Goal: Task Accomplishment & Management: Manage account settings

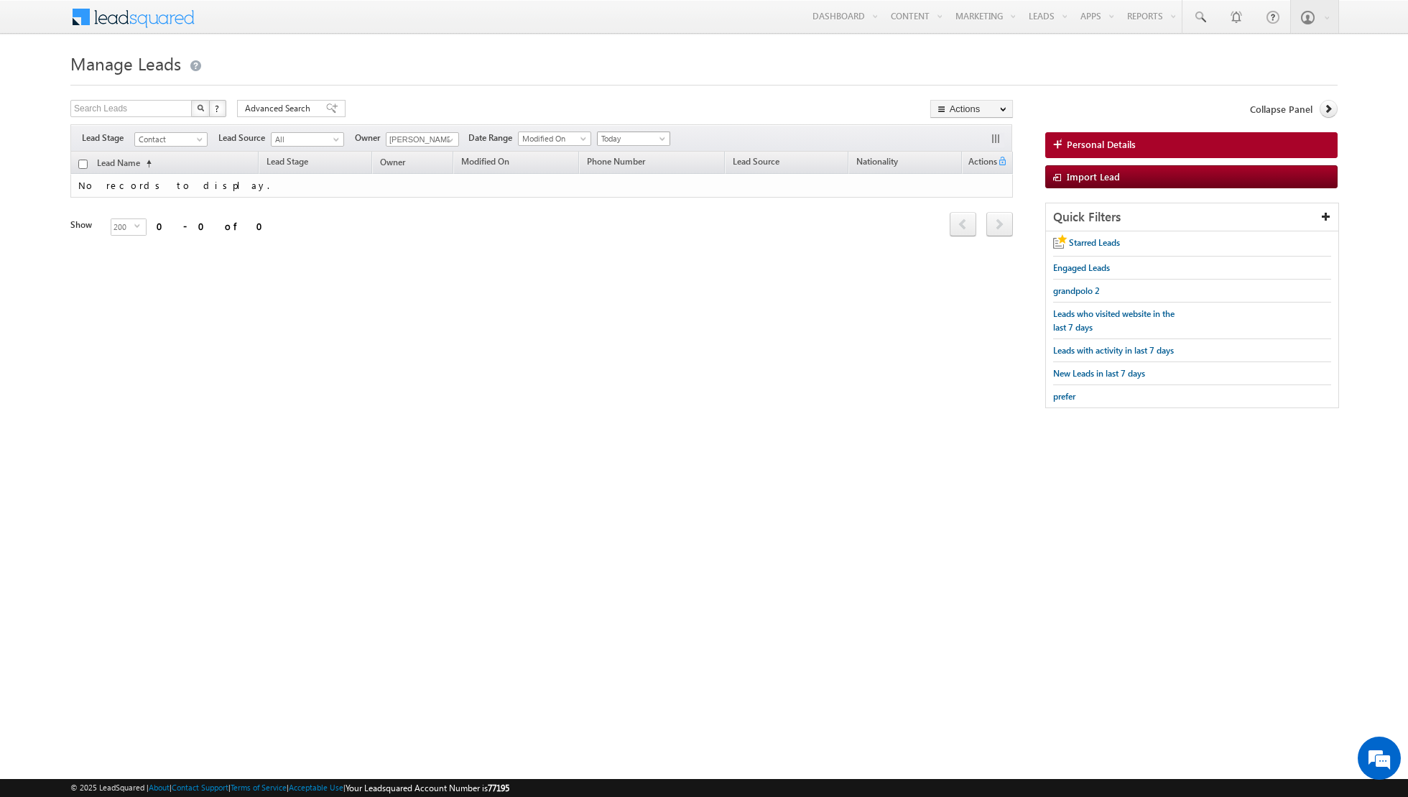
click at [641, 133] on span "Today" at bounding box center [632, 138] width 68 height 13
click at [631, 154] on link "All Time" at bounding box center [627, 153] width 73 height 13
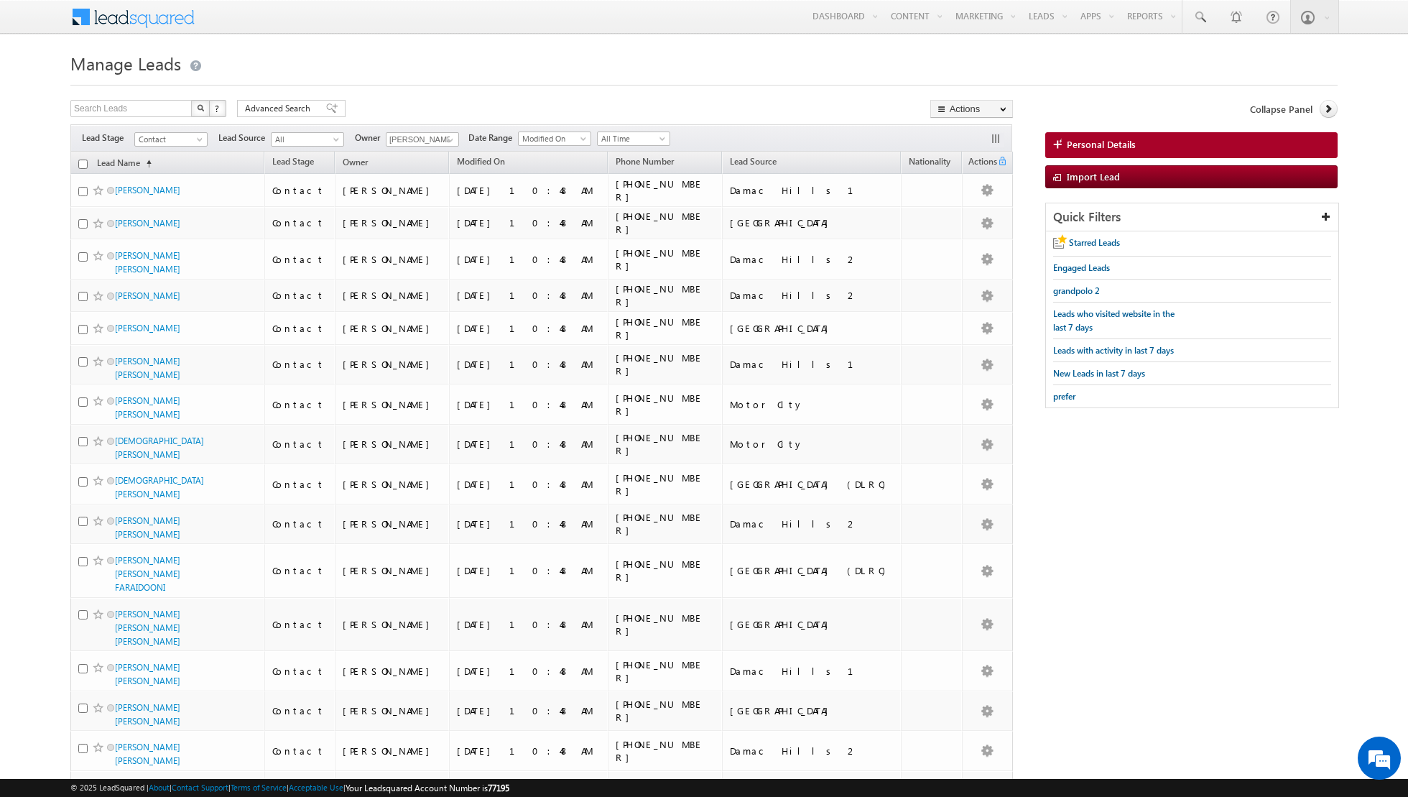
click at [81, 162] on input "checkbox" at bounding box center [82, 163] width 9 height 9
checkbox input "true"
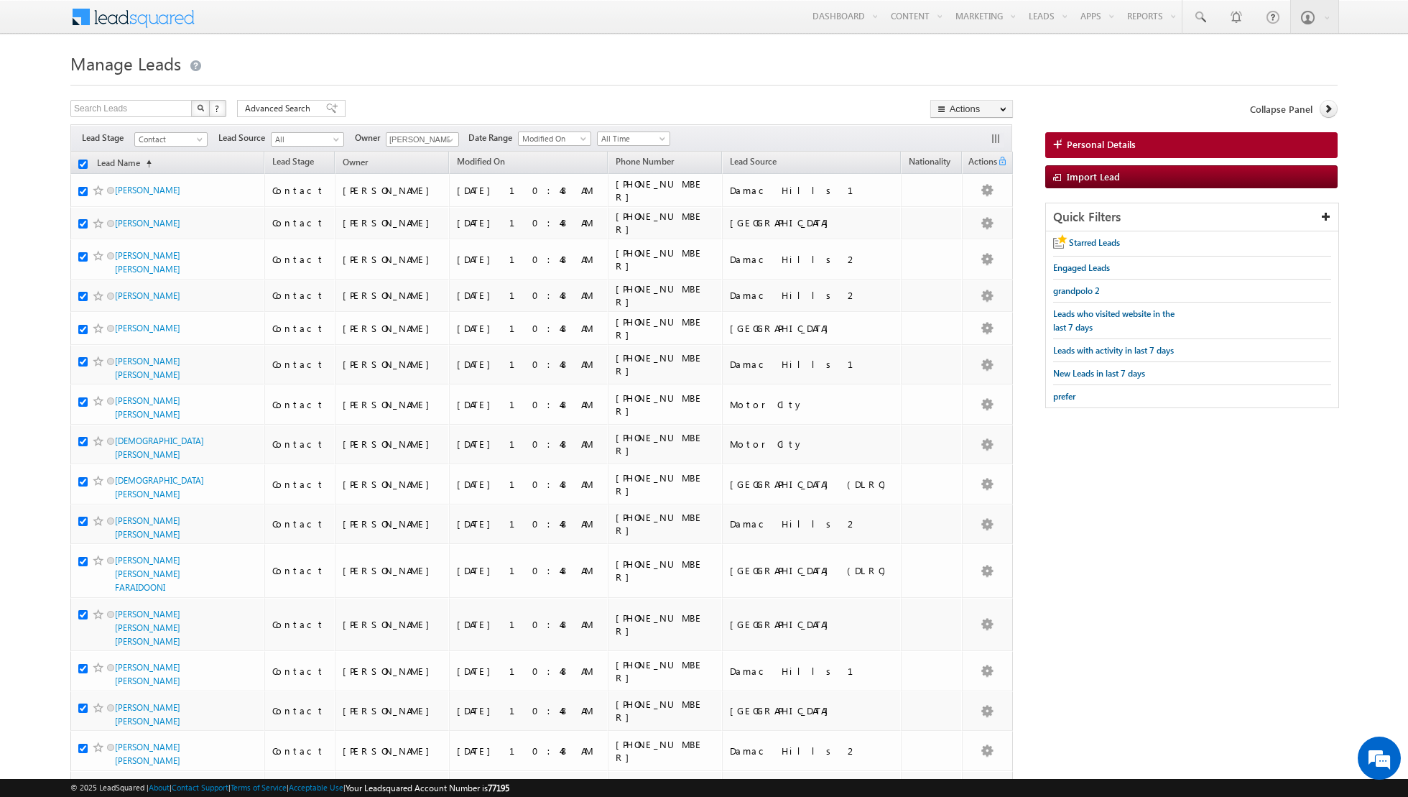
checkbox input "true"
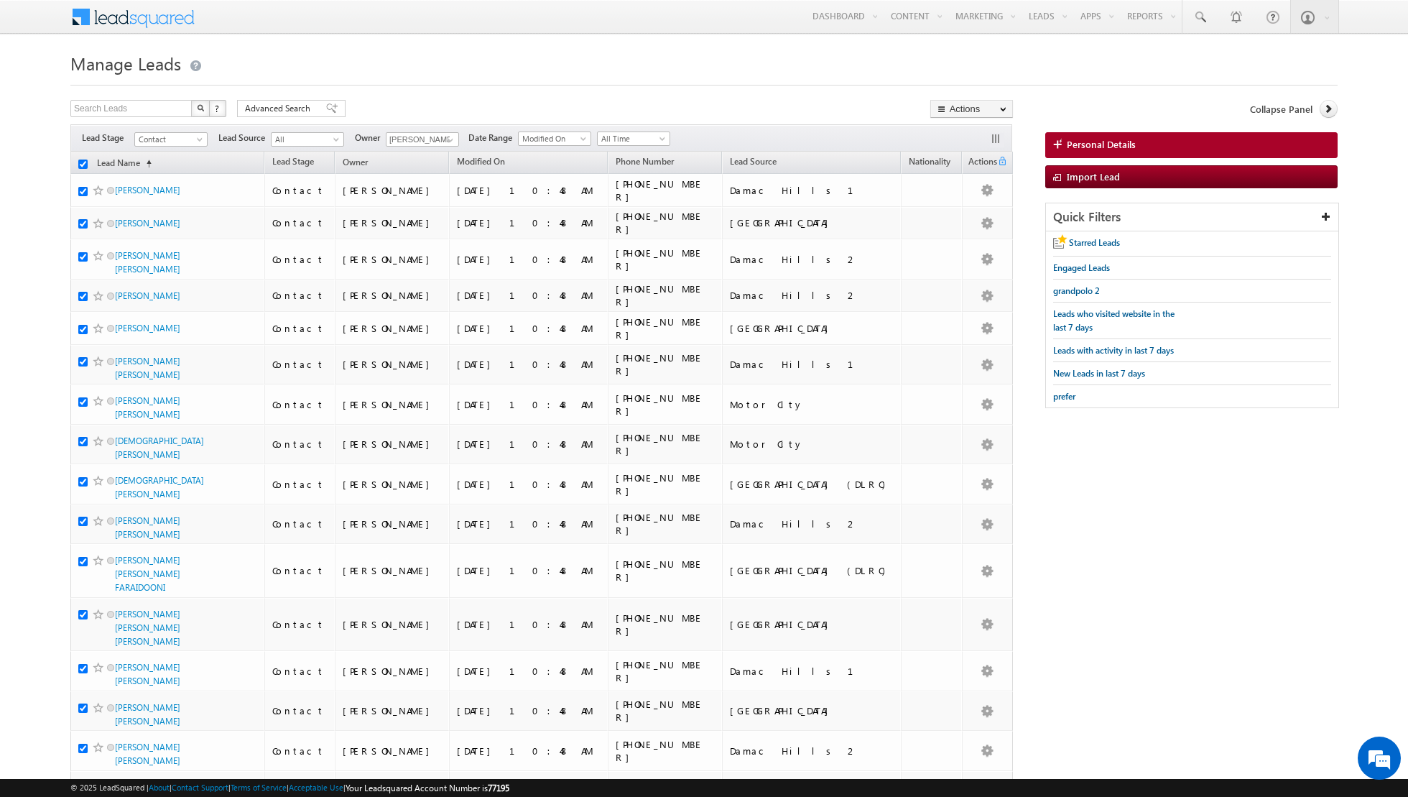
checkbox input "true"
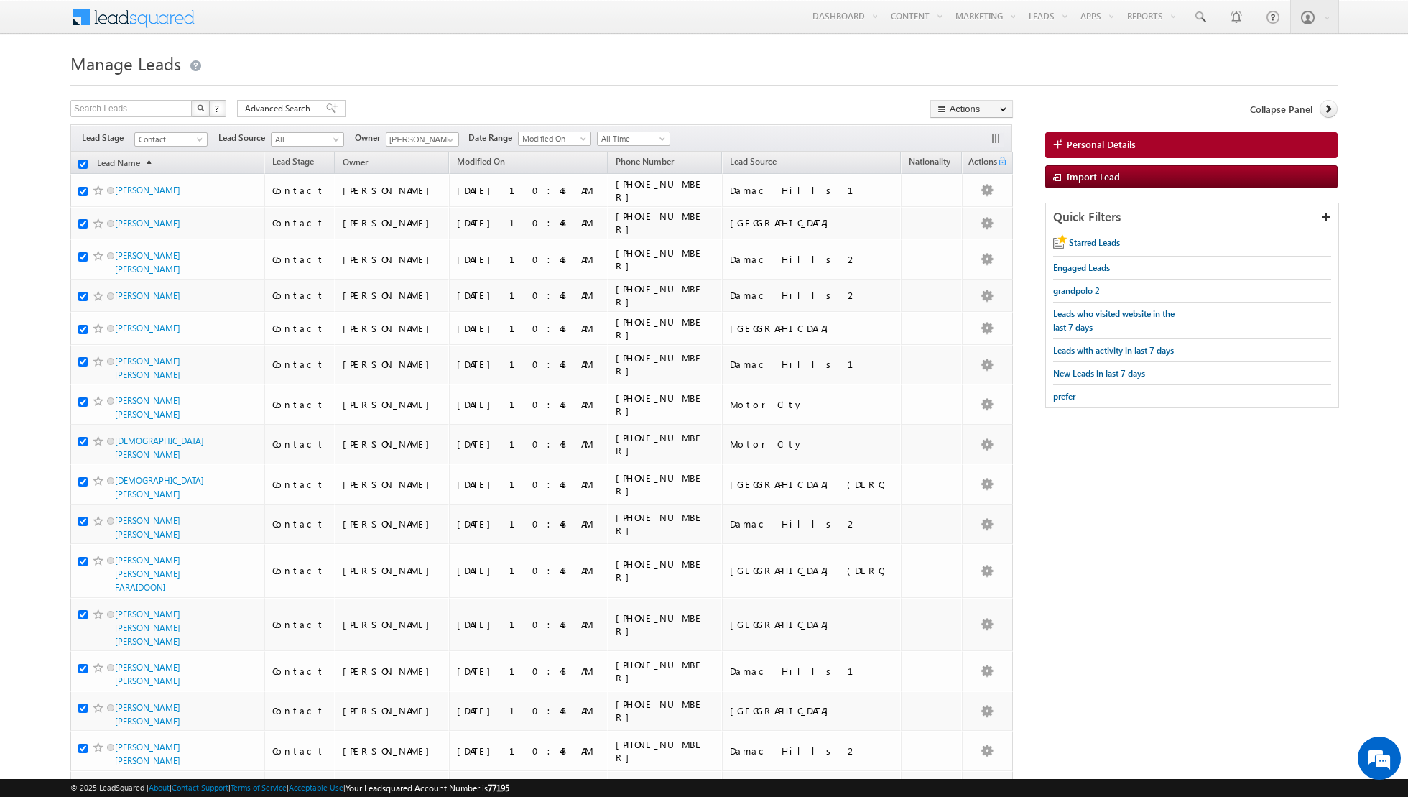
checkbox input "true"
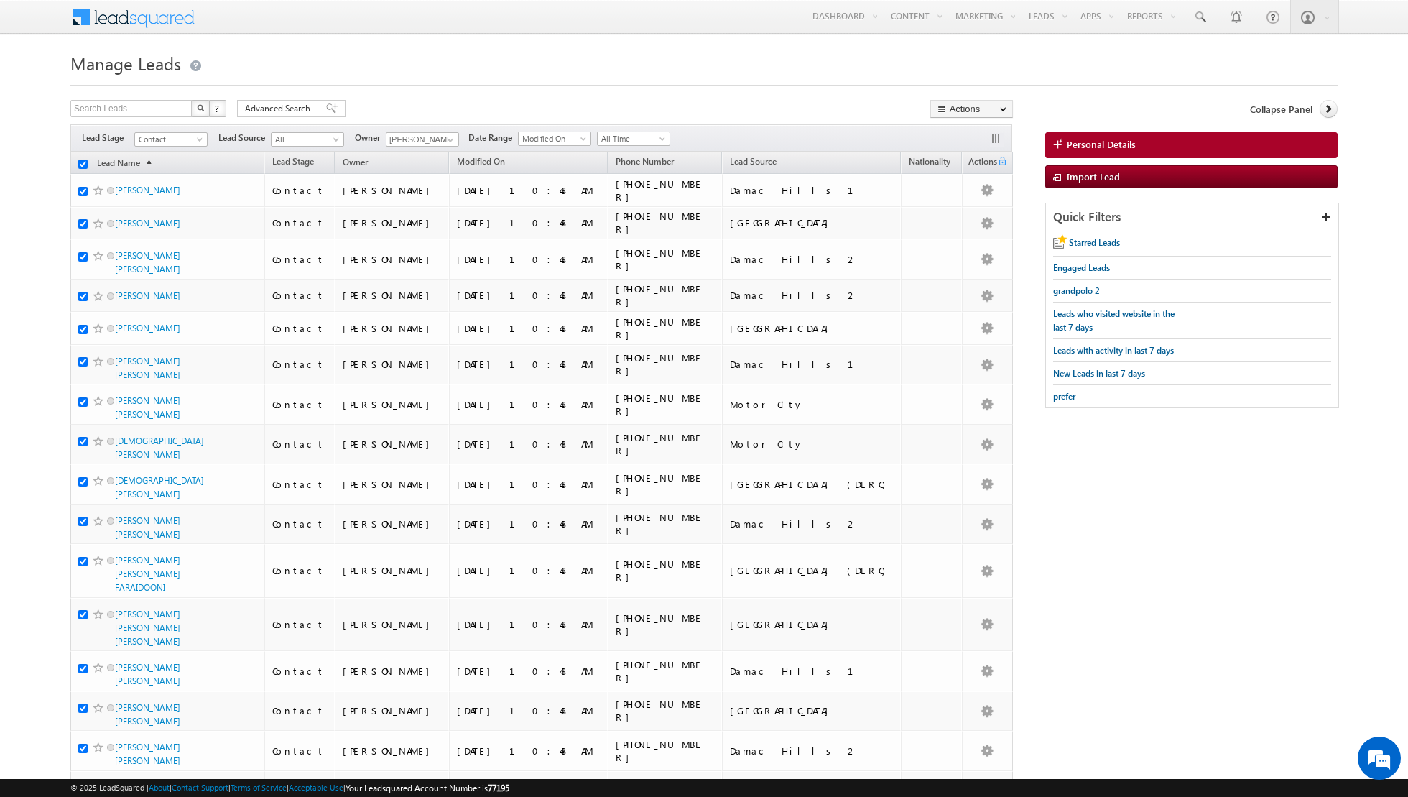
checkbox input "true"
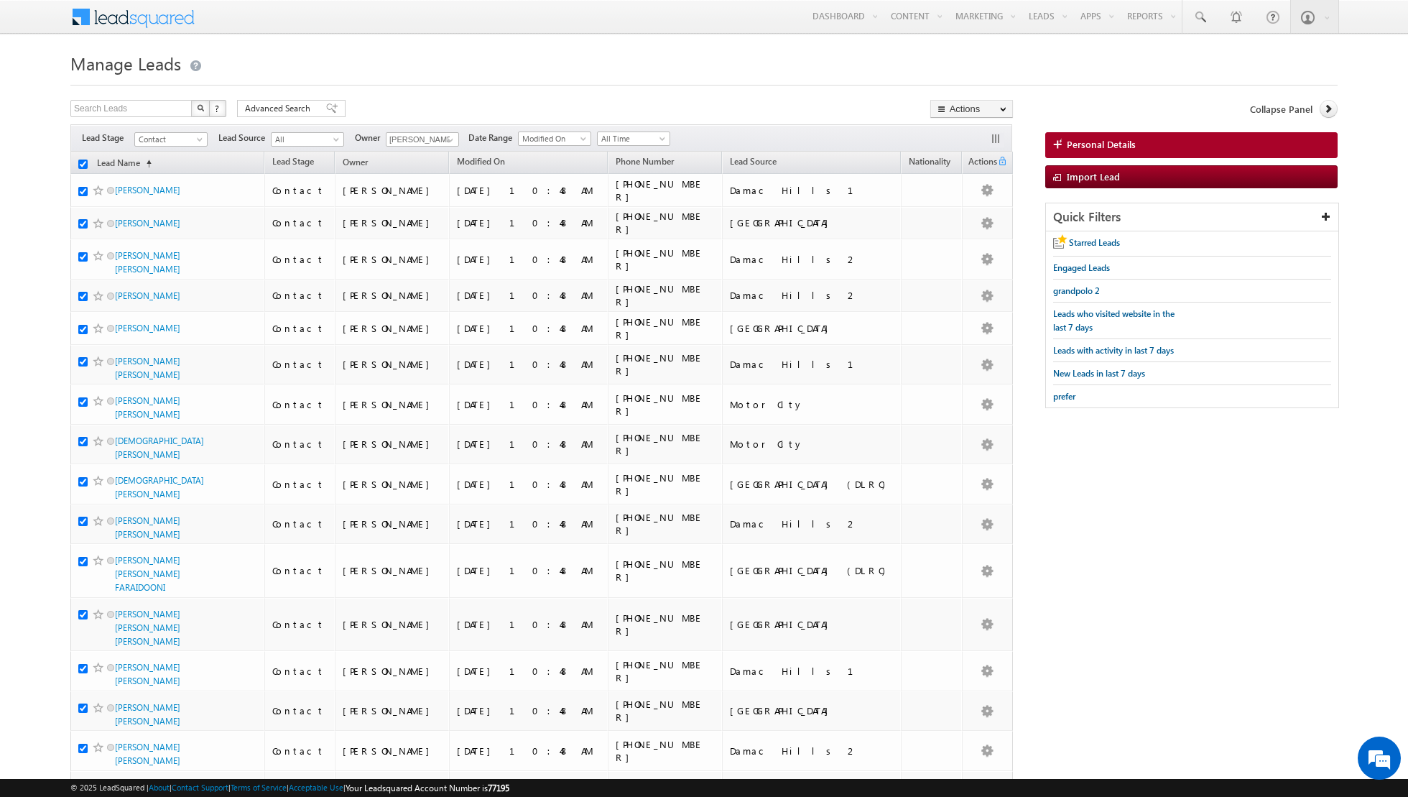
checkbox input "true"
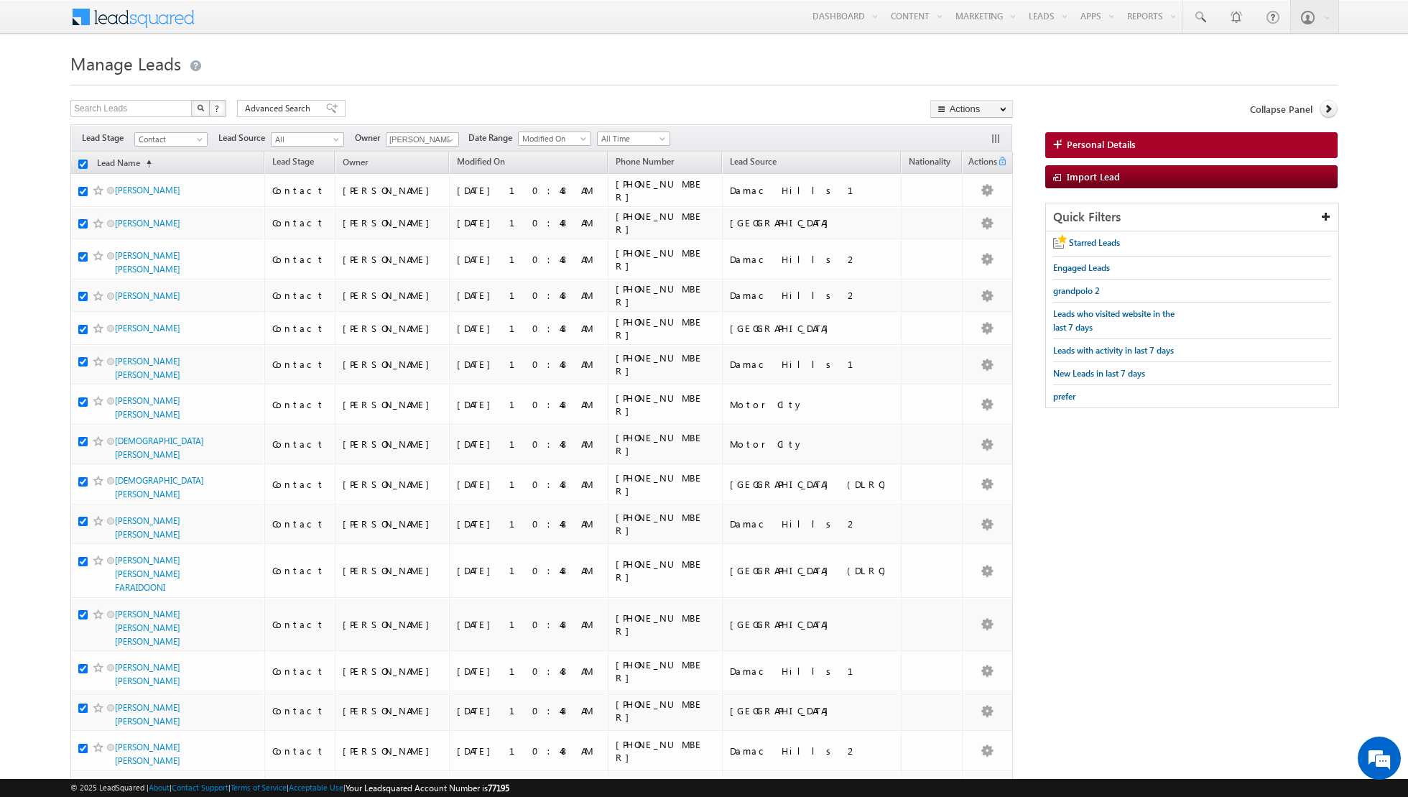
checkbox input "true"
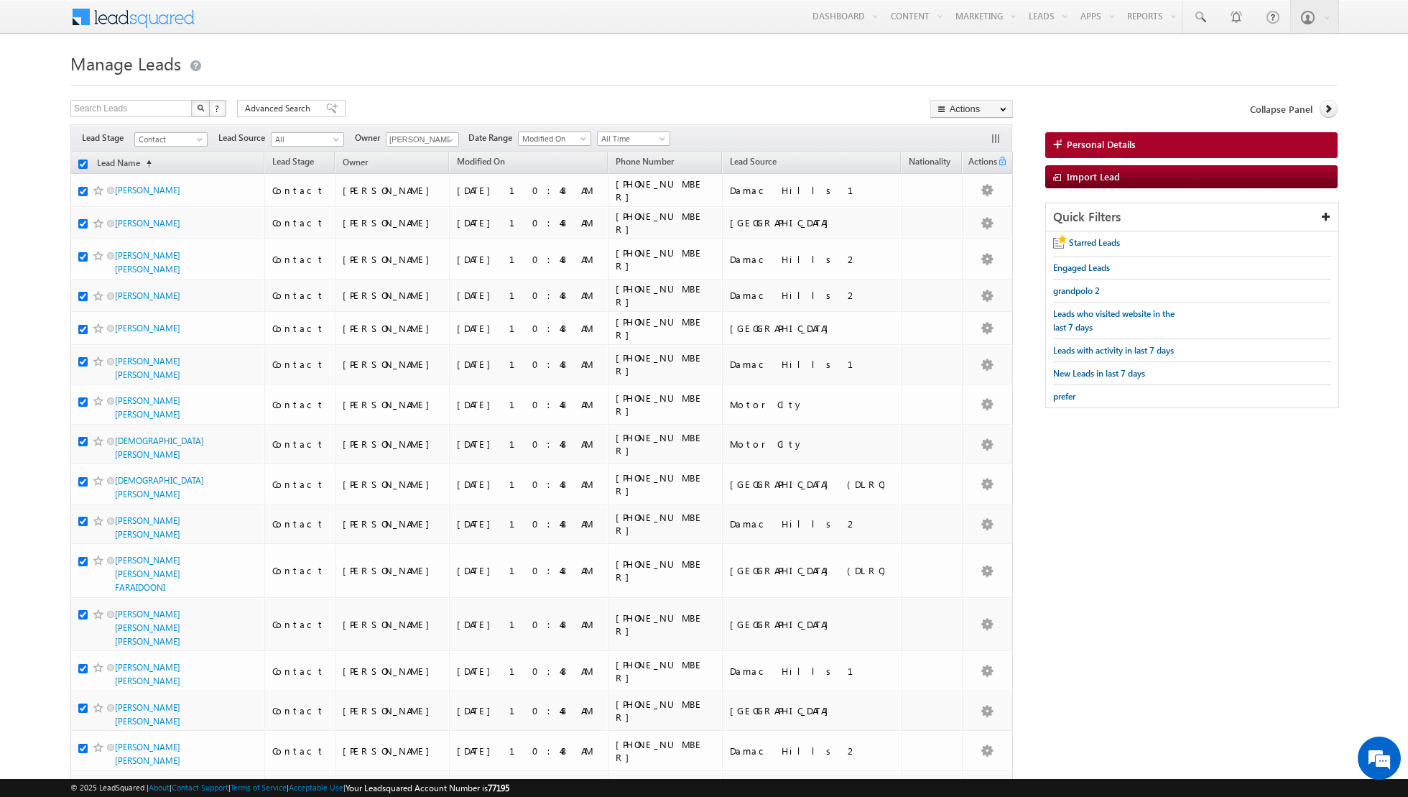
checkbox input "true"
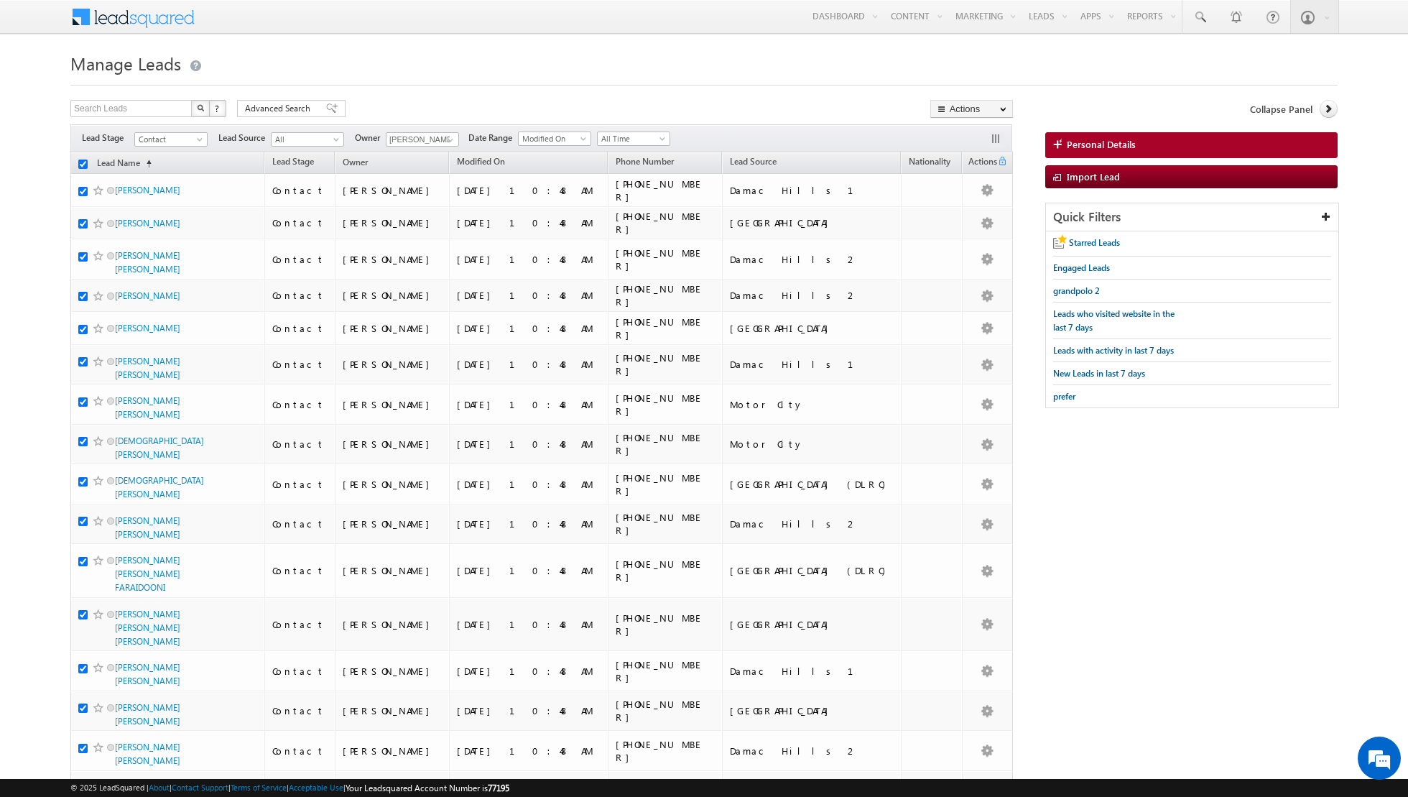
checkbox input "true"
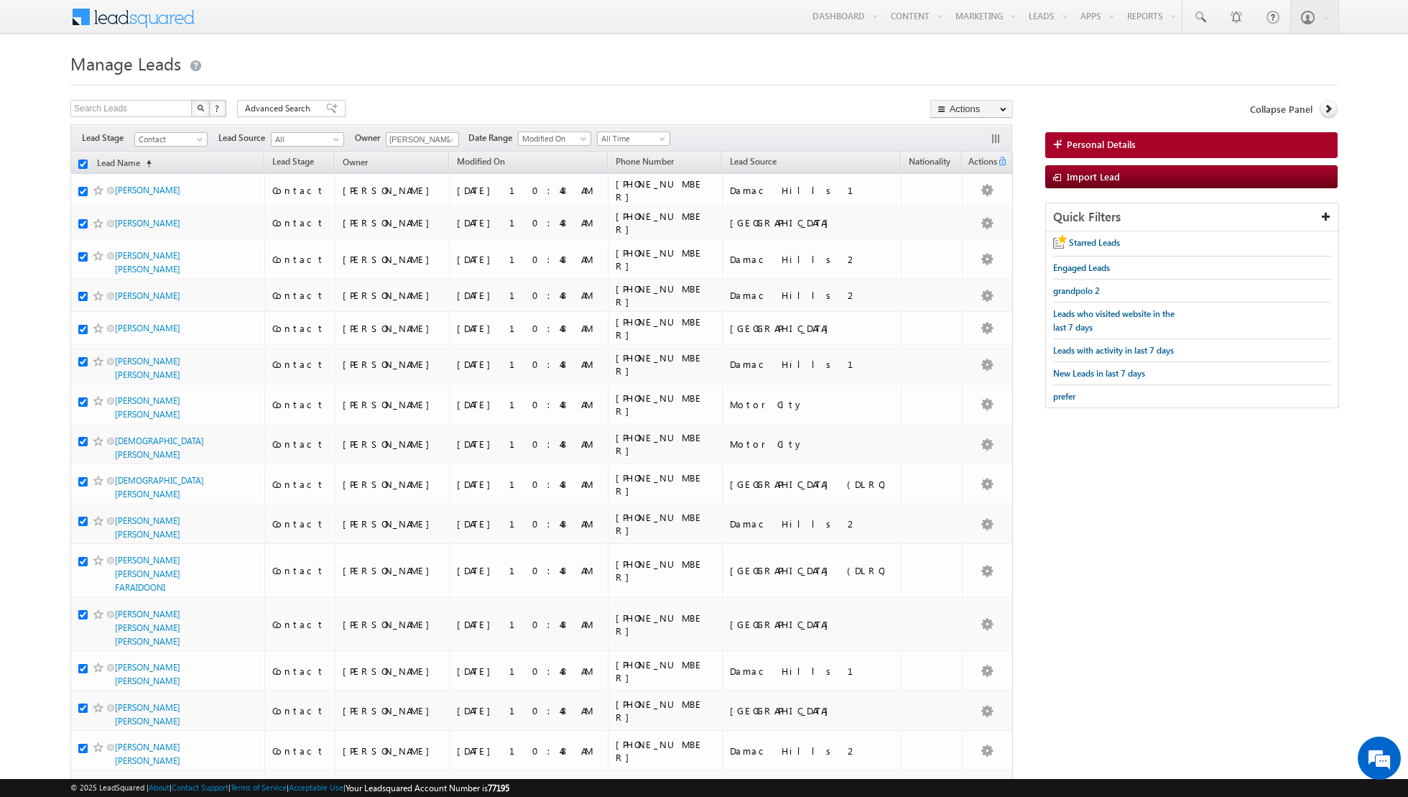
checkbox input "true"
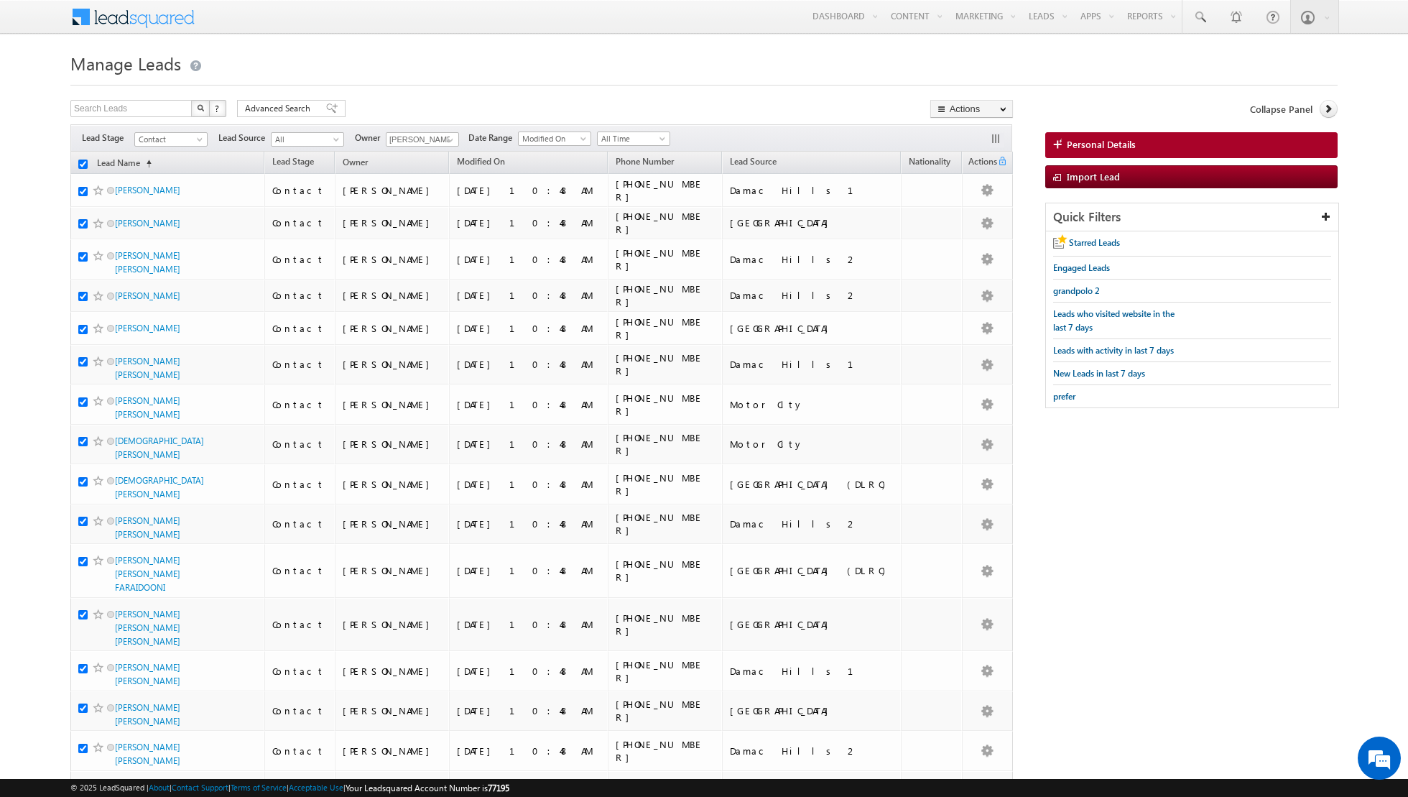
checkbox input "true"
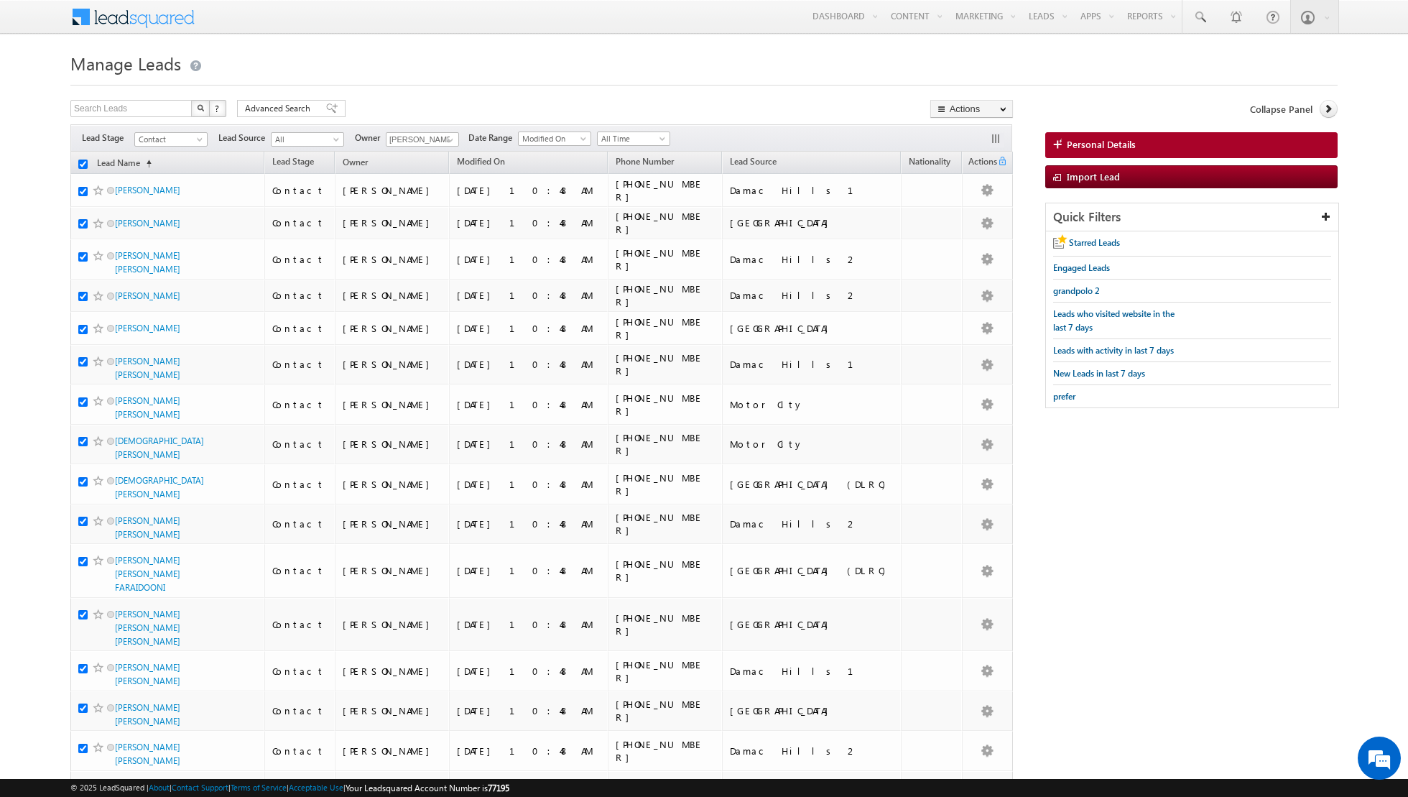
checkbox input "true"
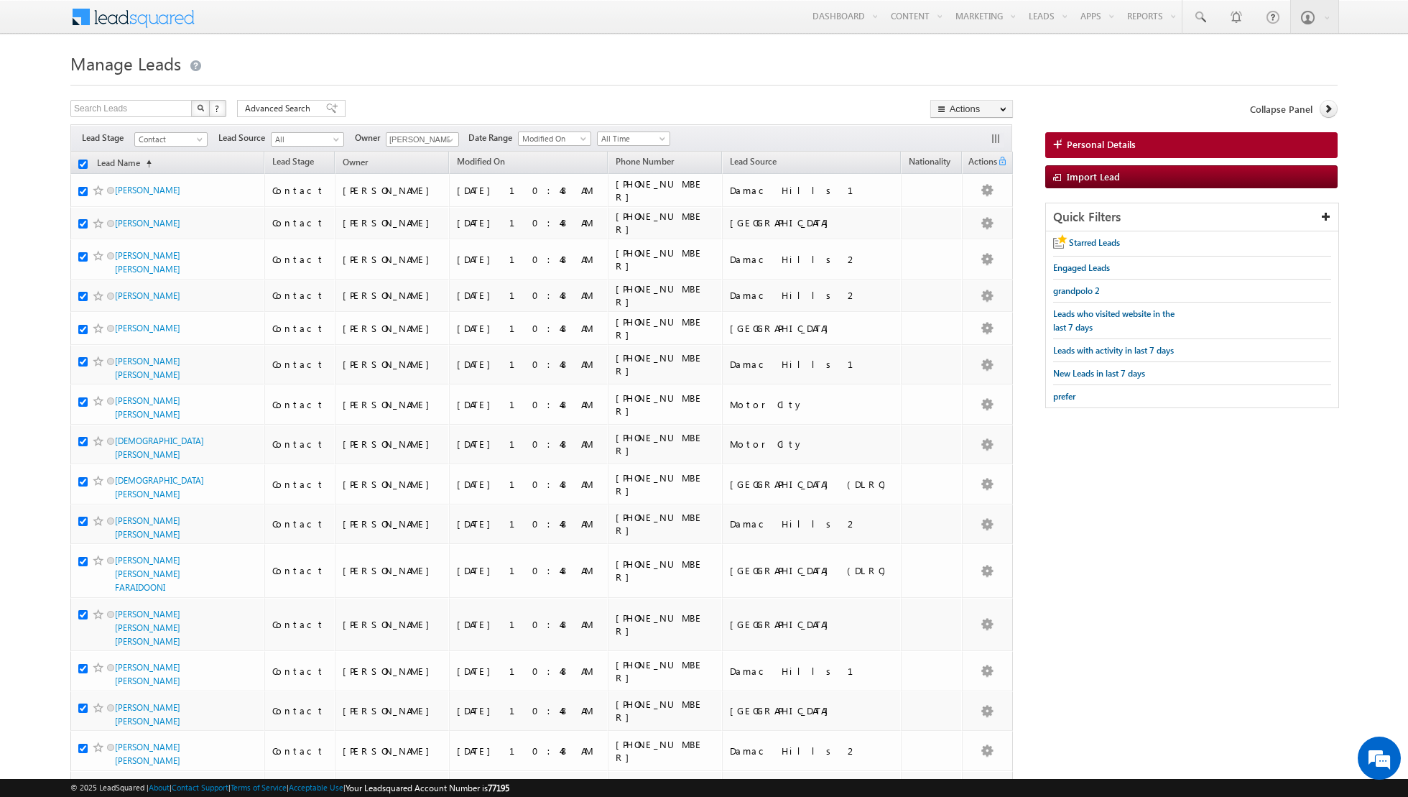
checkbox input "true"
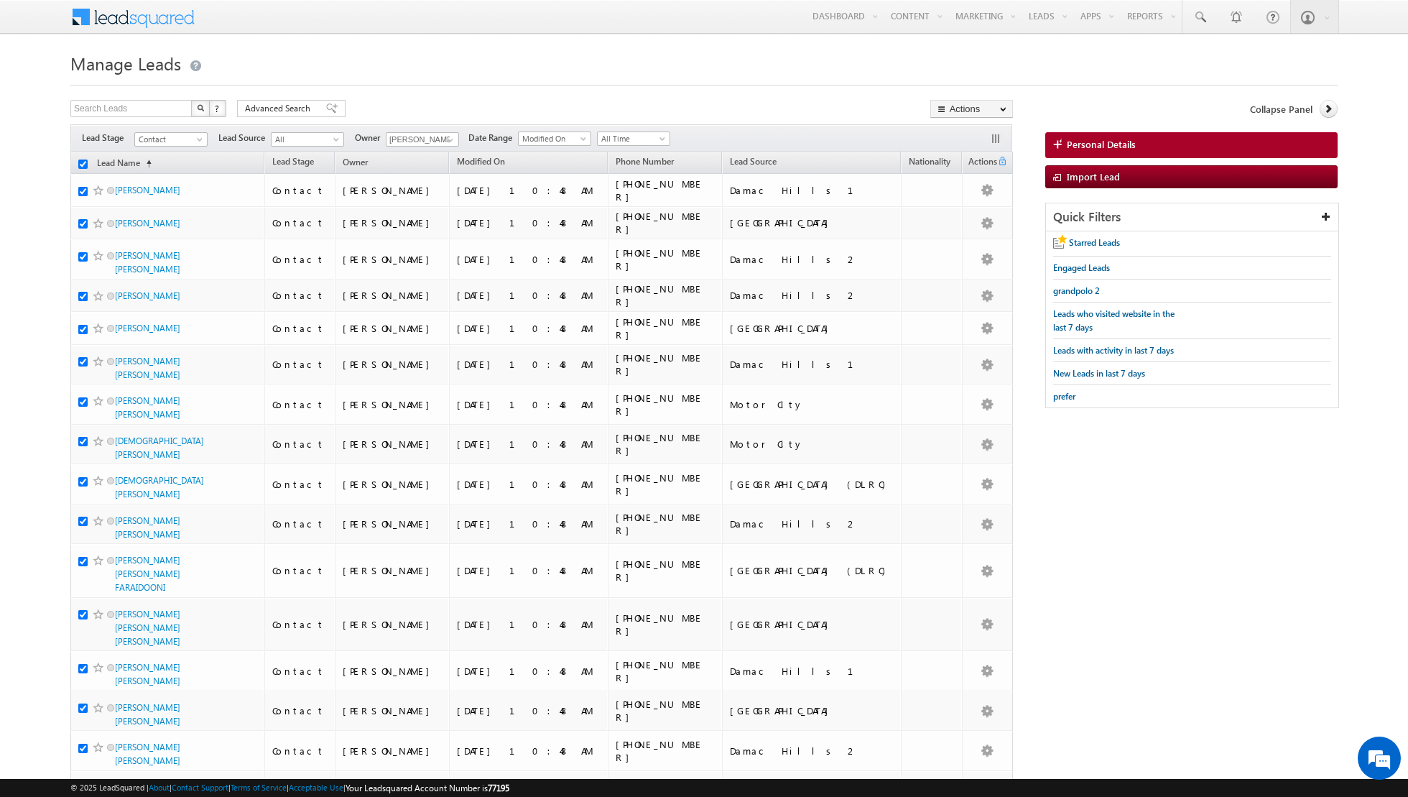
checkbox input "true"
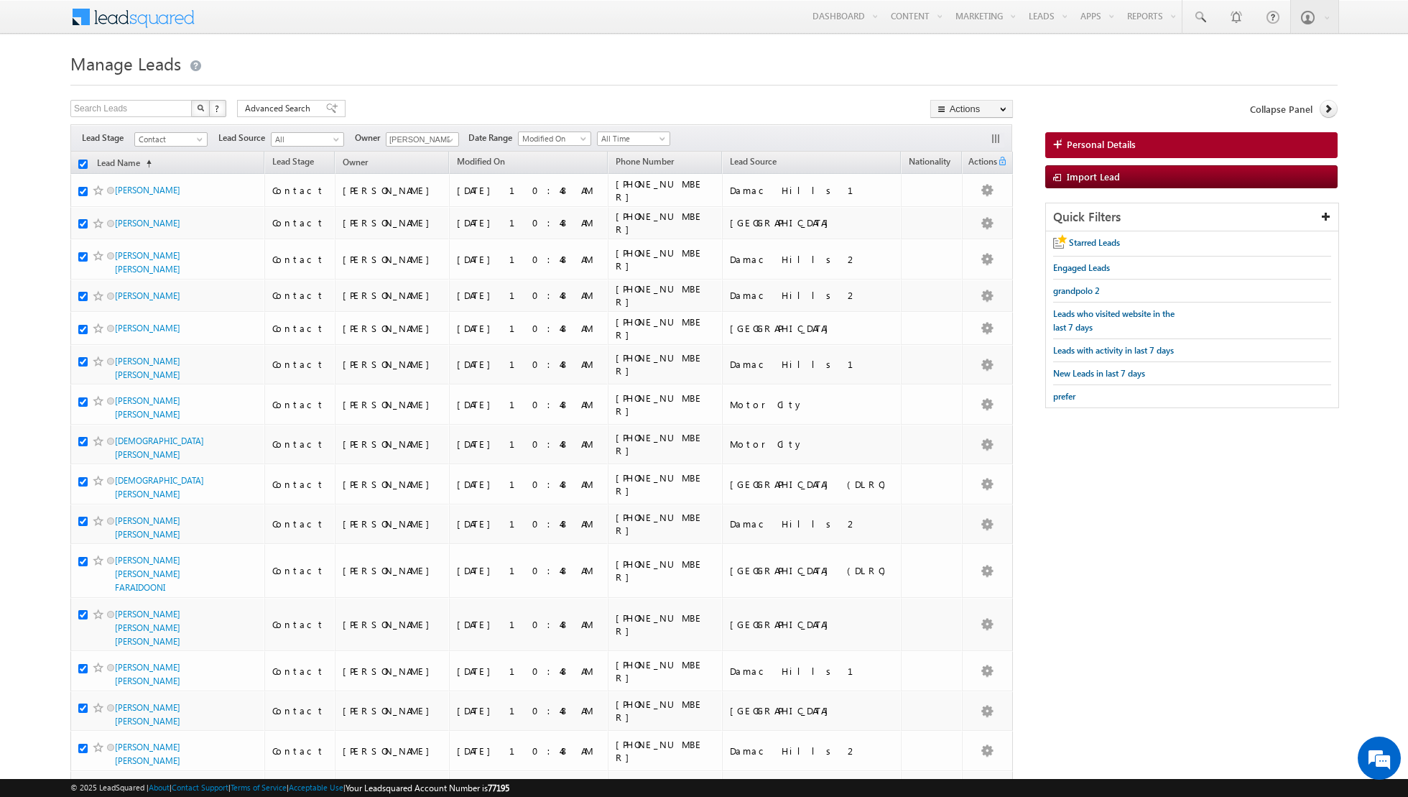
checkbox input "true"
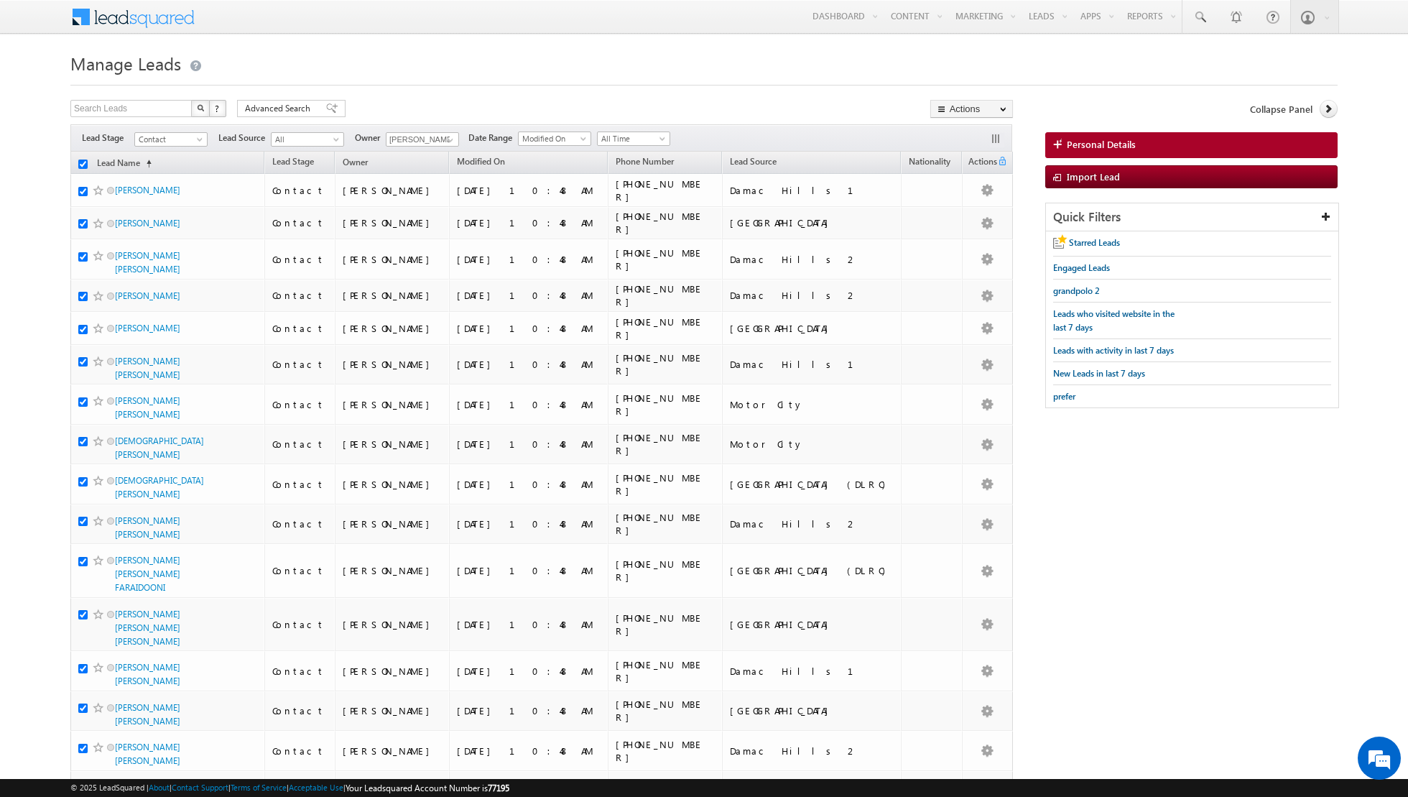
checkbox input "true"
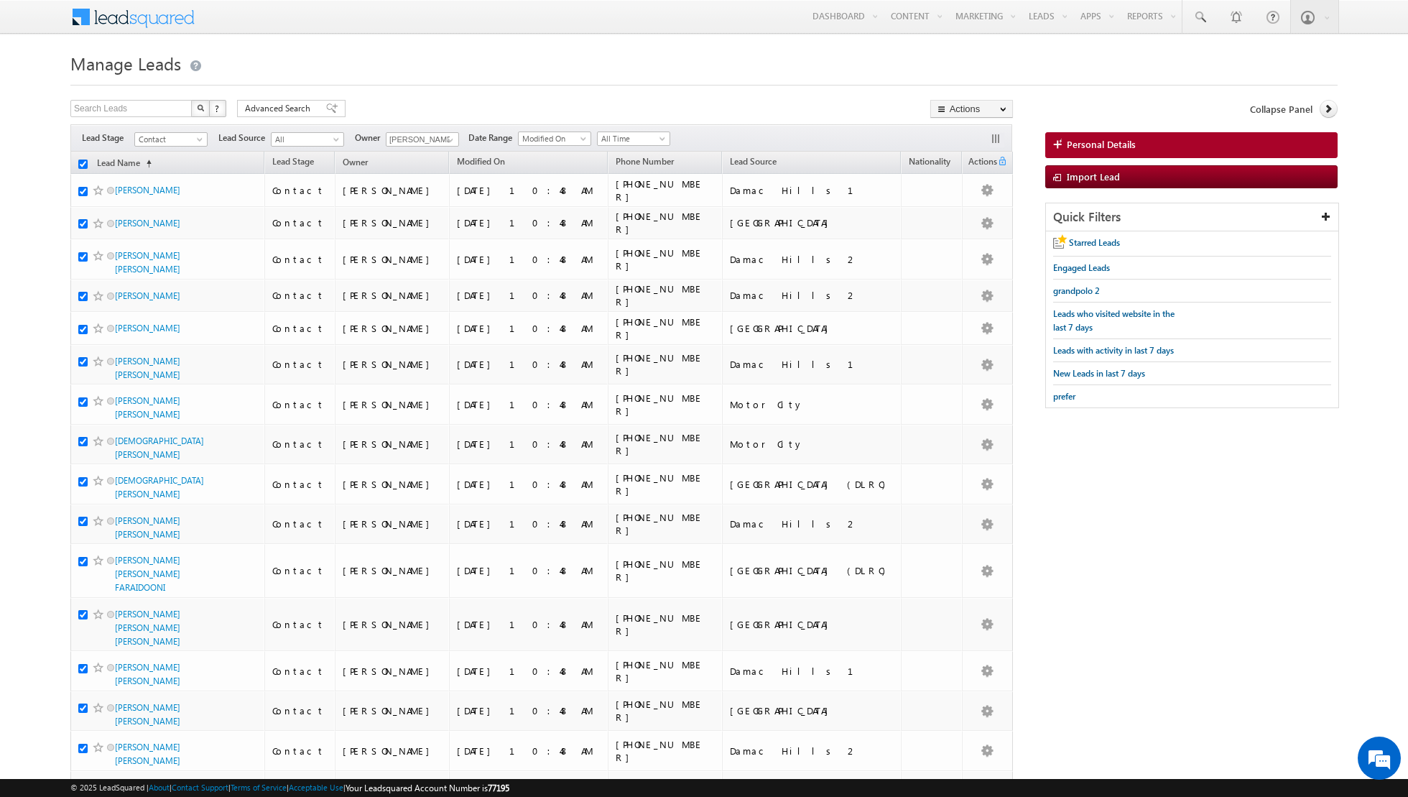
checkbox input "true"
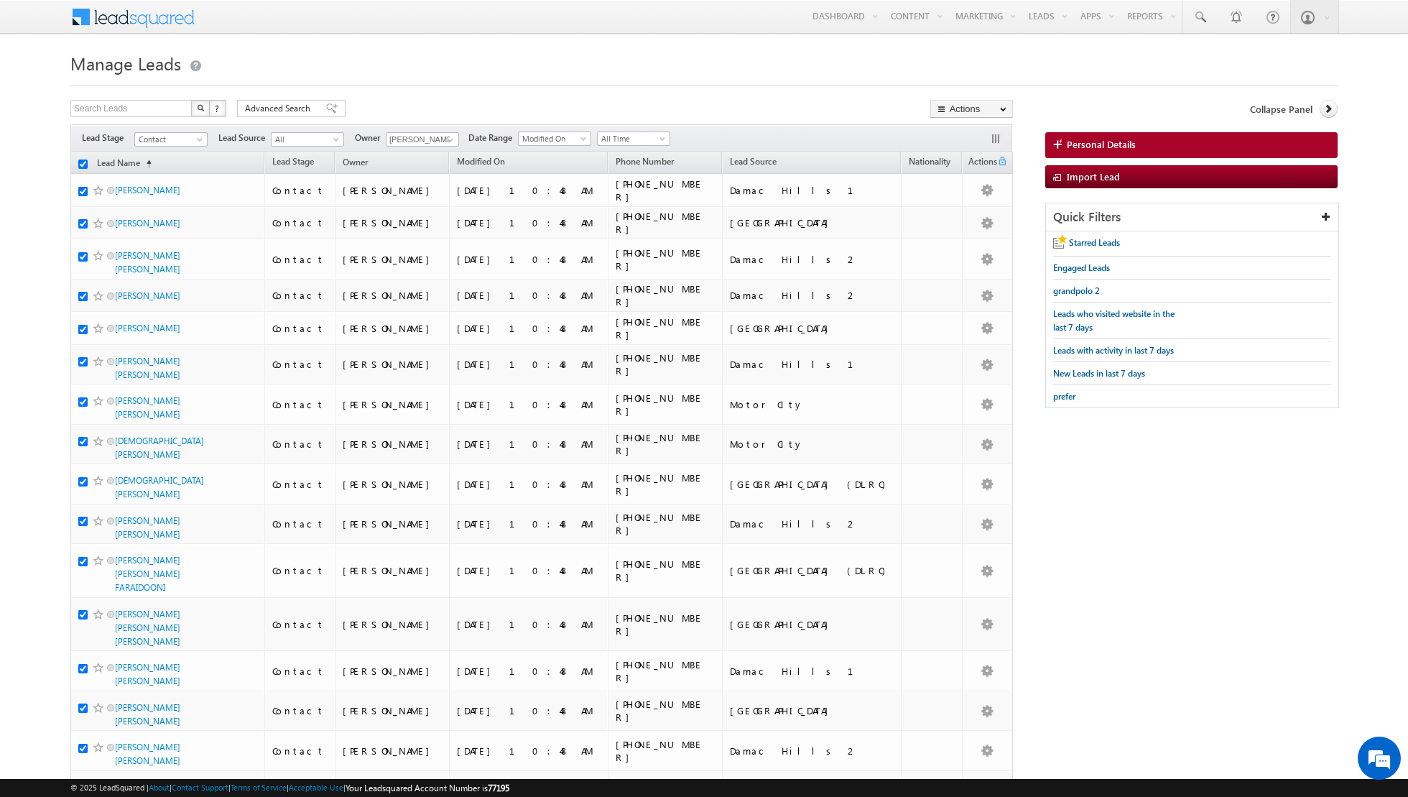
checkbox input "true"
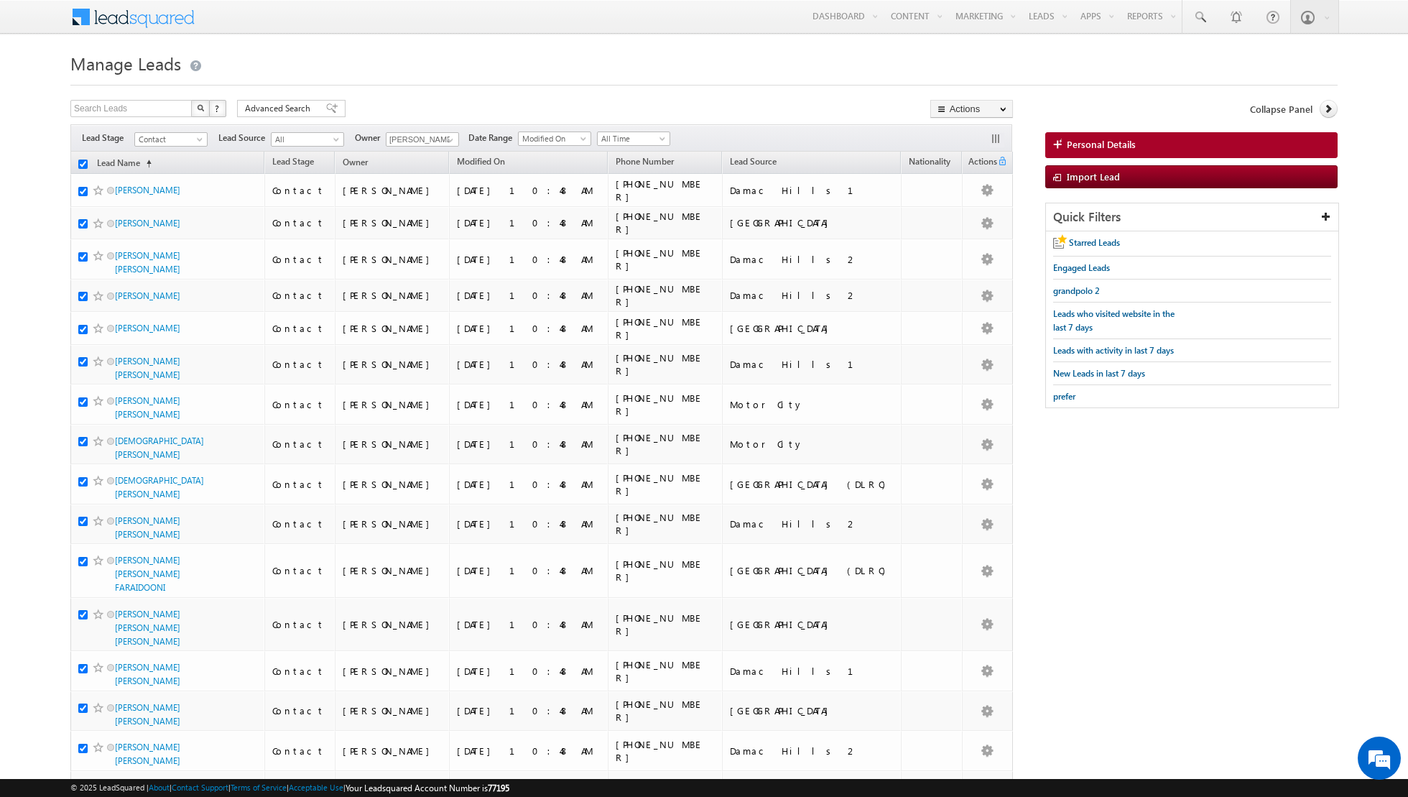
checkbox input "true"
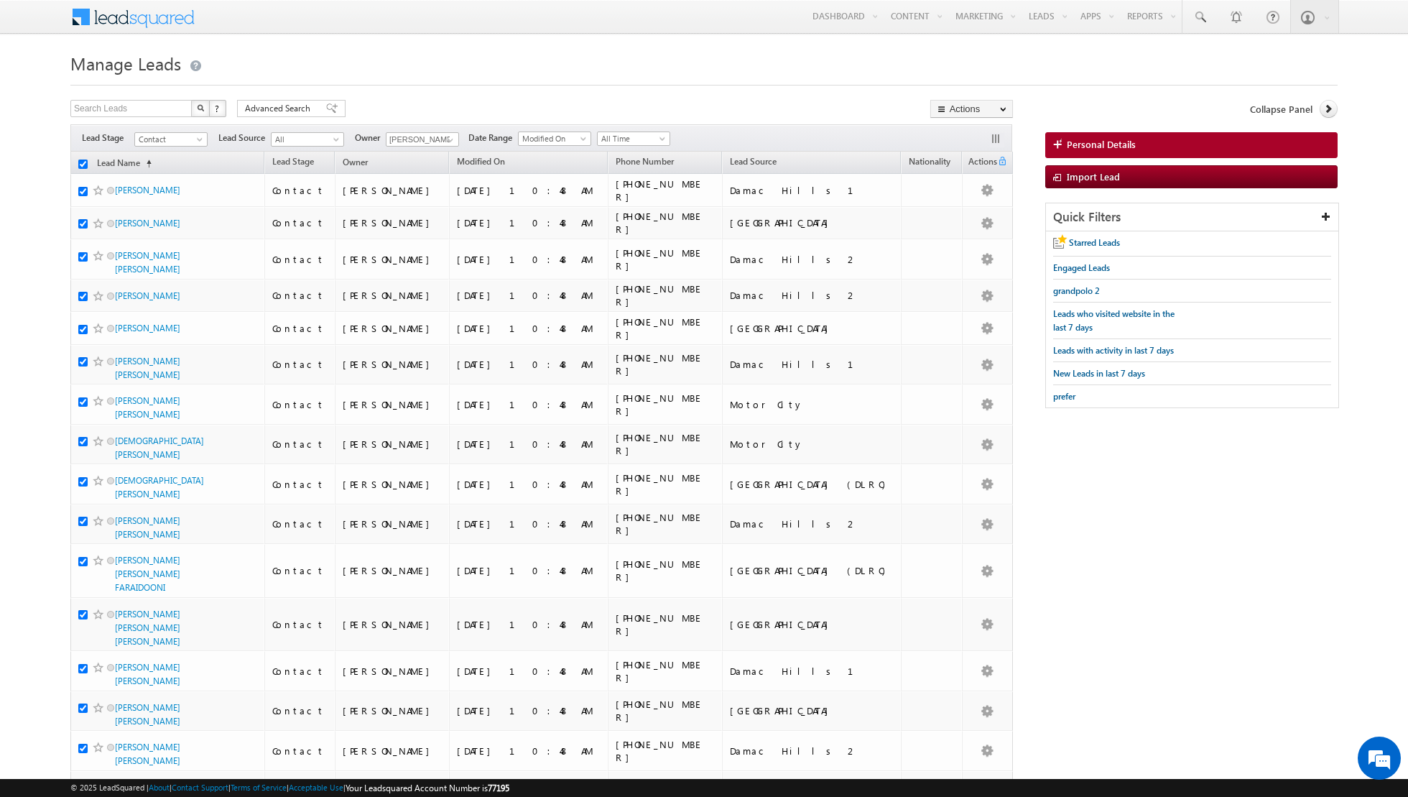
checkbox input "true"
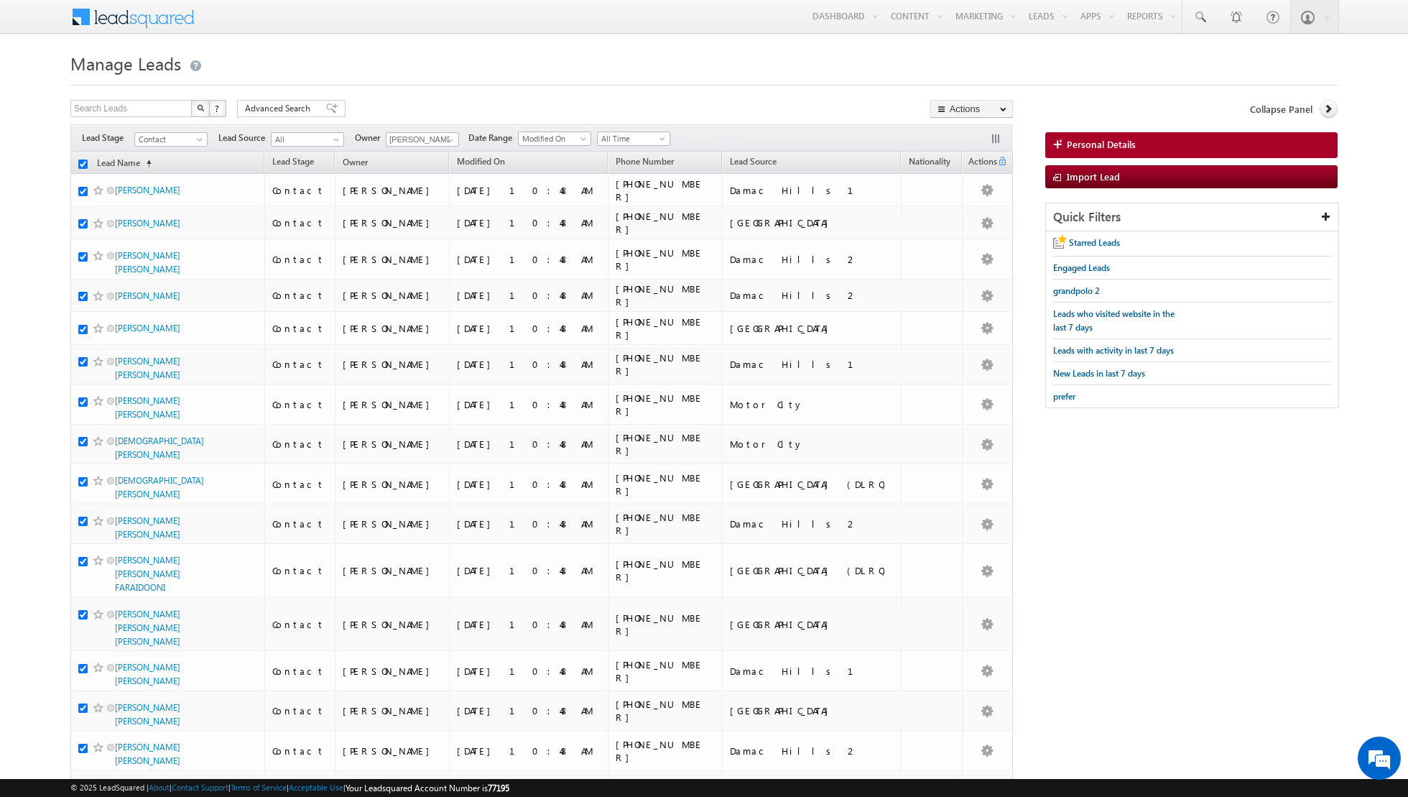
checkbox input "true"
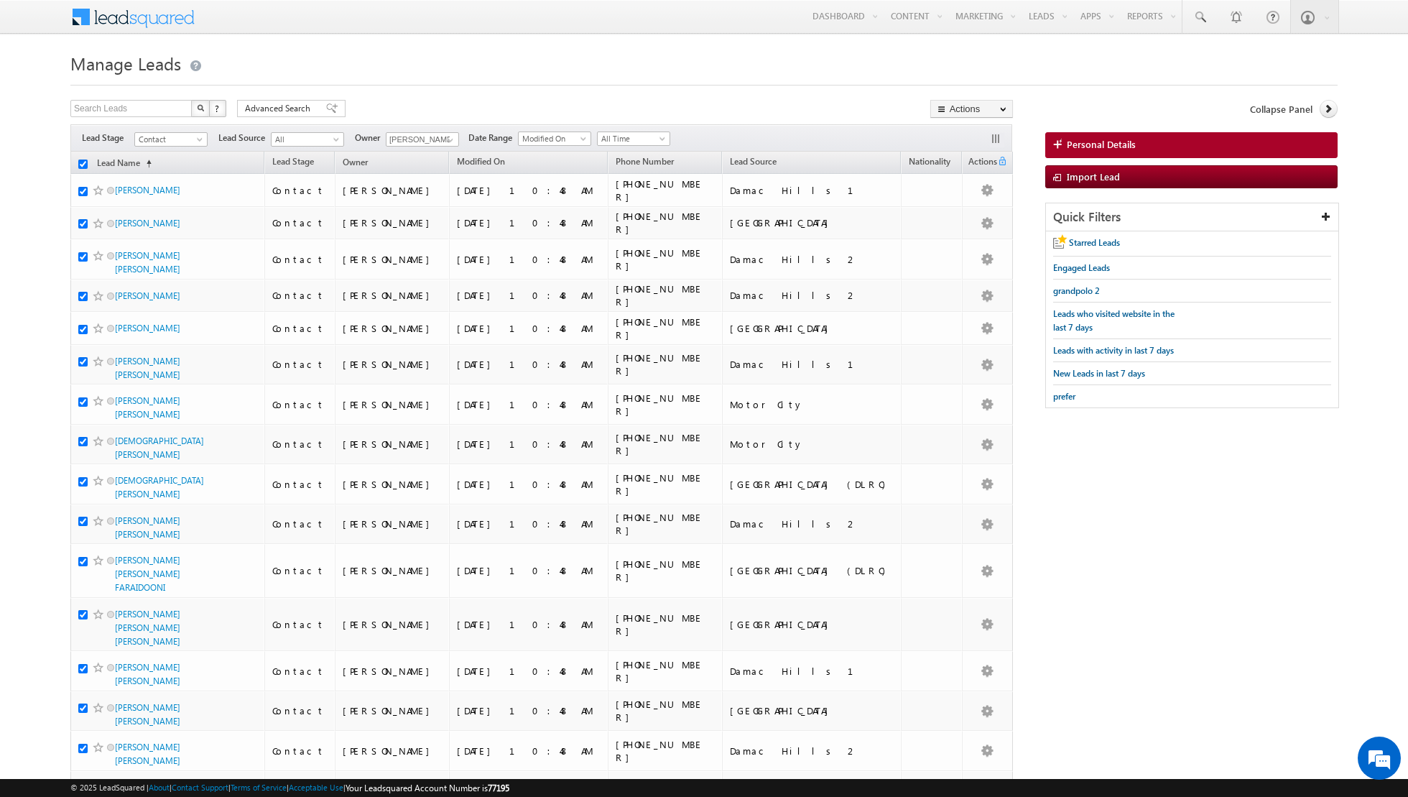
checkbox input "true"
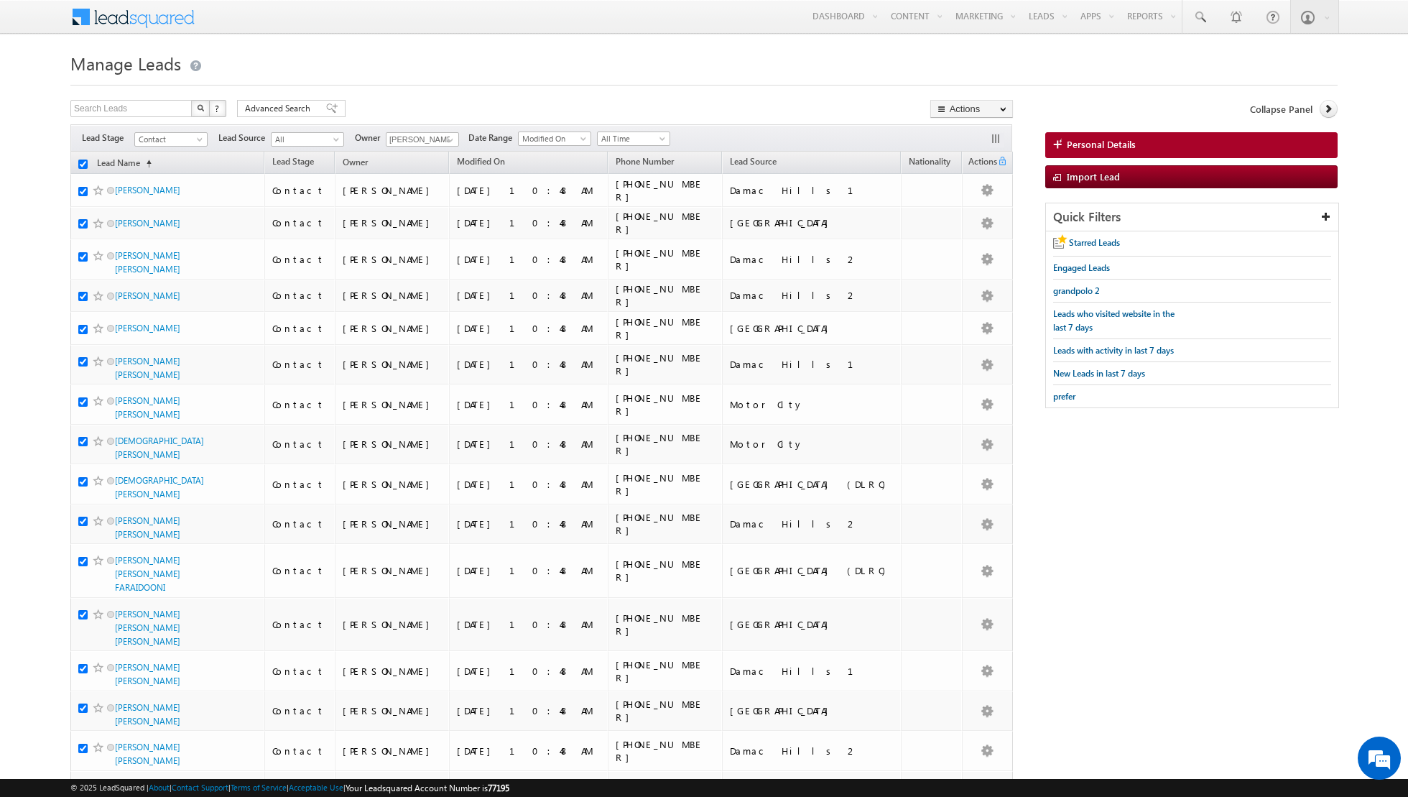
checkbox input "true"
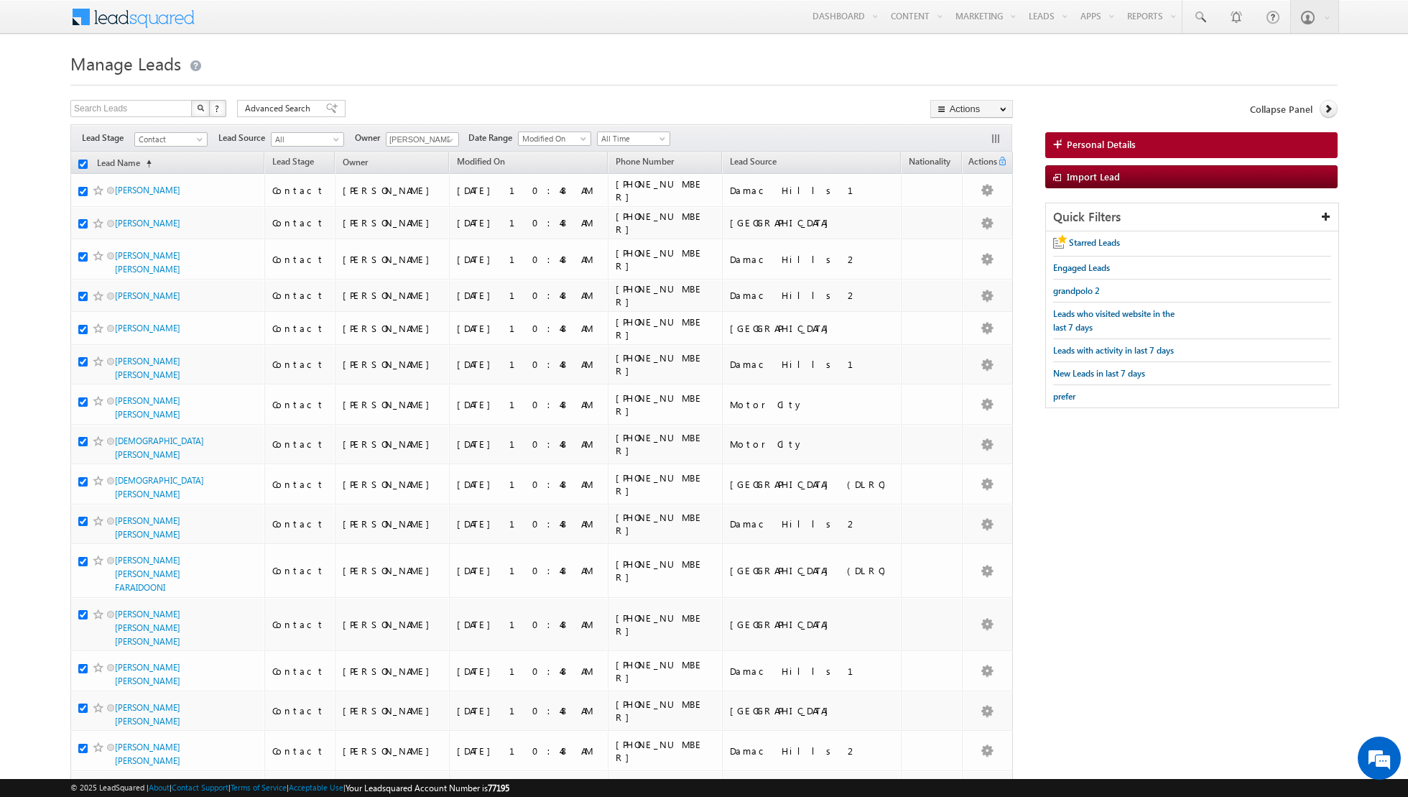
checkbox input "true"
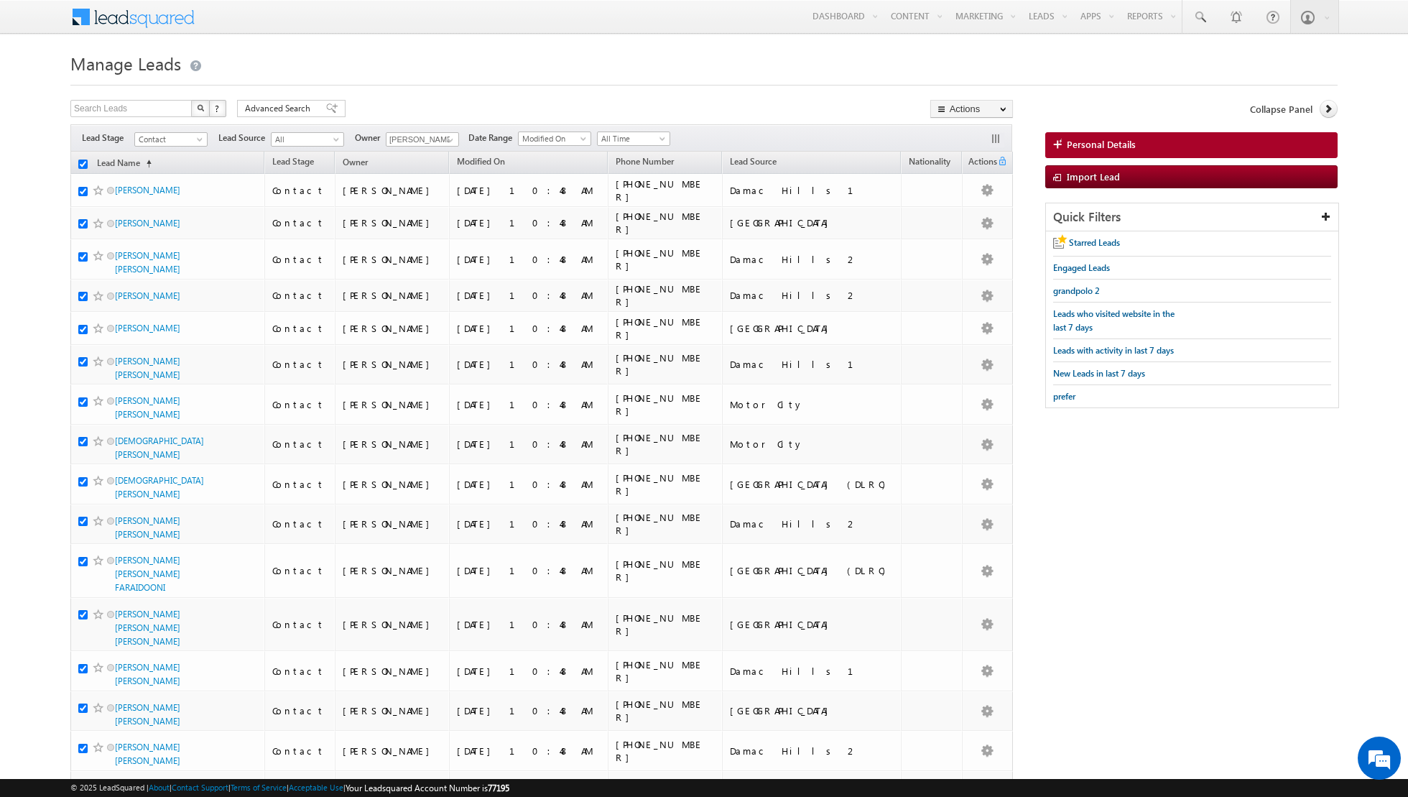
checkbox input "true"
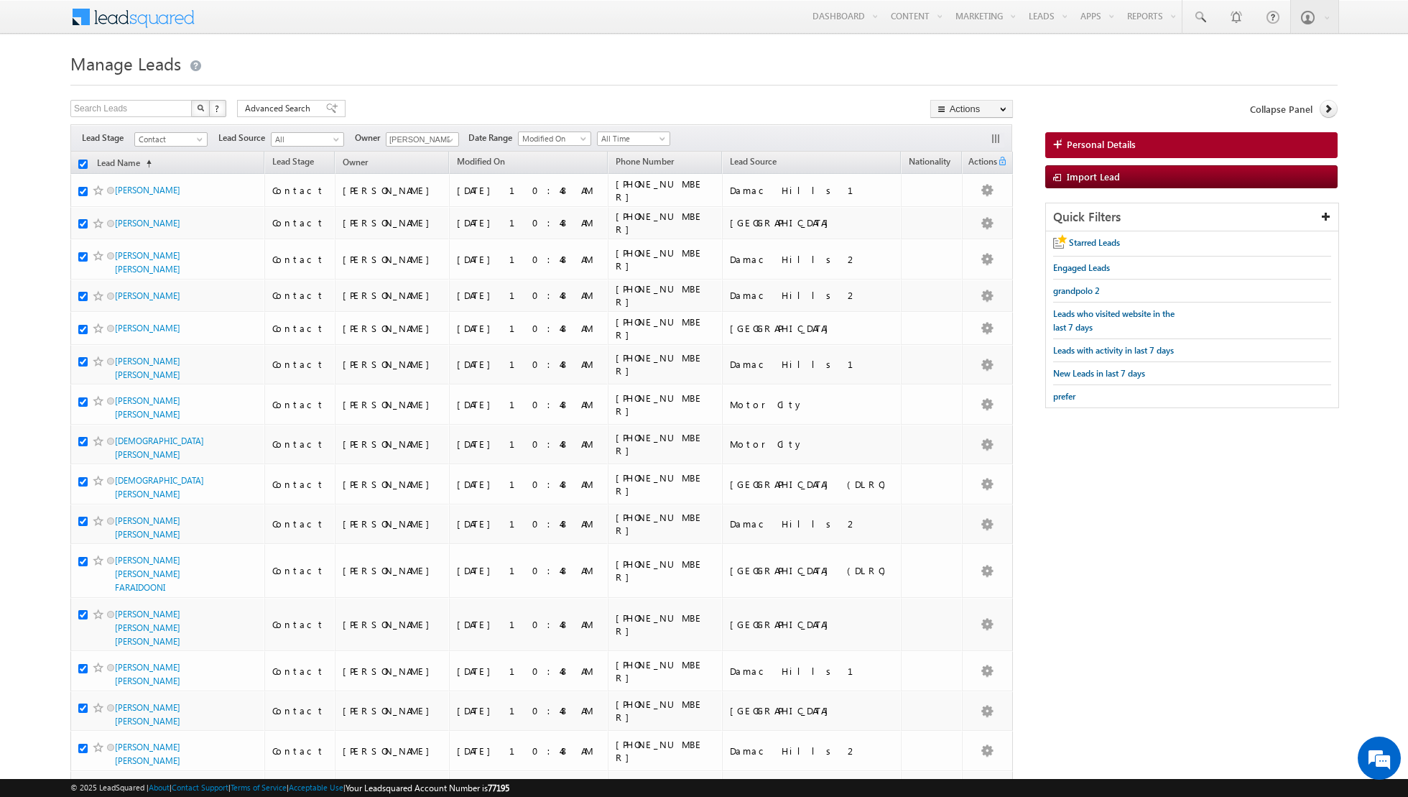
checkbox input "true"
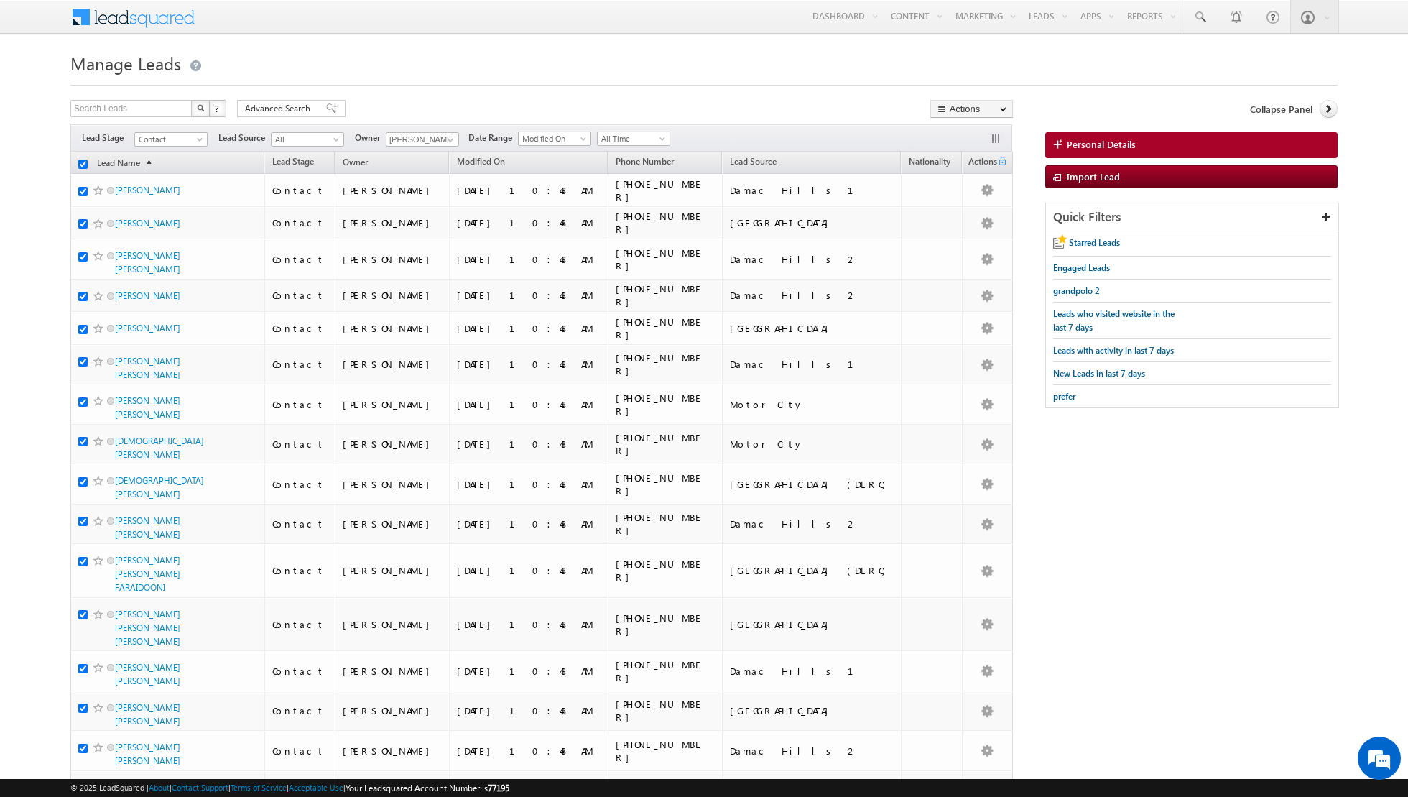
checkbox input "true"
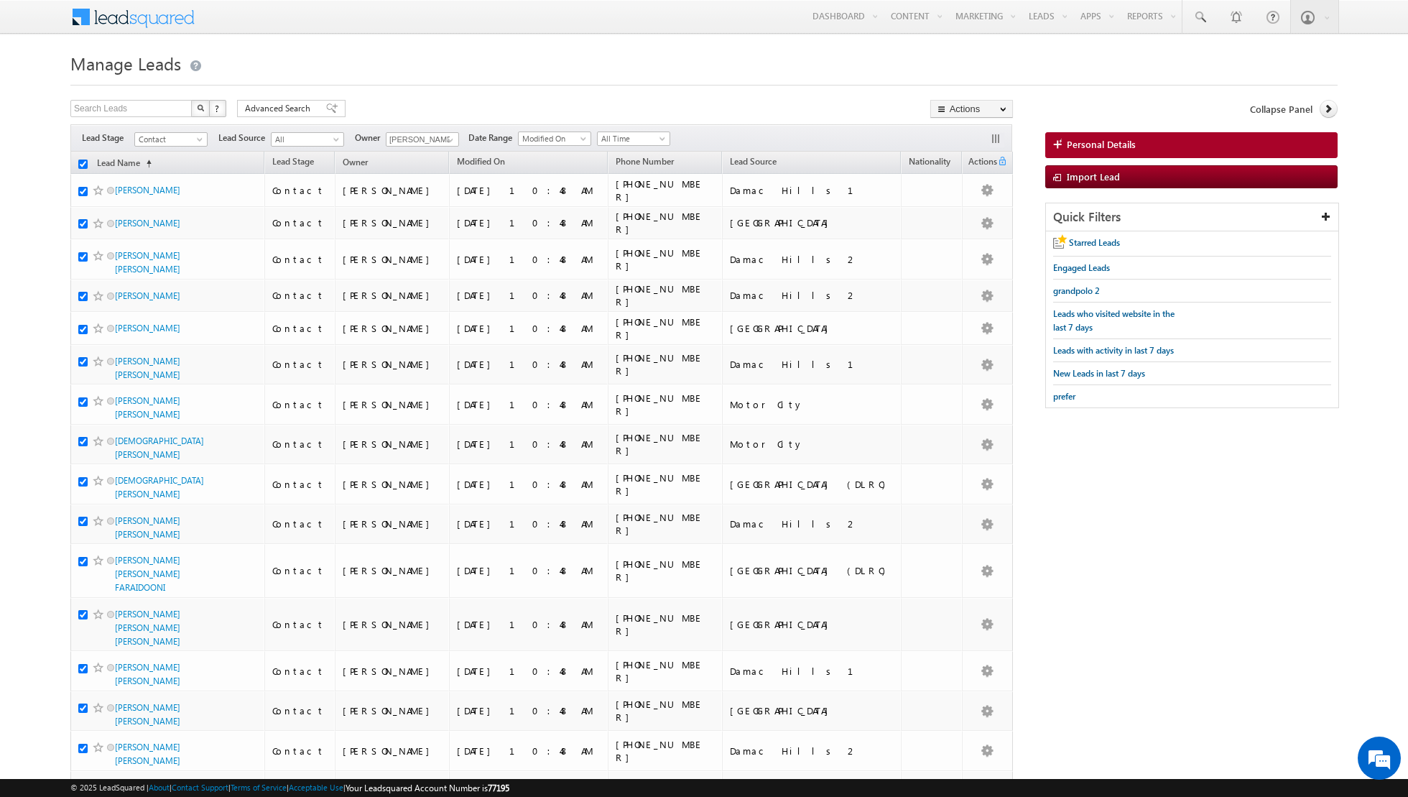
checkbox input "true"
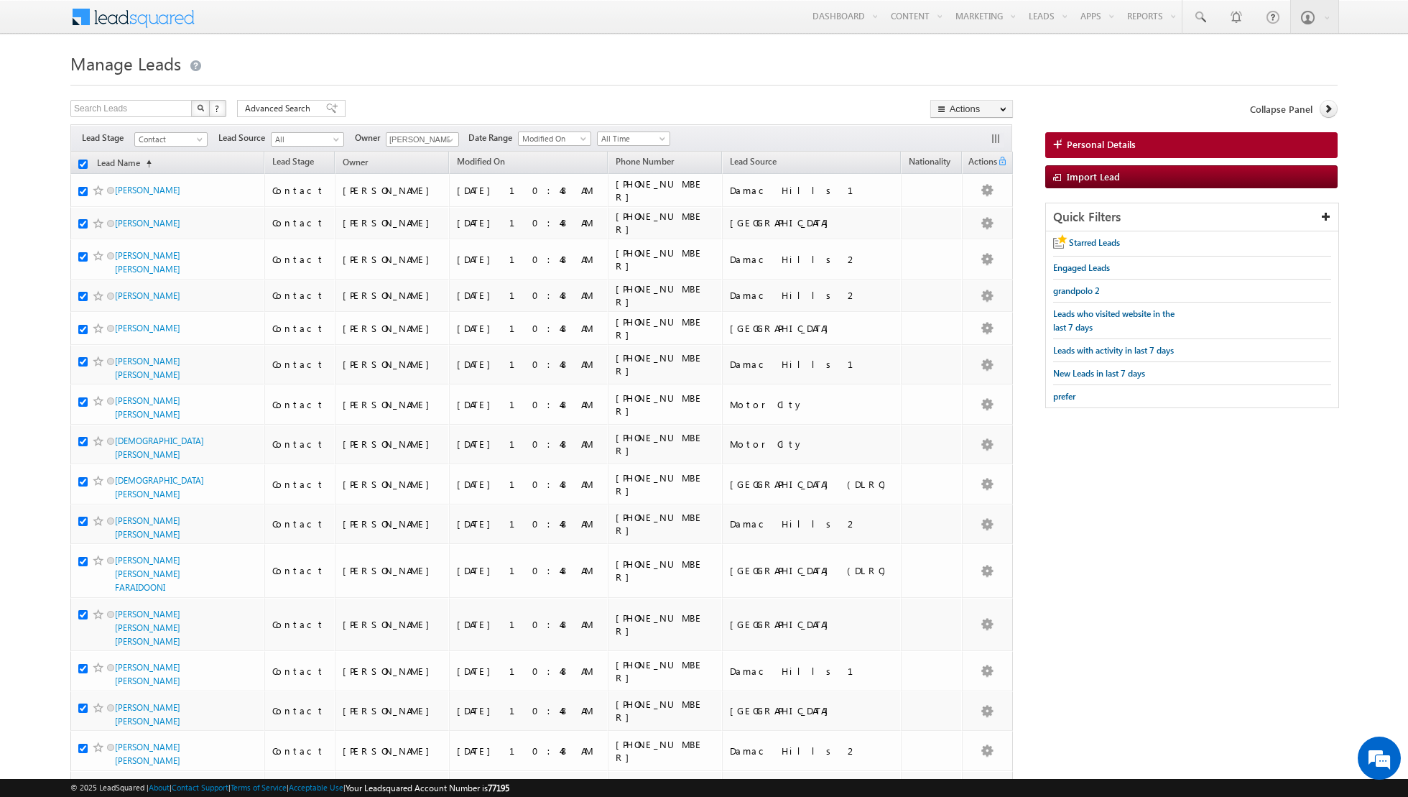
checkbox input "true"
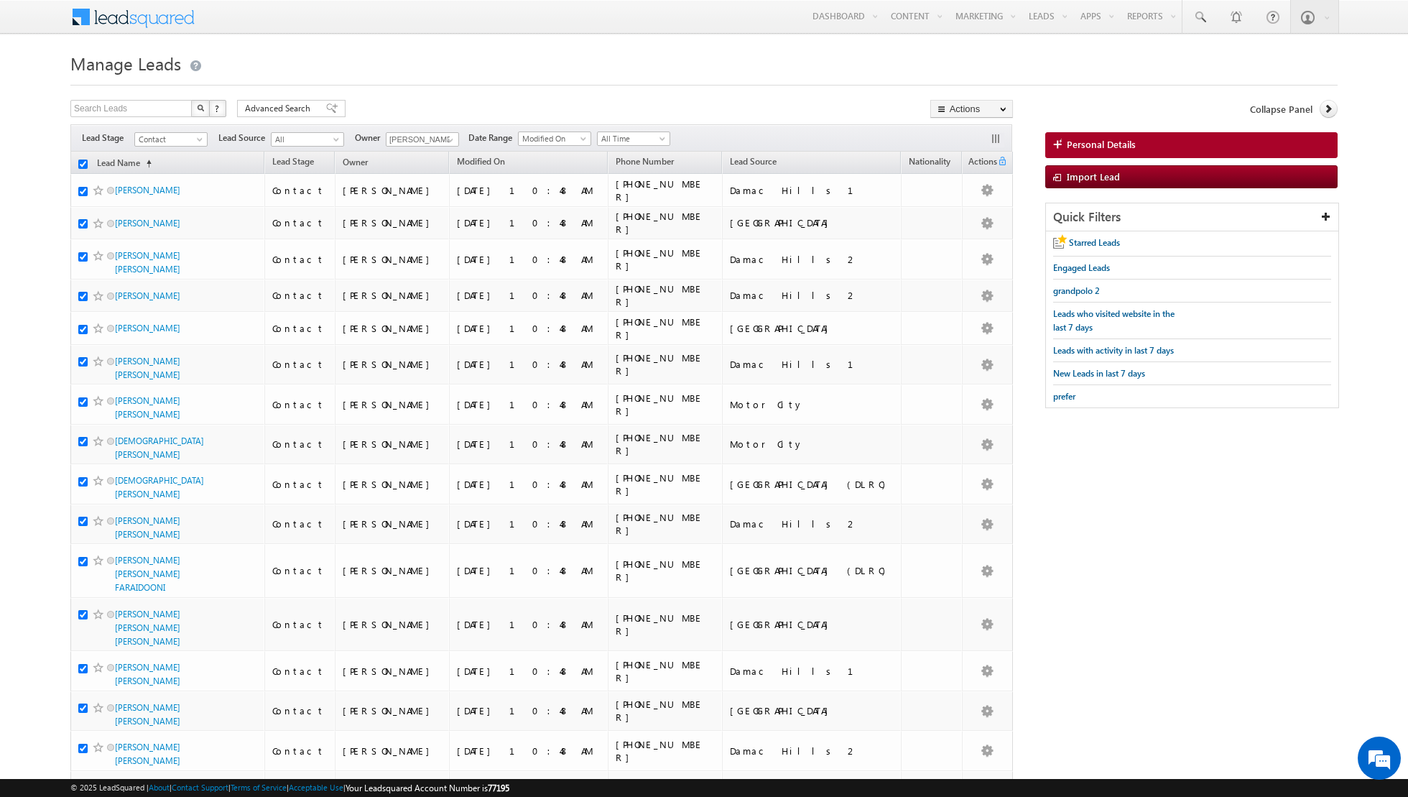
checkbox input "true"
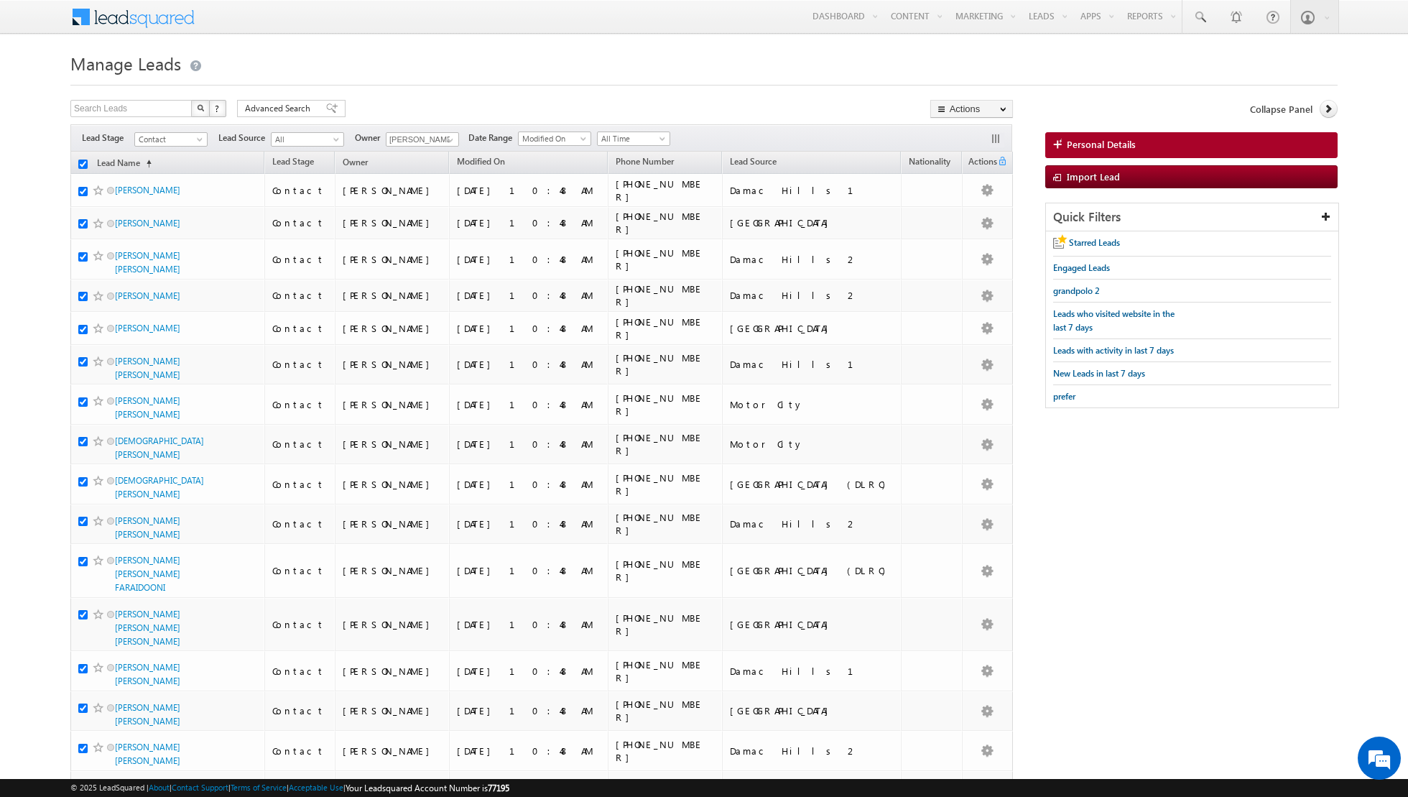
checkbox input "true"
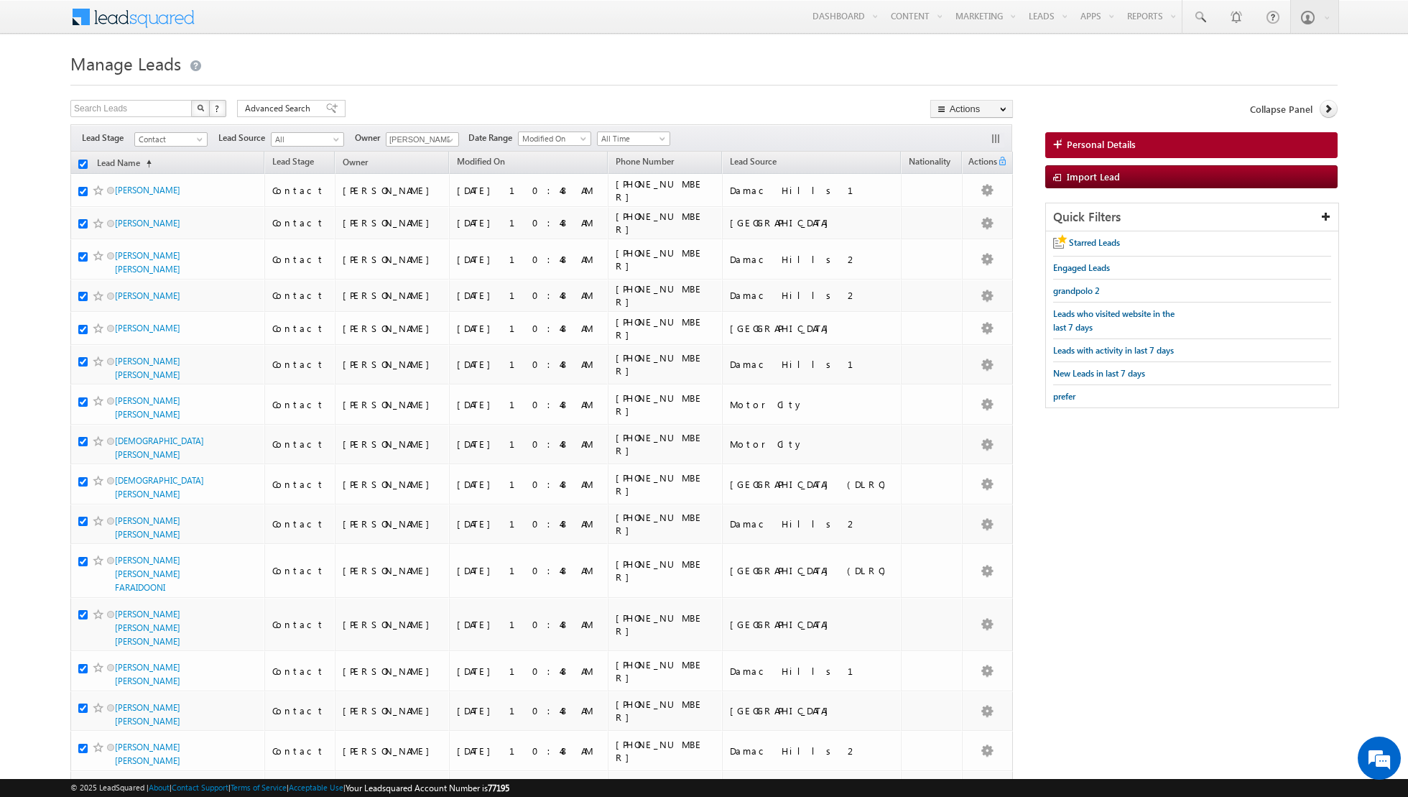
checkbox input "true"
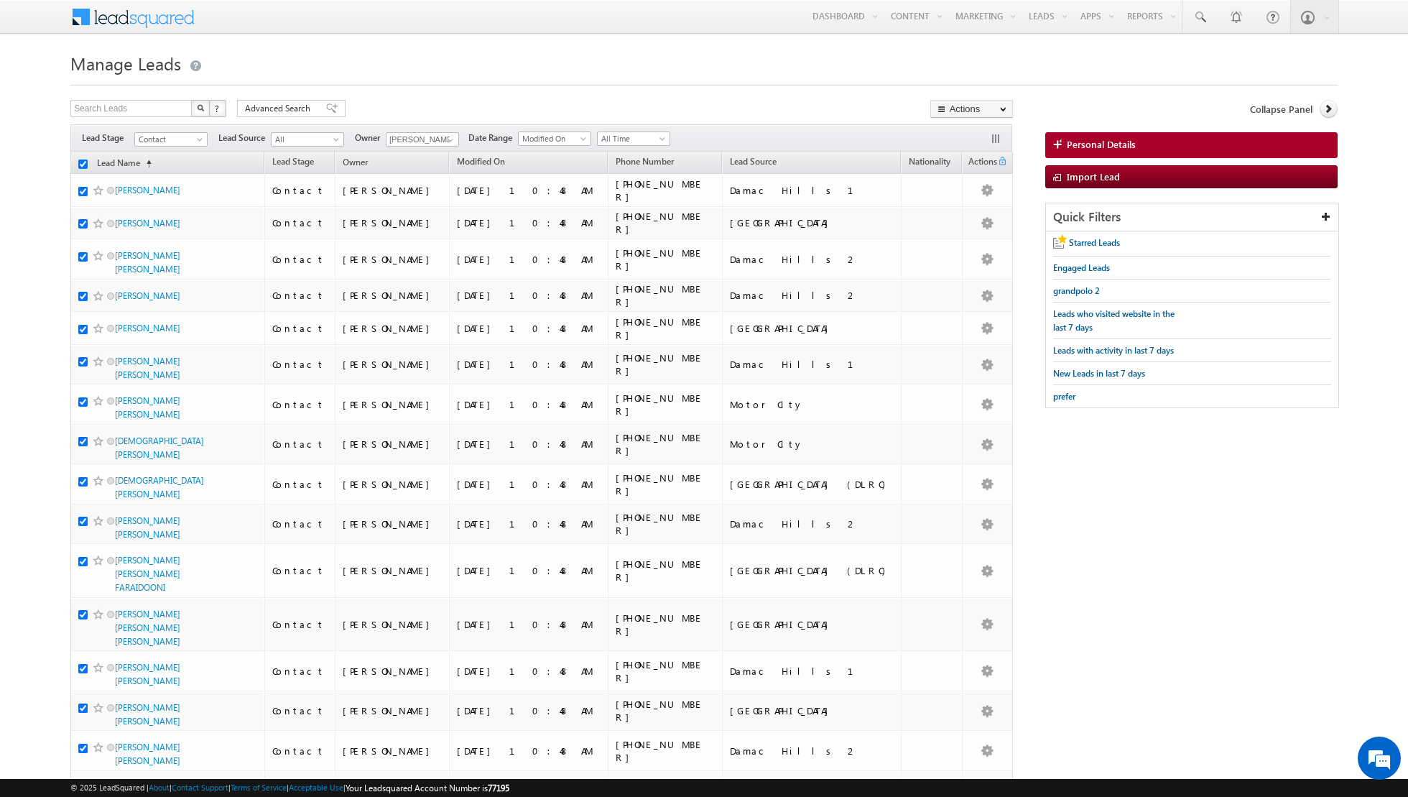
checkbox input "true"
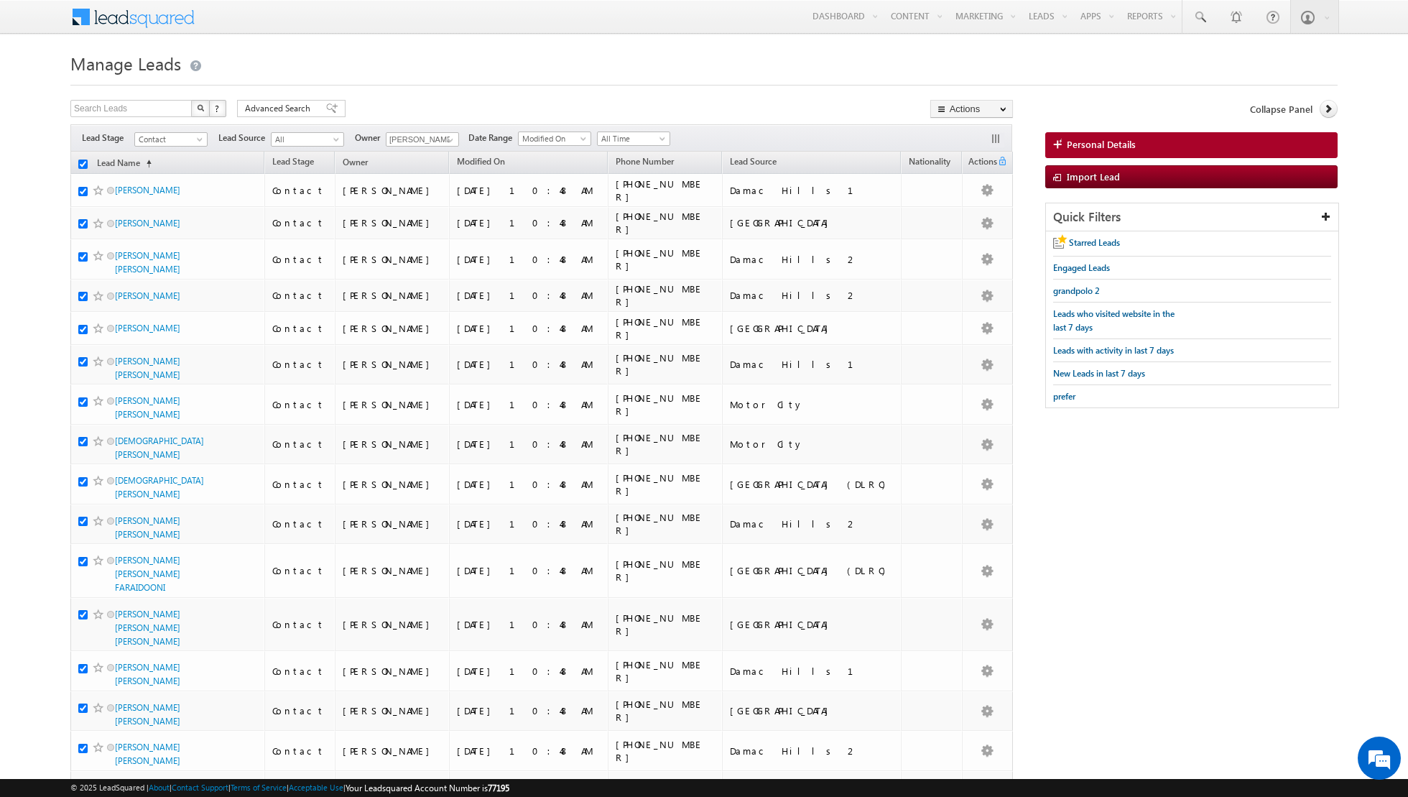
checkbox input "true"
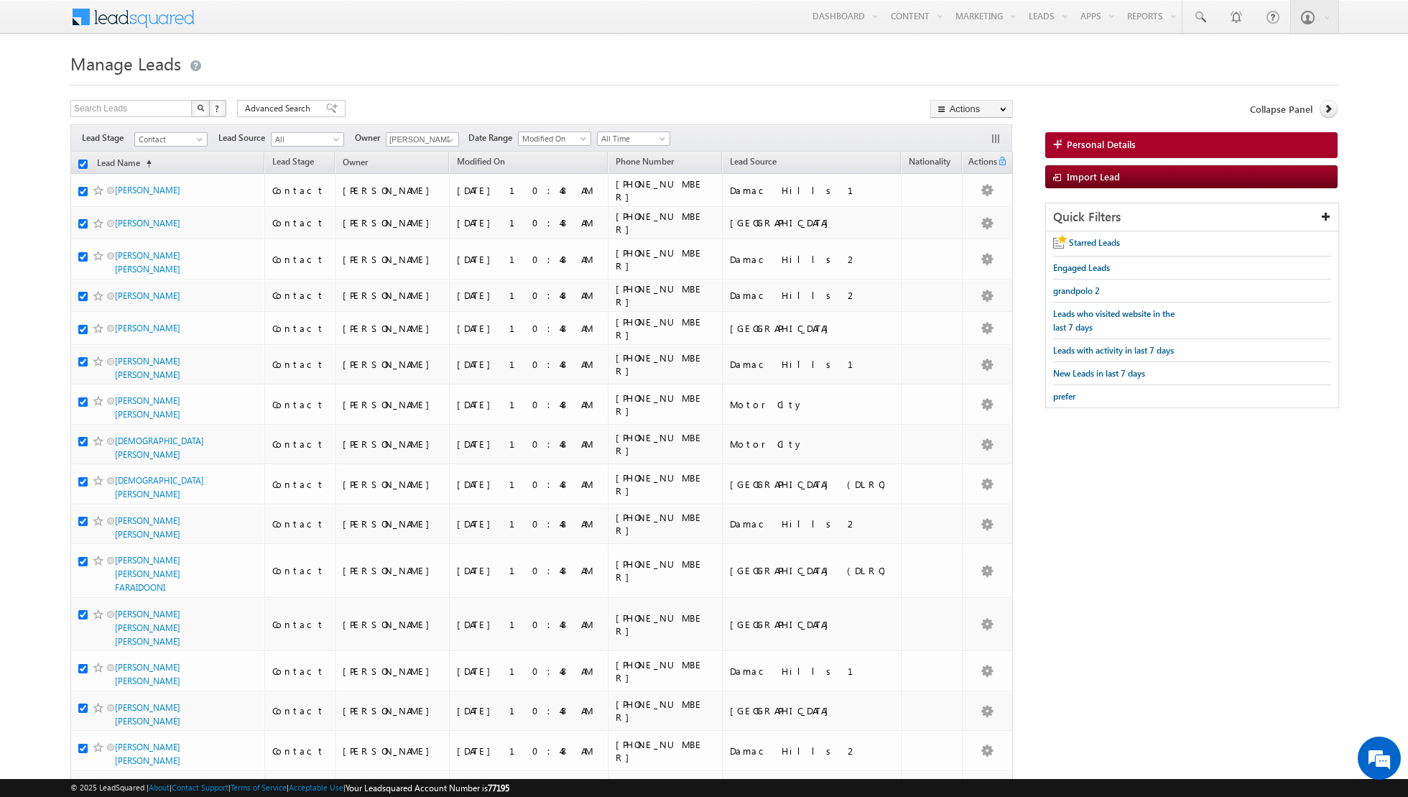
checkbox input "true"
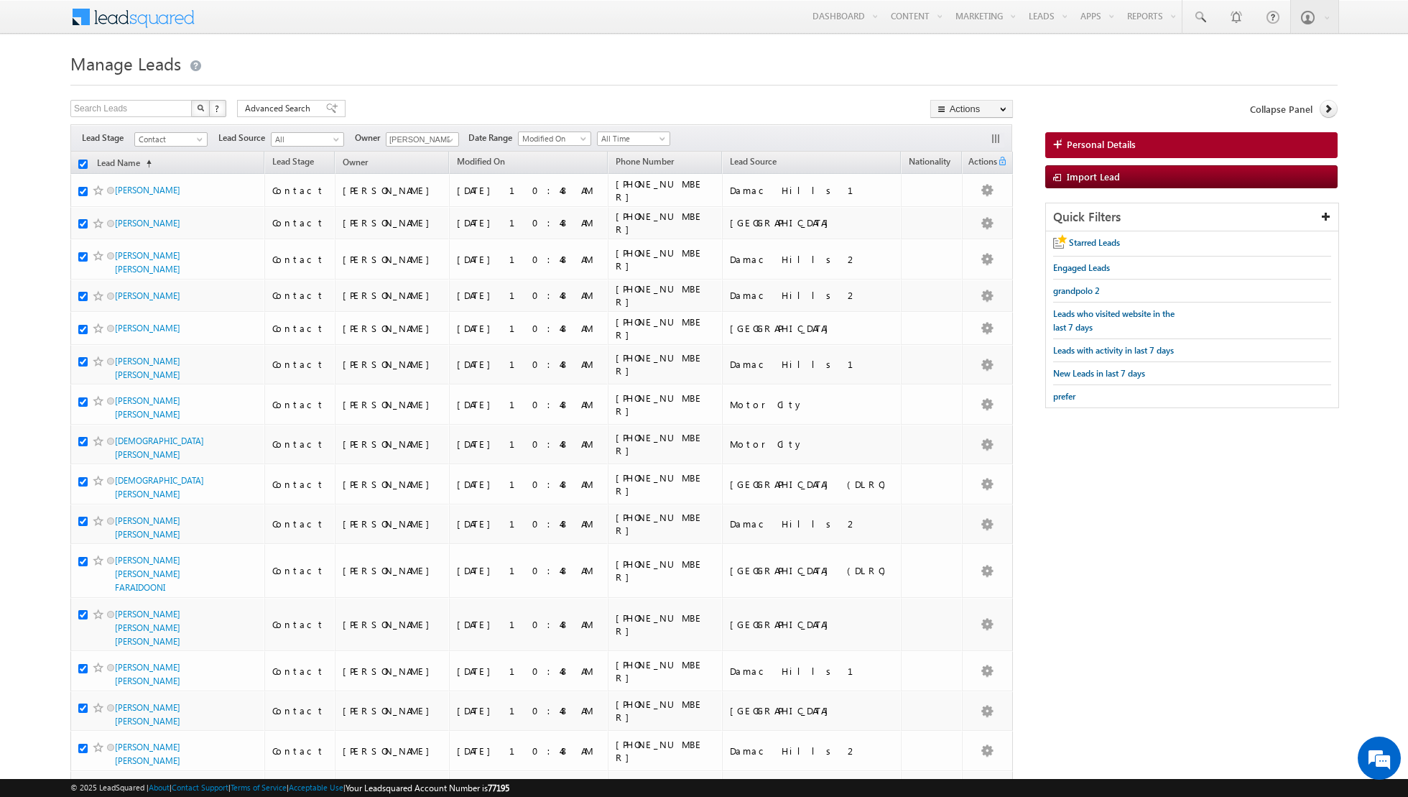
checkbox input "true"
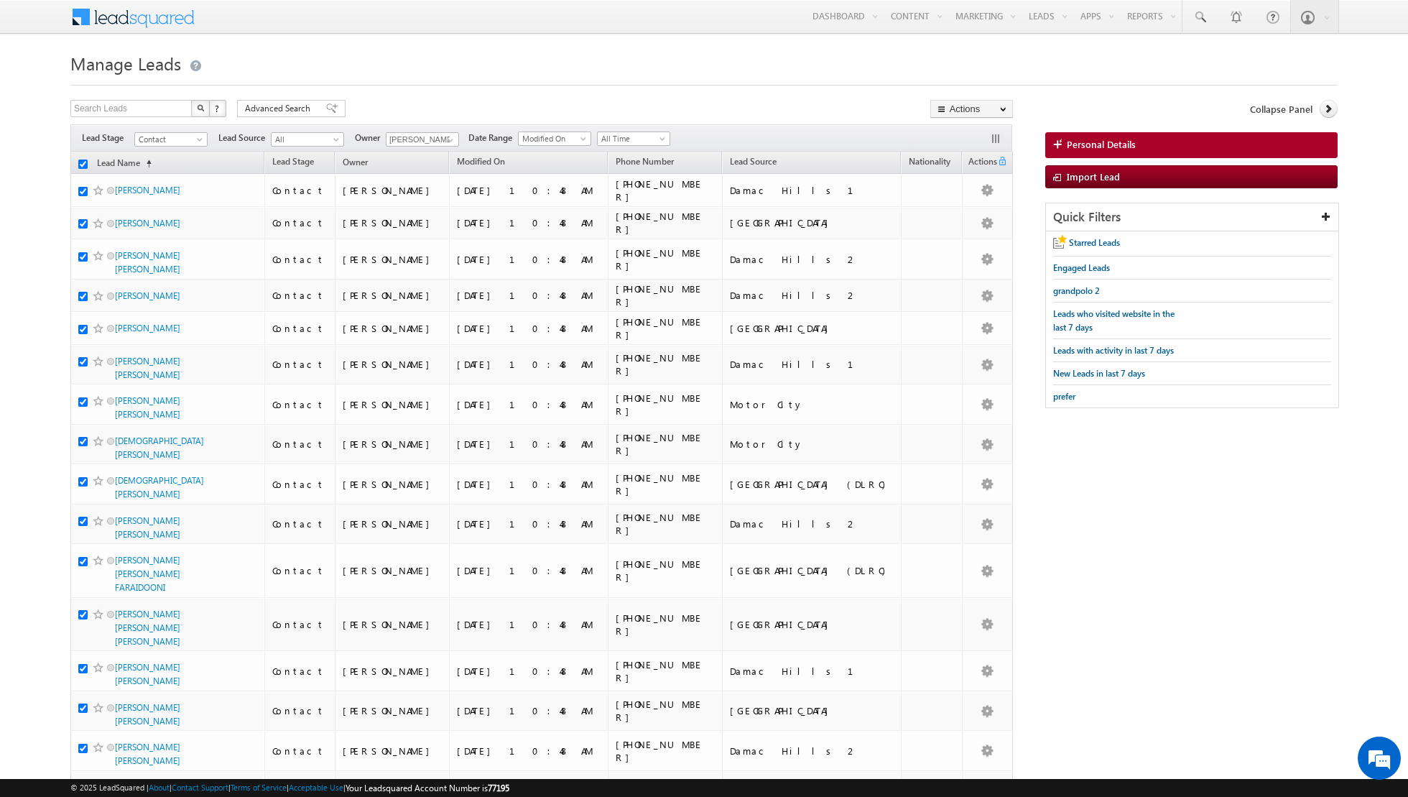
checkbox input "true"
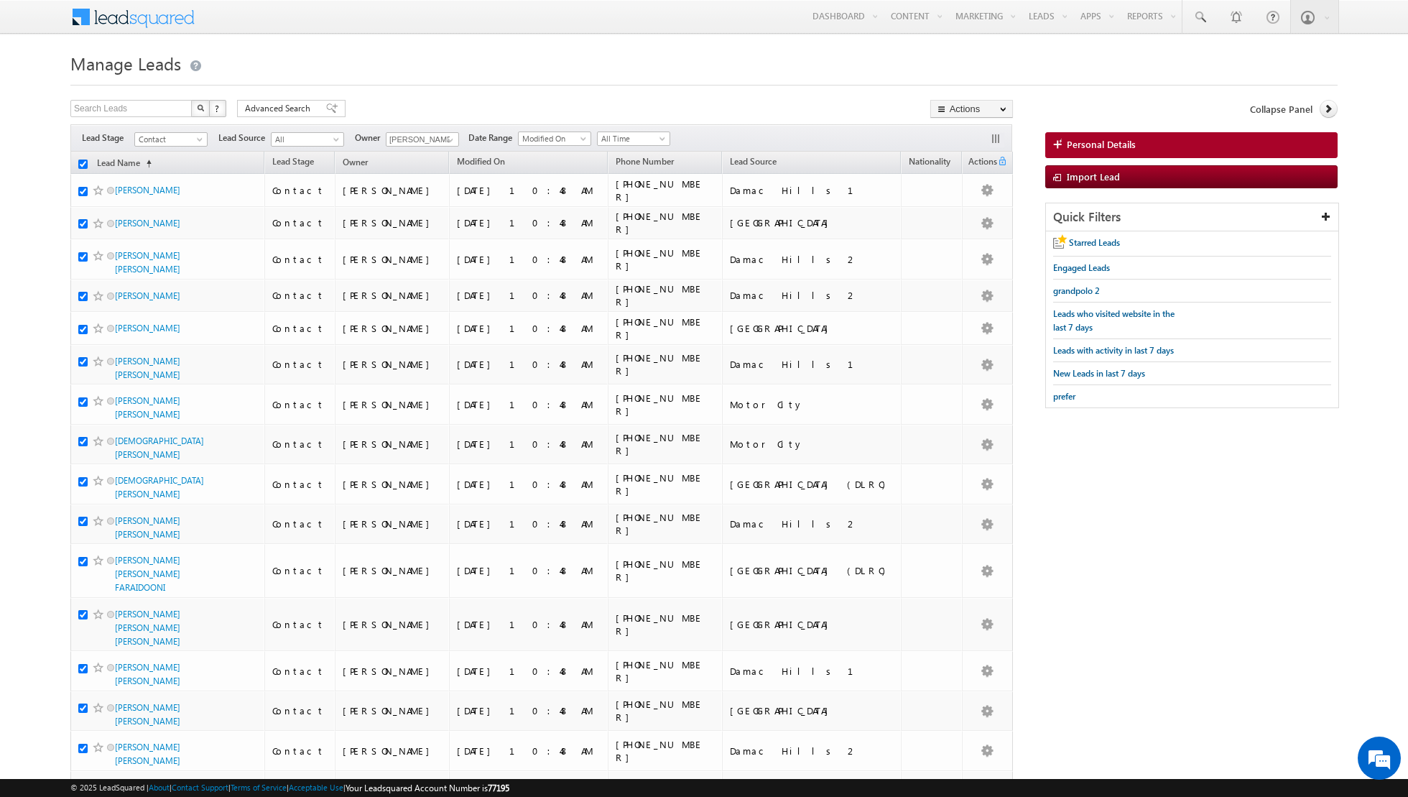
checkbox input "true"
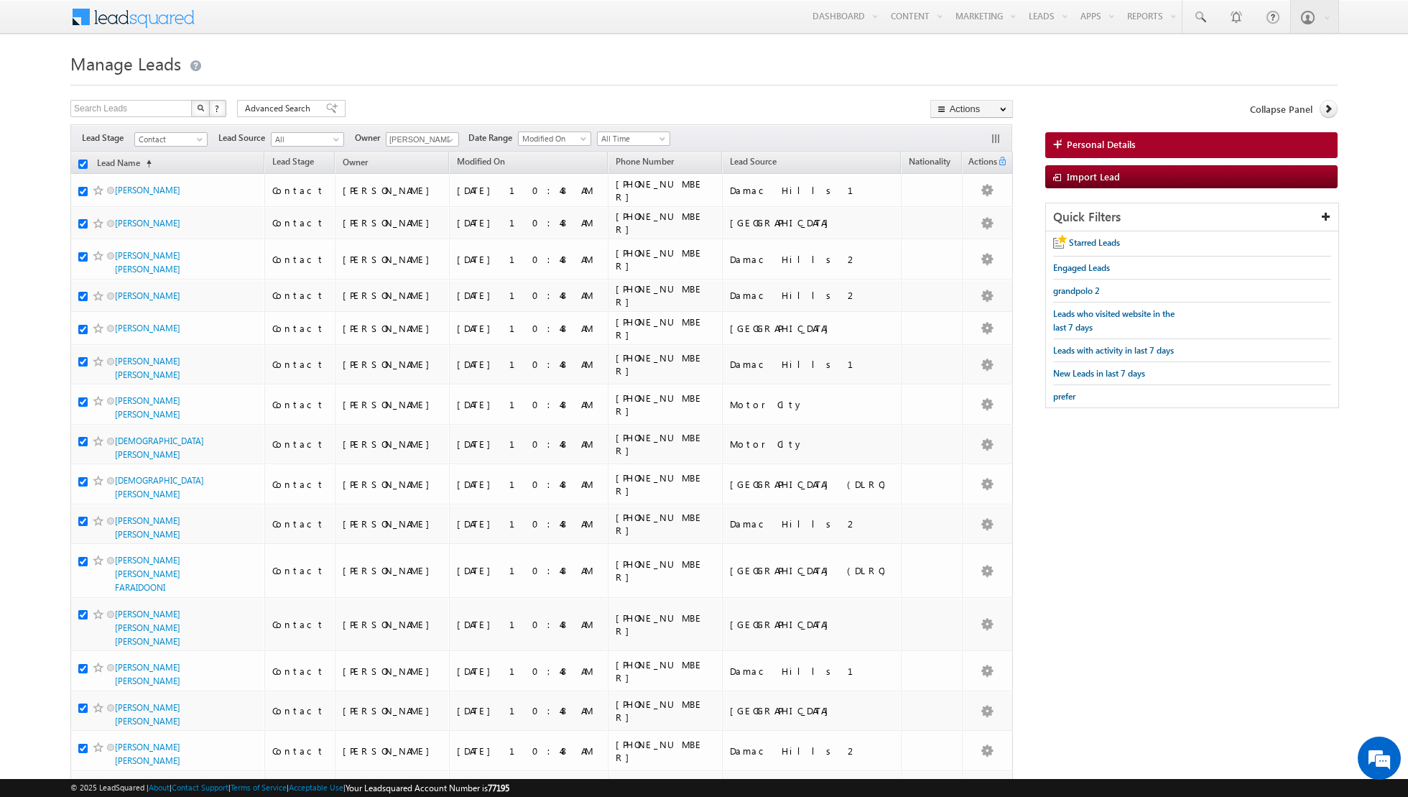
checkbox input "true"
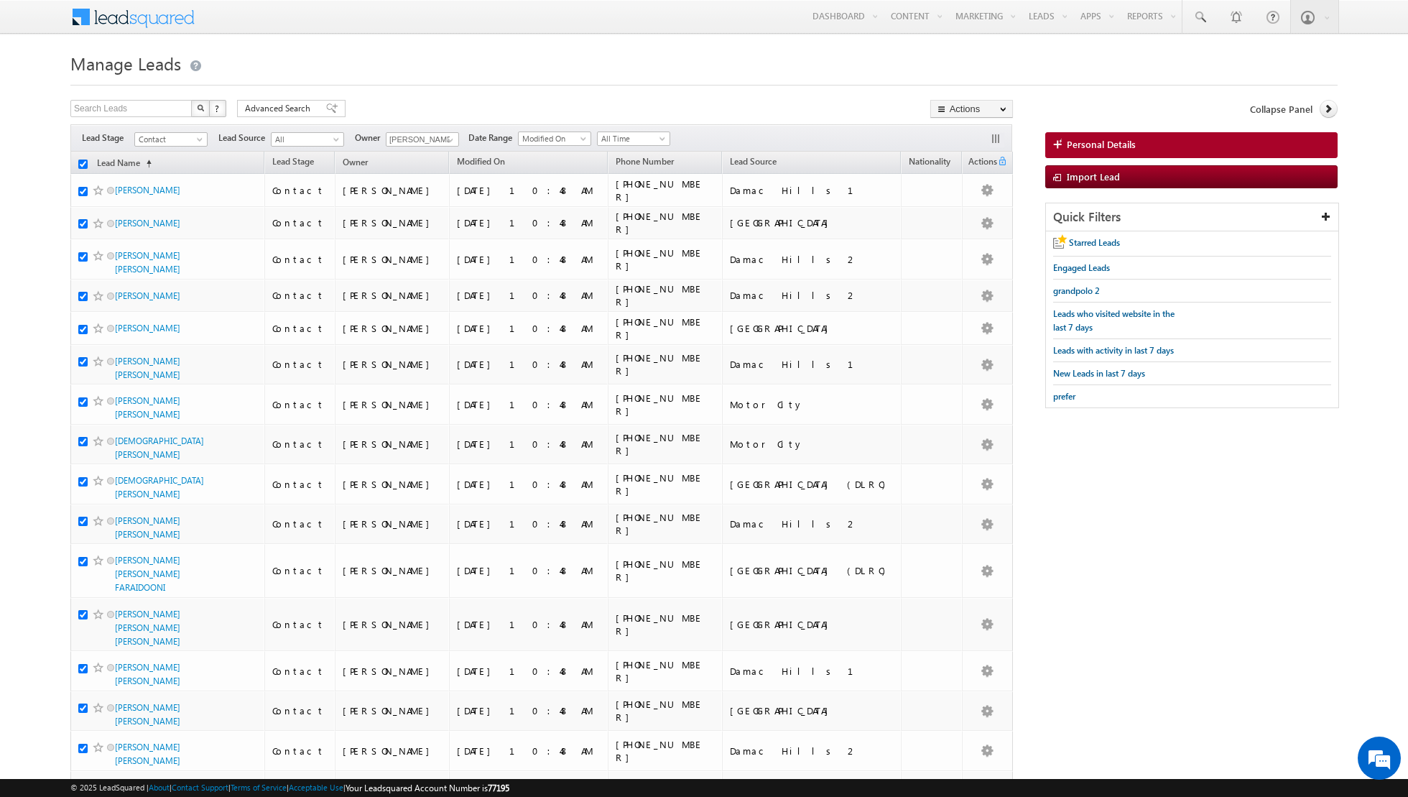
checkbox input "true"
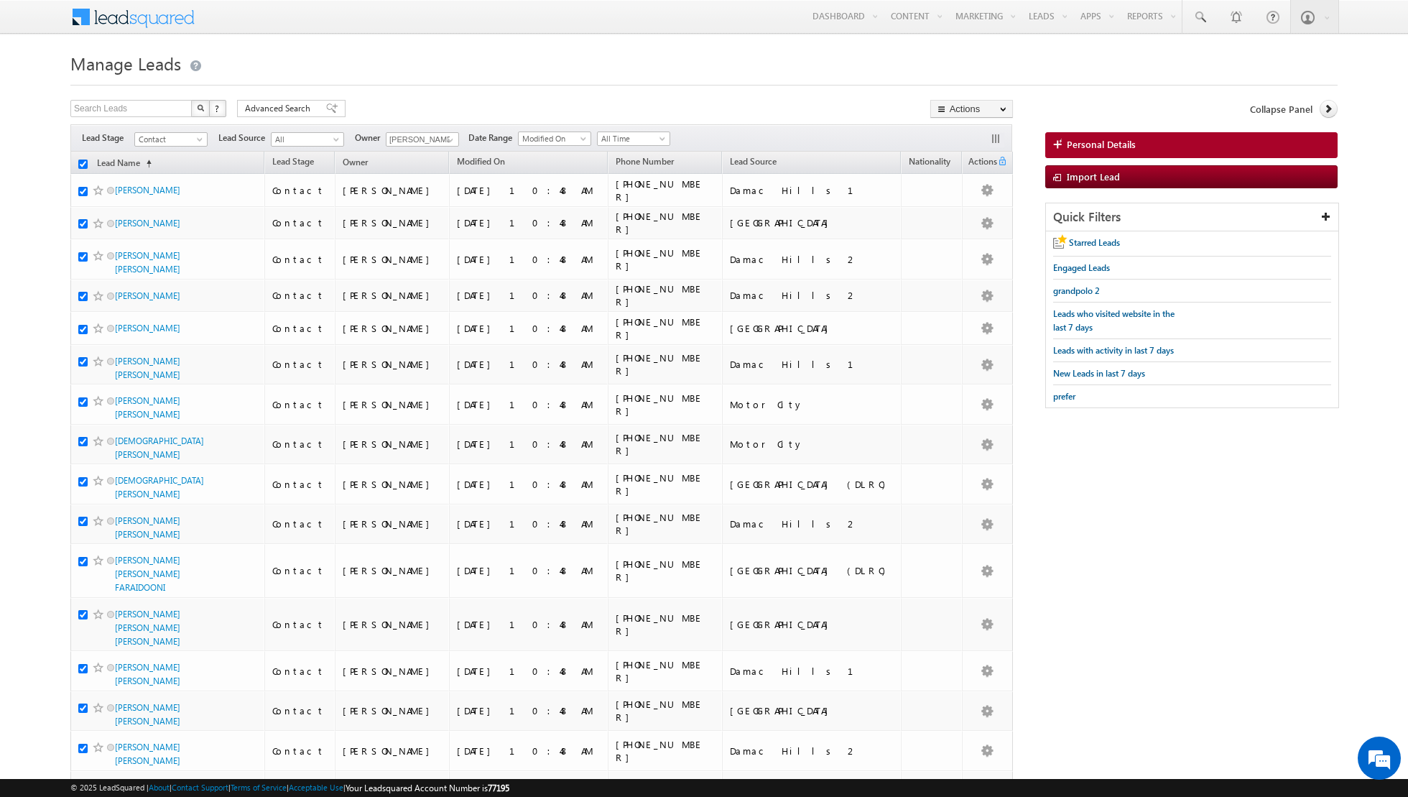
checkbox input "true"
click at [951, 234] on link "Change Owner" at bounding box center [971, 232] width 81 height 17
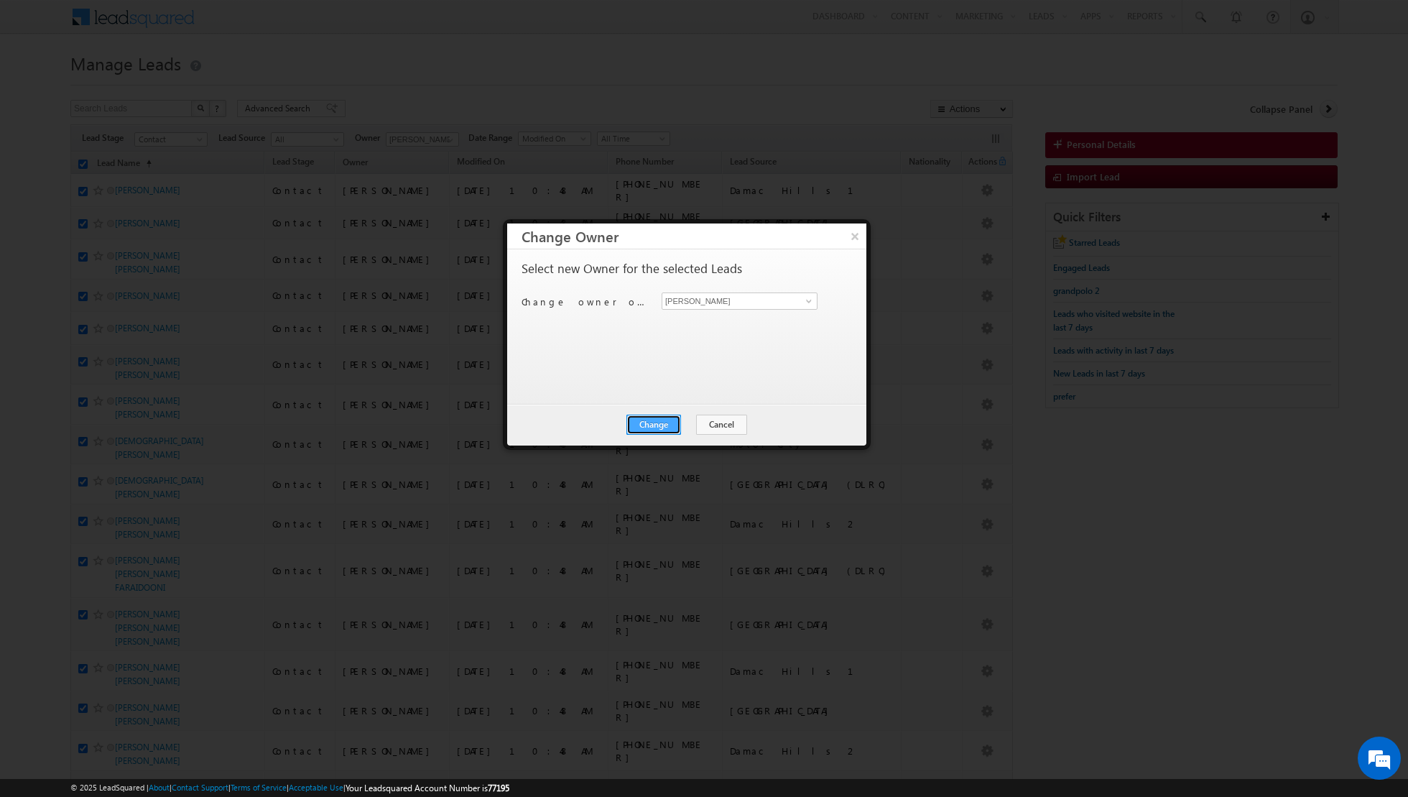
click at [662, 417] on button "Change" at bounding box center [653, 424] width 55 height 20
click at [695, 419] on button "Close" at bounding box center [689, 424] width 46 height 20
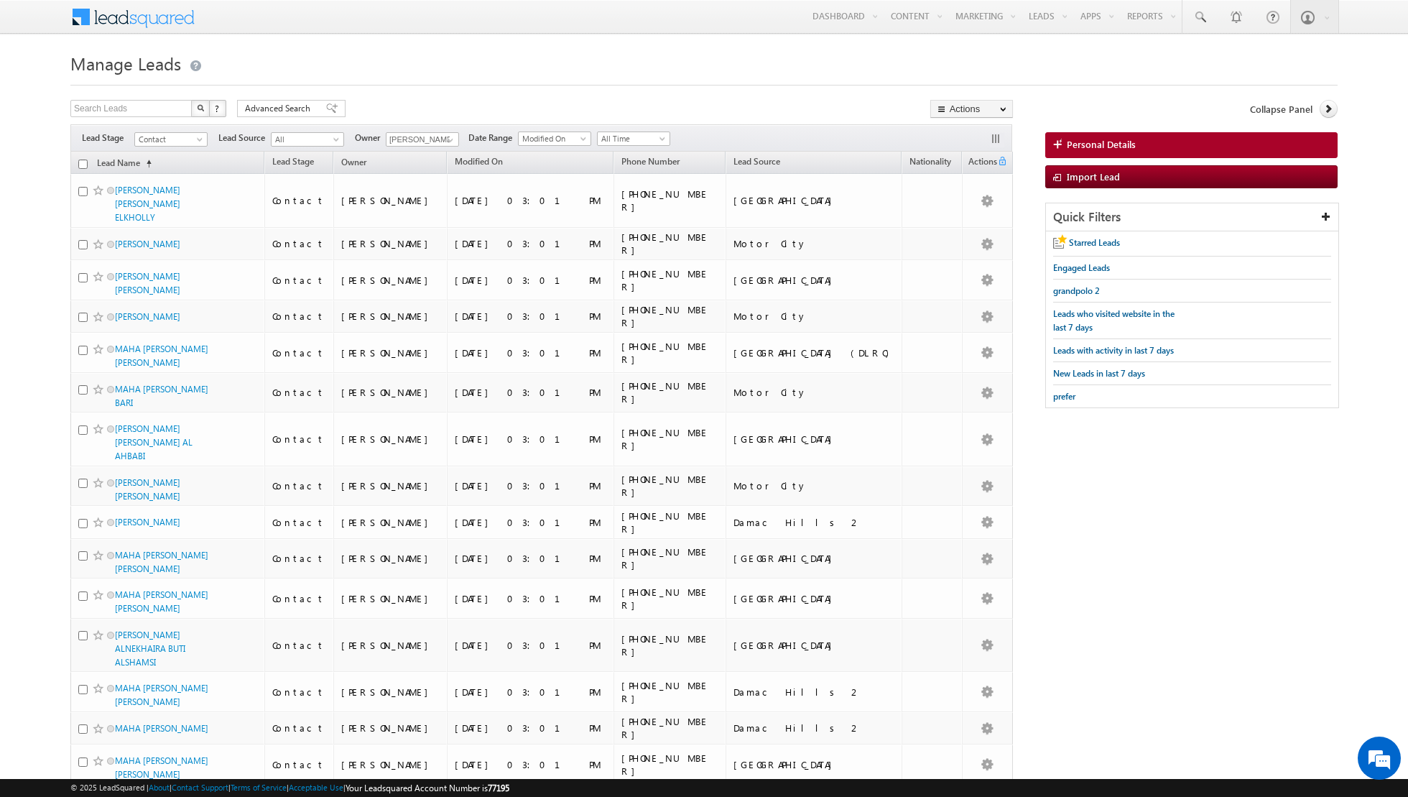
click at [83, 164] on input "checkbox" at bounding box center [82, 163] width 9 height 9
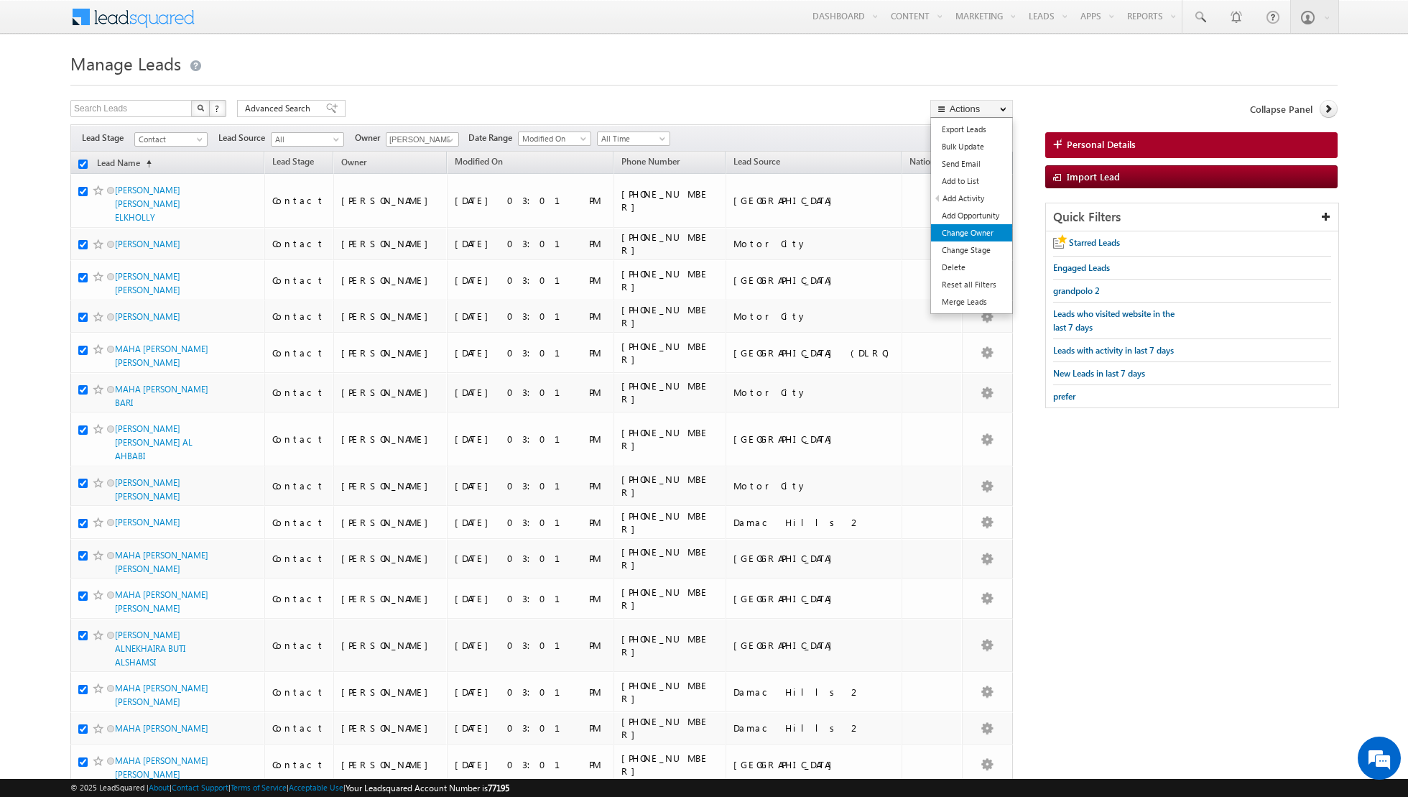
click at [950, 236] on link "Change Owner" at bounding box center [971, 232] width 81 height 17
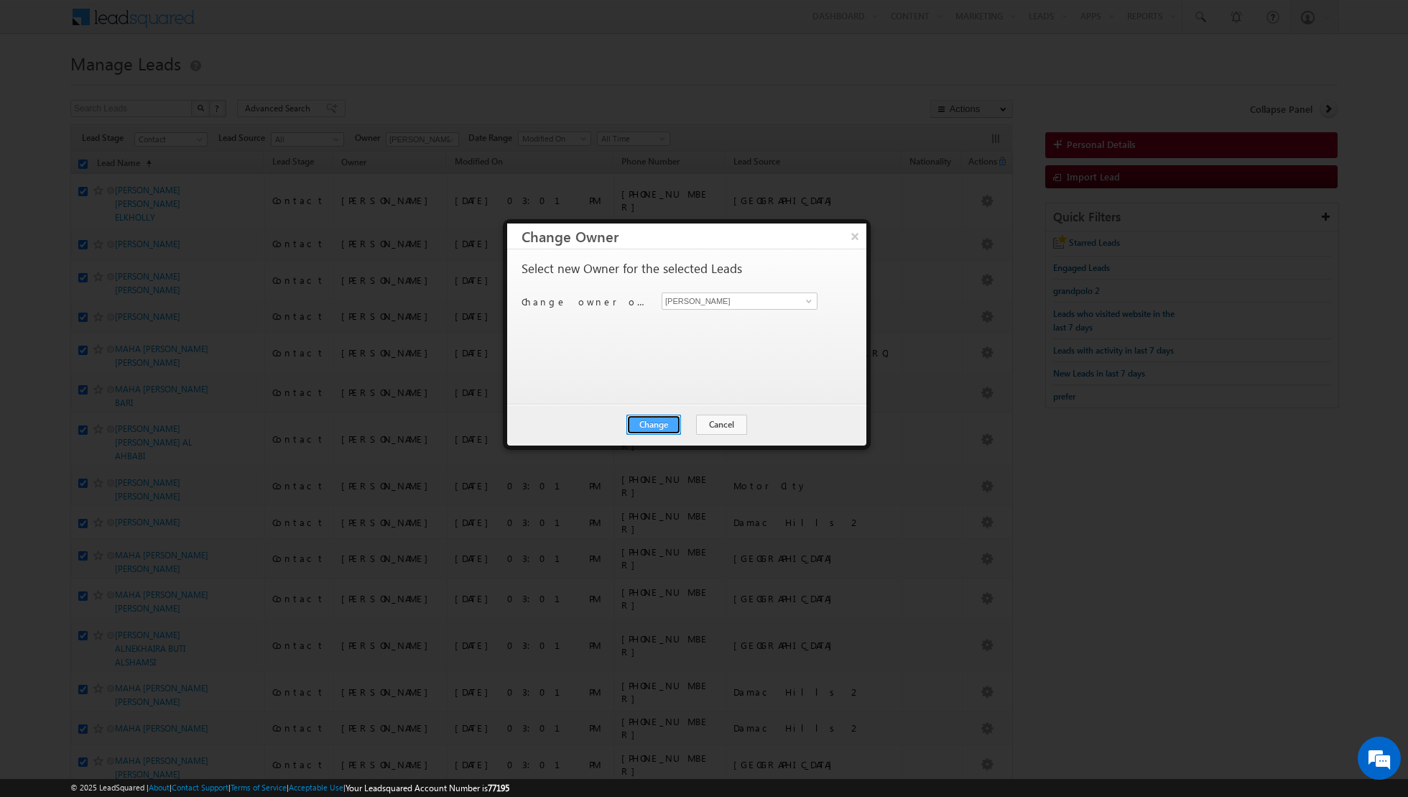
click at [659, 420] on button "Change" at bounding box center [653, 424] width 55 height 20
click at [700, 427] on button "Close" at bounding box center [689, 424] width 46 height 20
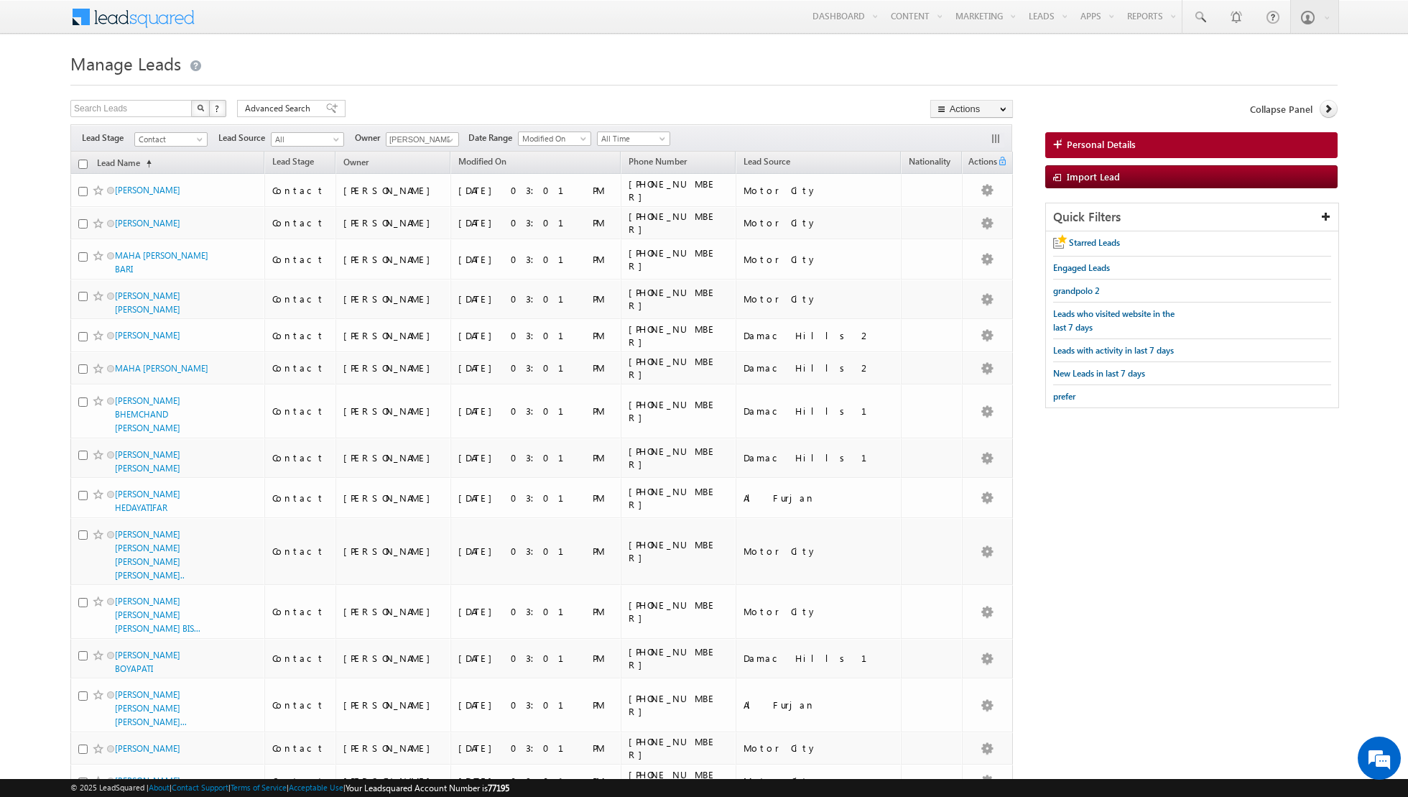
click at [80, 164] on input "checkbox" at bounding box center [82, 163] width 9 height 9
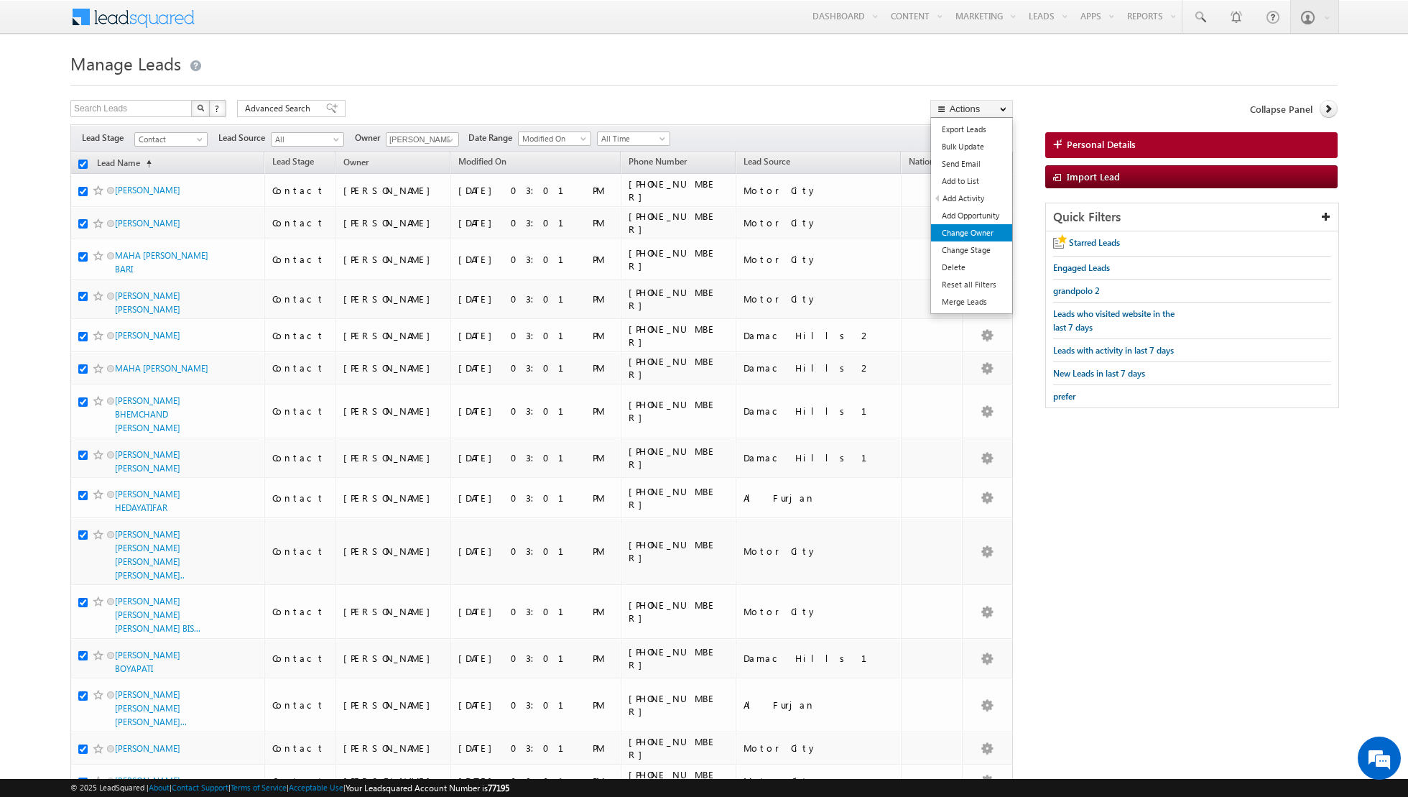
click at [952, 234] on link "Change Owner" at bounding box center [971, 232] width 81 height 17
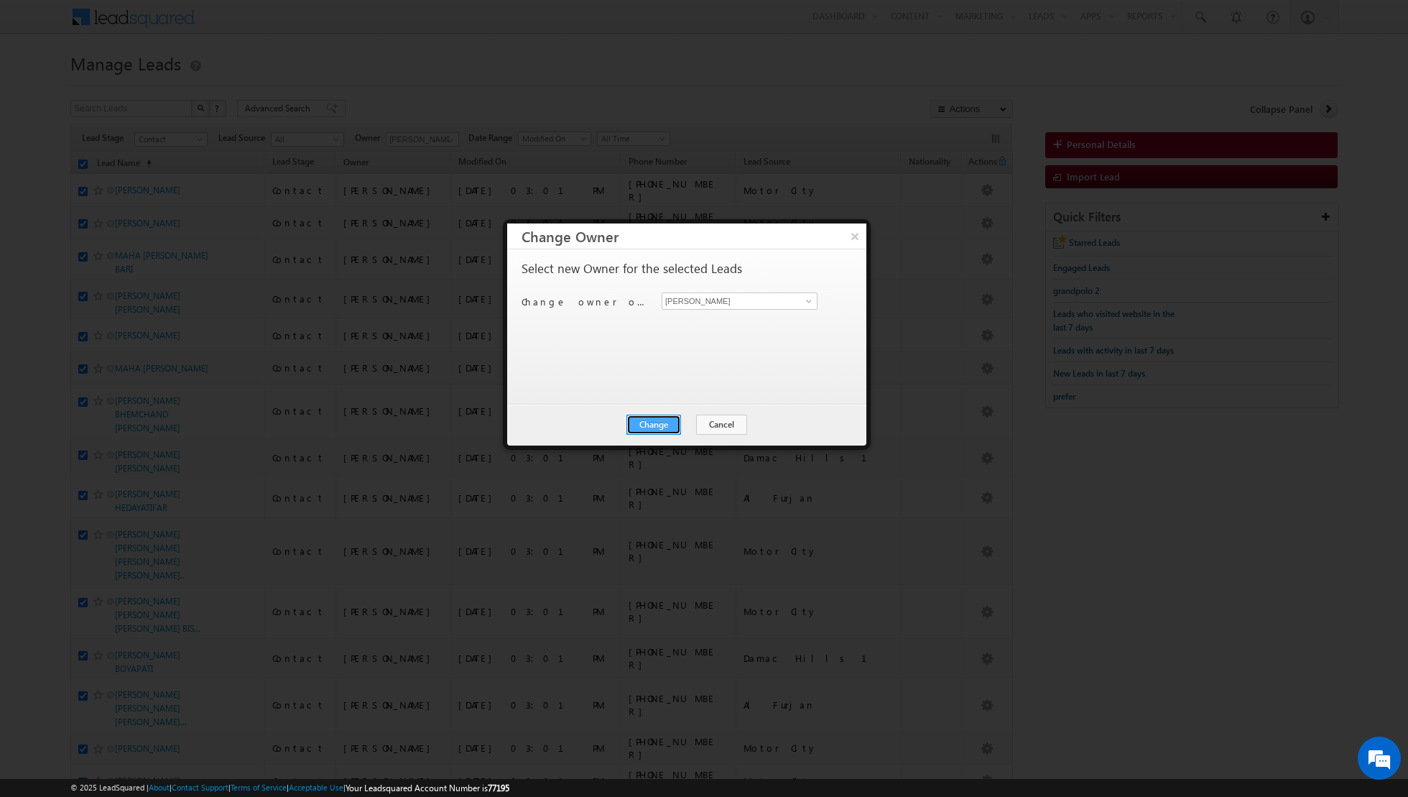
click at [646, 420] on button "Change" at bounding box center [653, 424] width 55 height 20
click at [669, 423] on button "Close" at bounding box center [689, 424] width 46 height 20
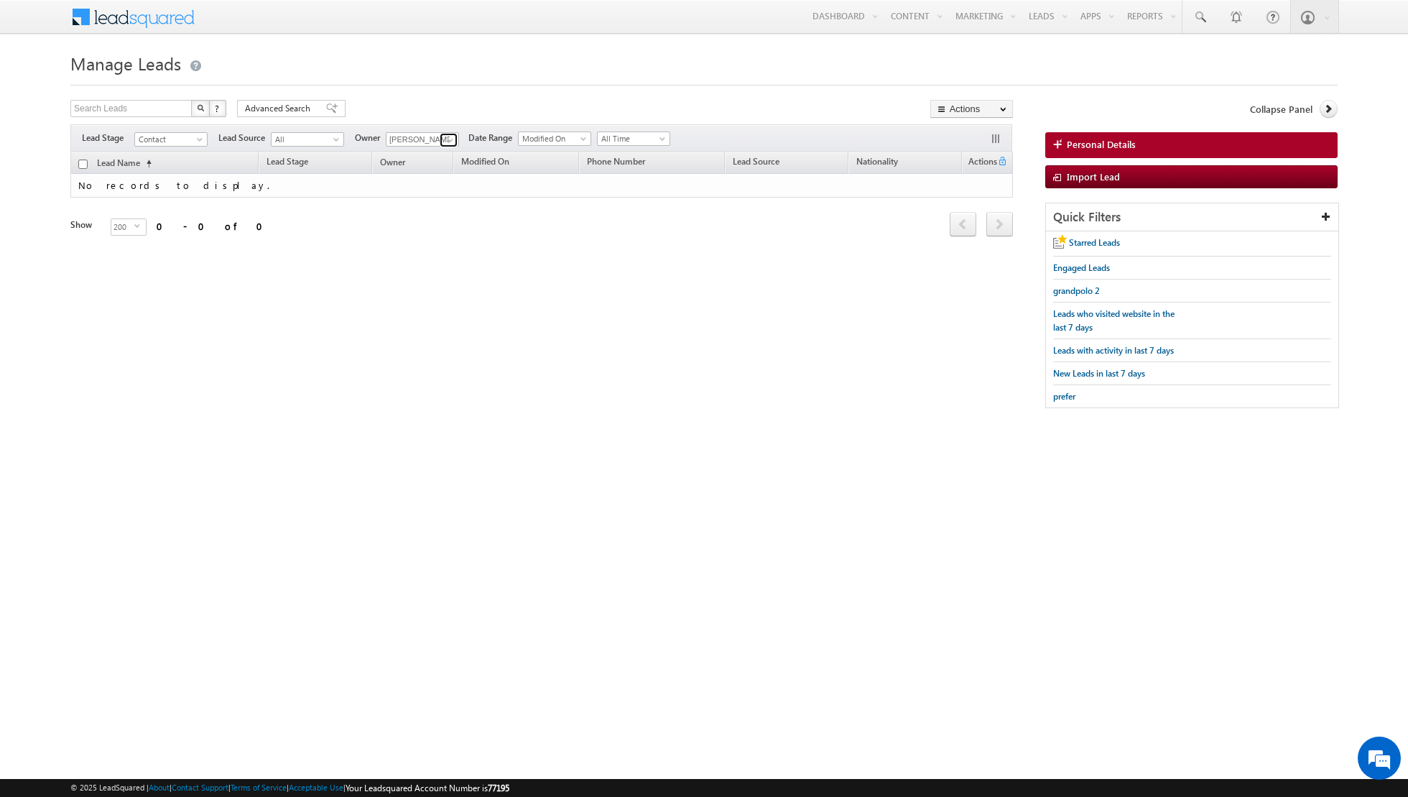
click at [446, 140] on span at bounding box center [450, 139] width 11 height 11
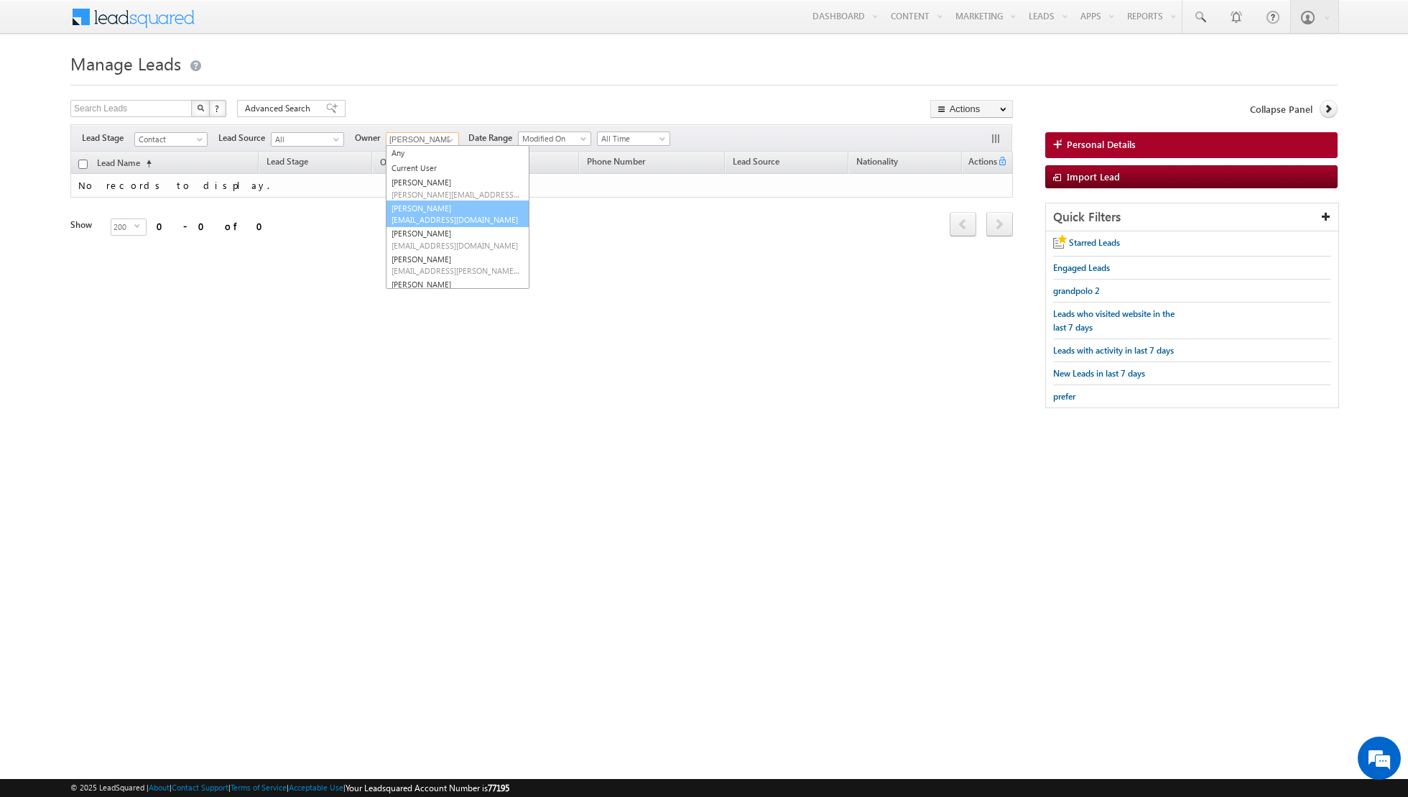
click at [417, 218] on span "[EMAIL_ADDRESS][DOMAIN_NAME]" at bounding box center [455, 219] width 129 height 11
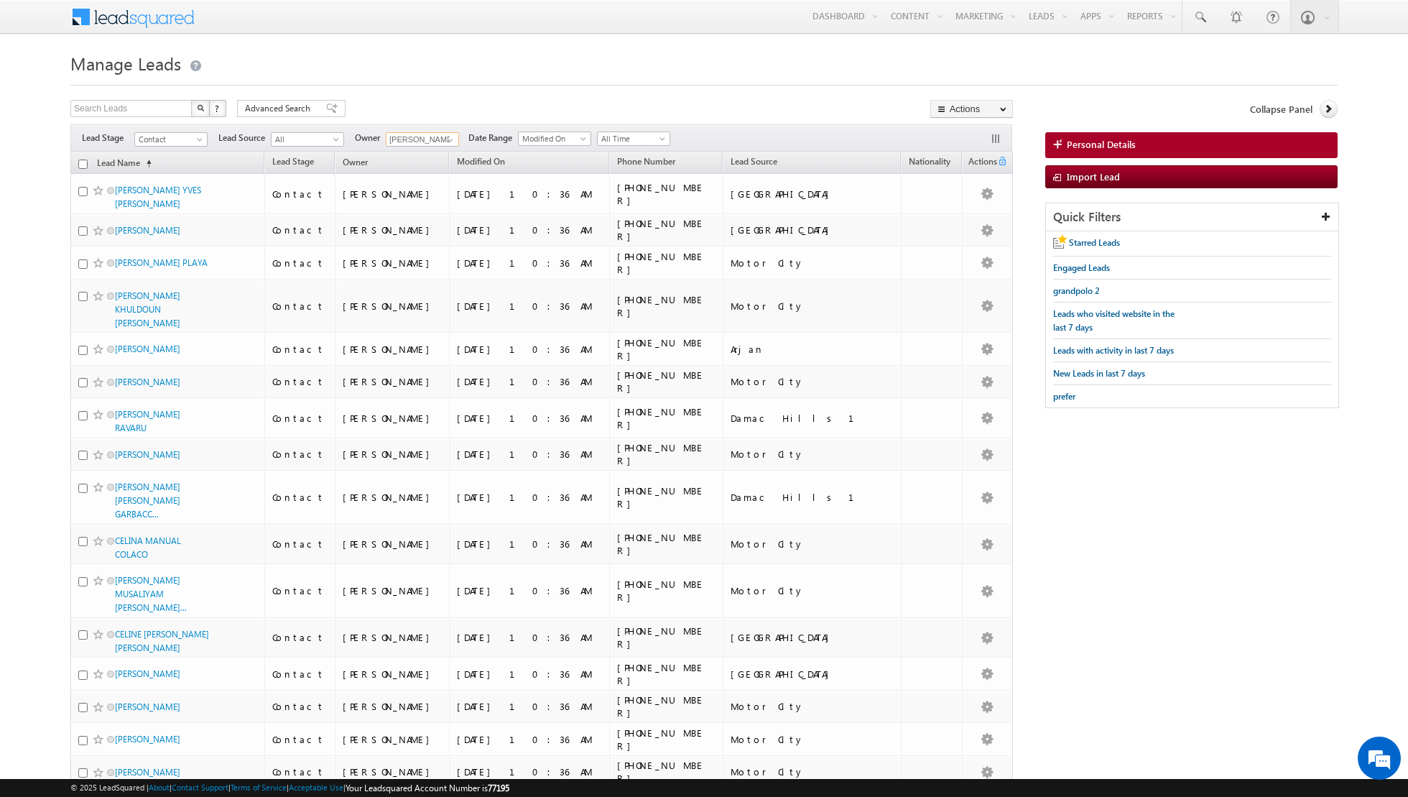
click at [81, 164] on input "checkbox" at bounding box center [82, 163] width 9 height 9
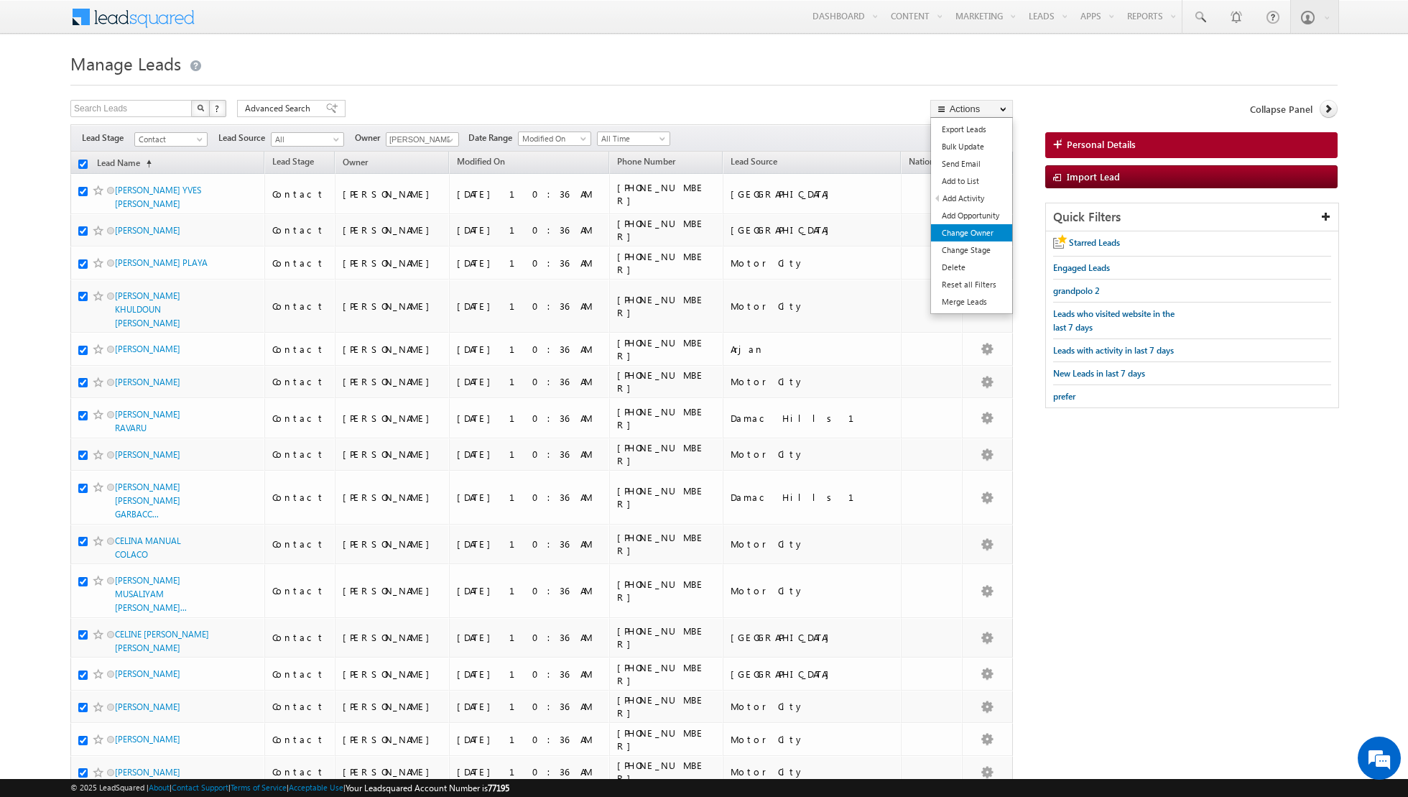
click at [950, 232] on link "Change Owner" at bounding box center [971, 232] width 81 height 17
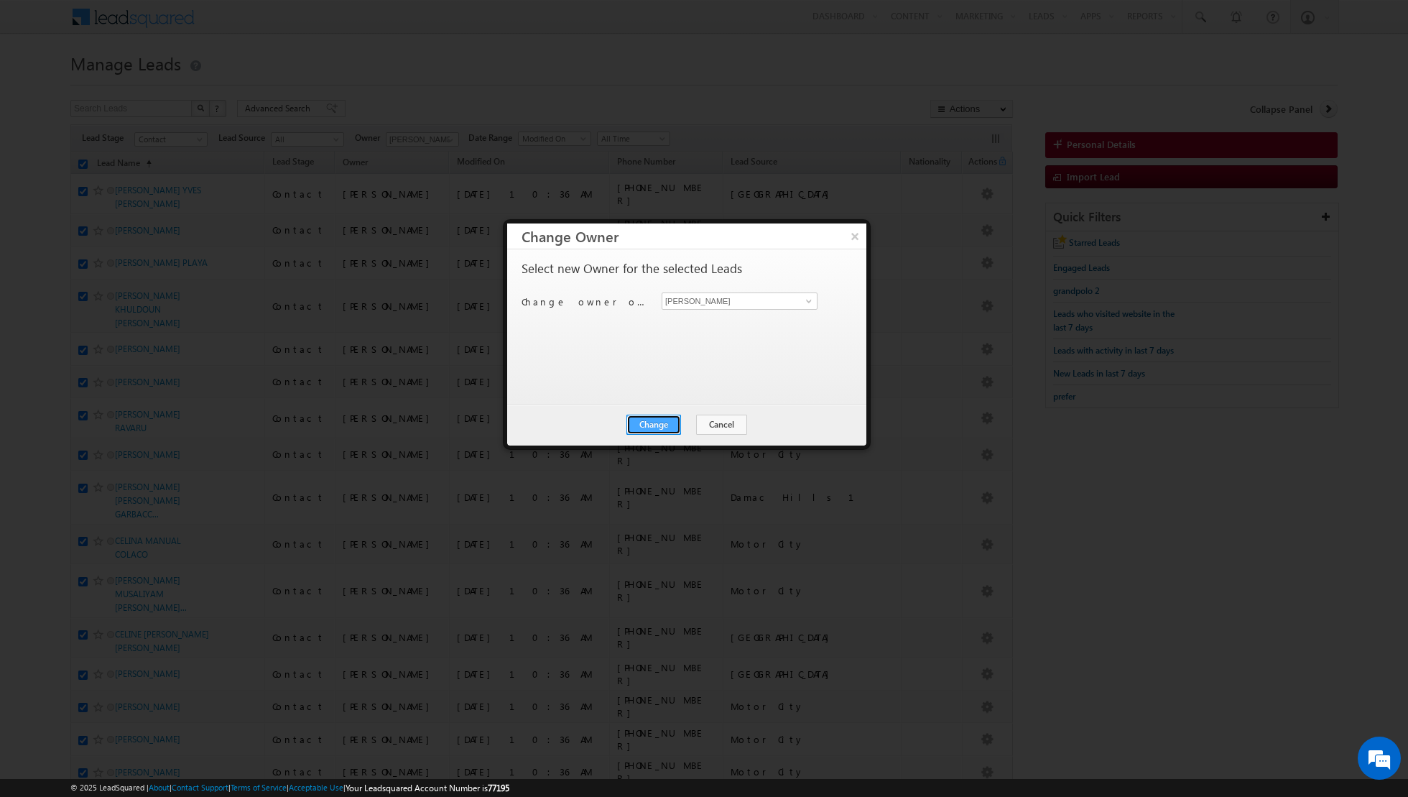
click at [664, 423] on button "Change" at bounding box center [653, 424] width 55 height 20
click at [701, 430] on button "Close" at bounding box center [689, 424] width 46 height 20
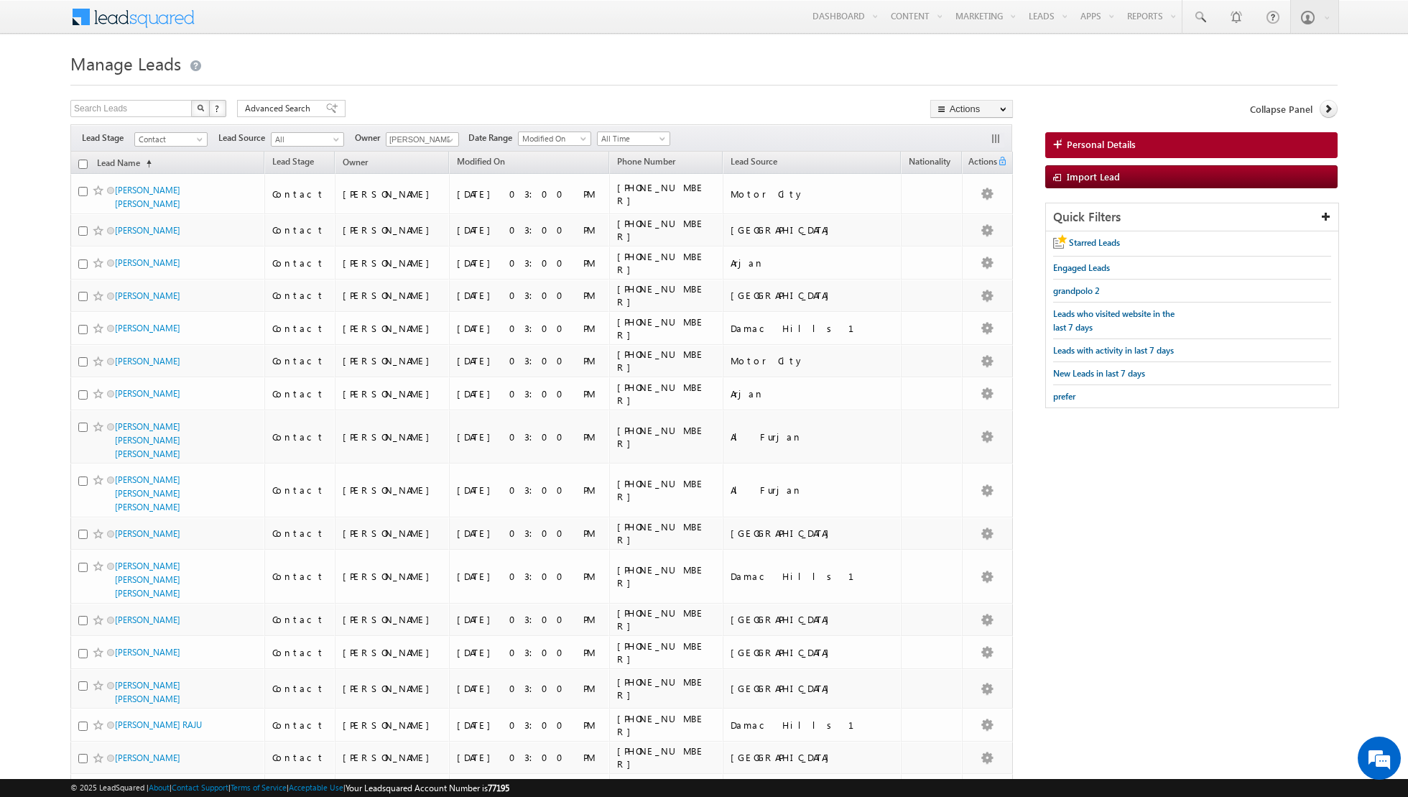
click at [82, 163] on input "checkbox" at bounding box center [82, 163] width 9 height 9
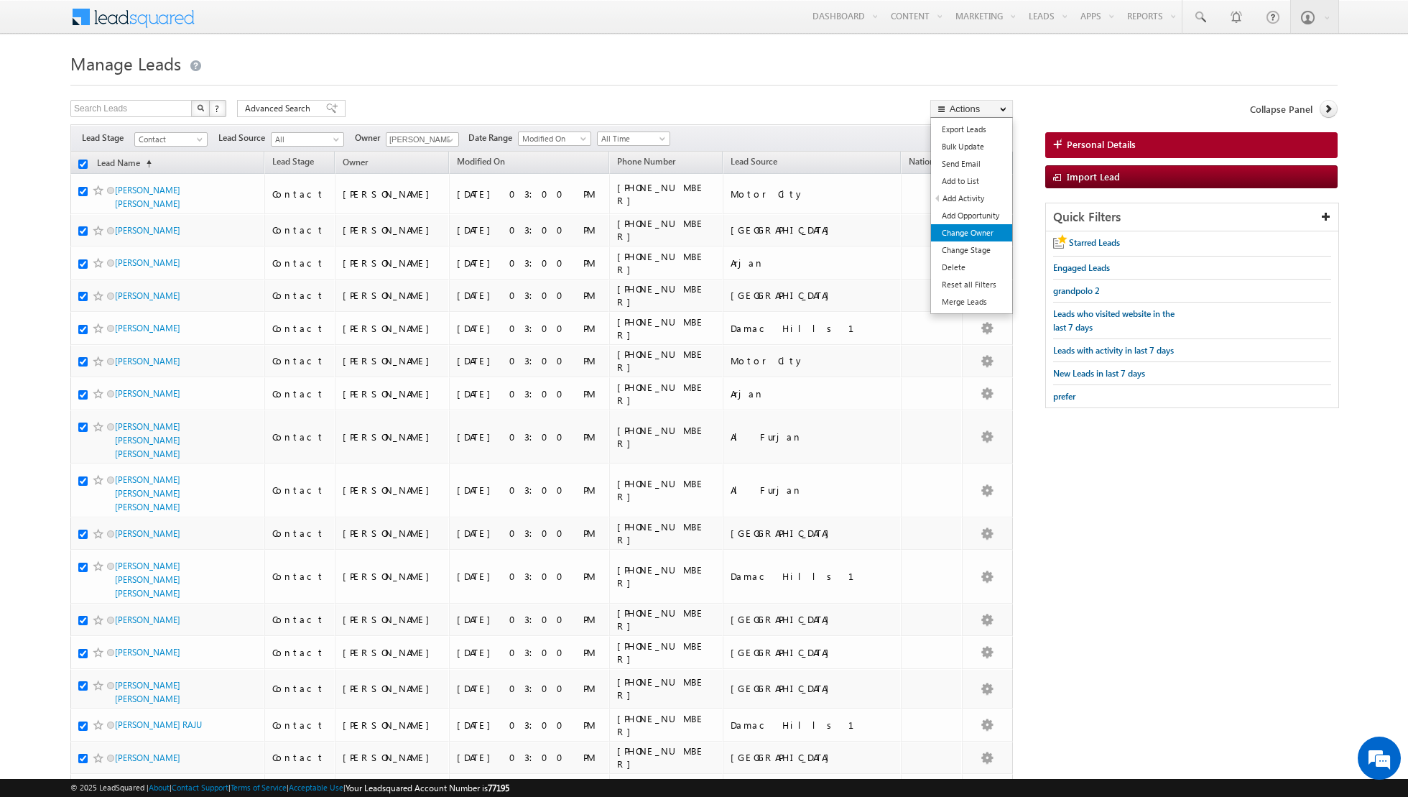
click at [957, 231] on link "Change Owner" at bounding box center [971, 232] width 81 height 17
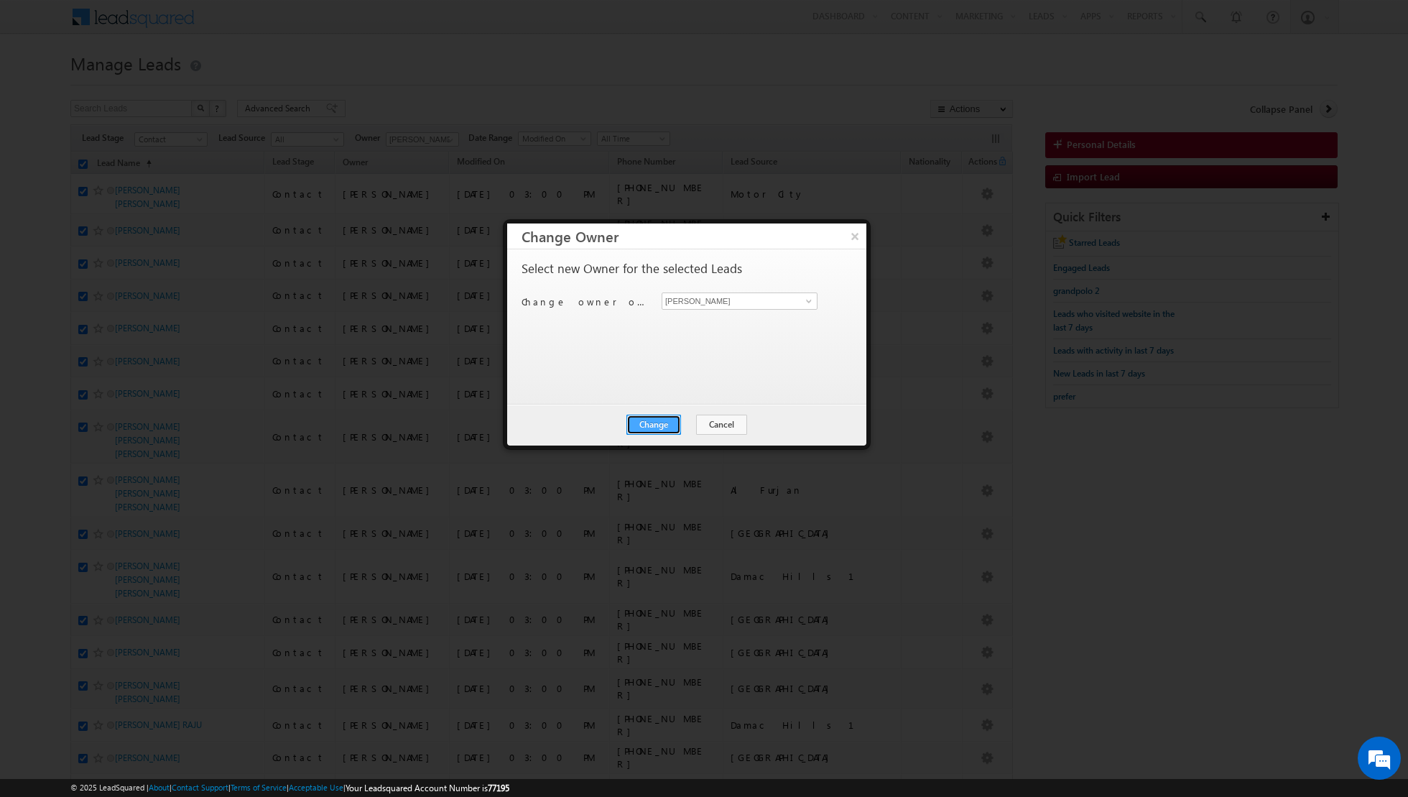
click at [653, 420] on button "Change" at bounding box center [653, 424] width 55 height 20
click at [682, 414] on button "Close" at bounding box center [689, 424] width 46 height 20
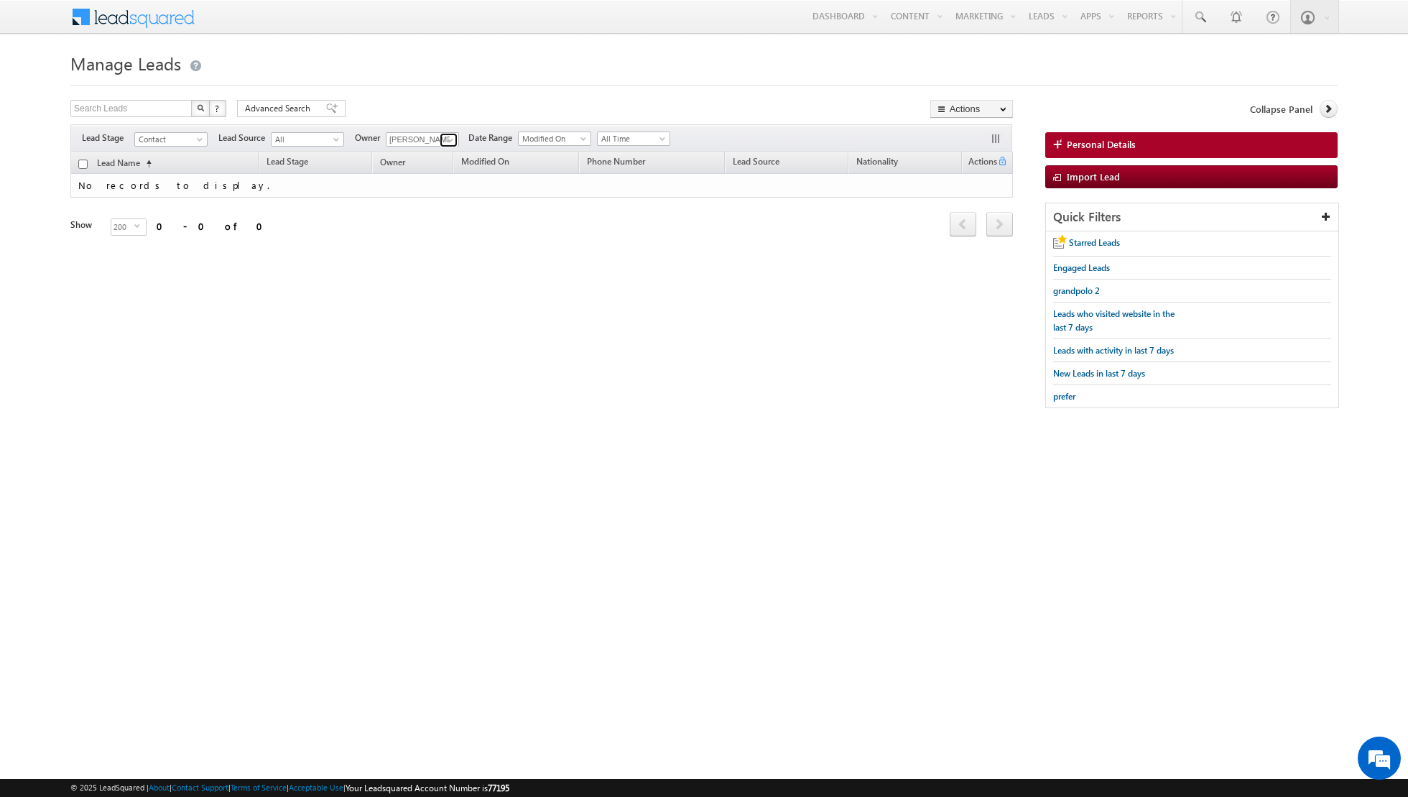
click at [445, 136] on span at bounding box center [450, 139] width 11 height 11
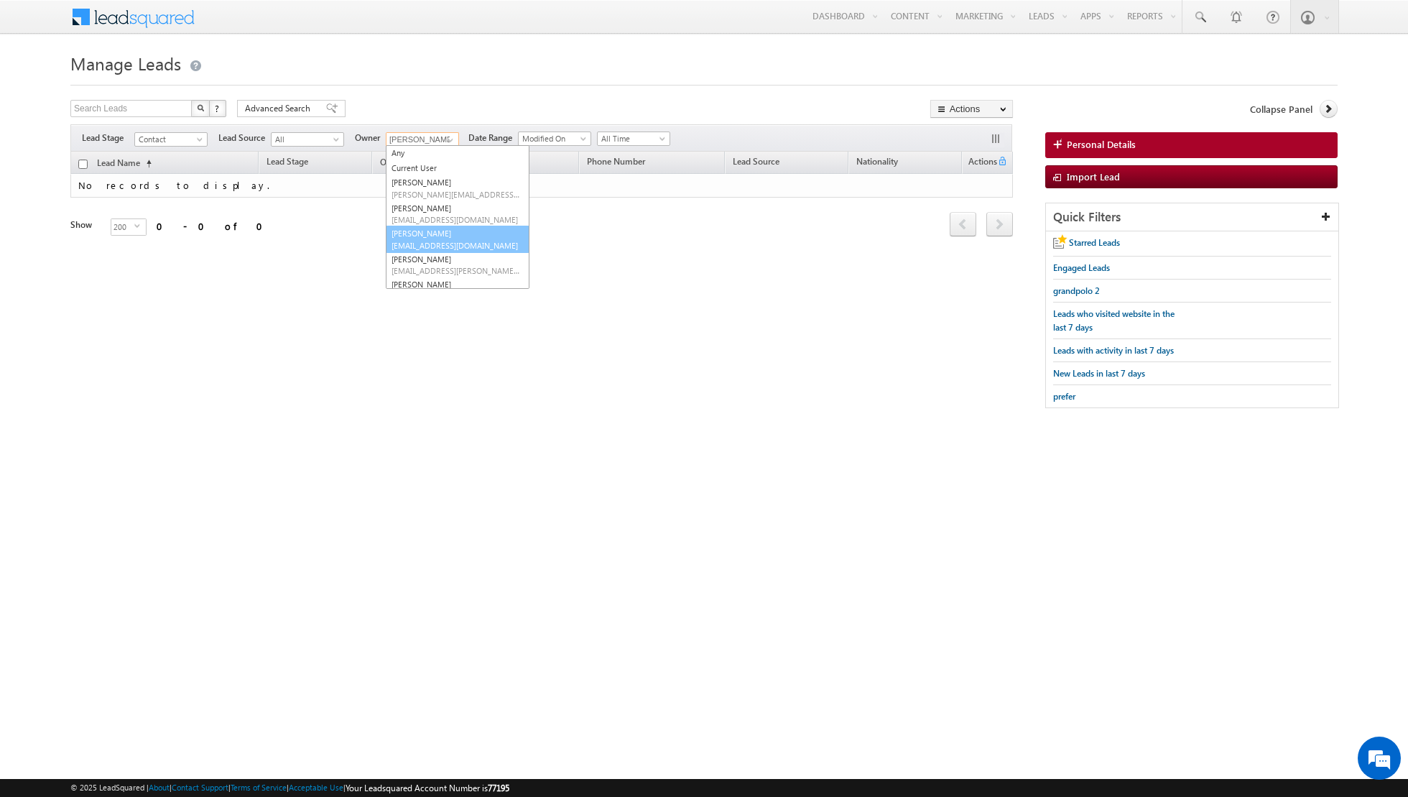
click at [412, 230] on link "[PERSON_NAME] [PERSON_NAME][EMAIL_ADDRESS][DOMAIN_NAME]" at bounding box center [458, 239] width 144 height 27
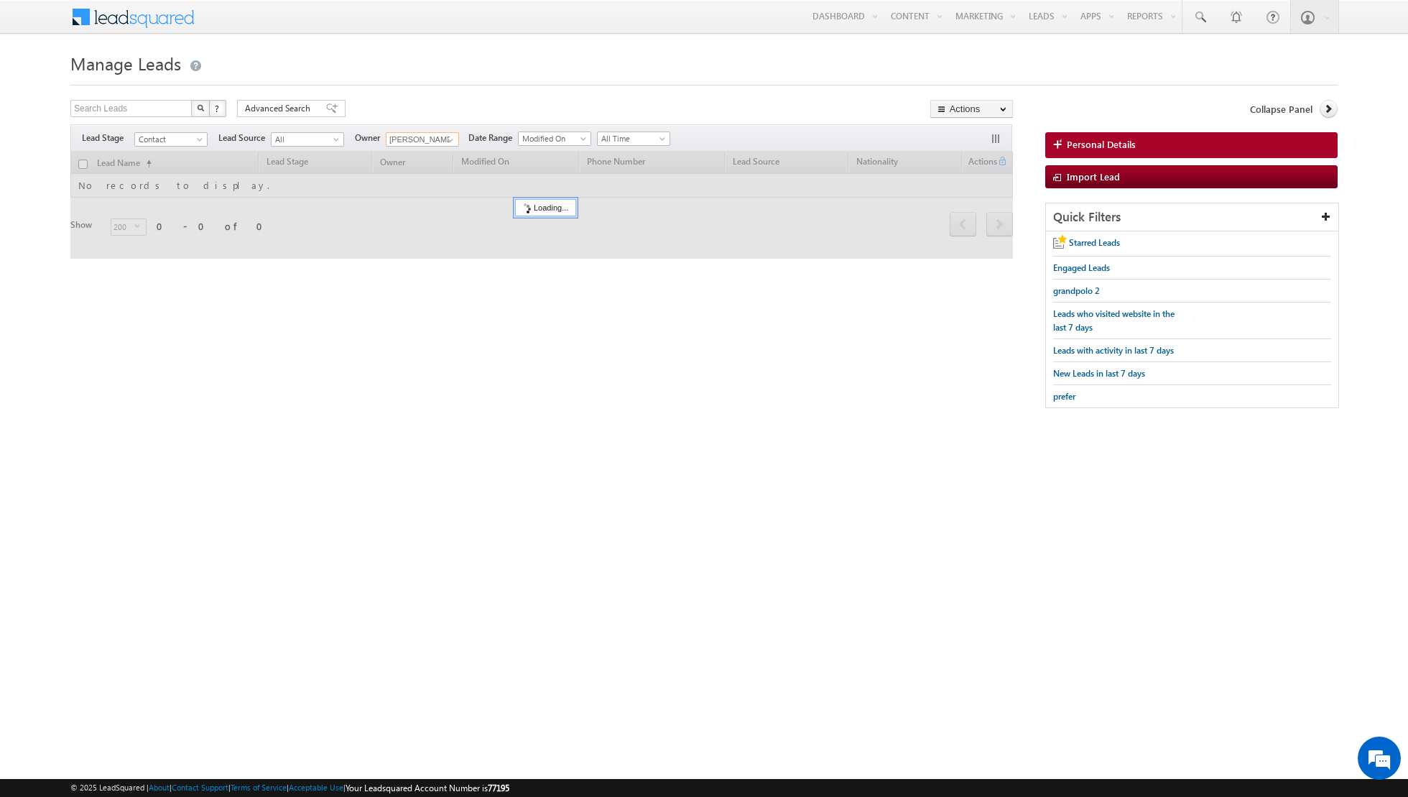
click at [80, 165] on input "checkbox" at bounding box center [82, 163] width 9 height 9
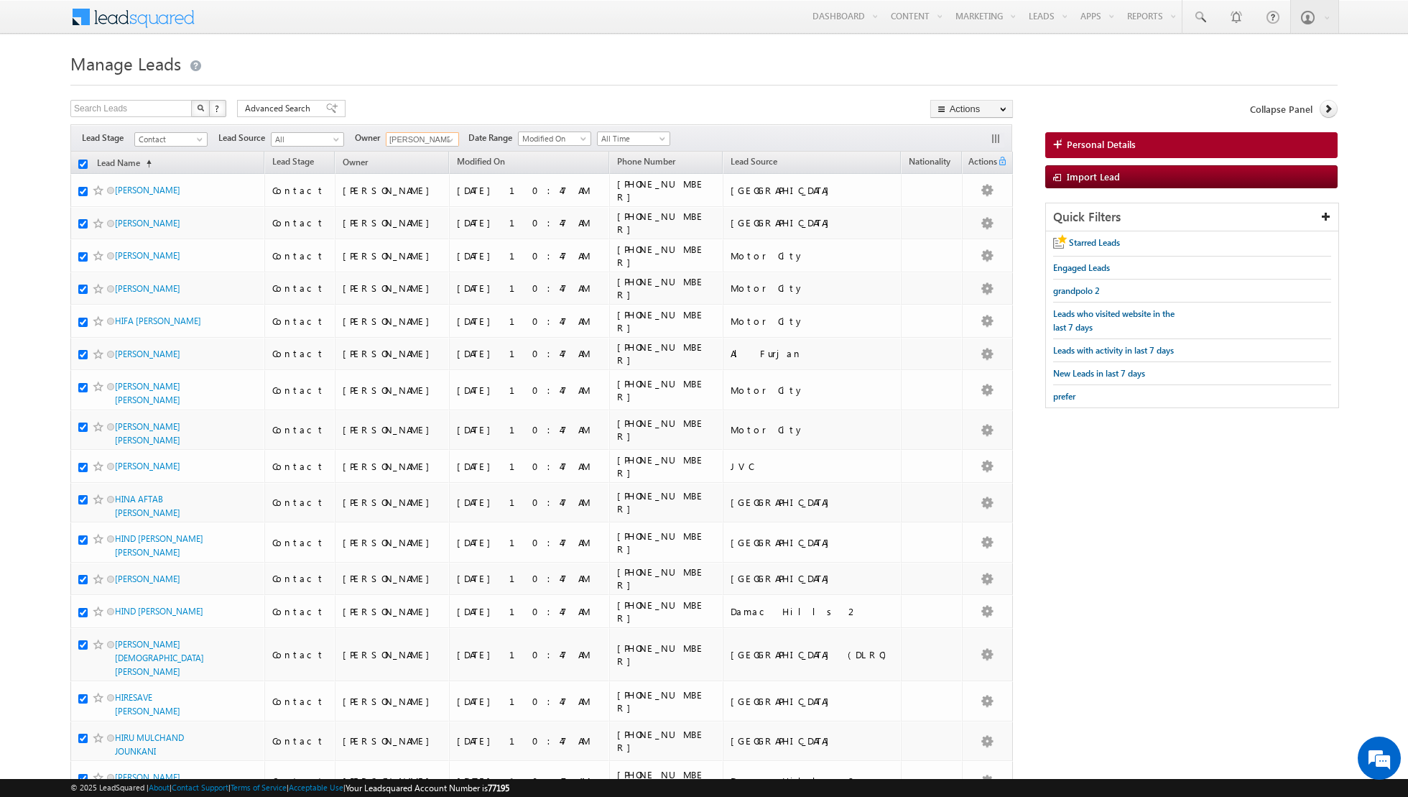
click at [80, 165] on input "checkbox" at bounding box center [82, 163] width 9 height 9
click at [962, 231] on link "Change Owner" at bounding box center [971, 232] width 81 height 17
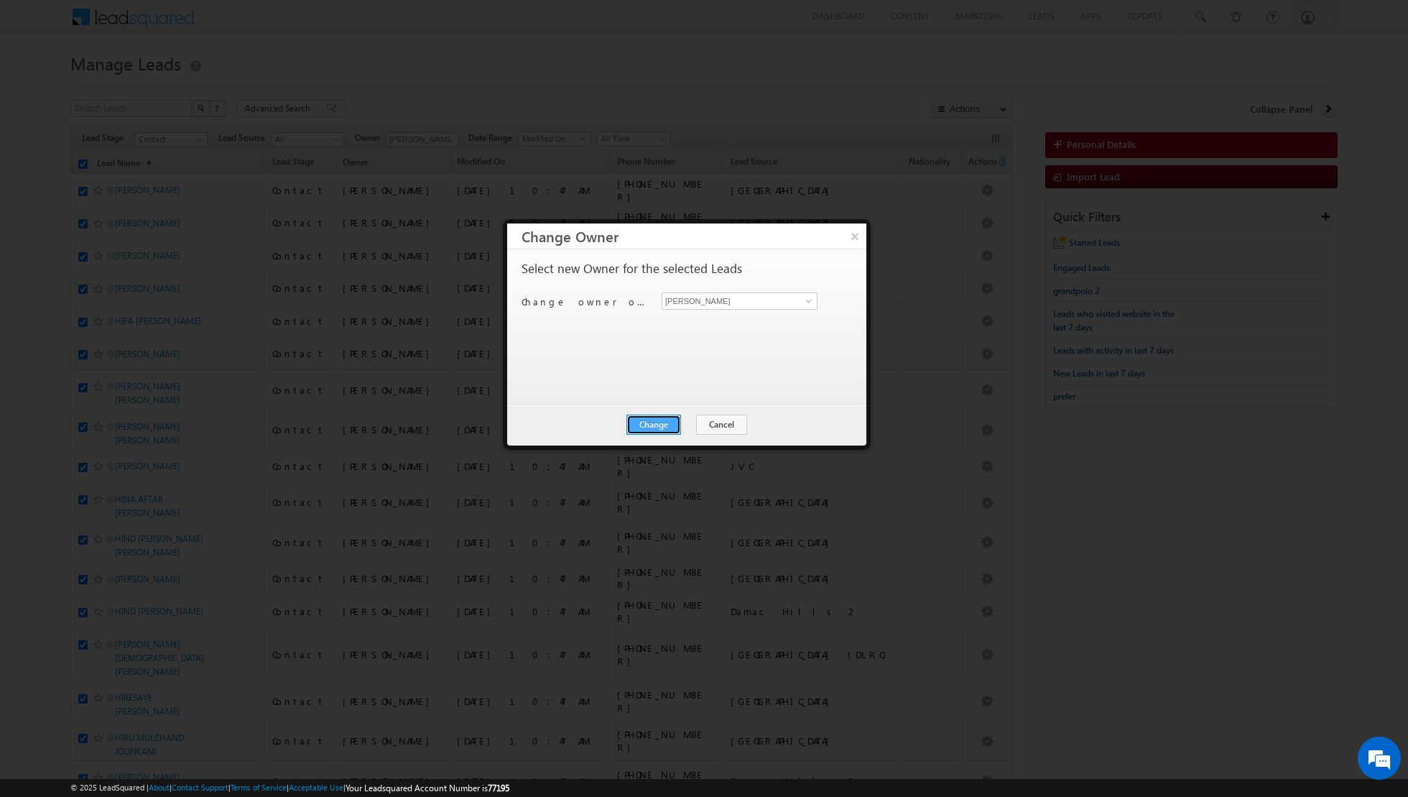
click at [664, 427] on button "Change" at bounding box center [653, 424] width 55 height 20
click at [688, 427] on button "Close" at bounding box center [689, 424] width 46 height 20
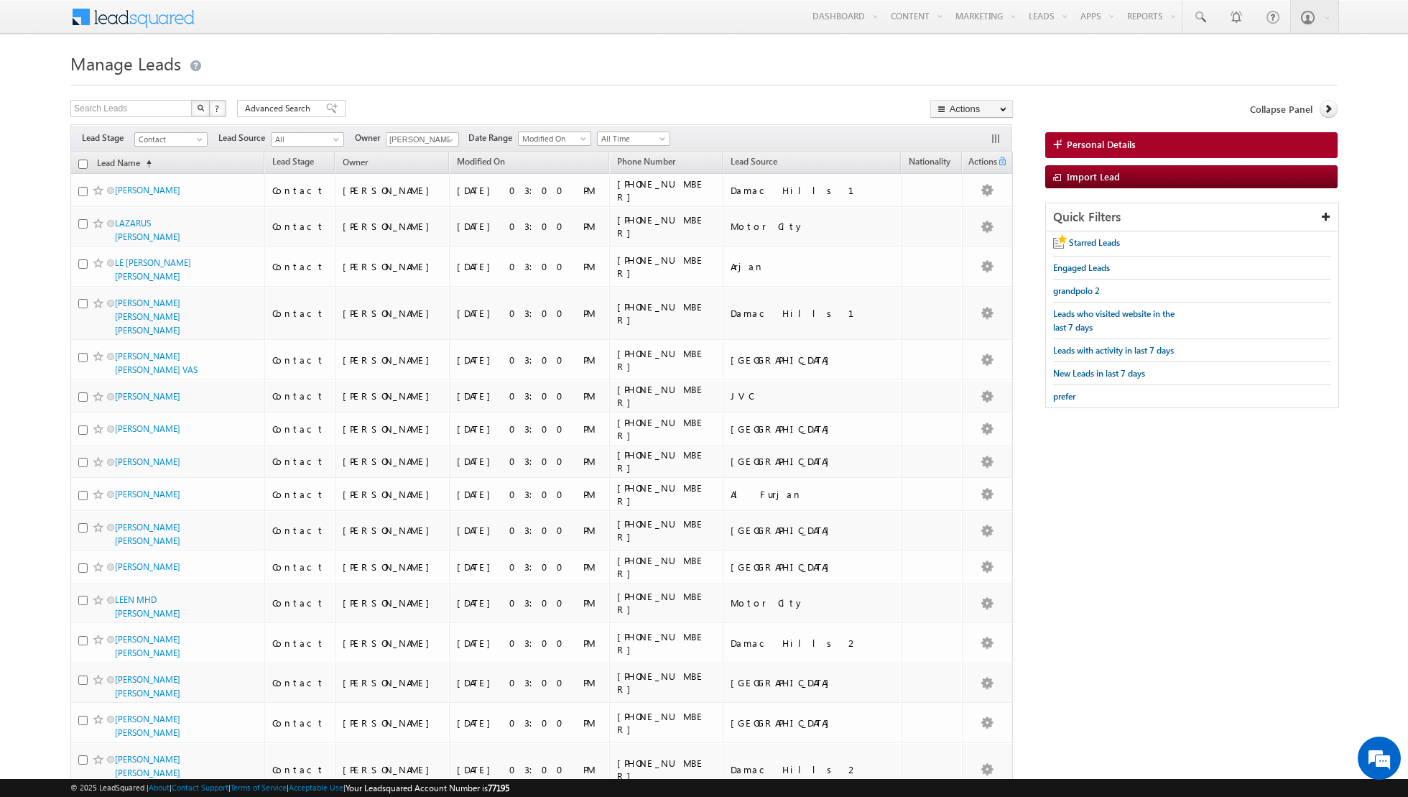
click at [83, 167] on input "checkbox" at bounding box center [82, 163] width 9 height 9
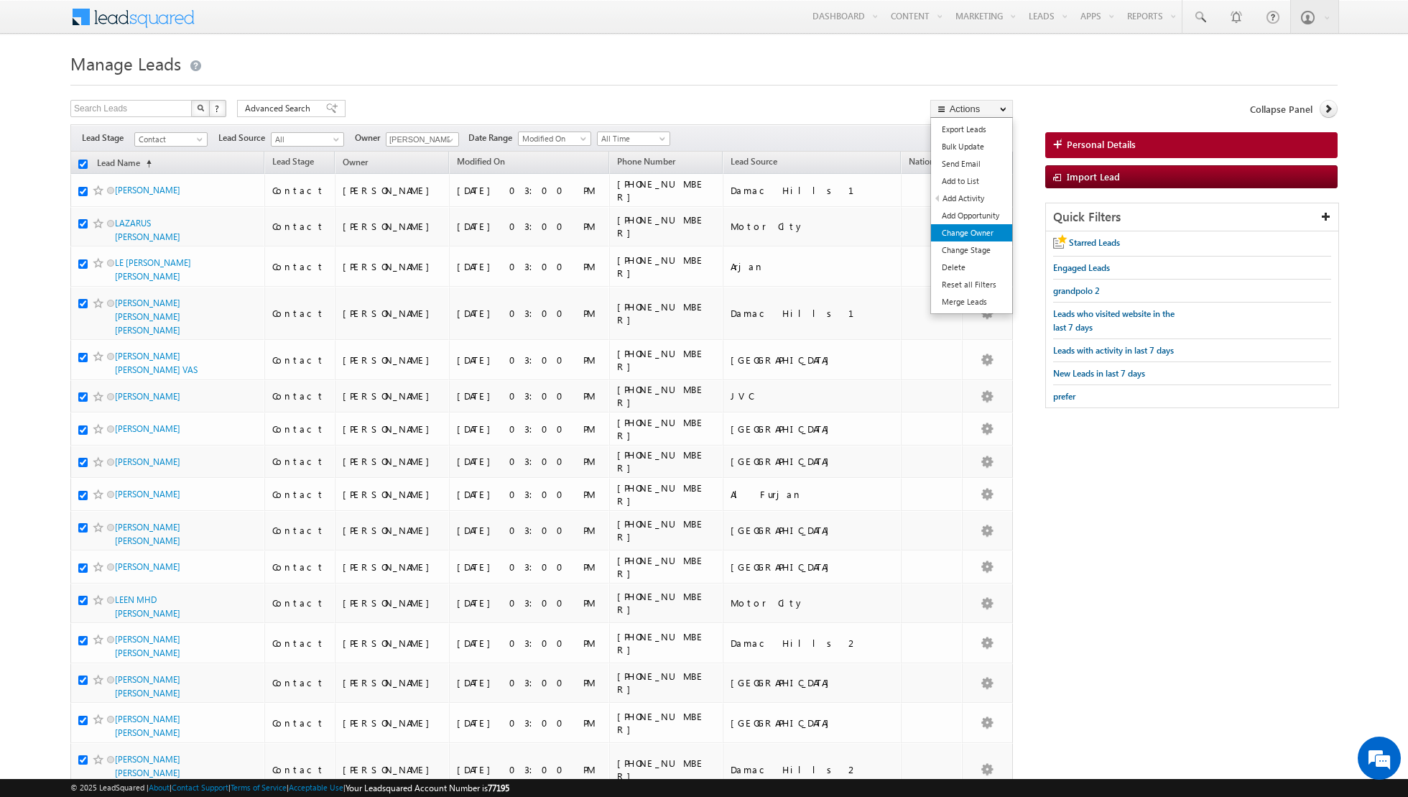
click at [967, 236] on link "Change Owner" at bounding box center [971, 232] width 81 height 17
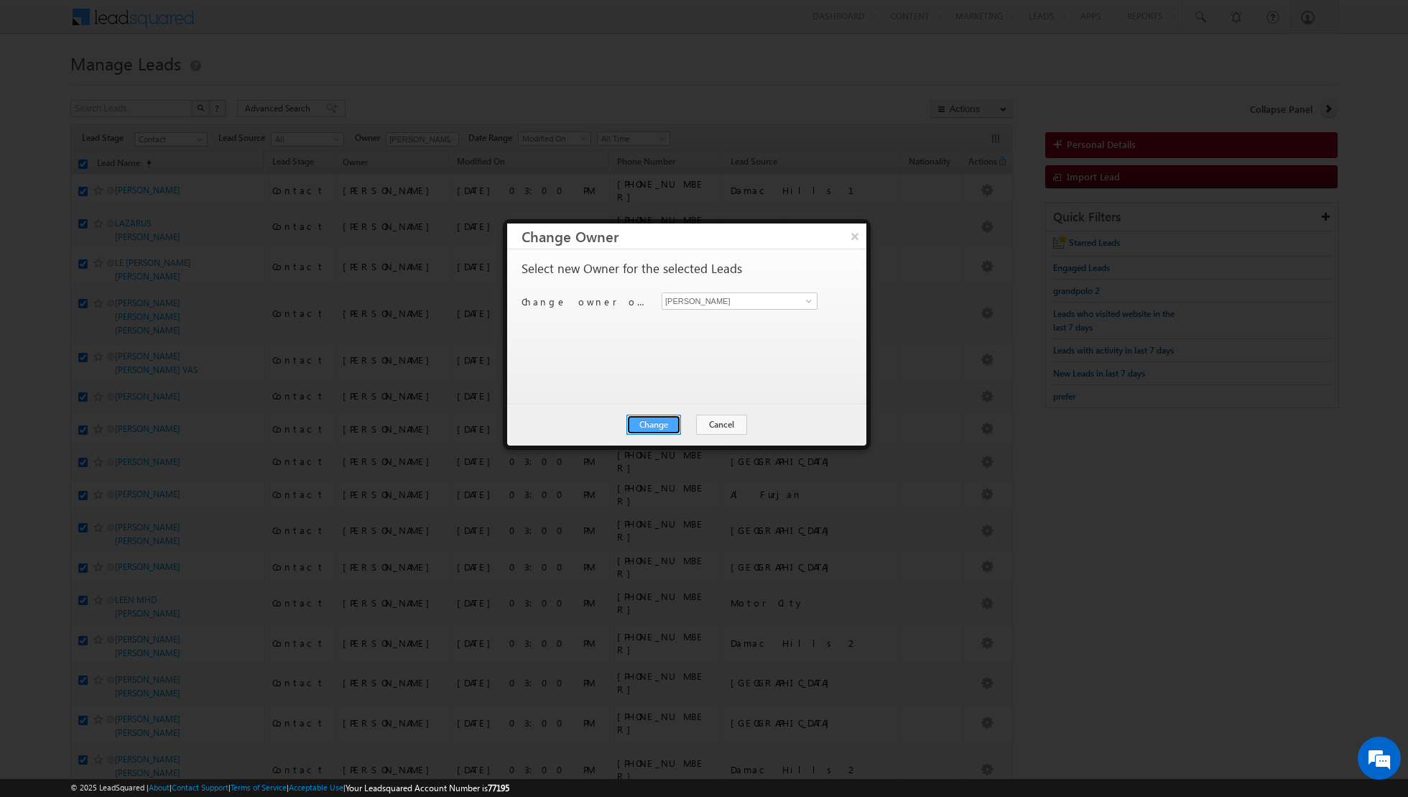
click at [654, 417] on button "Change" at bounding box center [653, 424] width 55 height 20
click at [683, 427] on button "Close" at bounding box center [689, 424] width 46 height 20
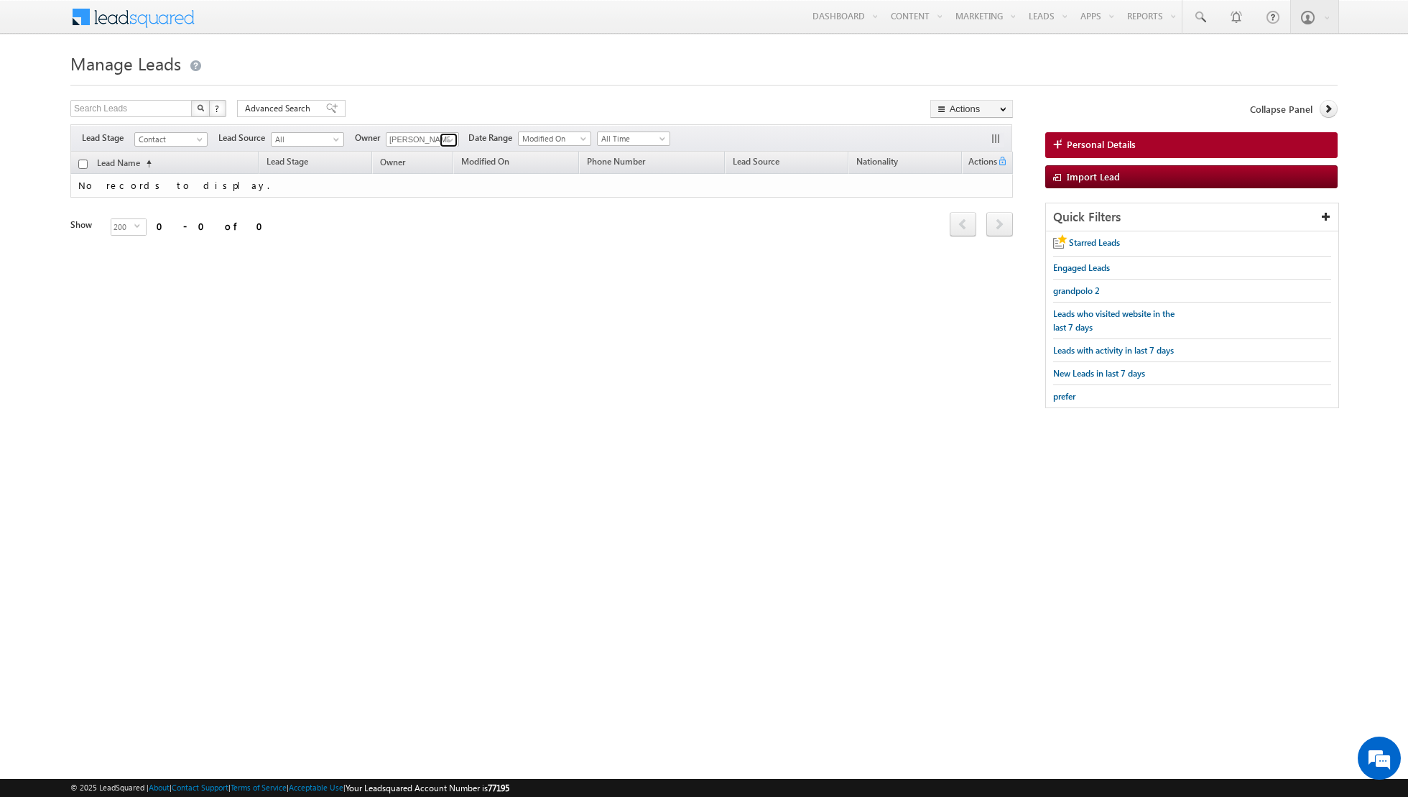
click at [454, 135] on link at bounding box center [449, 140] width 18 height 14
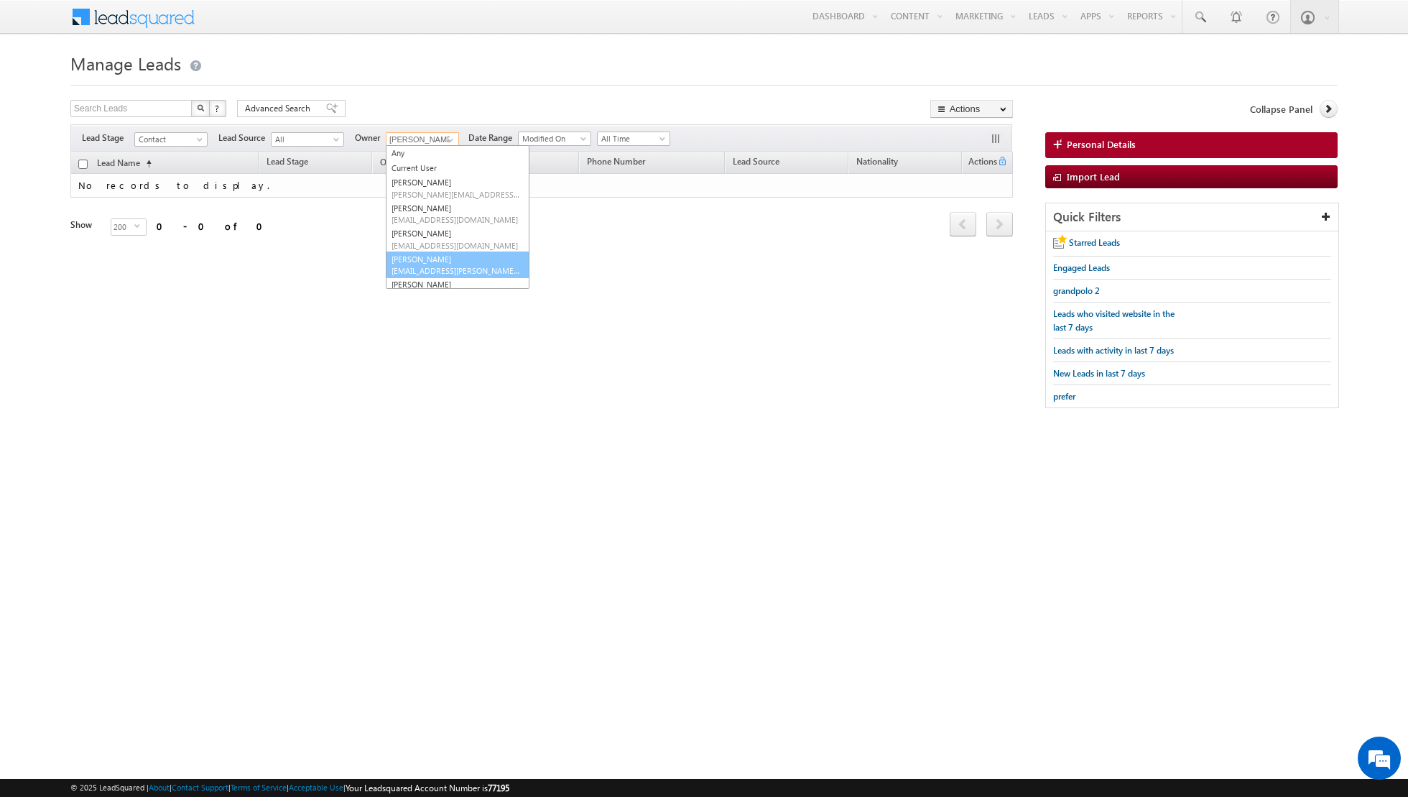
click at [416, 257] on link "[PERSON_NAME] [EMAIL_ADDRESS][PERSON_NAME][DOMAIN_NAME]" at bounding box center [458, 264] width 144 height 27
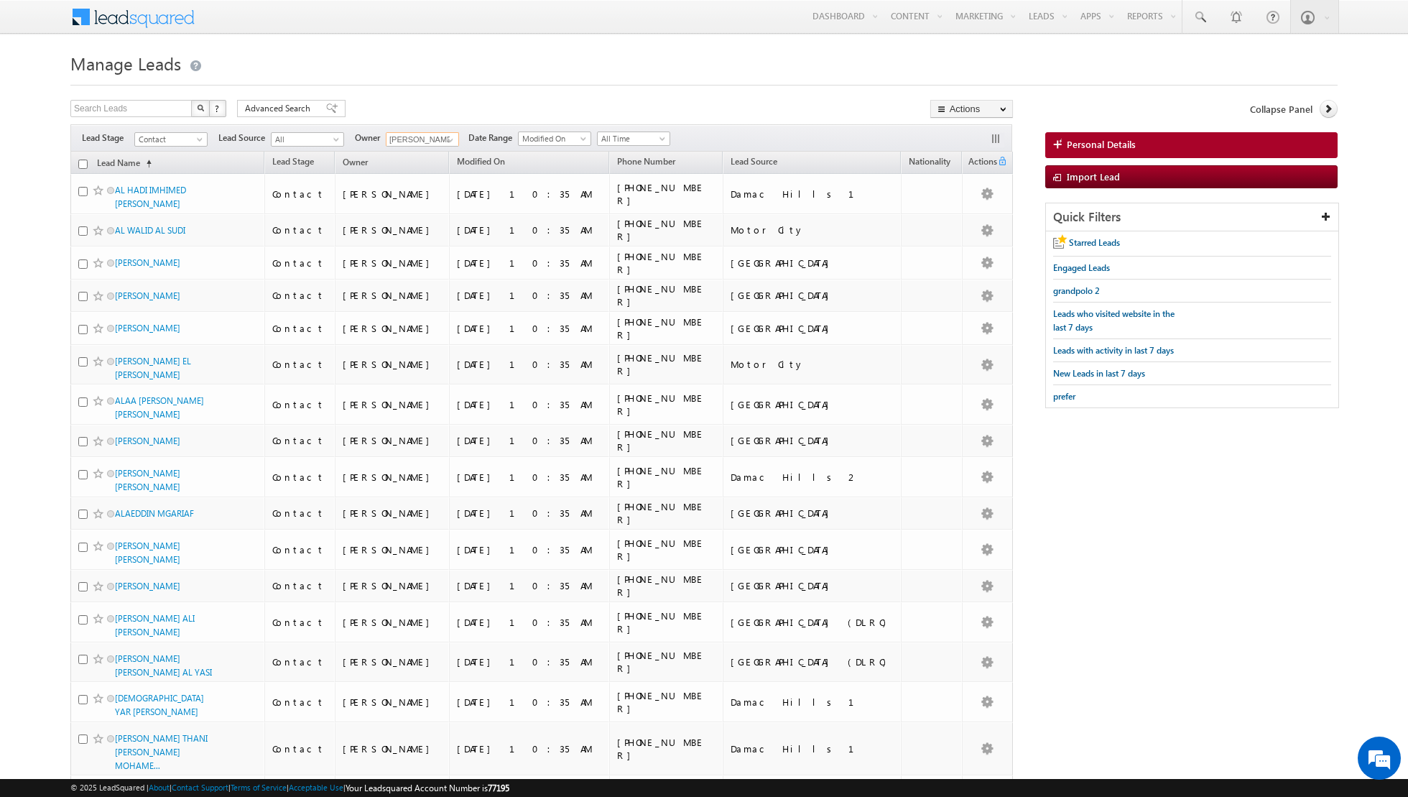
click at [83, 163] on input "checkbox" at bounding box center [82, 163] width 9 height 9
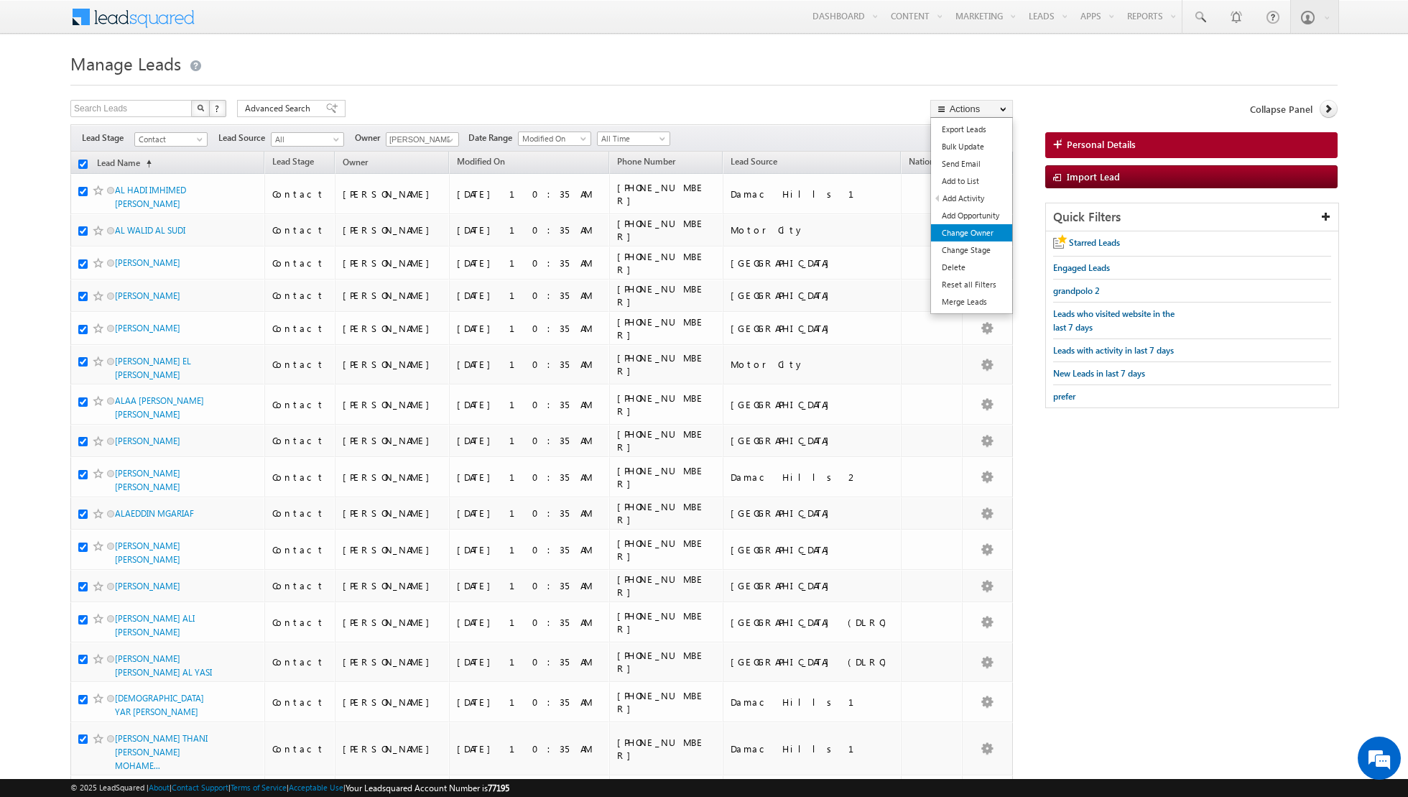
click at [961, 231] on link "Change Owner" at bounding box center [971, 232] width 81 height 17
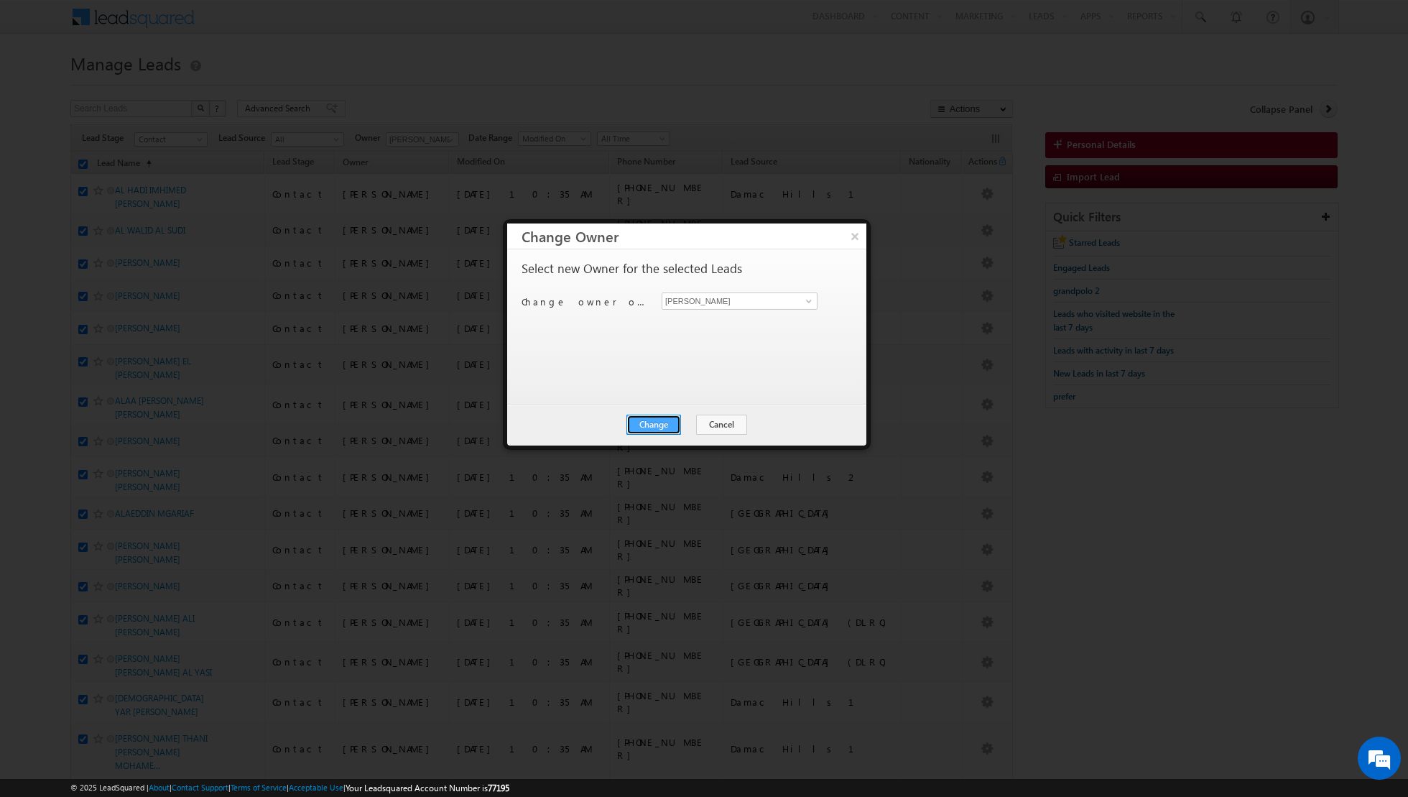
click at [644, 427] on button "Change" at bounding box center [653, 424] width 55 height 20
click at [680, 429] on button "Close" at bounding box center [689, 424] width 46 height 20
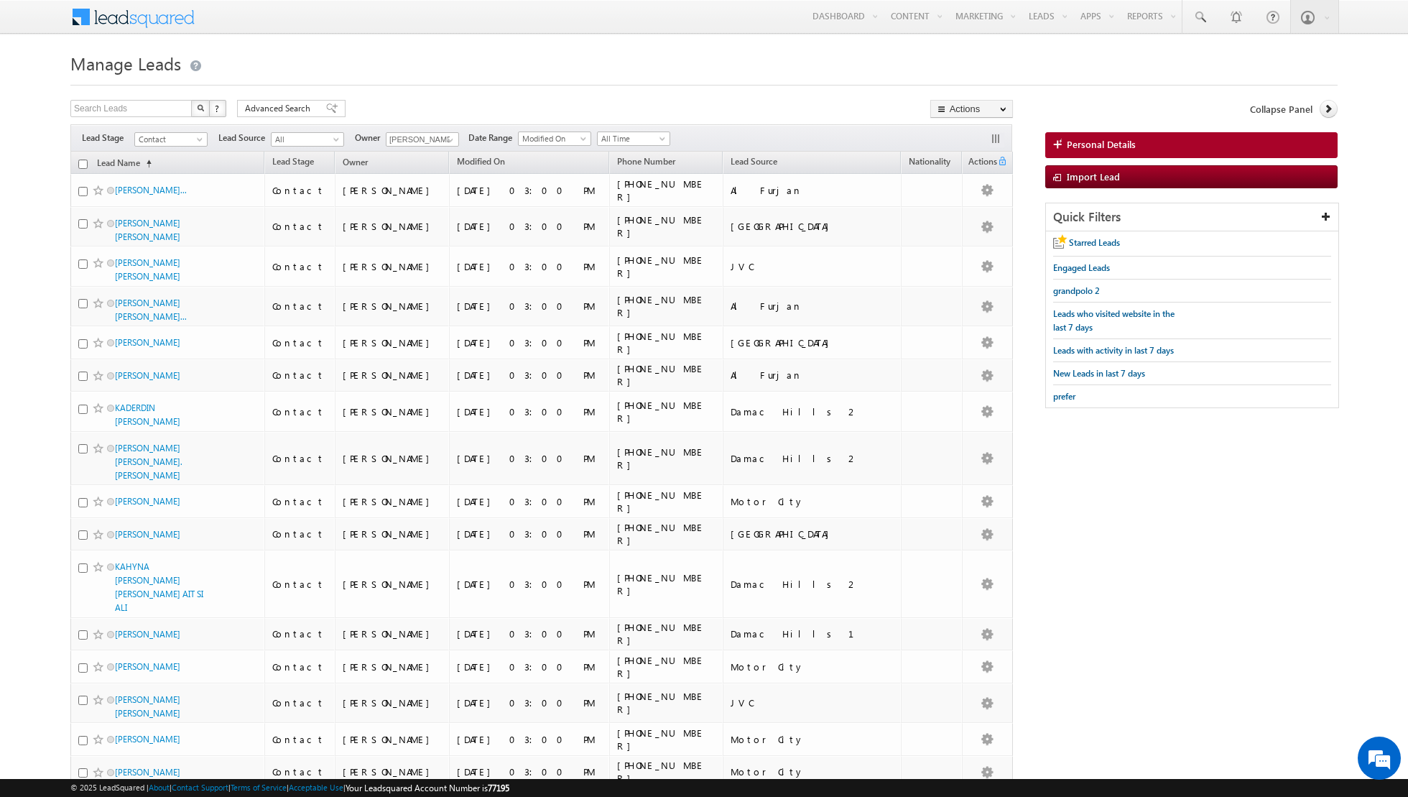
click at [85, 162] on input "checkbox" at bounding box center [82, 163] width 9 height 9
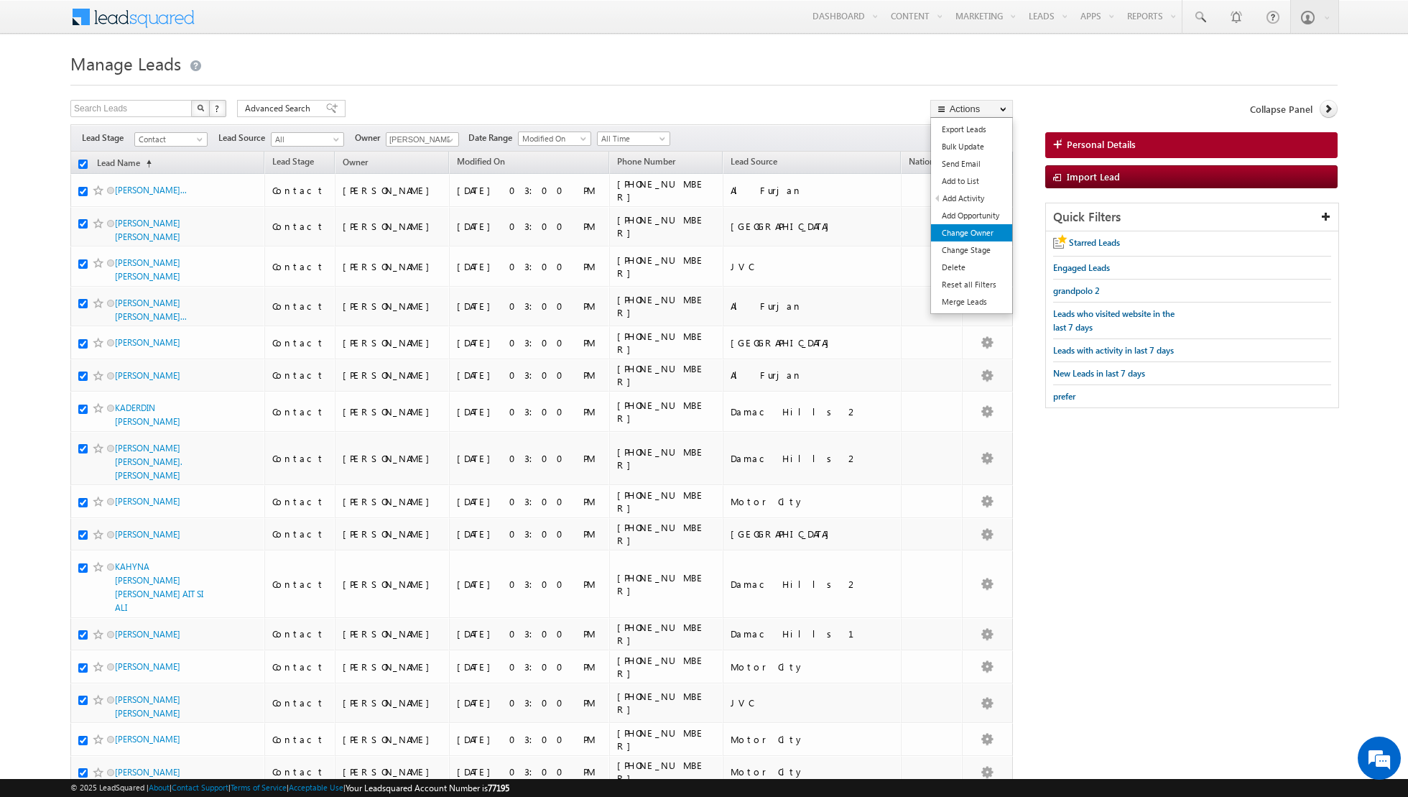
click at [948, 236] on link "Change Owner" at bounding box center [971, 232] width 81 height 17
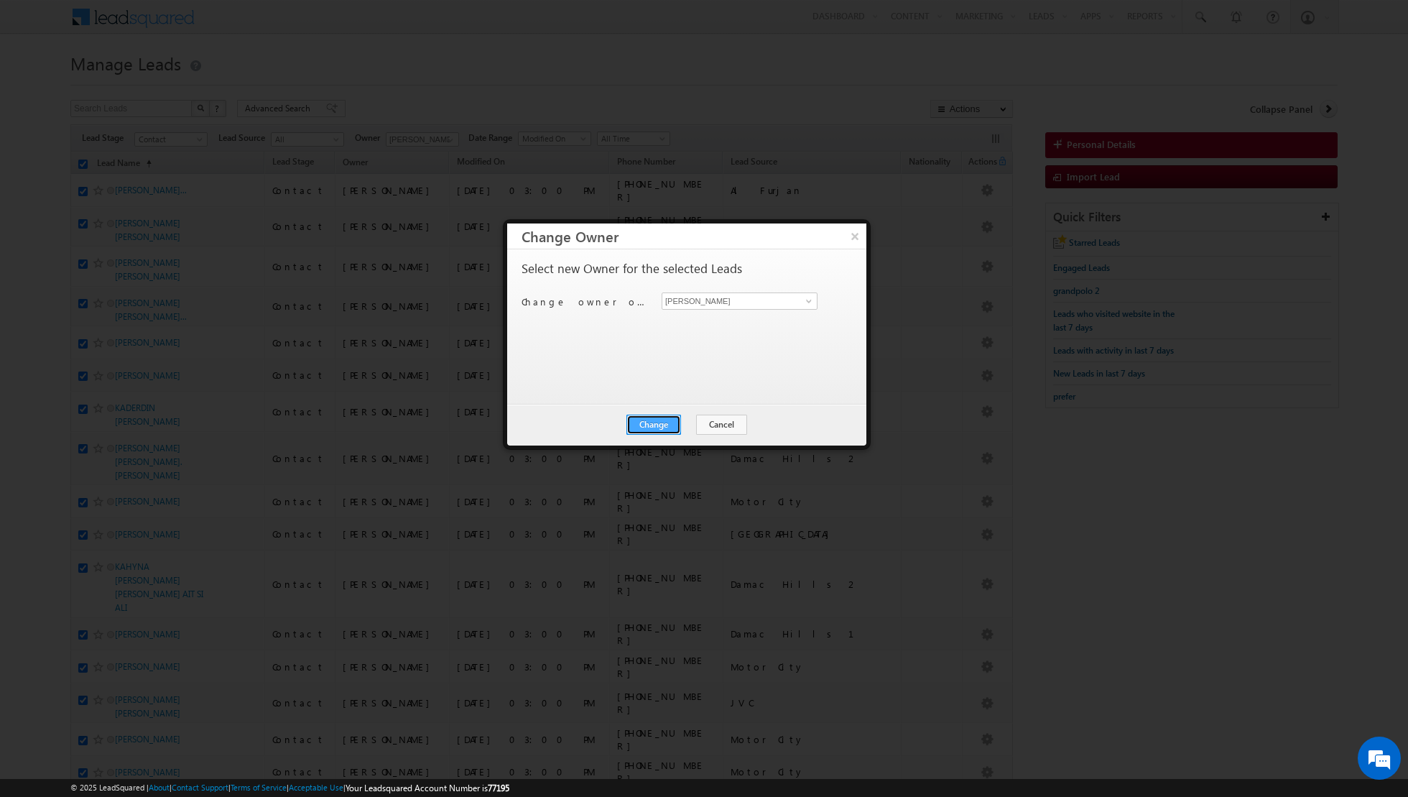
click at [654, 420] on button "Change" at bounding box center [653, 424] width 55 height 20
click at [699, 424] on button "Close" at bounding box center [689, 424] width 46 height 20
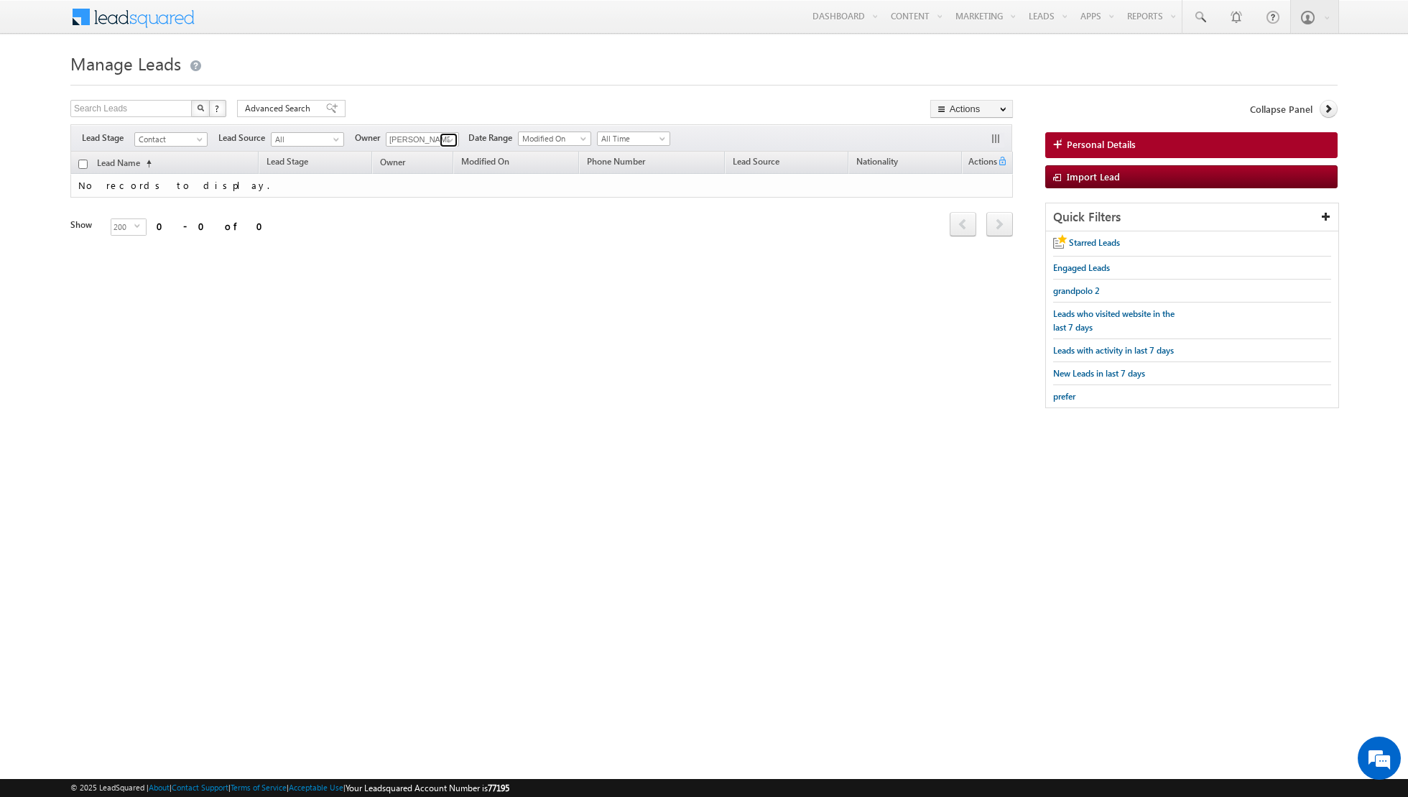
click at [448, 139] on span at bounding box center [450, 139] width 11 height 11
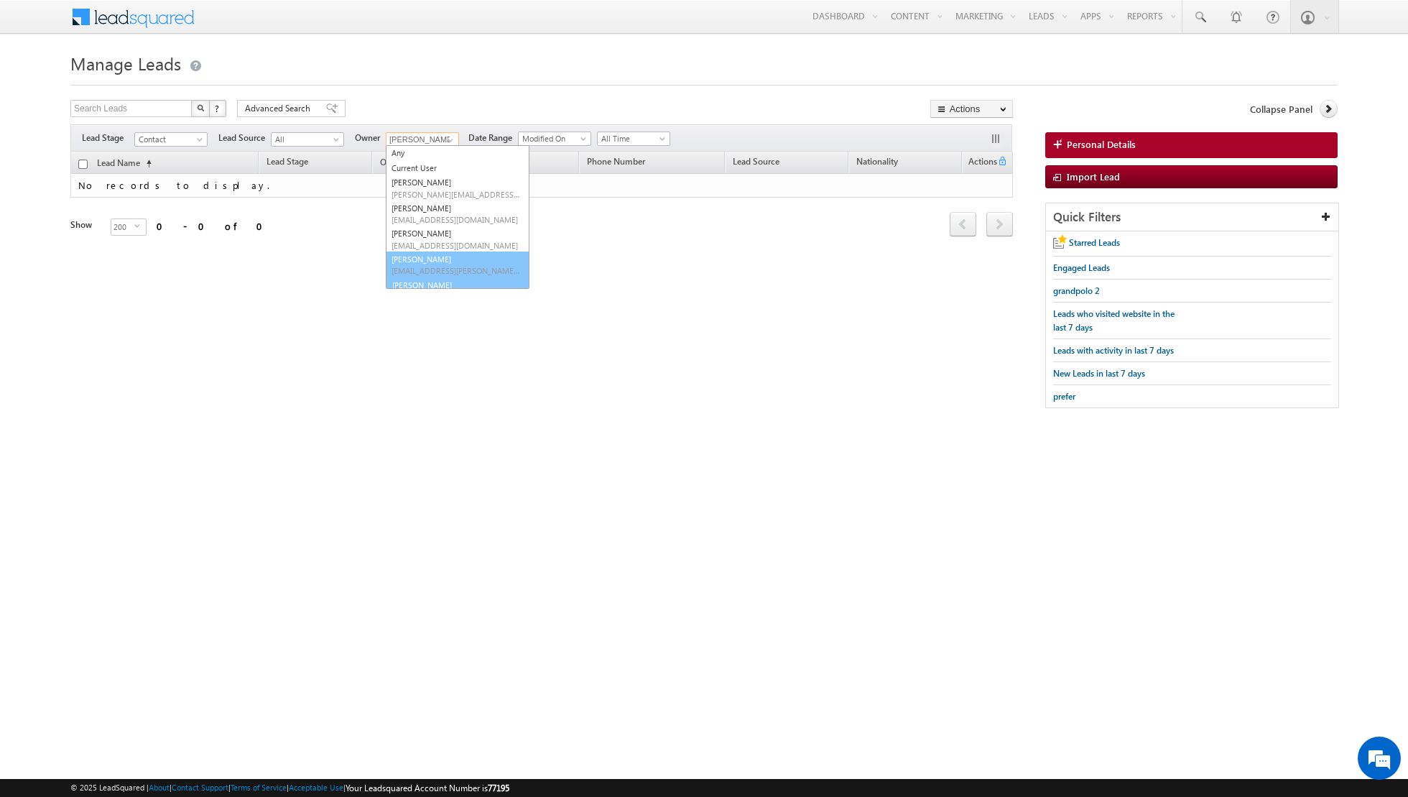
scroll to position [16, 0]
click at [417, 278] on span "[PERSON_NAME][EMAIL_ADDRESS][DOMAIN_NAME]" at bounding box center [455, 280] width 129 height 11
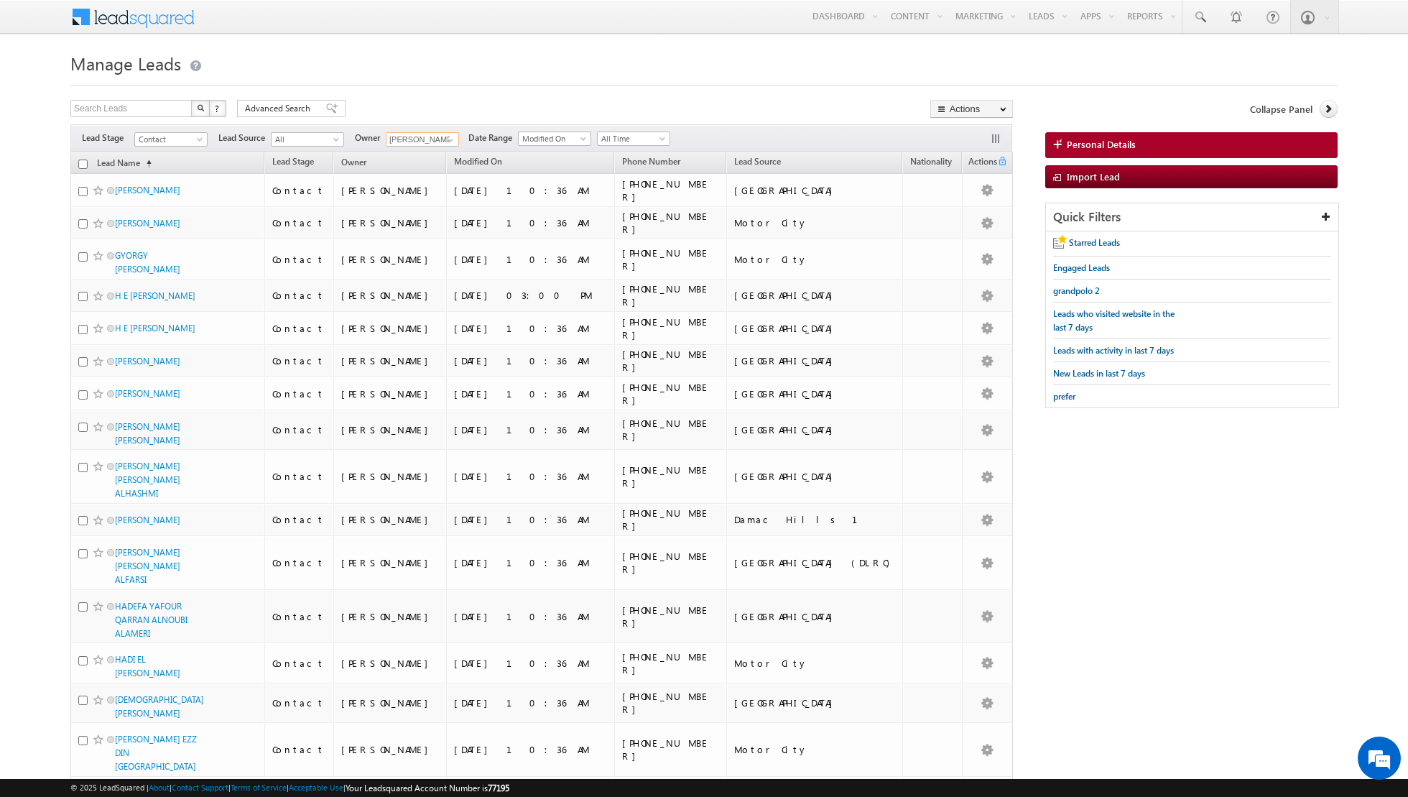
click at [82, 162] on input "checkbox" at bounding box center [82, 163] width 9 height 9
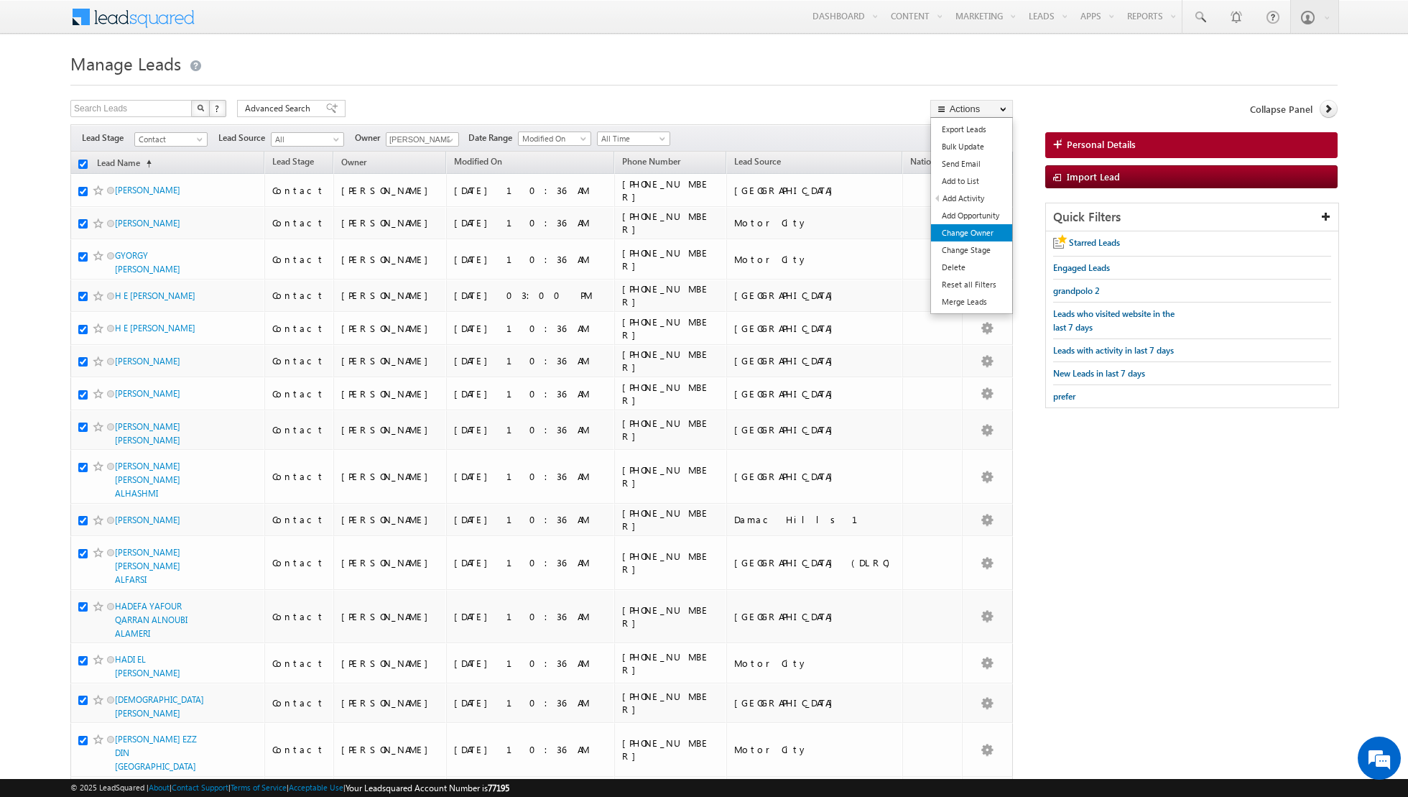
click at [946, 235] on link "Change Owner" at bounding box center [971, 232] width 81 height 17
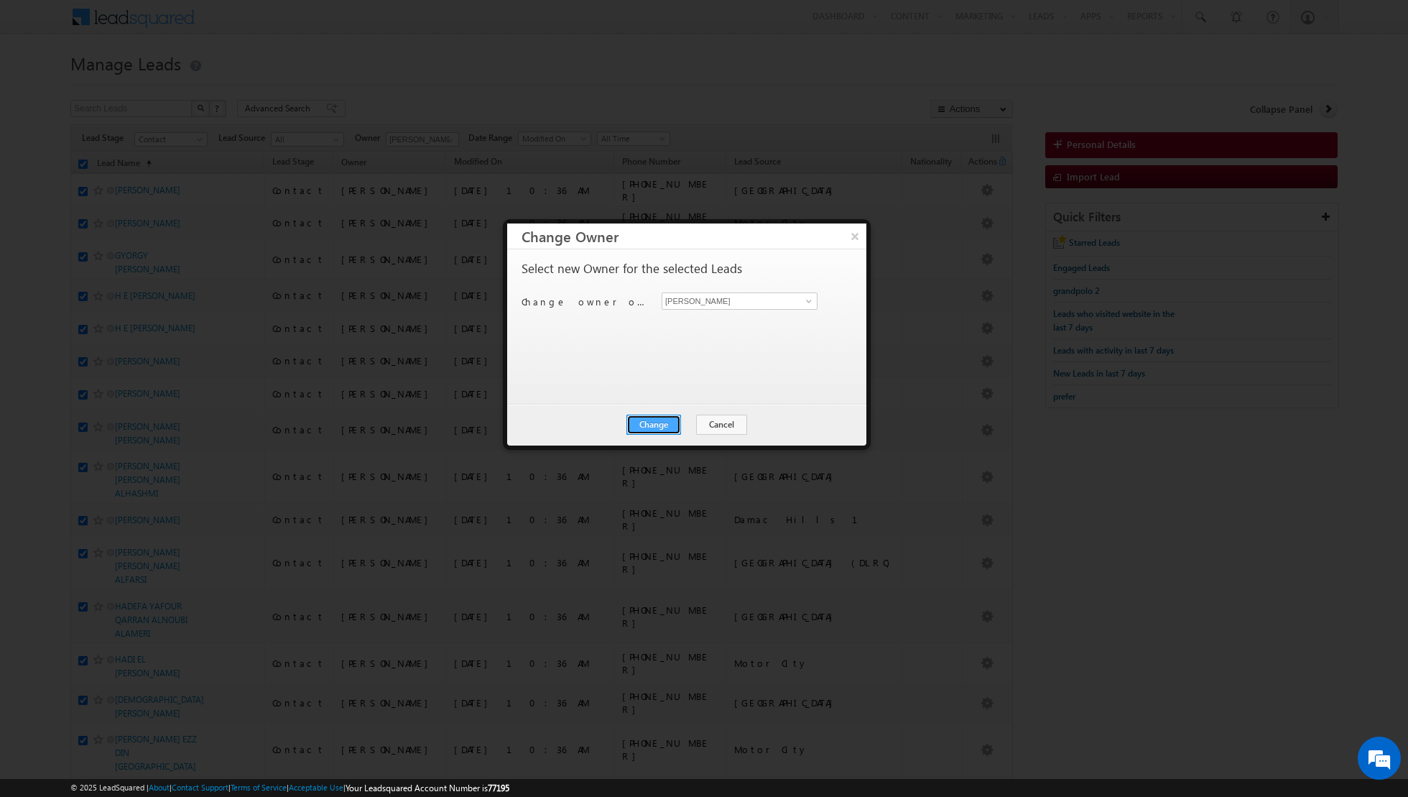
click at [672, 420] on button "Change" at bounding box center [653, 424] width 55 height 20
click at [684, 422] on button "Close" at bounding box center [689, 424] width 46 height 20
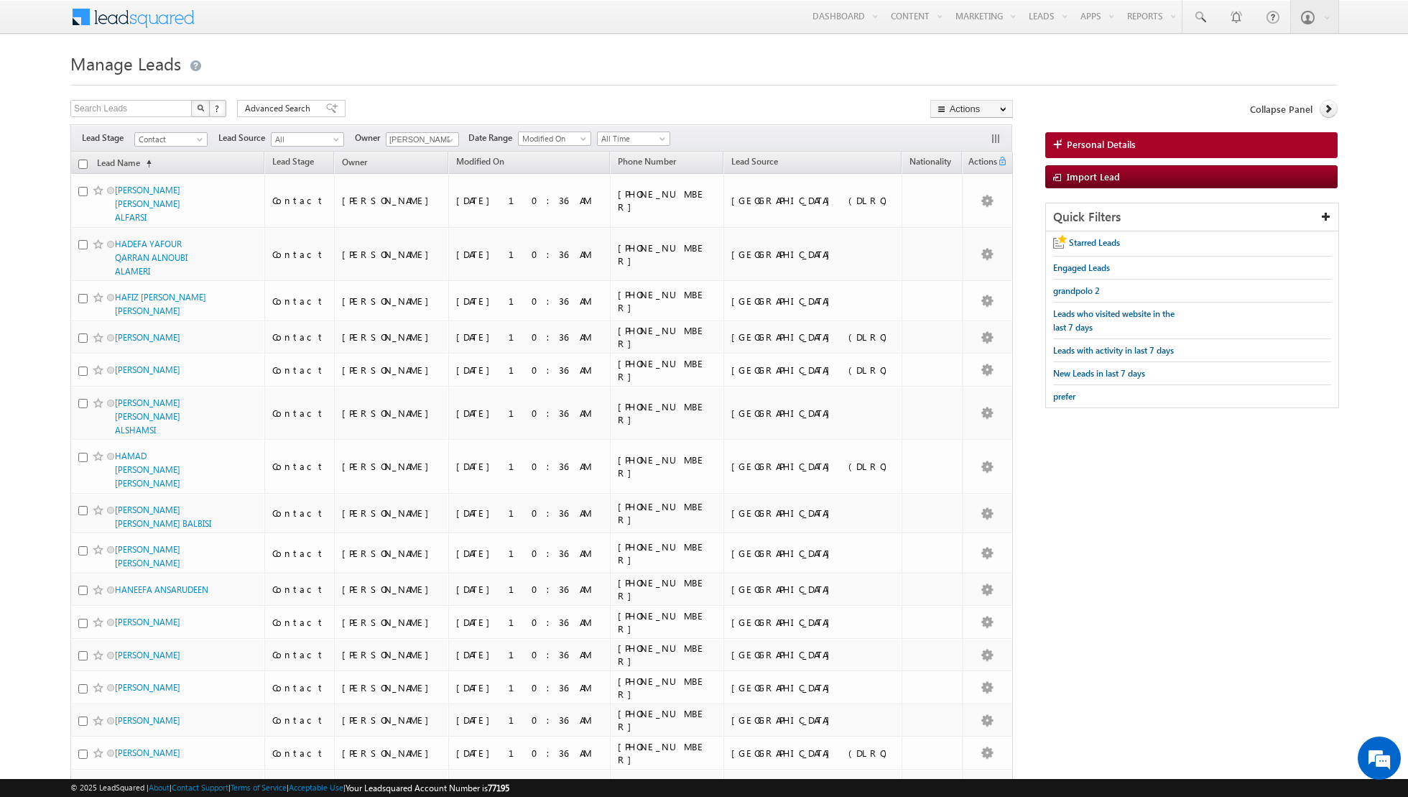
click at [82, 165] on input "checkbox" at bounding box center [82, 163] width 9 height 9
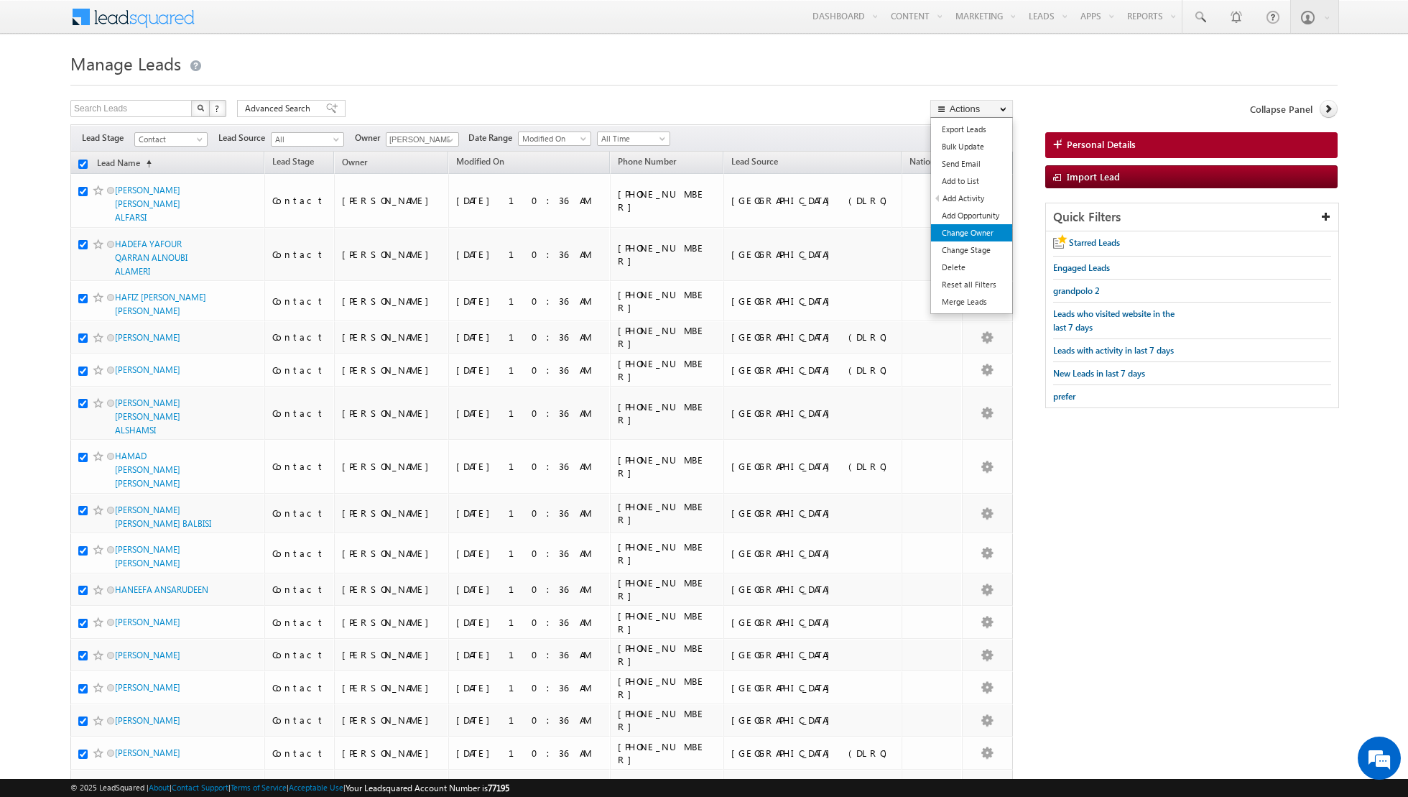
click at [953, 235] on link "Change Owner" at bounding box center [971, 232] width 81 height 17
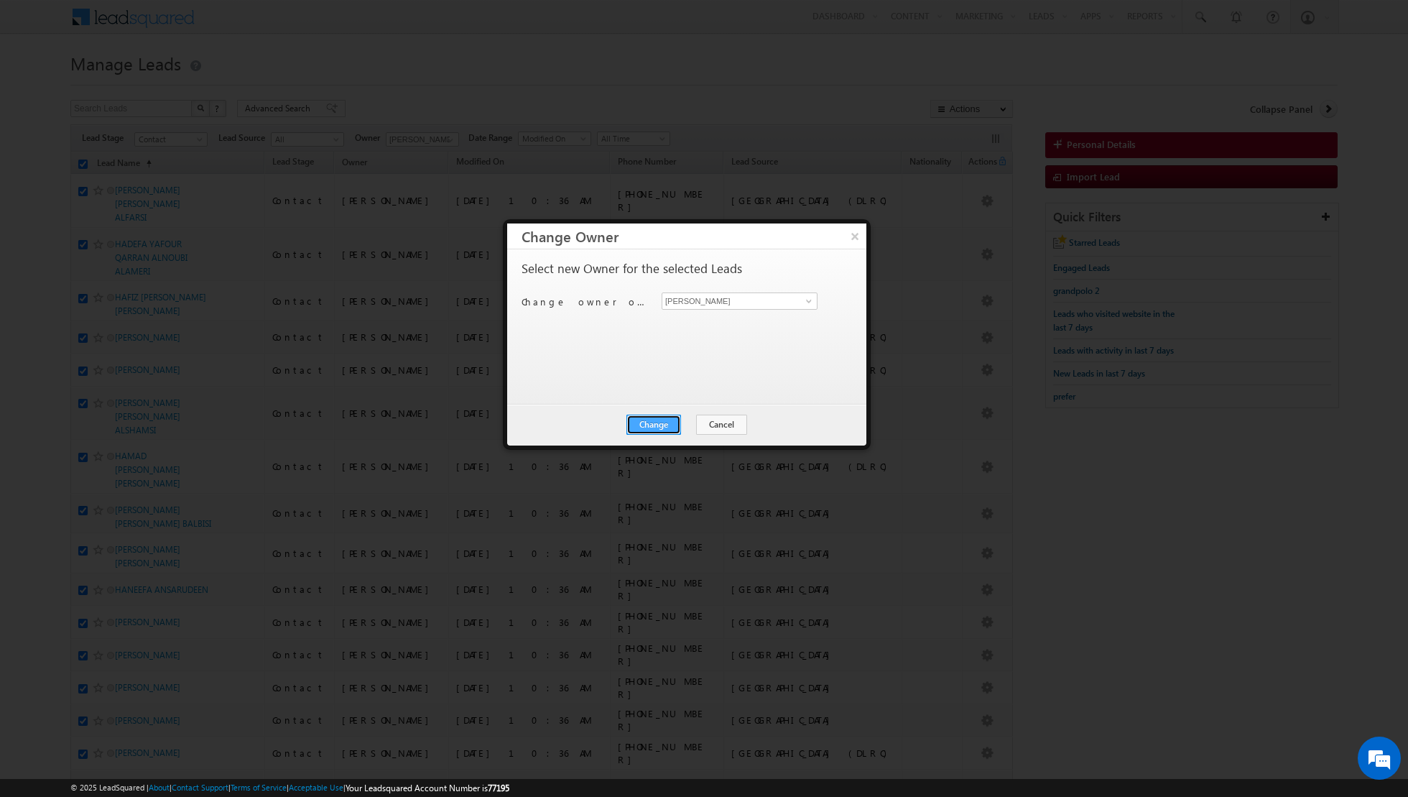
click at [655, 423] on button "Change" at bounding box center [653, 424] width 55 height 20
click at [680, 425] on button "Close" at bounding box center [689, 424] width 46 height 20
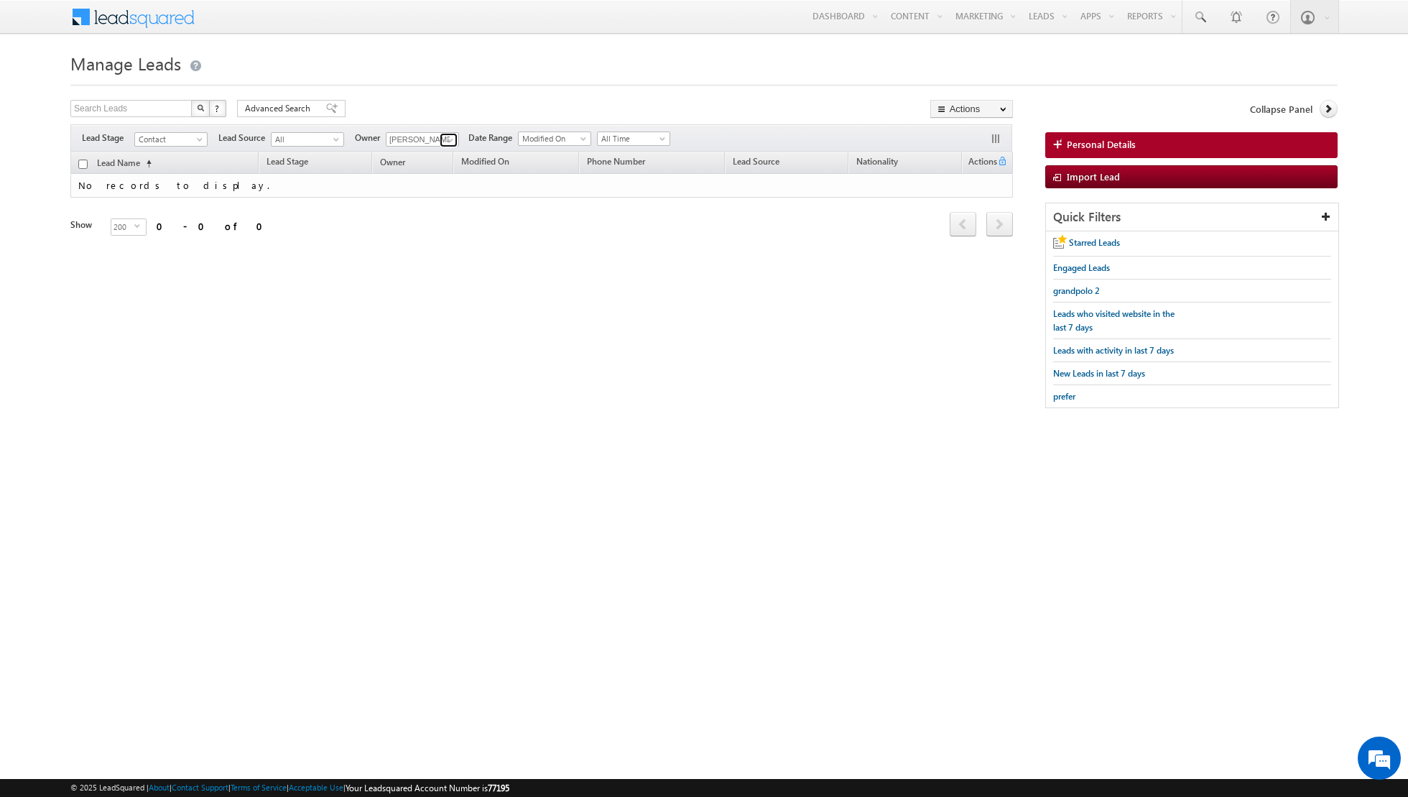
click at [446, 138] on span at bounding box center [450, 139] width 11 height 11
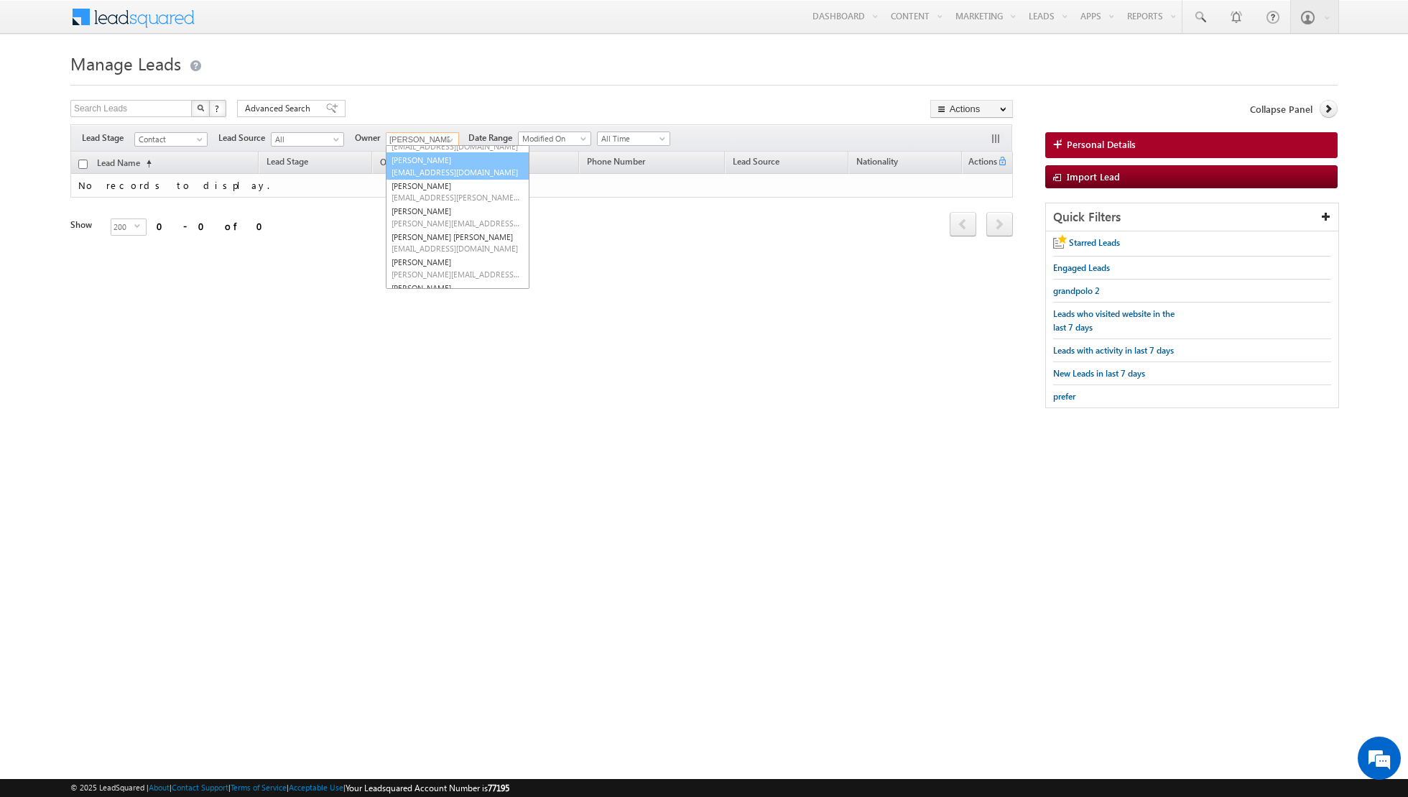
scroll to position [88, 0]
click at [430, 217] on link "[PERSON_NAME] [PERSON_NAME] [PERSON_NAME][EMAIL_ADDRESS][PERSON_NAME][DOMAIN_NA…" at bounding box center [458, 227] width 144 height 27
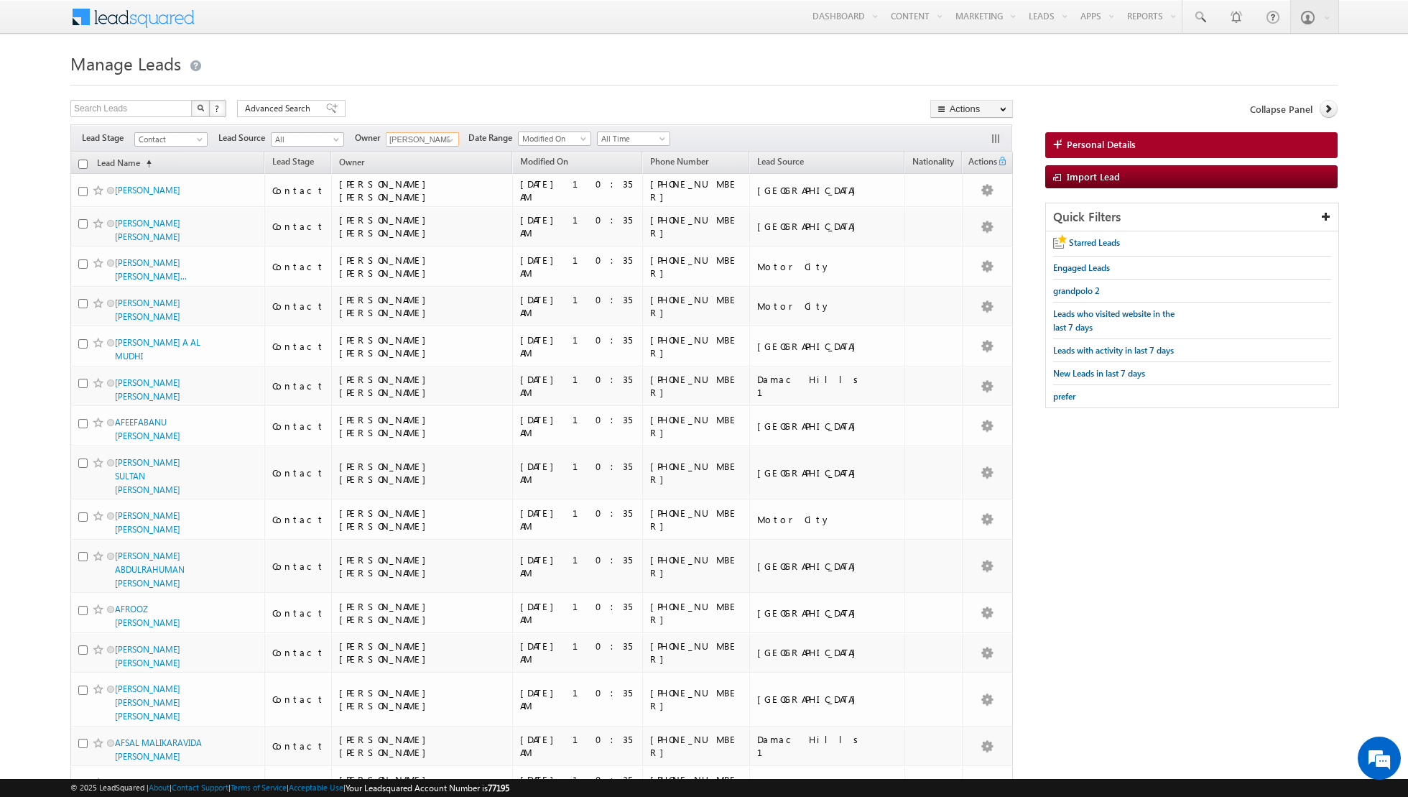
click at [81, 167] on input "checkbox" at bounding box center [82, 163] width 9 height 9
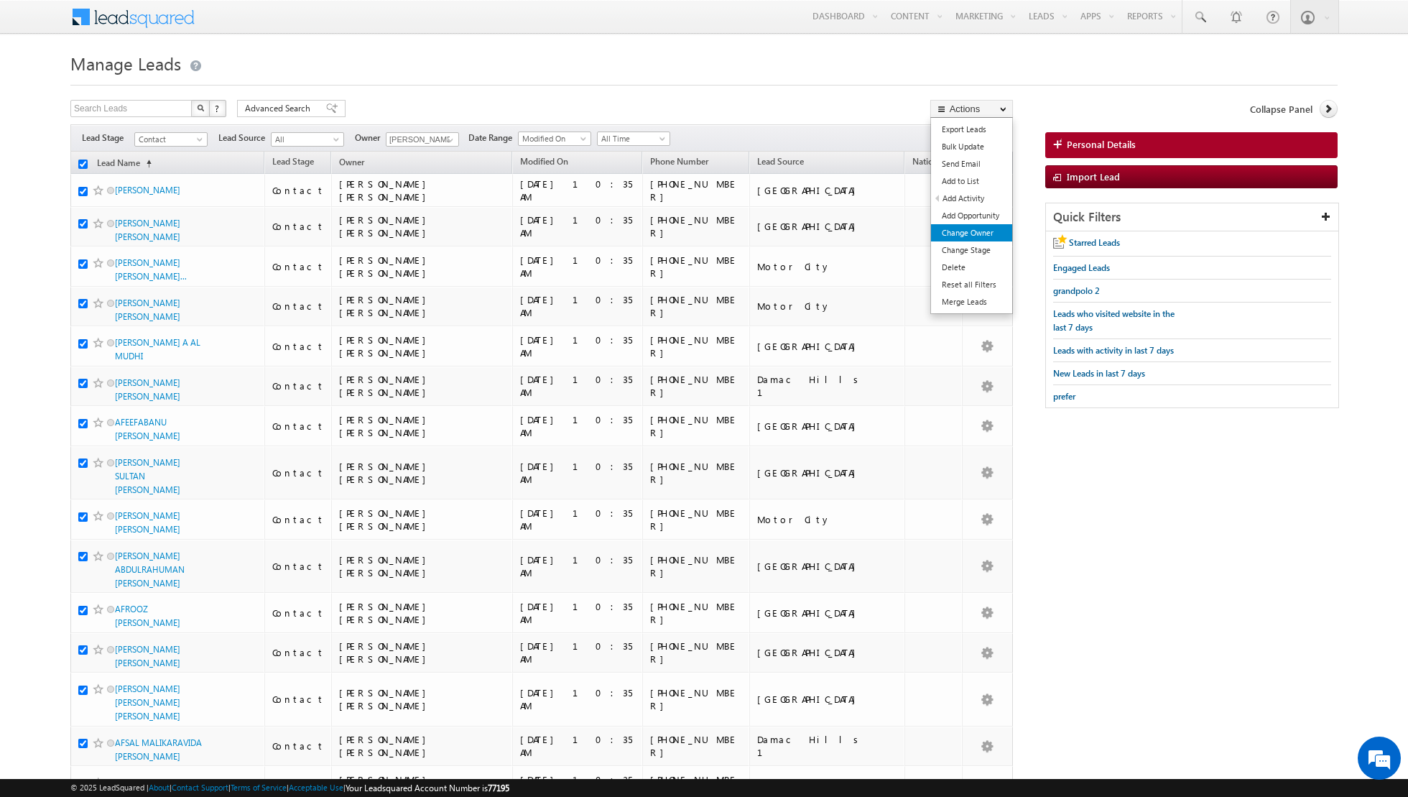
click at [976, 236] on link "Change Owner" at bounding box center [971, 232] width 81 height 17
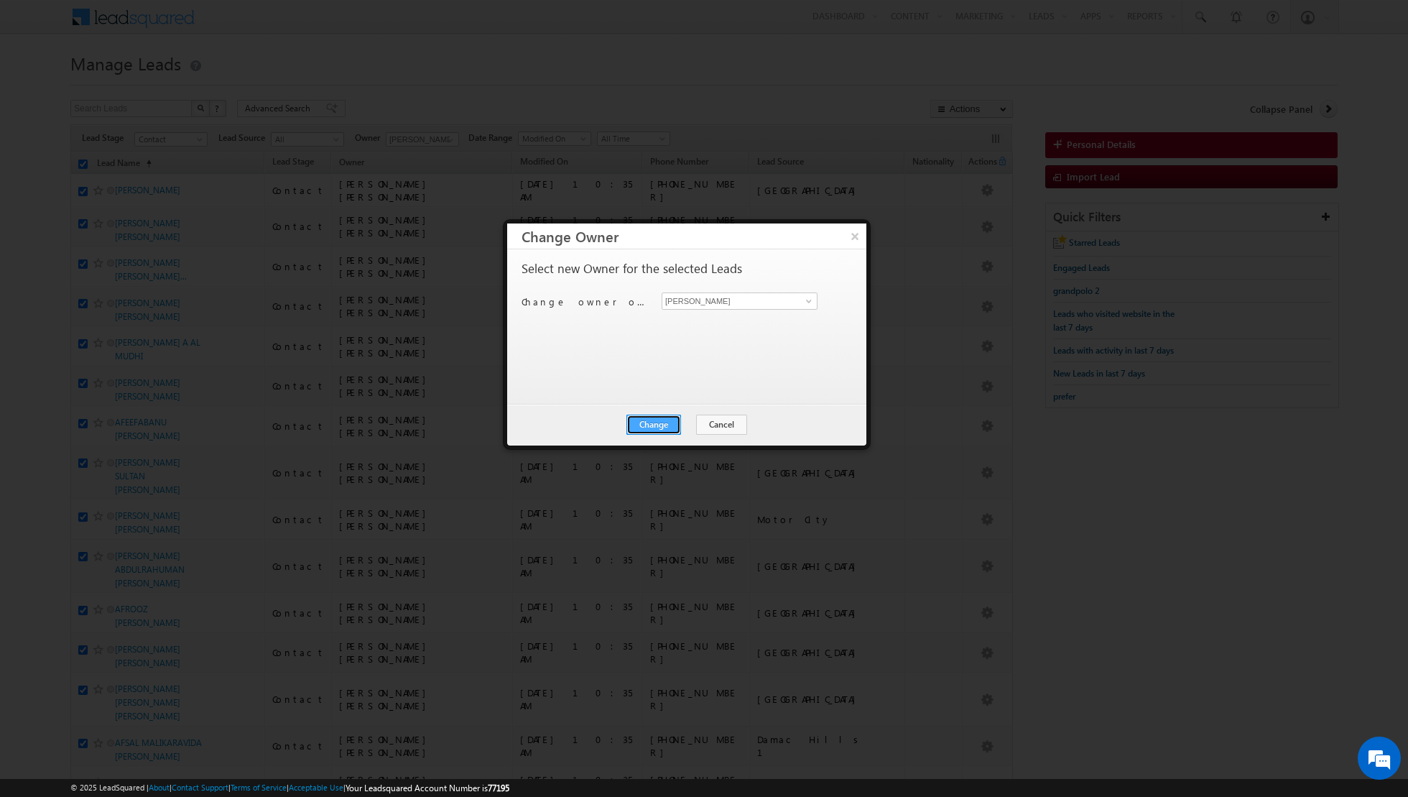
click at [648, 420] on button "Change" at bounding box center [653, 424] width 55 height 20
click at [687, 422] on button "Close" at bounding box center [689, 424] width 46 height 20
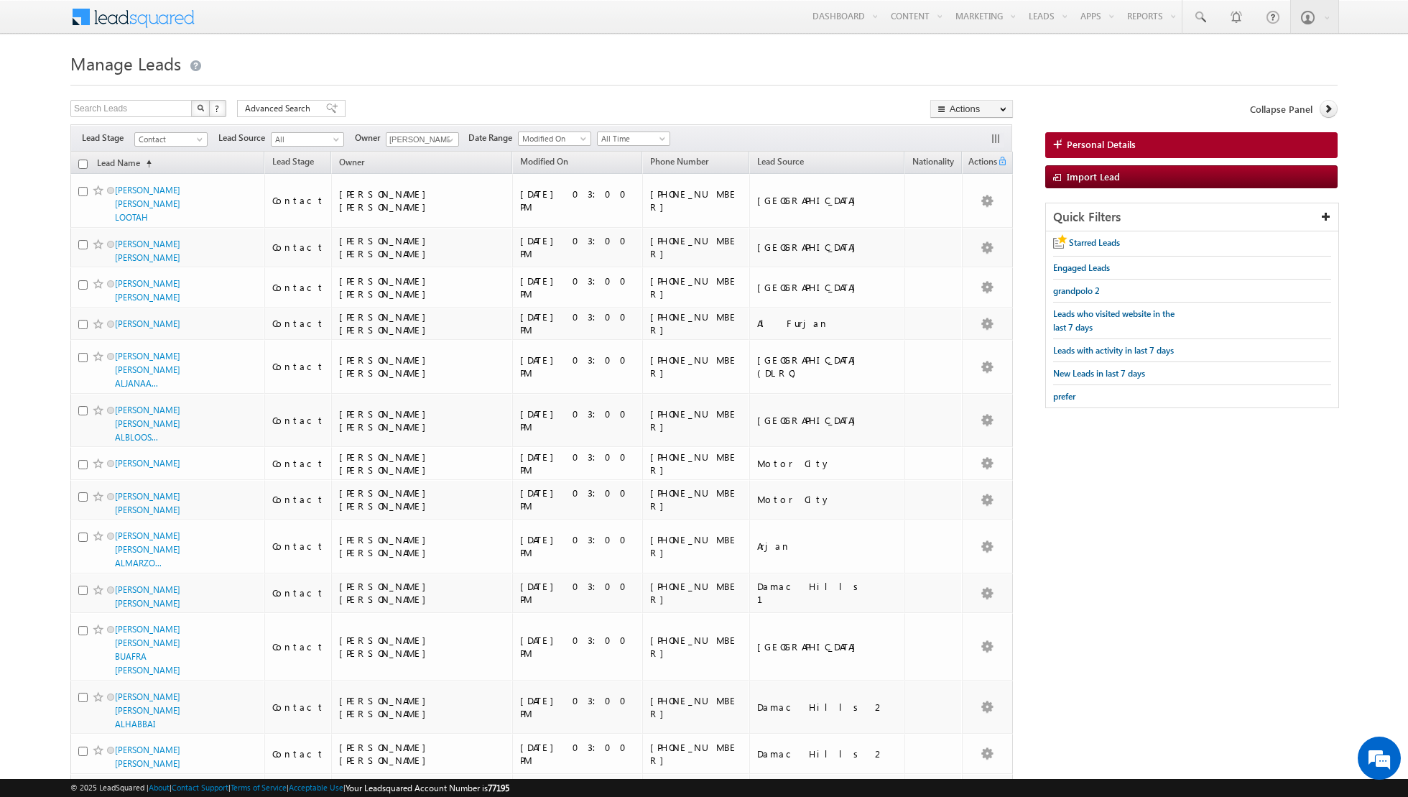
click at [81, 164] on input "checkbox" at bounding box center [82, 163] width 9 height 9
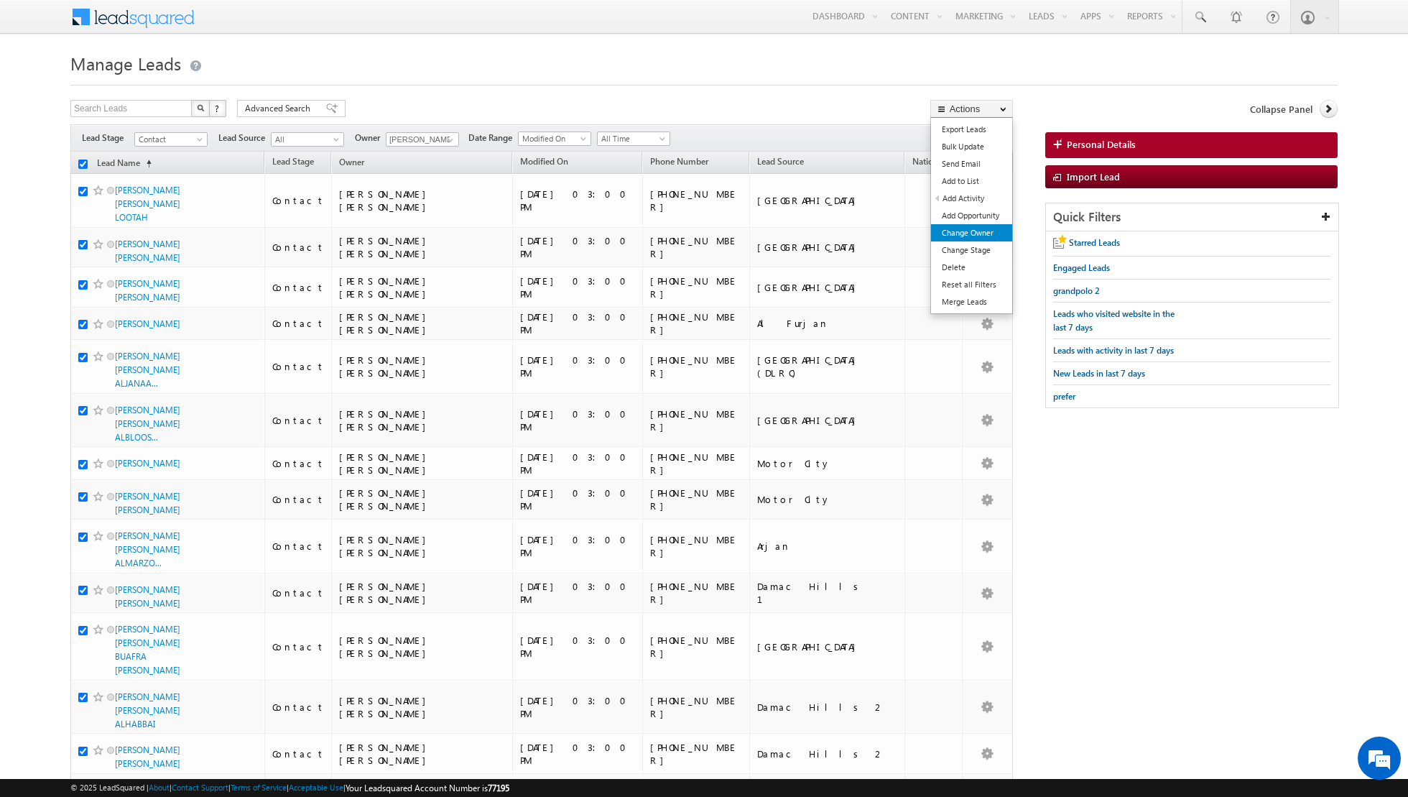
click at [938, 228] on link "Change Owner" at bounding box center [971, 232] width 81 height 17
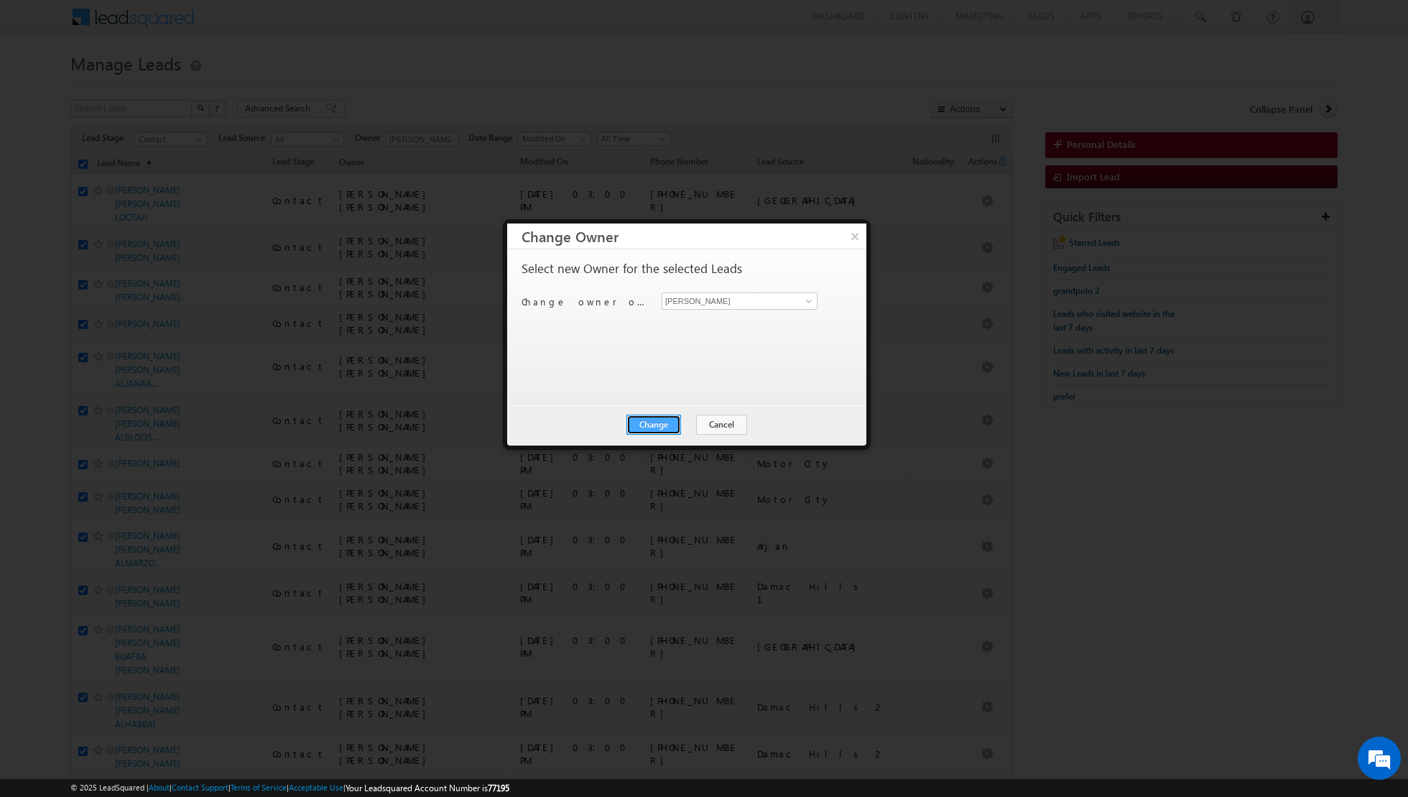
click at [655, 421] on button "Change" at bounding box center [653, 424] width 55 height 20
click at [694, 423] on button "Close" at bounding box center [689, 424] width 46 height 20
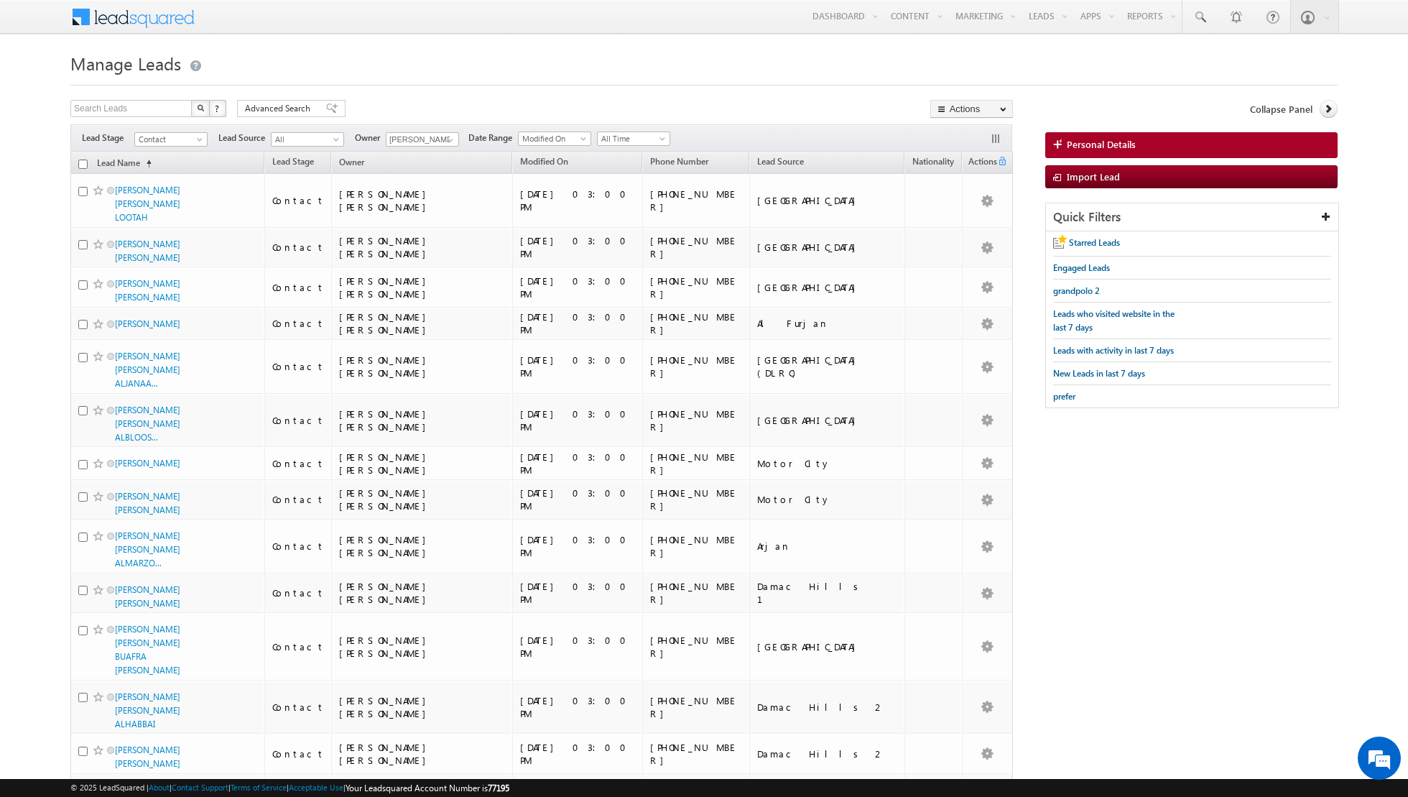
click at [84, 163] on input "checkbox" at bounding box center [82, 163] width 9 height 9
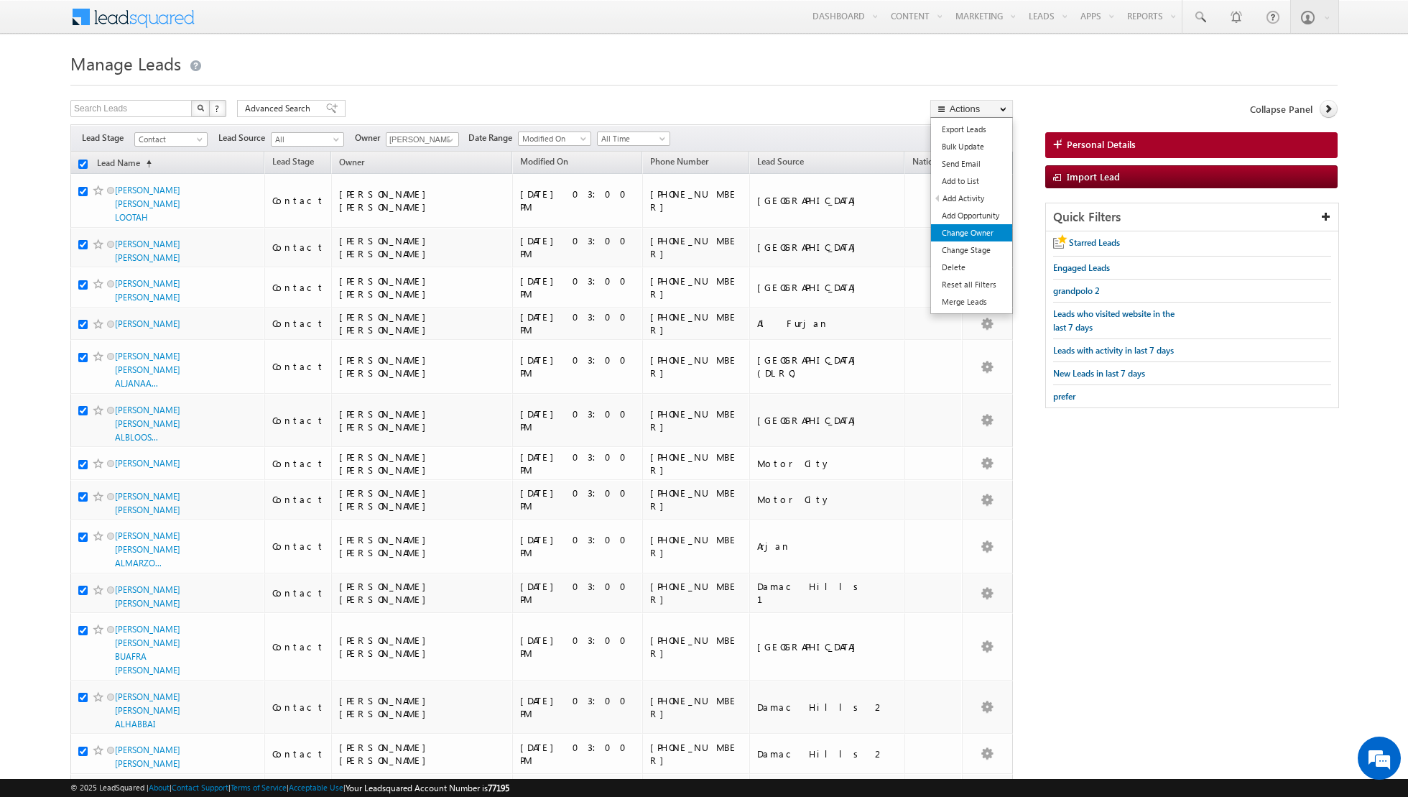
click at [968, 231] on link "Change Owner" at bounding box center [971, 232] width 81 height 17
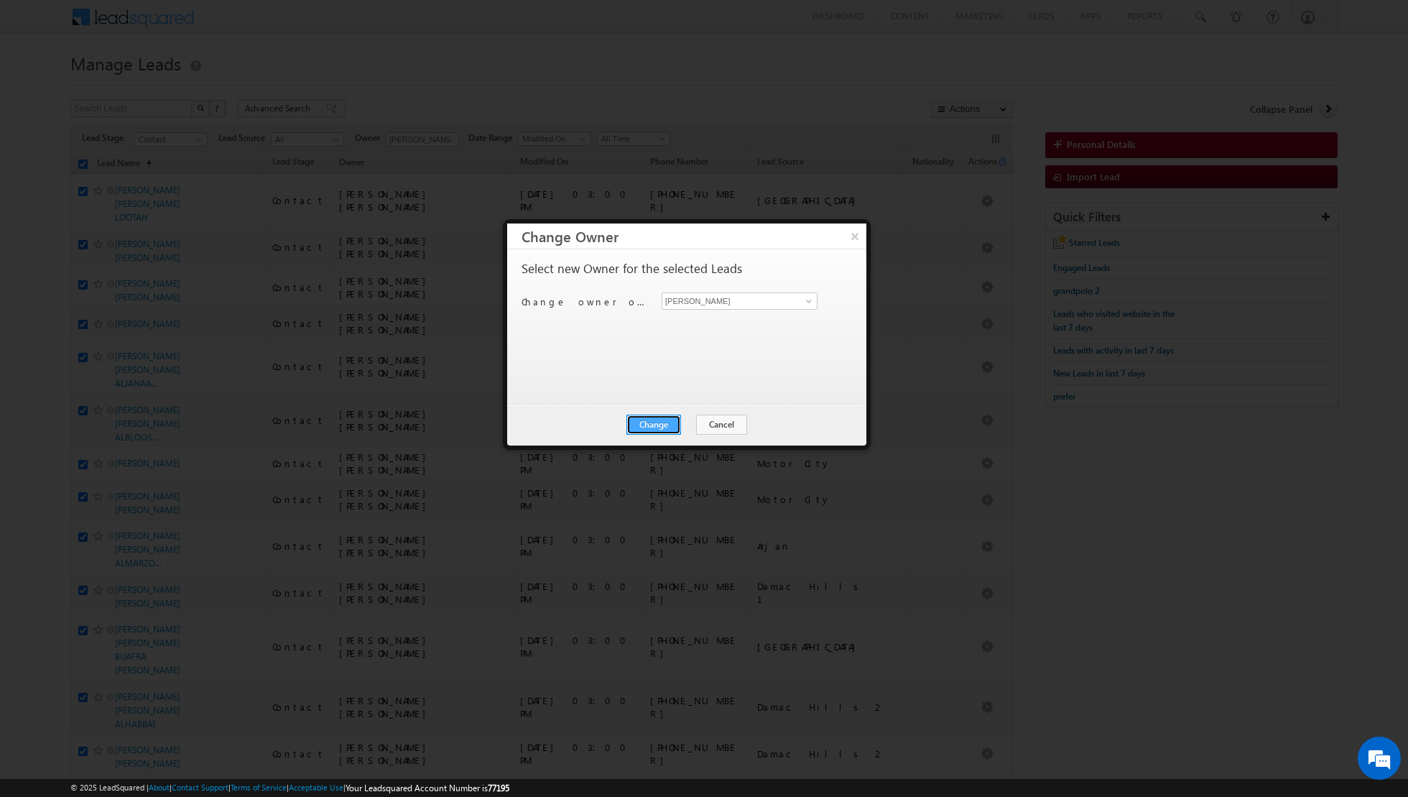
click at [661, 425] on button "Change" at bounding box center [653, 424] width 55 height 20
click at [689, 425] on button "Close" at bounding box center [689, 424] width 46 height 20
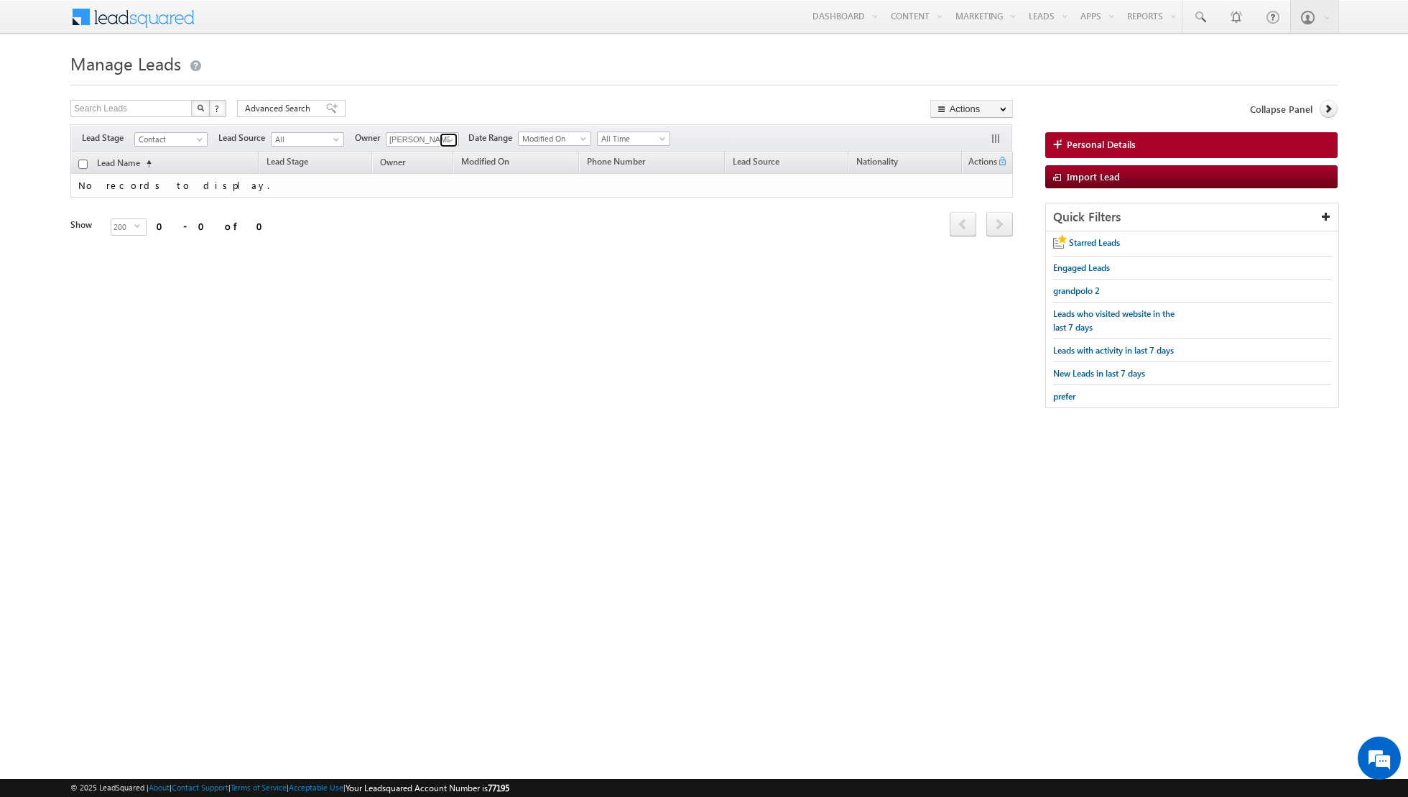
click at [448, 138] on span at bounding box center [450, 139] width 11 height 11
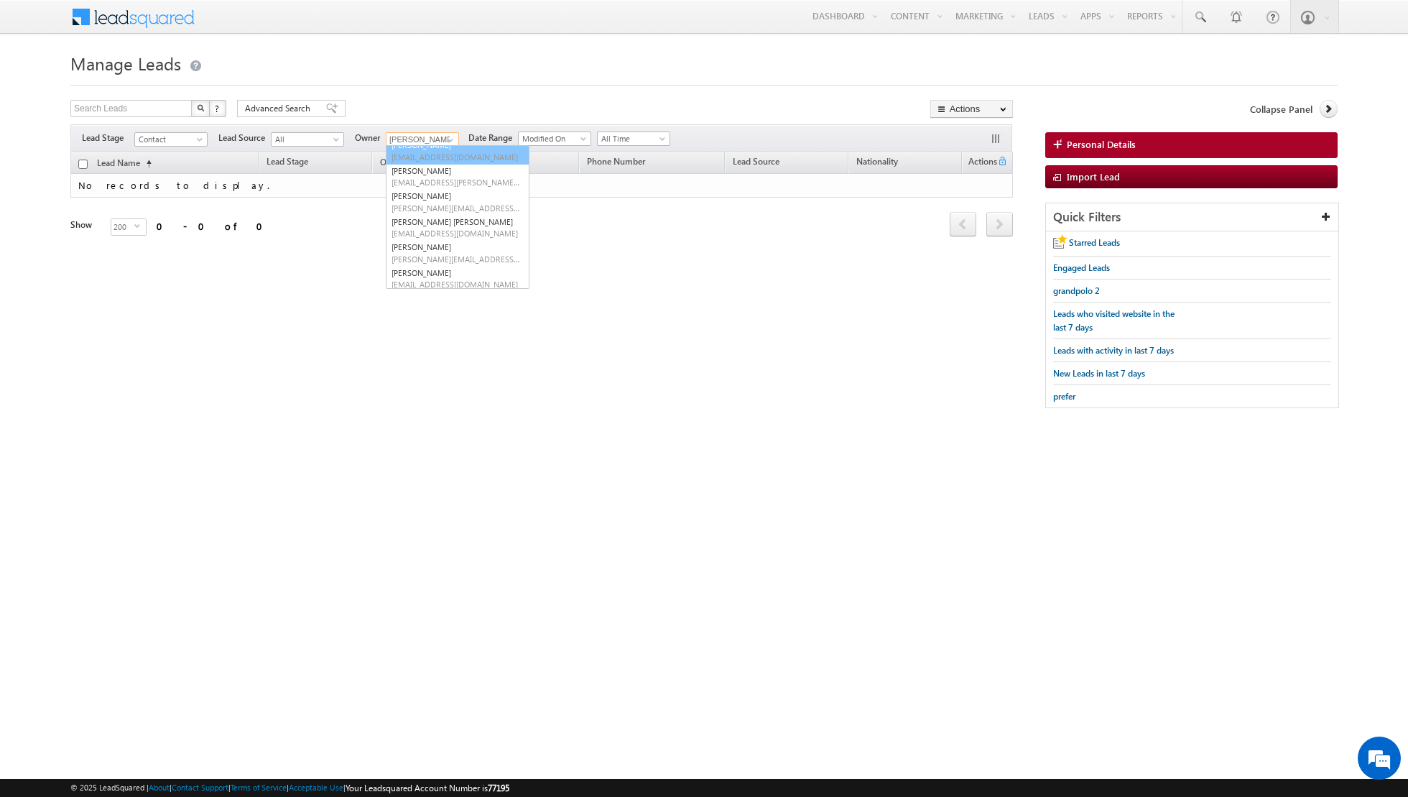
scroll to position [80, 0]
click at [448, 218] on span "[PERSON_NAME][EMAIL_ADDRESS][DOMAIN_NAME]" at bounding box center [455, 215] width 129 height 11
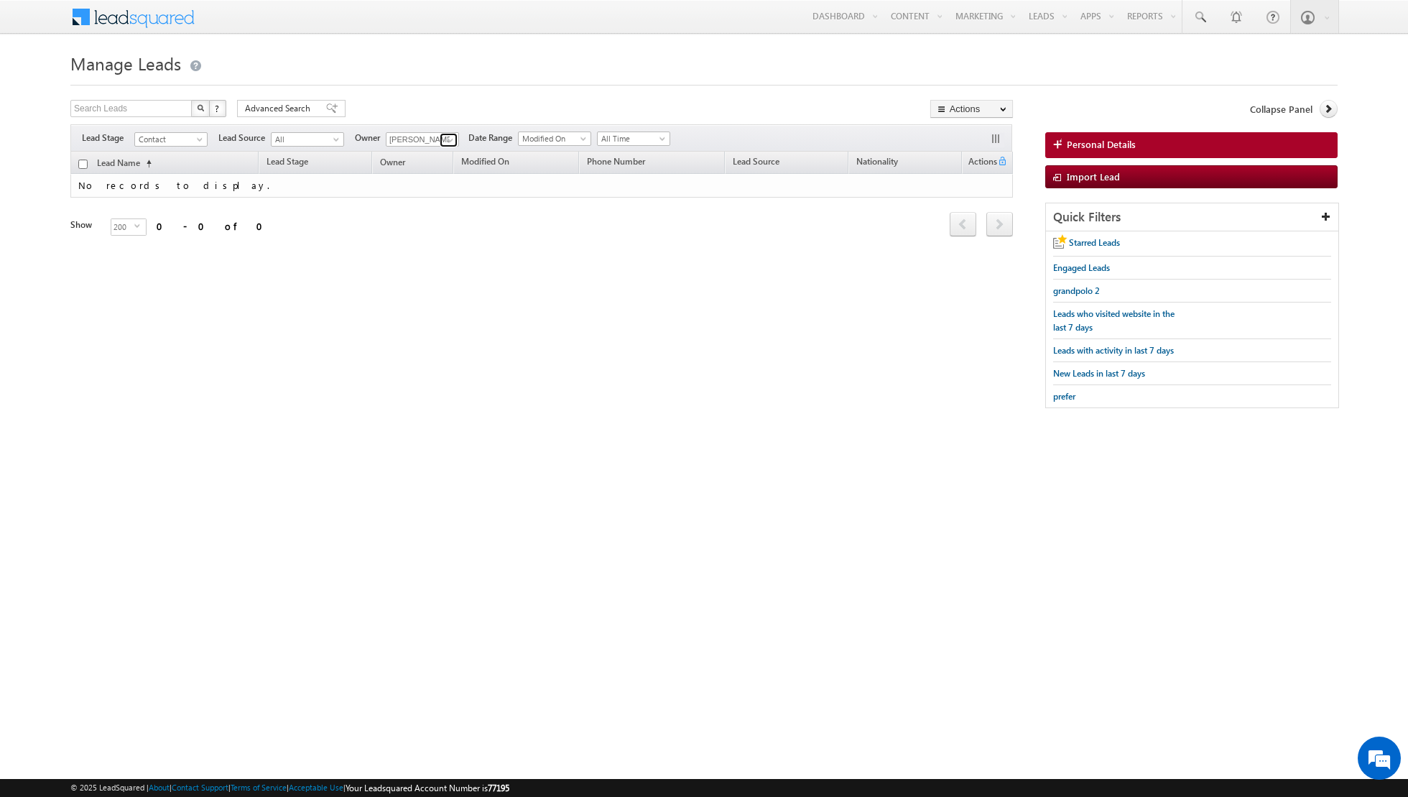
click at [446, 138] on span at bounding box center [450, 139] width 11 height 11
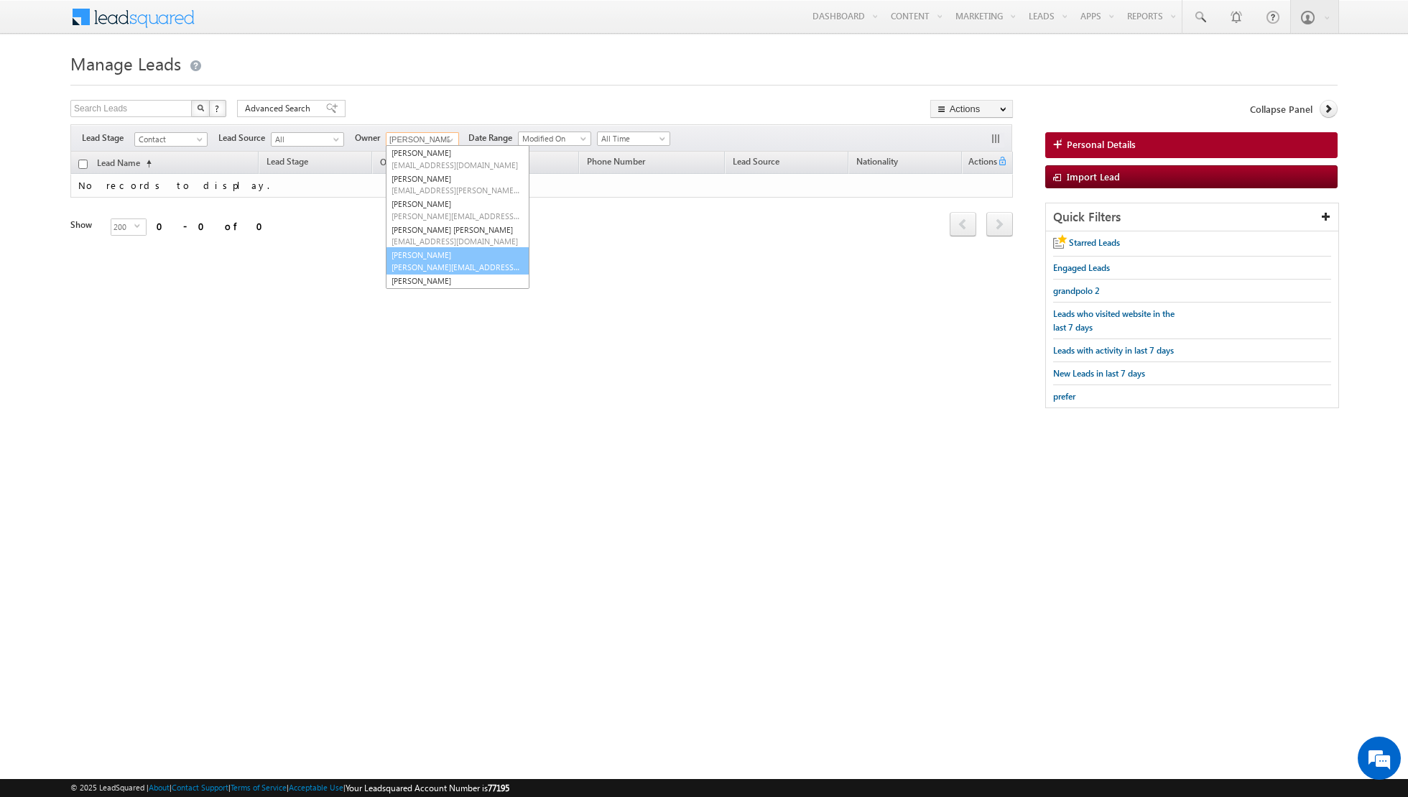
click at [411, 254] on link "[PERSON_NAME] [PERSON_NAME][EMAIL_ADDRESS][PERSON_NAME][DOMAIN_NAME]" at bounding box center [458, 260] width 144 height 27
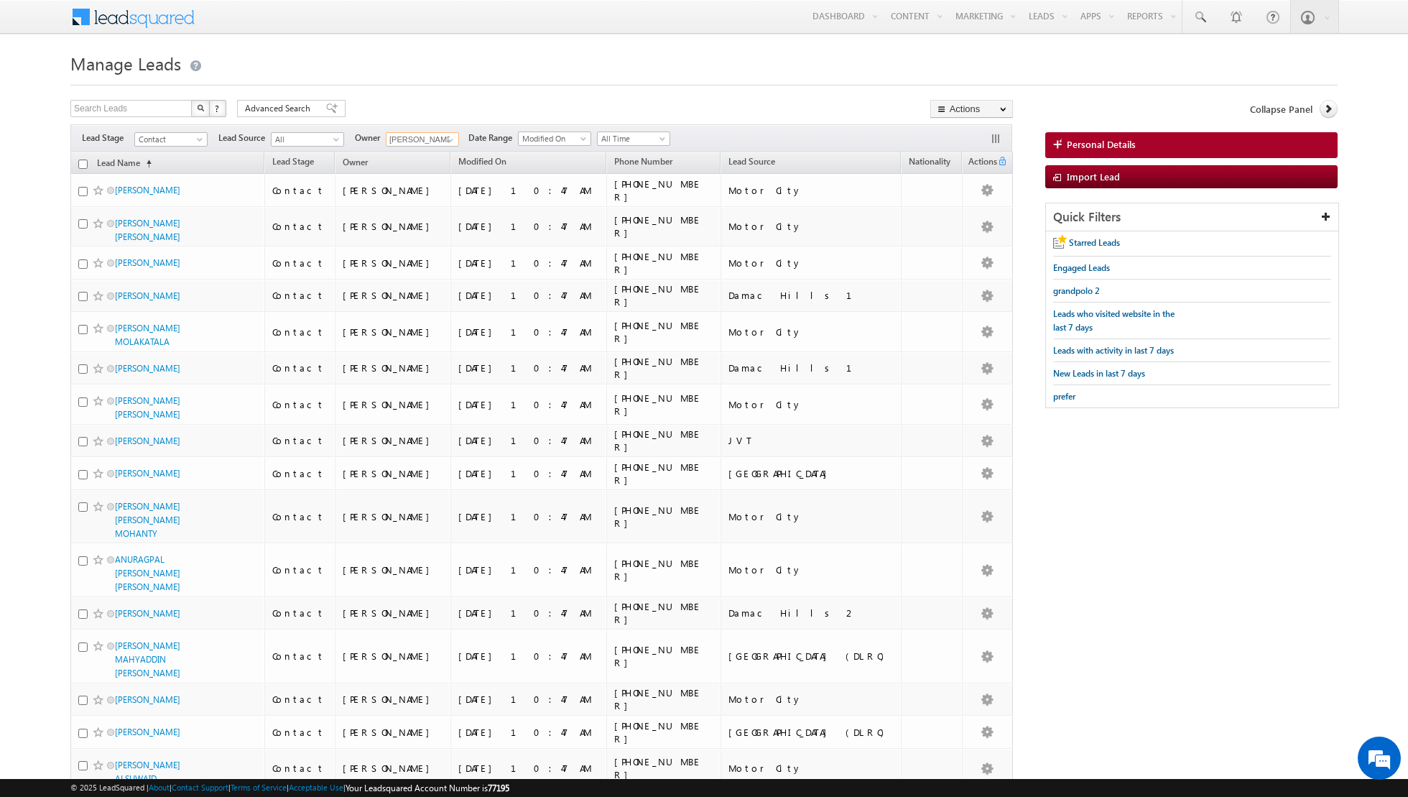
click at [80, 164] on input "checkbox" at bounding box center [82, 163] width 9 height 9
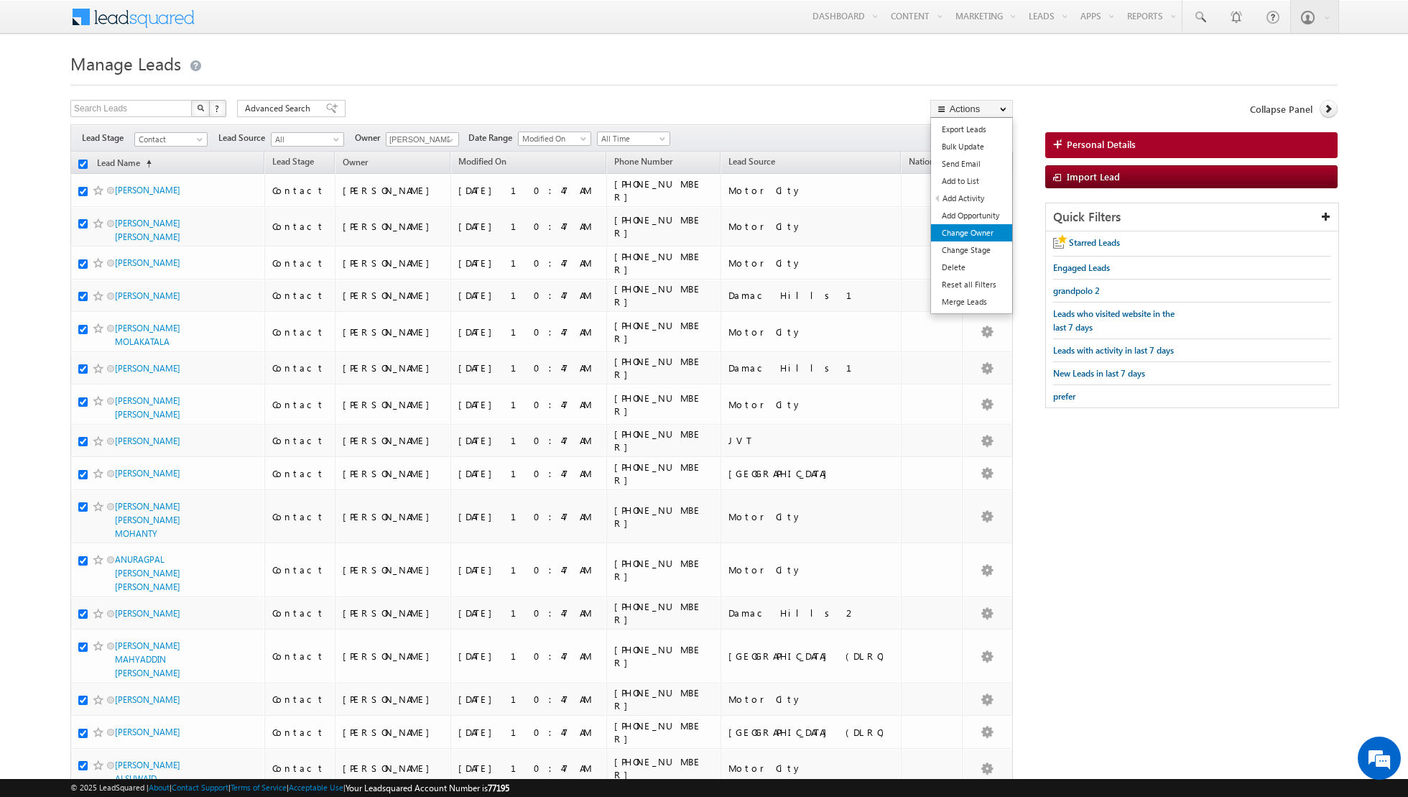
click at [944, 231] on link "Change Owner" at bounding box center [971, 232] width 81 height 17
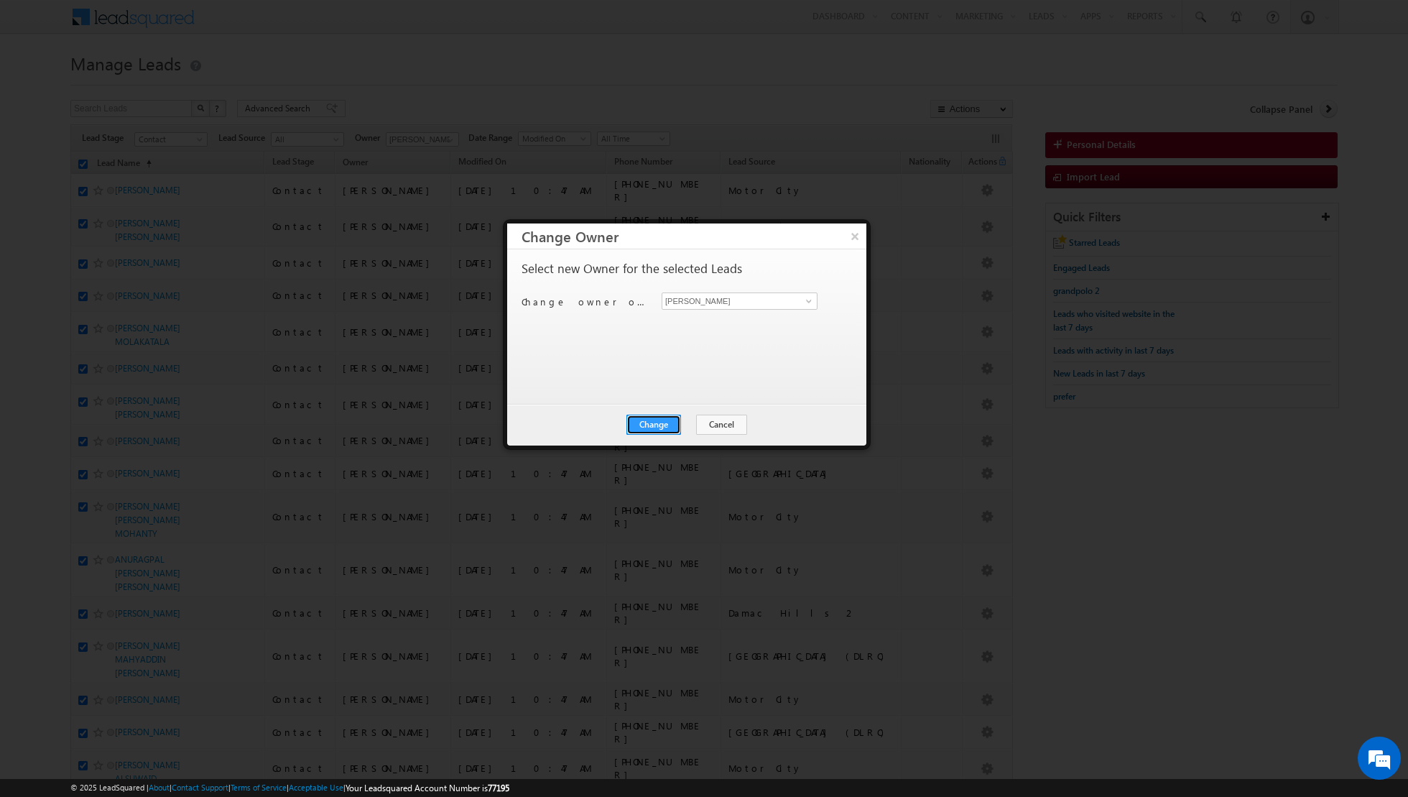
click at [654, 425] on button "Change" at bounding box center [653, 424] width 55 height 20
click at [686, 424] on button "Close" at bounding box center [689, 424] width 46 height 20
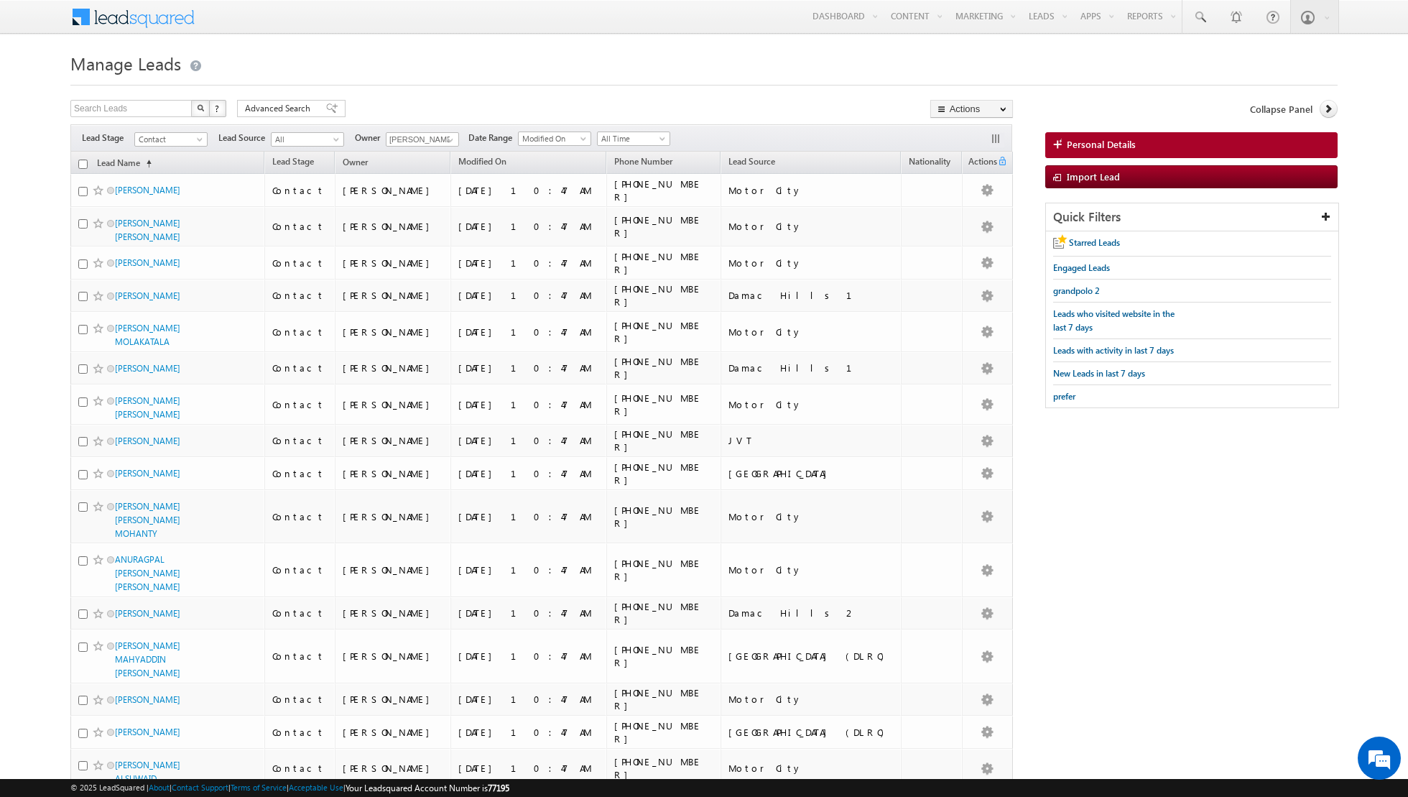
click at [79, 162] on input "checkbox" at bounding box center [82, 163] width 9 height 9
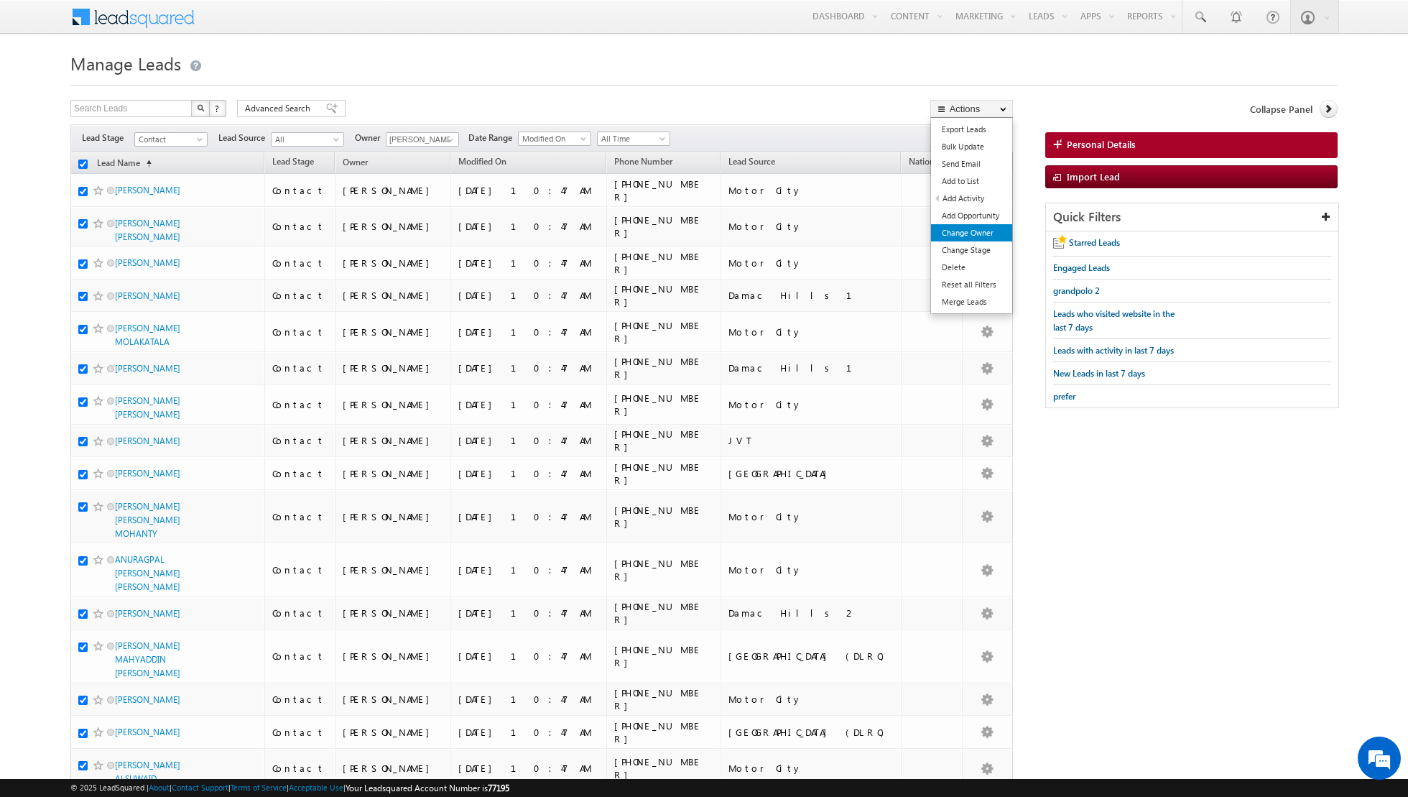
click at [959, 233] on link "Change Owner" at bounding box center [971, 232] width 81 height 17
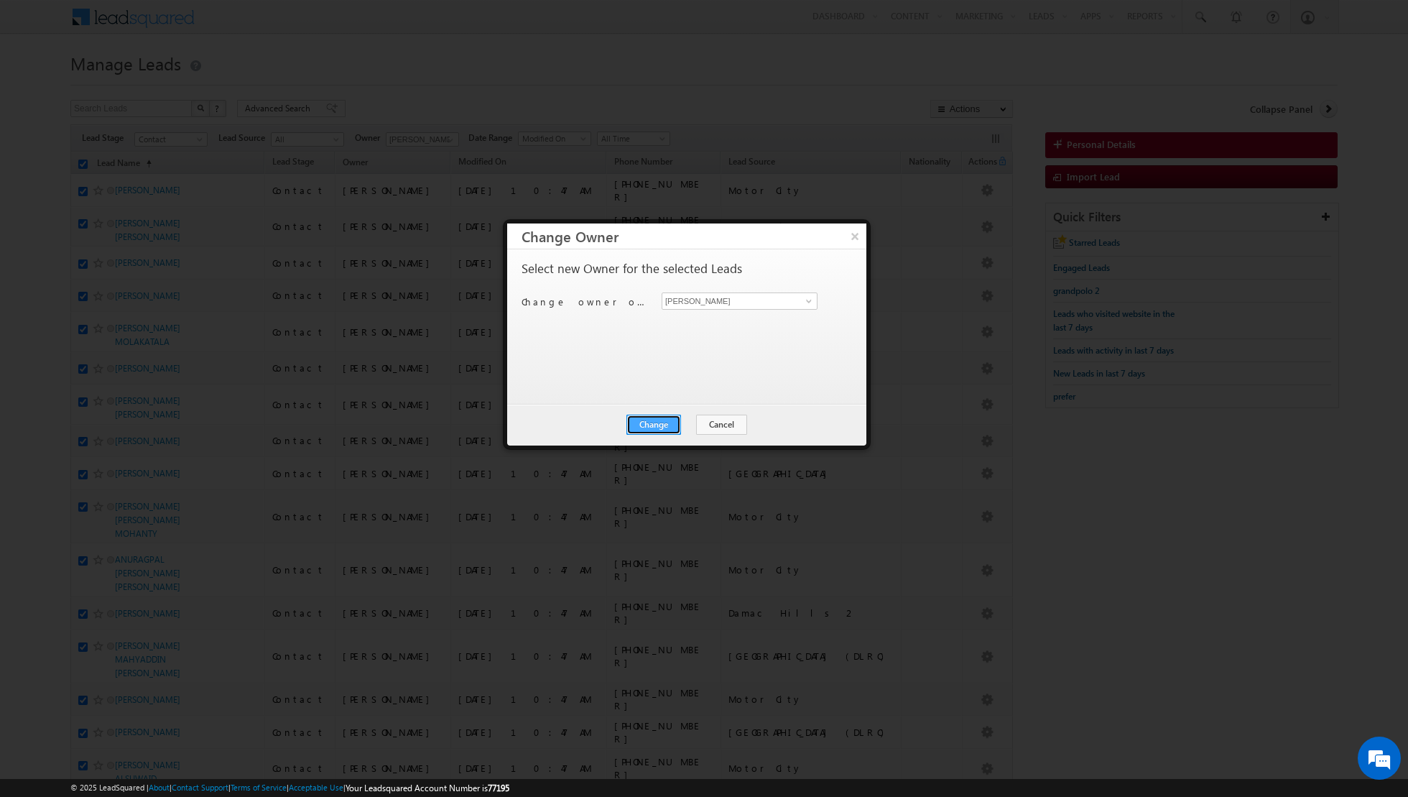
click at [657, 420] on button "Change" at bounding box center [653, 424] width 55 height 20
click at [689, 432] on button "Close" at bounding box center [689, 424] width 46 height 20
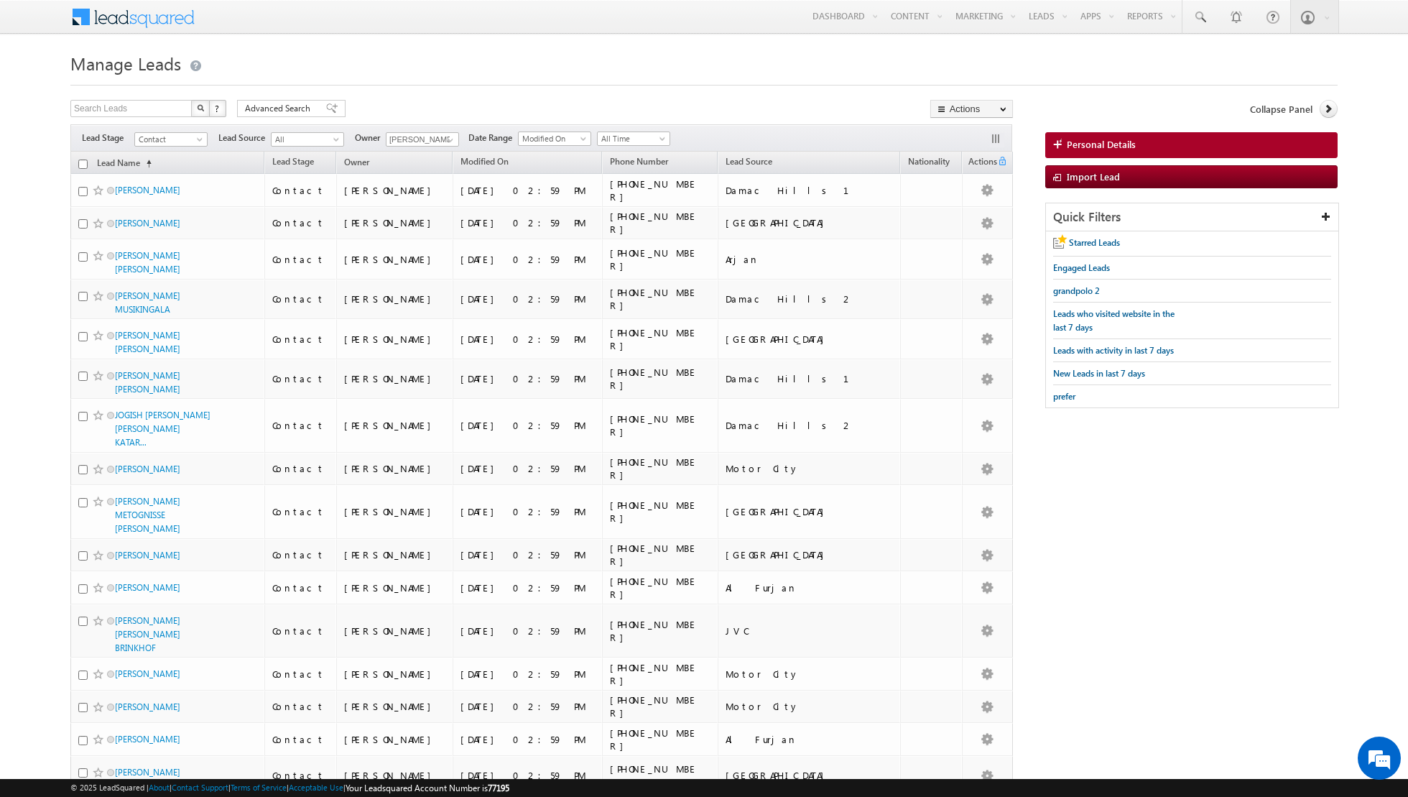
click at [80, 163] on input "checkbox" at bounding box center [82, 163] width 9 height 9
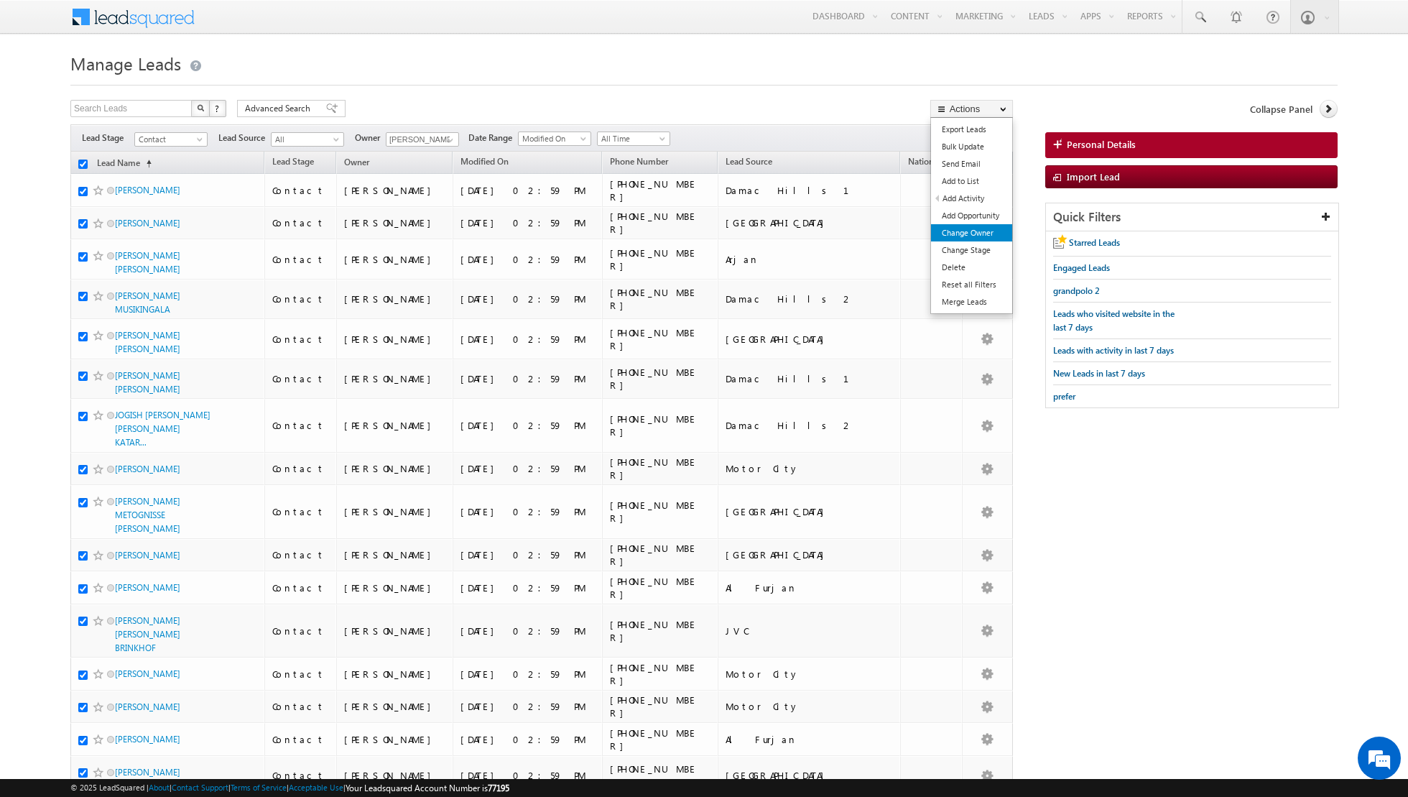
click at [953, 231] on link "Change Owner" at bounding box center [971, 232] width 81 height 17
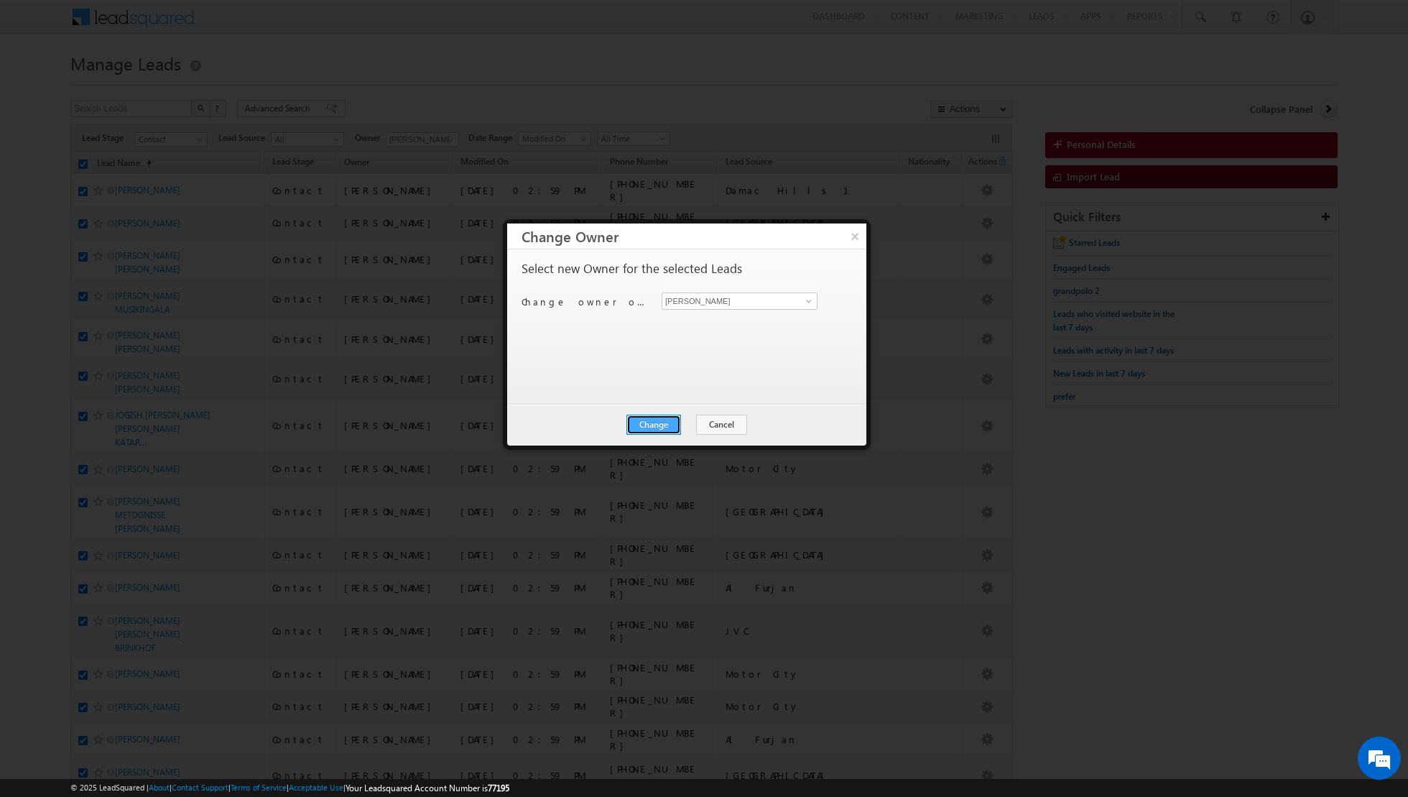
click at [658, 427] on button "Change" at bounding box center [653, 424] width 55 height 20
click at [693, 427] on button "Close" at bounding box center [689, 424] width 46 height 20
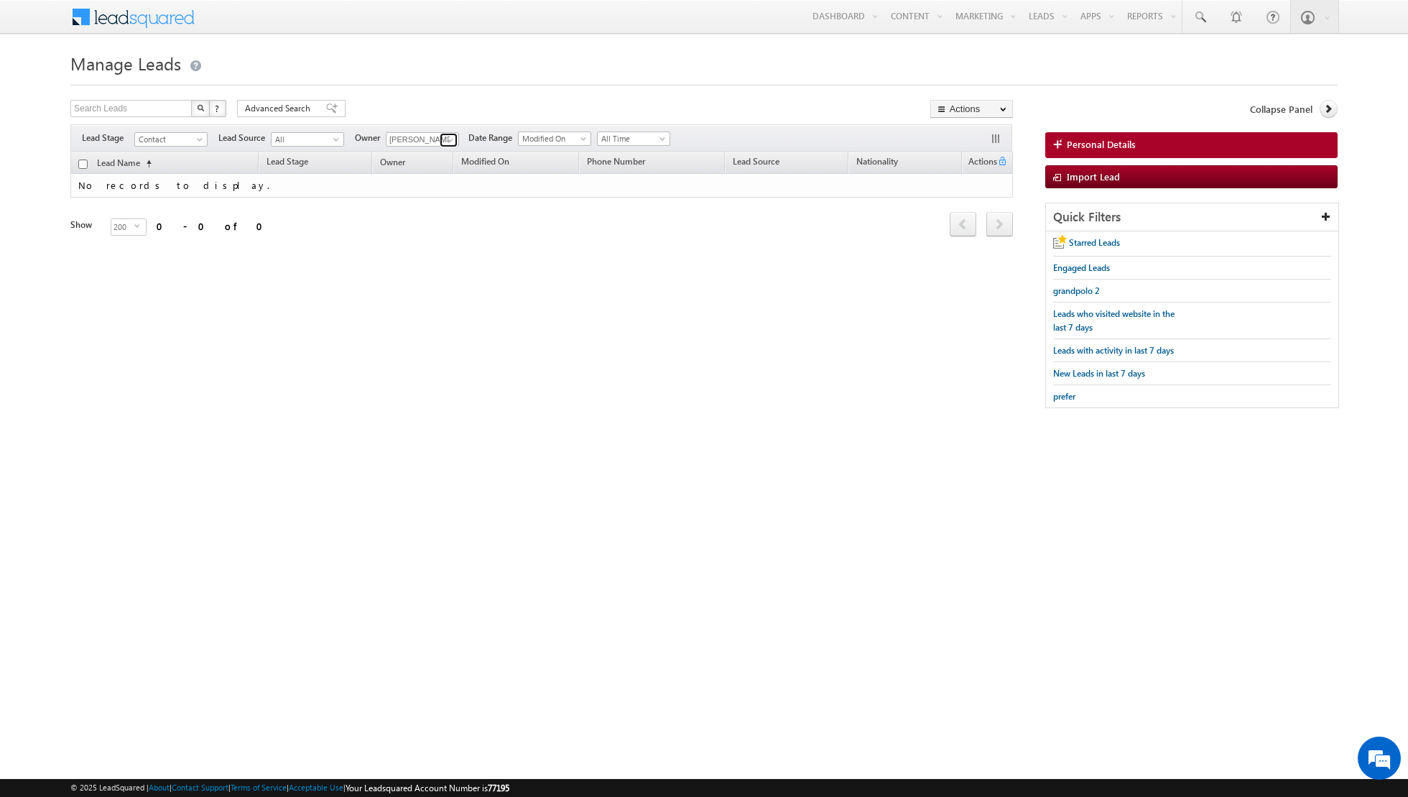
click at [449, 134] on span at bounding box center [450, 139] width 11 height 11
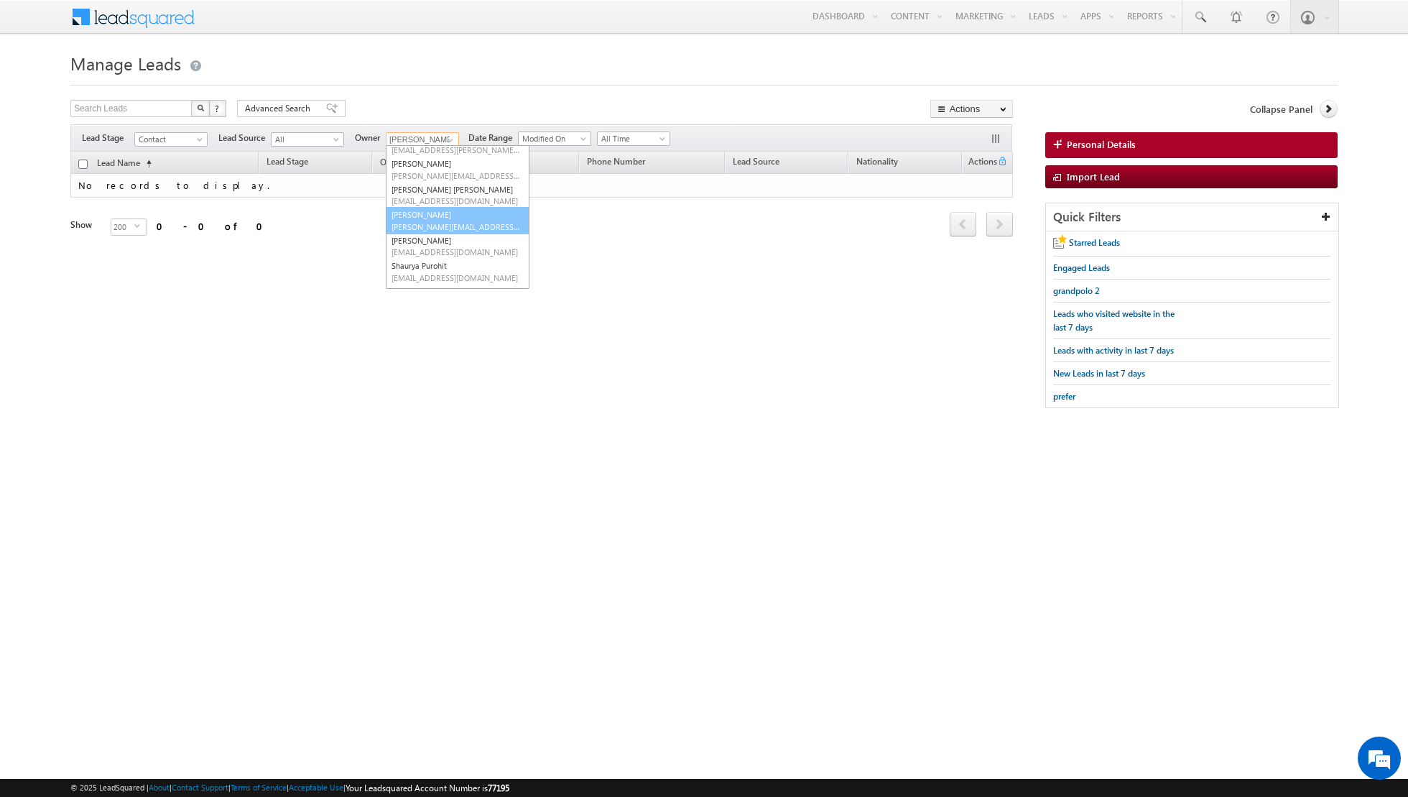
scroll to position [125, 0]
click at [422, 238] on link "[PERSON_NAME] [PERSON_NAME][EMAIL_ADDRESS][PERSON_NAME][DOMAIN_NAME]" at bounding box center [458, 241] width 144 height 27
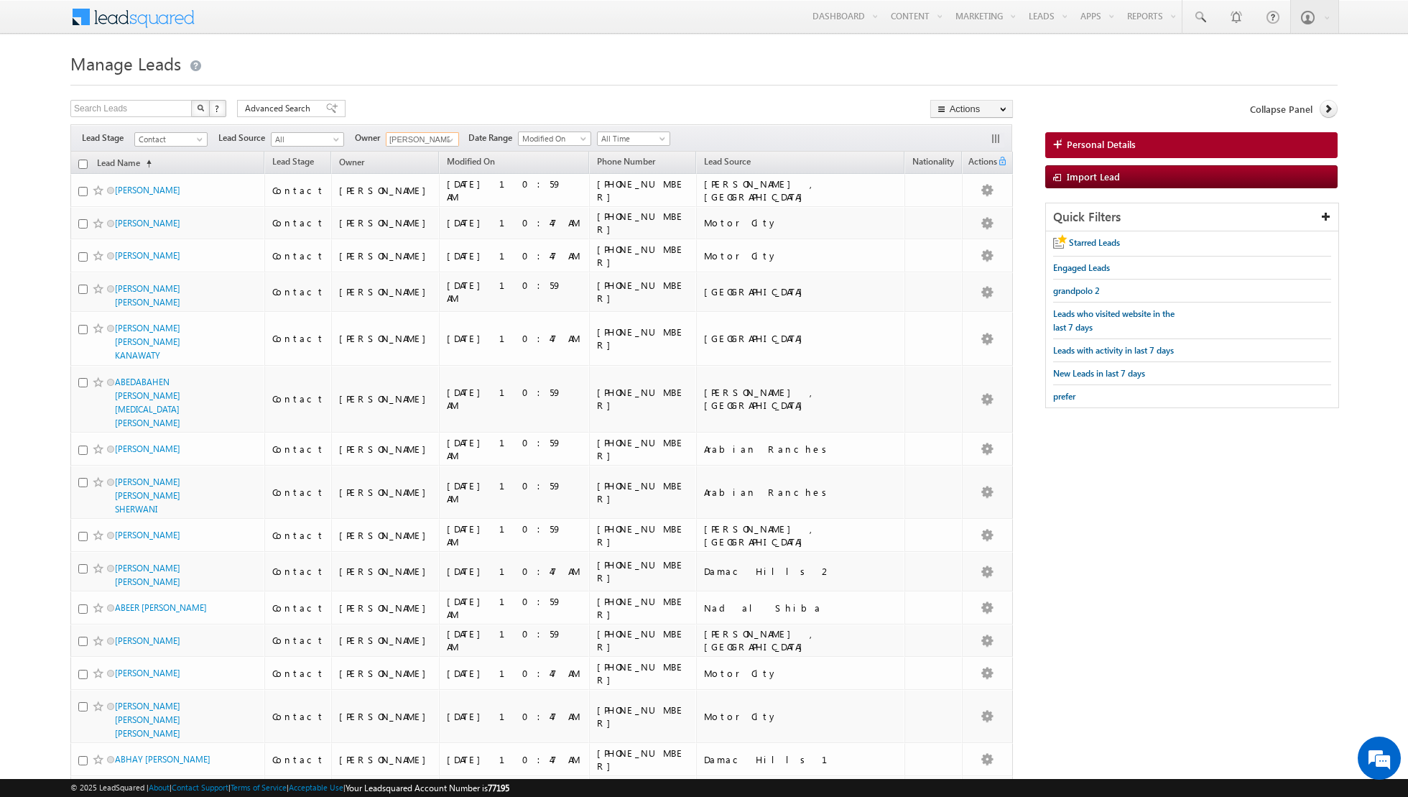
click at [82, 164] on input "checkbox" at bounding box center [82, 163] width 9 height 9
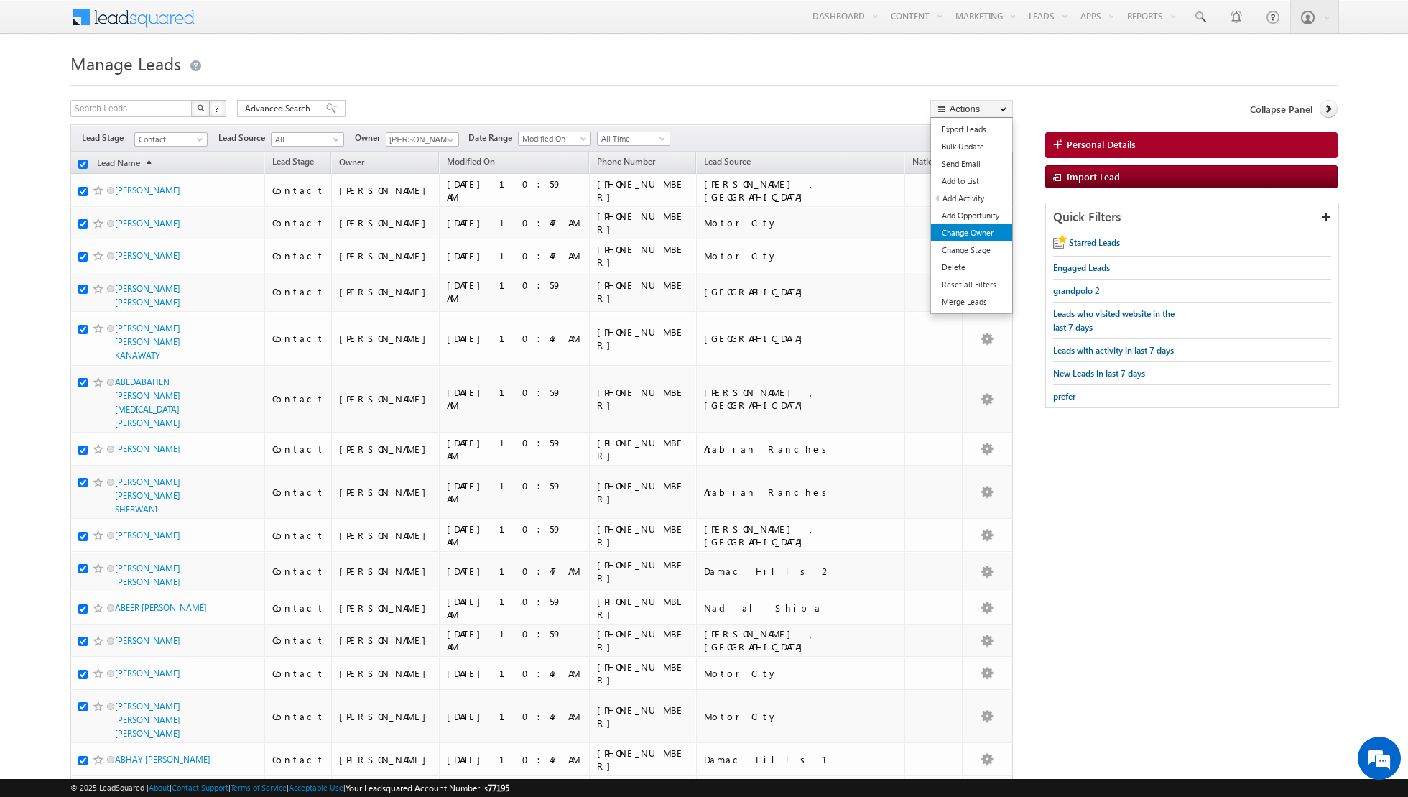
click at [952, 234] on link "Change Owner" at bounding box center [971, 232] width 81 height 17
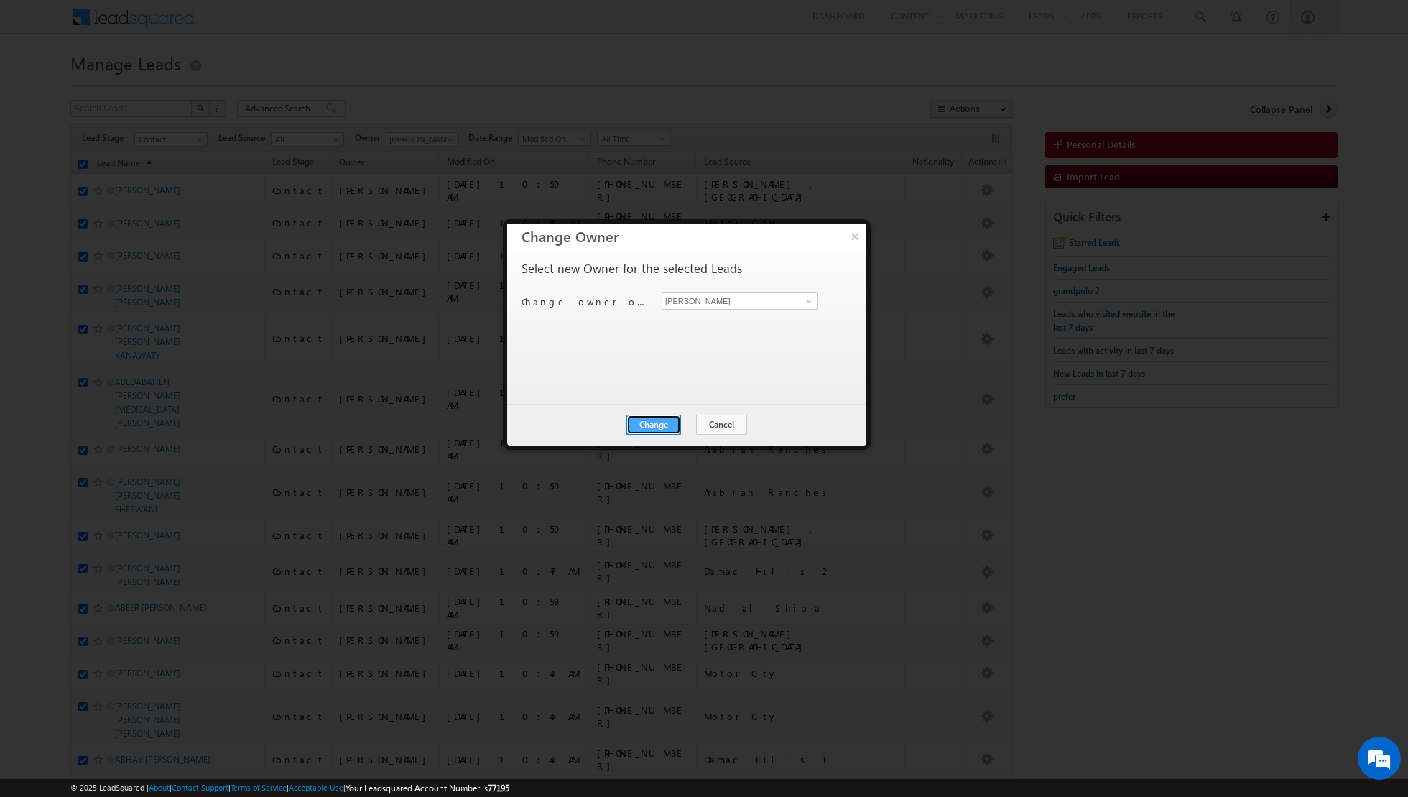
click at [649, 430] on button "Change" at bounding box center [653, 424] width 55 height 20
click at [690, 425] on button "Close" at bounding box center [689, 424] width 46 height 20
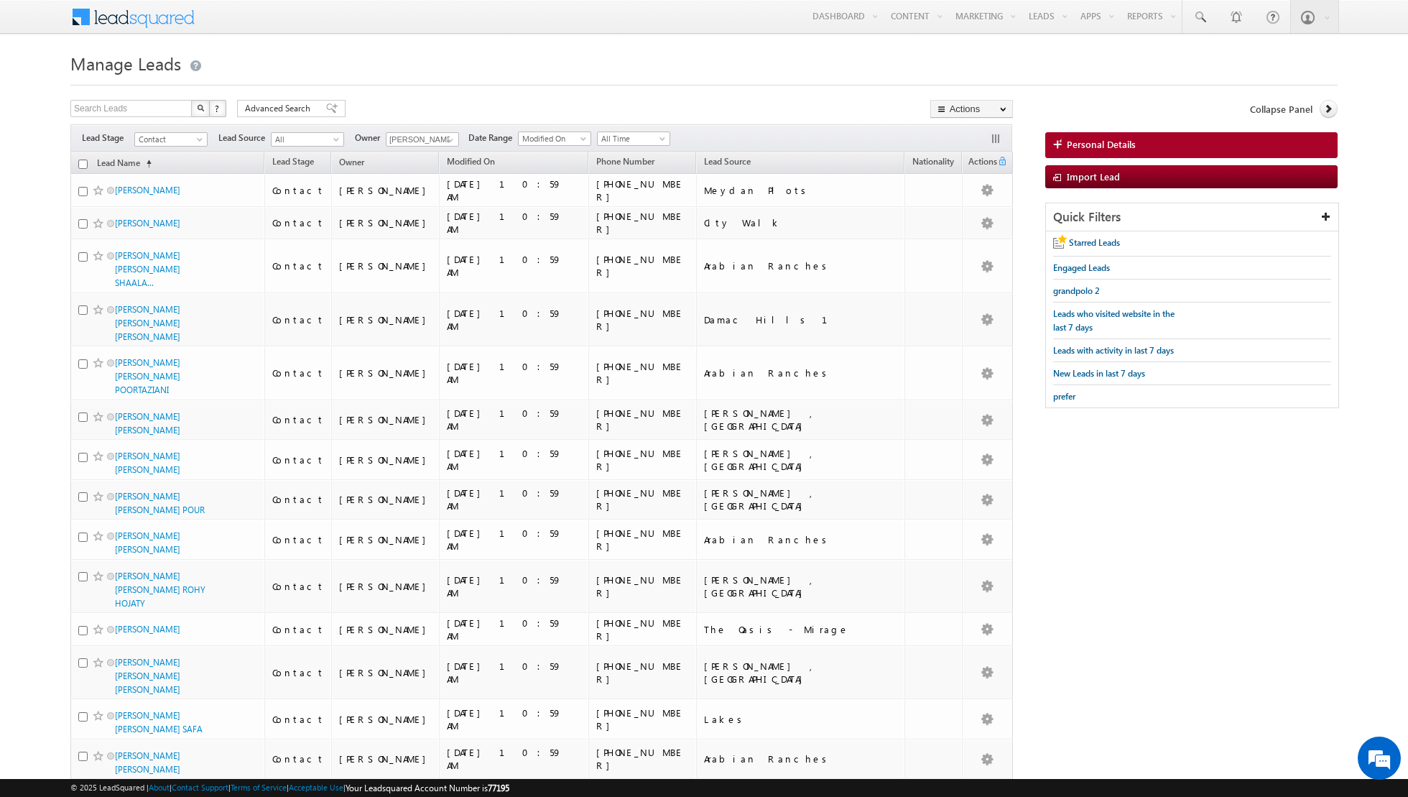
click at [85, 163] on input "checkbox" at bounding box center [82, 163] width 9 height 9
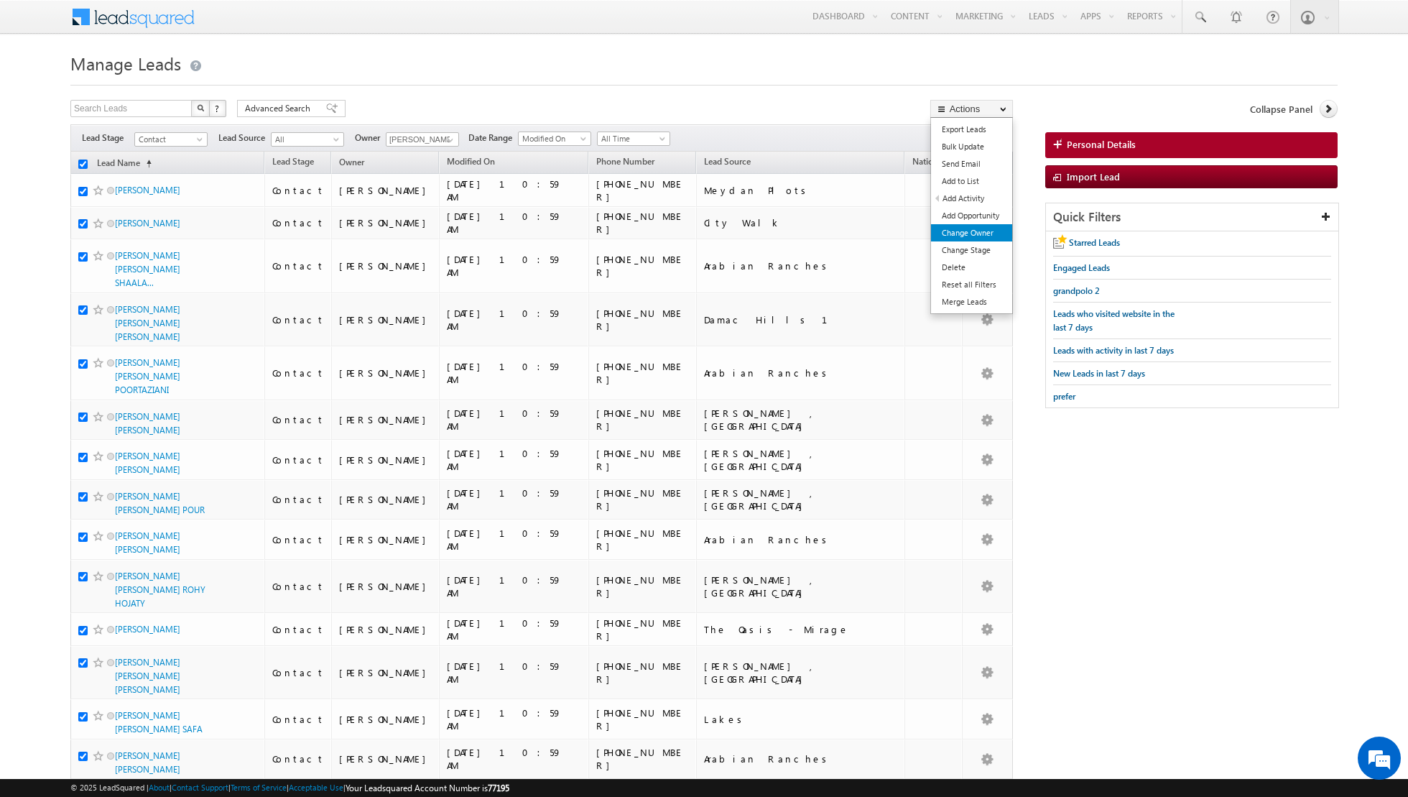
click at [960, 236] on link "Change Owner" at bounding box center [971, 232] width 81 height 17
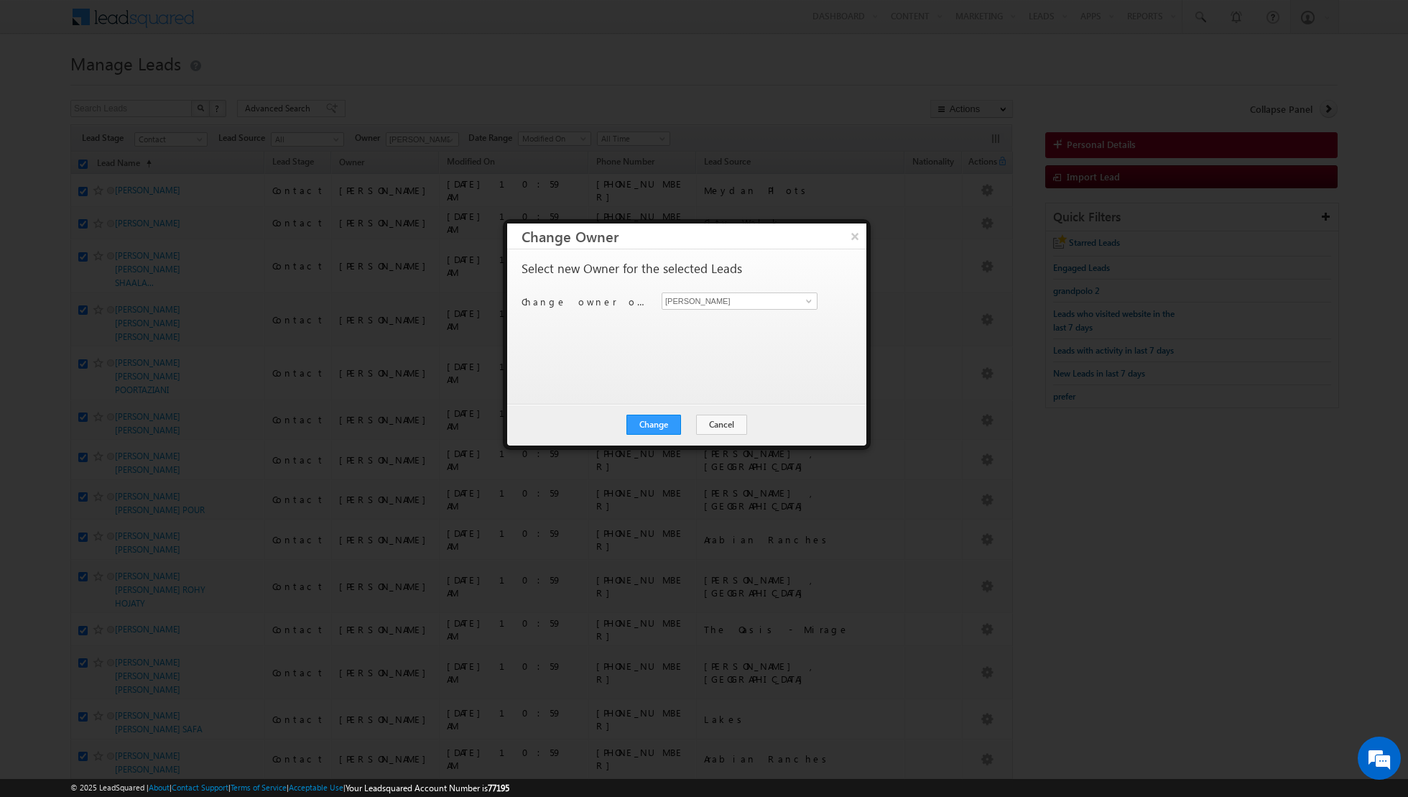
click at [631, 431] on div "Change Cancel Close" at bounding box center [686, 425] width 359 height 42
click at [657, 420] on button "Change" at bounding box center [653, 424] width 55 height 20
click at [690, 422] on button "Close" at bounding box center [689, 424] width 46 height 20
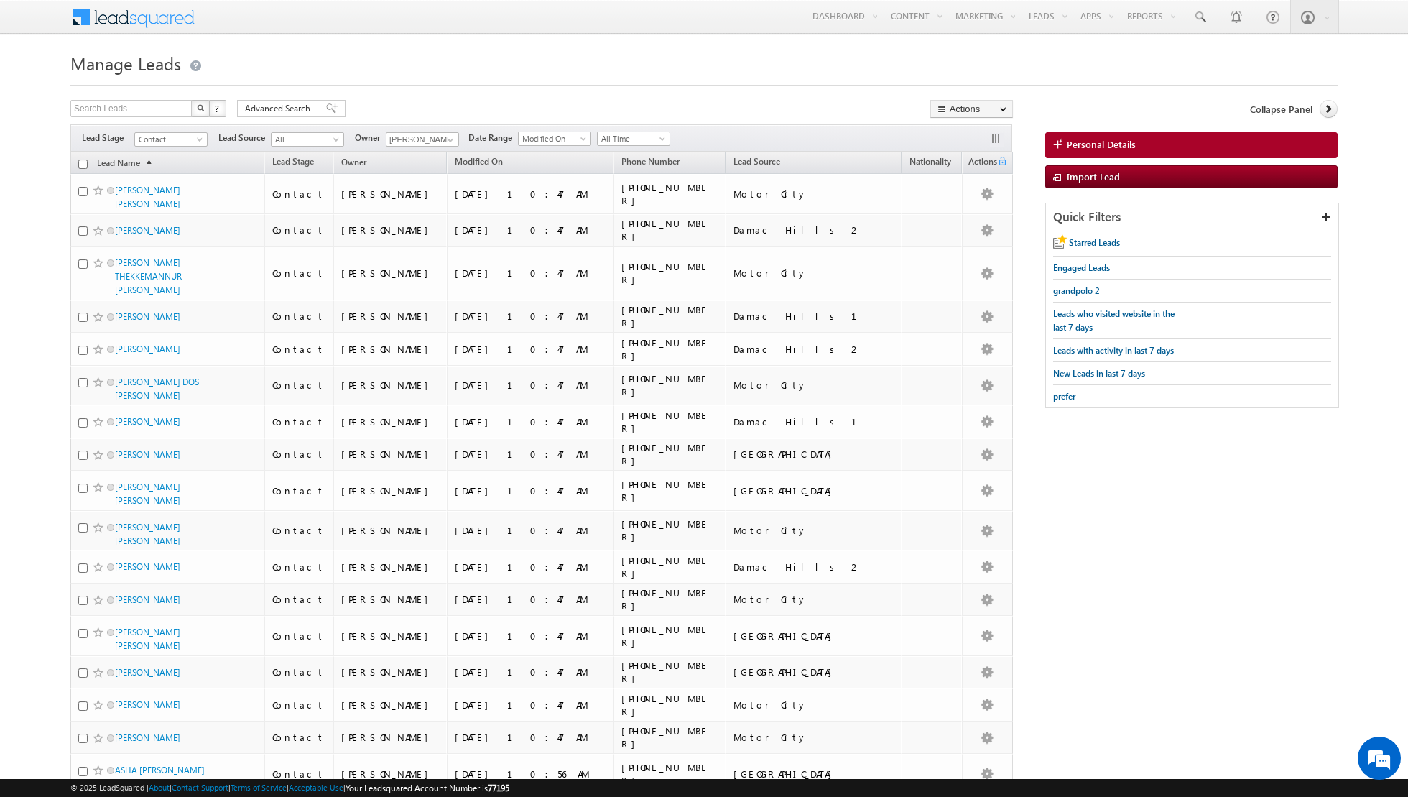
click at [84, 164] on input "checkbox" at bounding box center [82, 163] width 9 height 9
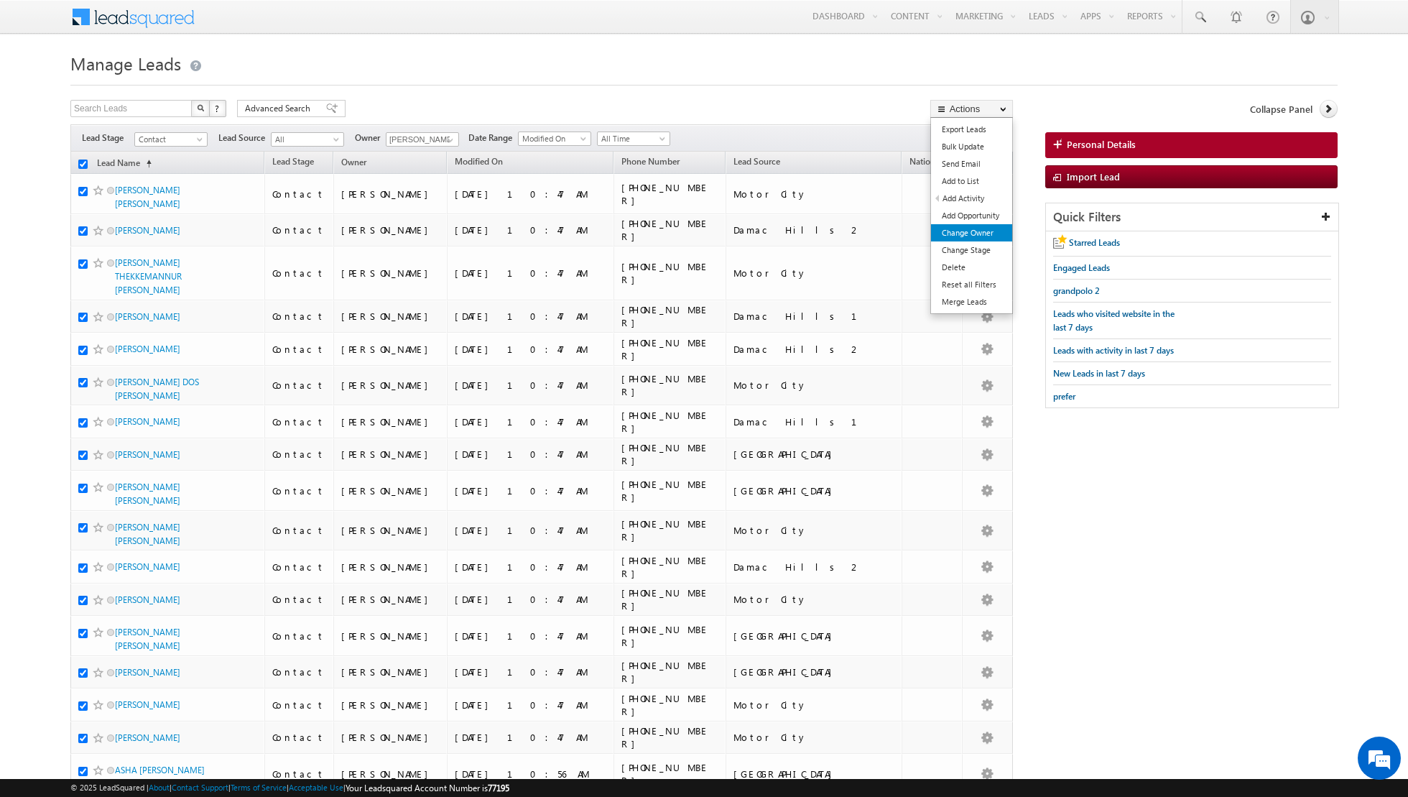
click at [946, 231] on link "Change Owner" at bounding box center [971, 232] width 81 height 17
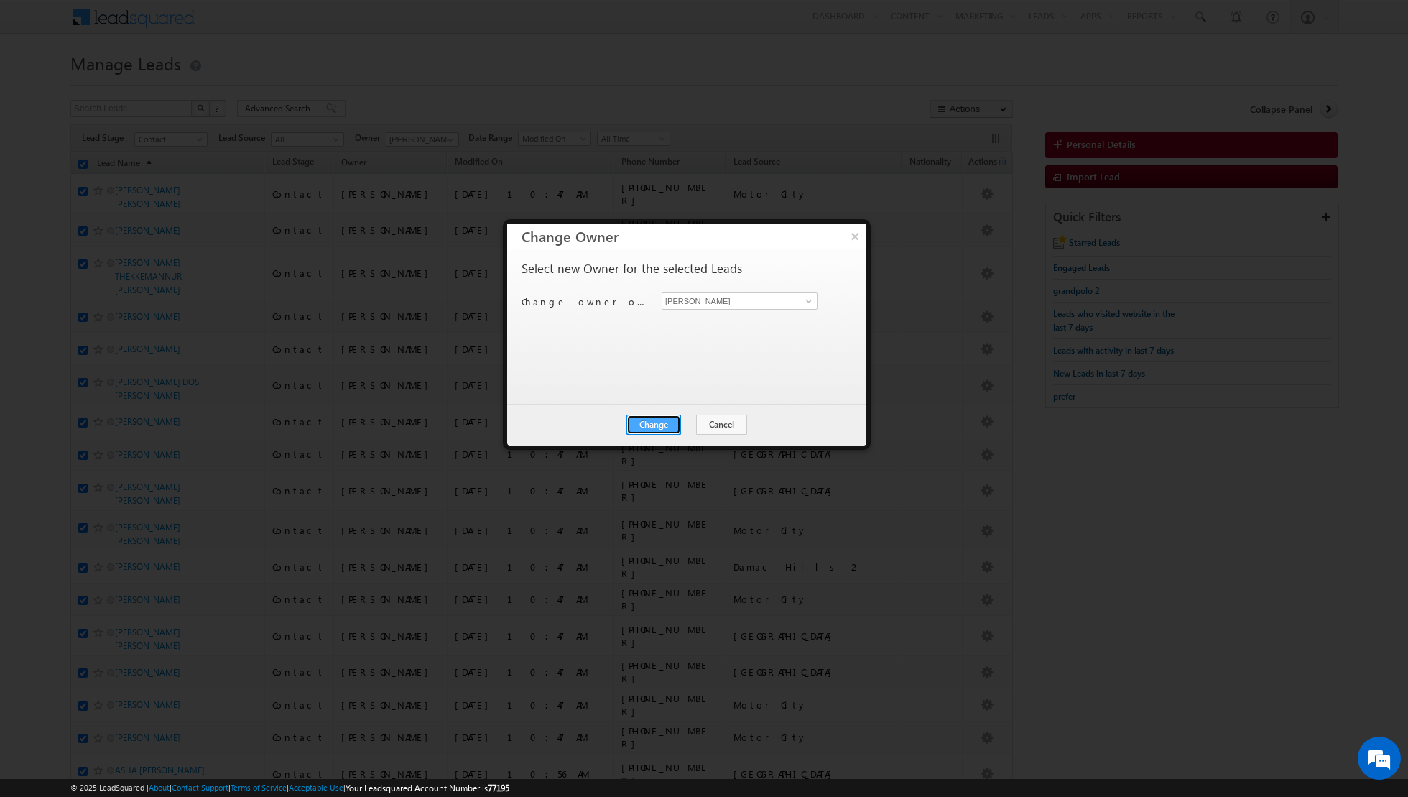
click at [647, 422] on button "Change" at bounding box center [653, 424] width 55 height 20
click at [684, 422] on button "Close" at bounding box center [689, 424] width 46 height 20
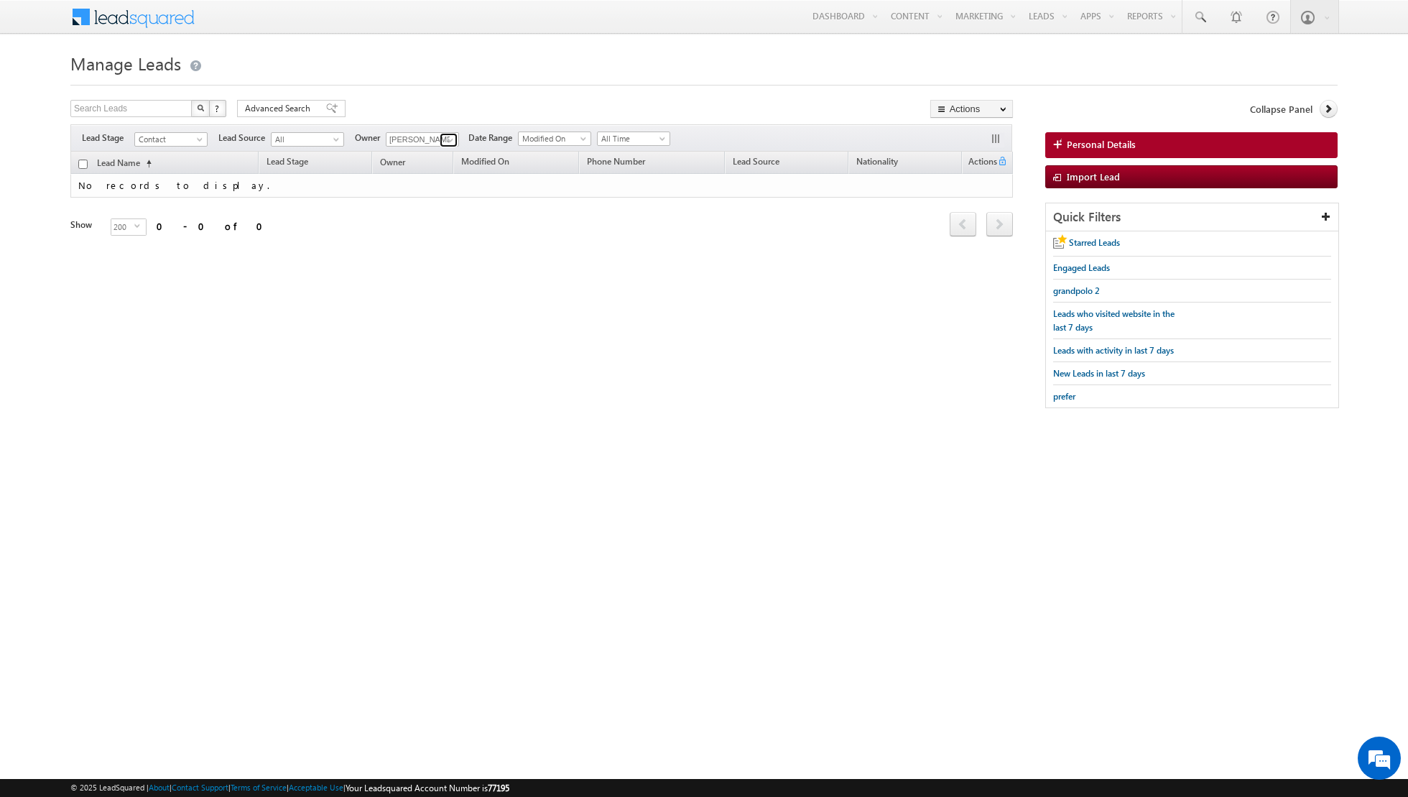
click at [445, 140] on span at bounding box center [450, 139] width 11 height 11
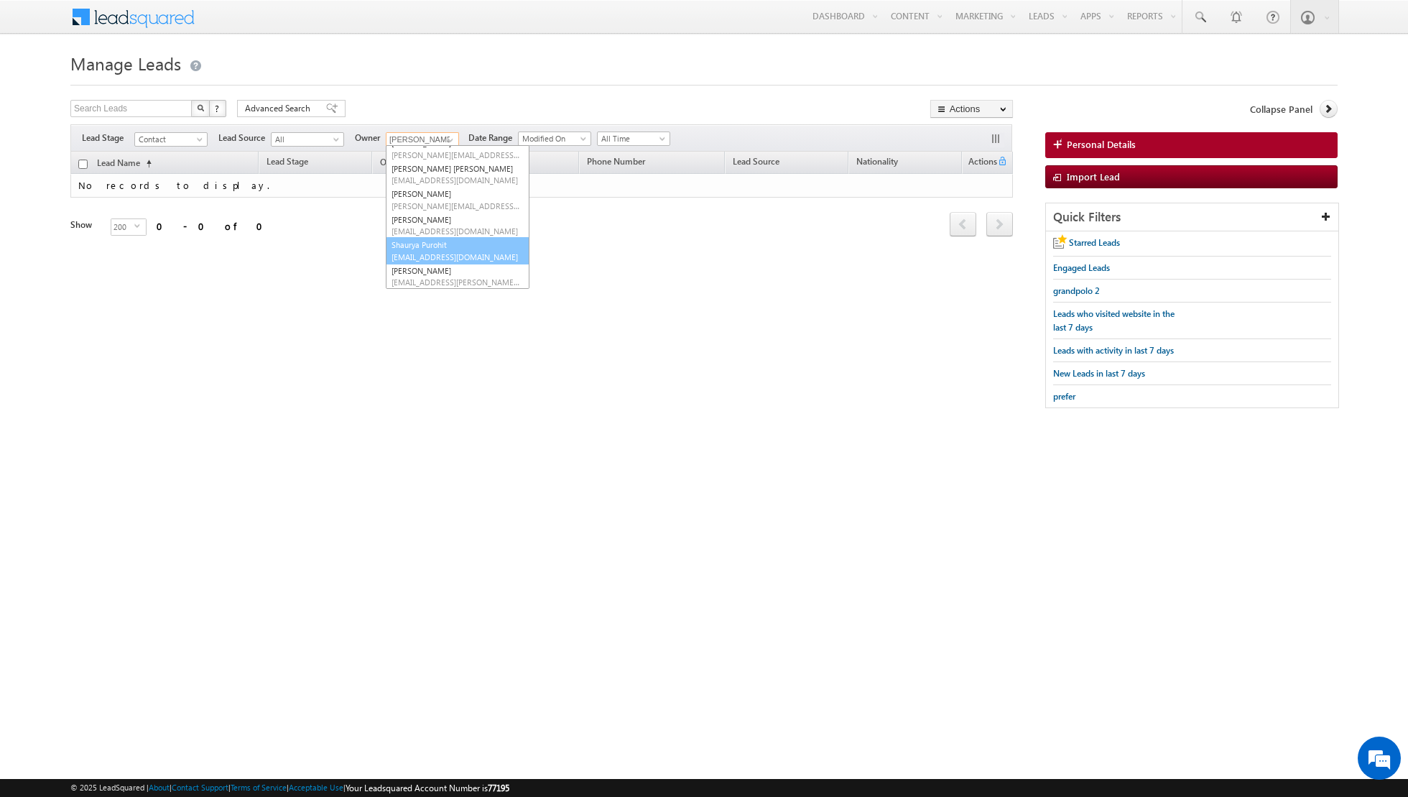
click at [413, 244] on link "[PERSON_NAME] [PERSON_NAME][EMAIL_ADDRESS][PERSON_NAME][DOMAIN_NAME]" at bounding box center [458, 250] width 144 height 27
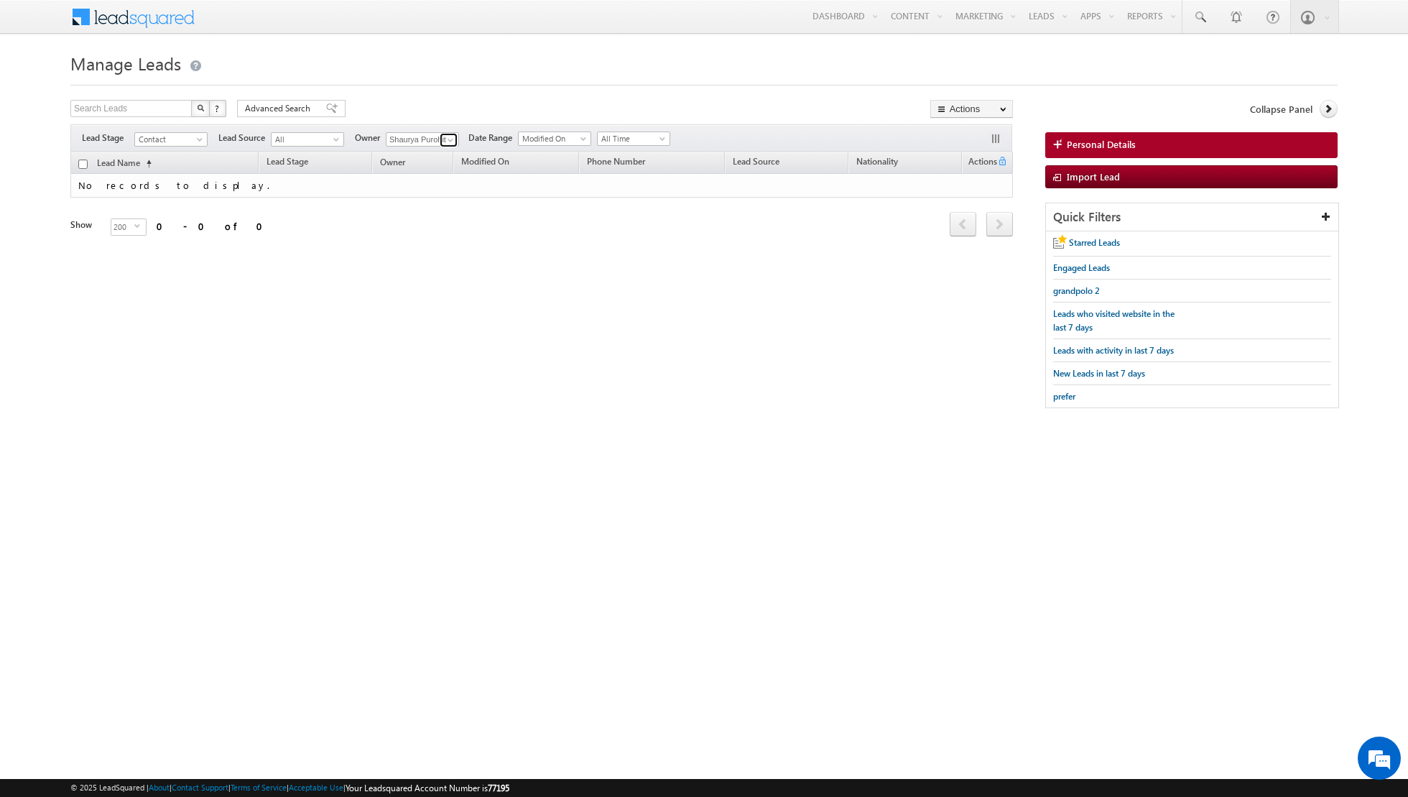
click at [450, 137] on span at bounding box center [450, 139] width 11 height 11
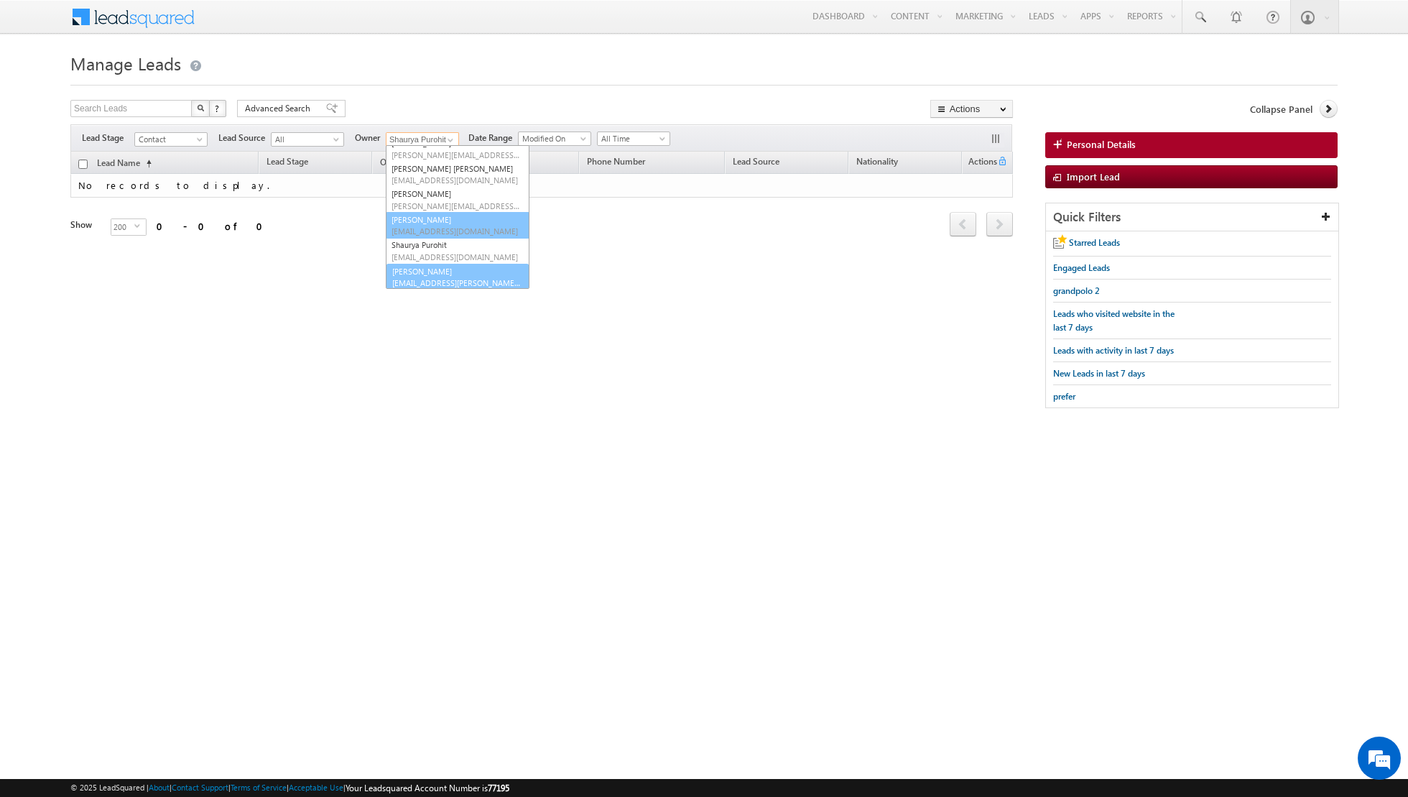
scroll to position [142, 0]
click at [414, 276] on span "[EMAIL_ADDRESS][PERSON_NAME][DOMAIN_NAME]" at bounding box center [455, 281] width 129 height 11
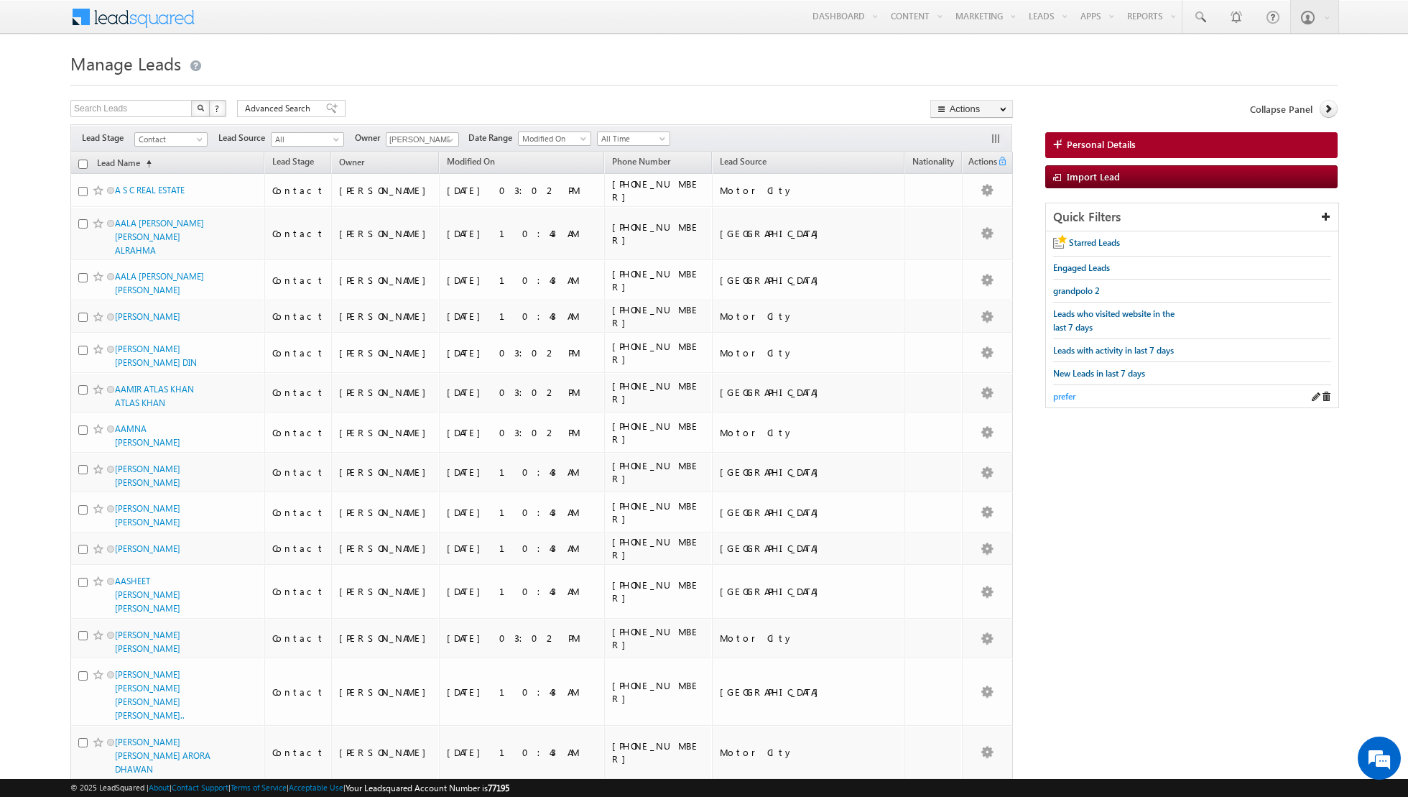
click at [1062, 395] on span "prefer" at bounding box center [1064, 396] width 22 height 11
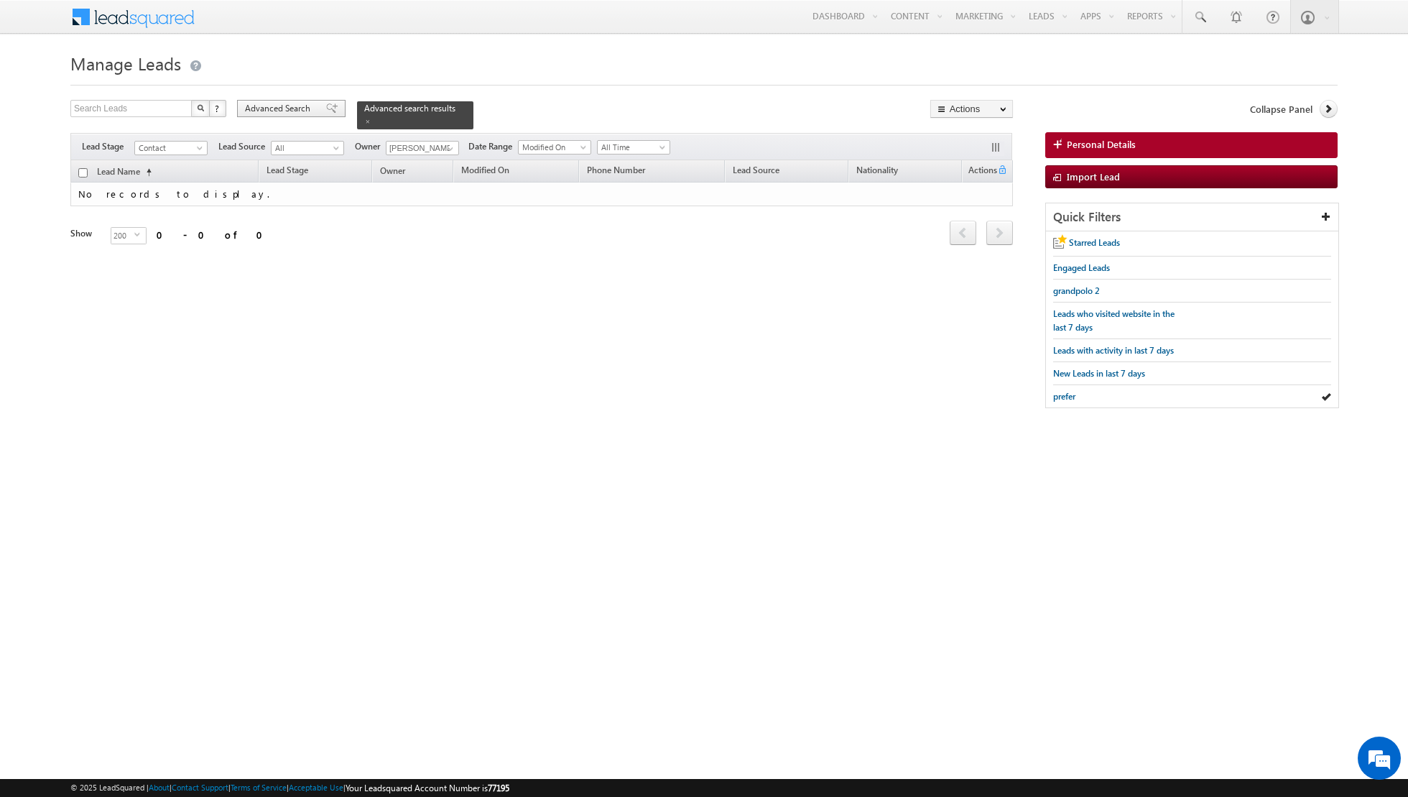
click at [321, 101] on div "Advanced Search" at bounding box center [291, 108] width 108 height 17
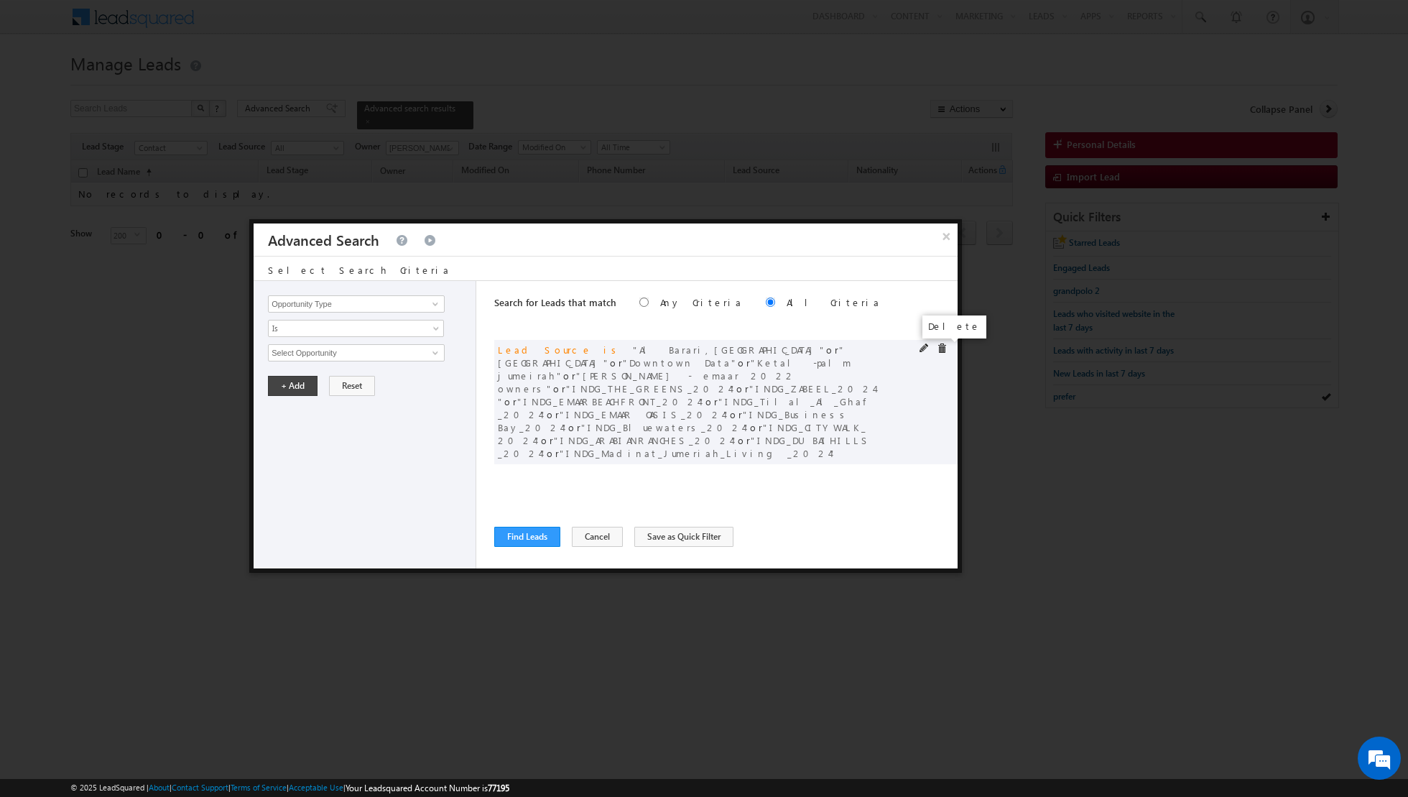
click at [941, 347] on span at bounding box center [942, 348] width 10 height 10
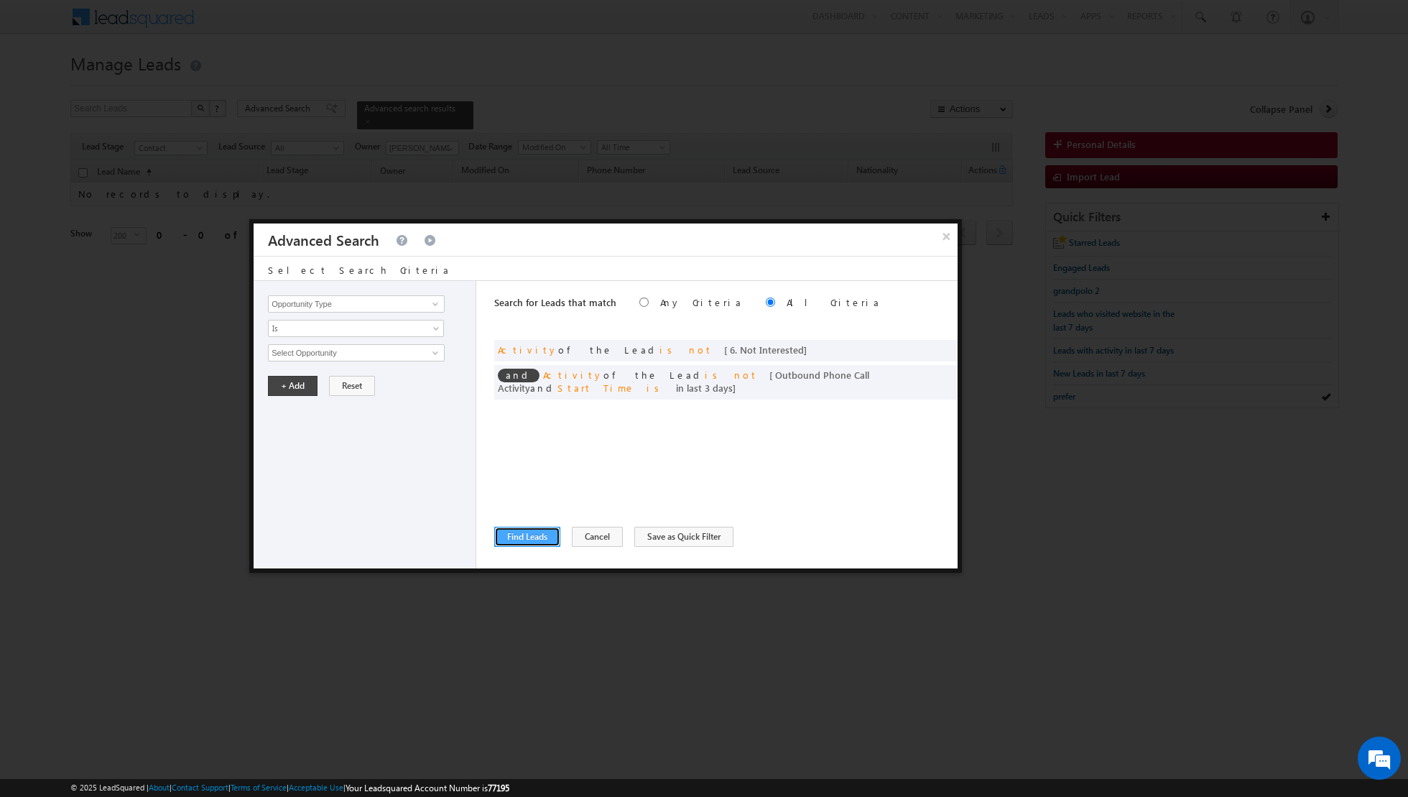
click at [521, 534] on button "Find Leads" at bounding box center [527, 537] width 66 height 20
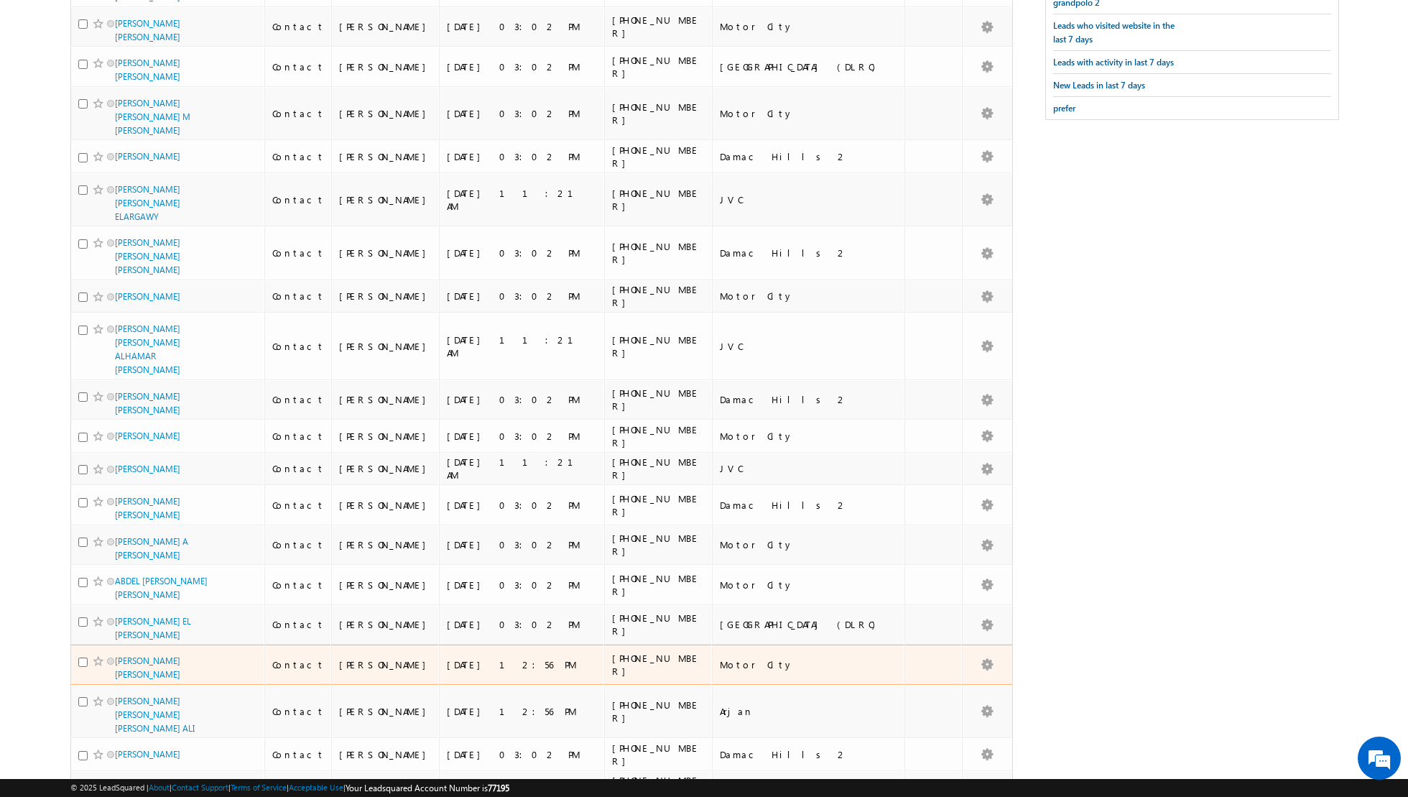
scroll to position [0, 0]
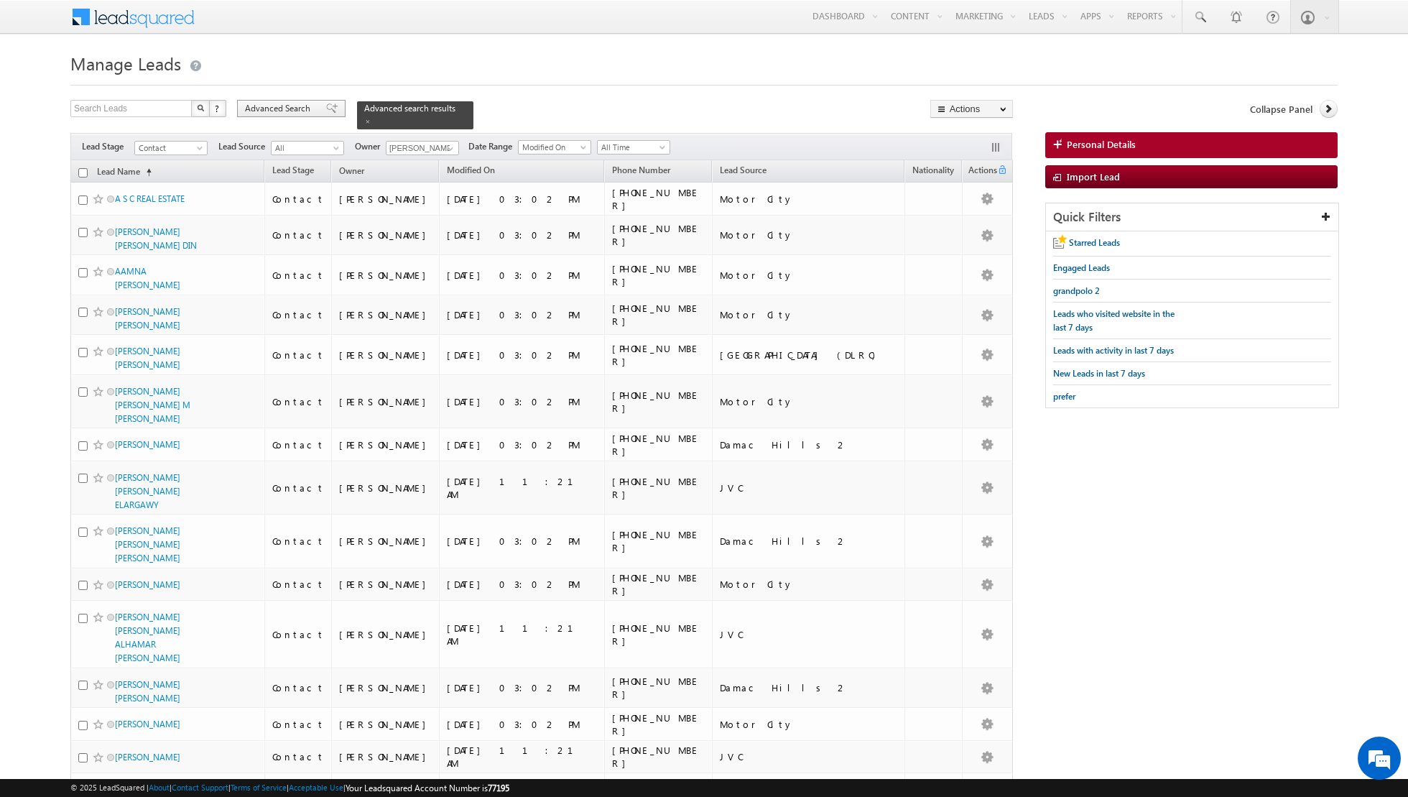
click at [326, 110] on span at bounding box center [331, 108] width 11 height 10
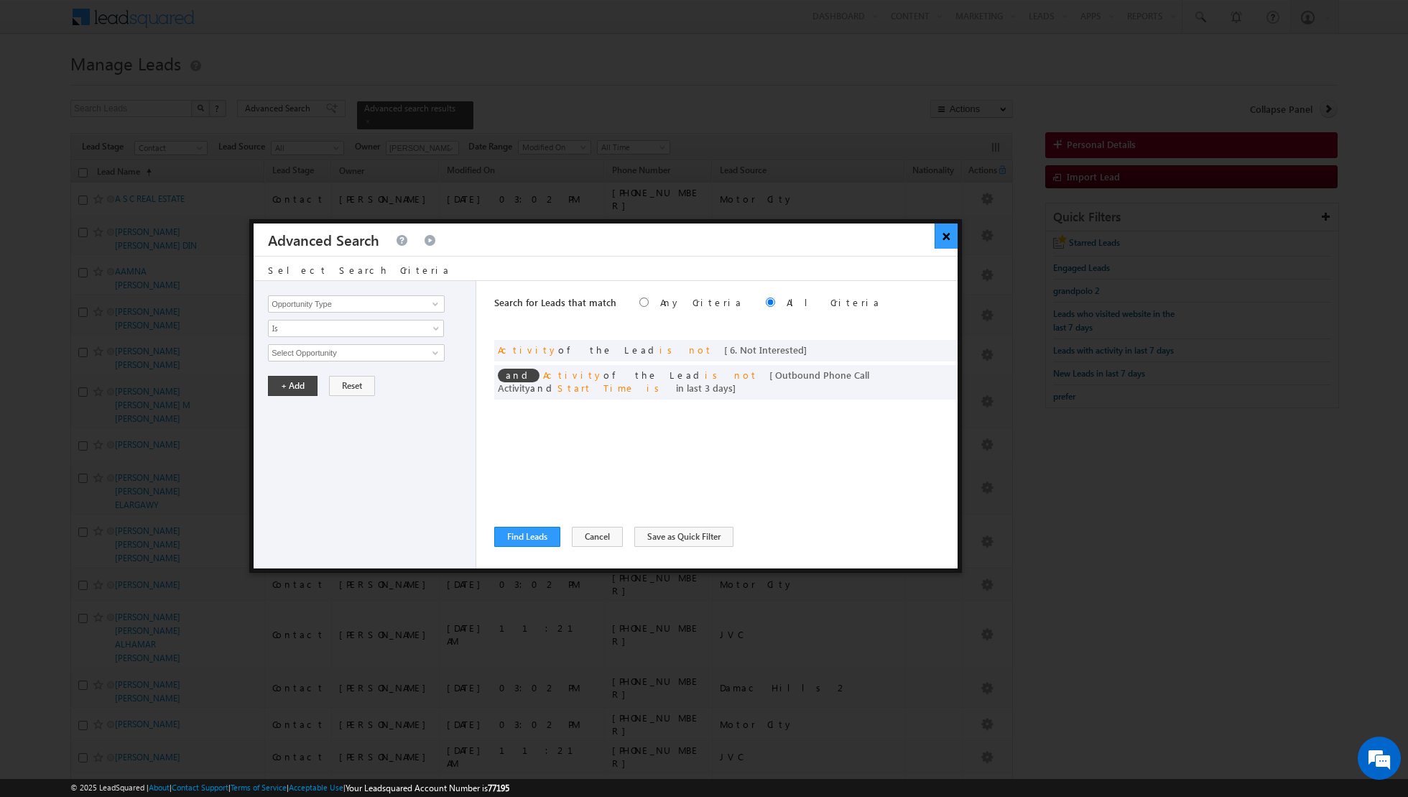
click at [946, 241] on button "×" at bounding box center [947, 235] width 24 height 25
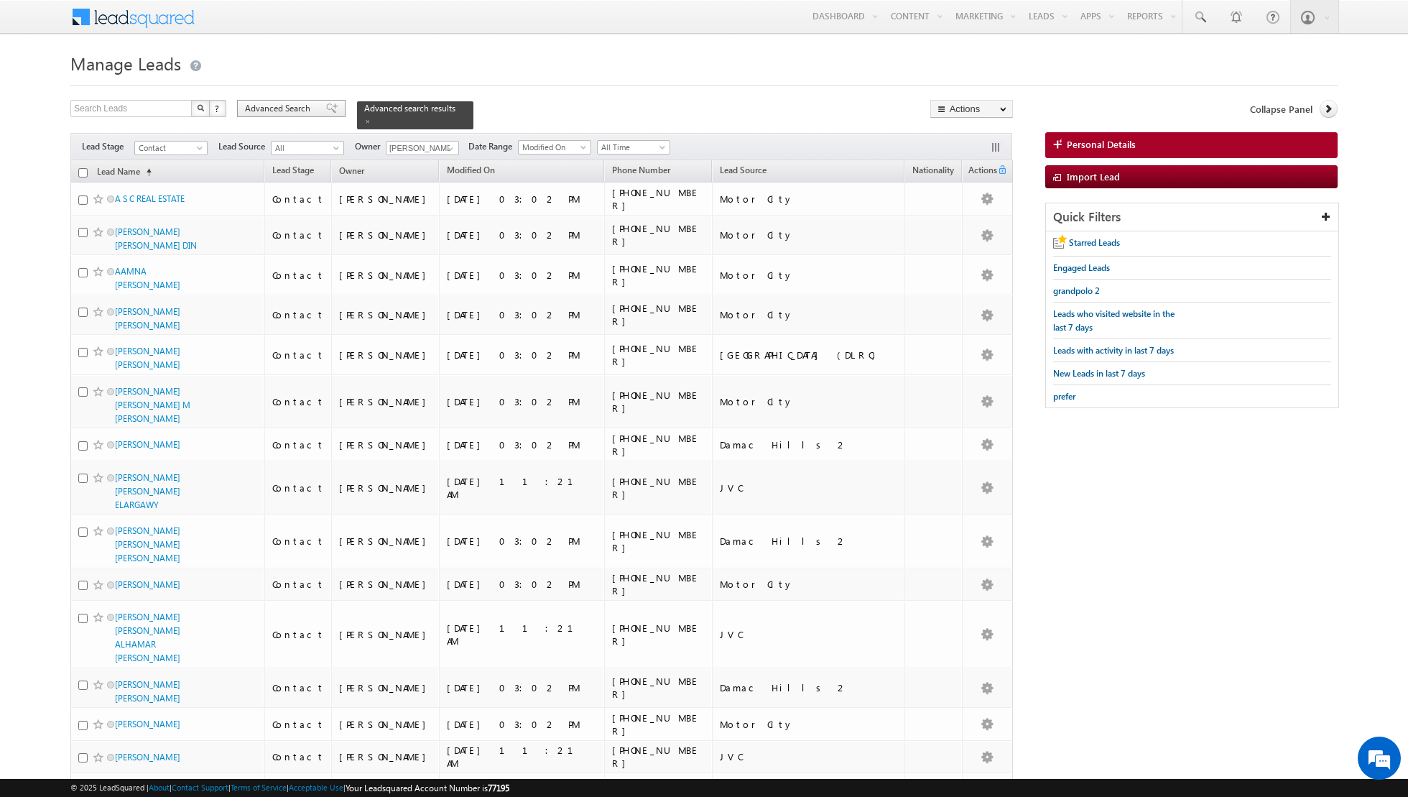
click at [327, 113] on span at bounding box center [331, 108] width 11 height 10
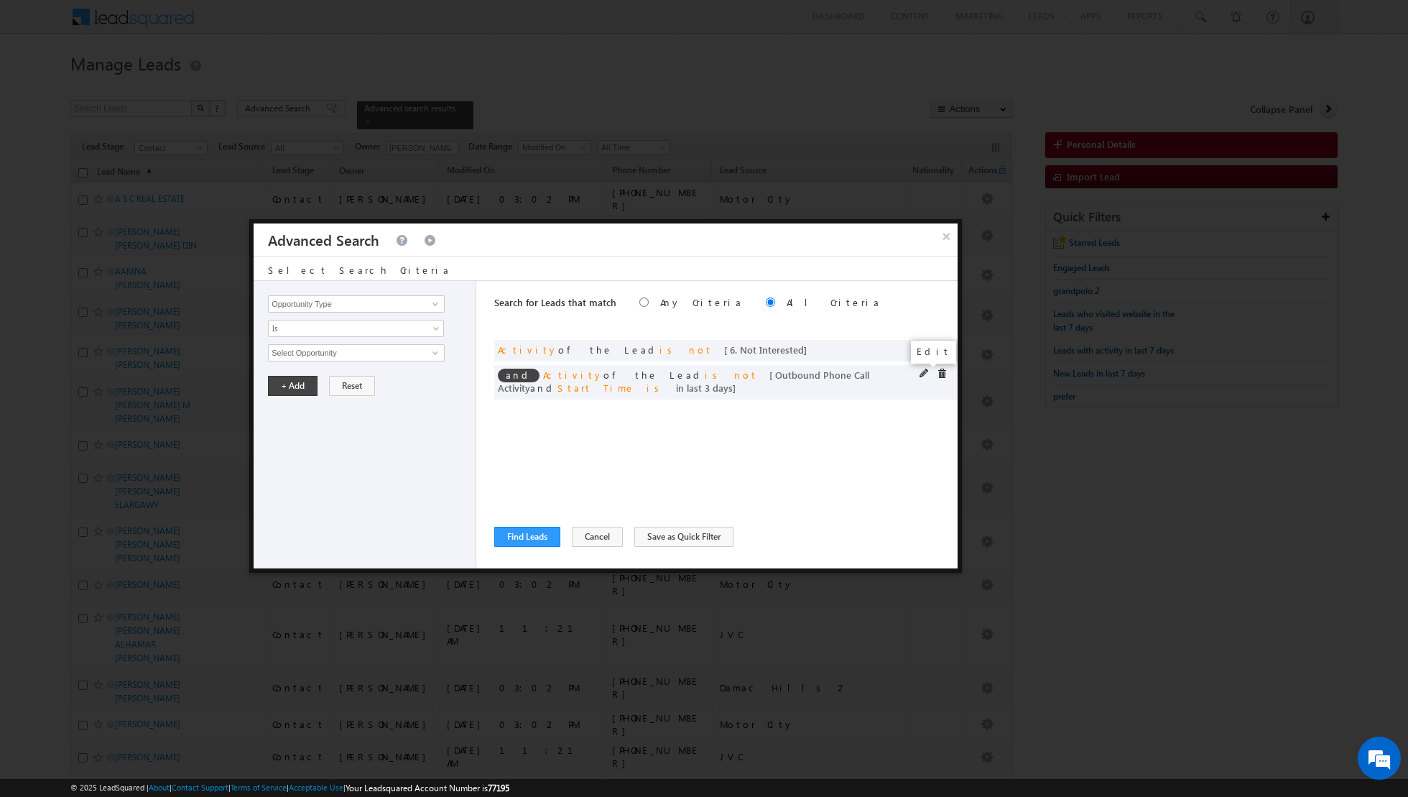
click at [923, 373] on span at bounding box center [924, 373] width 10 height 10
click at [366, 446] on input "3" at bounding box center [399, 450] width 90 height 17
click at [285, 483] on button "+ Add" at bounding box center [293, 490] width 50 height 20
click at [513, 538] on button "Find Leads" at bounding box center [527, 537] width 66 height 20
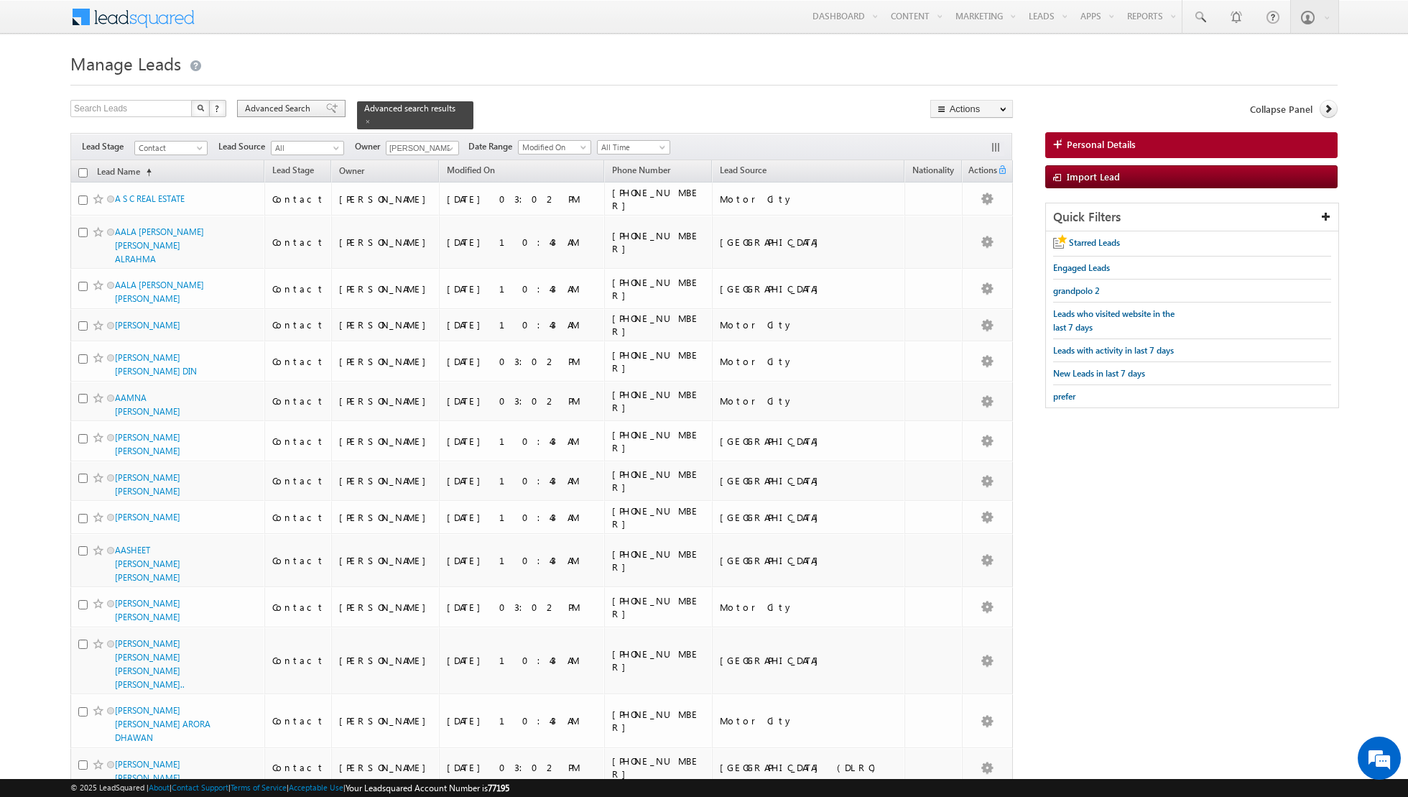
click at [326, 107] on span at bounding box center [331, 108] width 11 height 10
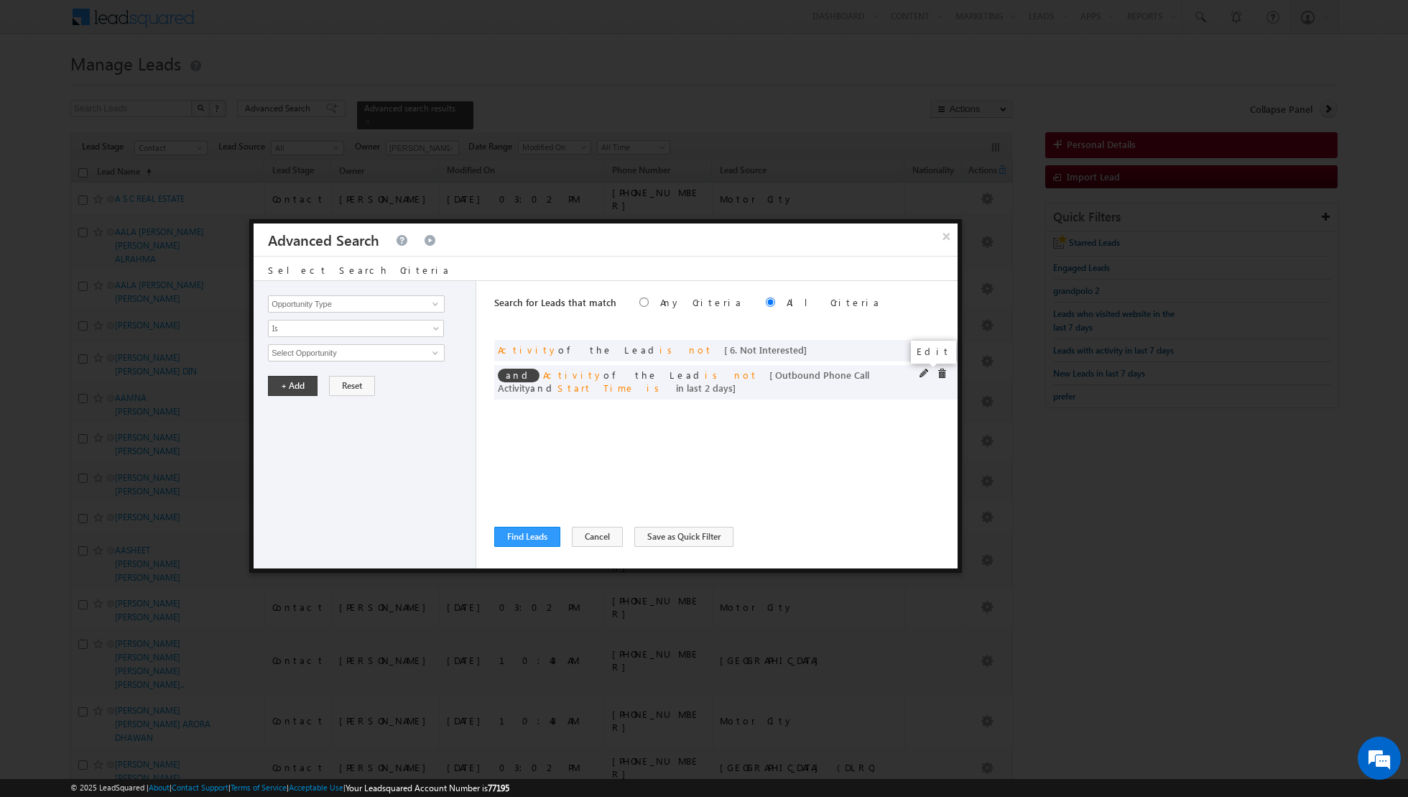
click at [924, 371] on span at bounding box center [924, 373] width 10 height 10
click at [403, 452] on input "2" at bounding box center [399, 450] width 90 height 17
click at [289, 485] on button "+ Add" at bounding box center [293, 490] width 50 height 20
click at [525, 536] on button "Find Leads" at bounding box center [527, 537] width 66 height 20
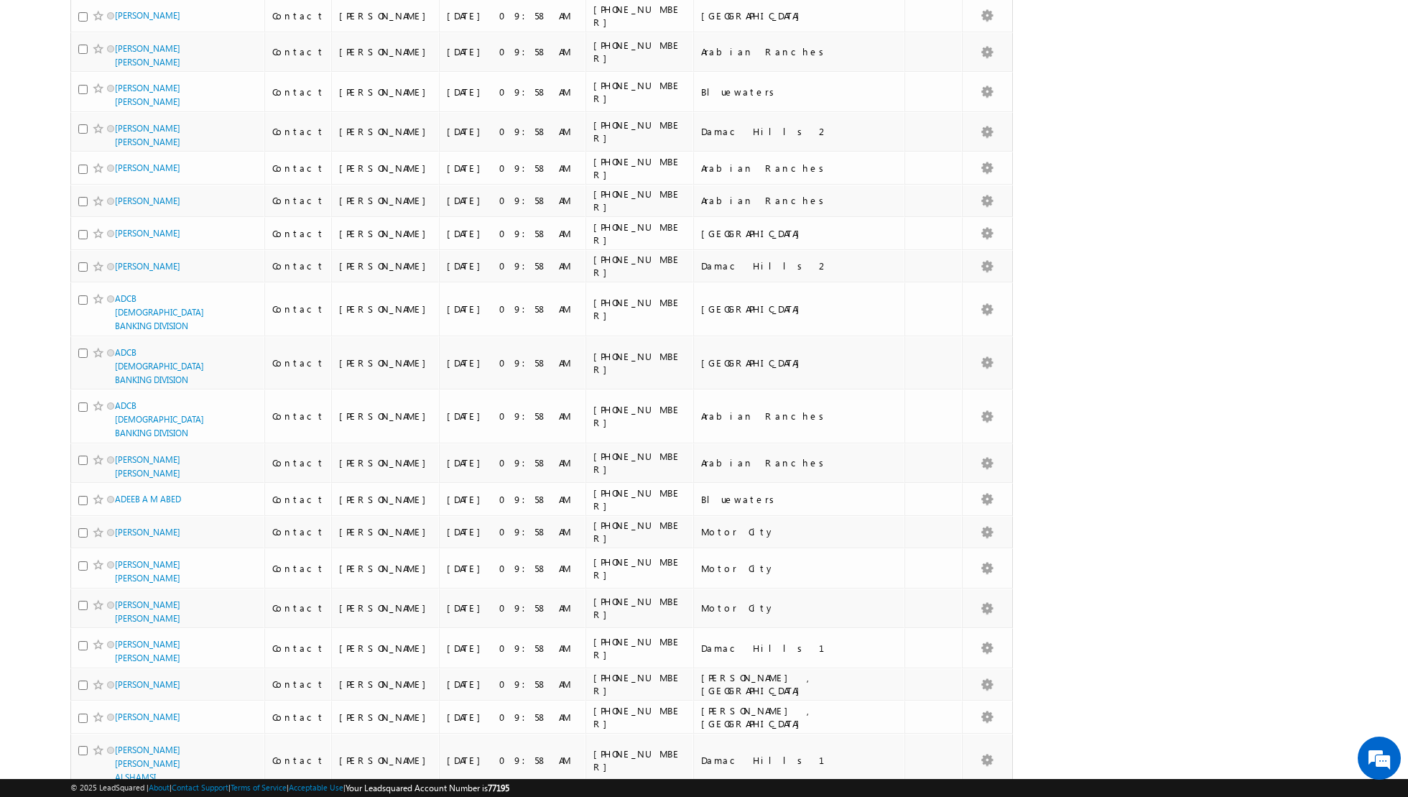
scroll to position [7065, 0]
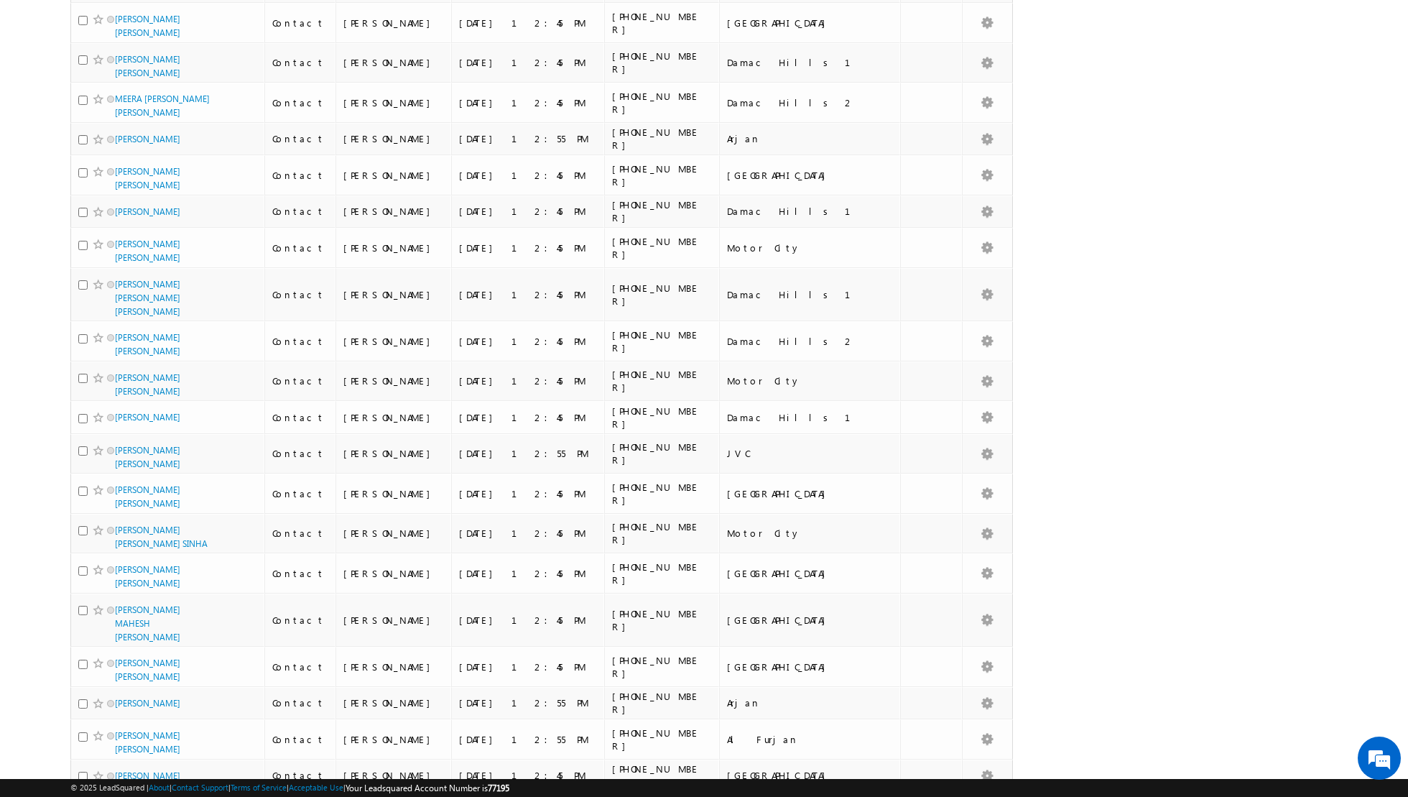
scroll to position [6795, 0]
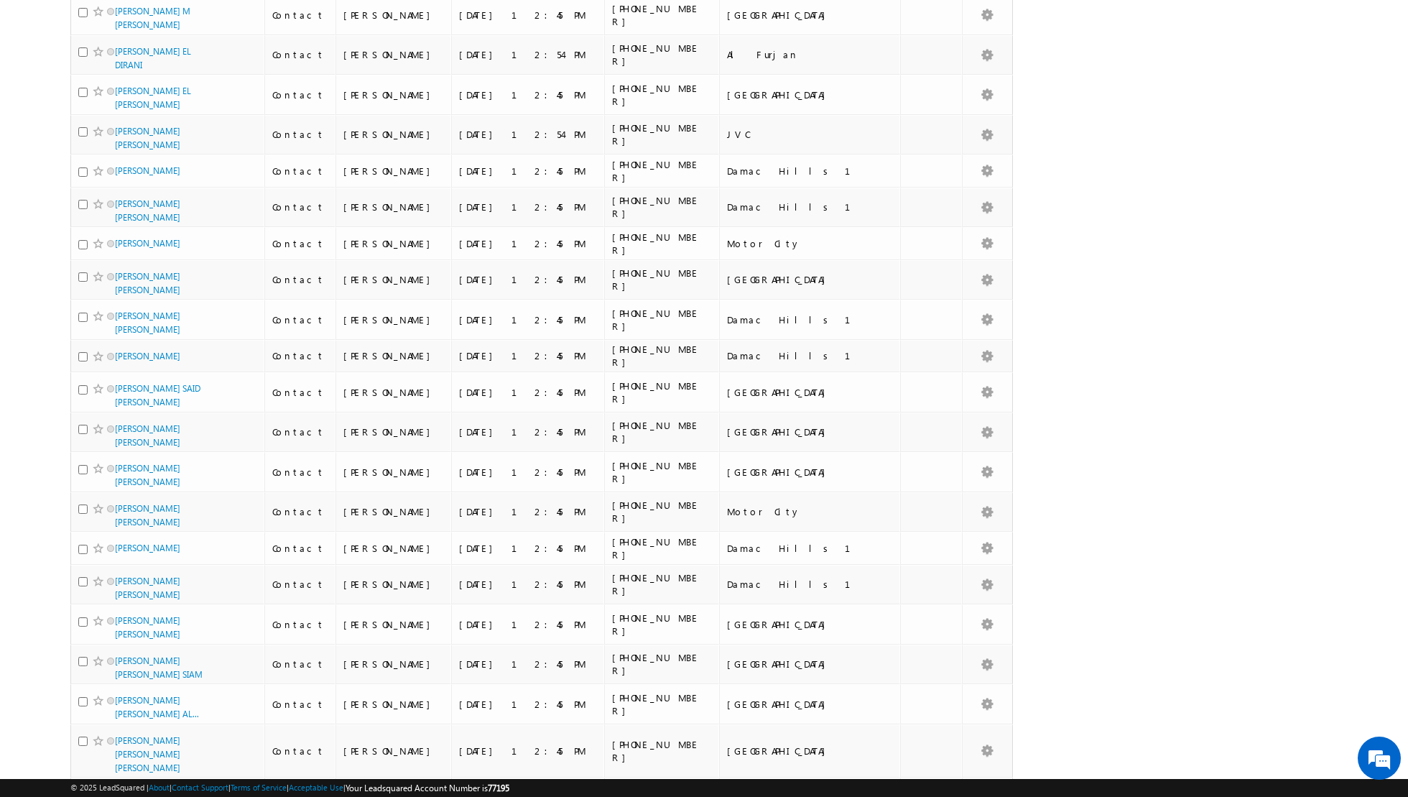
scroll to position [6758, 0]
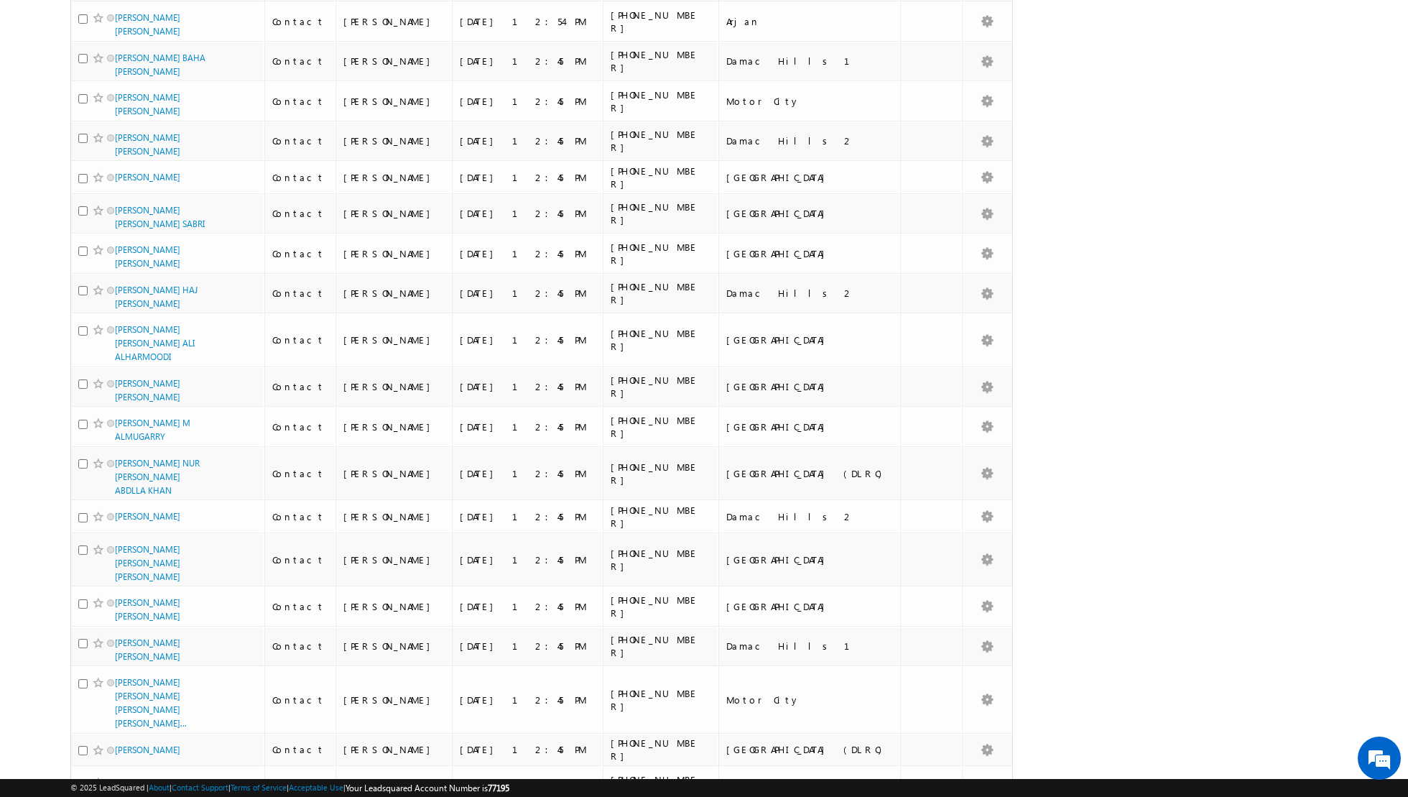
scroll to position [7695, 0]
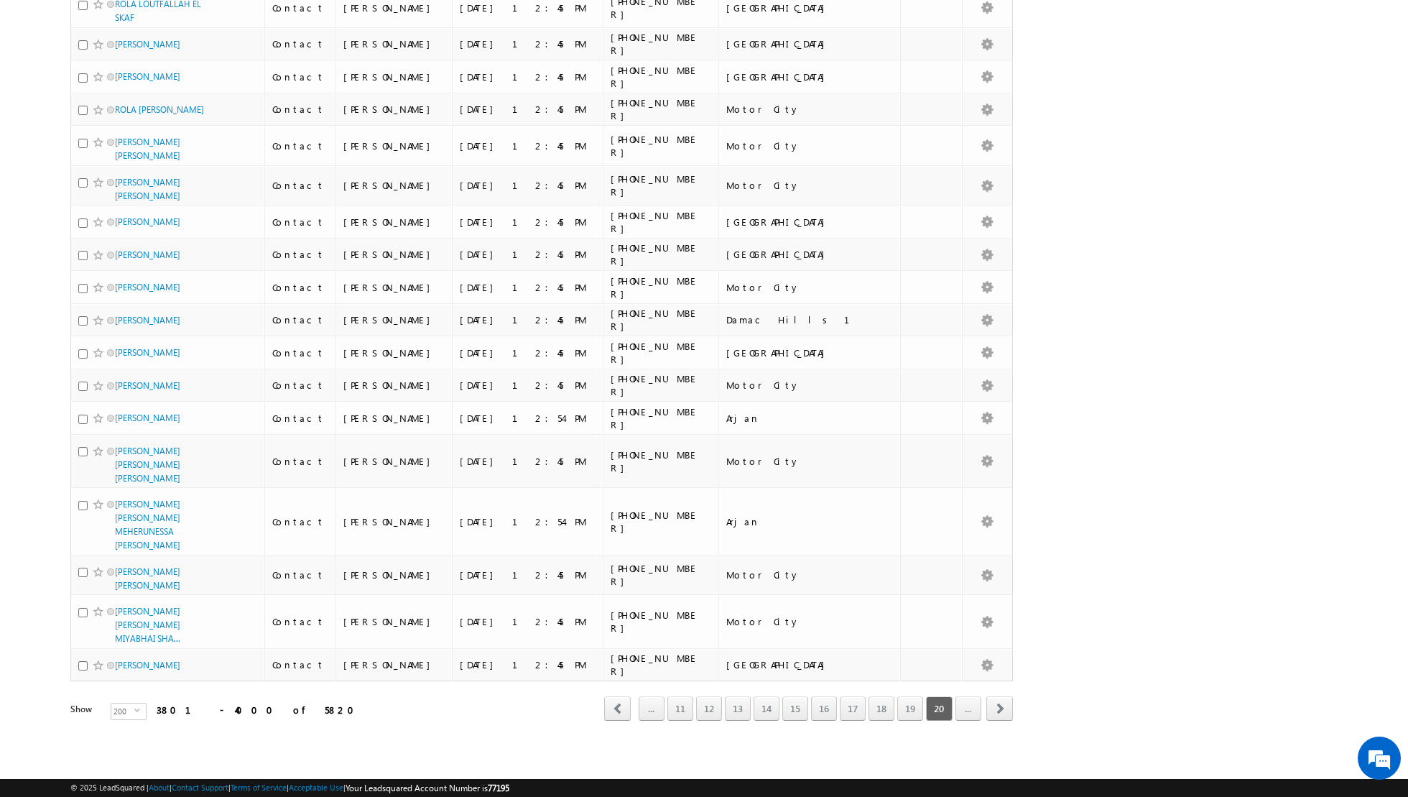
scroll to position [6791, 0]
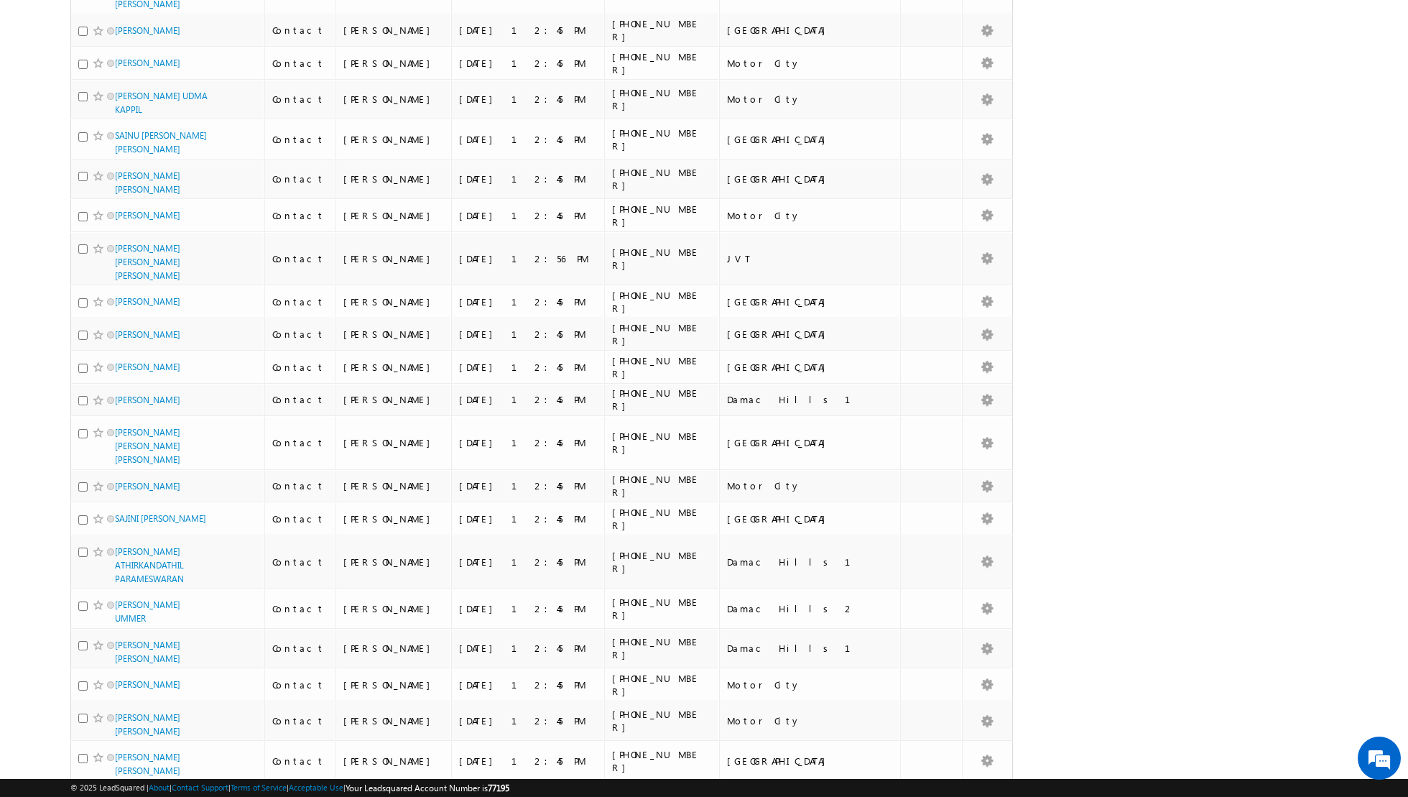
scroll to position [6897, 0]
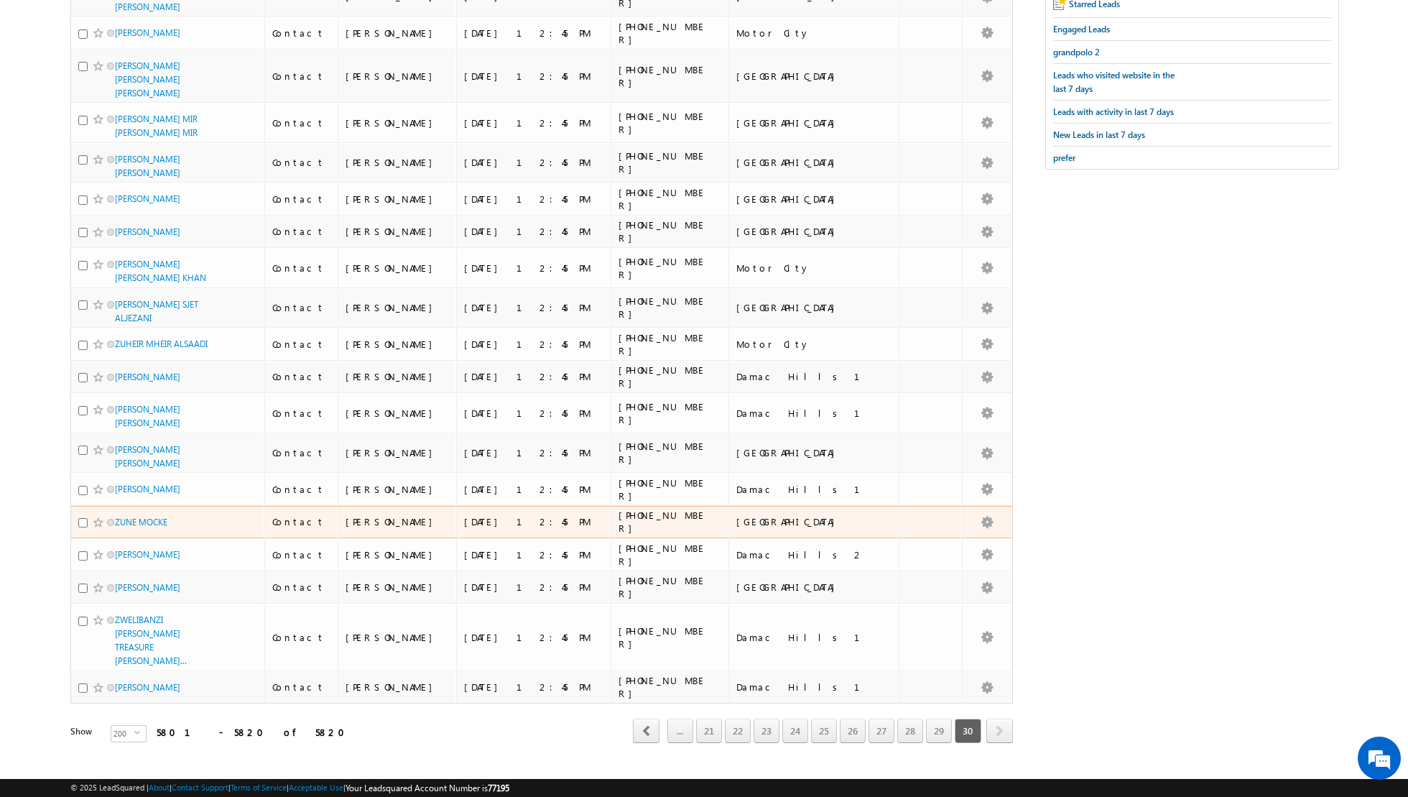
scroll to position [0, 0]
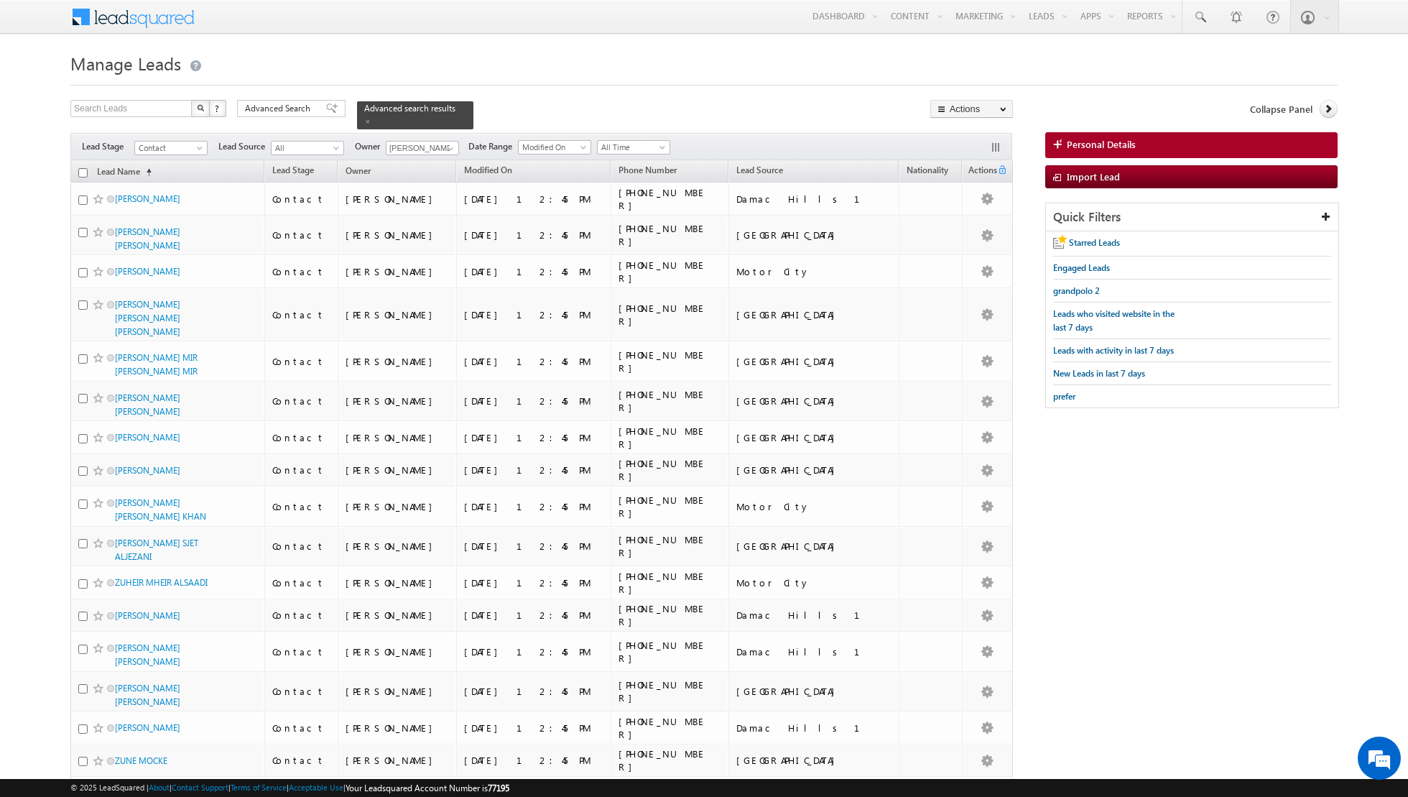
click at [80, 171] on input "checkbox" at bounding box center [82, 172] width 9 height 9
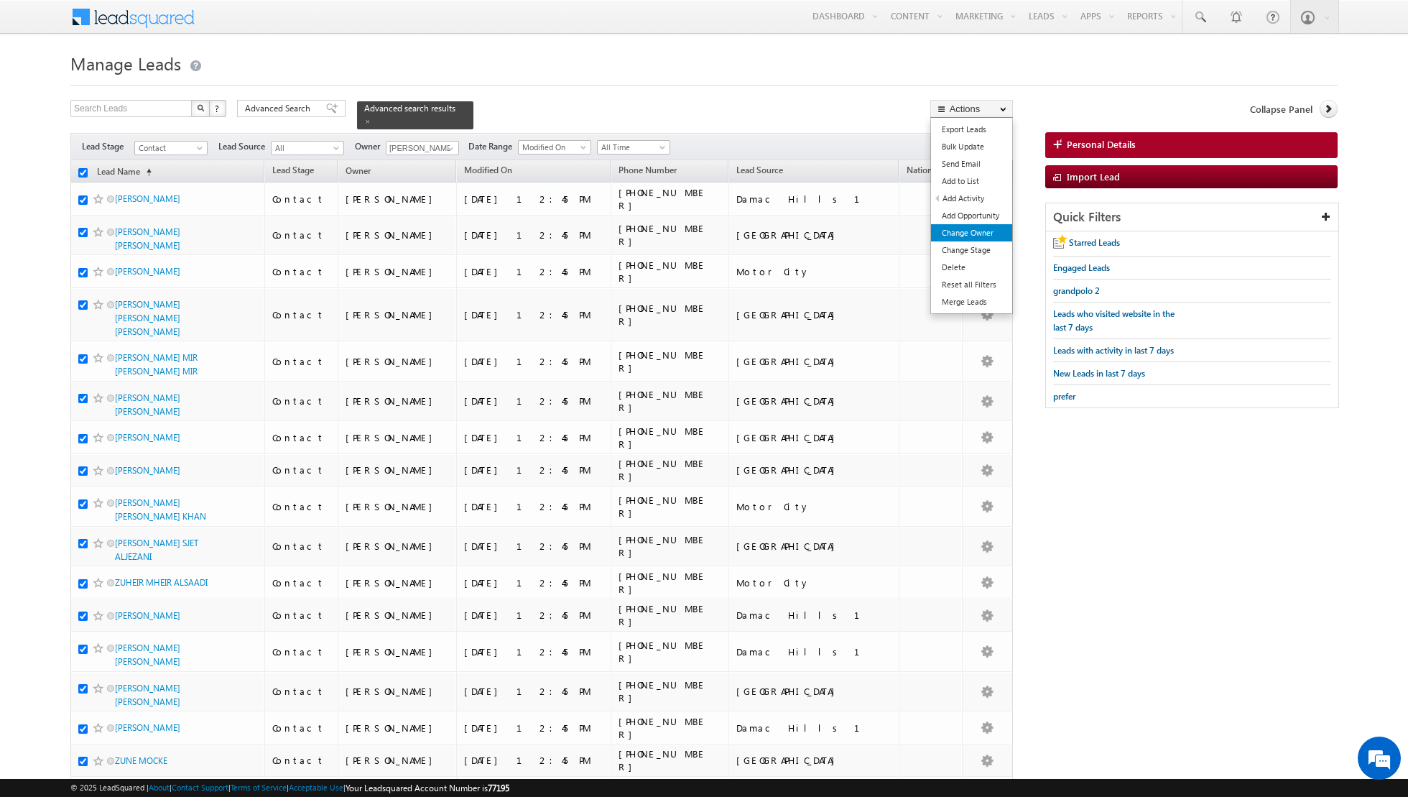
click at [965, 233] on link "Change Owner" at bounding box center [971, 232] width 81 height 17
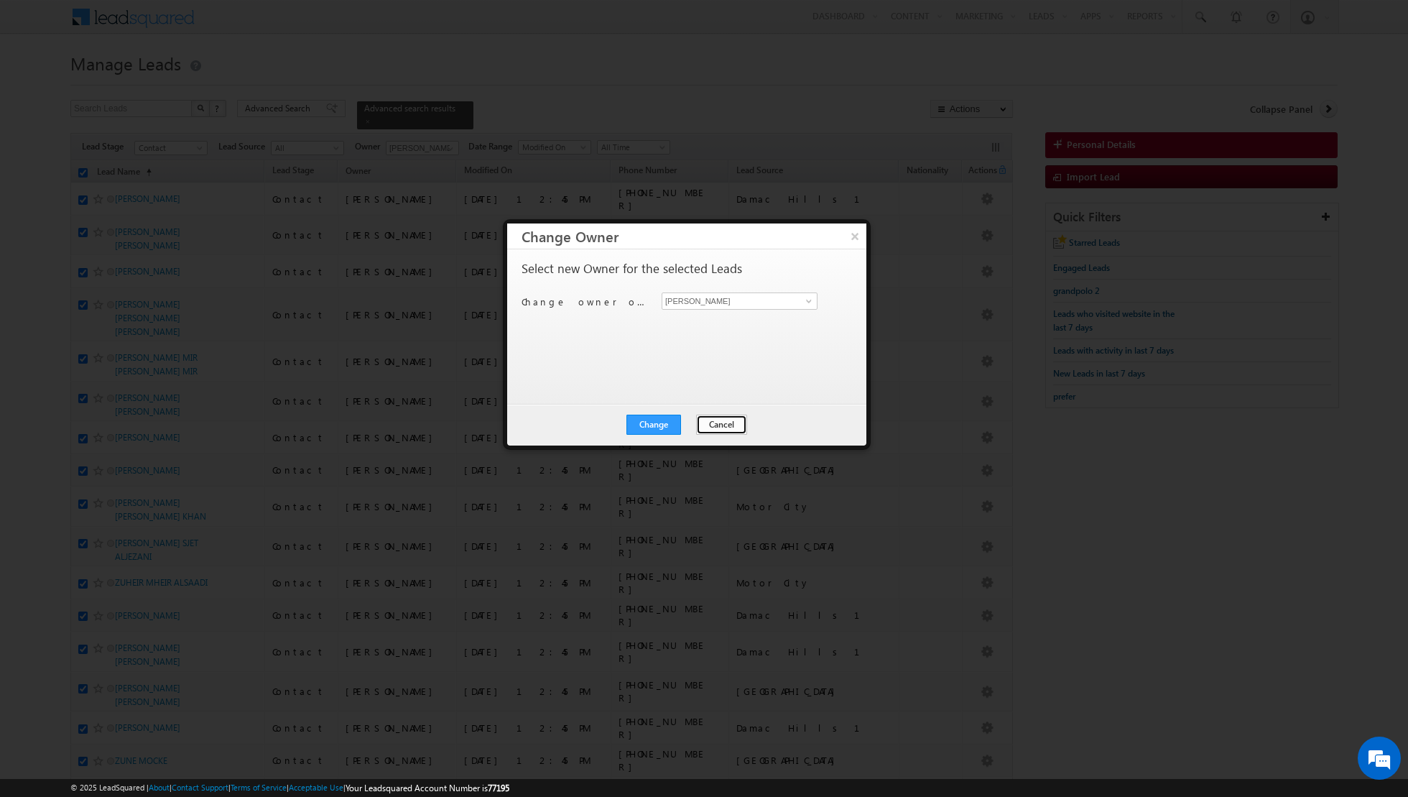
click at [715, 426] on button "Cancel" at bounding box center [721, 424] width 51 height 20
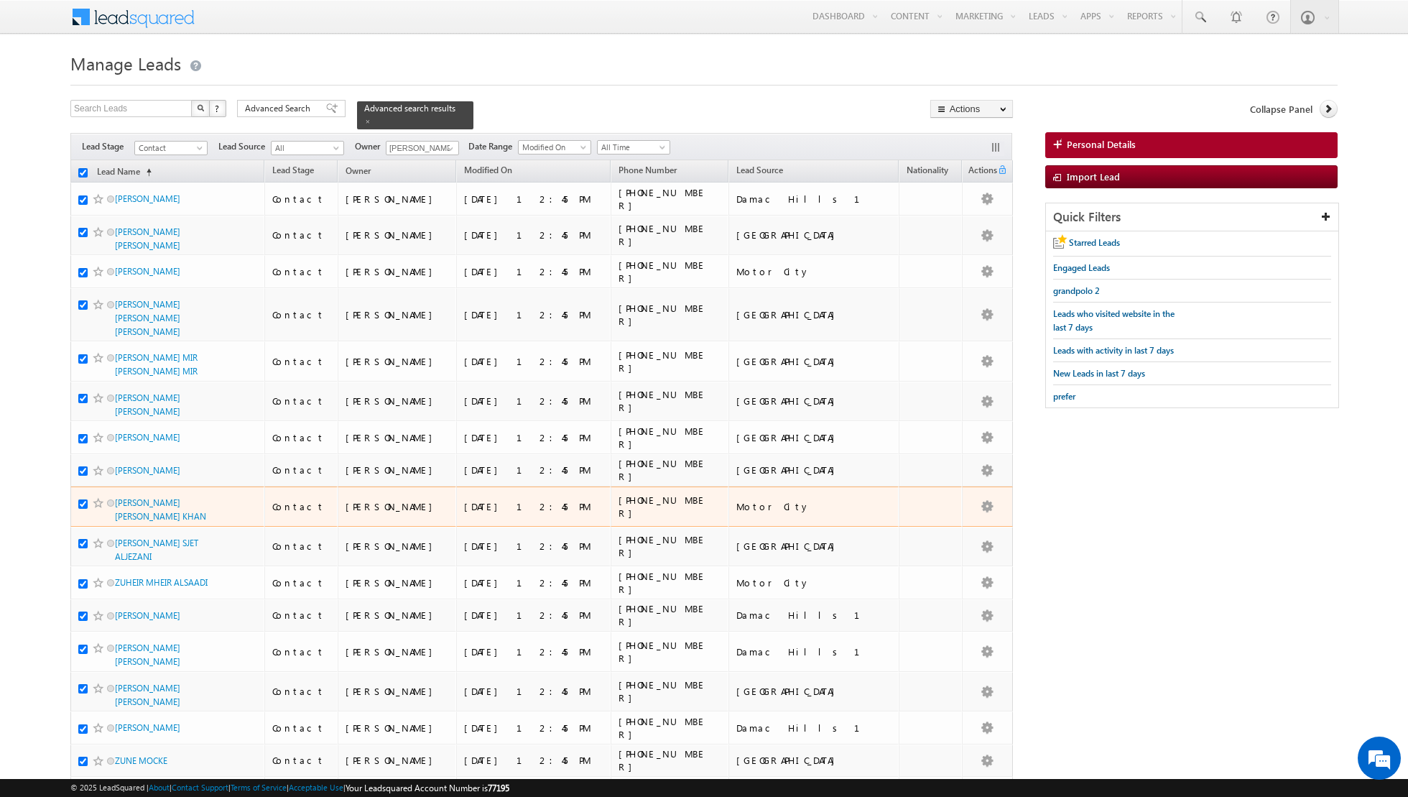
scroll to position [238, 0]
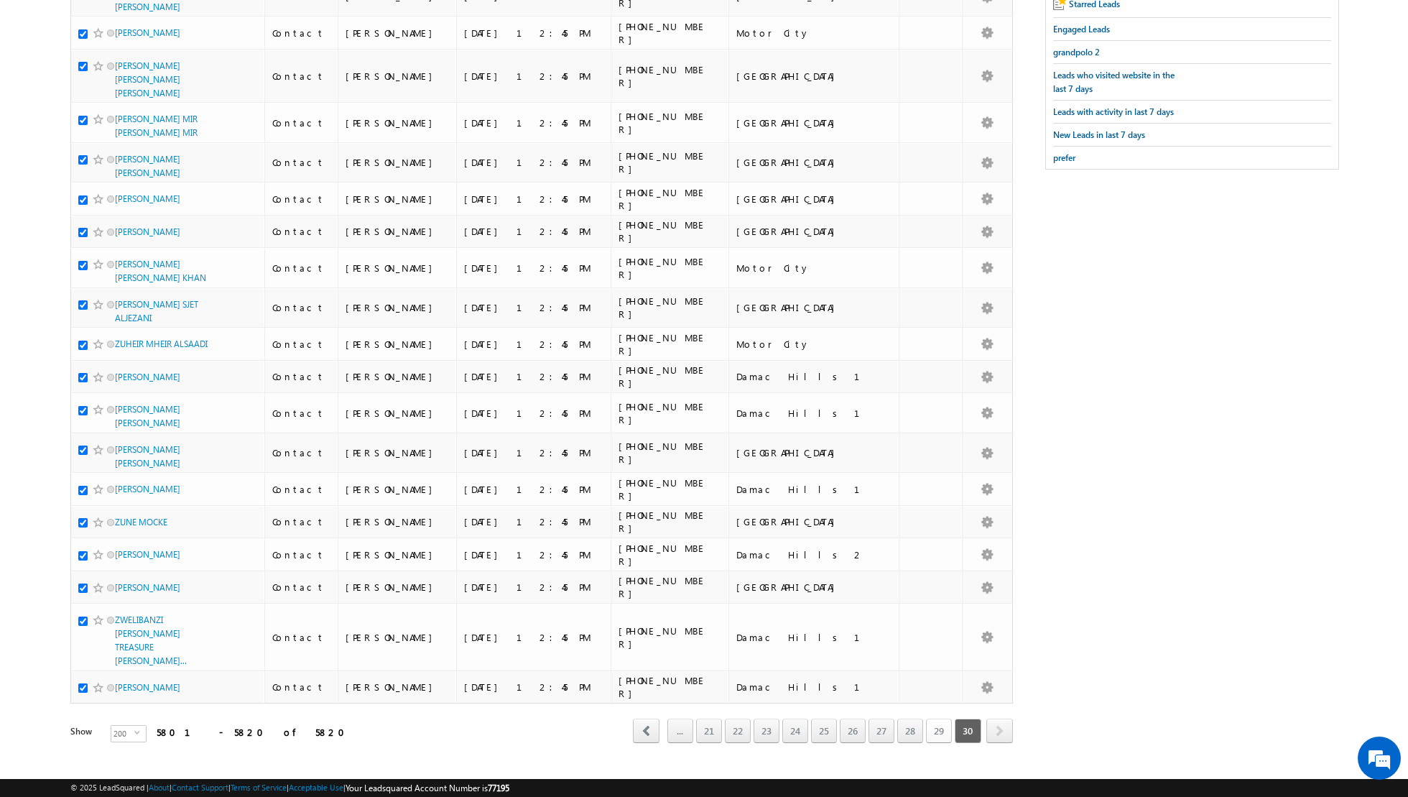
click at [937, 718] on link "29" at bounding box center [939, 730] width 26 height 24
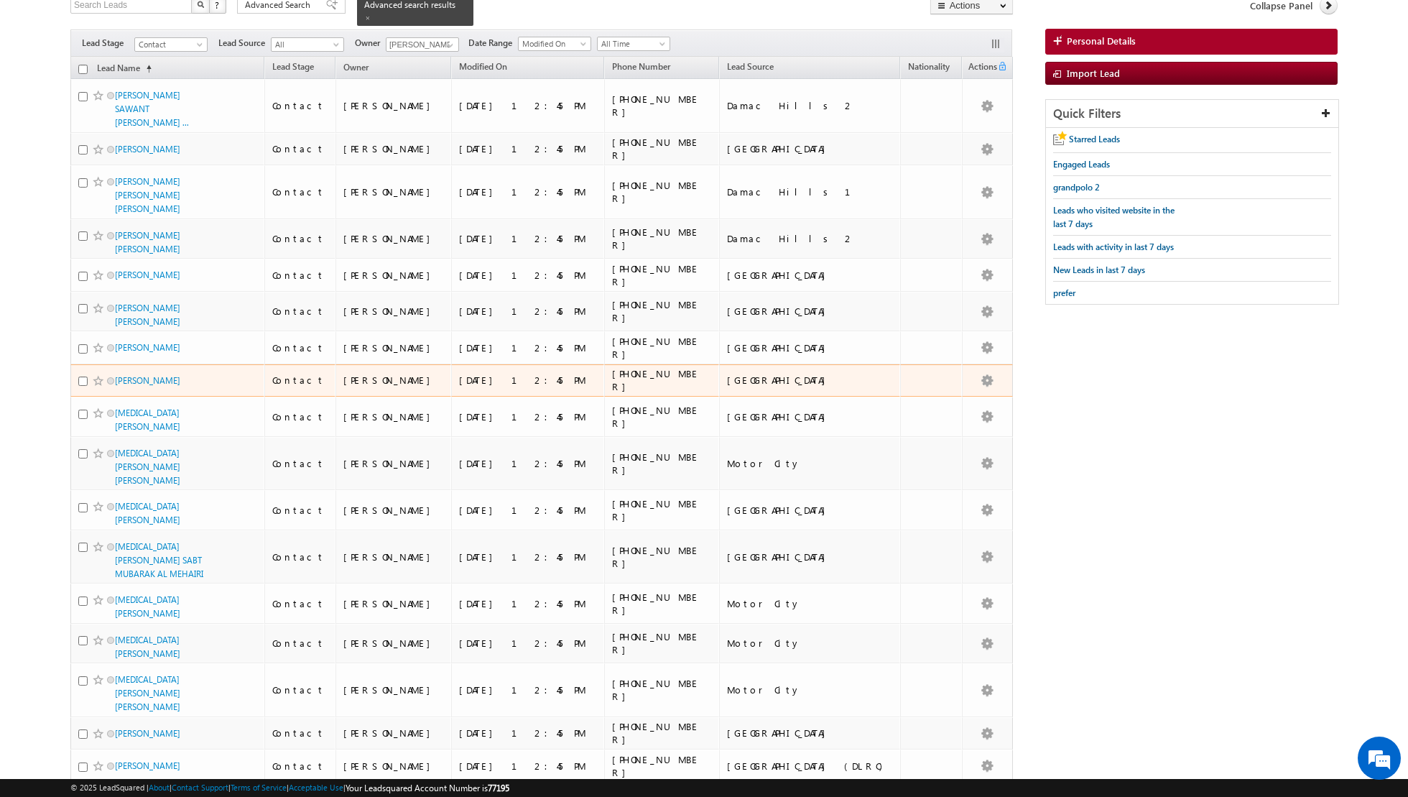
scroll to position [0, 0]
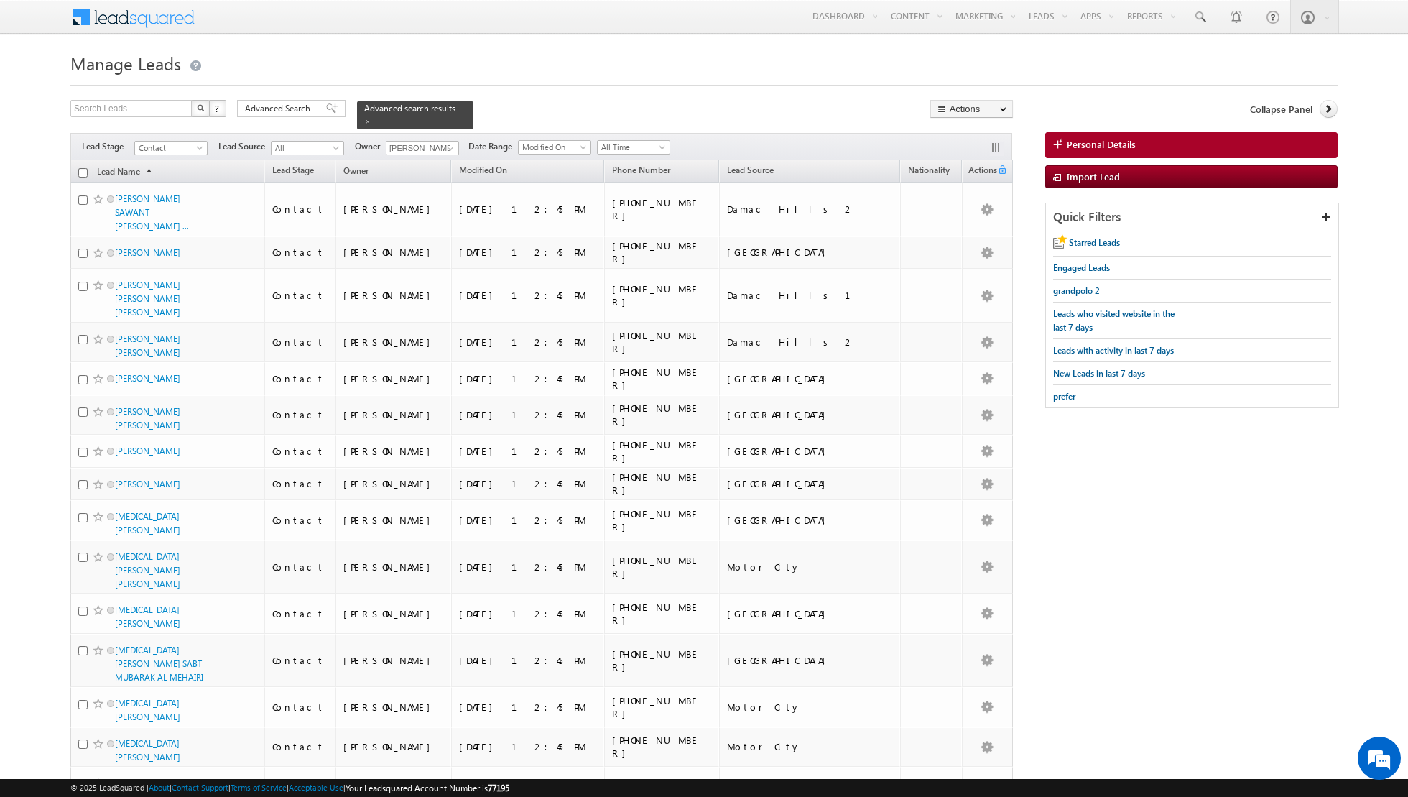
click at [84, 168] on input "checkbox" at bounding box center [82, 172] width 9 height 9
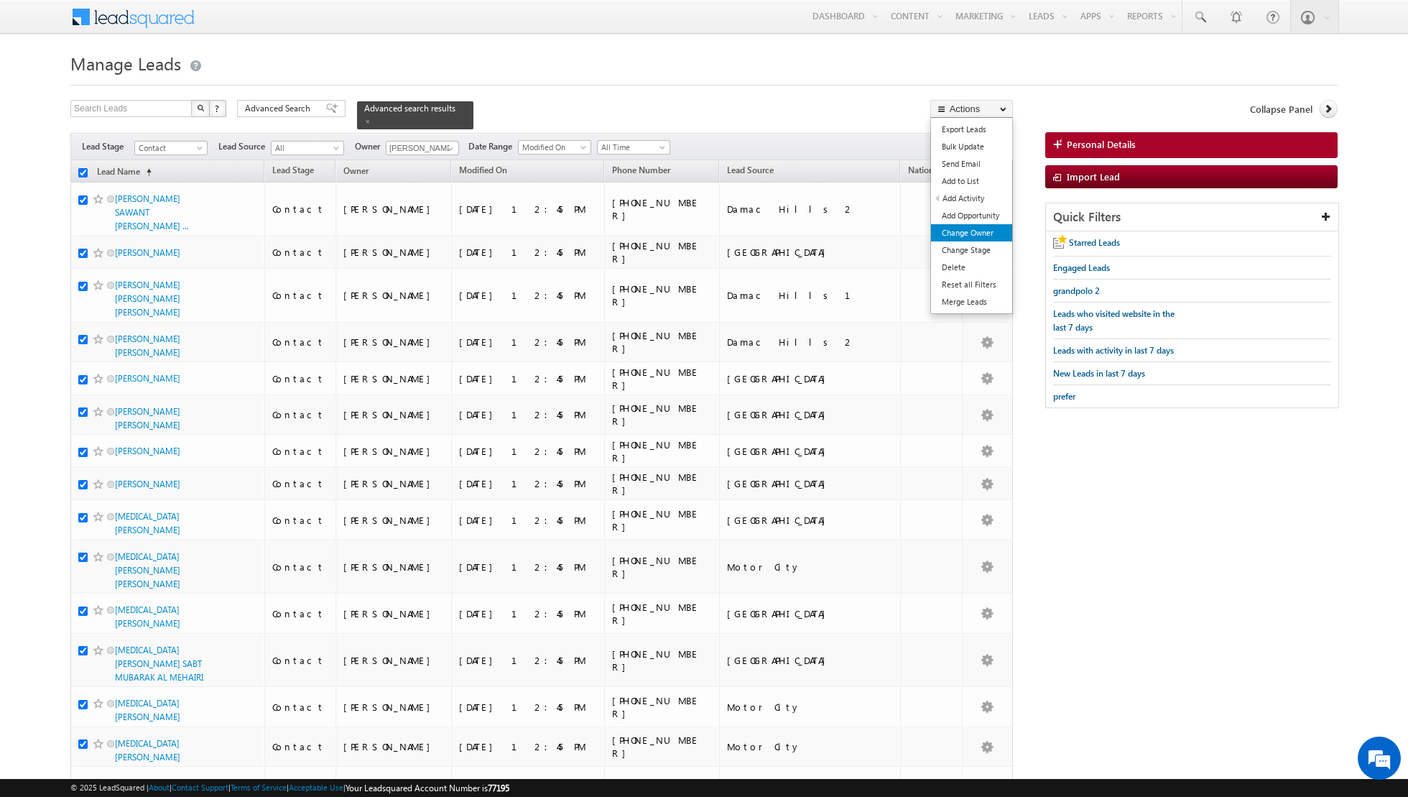
click at [958, 233] on link "Change Owner" at bounding box center [971, 232] width 81 height 17
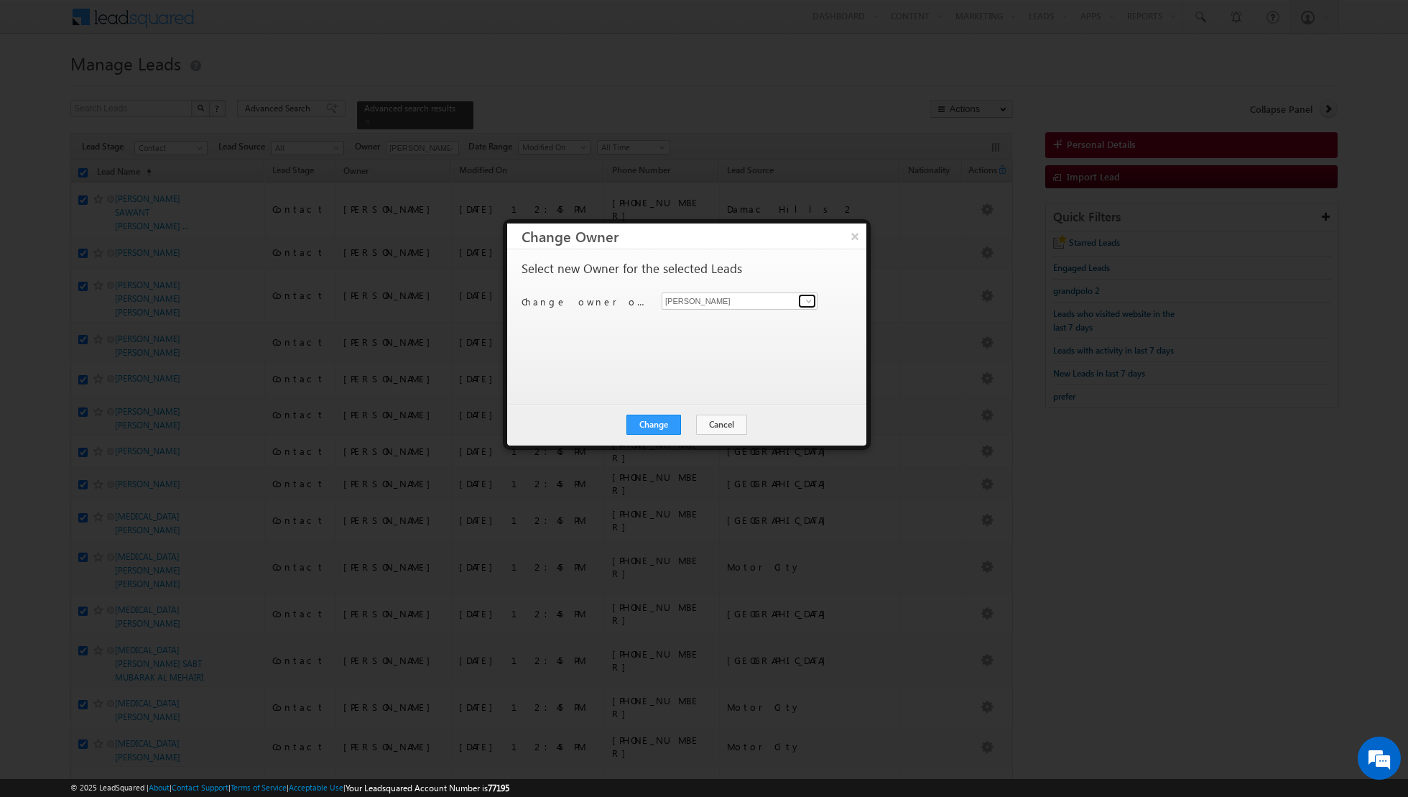
click at [810, 299] on span at bounding box center [808, 300] width 11 height 11
click at [731, 325] on span "[PERSON_NAME][EMAIL_ADDRESS][DOMAIN_NAME]" at bounding box center [731, 328] width 129 height 11
click at [653, 420] on button "Change" at bounding box center [653, 424] width 55 height 20
click at [686, 426] on button "Close" at bounding box center [689, 424] width 46 height 20
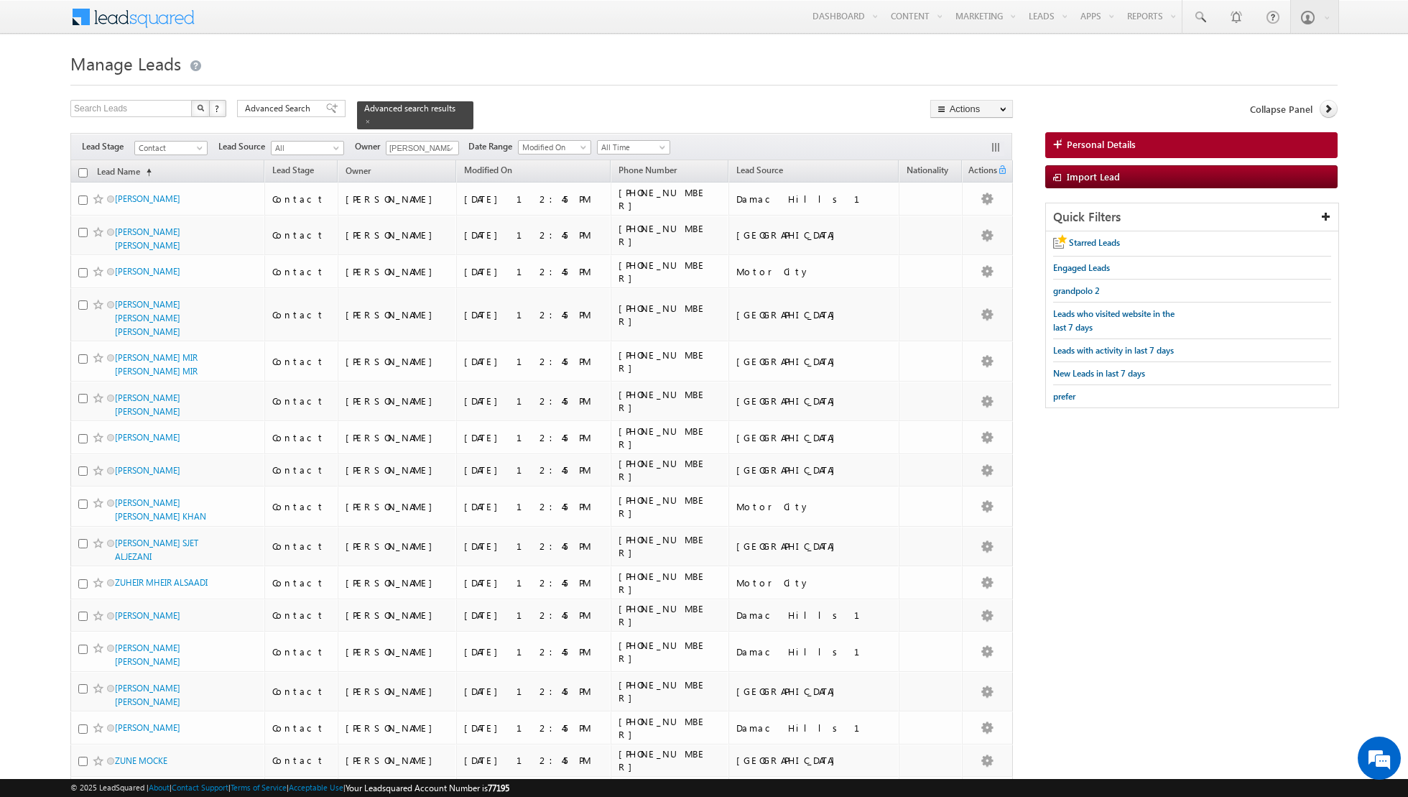
click at [83, 171] on input "checkbox" at bounding box center [82, 172] width 9 height 9
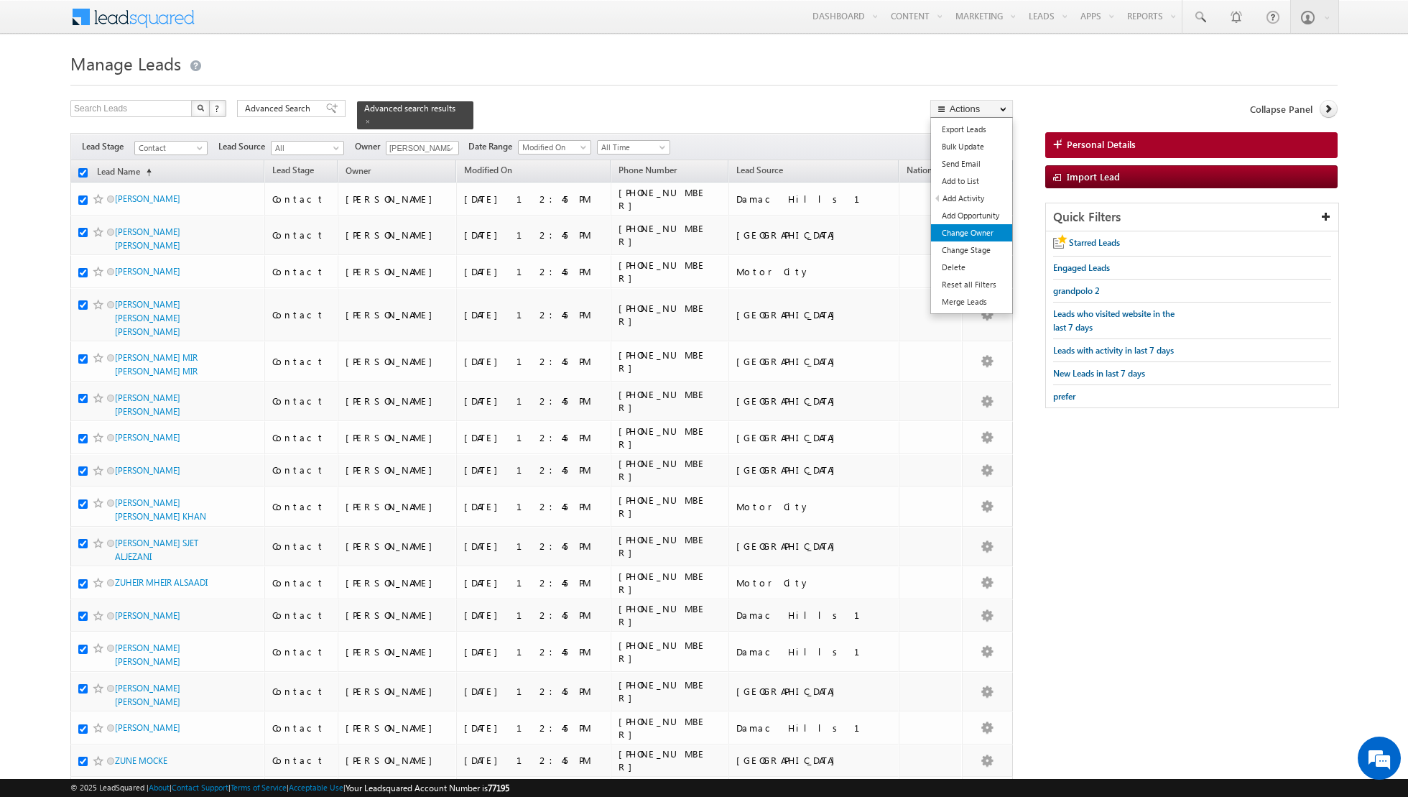
click at [958, 231] on link "Change Owner" at bounding box center [971, 232] width 81 height 17
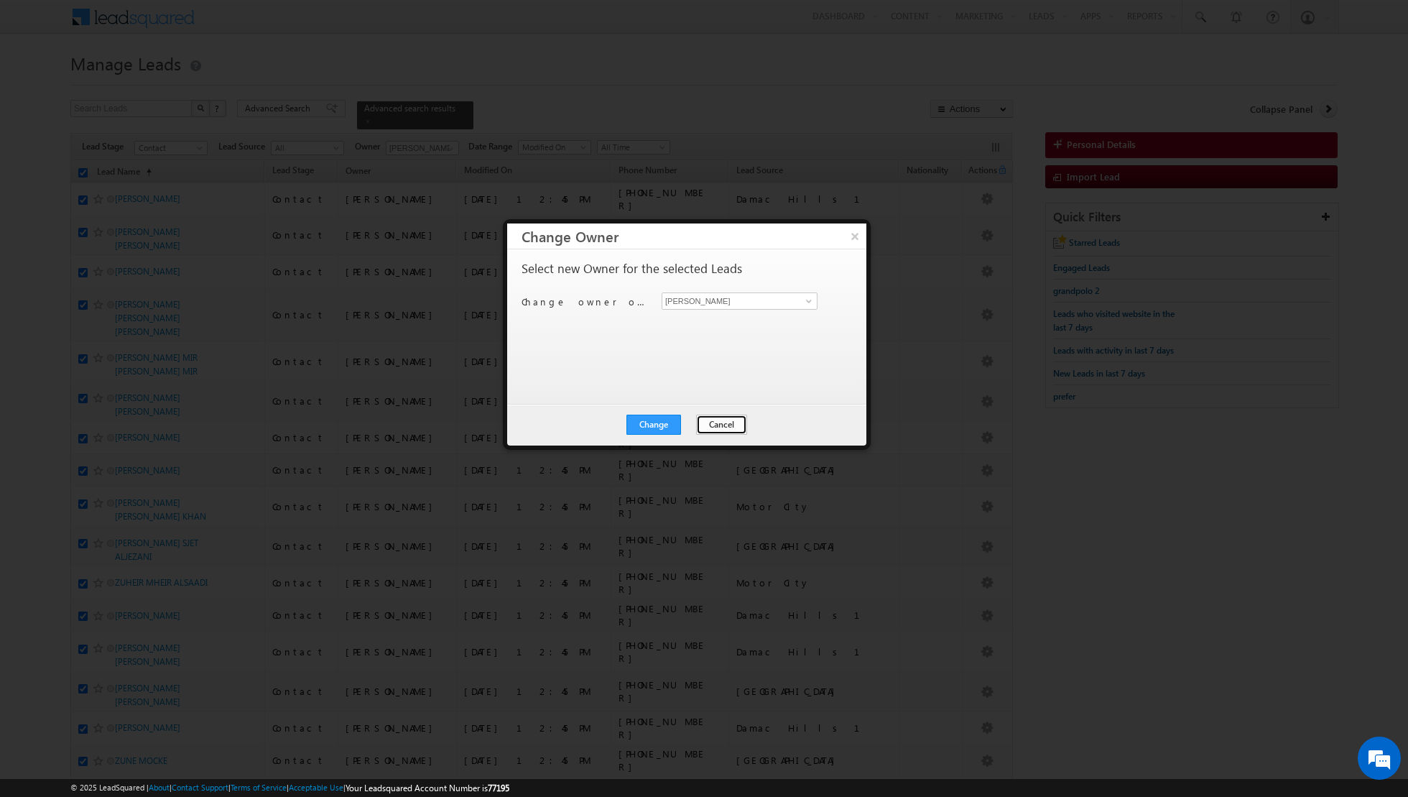
click at [723, 427] on button "Cancel" at bounding box center [721, 424] width 51 height 20
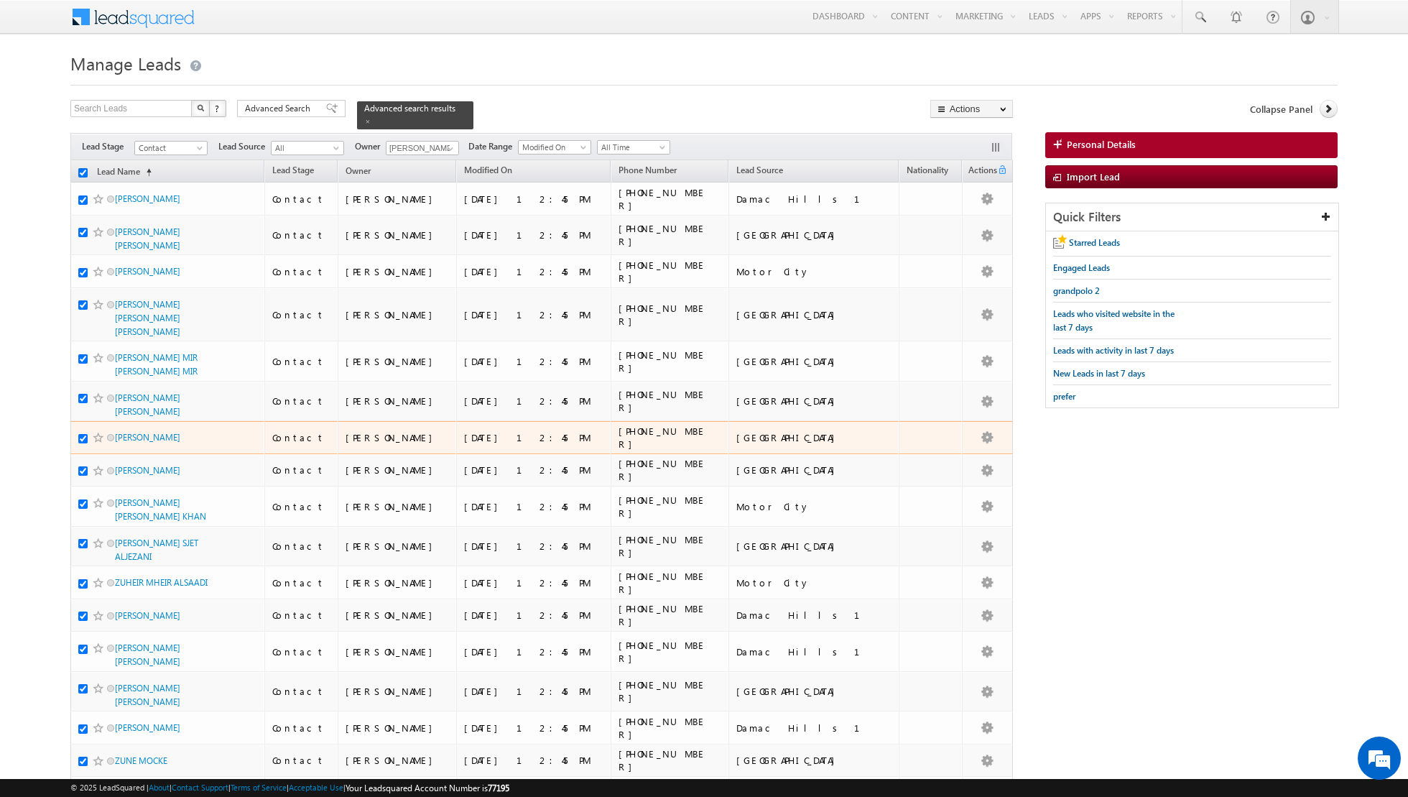
scroll to position [238, 0]
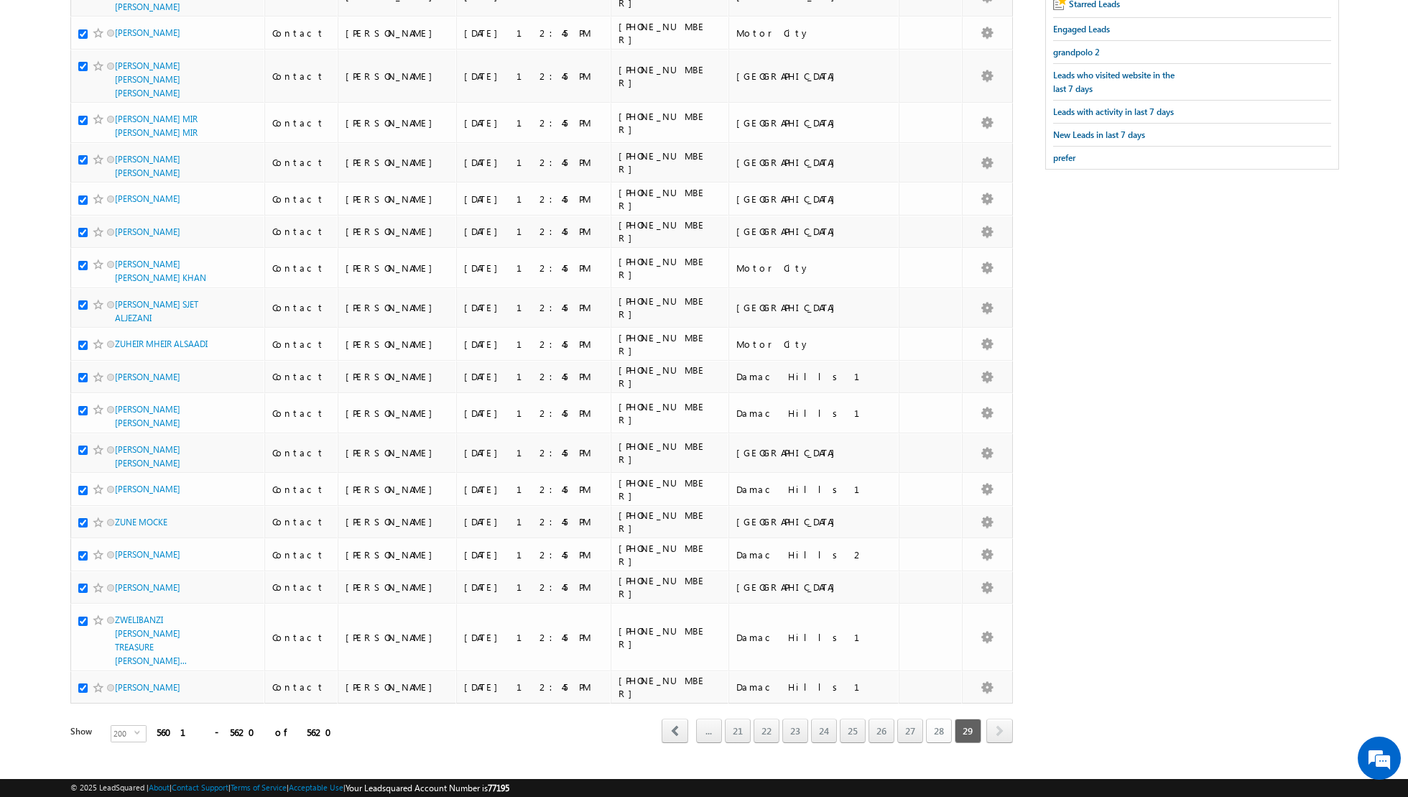
click at [939, 718] on link "28" at bounding box center [939, 730] width 26 height 24
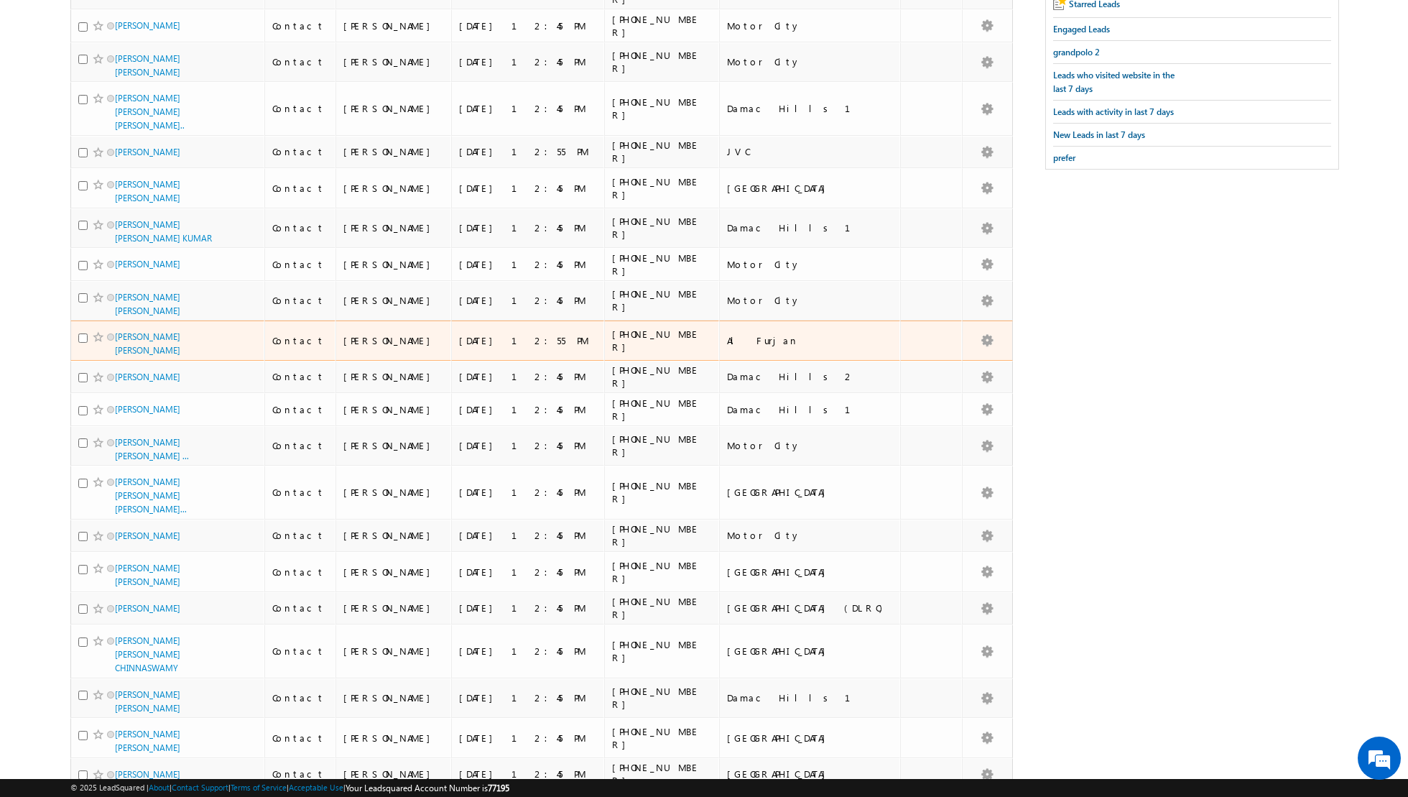
scroll to position [0, 0]
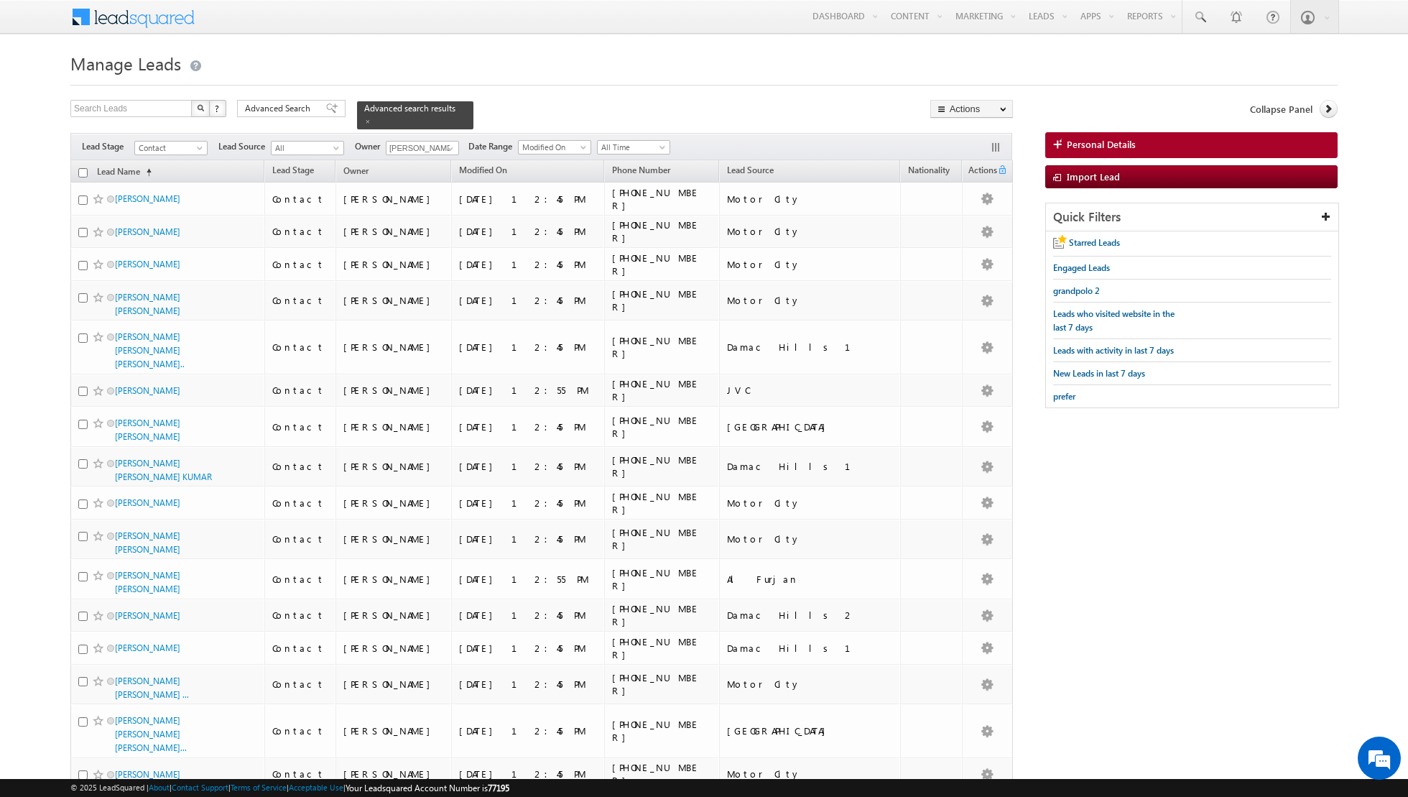
click at [83, 170] on input "checkbox" at bounding box center [82, 172] width 9 height 9
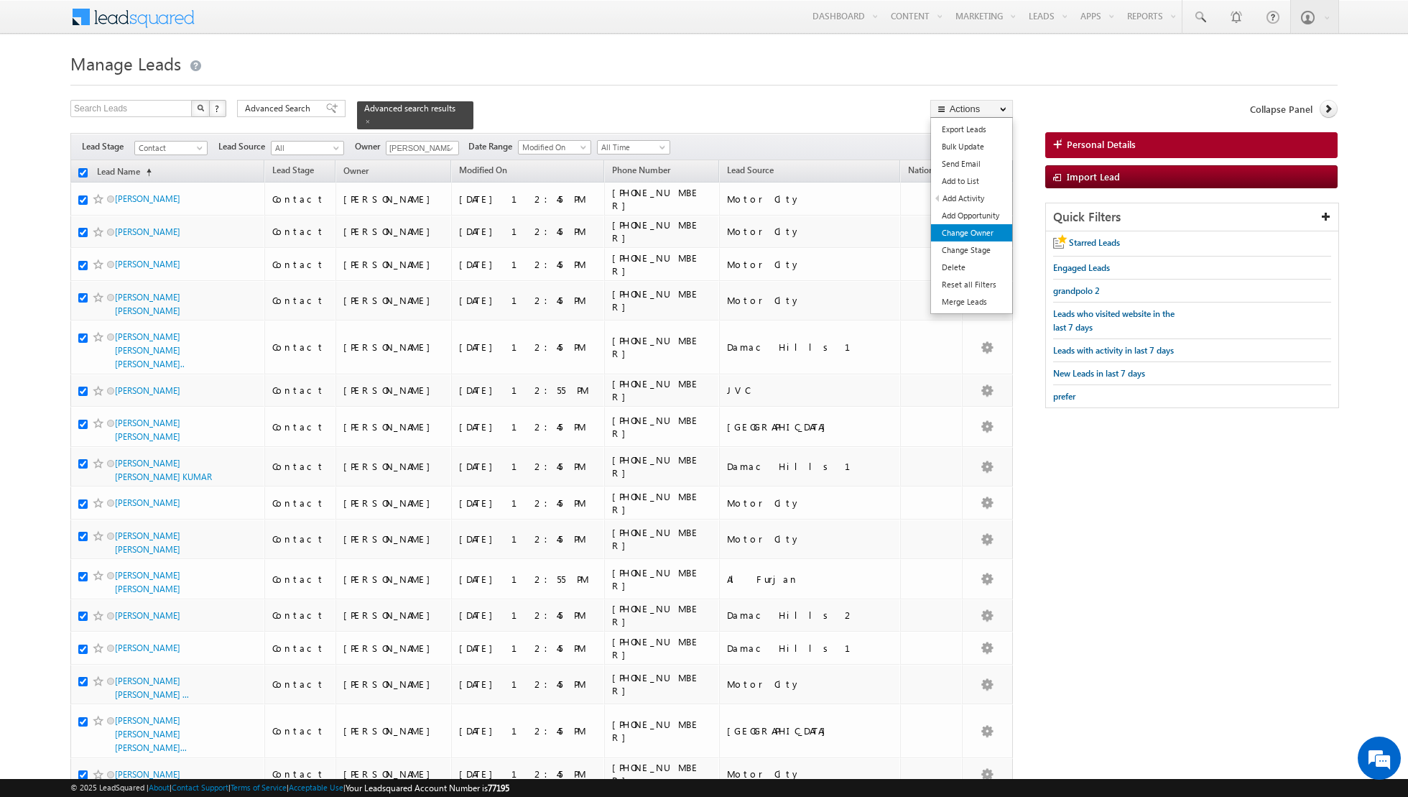
click at [957, 233] on link "Change Owner" at bounding box center [971, 232] width 81 height 17
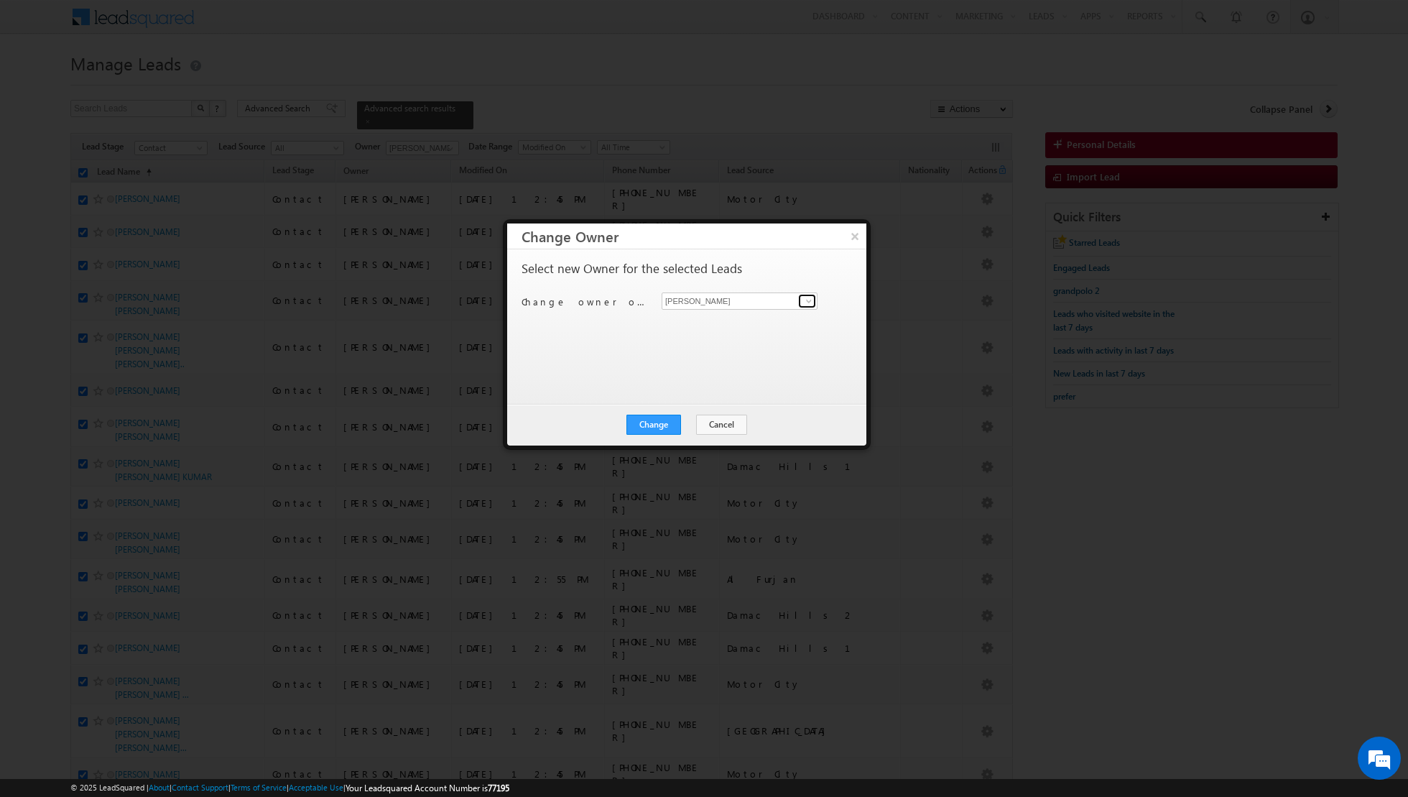
click at [799, 297] on link at bounding box center [807, 301] width 18 height 14
click at [722, 346] on link "[PERSON_NAME] [EMAIL_ADDRESS][DOMAIN_NAME]" at bounding box center [740, 347] width 156 height 27
click at [658, 419] on button "Change" at bounding box center [653, 424] width 55 height 20
click at [689, 421] on button "Close" at bounding box center [689, 424] width 46 height 20
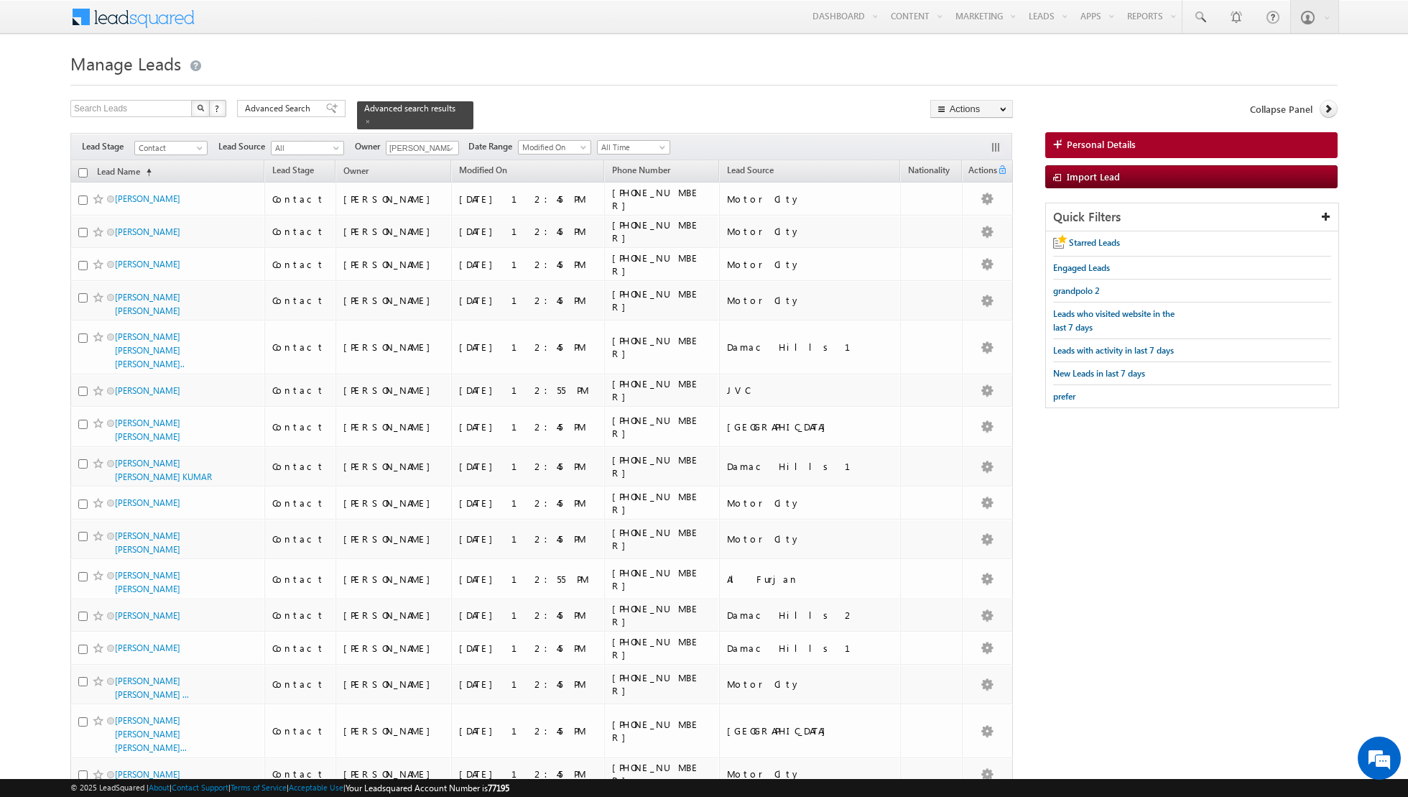
click at [80, 172] on input "checkbox" at bounding box center [82, 172] width 9 height 9
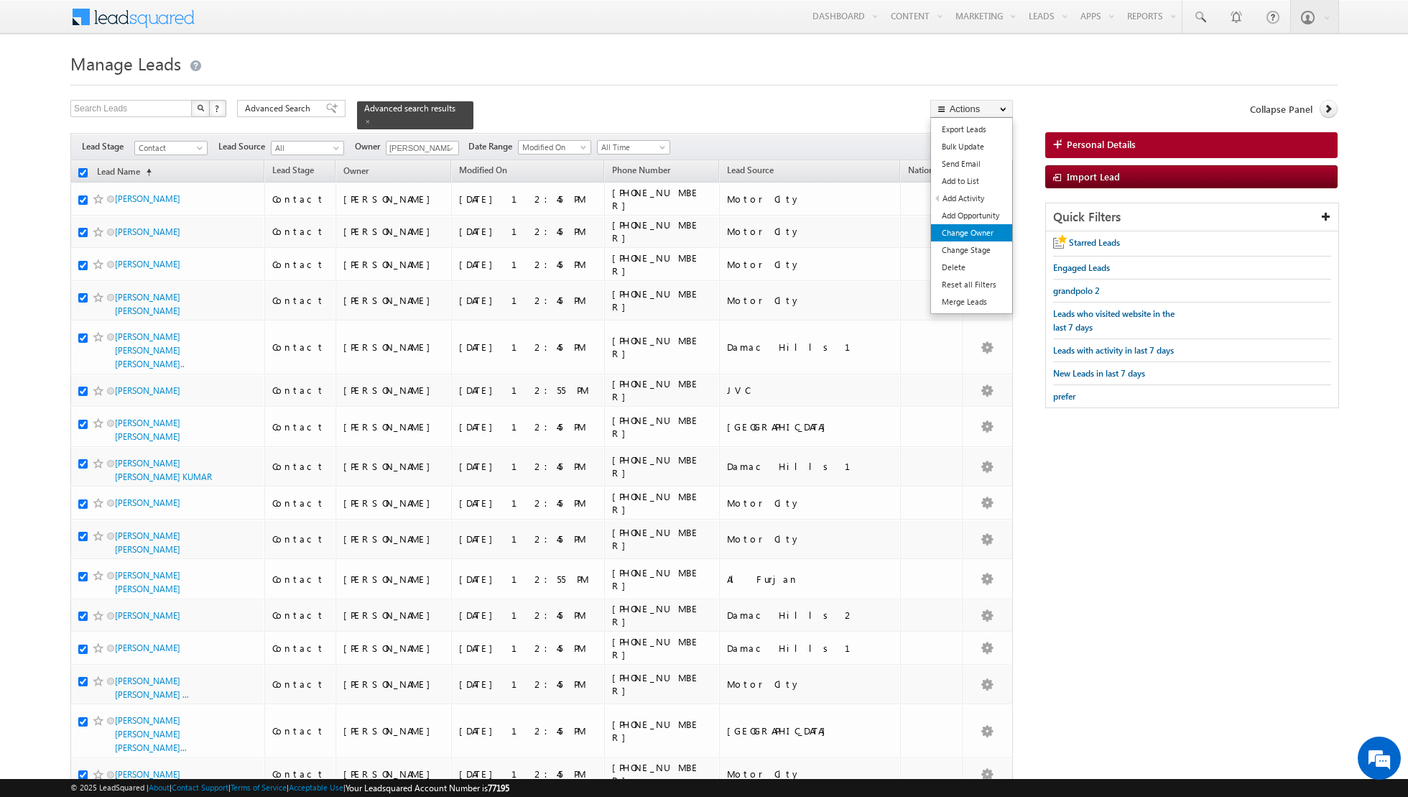
click at [967, 233] on link "Change Owner" at bounding box center [971, 232] width 81 height 17
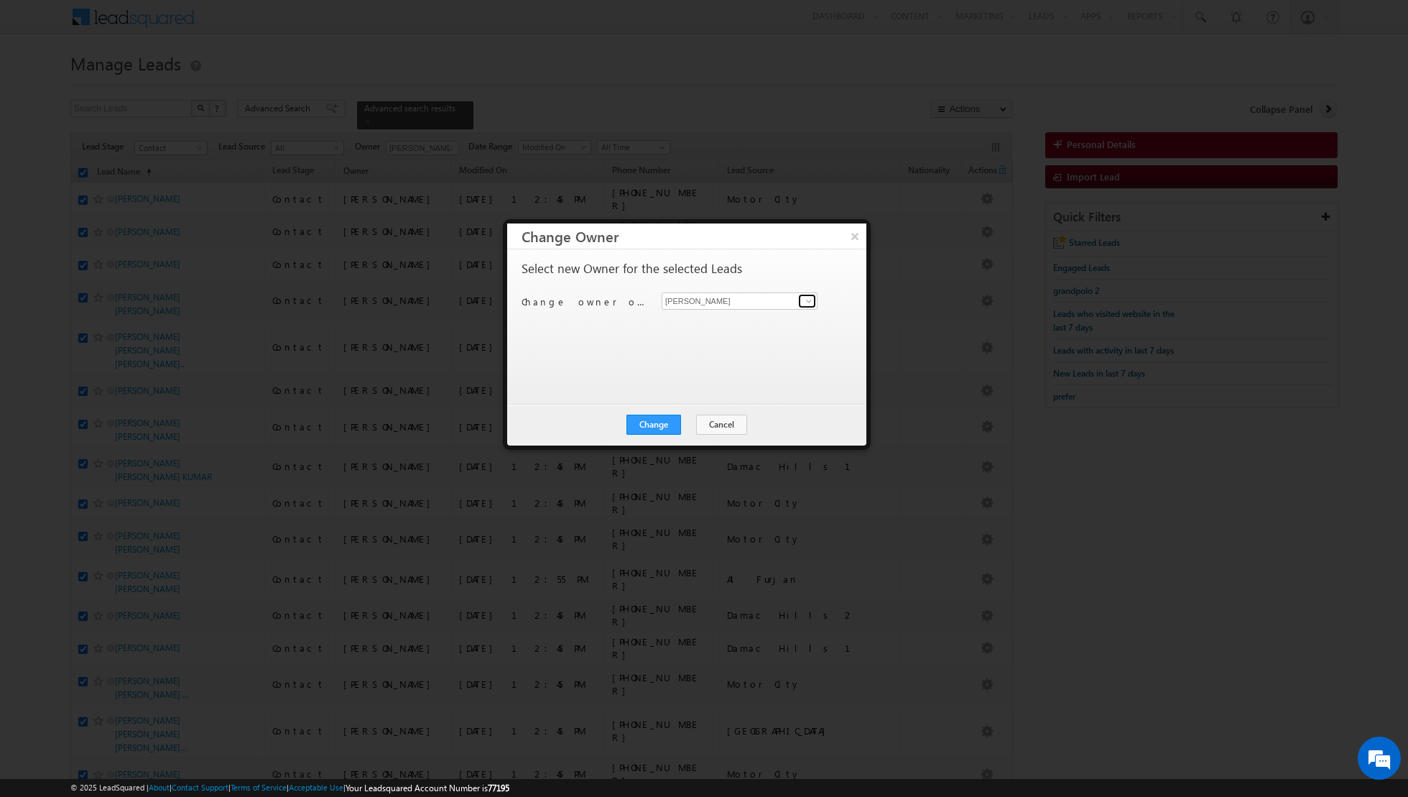
click at [814, 300] on span at bounding box center [808, 300] width 11 height 11
click at [713, 368] on link "[PERSON_NAME] [PERSON_NAME][EMAIL_ADDRESS][DOMAIN_NAME]" at bounding box center [740, 373] width 156 height 27
click at [656, 425] on button "Change" at bounding box center [653, 424] width 55 height 20
click at [682, 424] on button "Close" at bounding box center [689, 424] width 46 height 20
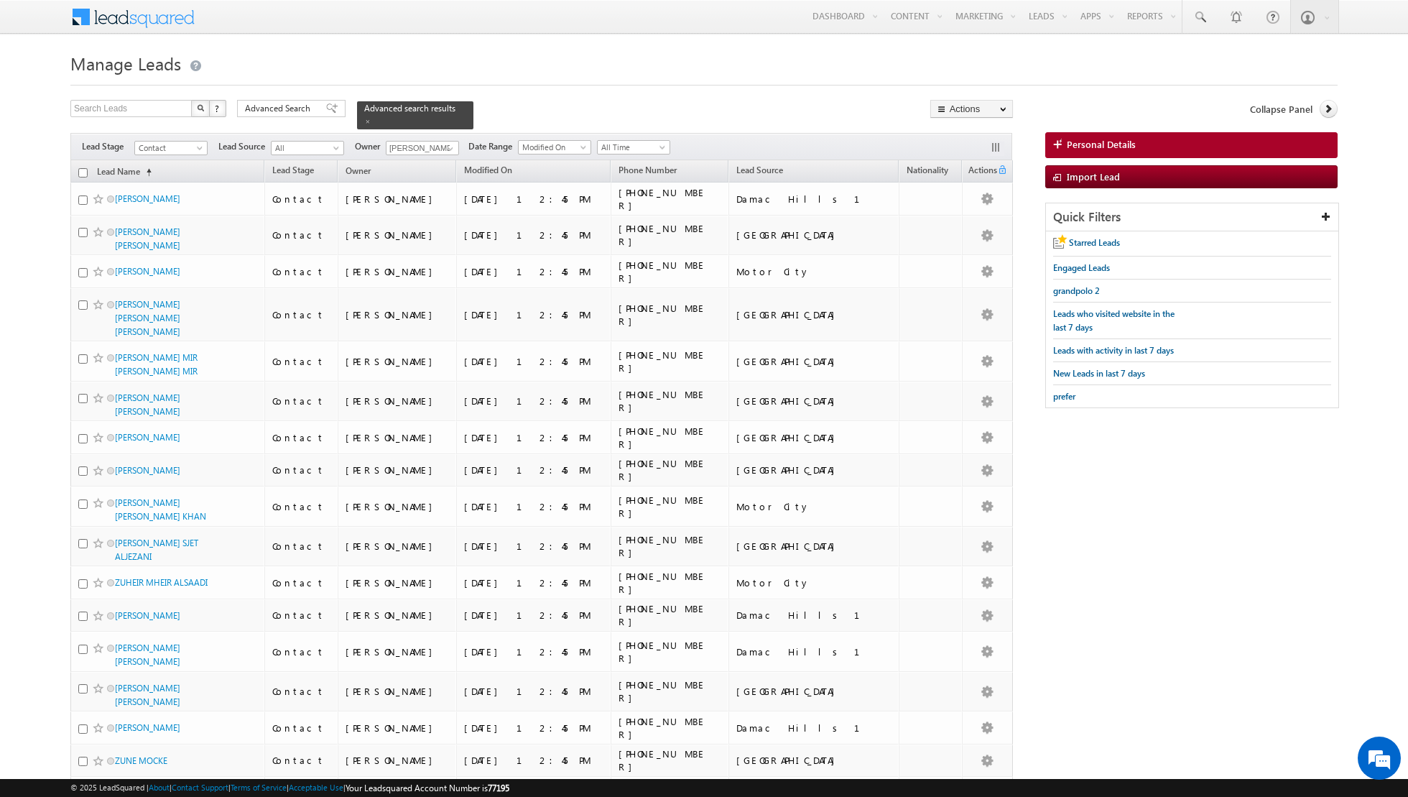
click at [80, 170] on input "checkbox" at bounding box center [82, 172] width 9 height 9
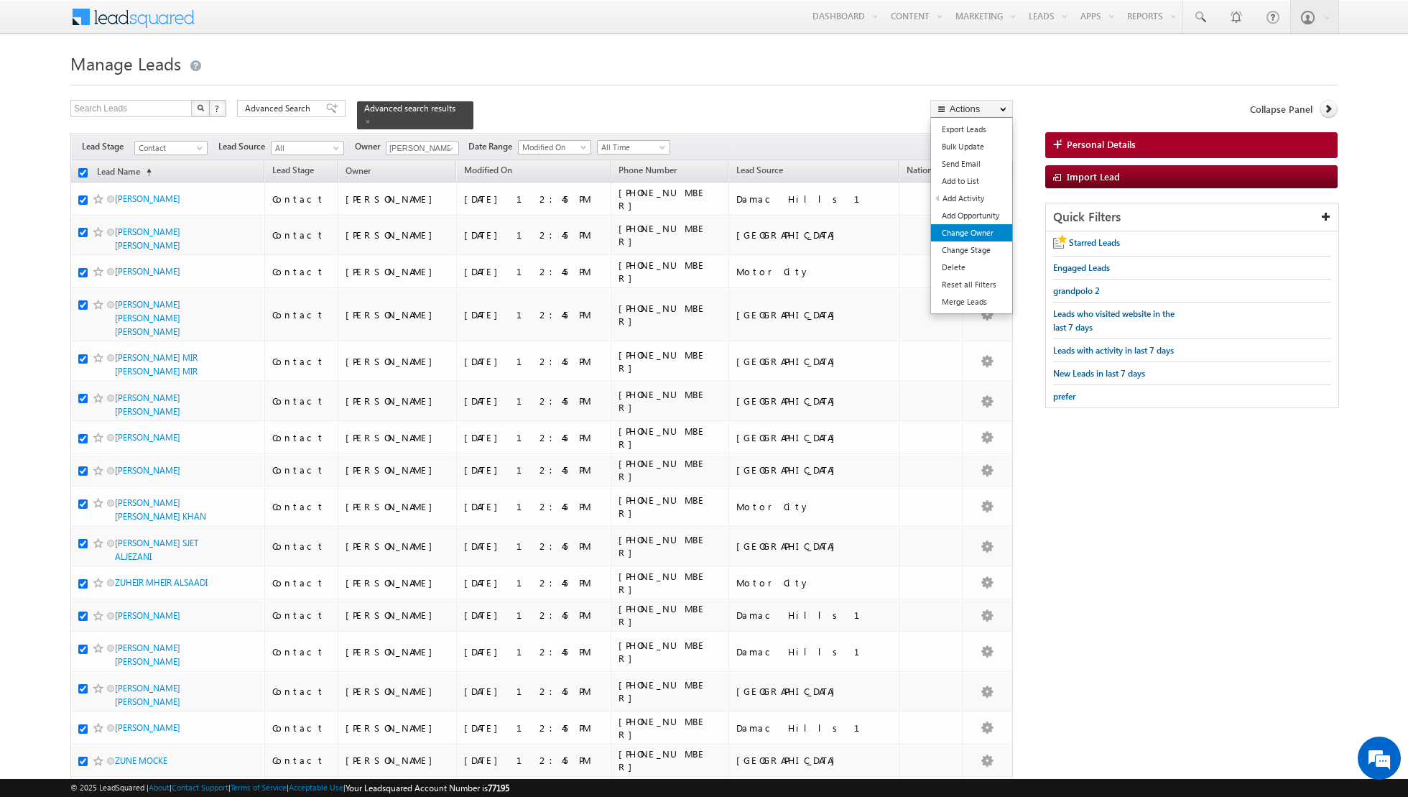
click at [965, 238] on link "Change Owner" at bounding box center [971, 232] width 81 height 17
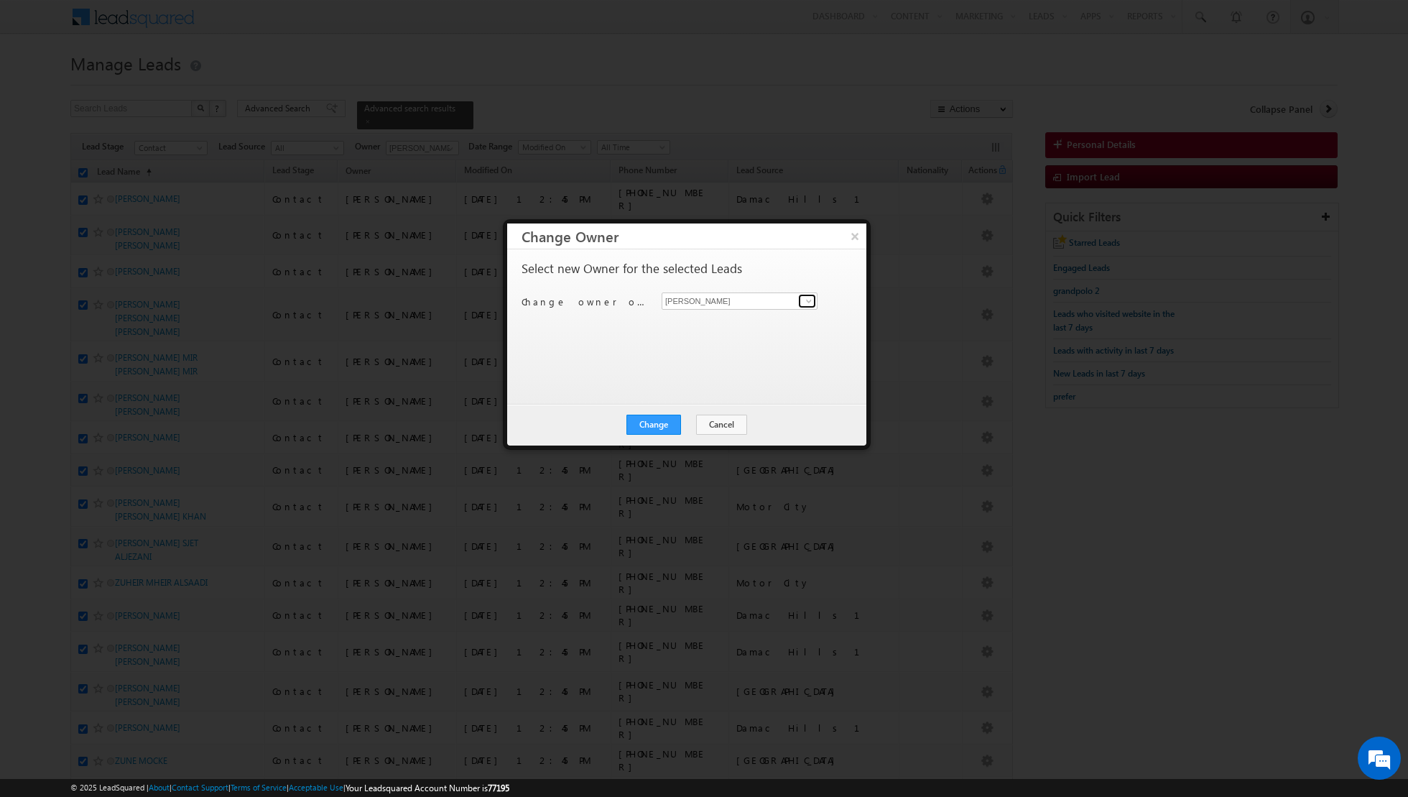
click at [807, 300] on span at bounding box center [808, 300] width 11 height 11
click at [557, 320] on div "Select new Owner for the selected Leads Change owner of 20 leads to [PERSON_NAM…" at bounding box center [685, 319] width 328 height 115
click at [715, 422] on button "Cancel" at bounding box center [721, 424] width 51 height 20
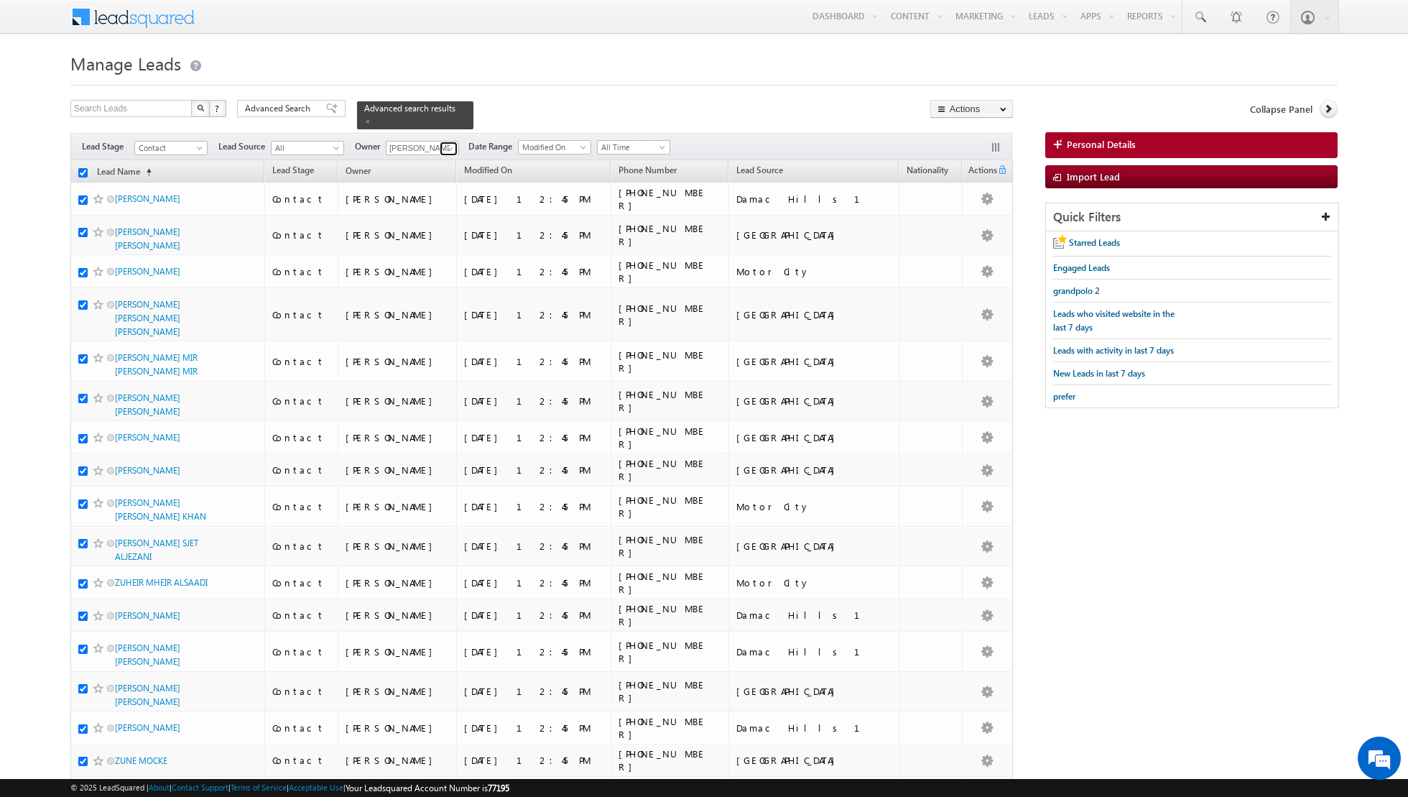
click at [446, 146] on span at bounding box center [450, 148] width 11 height 11
click at [437, 198] on span "[PERSON_NAME][EMAIL_ADDRESS][DOMAIN_NAME]" at bounding box center [455, 203] width 129 height 11
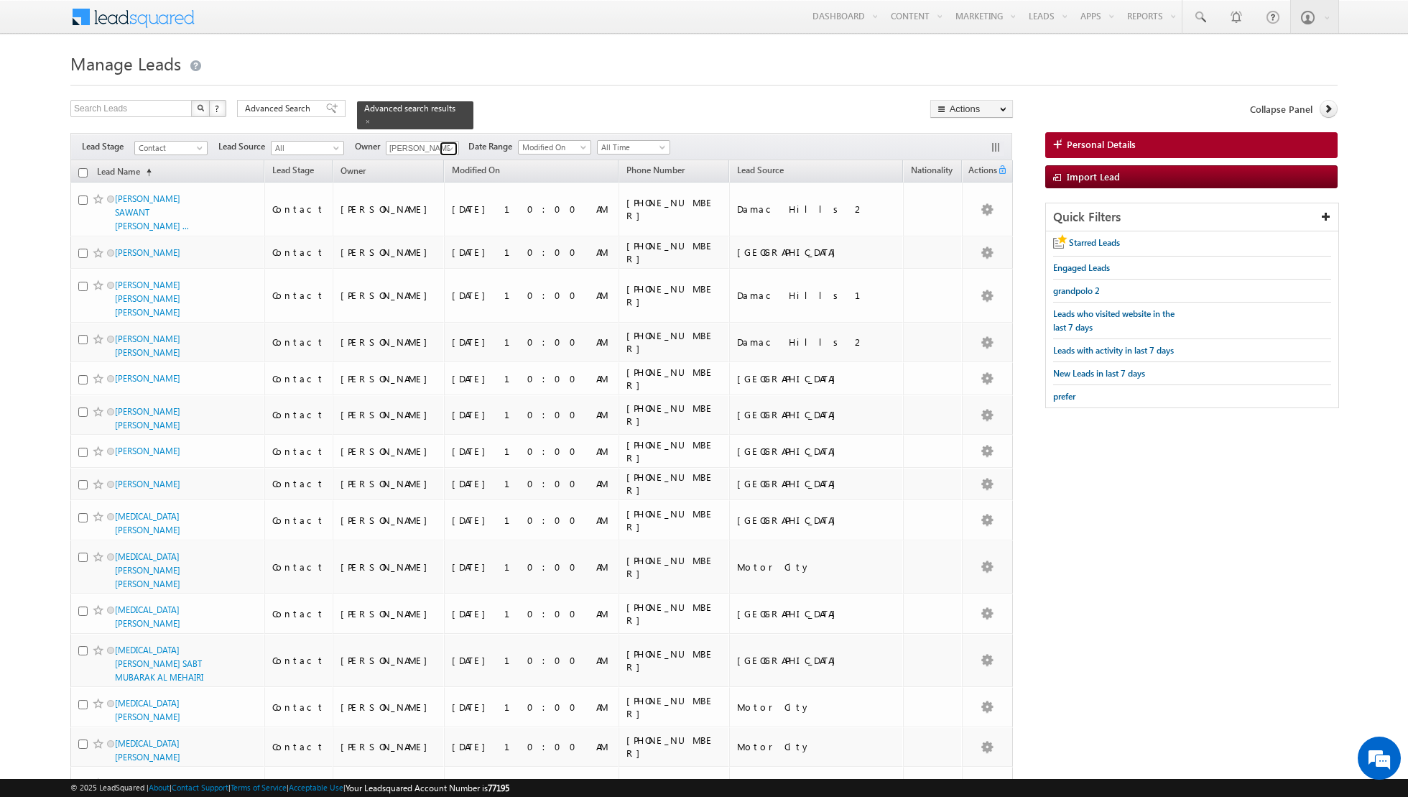
click at [445, 147] on span at bounding box center [450, 148] width 11 height 11
click at [430, 214] on link "[PERSON_NAME] [EMAIL_ADDRESS][DOMAIN_NAME]" at bounding box center [458, 222] width 144 height 27
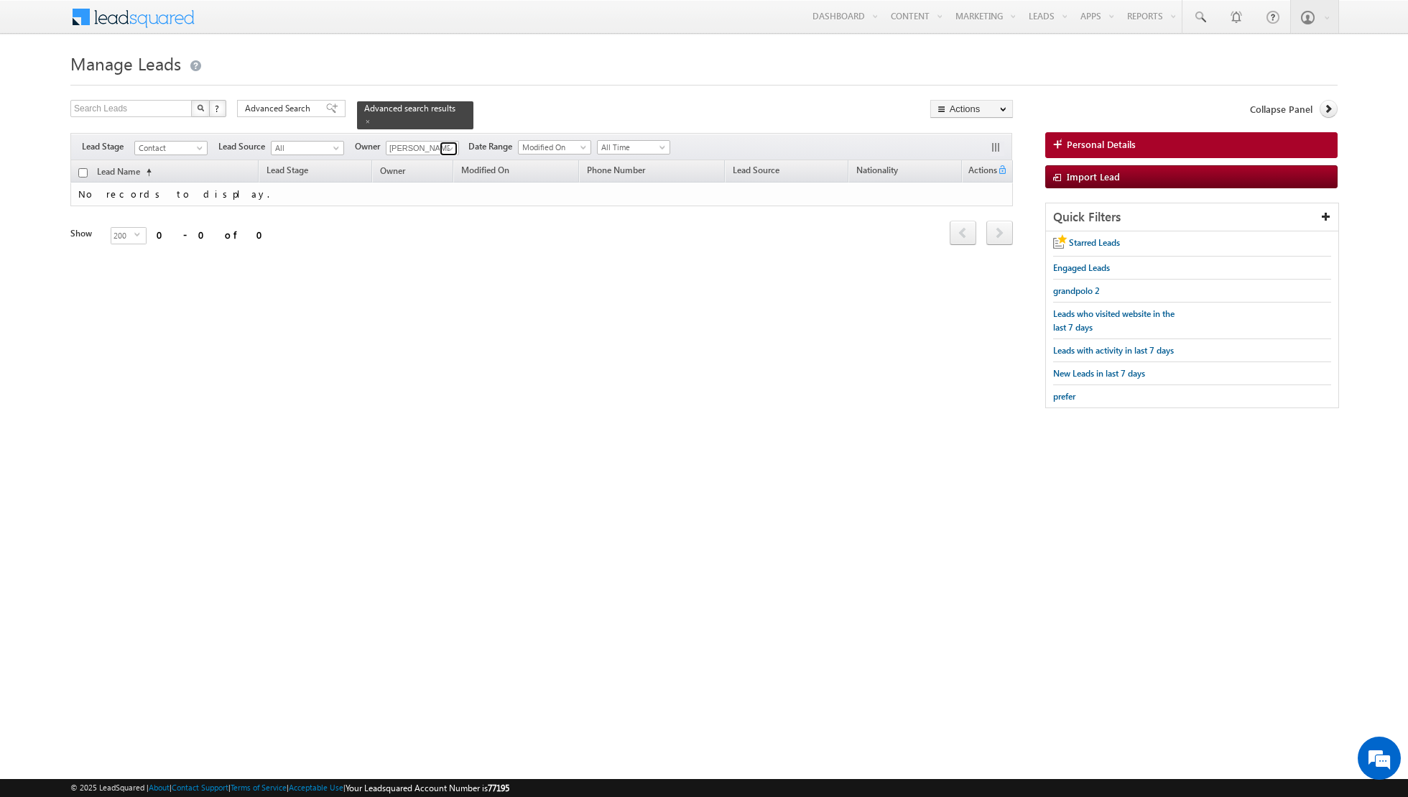
click at [445, 146] on span at bounding box center [450, 148] width 11 height 11
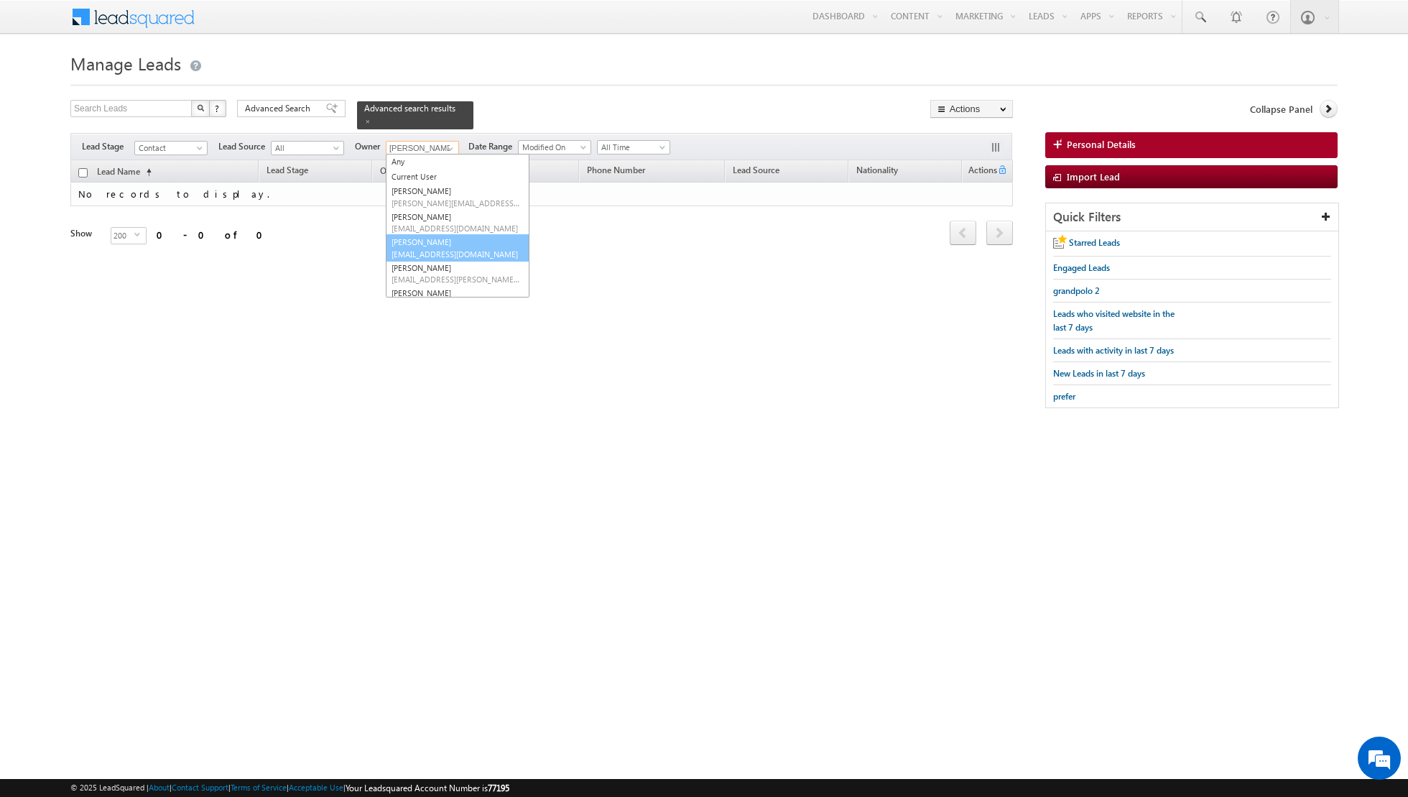
click at [417, 236] on link "[PERSON_NAME] [PERSON_NAME][EMAIL_ADDRESS][DOMAIN_NAME]" at bounding box center [458, 247] width 144 height 27
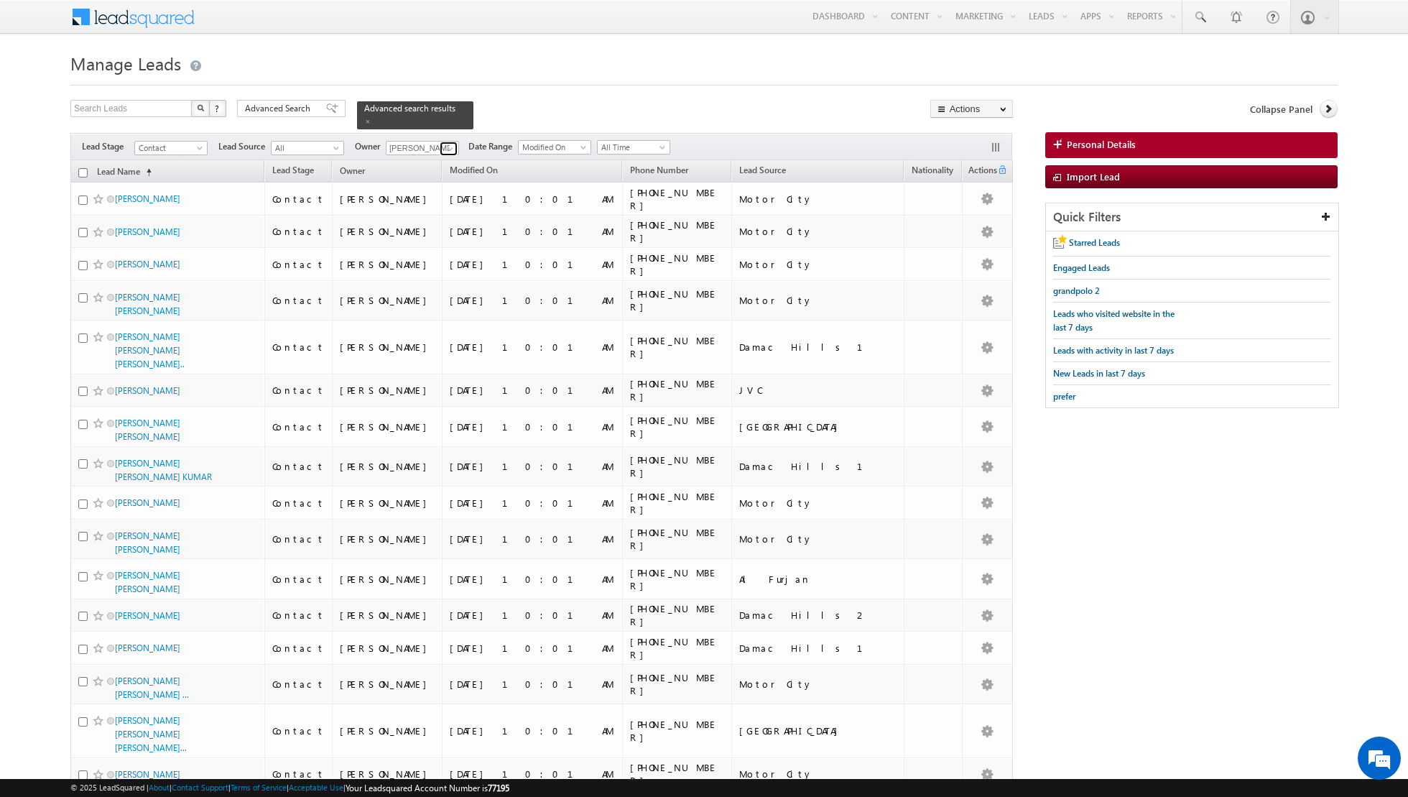
click at [448, 149] on span at bounding box center [450, 148] width 11 height 11
click at [430, 215] on link "[PERSON_NAME] [EMAIL_ADDRESS][DOMAIN_NAME]" at bounding box center [458, 222] width 144 height 27
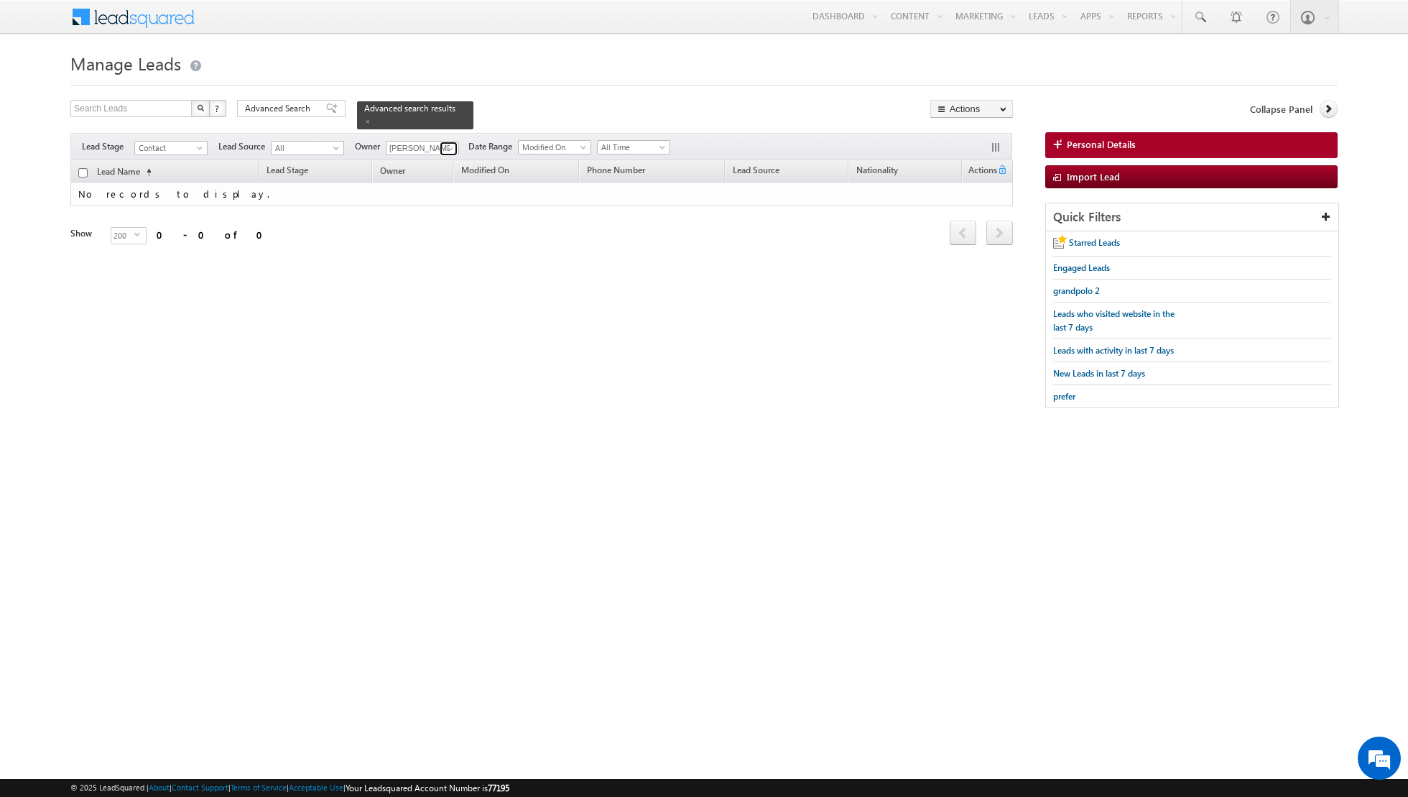
click at [445, 146] on span at bounding box center [450, 148] width 11 height 11
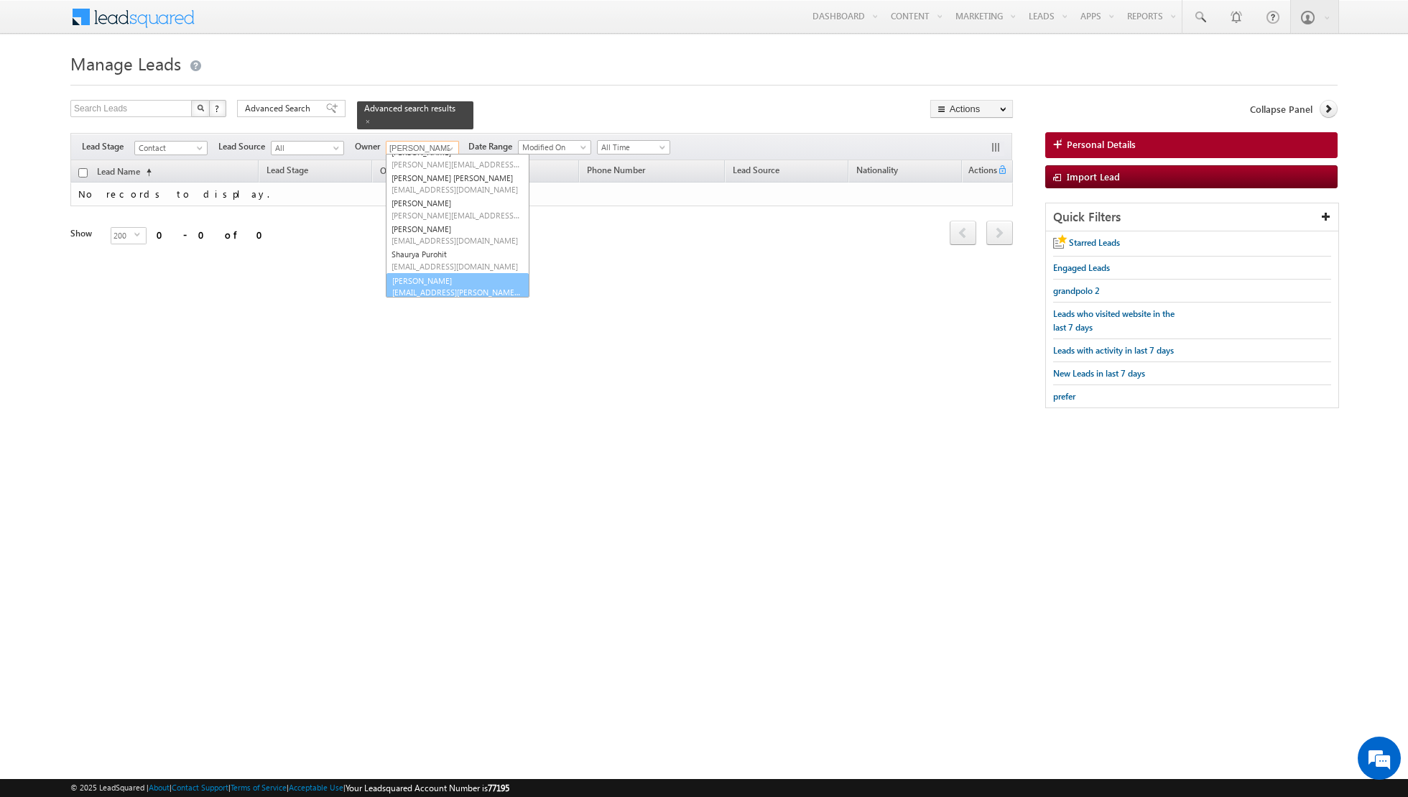
scroll to position [142, 0]
click at [407, 281] on link "[PERSON_NAME] [EMAIL_ADDRESS][PERSON_NAME][DOMAIN_NAME]" at bounding box center [458, 284] width 144 height 27
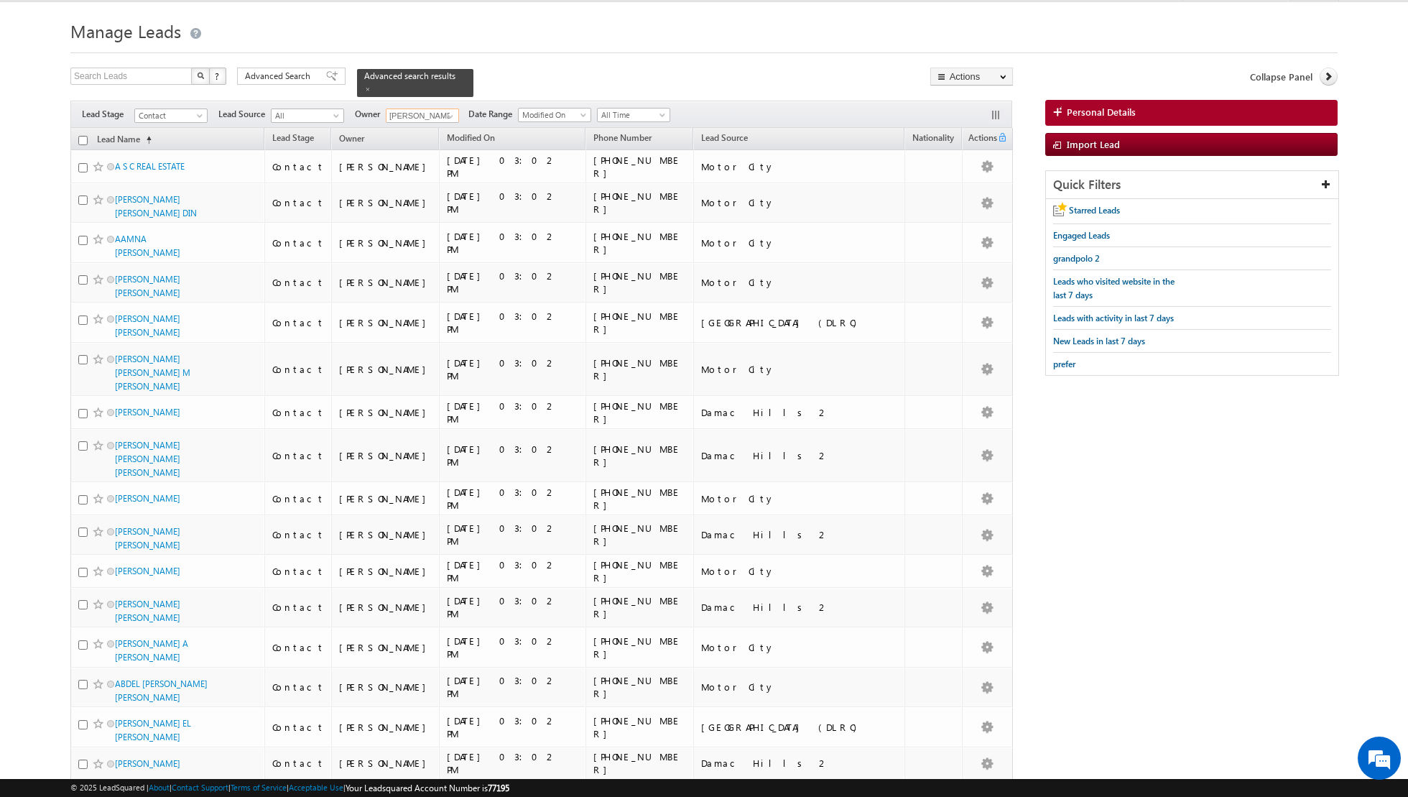
scroll to position [0, 0]
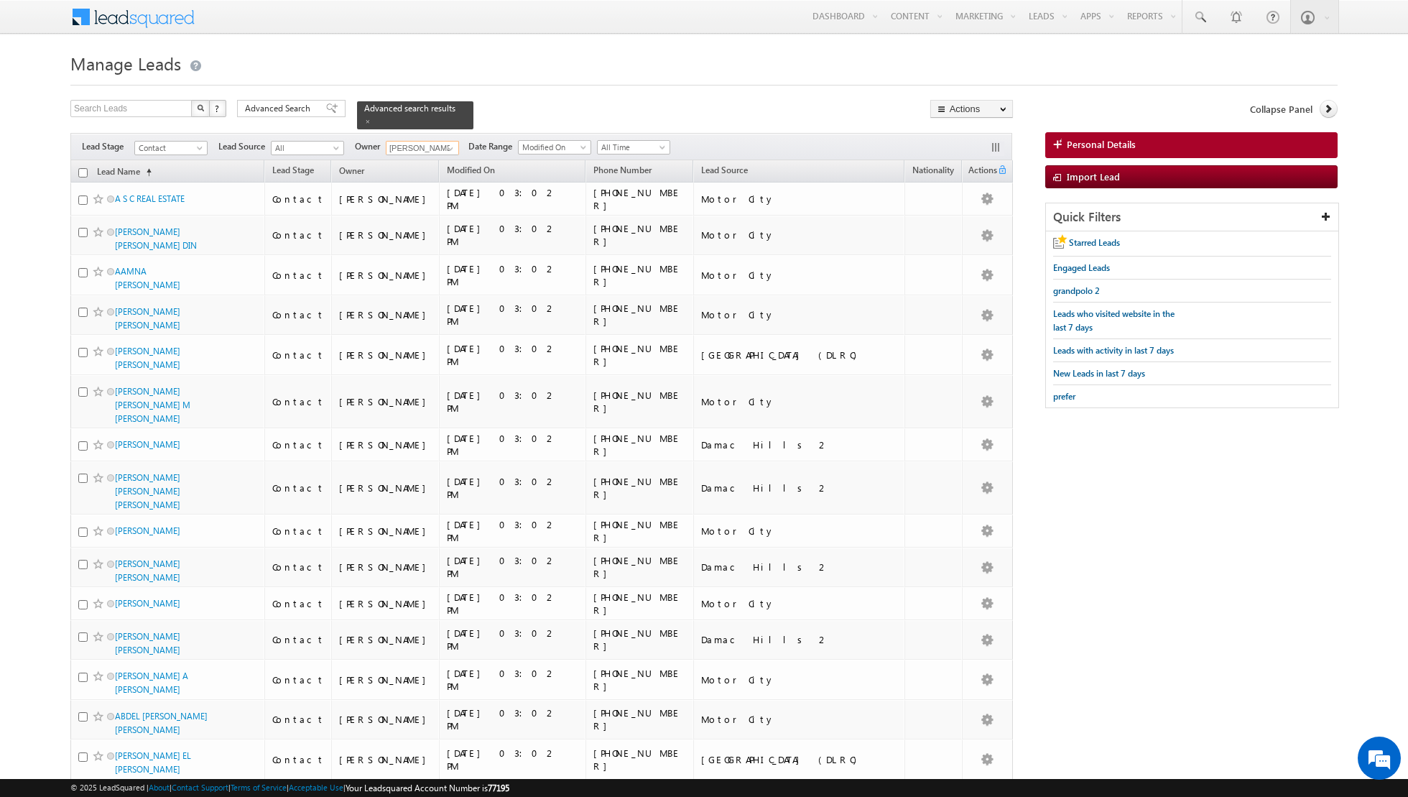
click at [82, 172] on input "checkbox" at bounding box center [82, 172] width 9 height 9
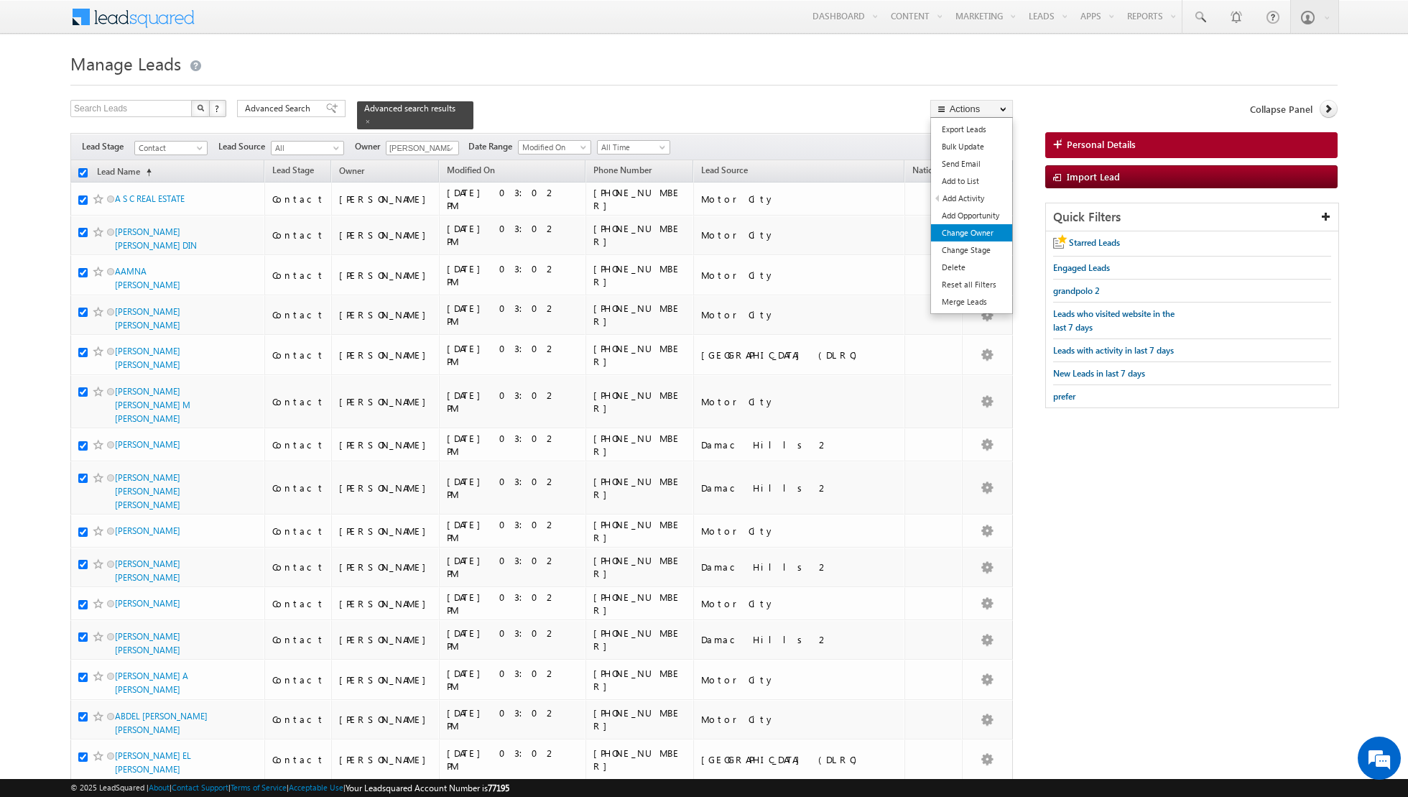
click at [961, 232] on link "Change Owner" at bounding box center [971, 232] width 81 height 17
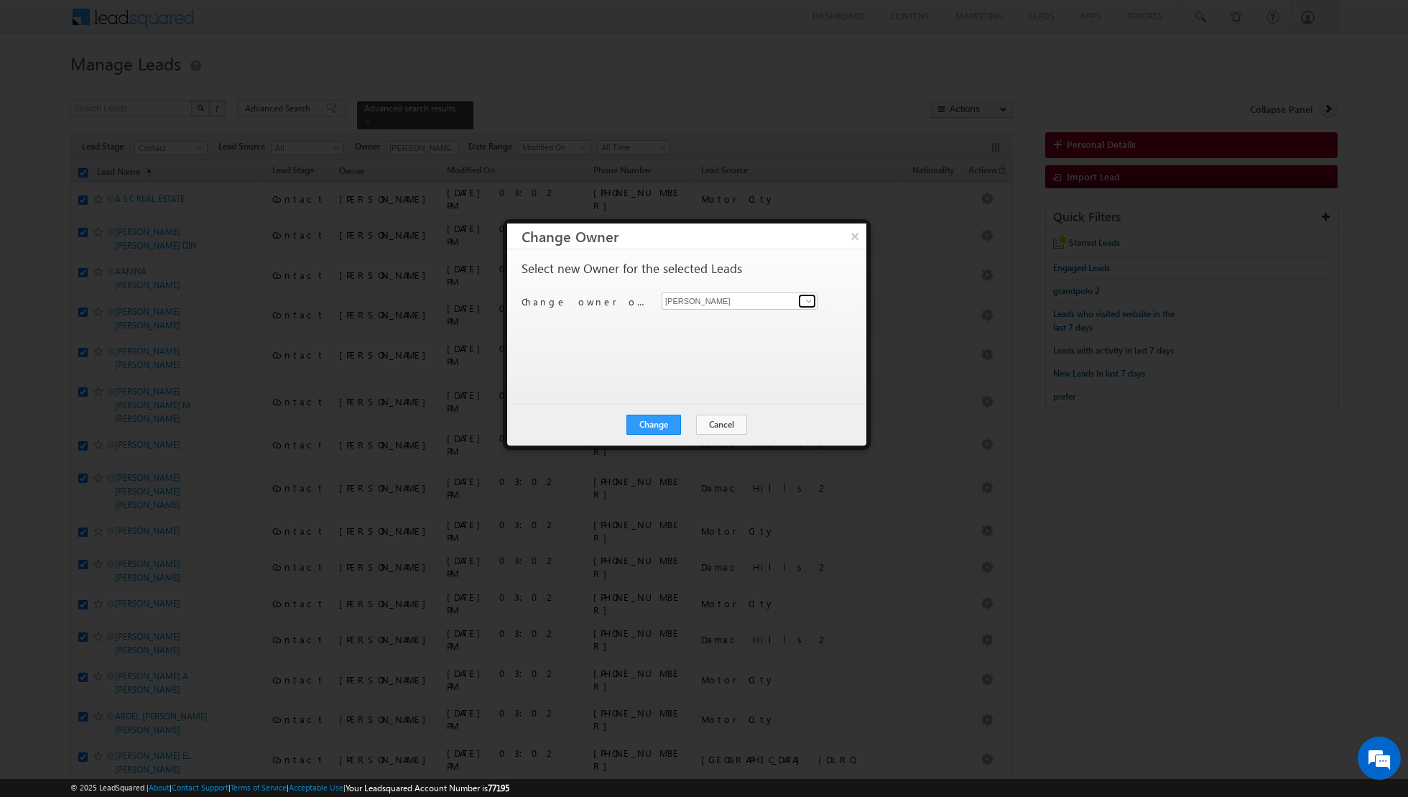
click at [810, 297] on span at bounding box center [808, 300] width 11 height 11
click at [736, 348] on span "[EMAIL_ADDRESS][DOMAIN_NAME]" at bounding box center [731, 353] width 129 height 11
click at [653, 426] on button "Change" at bounding box center [653, 424] width 55 height 20
click at [687, 424] on button "Close" at bounding box center [689, 424] width 46 height 20
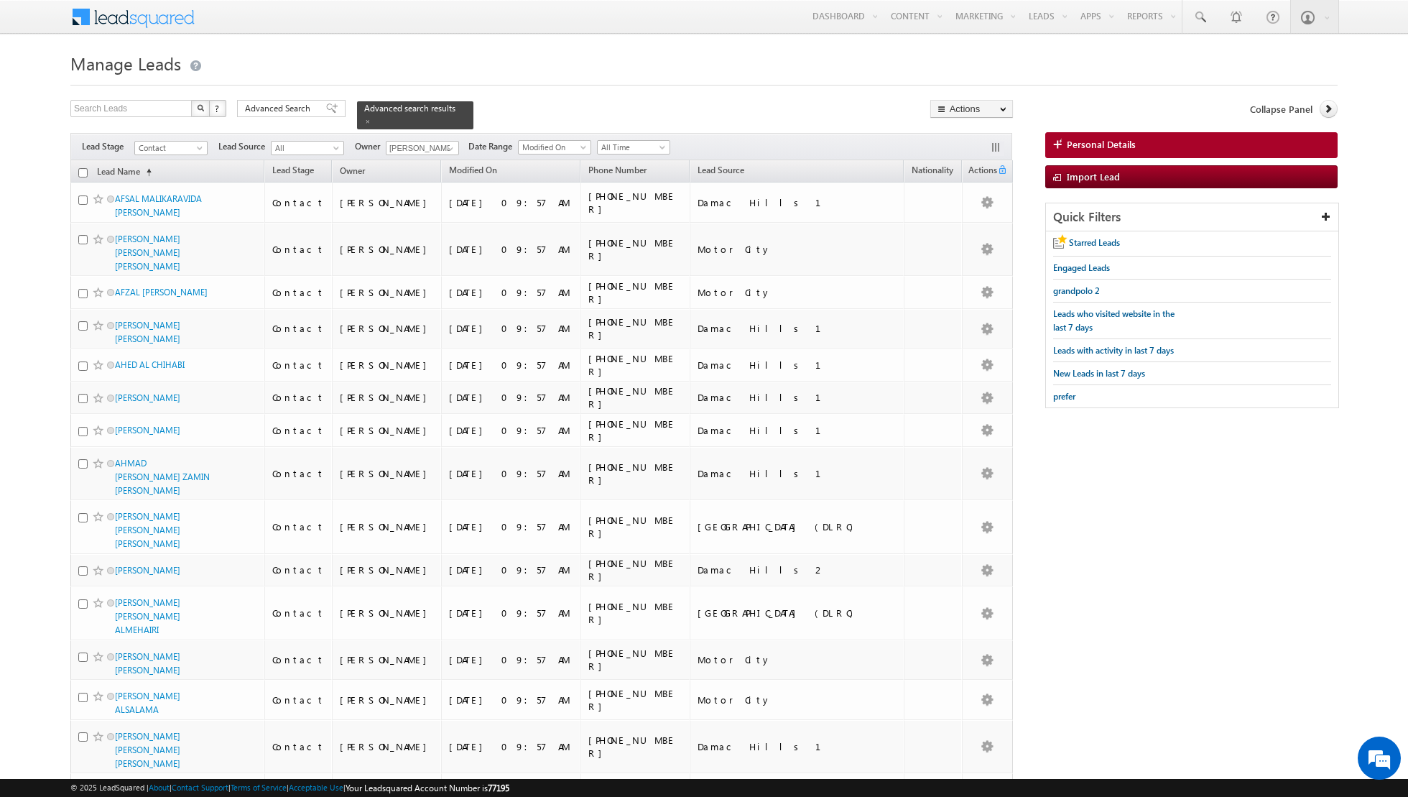
click at [80, 168] on input "checkbox" at bounding box center [82, 172] width 9 height 9
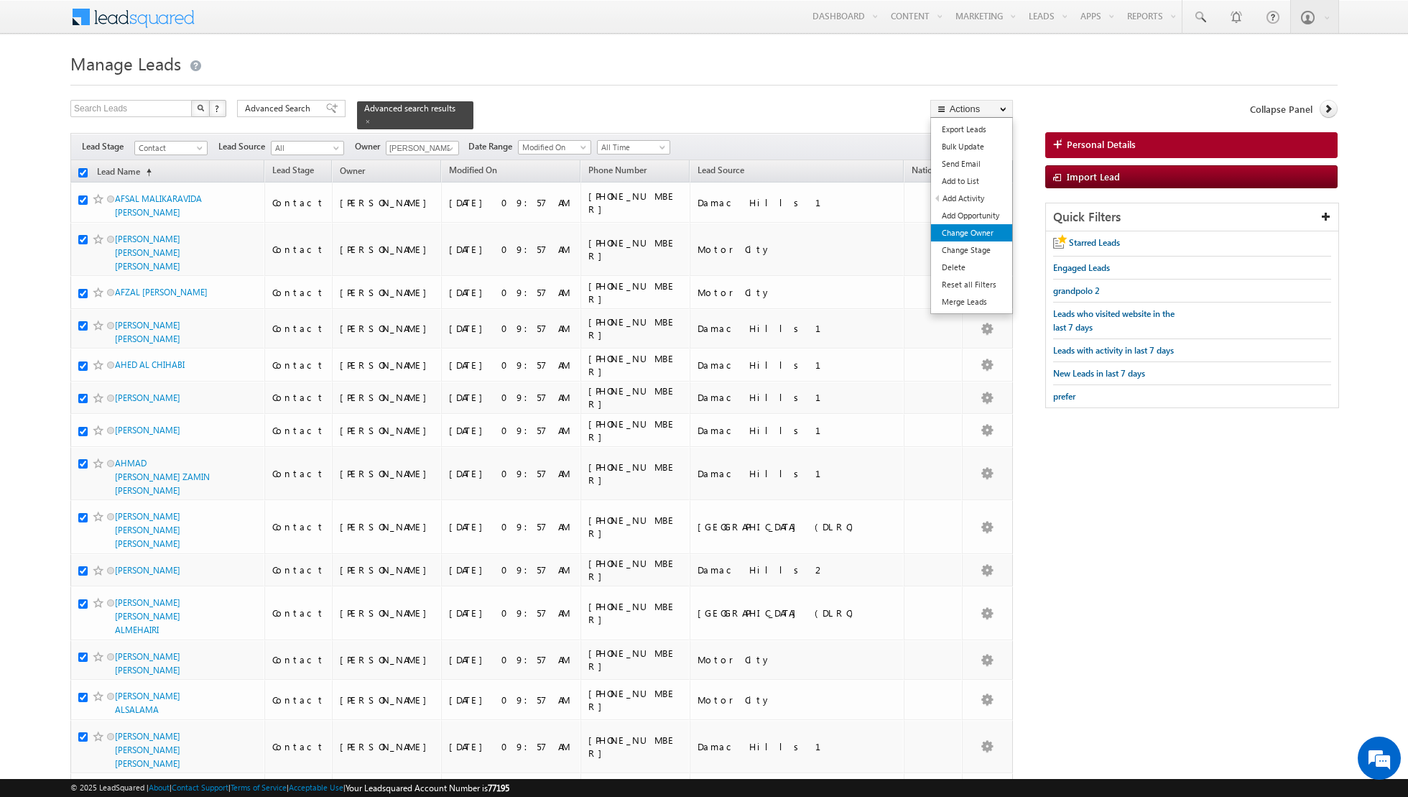
click at [970, 233] on link "Change Owner" at bounding box center [971, 232] width 81 height 17
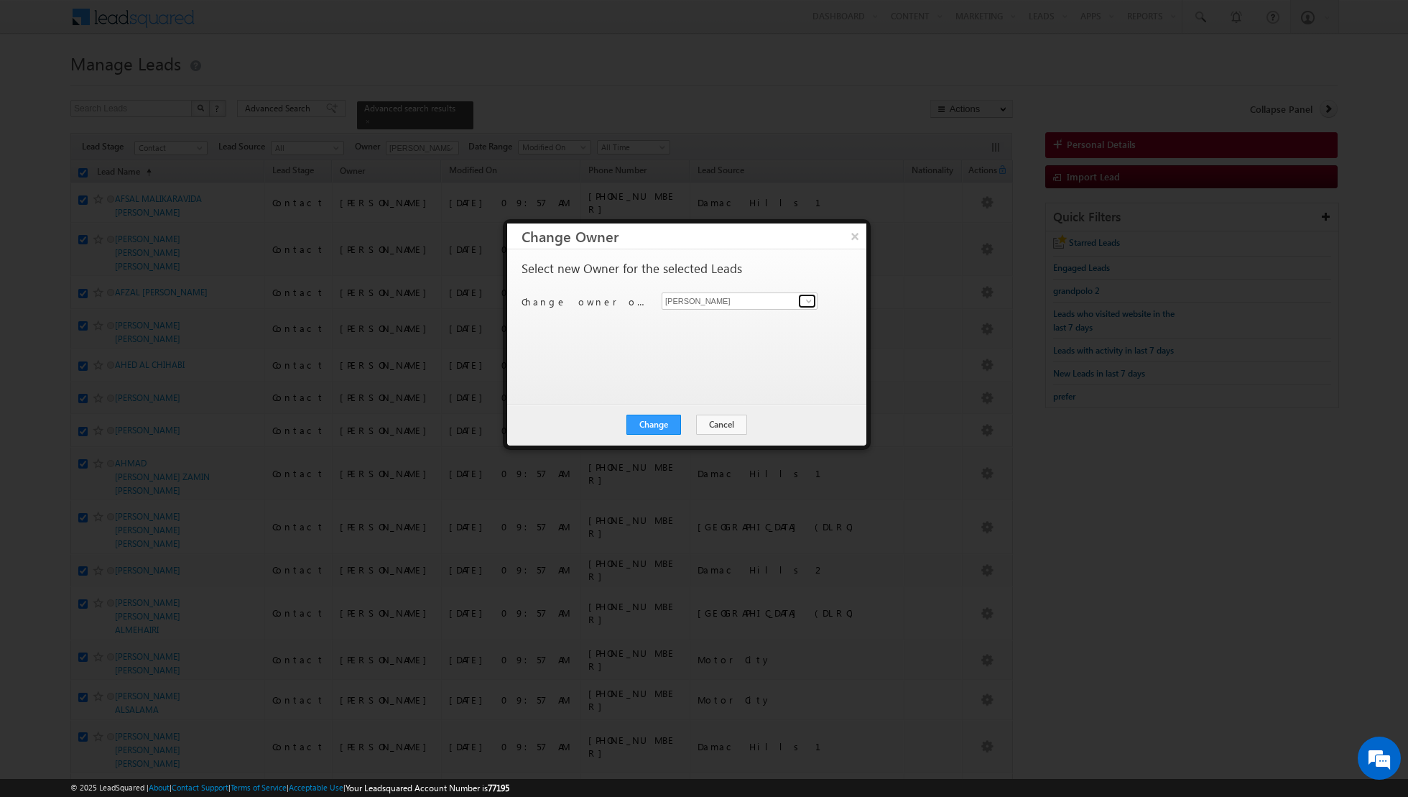
click at [811, 305] on span at bounding box center [808, 300] width 11 height 11
click at [707, 396] on link "[PERSON_NAME] [EMAIL_ADDRESS][PERSON_NAME][DOMAIN_NAME]" at bounding box center [740, 398] width 156 height 27
click at [660, 424] on button "Change" at bounding box center [653, 424] width 55 height 20
click at [696, 427] on button "Close" at bounding box center [689, 424] width 46 height 20
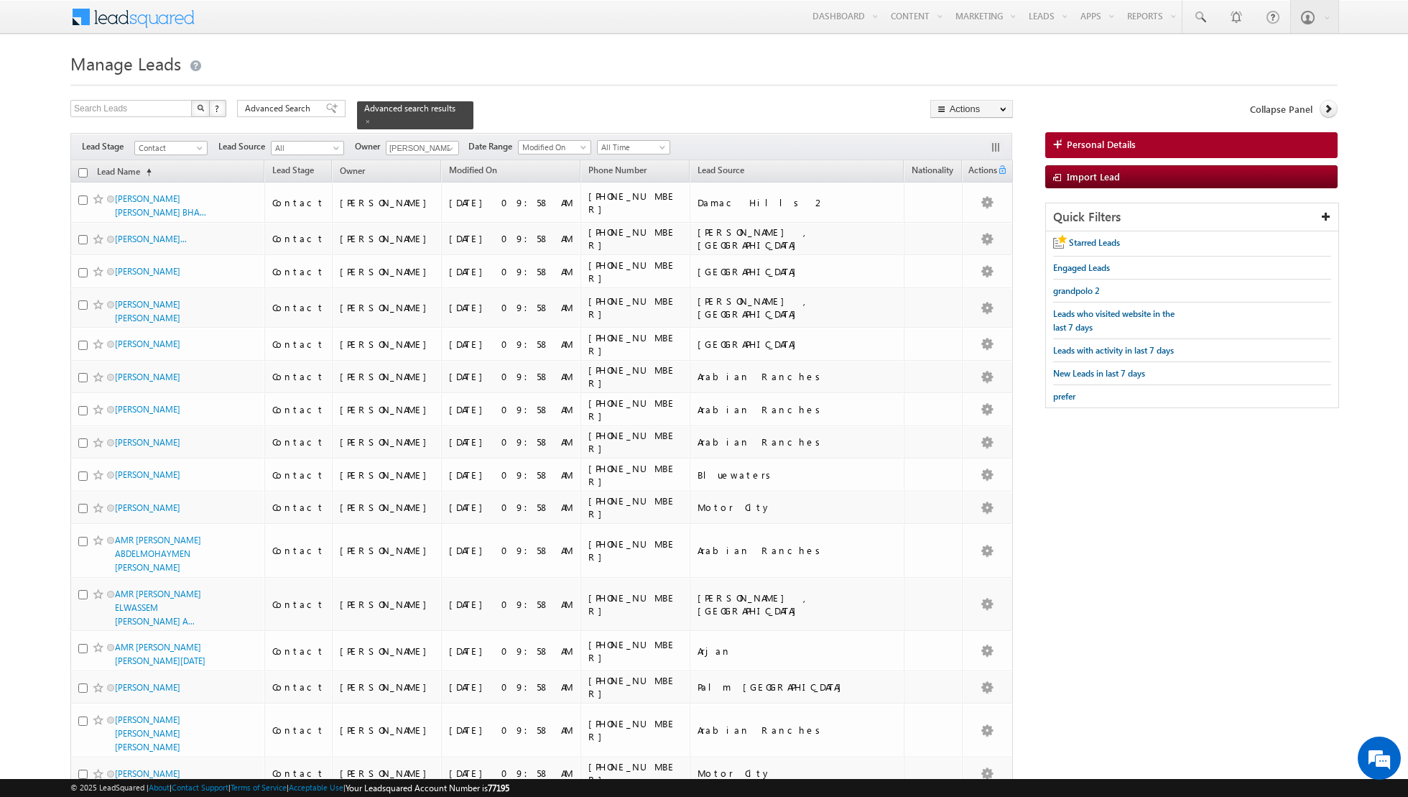
click at [83, 171] on input "checkbox" at bounding box center [82, 172] width 9 height 9
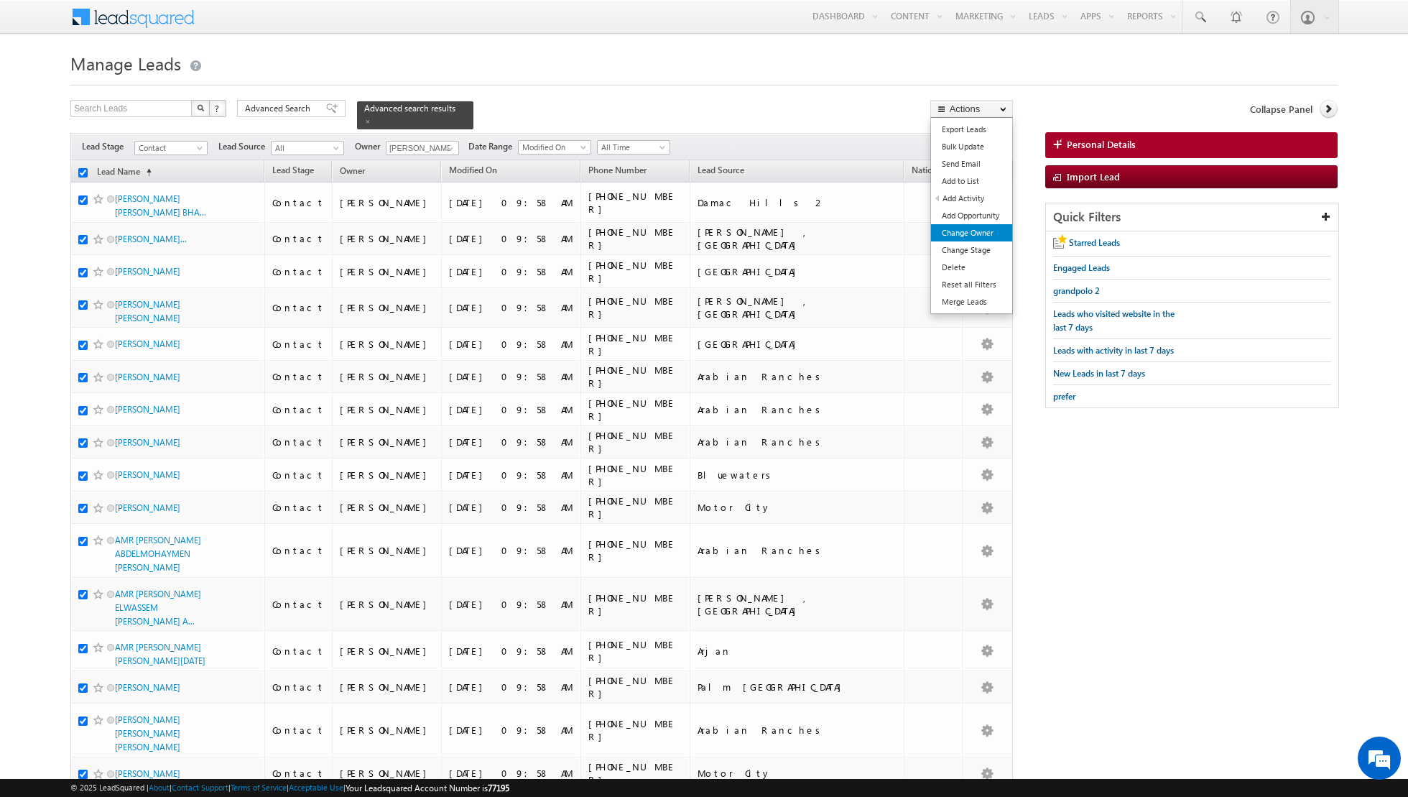
click at [960, 230] on link "Change Owner" at bounding box center [971, 232] width 81 height 17
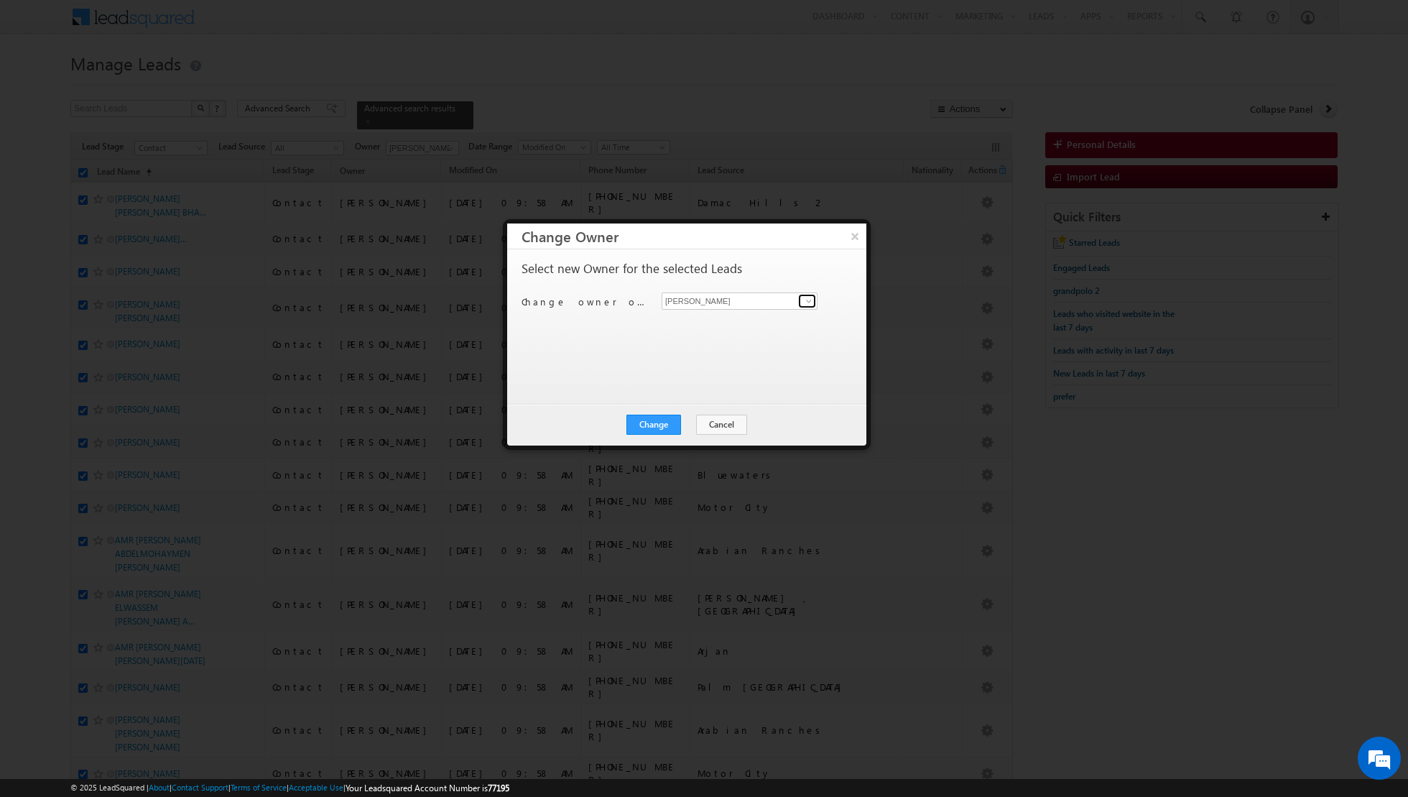
click at [809, 301] on span at bounding box center [808, 300] width 11 height 11
click at [704, 417] on link "[PERSON_NAME] [PERSON_NAME][EMAIL_ADDRESS][DOMAIN_NAME]" at bounding box center [740, 421] width 156 height 27
click at [655, 426] on button "Change" at bounding box center [653, 424] width 55 height 20
click at [682, 427] on button "Close" at bounding box center [689, 424] width 46 height 20
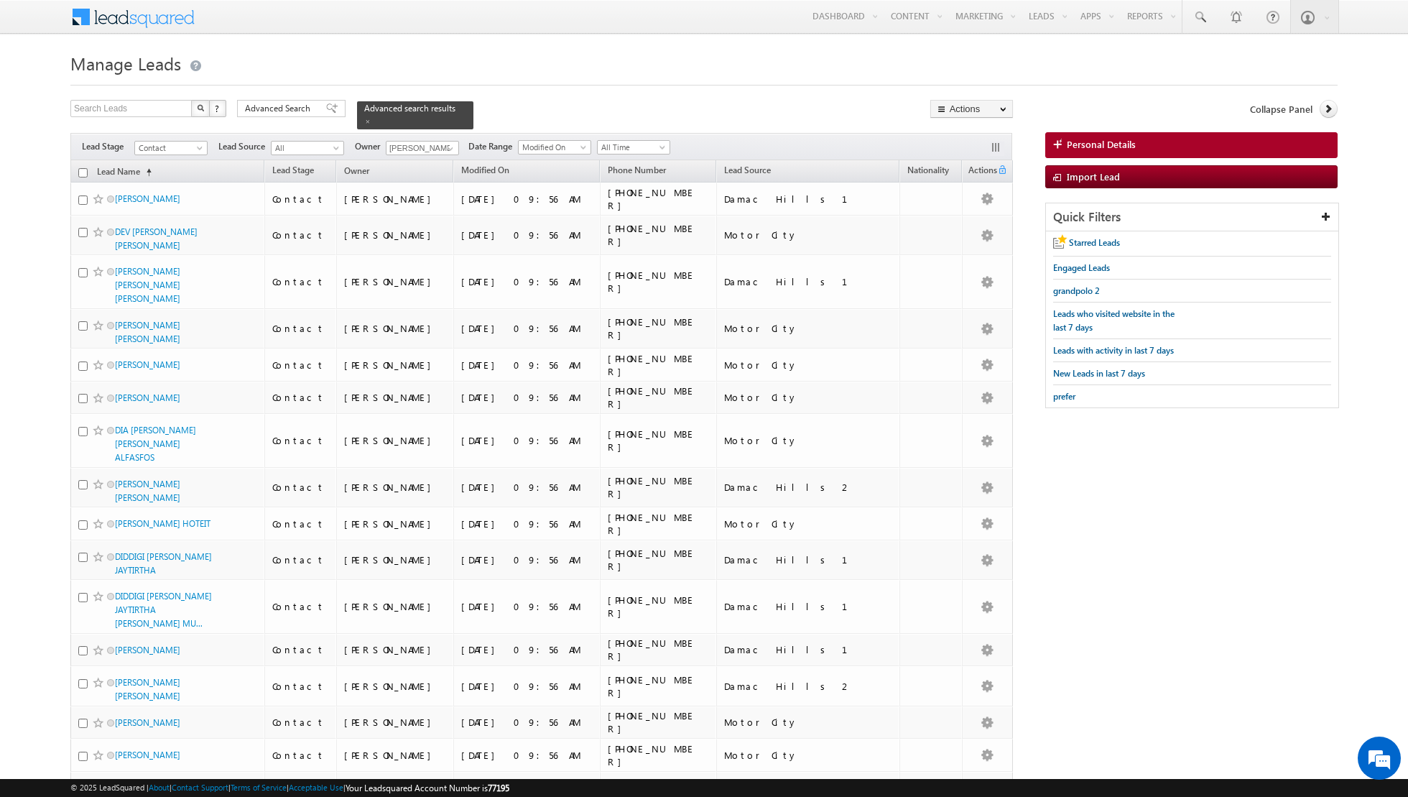
click at [83, 170] on input "checkbox" at bounding box center [82, 172] width 9 height 9
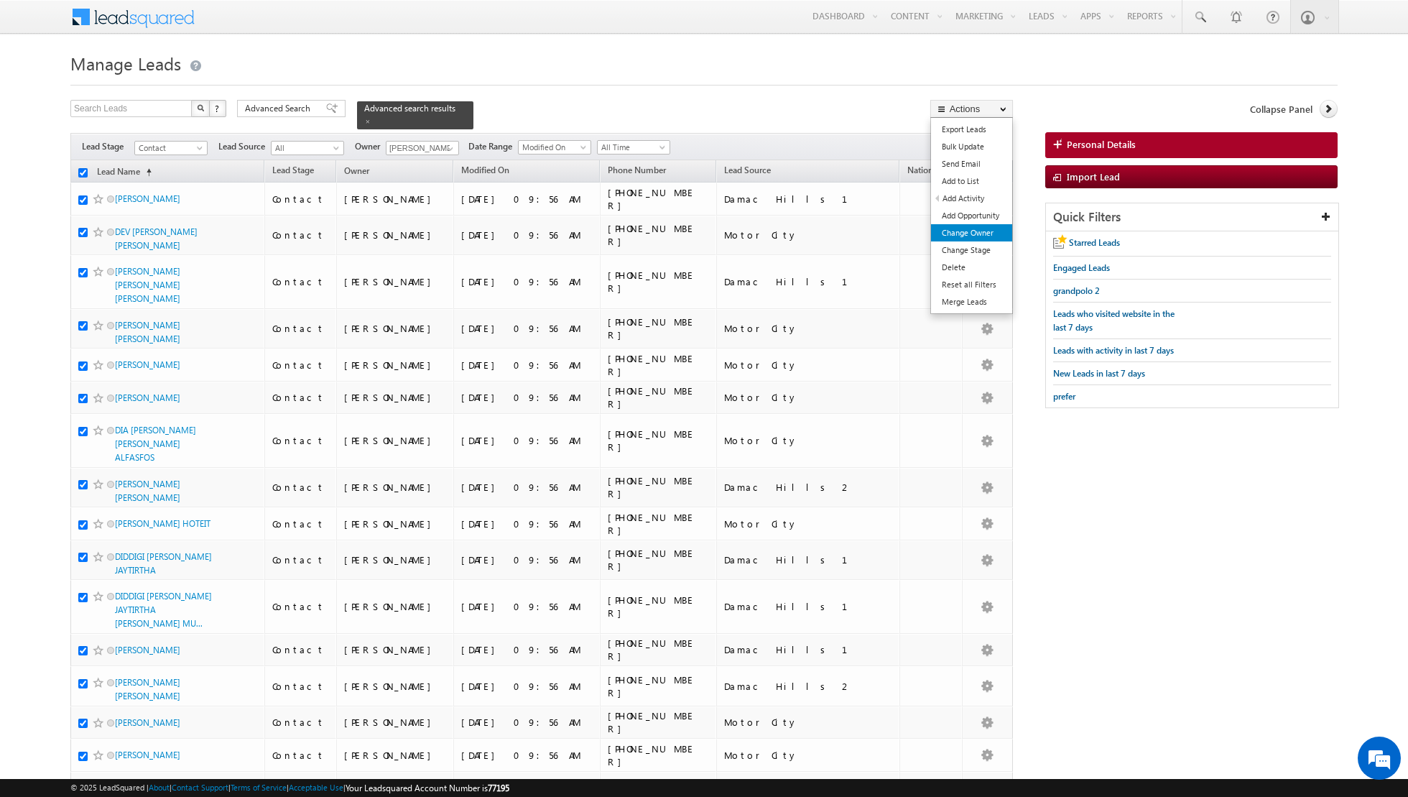
click at [945, 231] on link "Change Owner" at bounding box center [971, 232] width 81 height 17
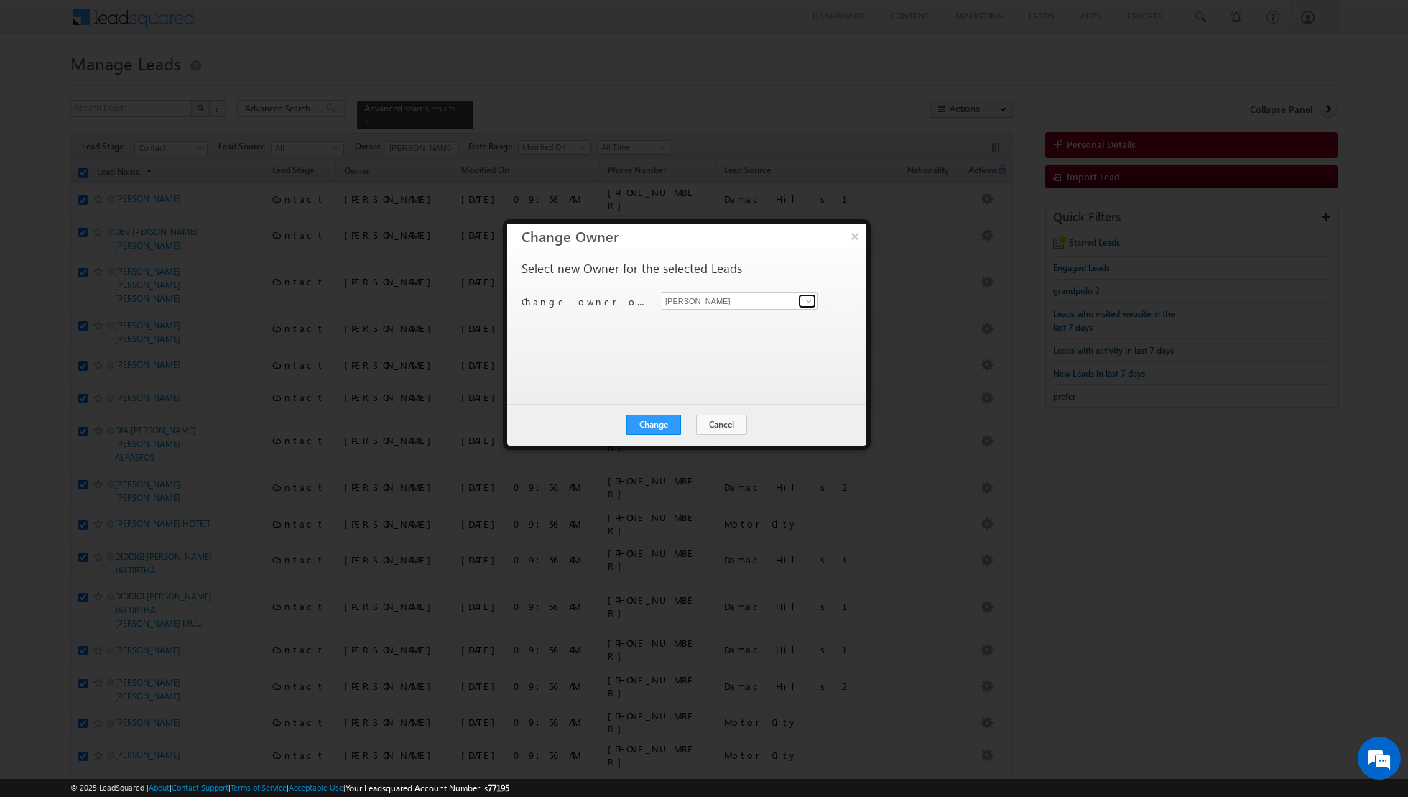
click at [802, 301] on link at bounding box center [807, 301] width 18 height 14
click at [714, 381] on span "[EMAIL_ADDRESS][DOMAIN_NAME]" at bounding box center [731, 386] width 129 height 11
click at [656, 421] on button "Change" at bounding box center [653, 424] width 55 height 20
click at [693, 422] on button "Close" at bounding box center [689, 424] width 46 height 20
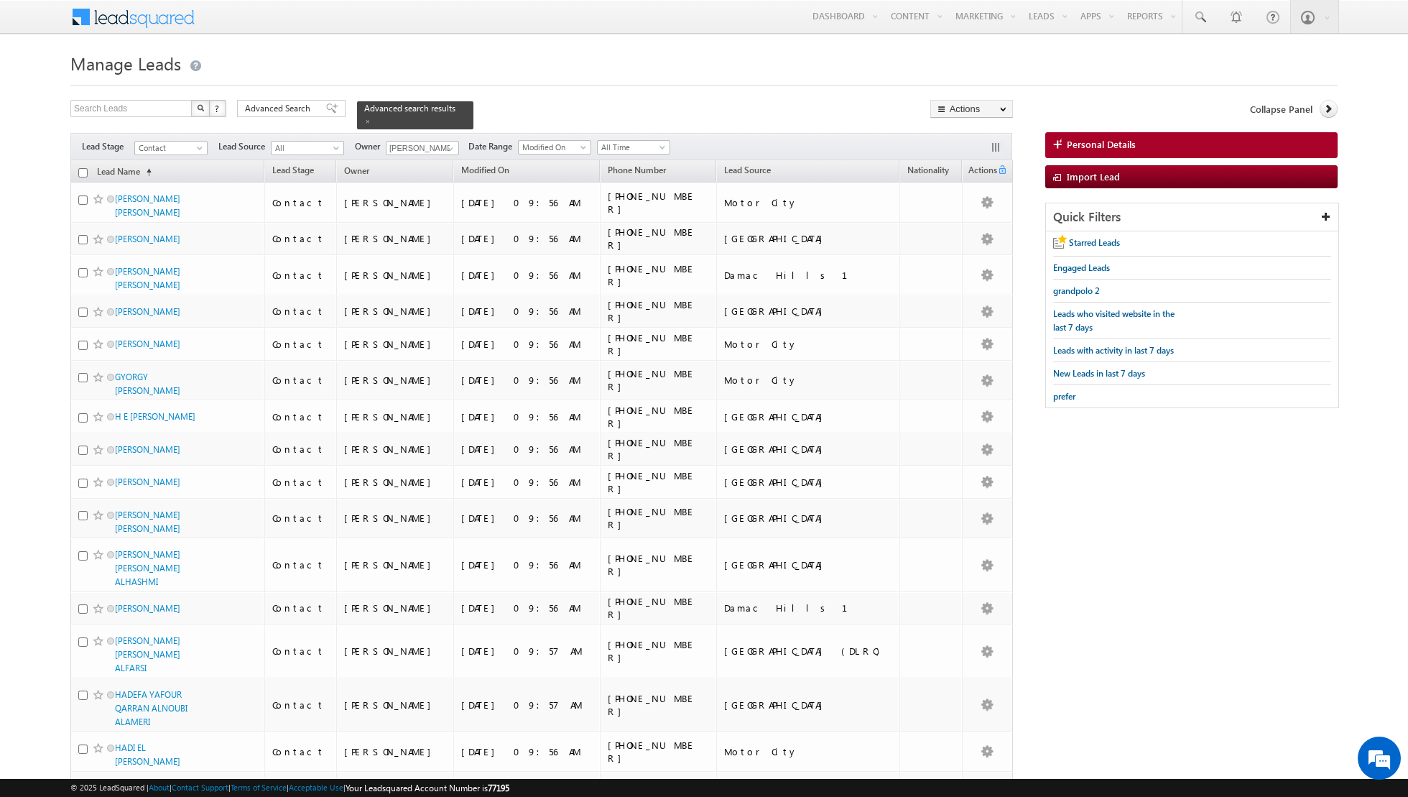
click at [82, 171] on input "checkbox" at bounding box center [82, 172] width 9 height 9
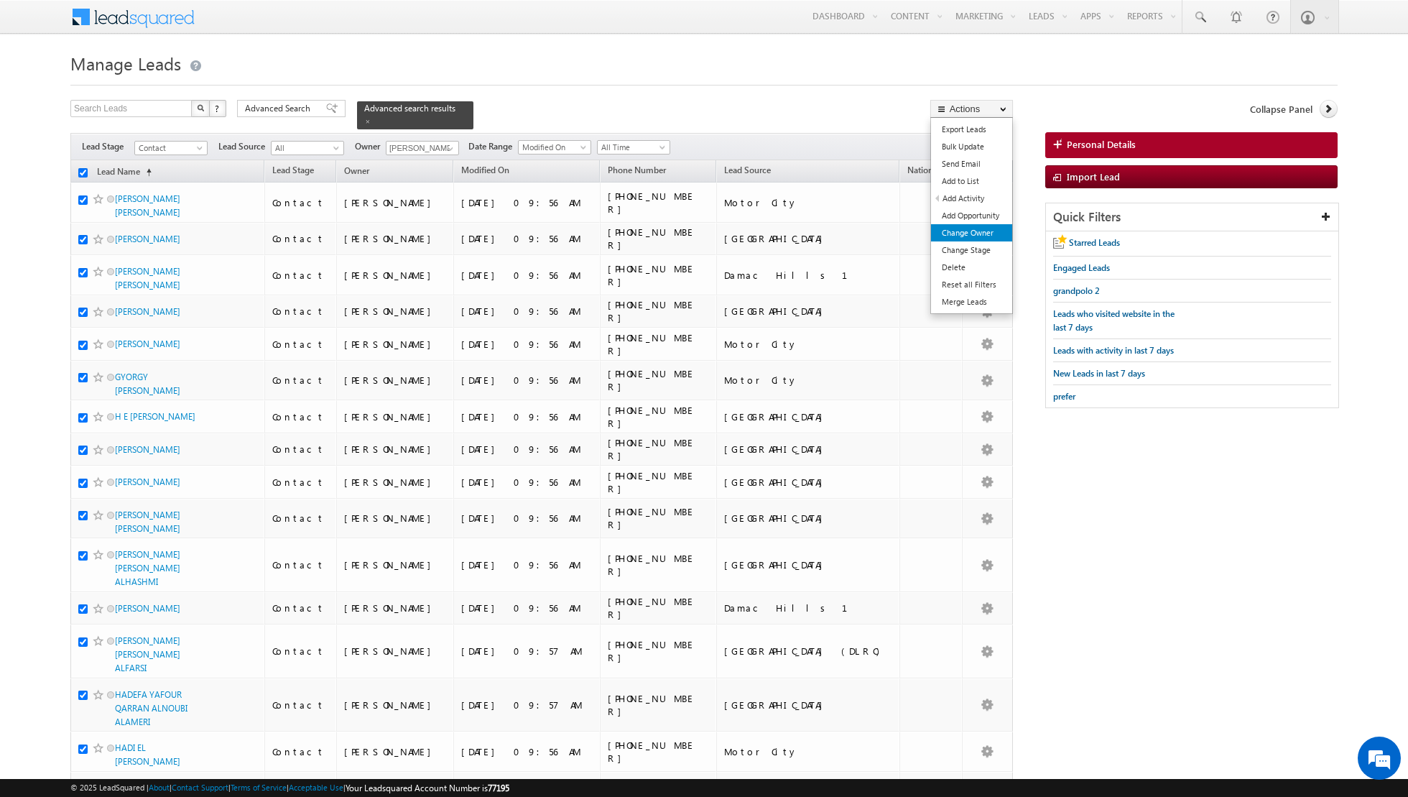
click at [960, 230] on link "Change Owner" at bounding box center [971, 232] width 81 height 17
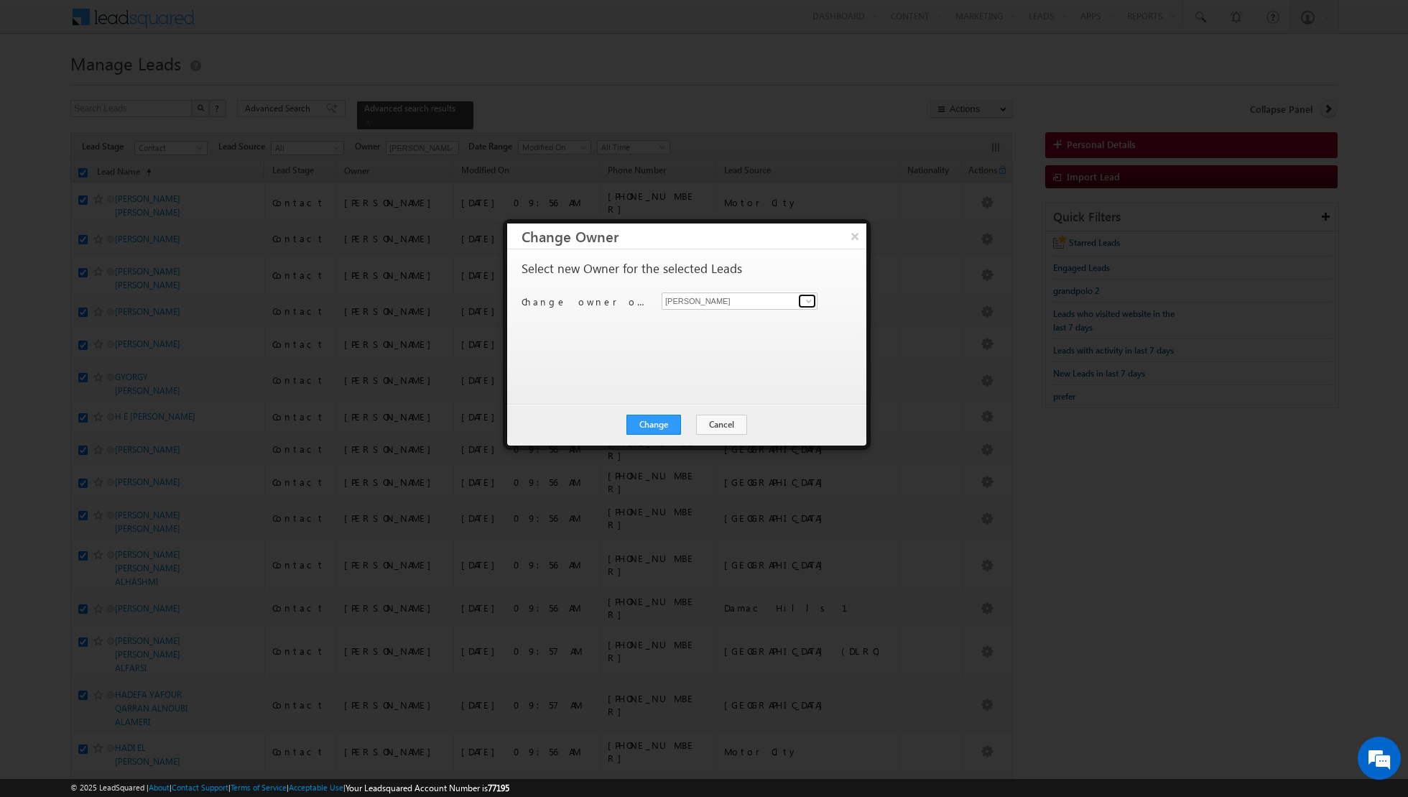
click at [806, 305] on span at bounding box center [808, 300] width 11 height 11
click at [709, 388] on span "[EMAIL_ADDRESS][DOMAIN_NAME]" at bounding box center [731, 393] width 129 height 11
type input "[PERSON_NAME]"
click at [655, 422] on button "Change" at bounding box center [653, 424] width 55 height 20
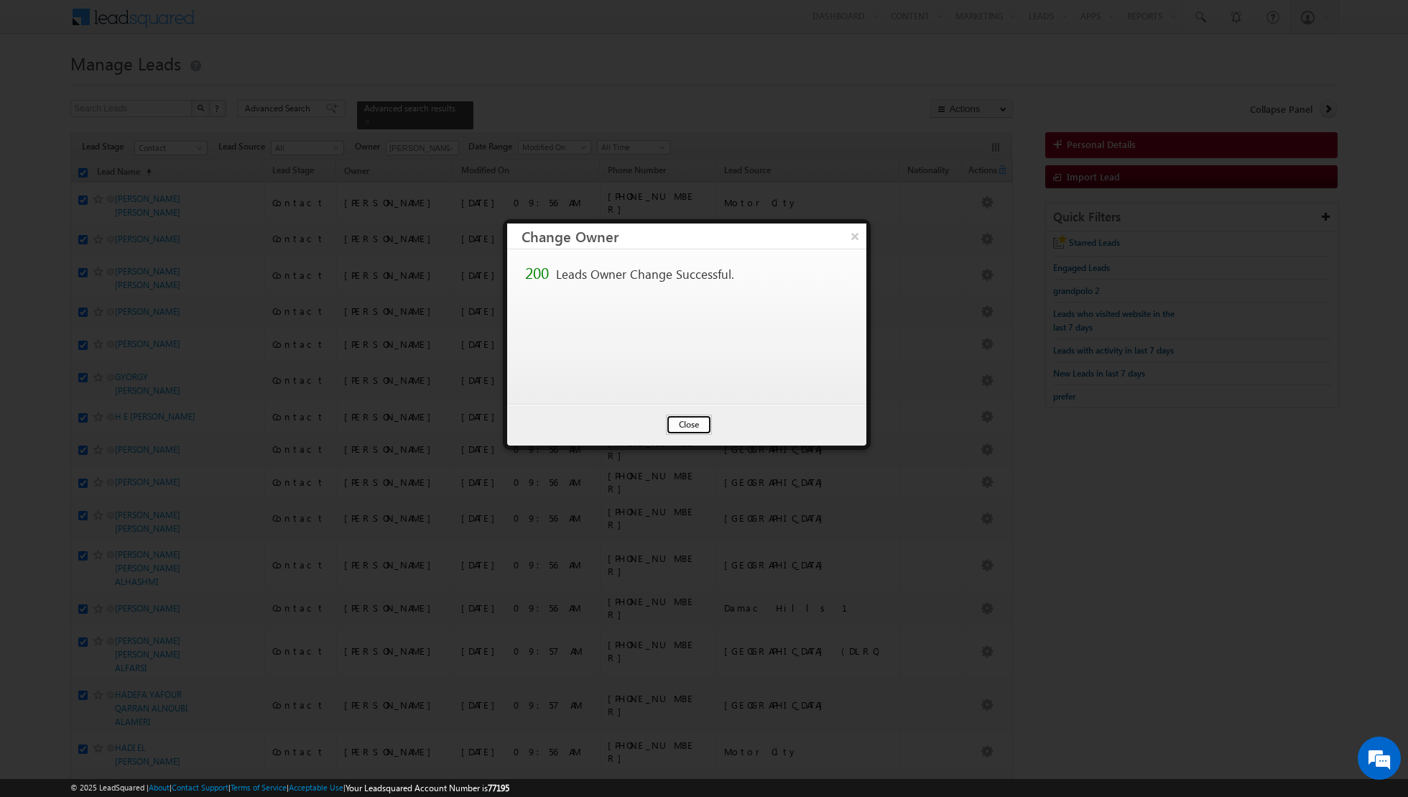
click at [699, 420] on button "Close" at bounding box center [689, 424] width 46 height 20
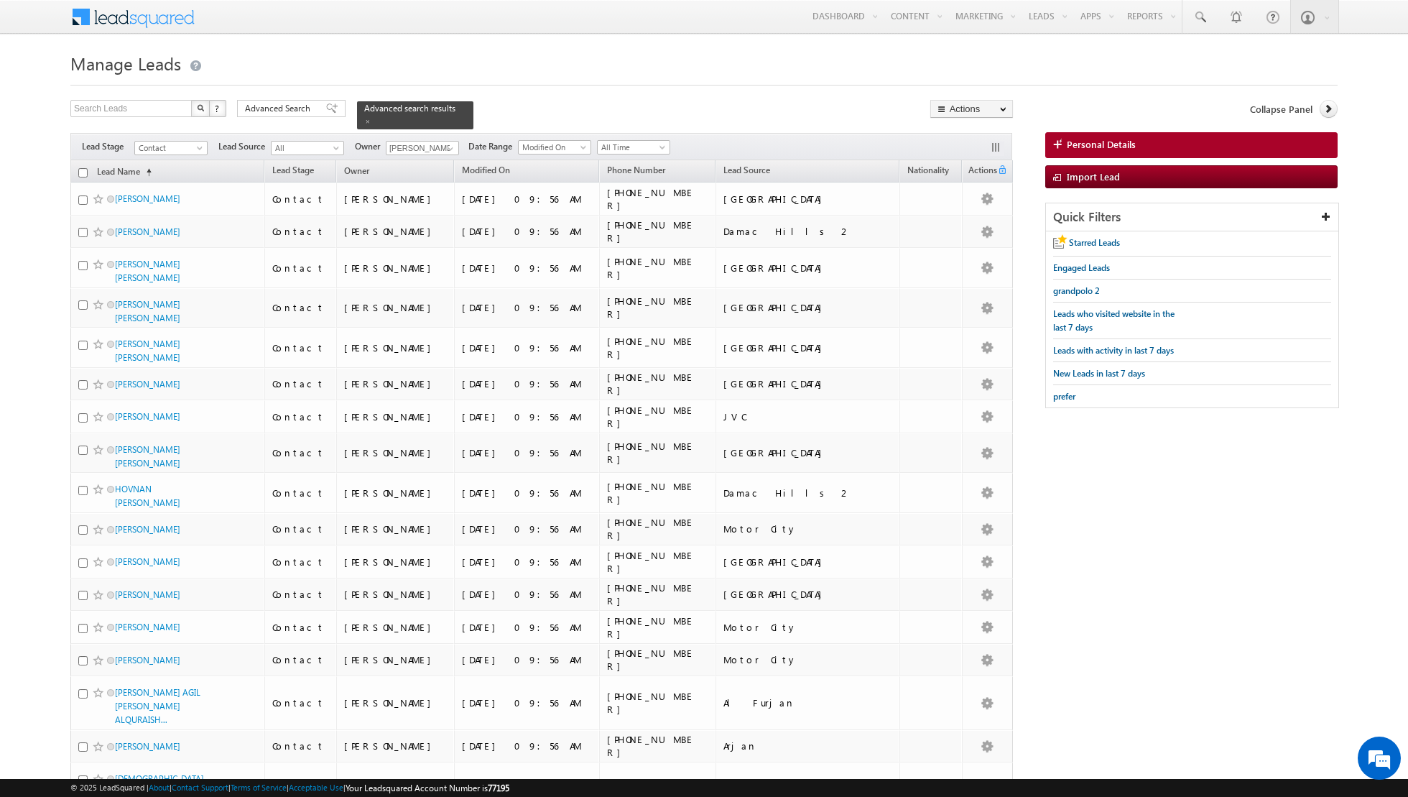
click at [85, 172] on input "checkbox" at bounding box center [82, 172] width 9 height 9
checkbox input "true"
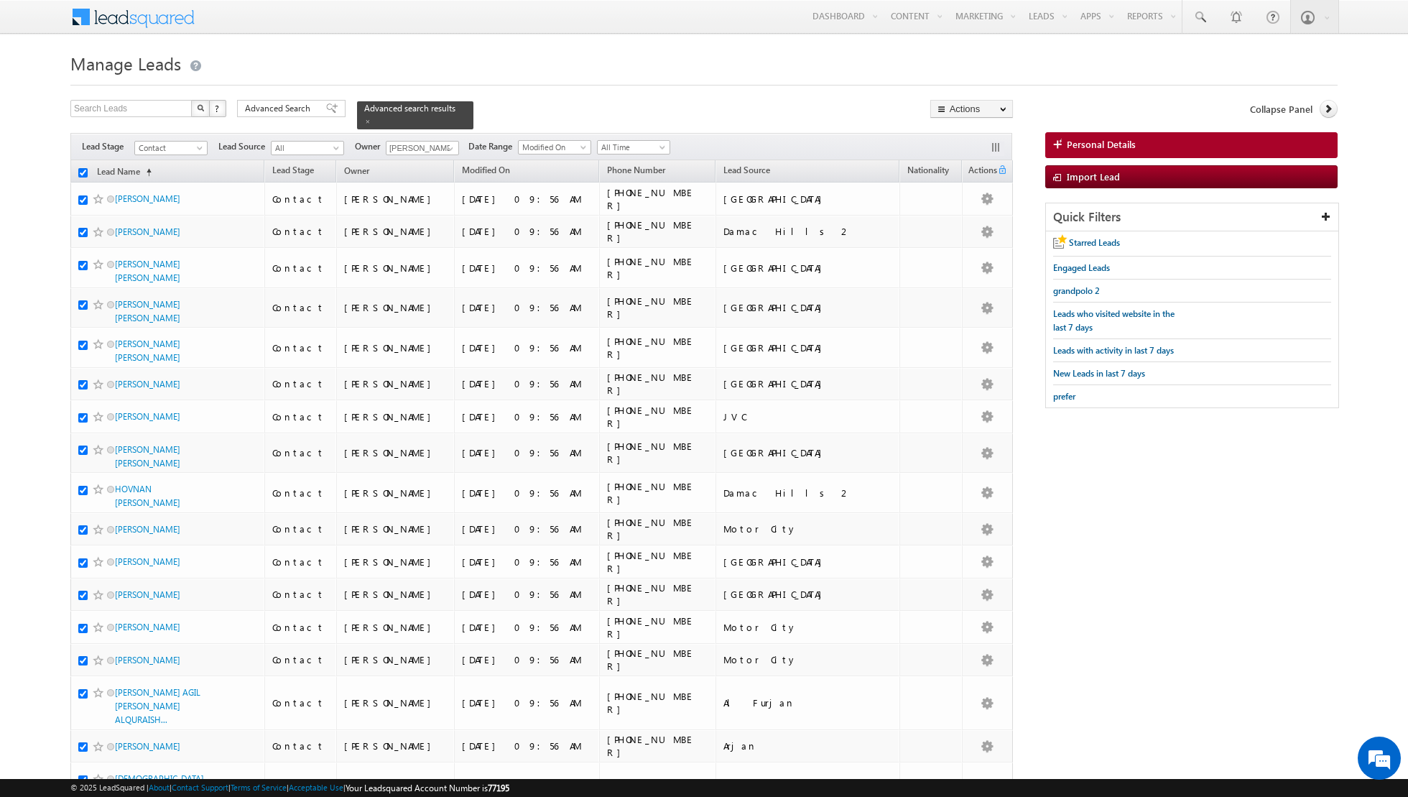
checkbox input "true"
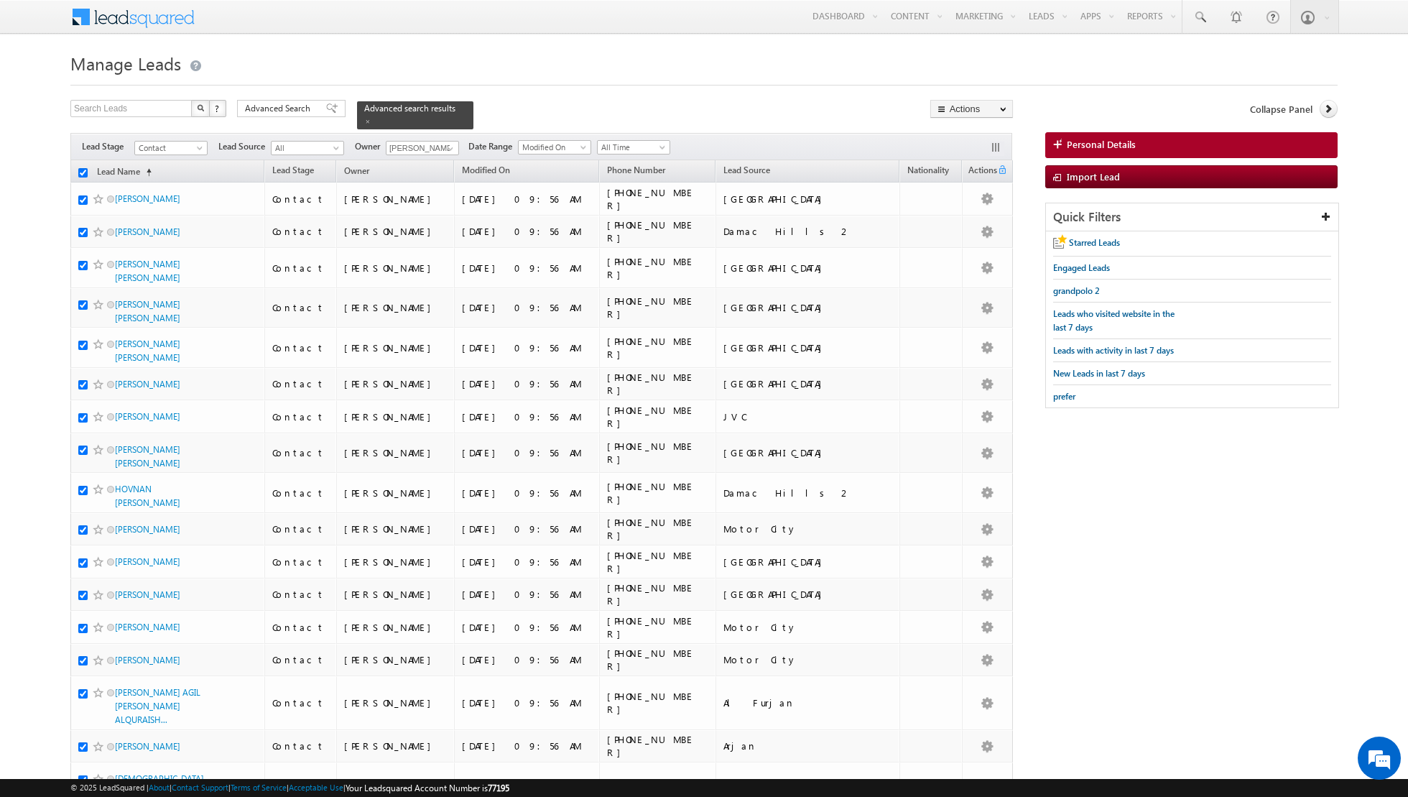
checkbox input "true"
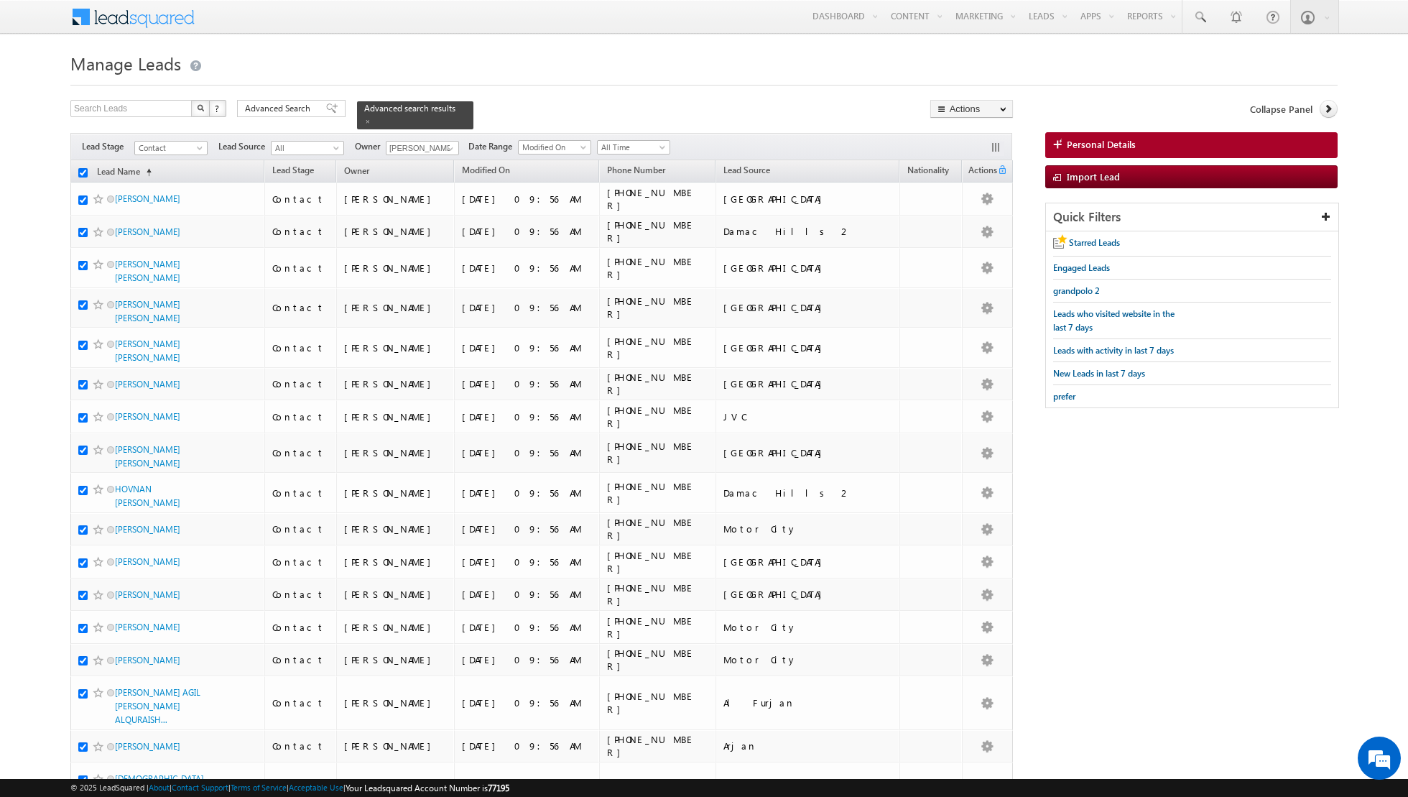
checkbox input "true"
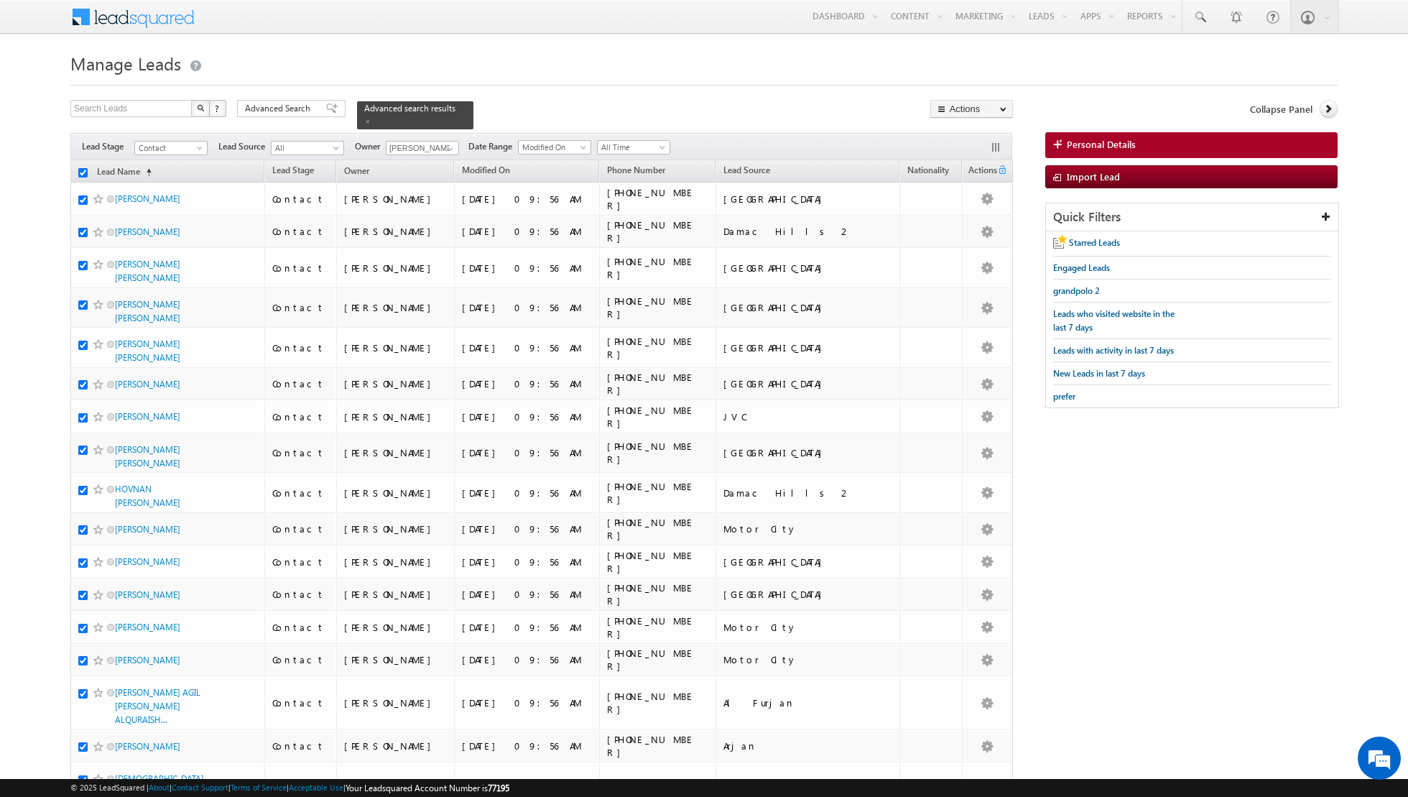
checkbox input "true"
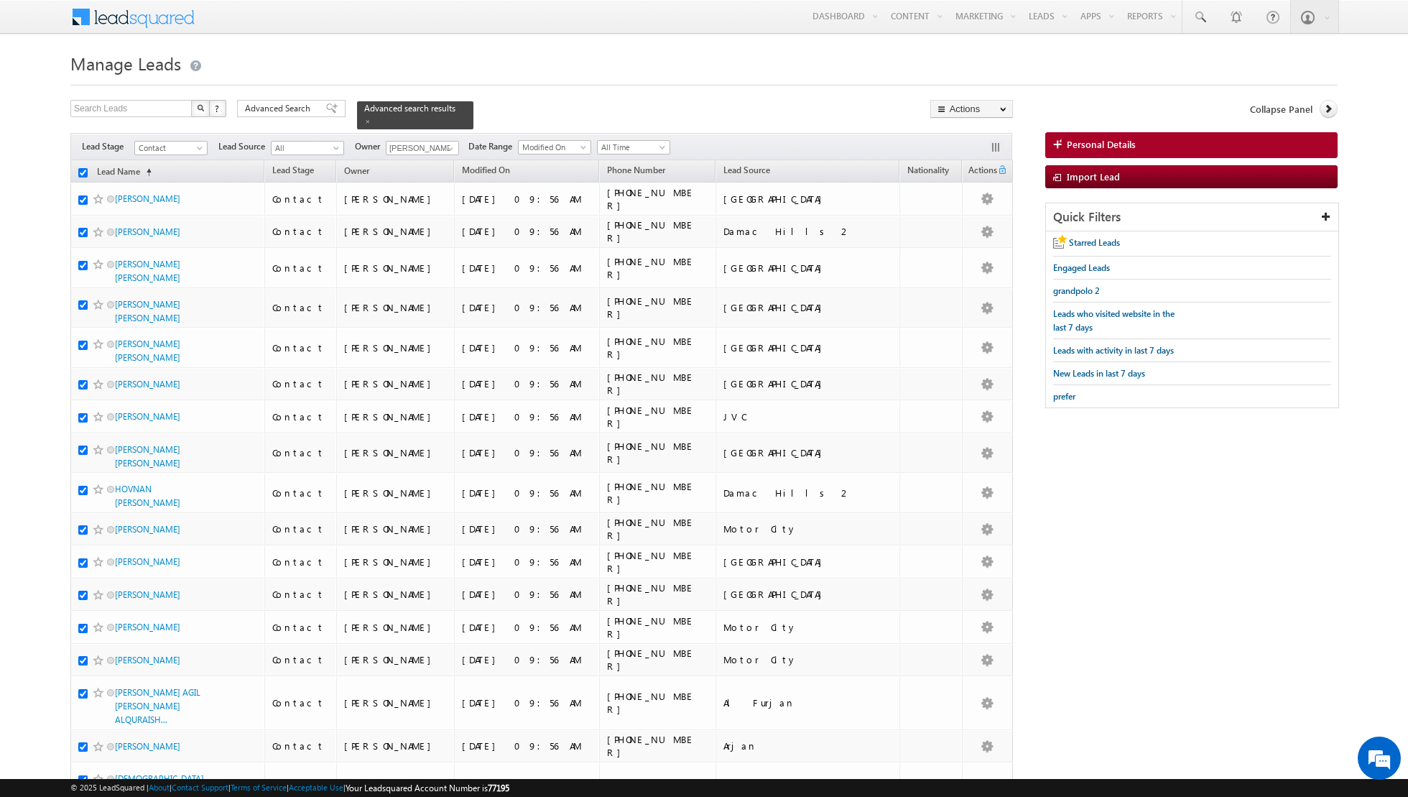
checkbox input "true"
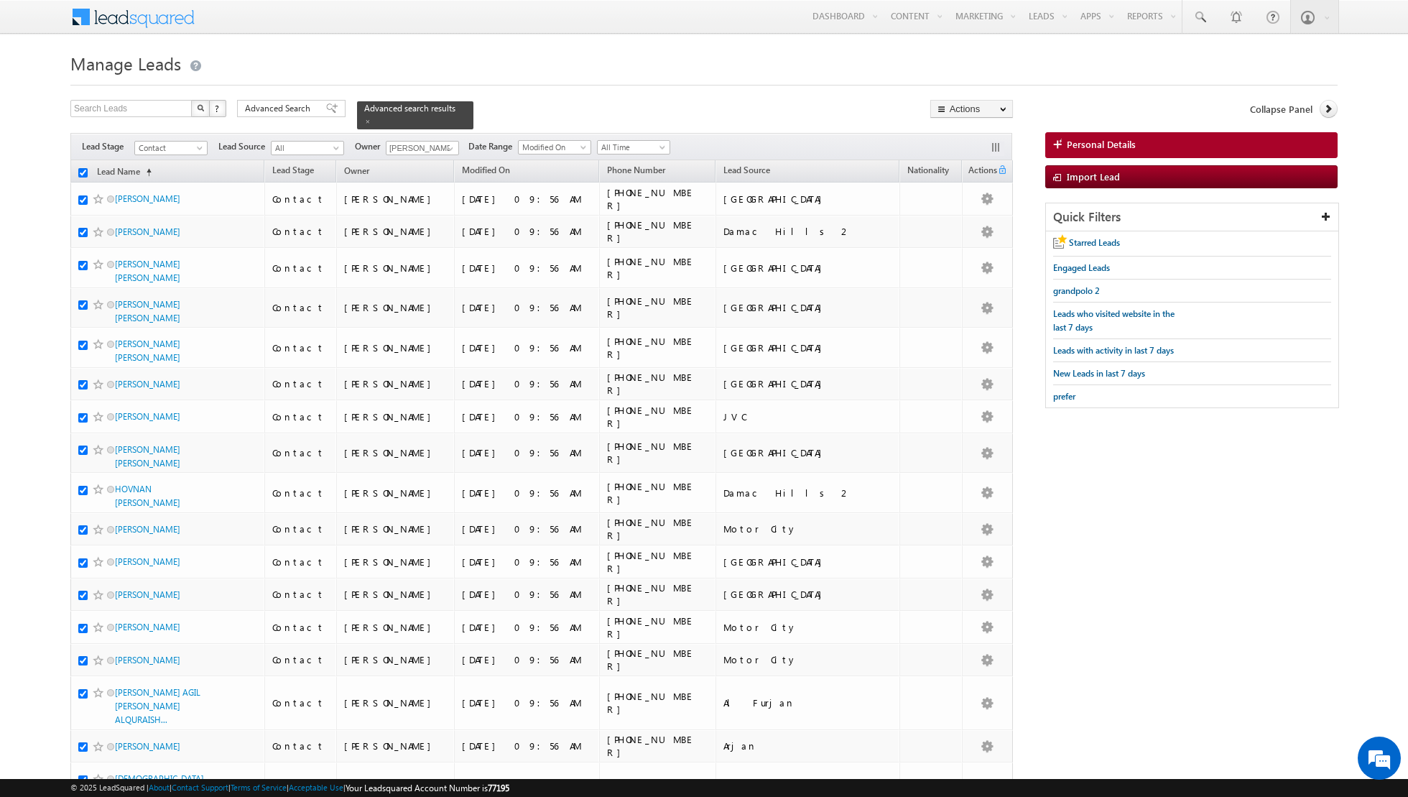
checkbox input "true"
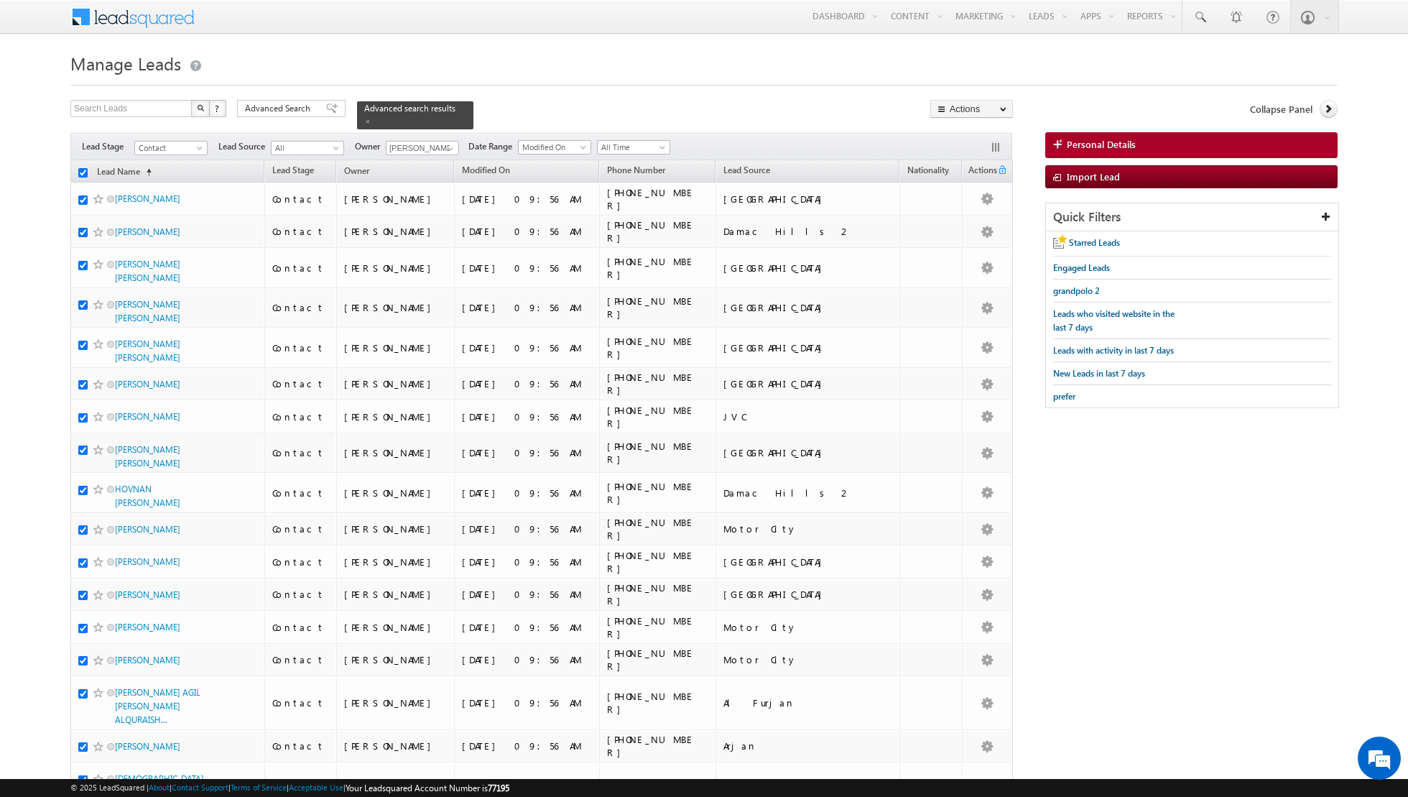
checkbox input "true"
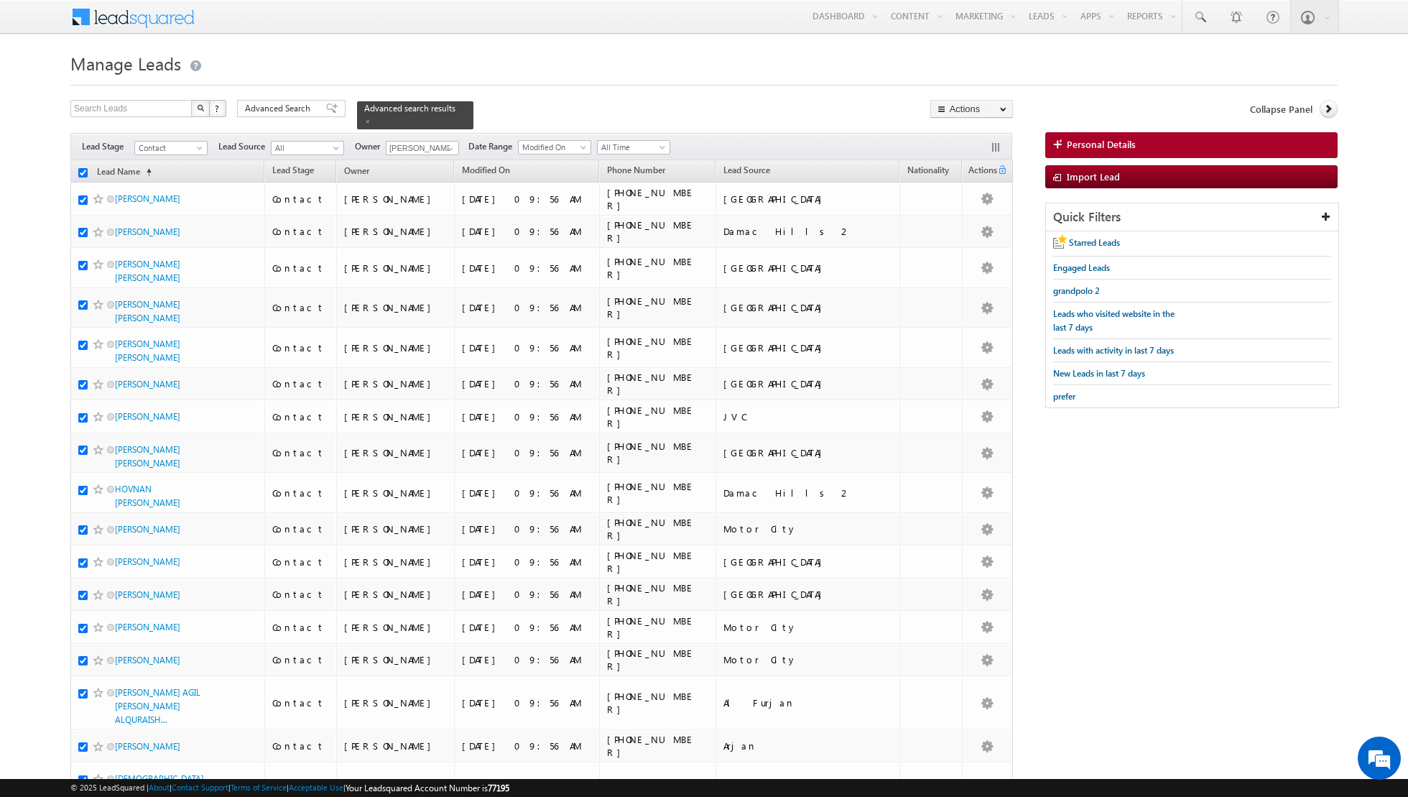
checkbox input "true"
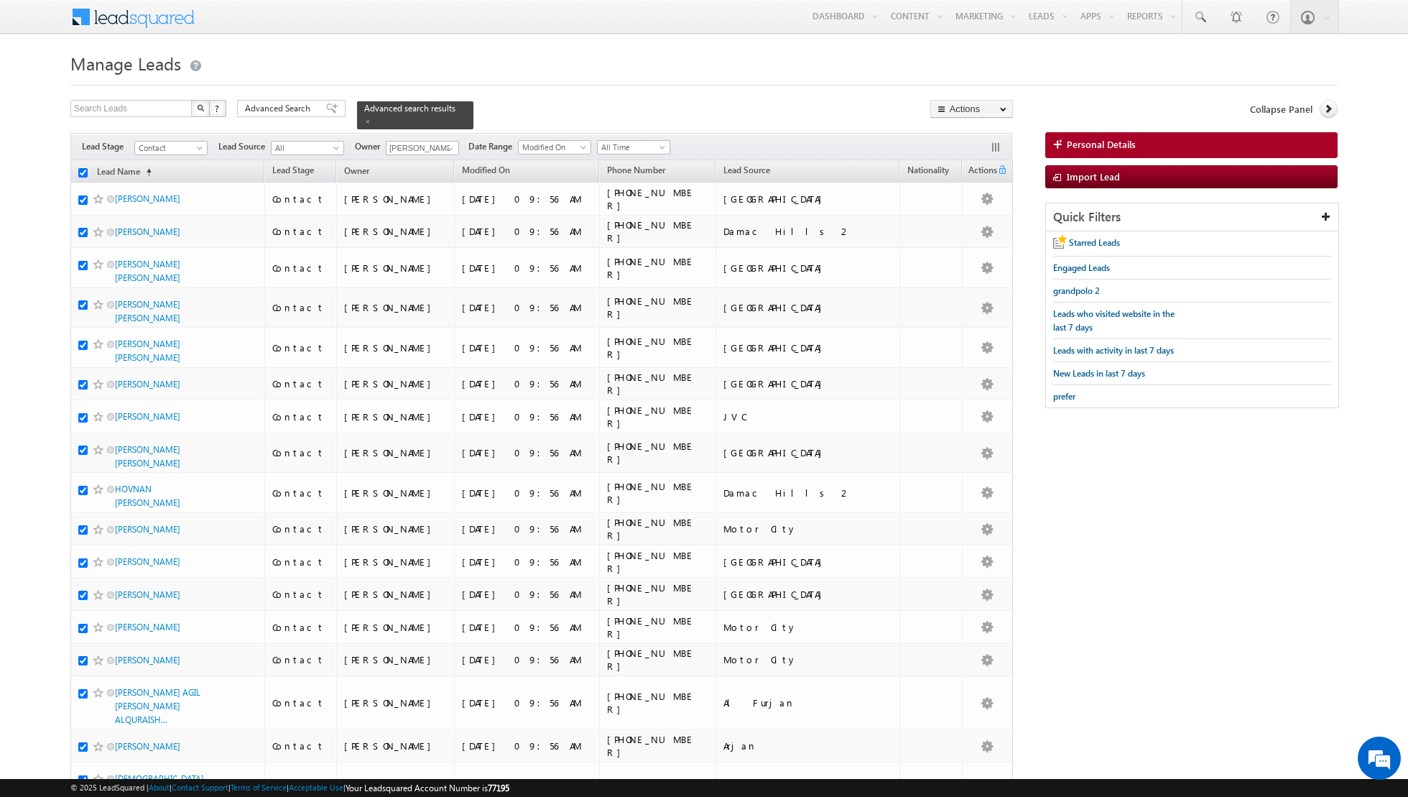
checkbox input "true"
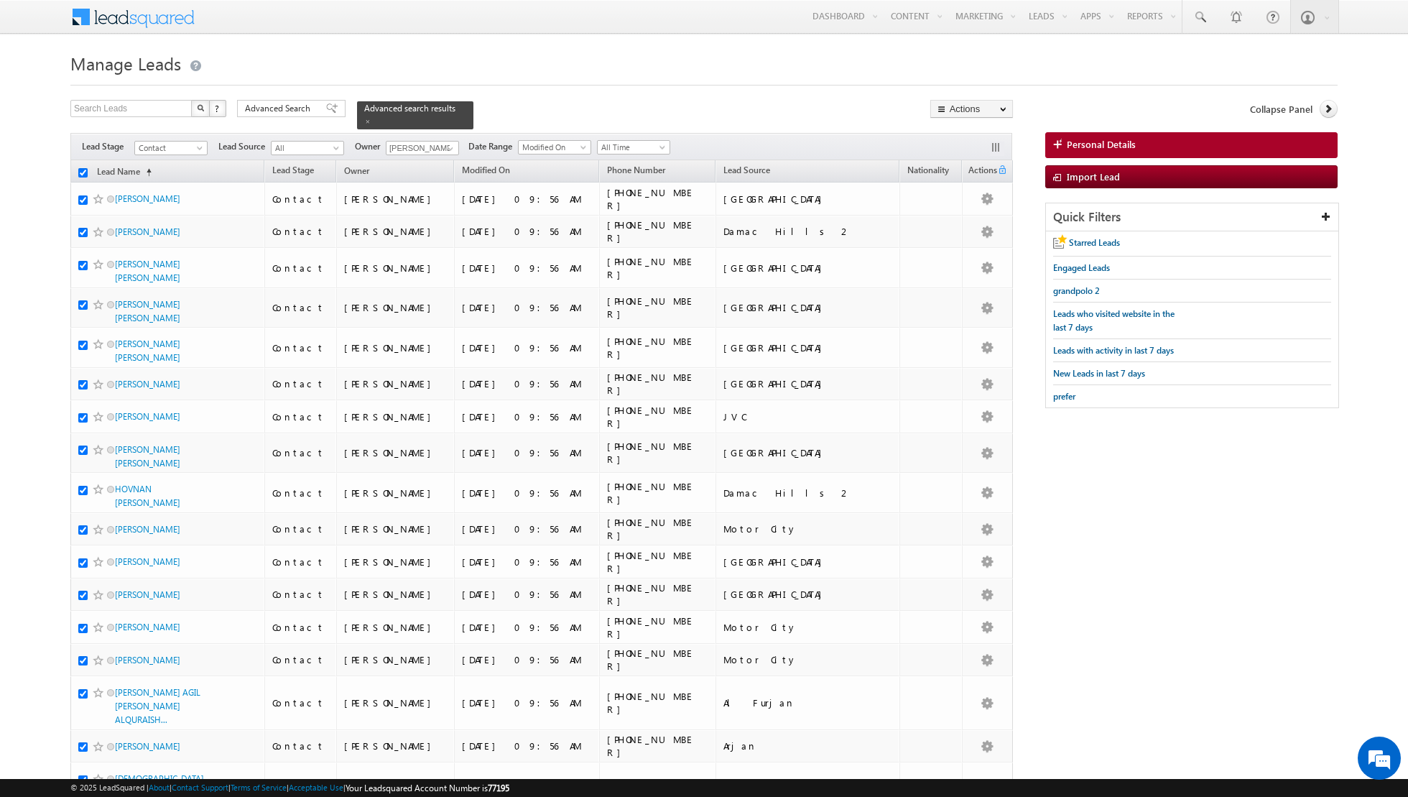
checkbox input "true"
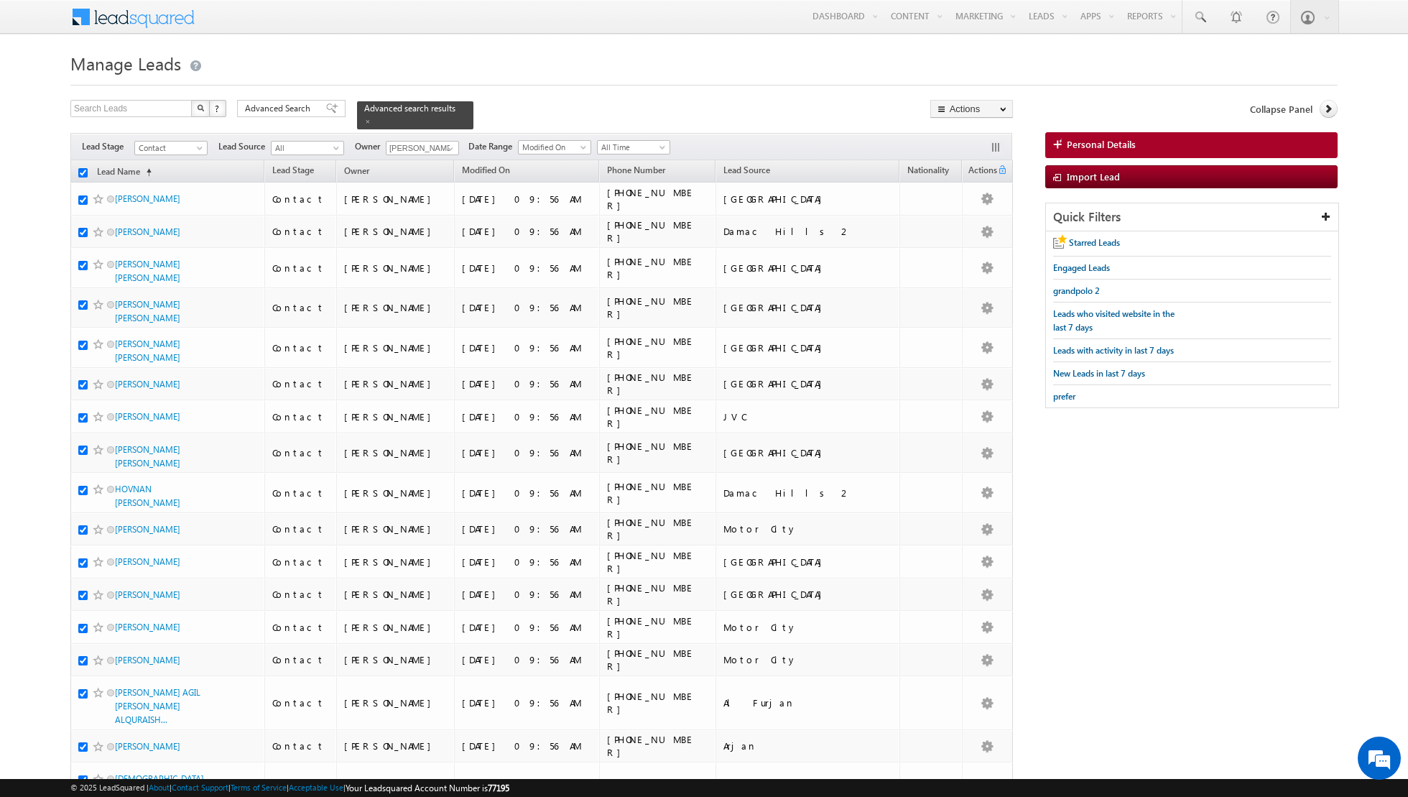
checkbox input "true"
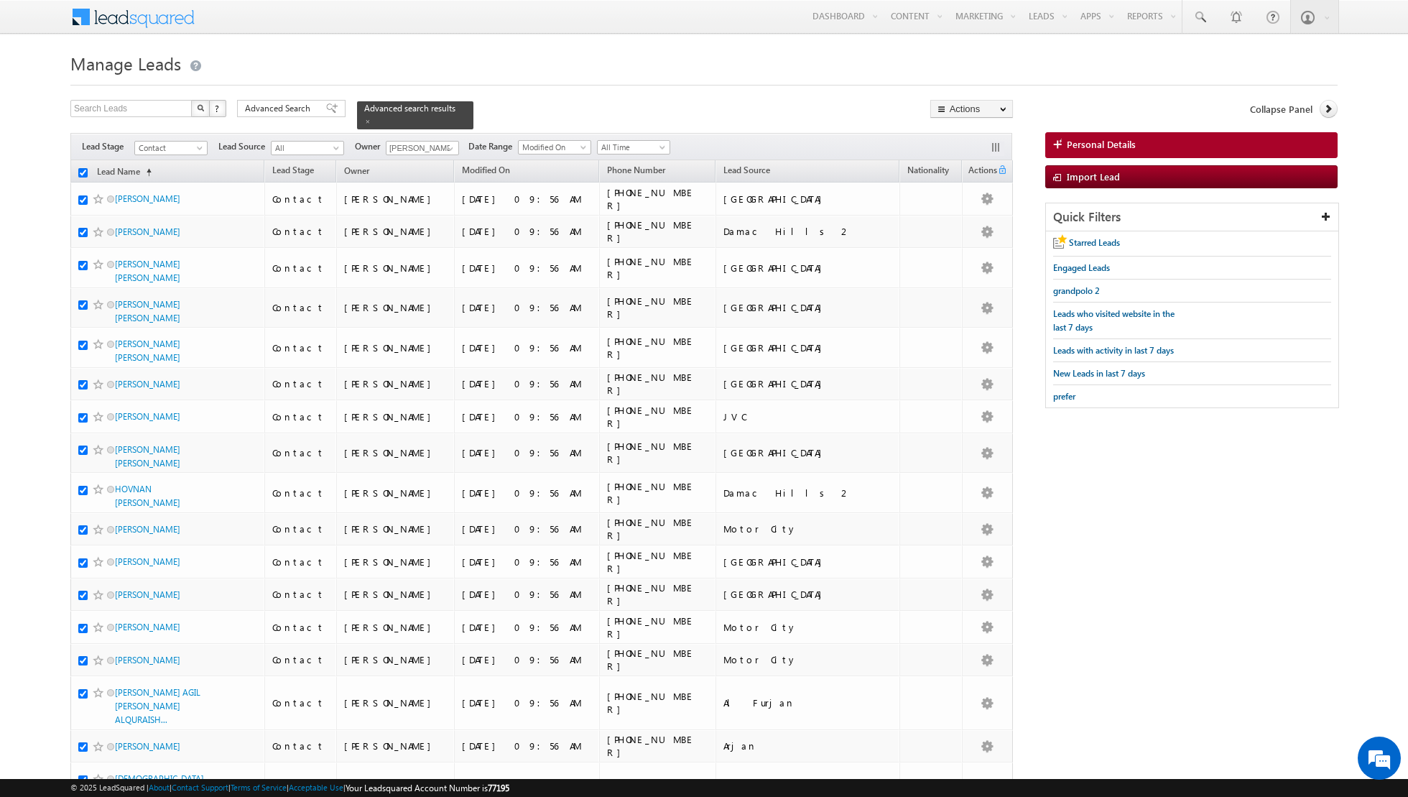
checkbox input "true"
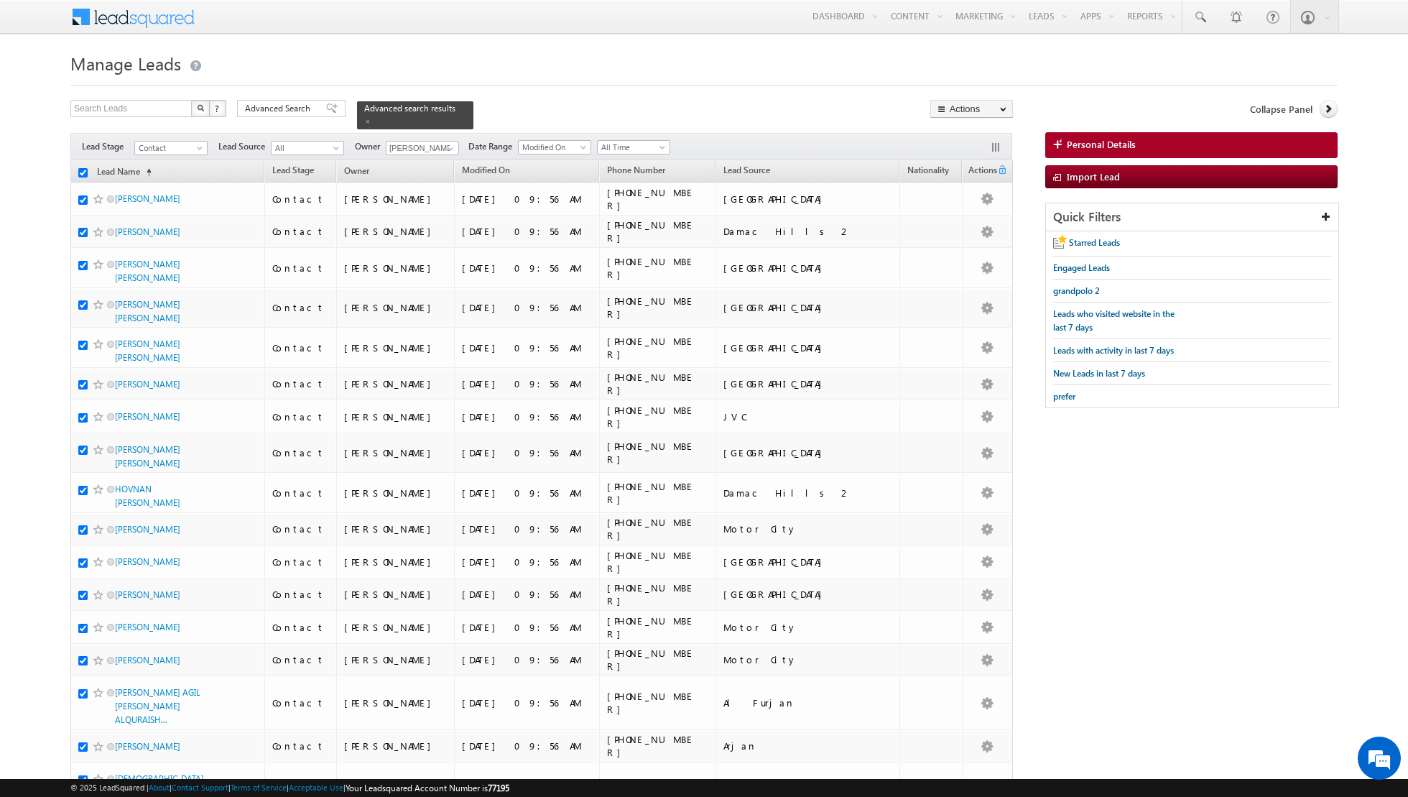
checkbox input "true"
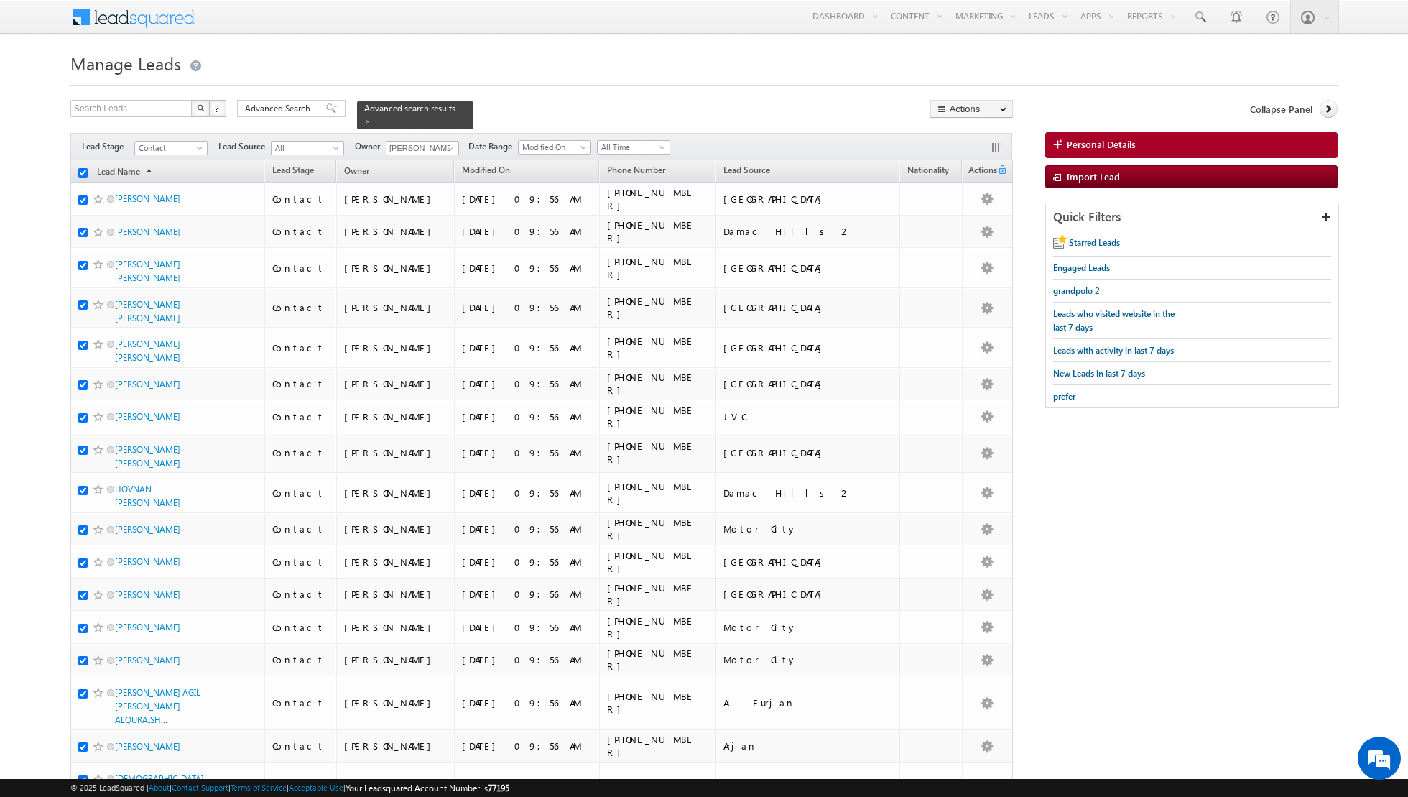
checkbox input "true"
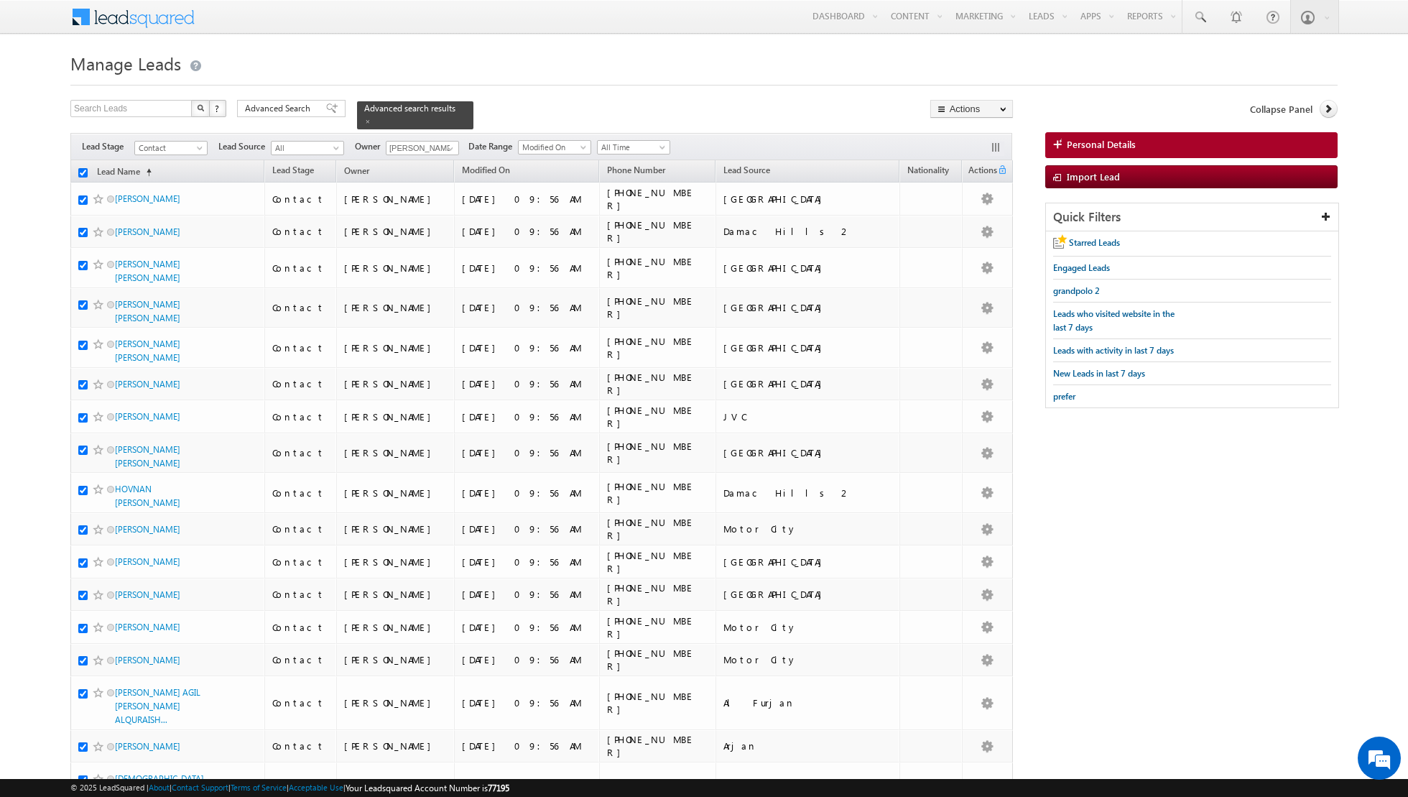
checkbox input "true"
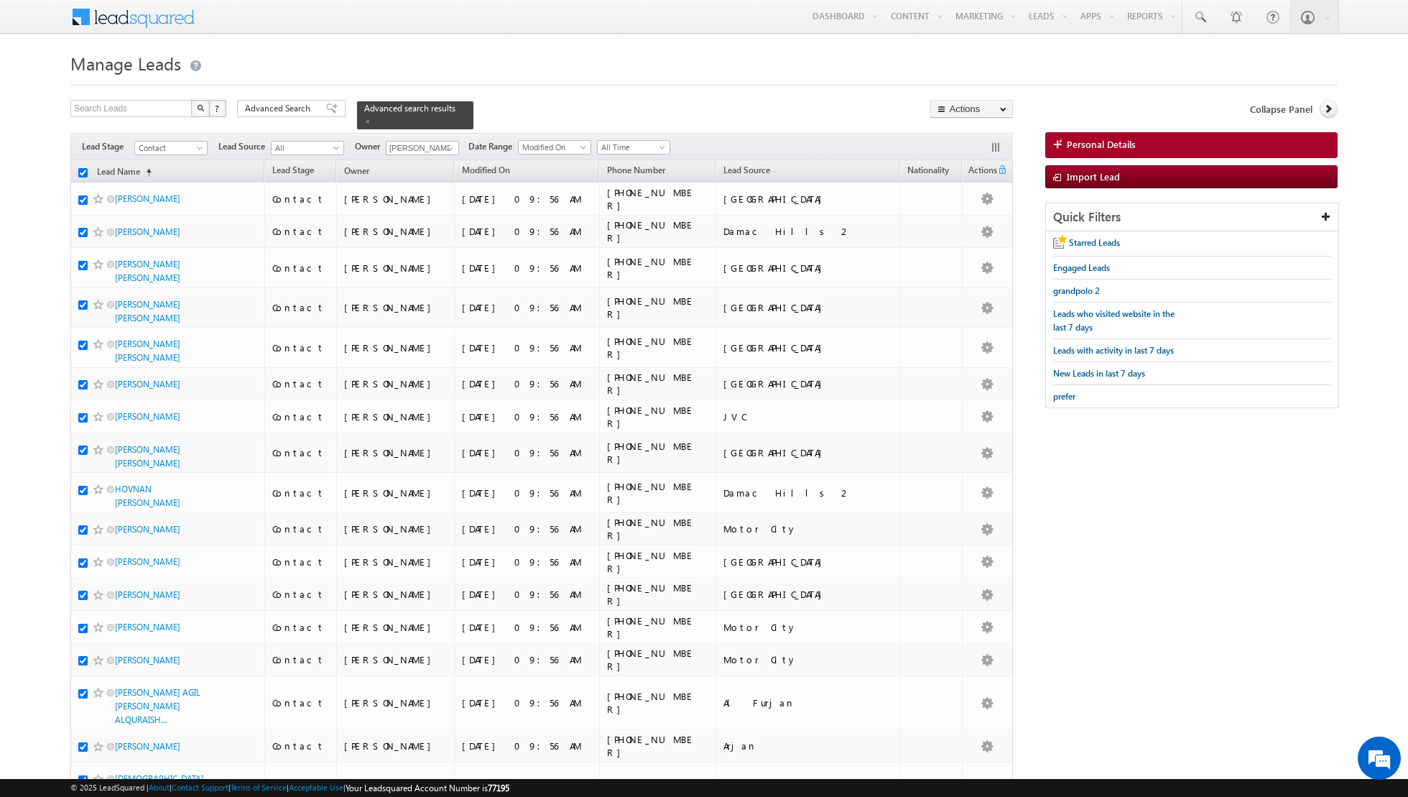
checkbox input "true"
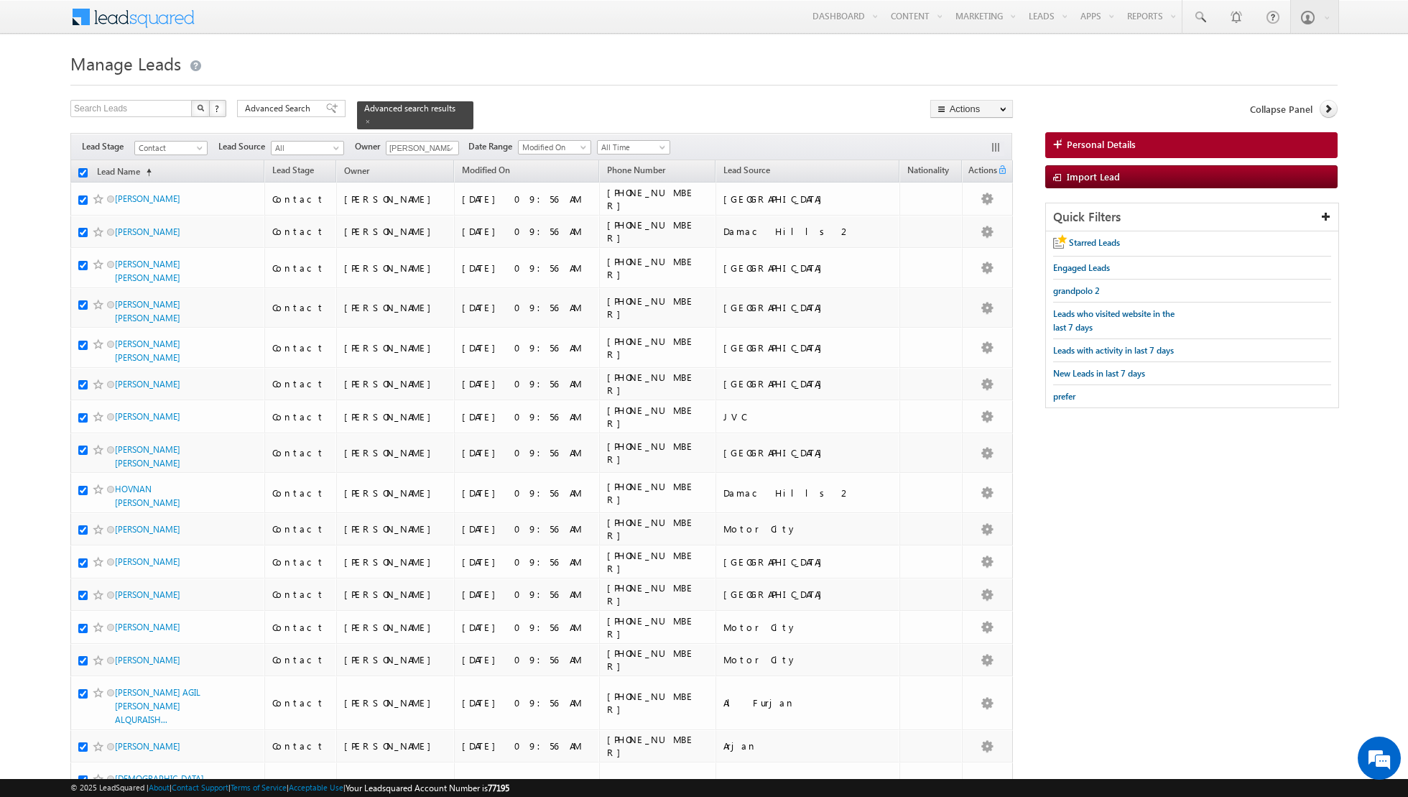
checkbox input "true"
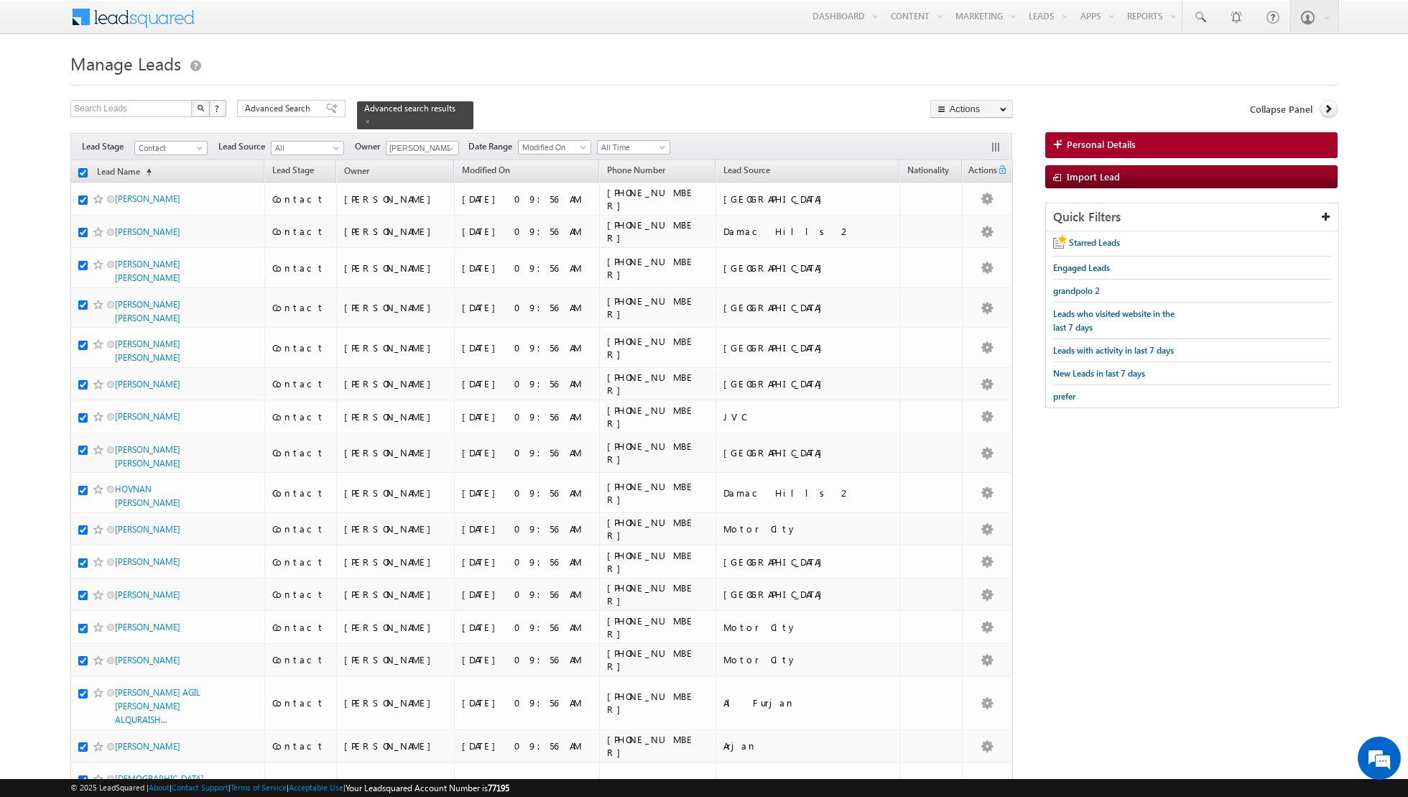
checkbox input "true"
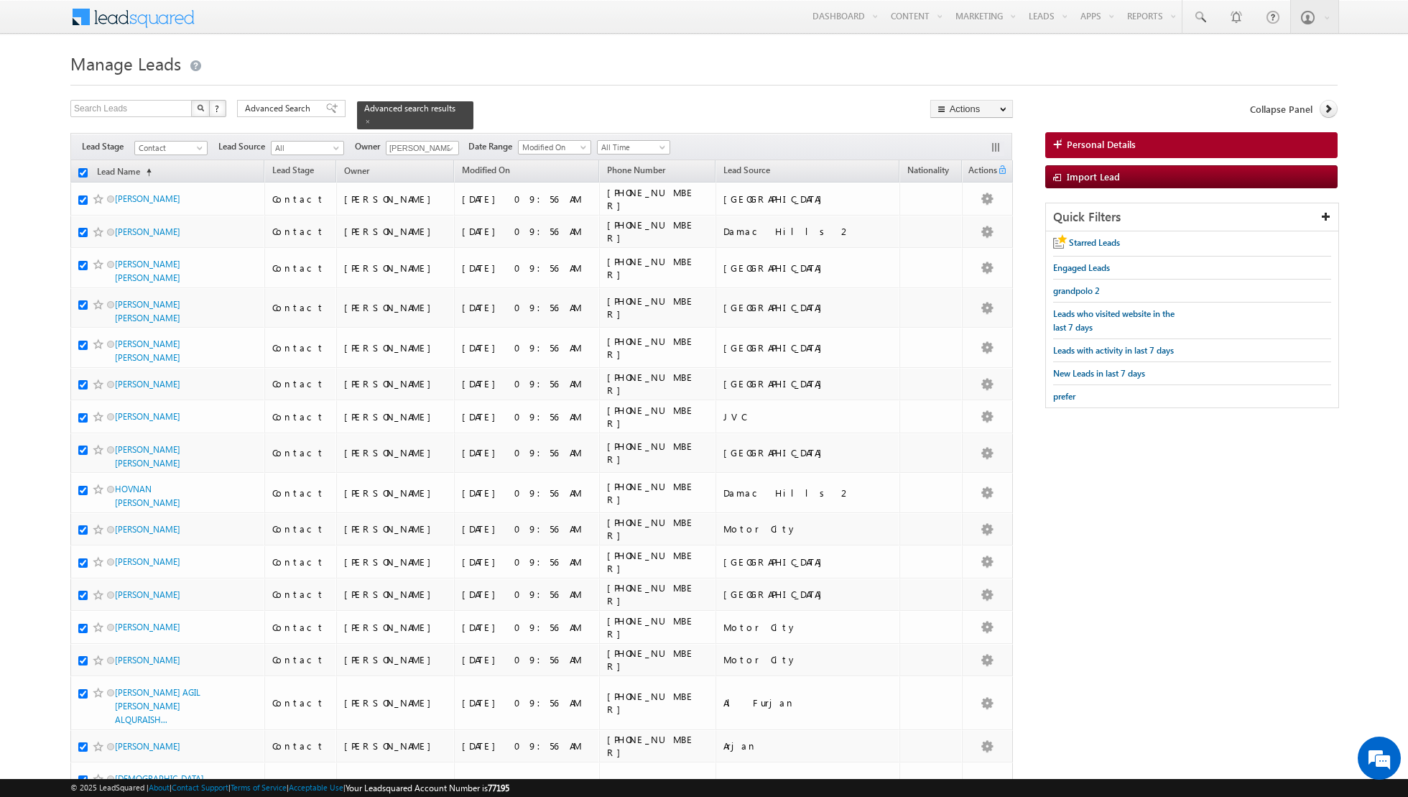
checkbox input "true"
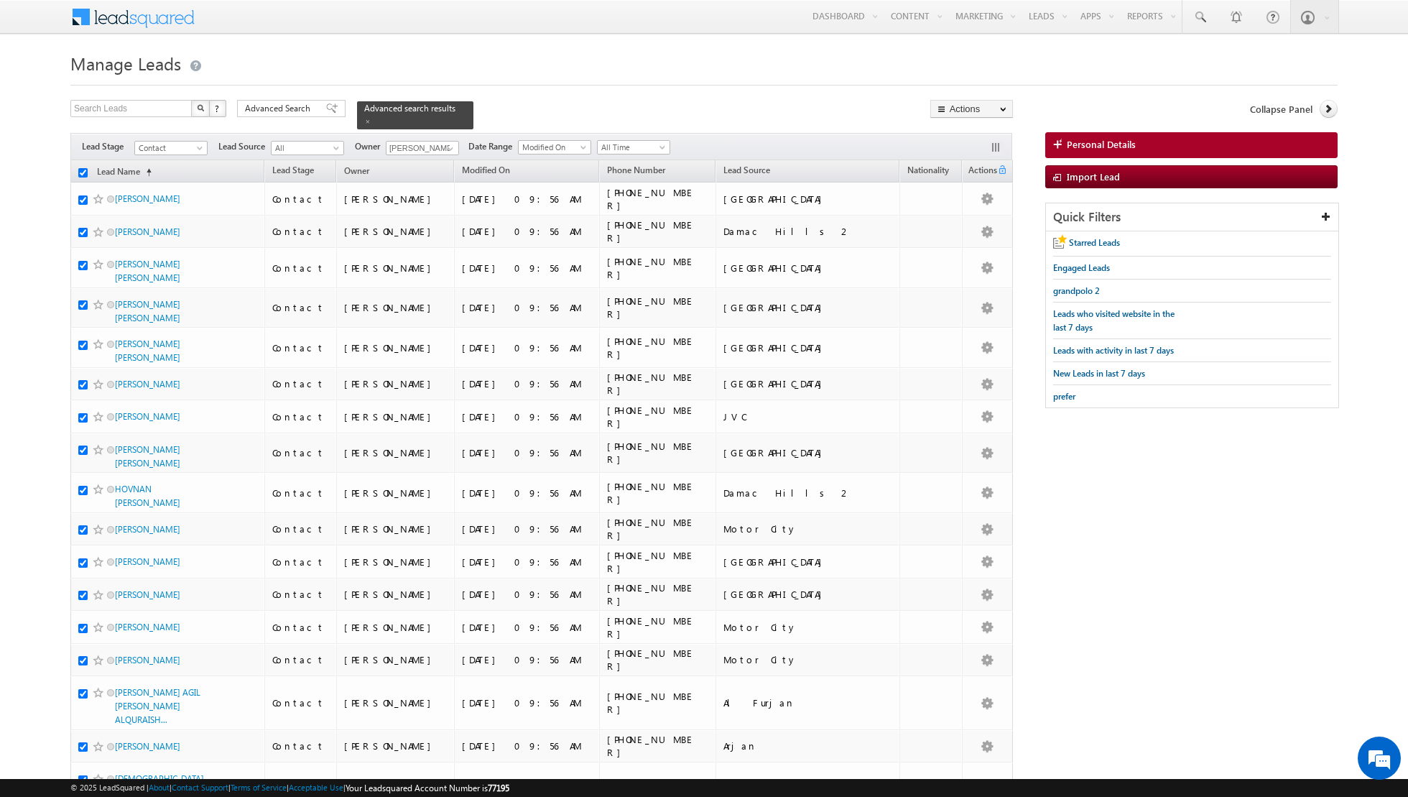
checkbox input "true"
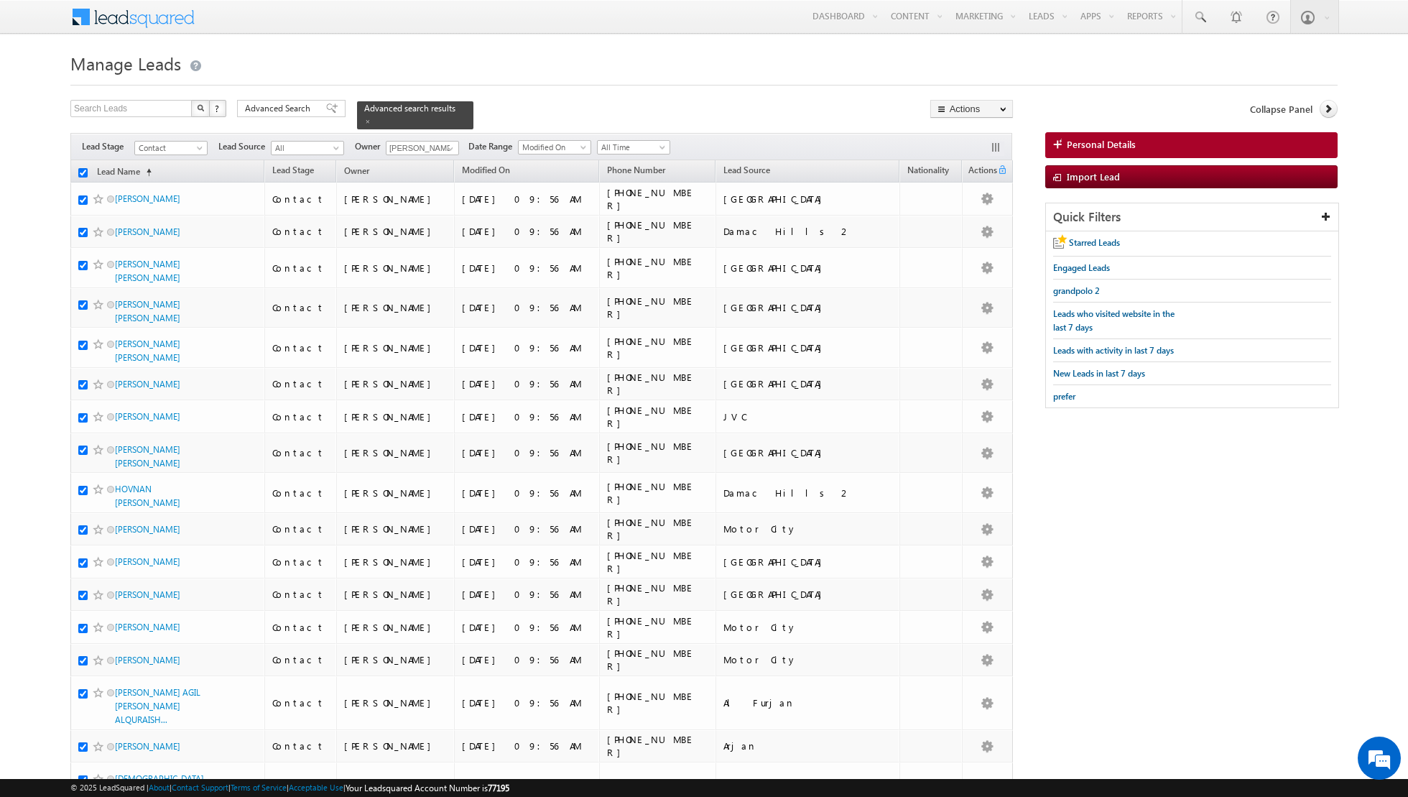
checkbox input "true"
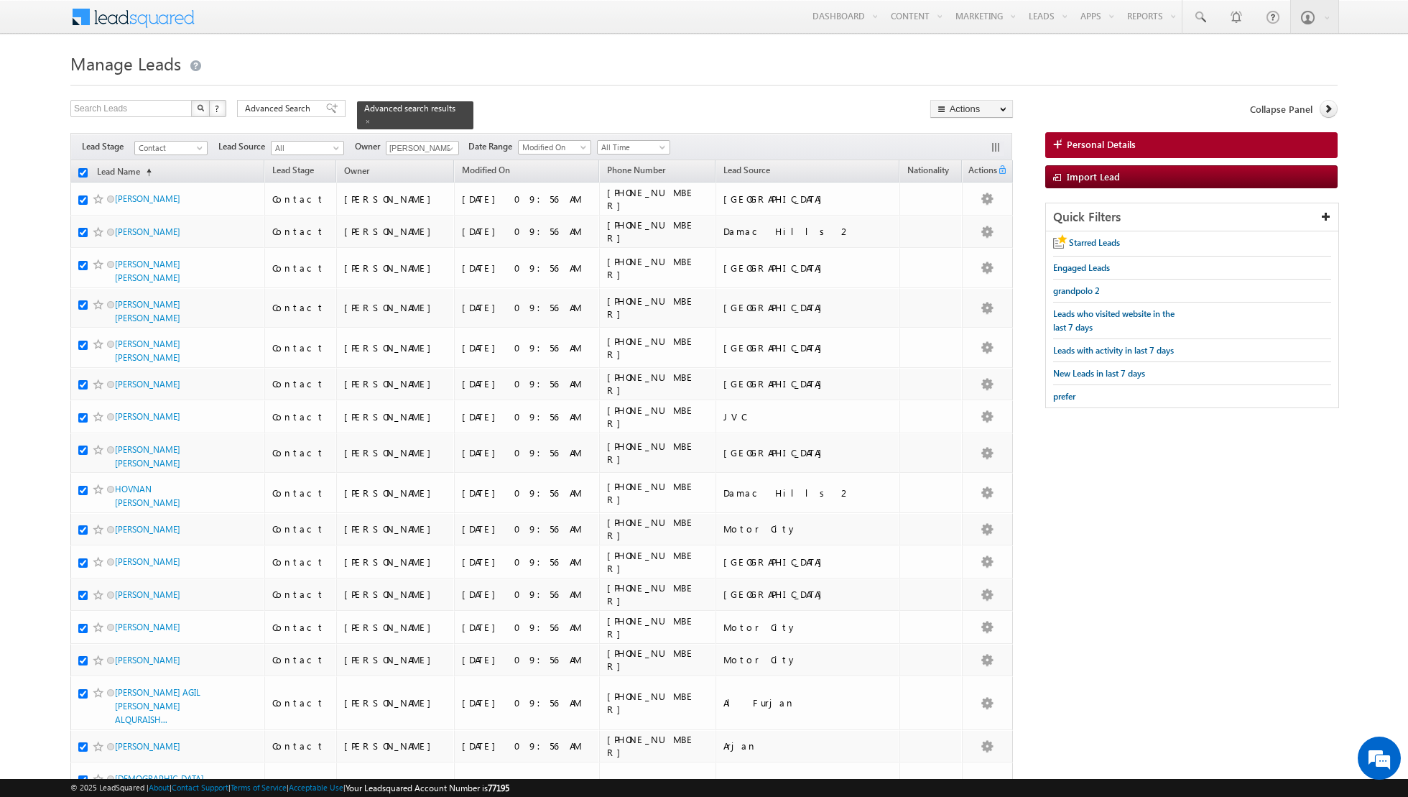
checkbox input "true"
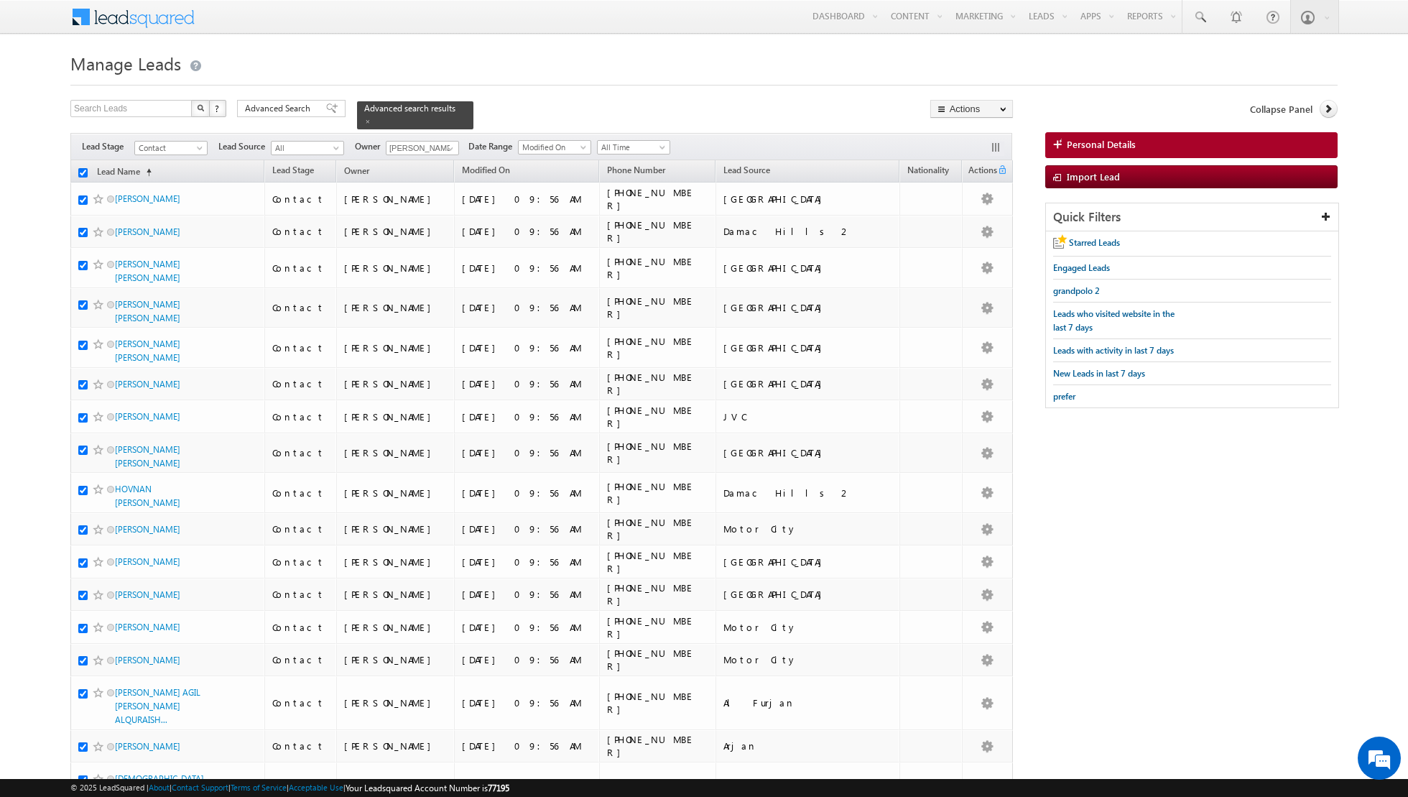
checkbox input "true"
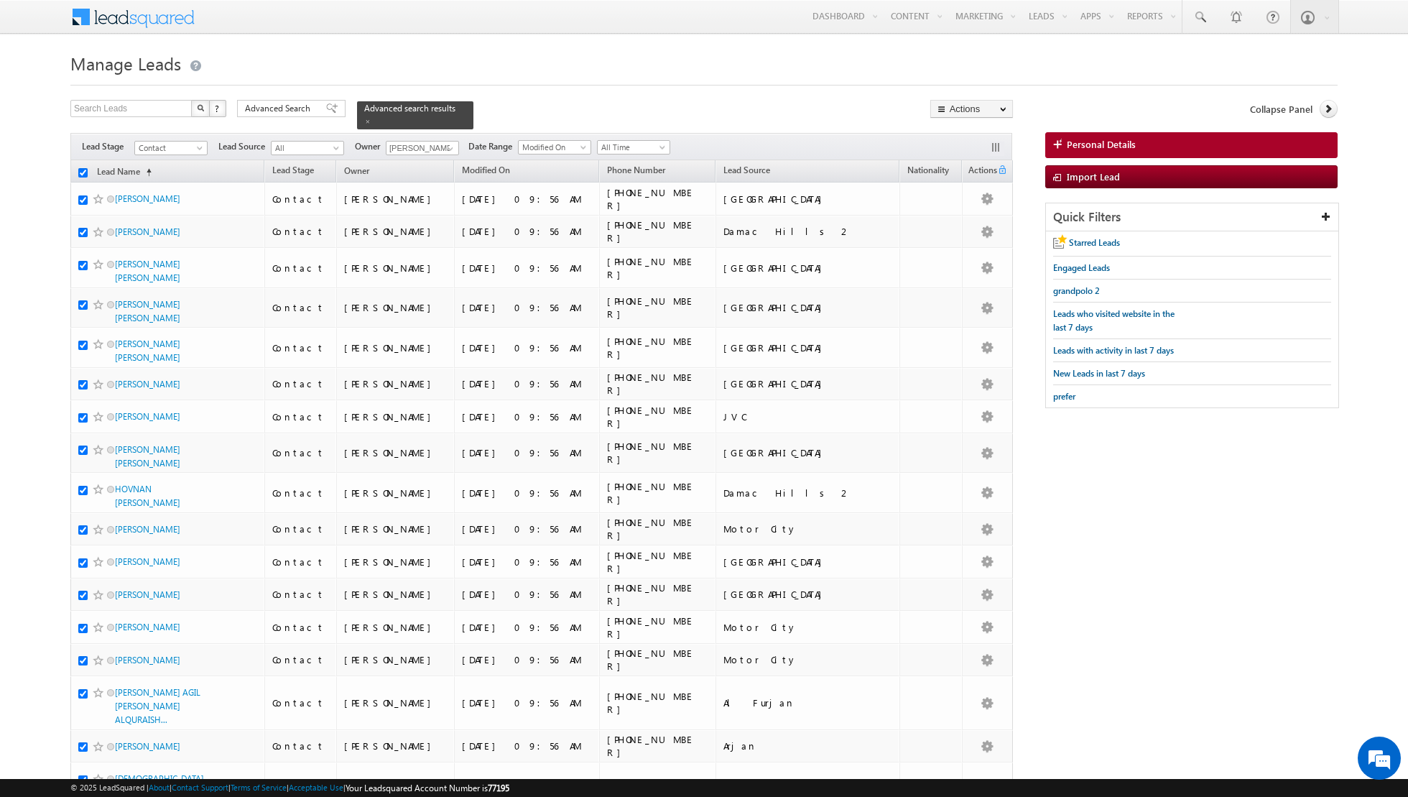
checkbox input "true"
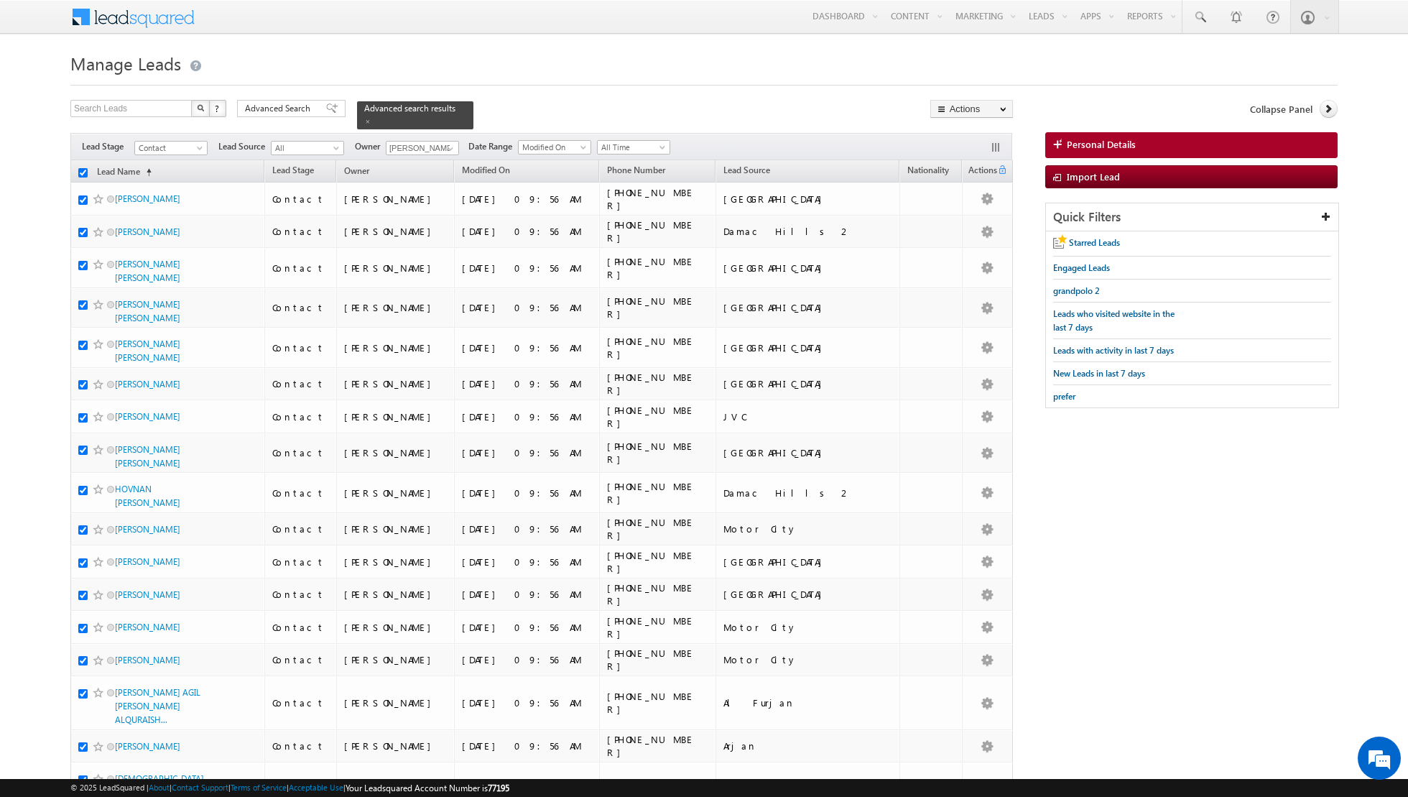
checkbox input "true"
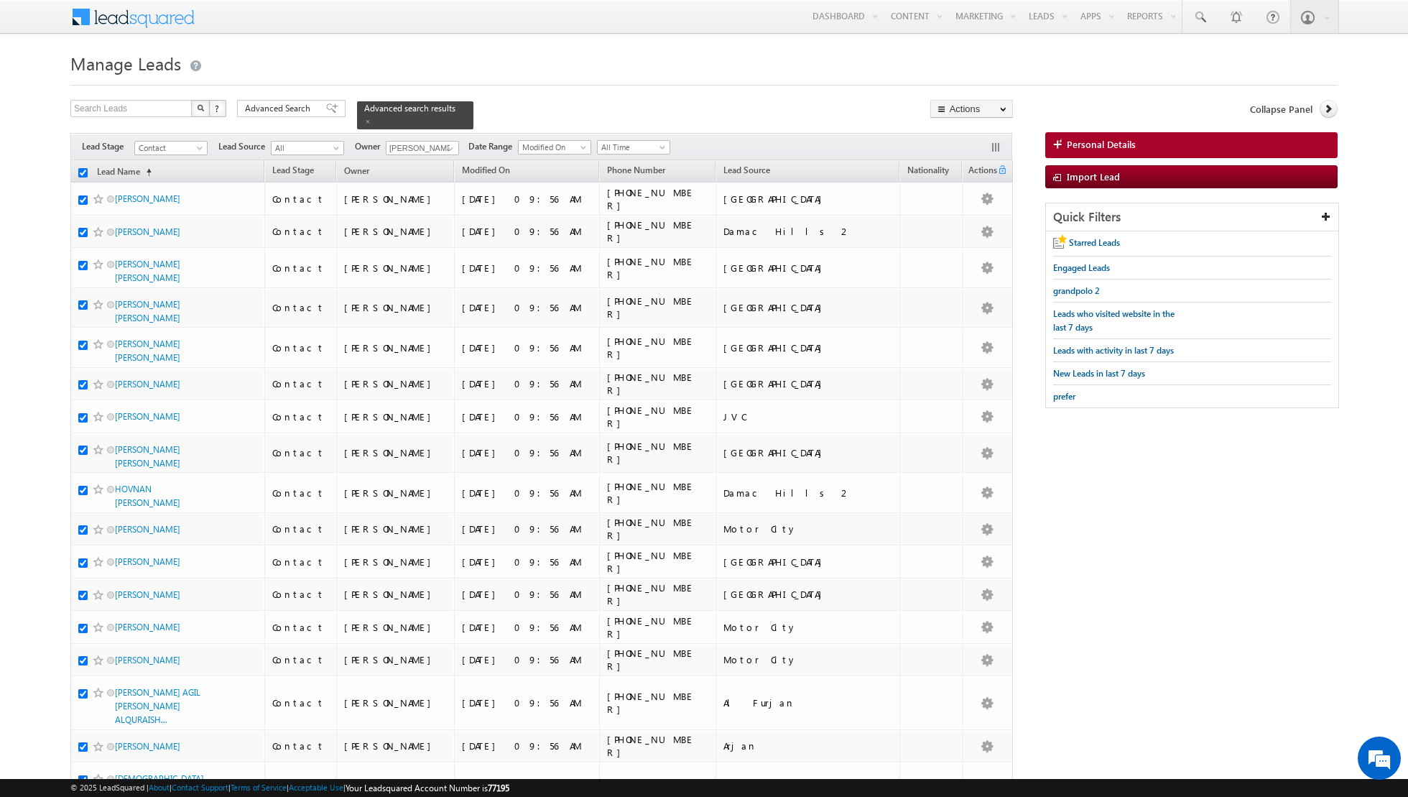
checkbox input "true"
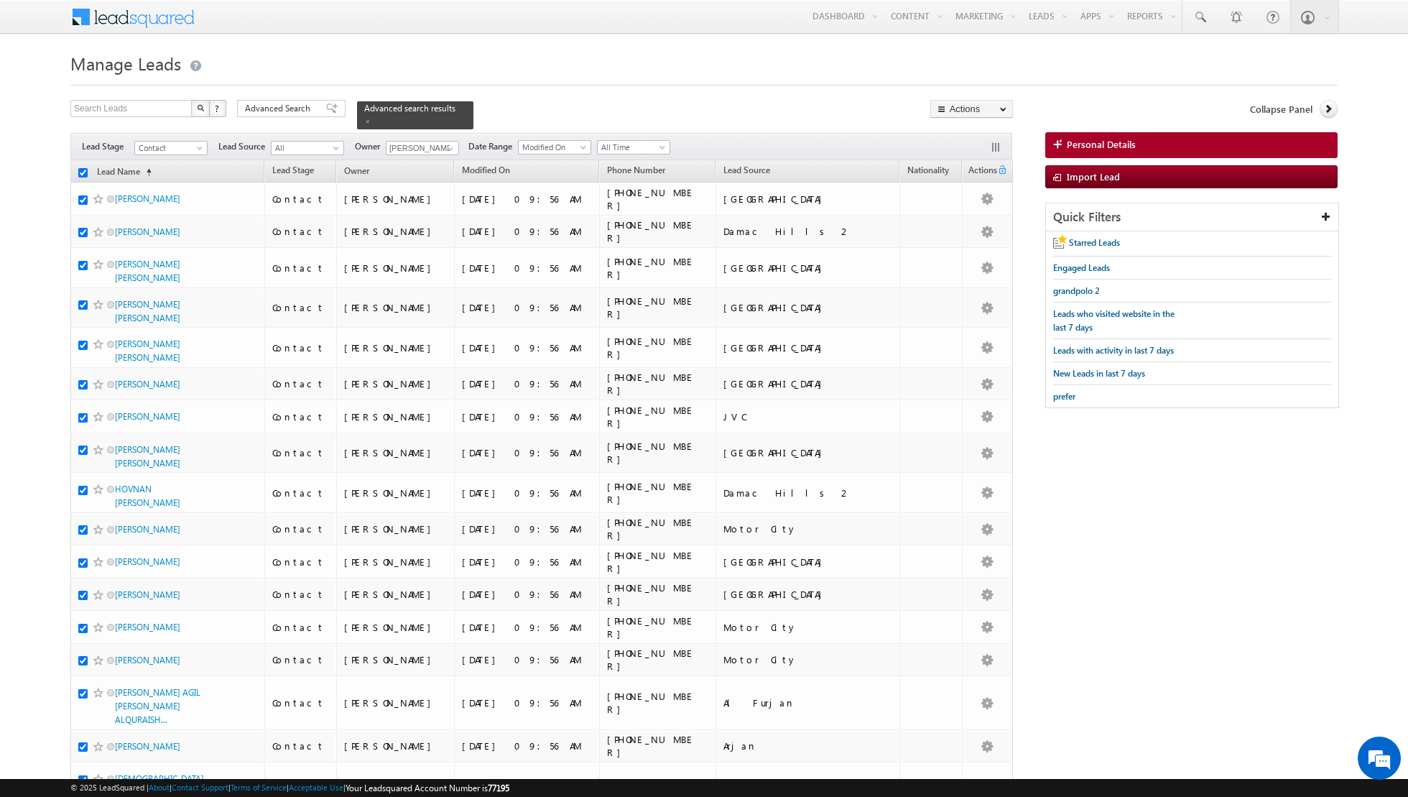
checkbox input "true"
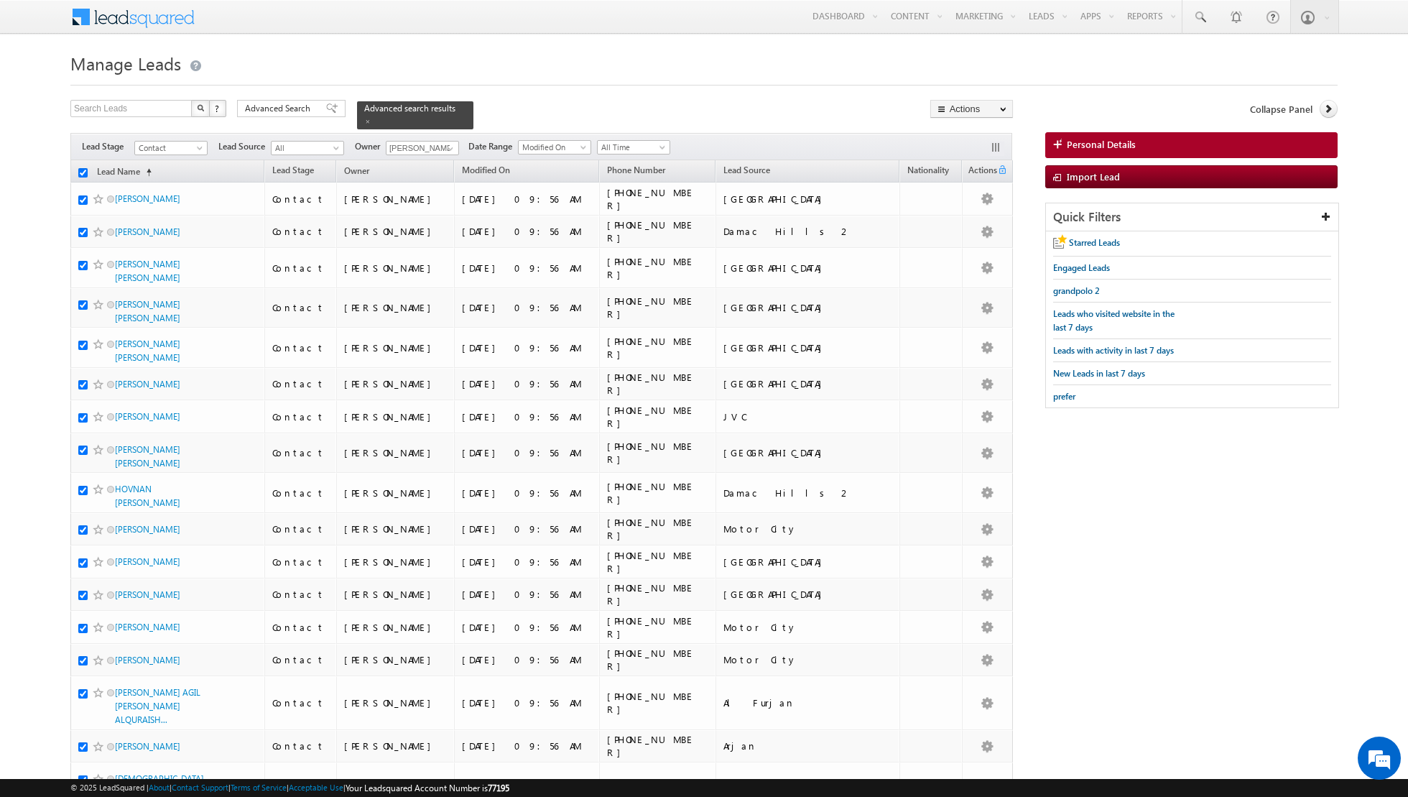
checkbox input "true"
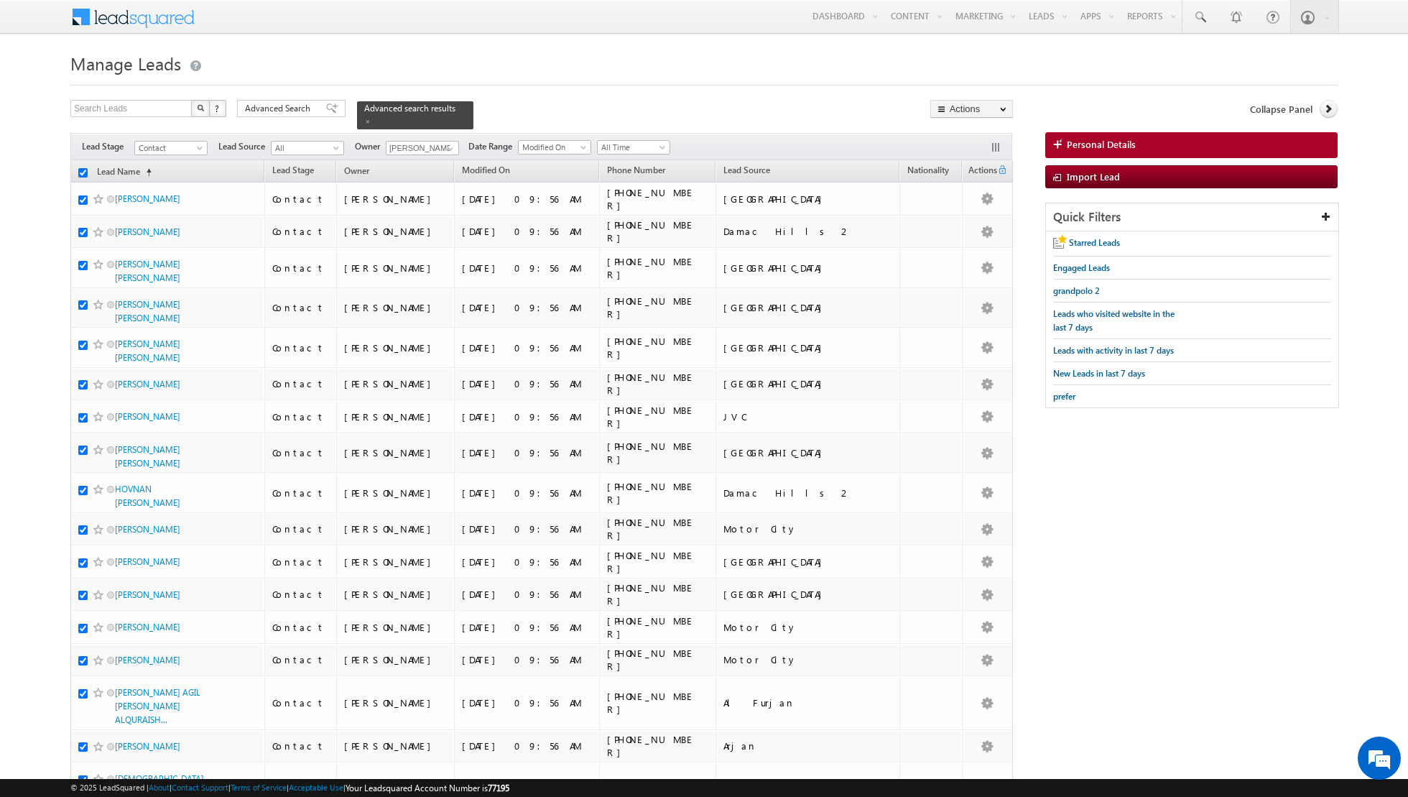
checkbox input "true"
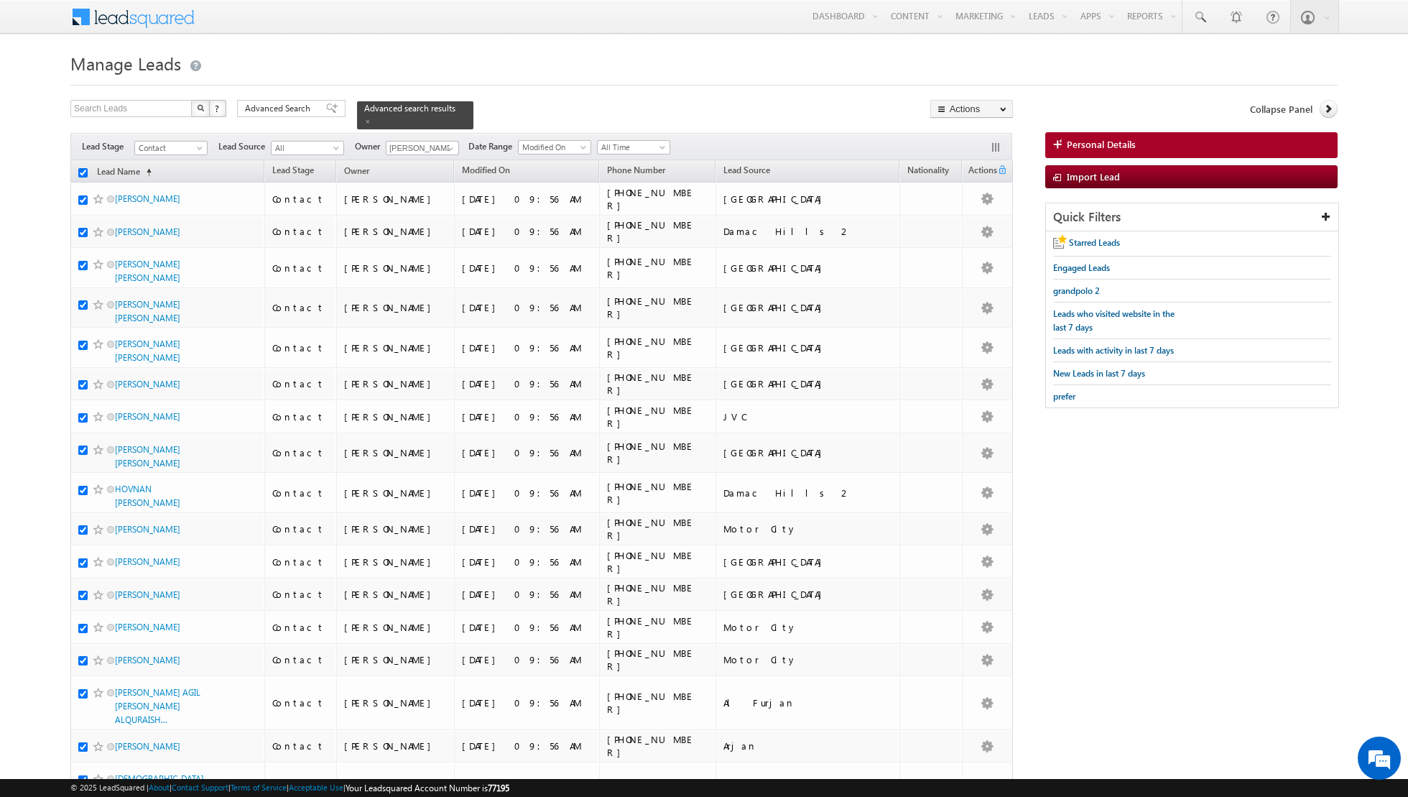
checkbox input "true"
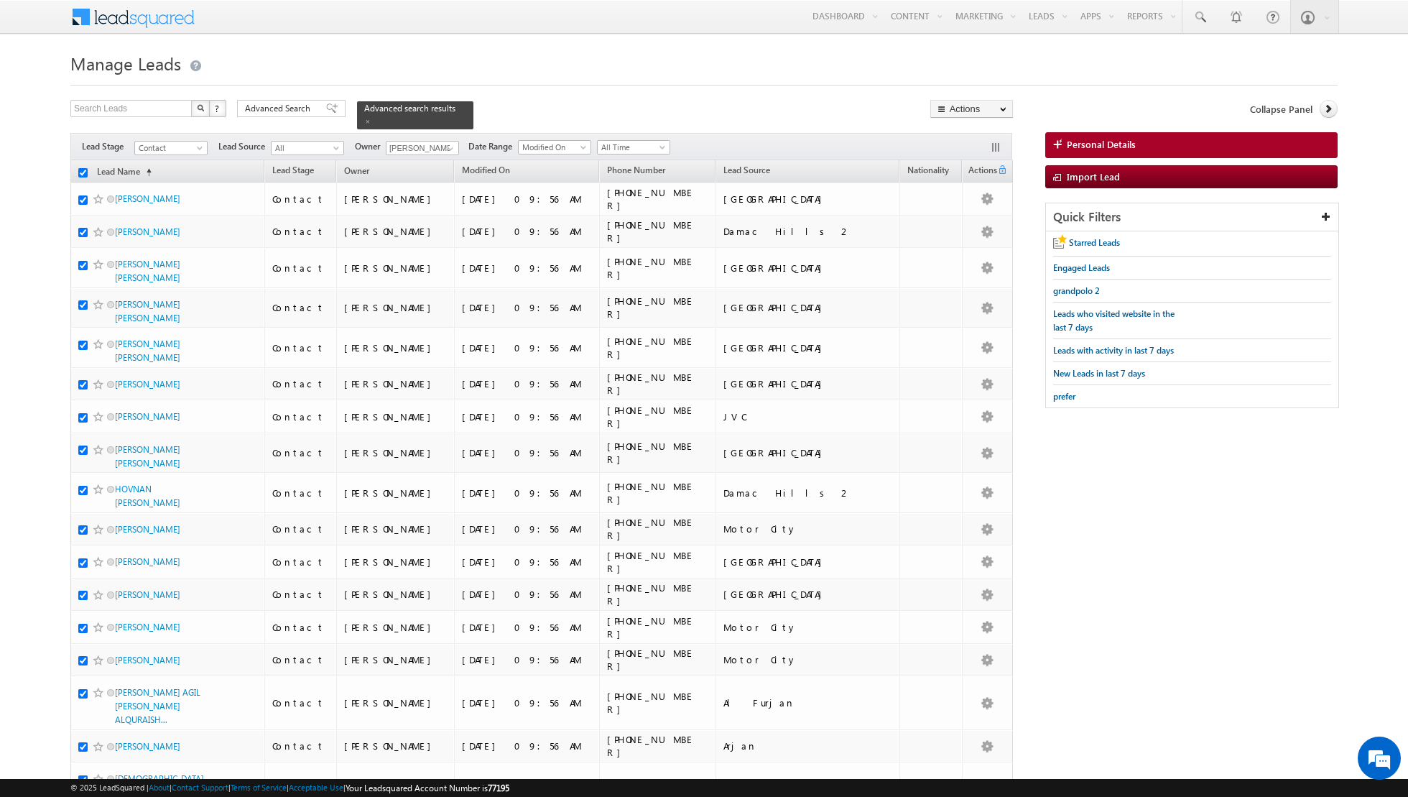
checkbox input "true"
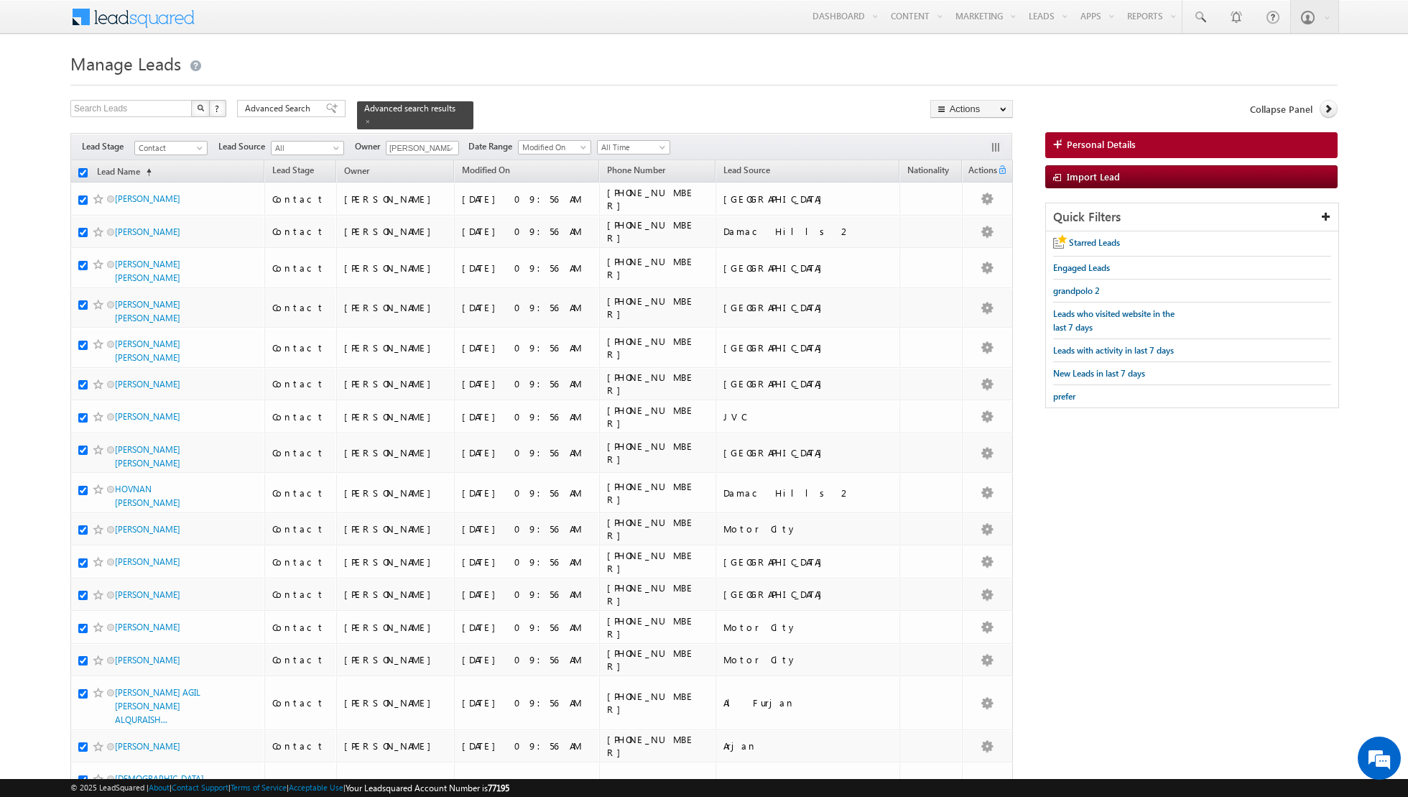
checkbox input "true"
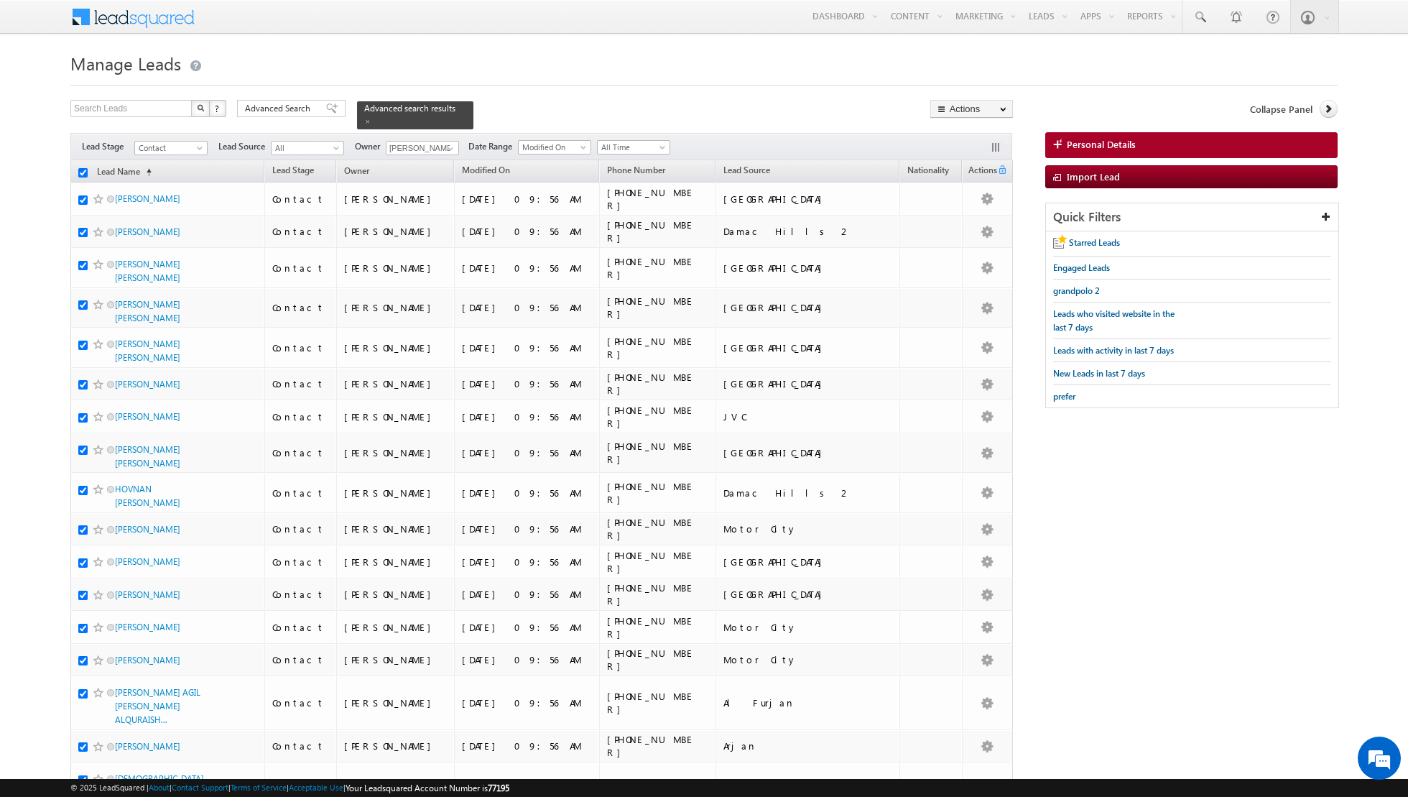
checkbox input "true"
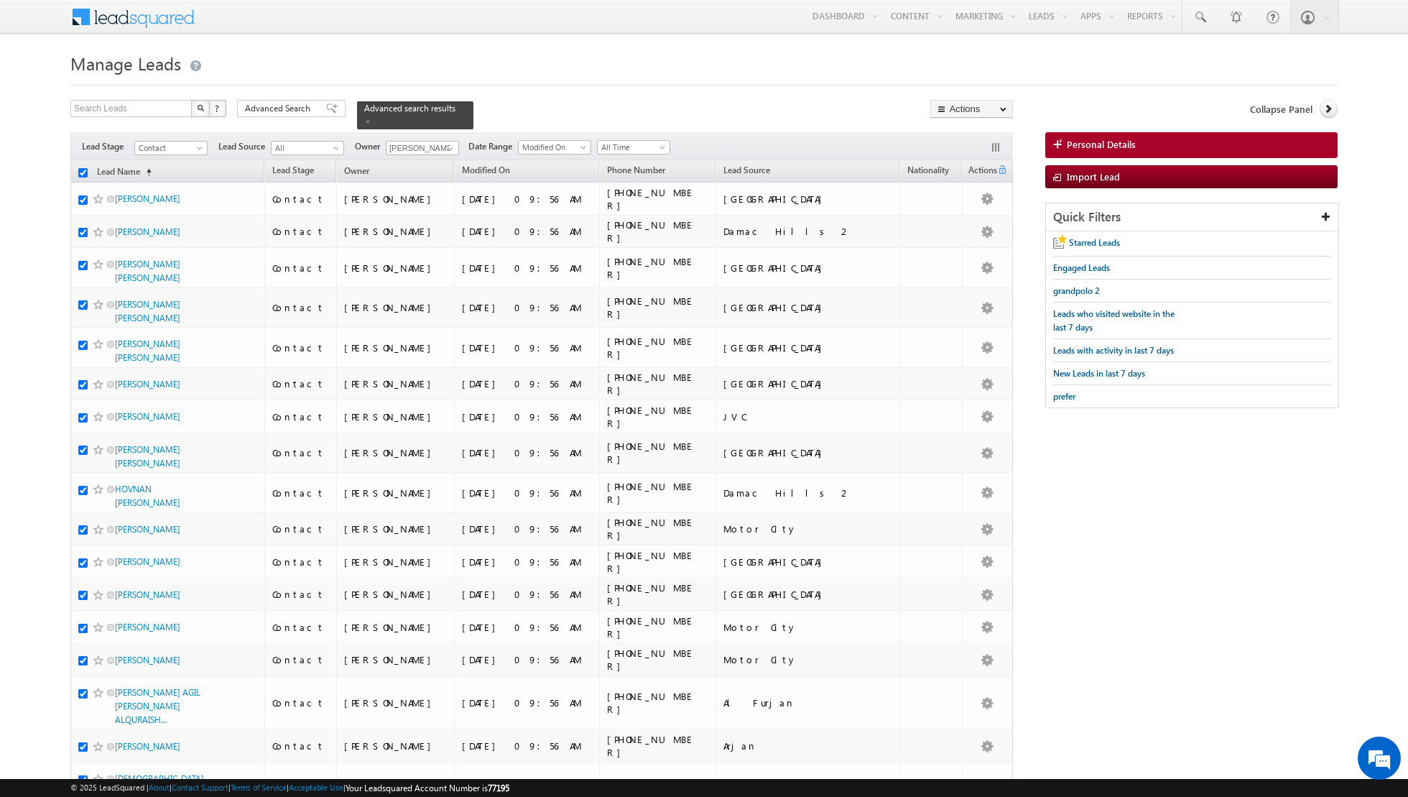
checkbox input "true"
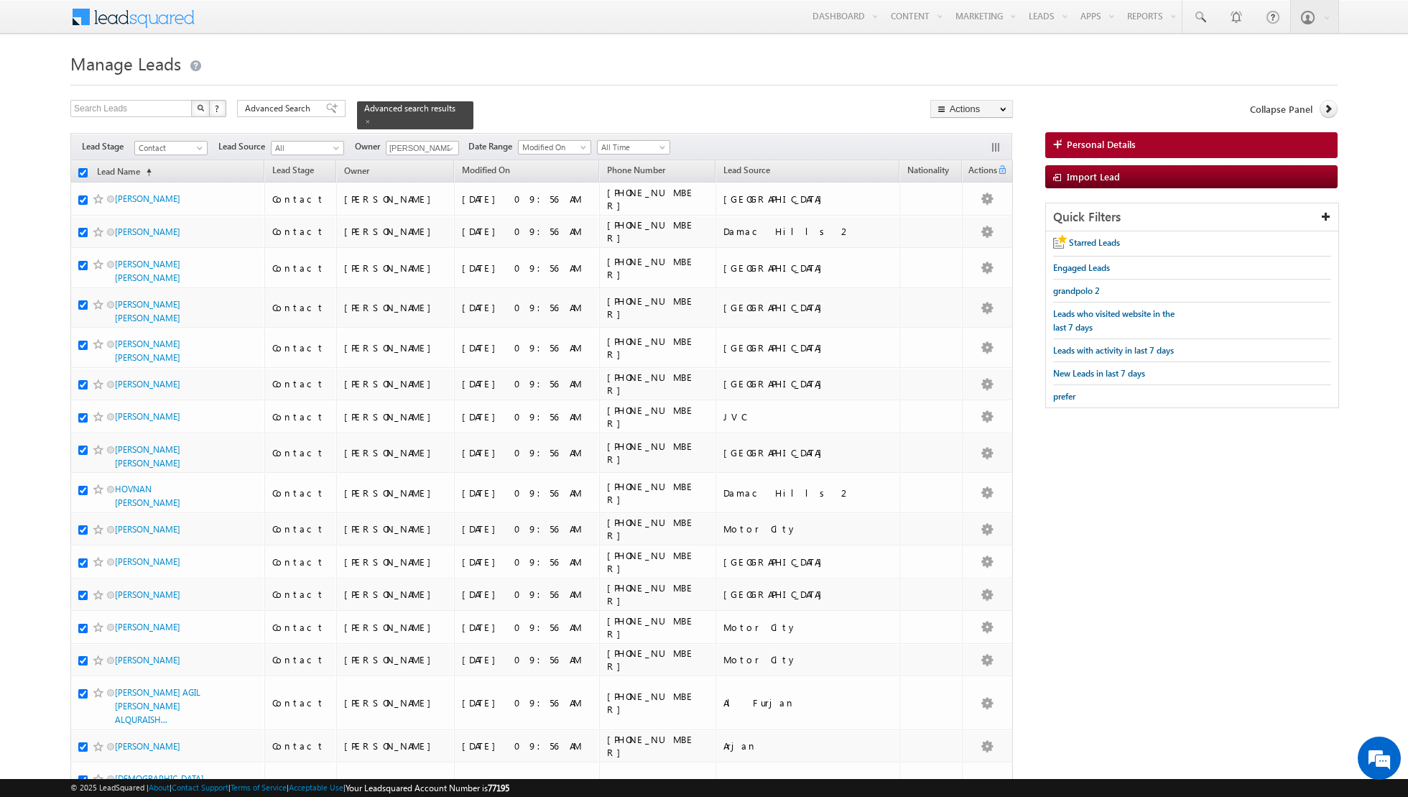
checkbox input "true"
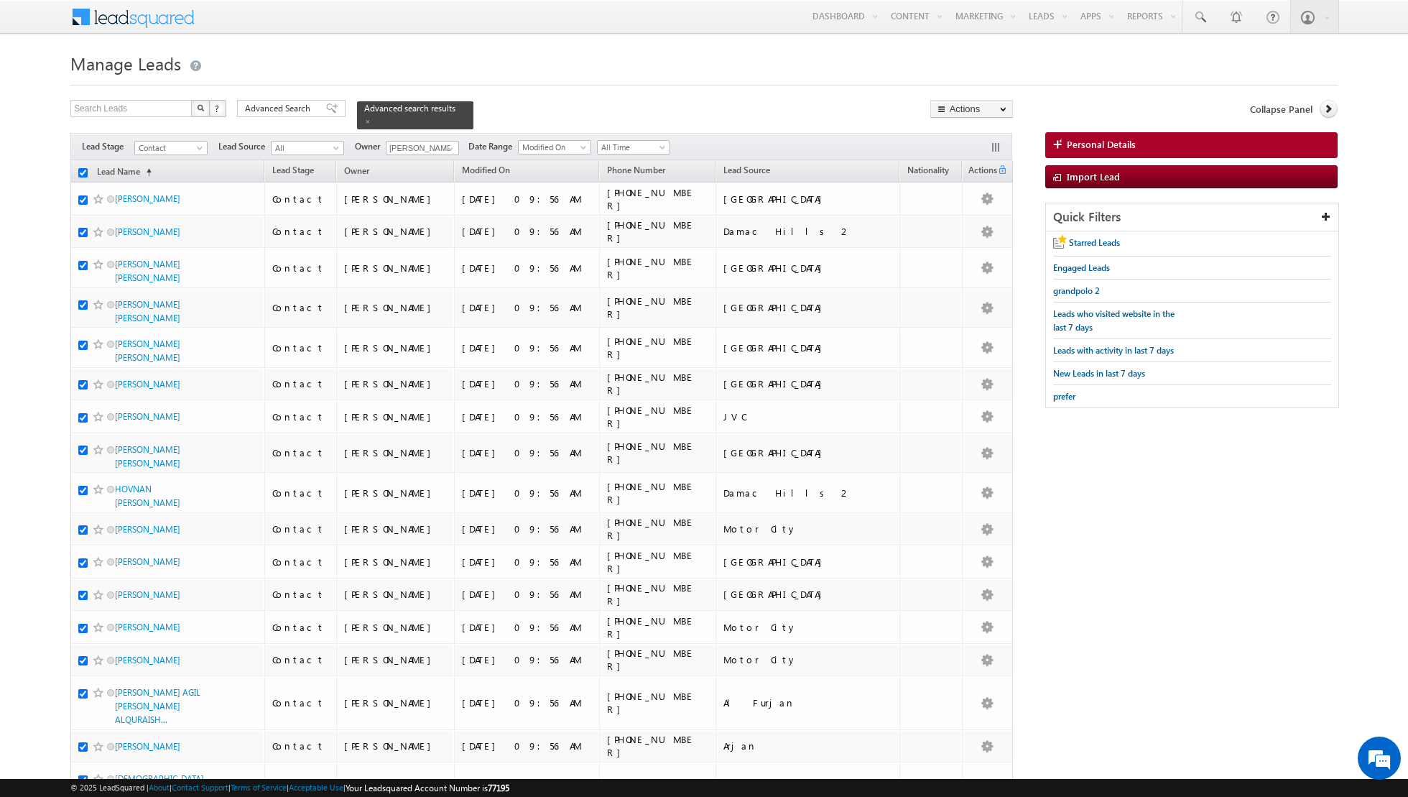
checkbox input "true"
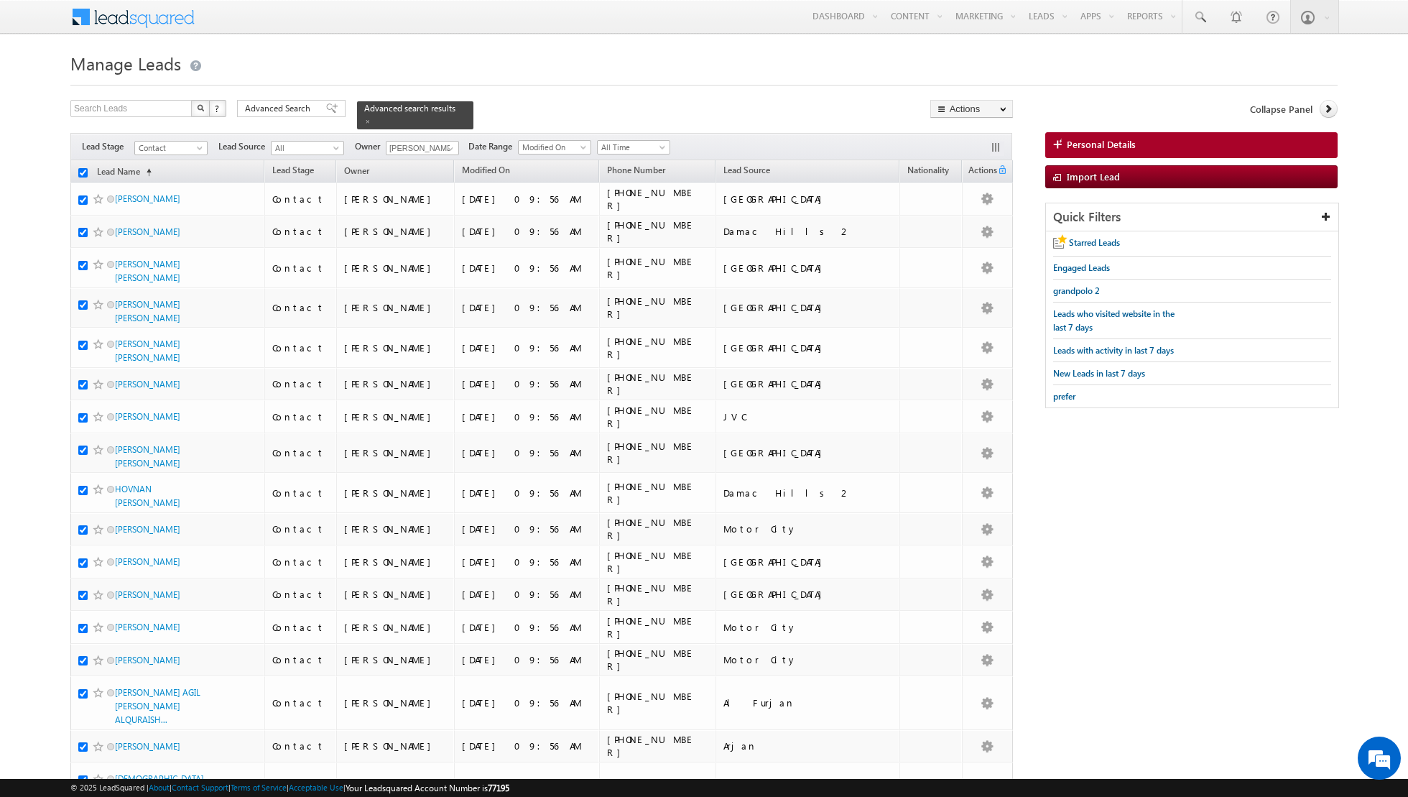
checkbox input "true"
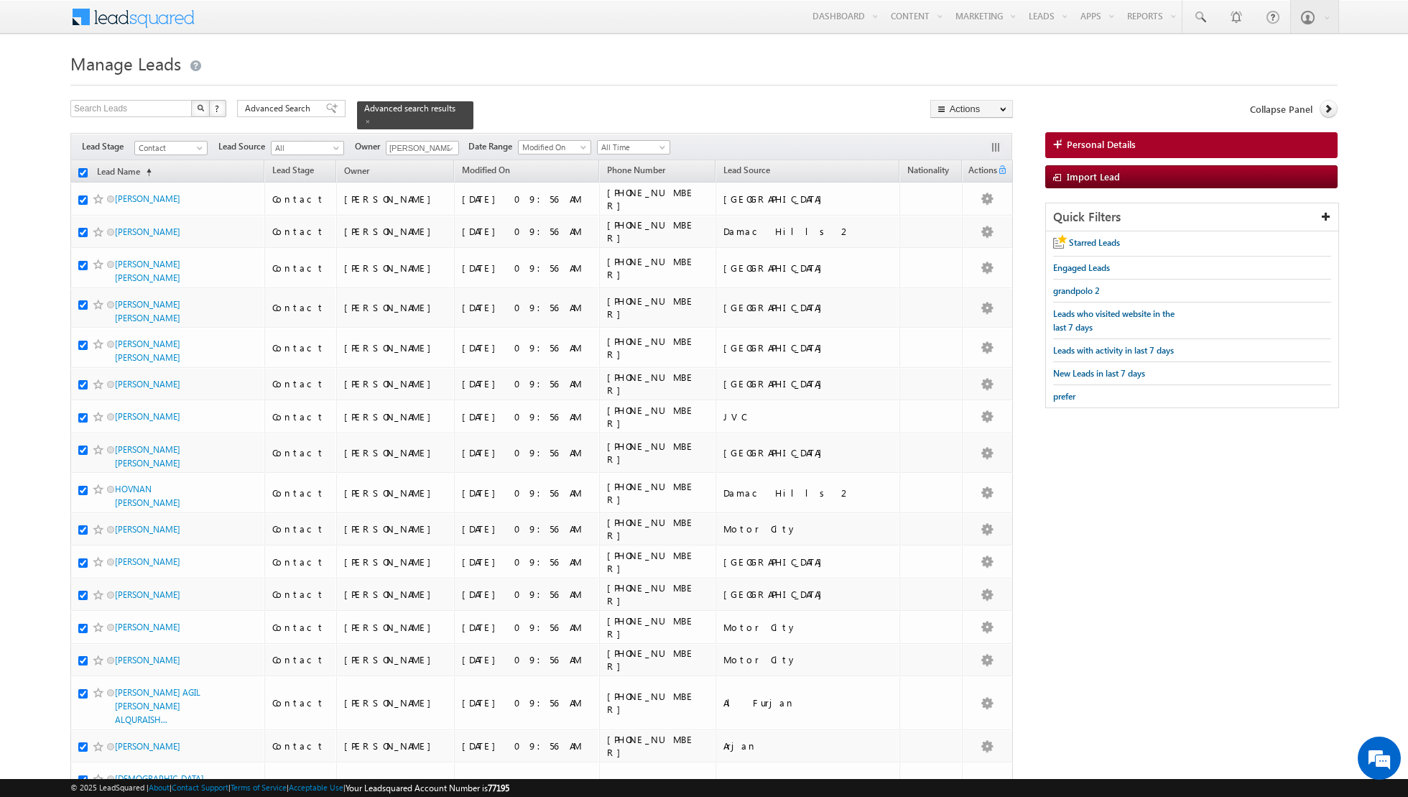
checkbox input "true"
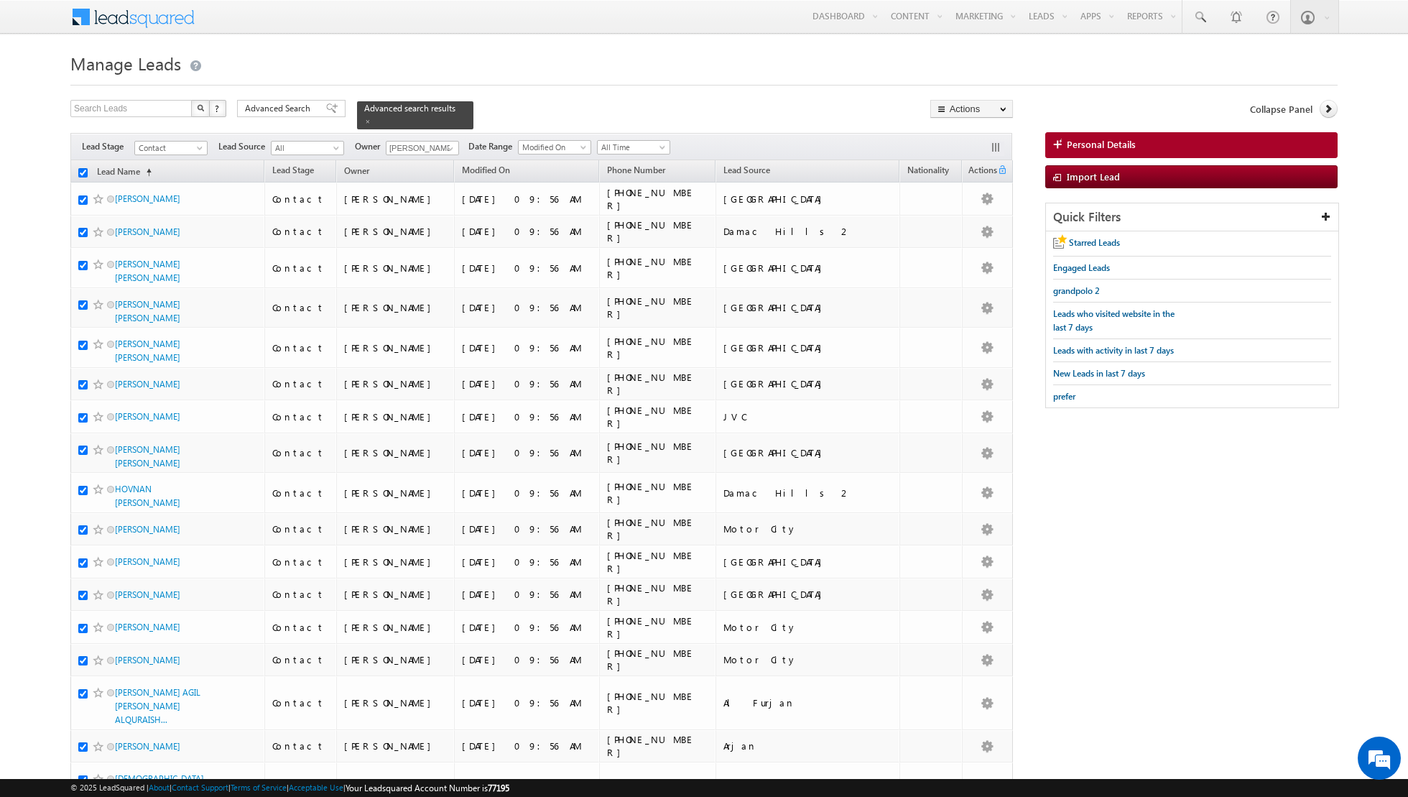
checkbox input "true"
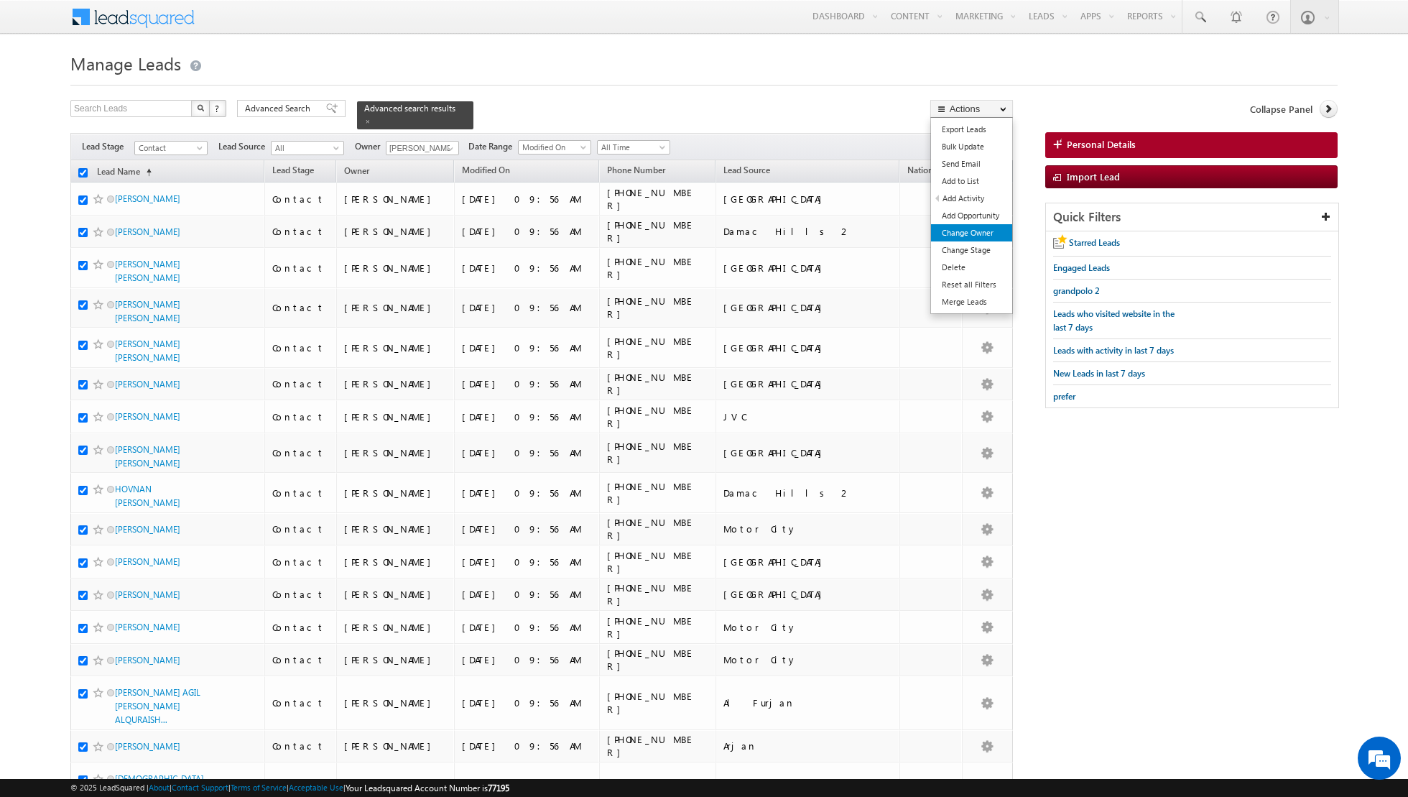
click at [953, 233] on link "Change Owner" at bounding box center [971, 232] width 81 height 17
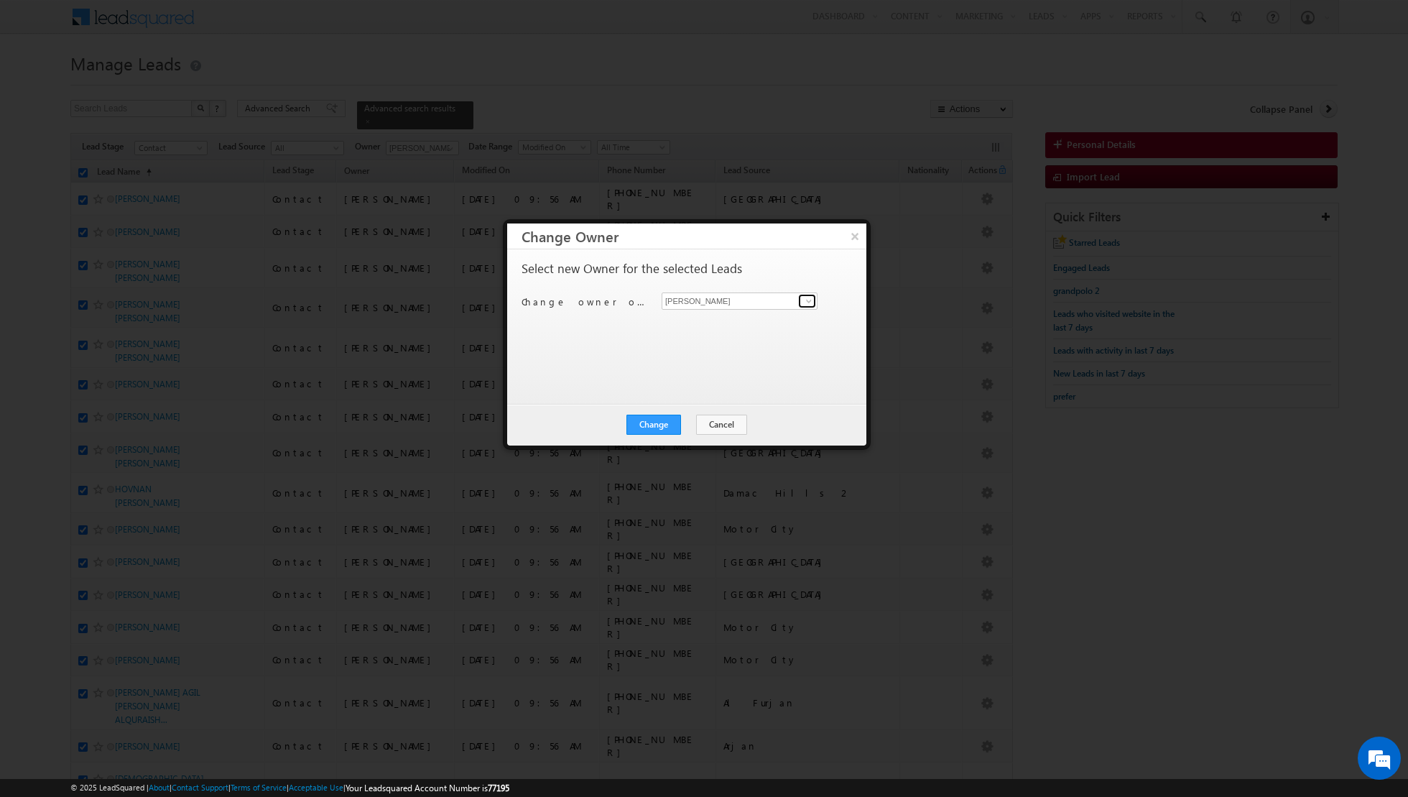
click at [806, 299] on span at bounding box center [808, 300] width 11 height 11
click at [699, 345] on link "[PERSON_NAME] [PERSON_NAME][EMAIL_ADDRESS][PERSON_NAME][DOMAIN_NAME]" at bounding box center [740, 346] width 156 height 27
click at [652, 421] on button "Change" at bounding box center [653, 424] width 55 height 20
click at [692, 423] on button "Close" at bounding box center [689, 424] width 46 height 20
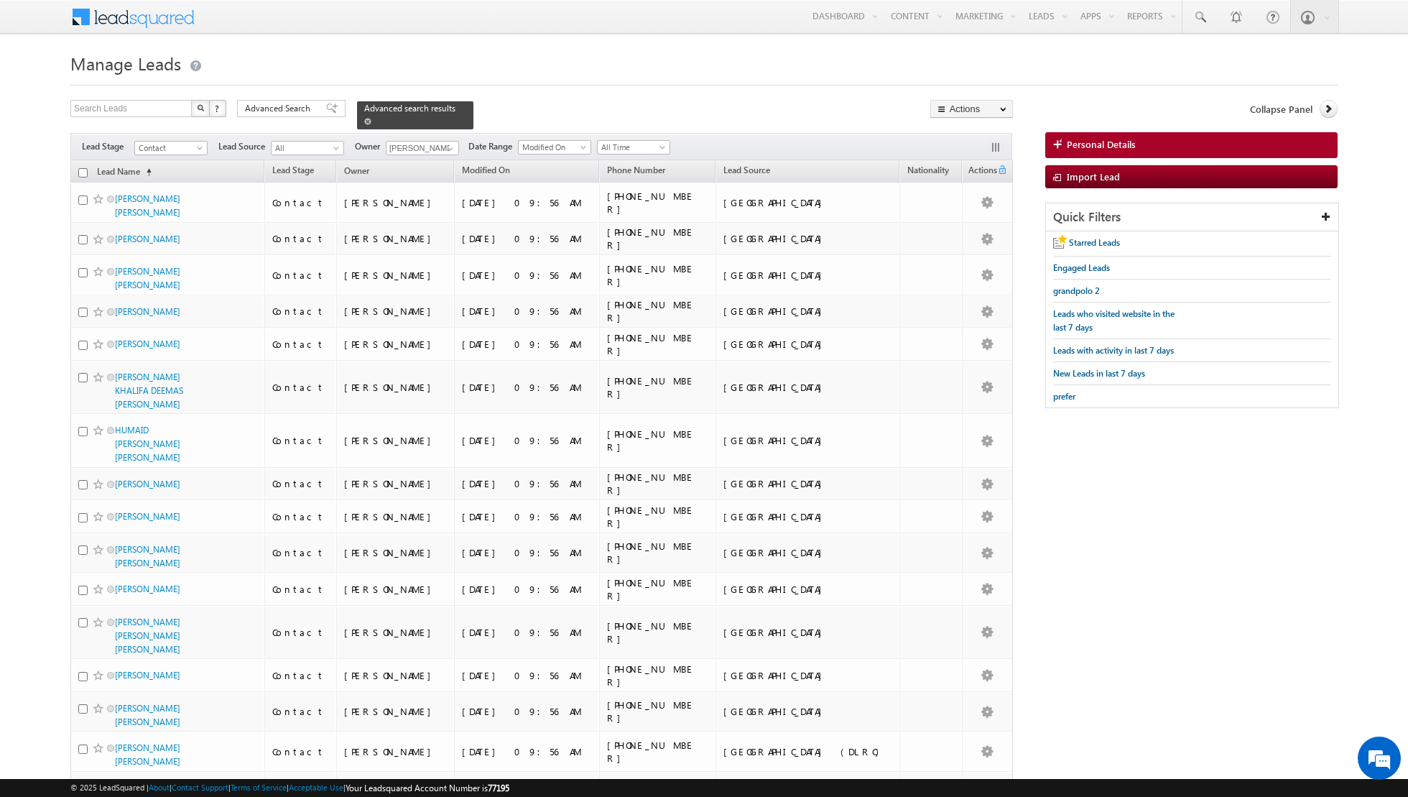
click at [364, 121] on span at bounding box center [367, 121] width 7 height 7
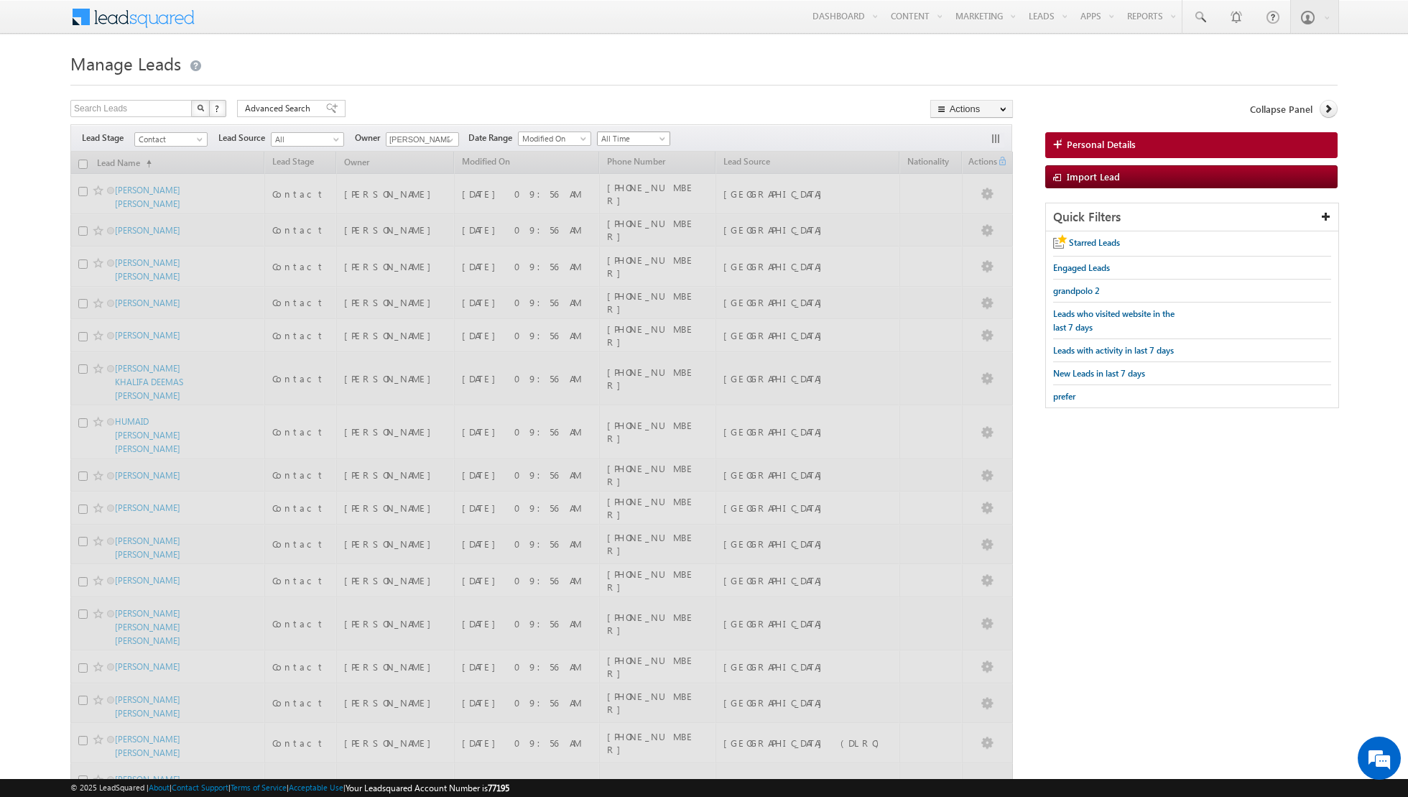
click at [658, 140] on span at bounding box center [663, 141] width 11 height 11
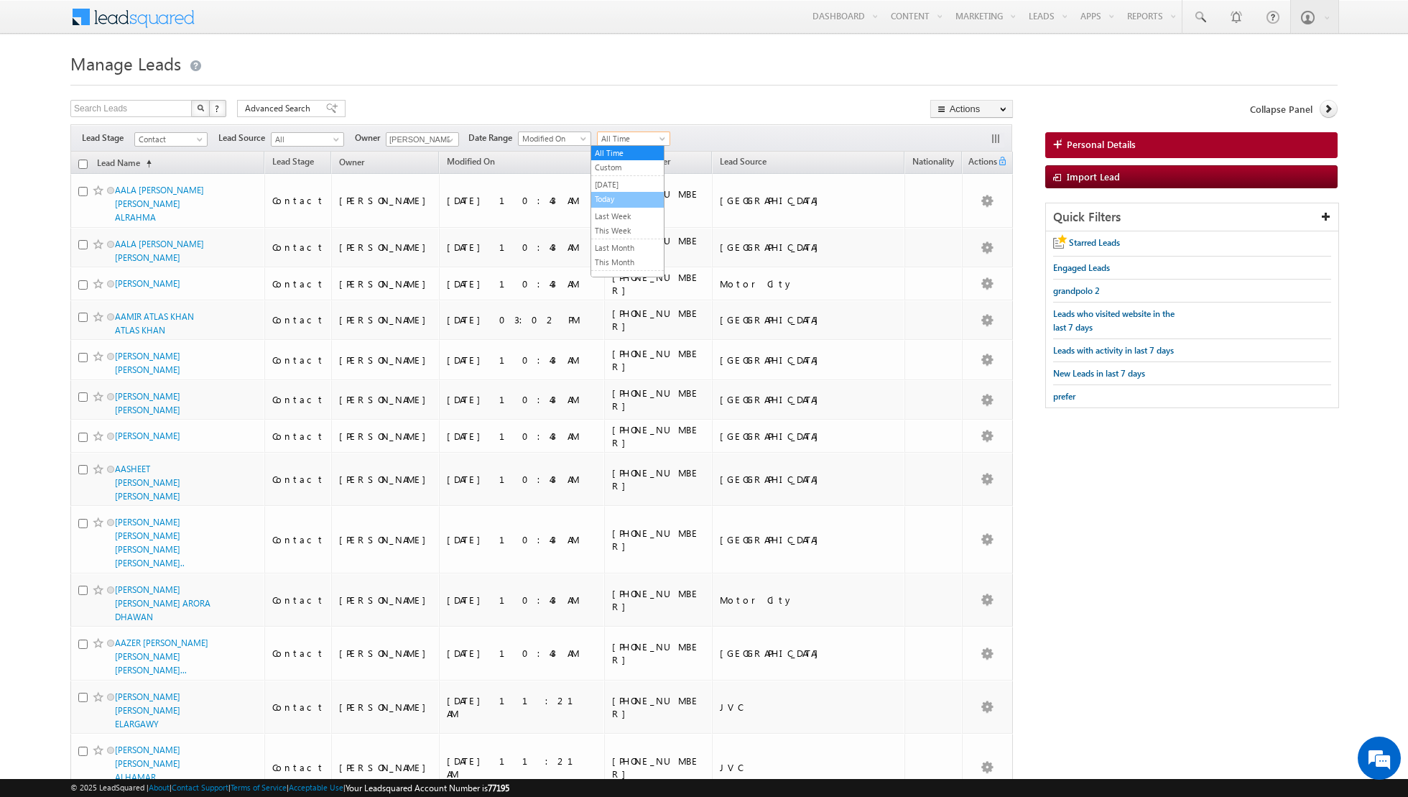
click at [609, 195] on link "Today" at bounding box center [627, 199] width 73 height 13
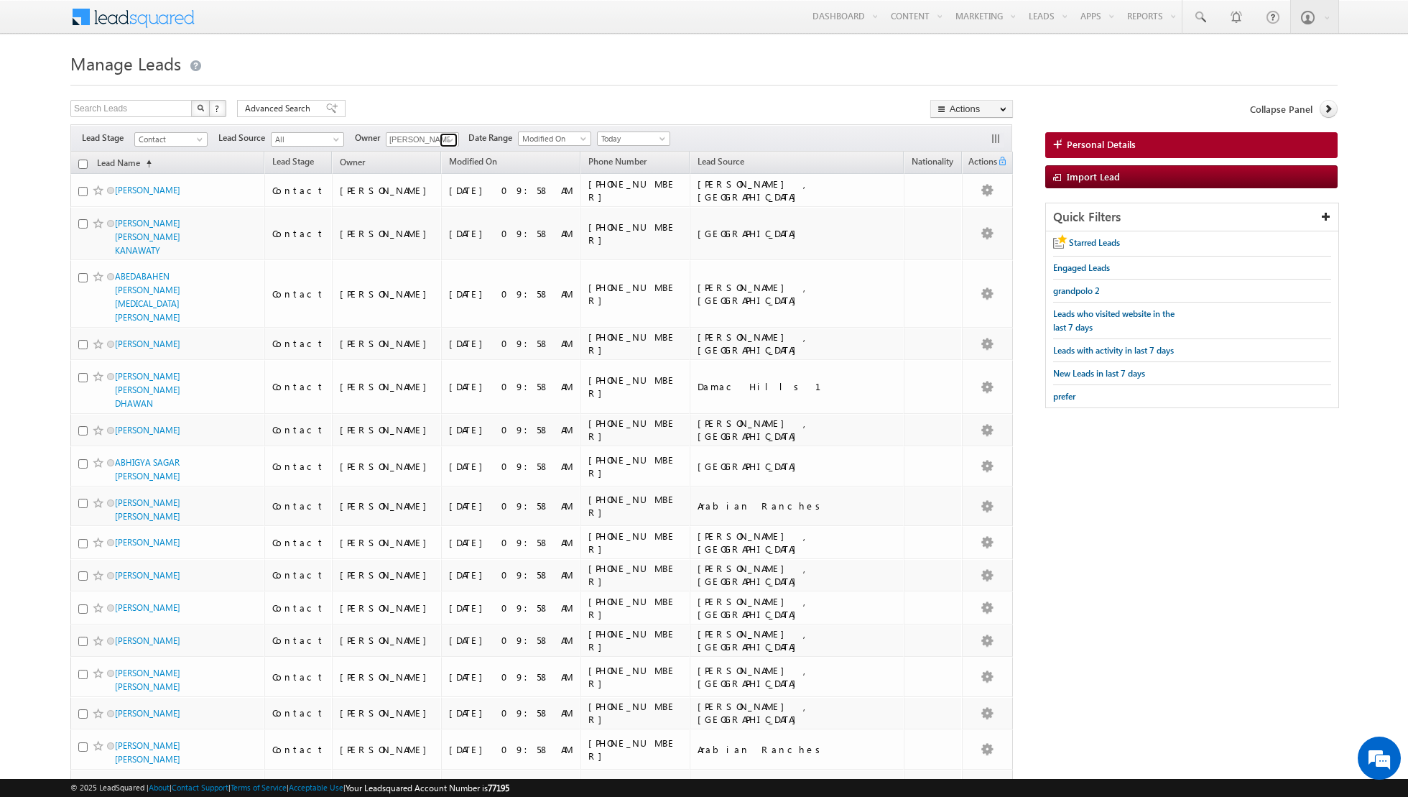
click at [448, 139] on span at bounding box center [450, 139] width 11 height 11
click at [432, 230] on span "[EMAIL_ADDRESS][DOMAIN_NAME]" at bounding box center [455, 231] width 129 height 11
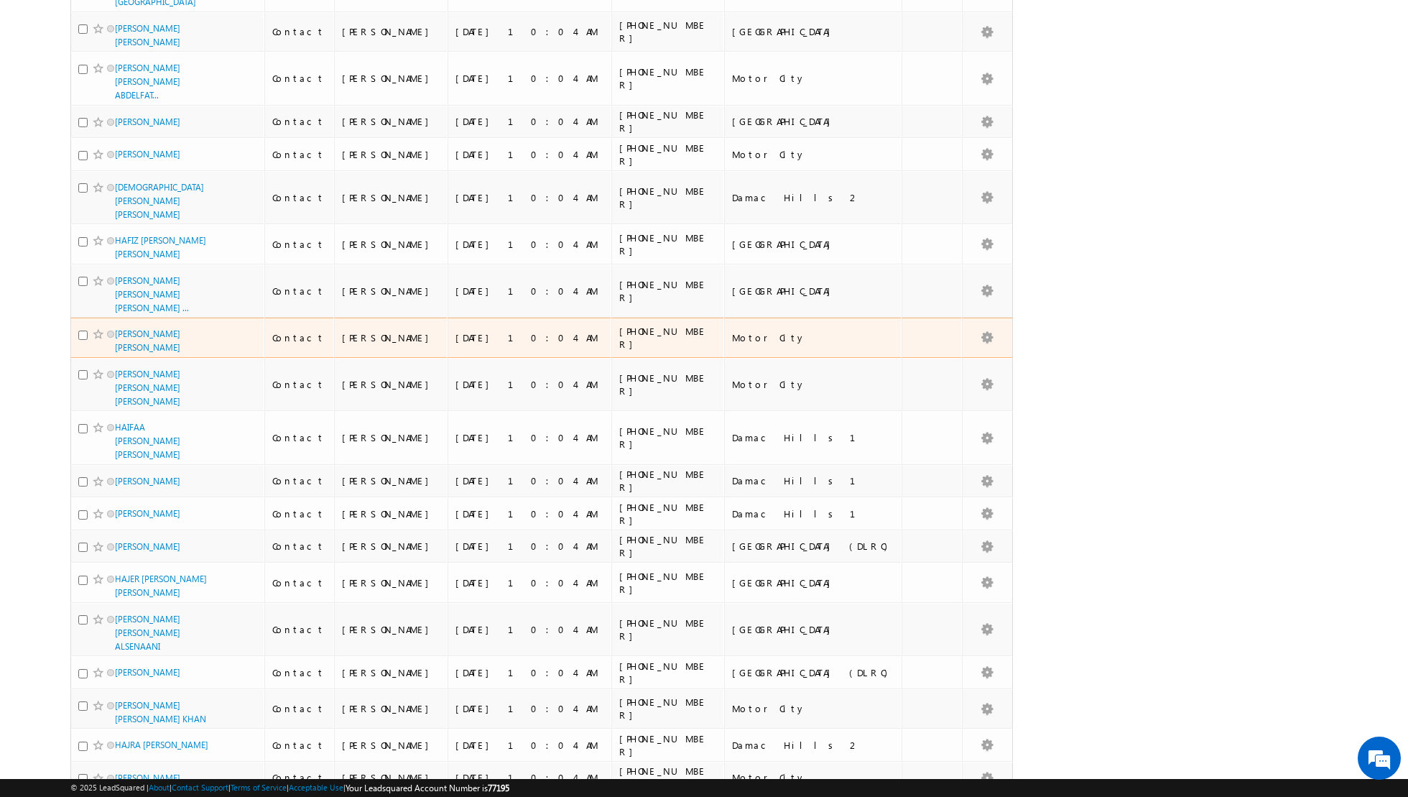
scroll to position [0, 0]
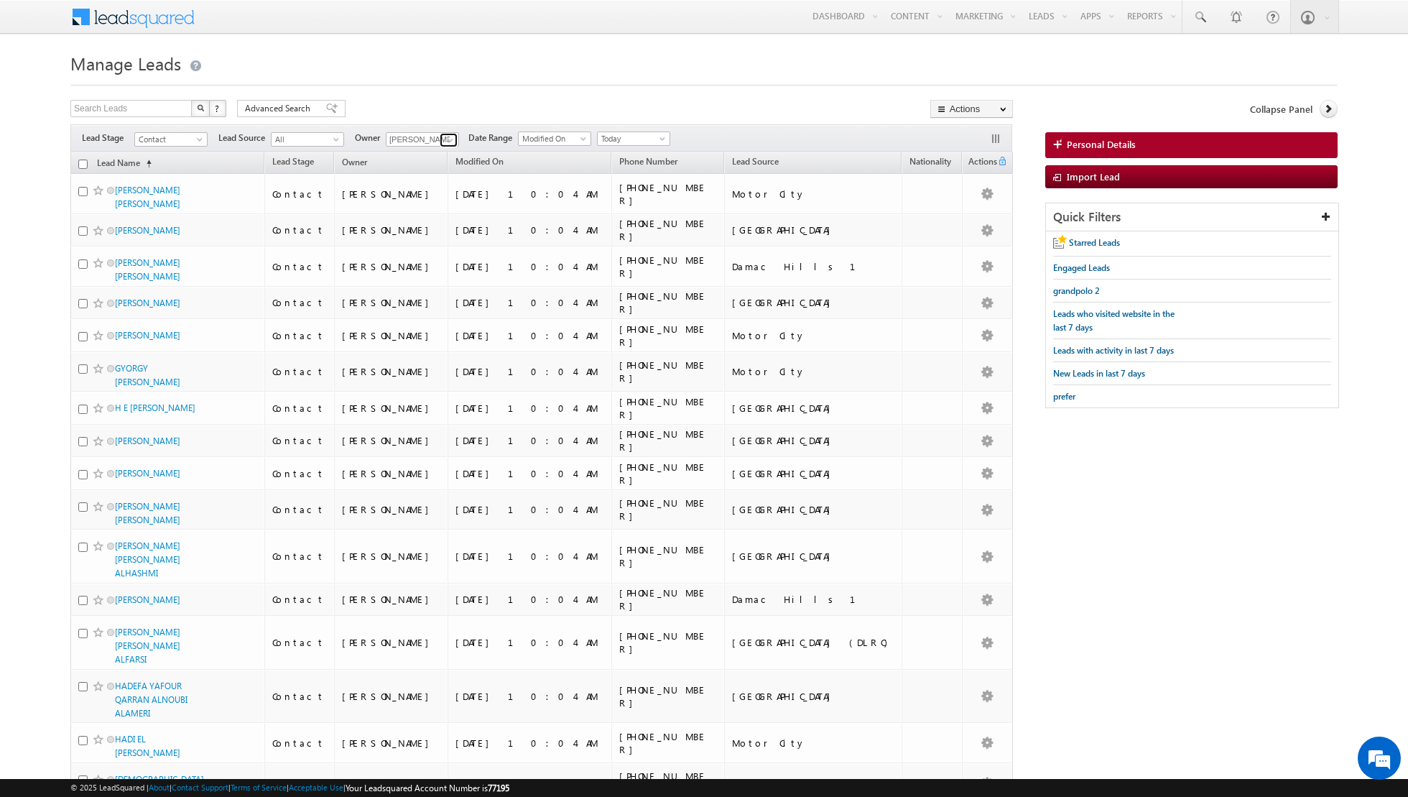
click at [446, 136] on span at bounding box center [450, 139] width 11 height 11
click at [427, 204] on span "[PERSON_NAME][EMAIL_ADDRESS][PERSON_NAME][DOMAIN_NAME]" at bounding box center [455, 205] width 129 height 11
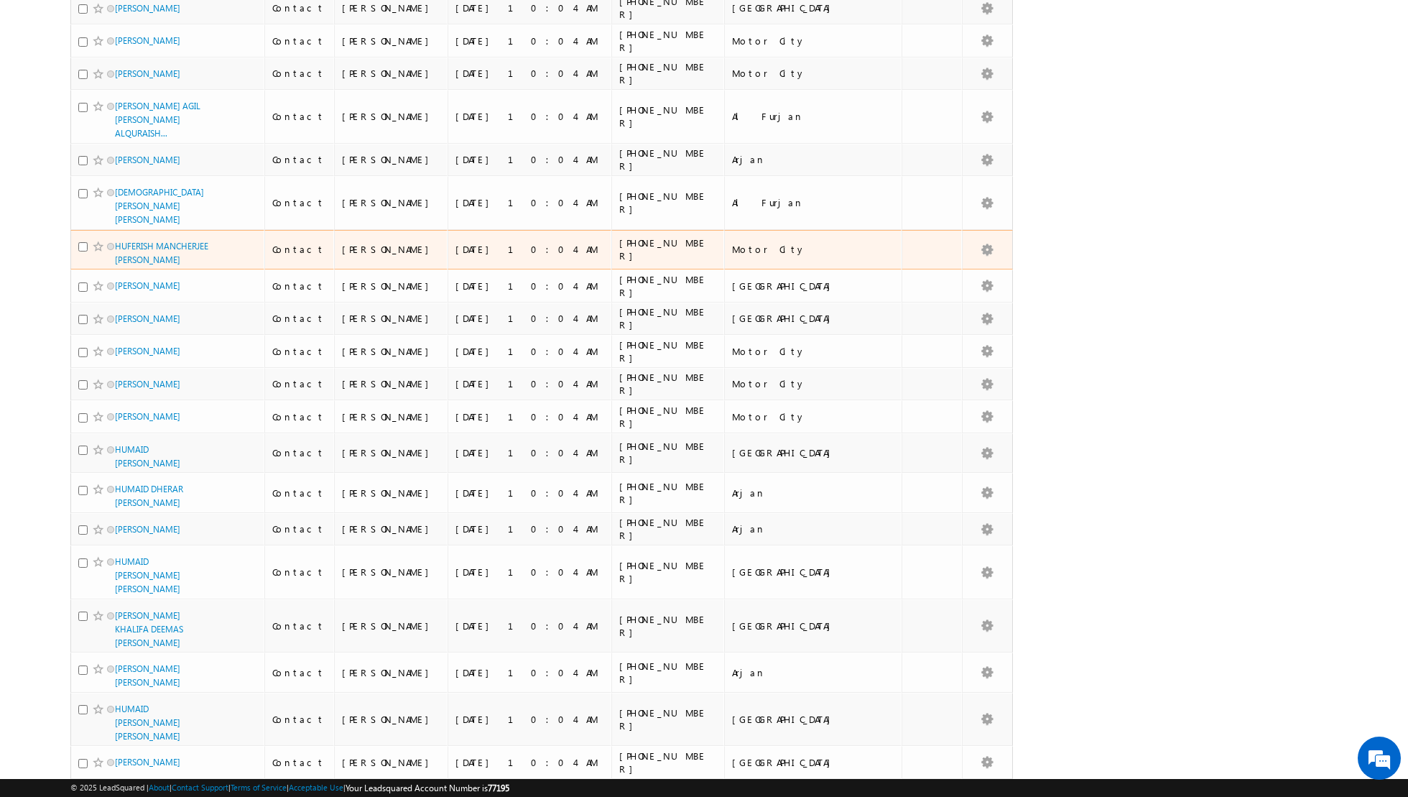
scroll to position [0, 0]
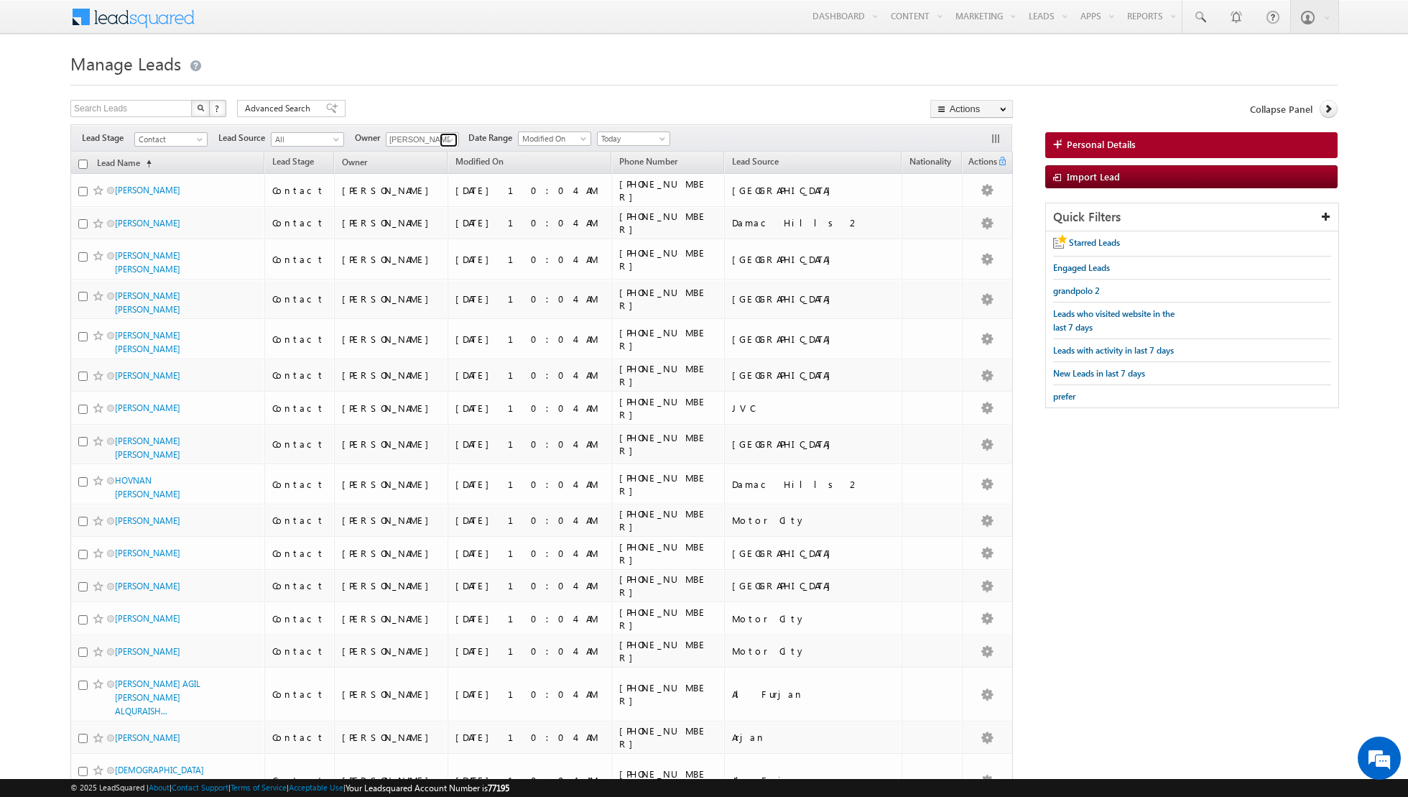
click at [452, 139] on span at bounding box center [450, 139] width 11 height 11
click at [445, 174] on link "[PERSON_NAME] [PERSON_NAME] [PERSON_NAME][EMAIL_ADDRESS][PERSON_NAME][DOMAIN_NA…" at bounding box center [458, 184] width 144 height 27
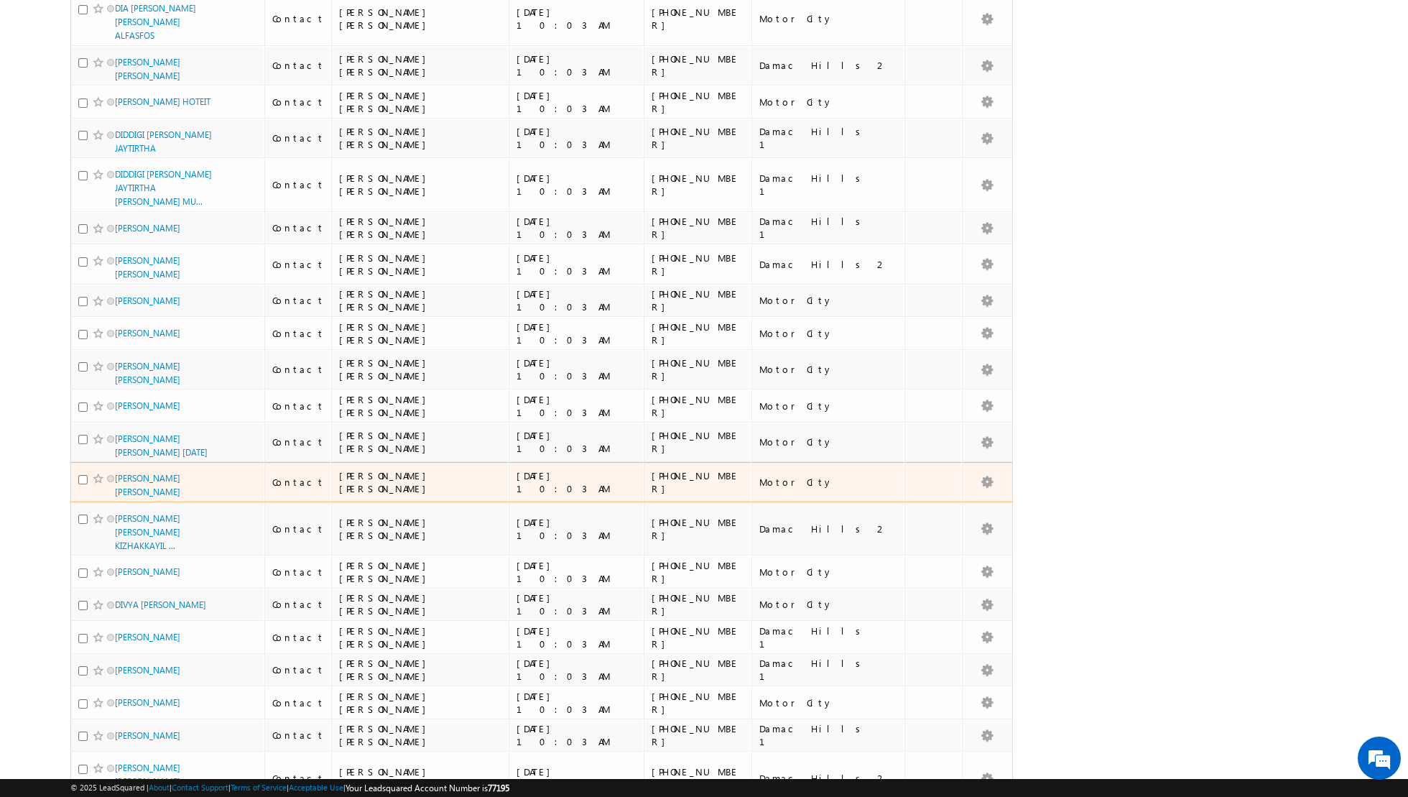
scroll to position [0, 0]
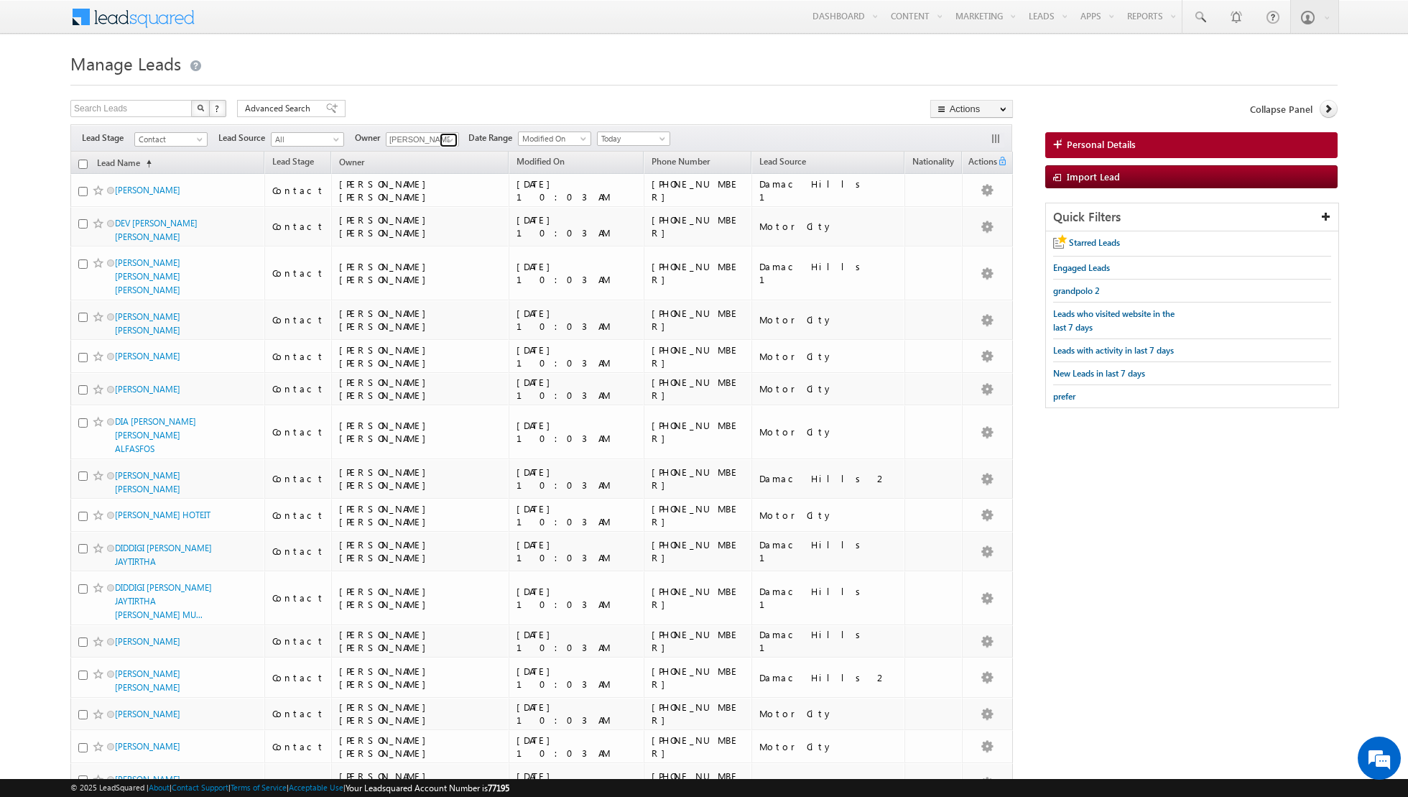
click at [448, 138] on span at bounding box center [450, 139] width 11 height 11
click at [428, 153] on link "[PERSON_NAME] [PERSON_NAME][EMAIL_ADDRESS][DOMAIN_NAME]" at bounding box center [458, 158] width 144 height 27
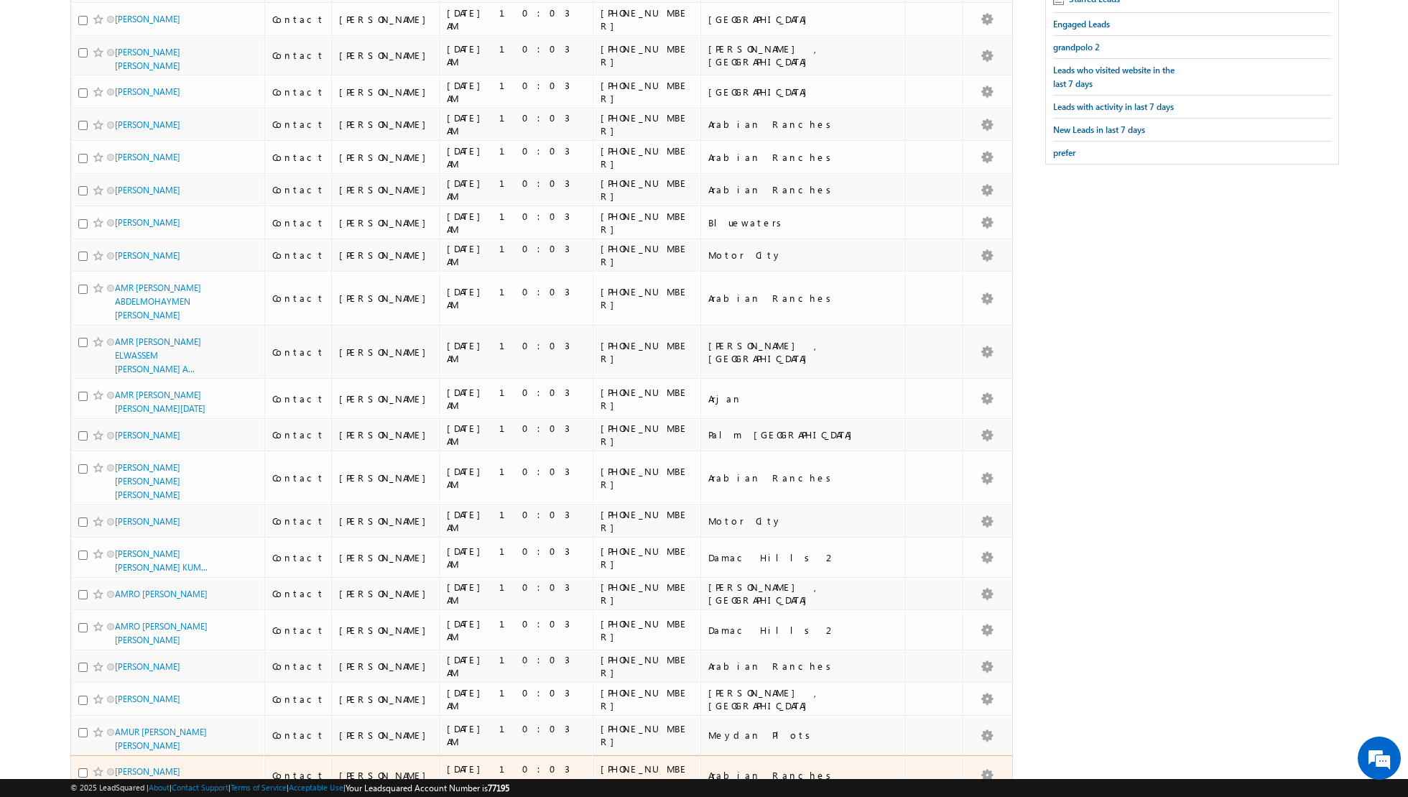
scroll to position [0, 0]
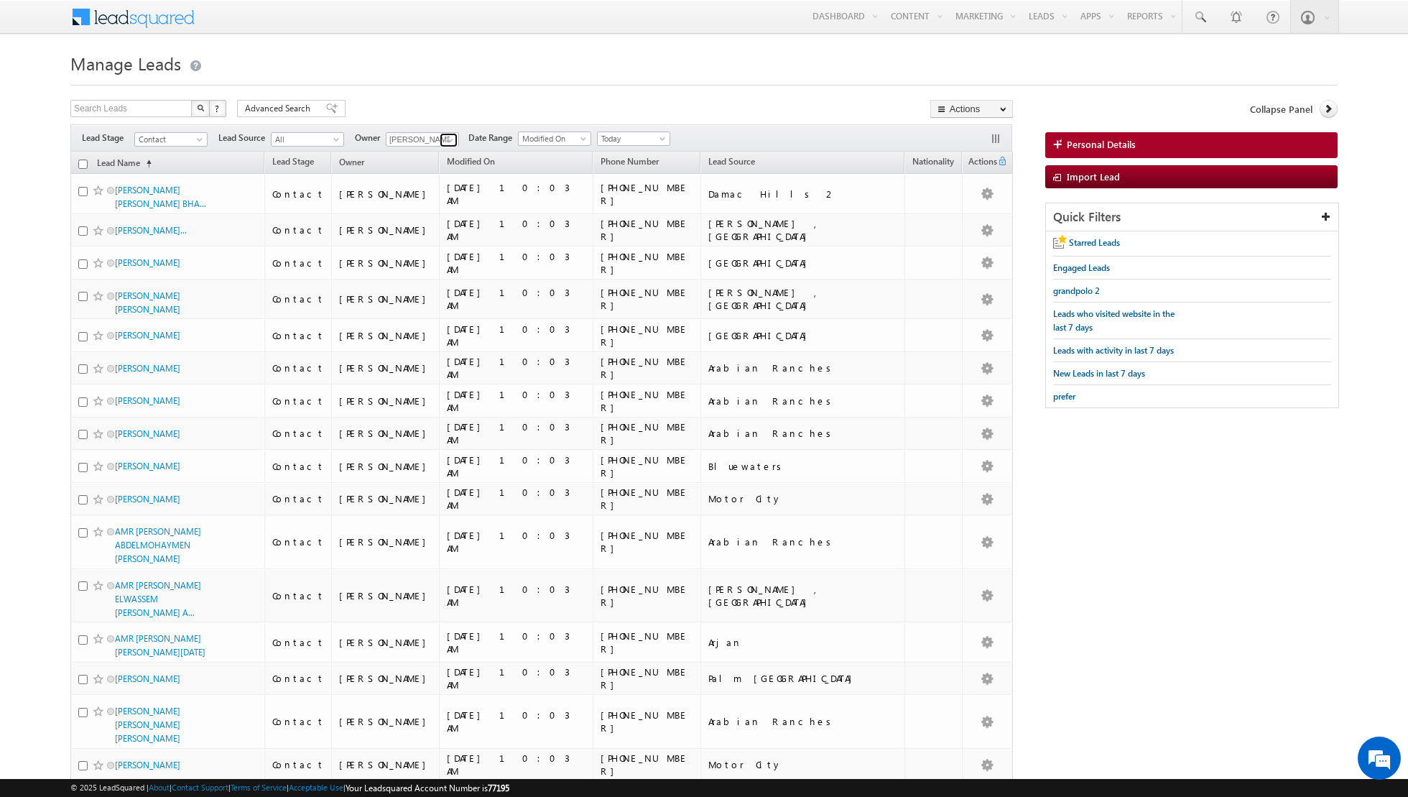
click at [445, 139] on span at bounding box center [450, 139] width 11 height 11
click at [436, 180] on span "[EMAIL_ADDRESS][PERSON_NAME][DOMAIN_NAME]" at bounding box center [455, 185] width 129 height 11
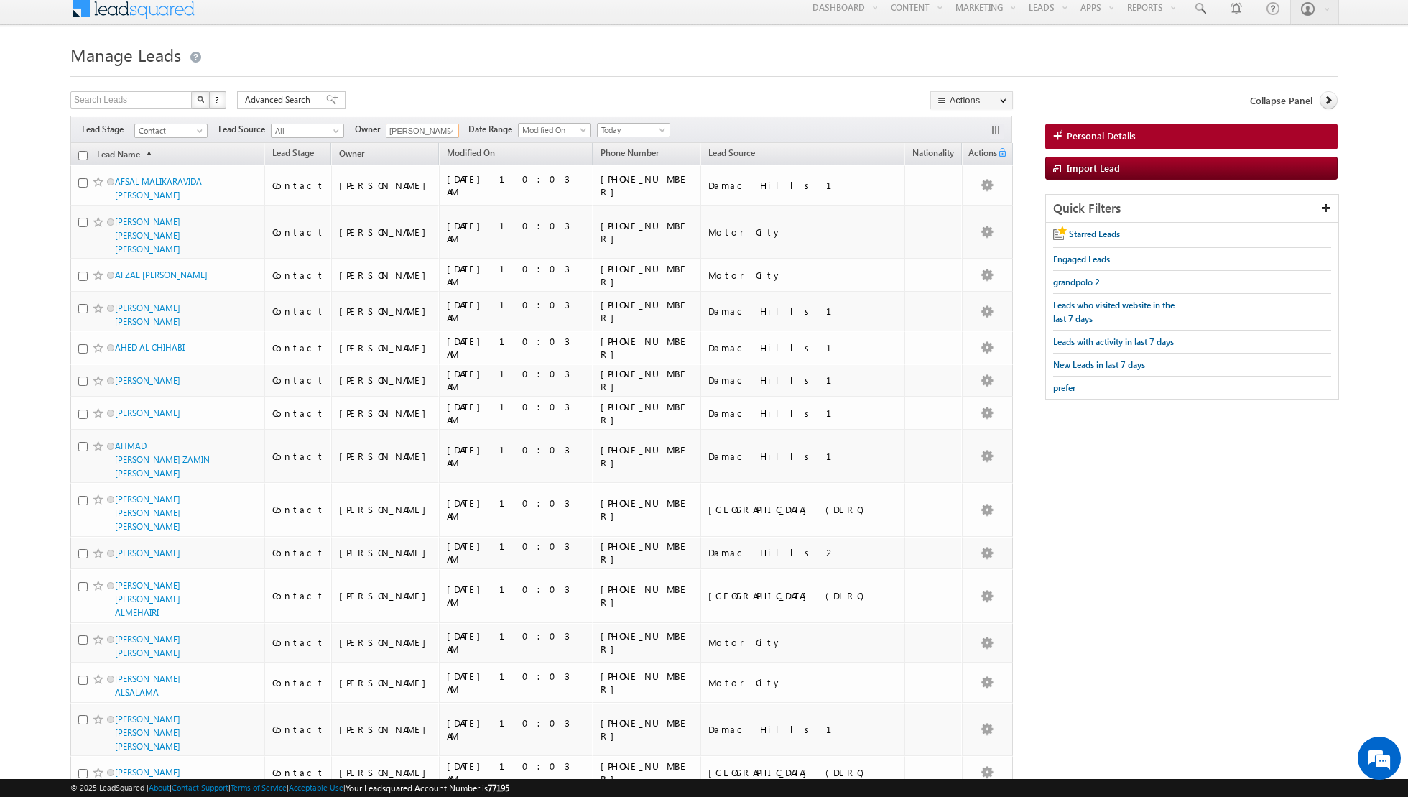
scroll to position [0, 0]
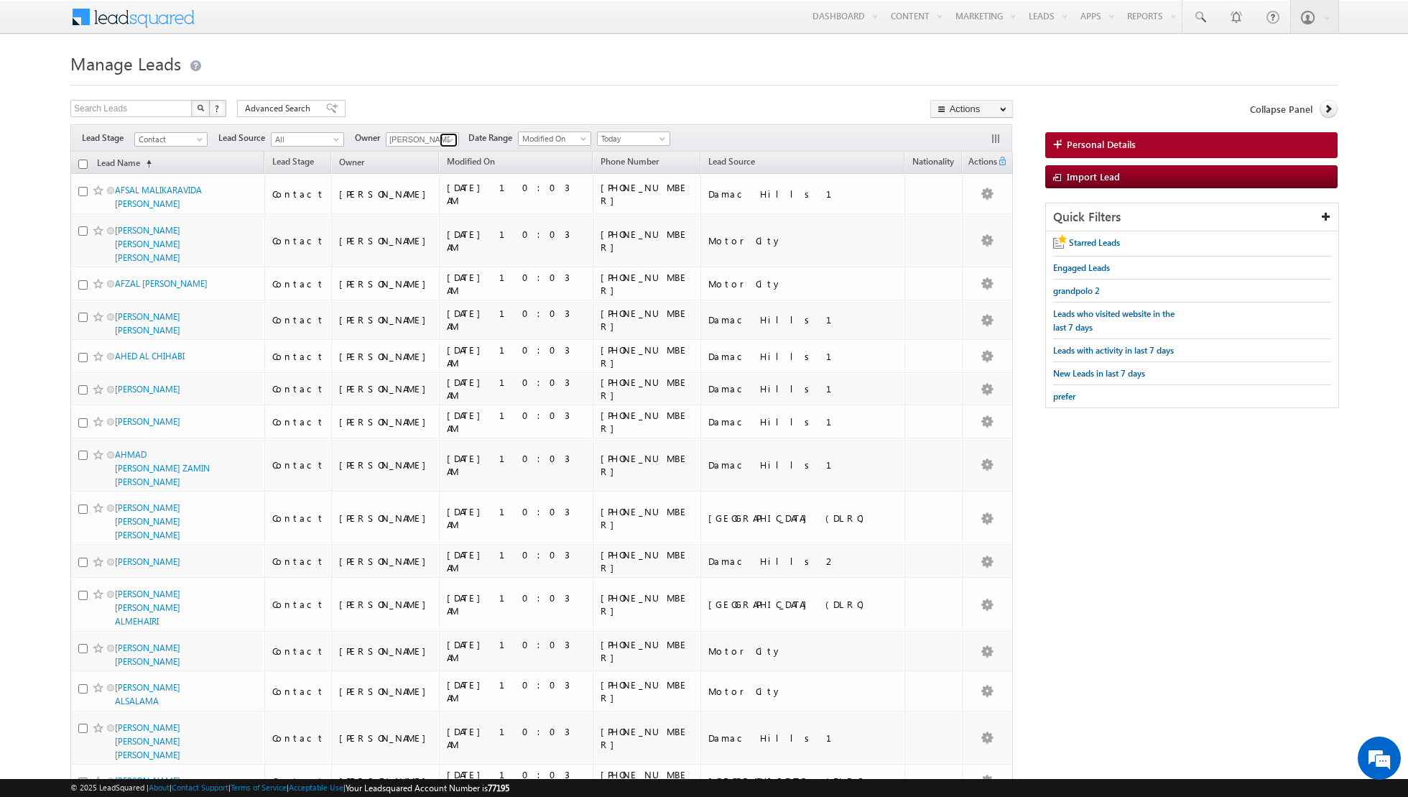
click at [446, 139] on span at bounding box center [450, 139] width 11 height 11
click at [445, 182] on span "[EMAIL_ADDRESS][DOMAIN_NAME]" at bounding box center [455, 187] width 129 height 11
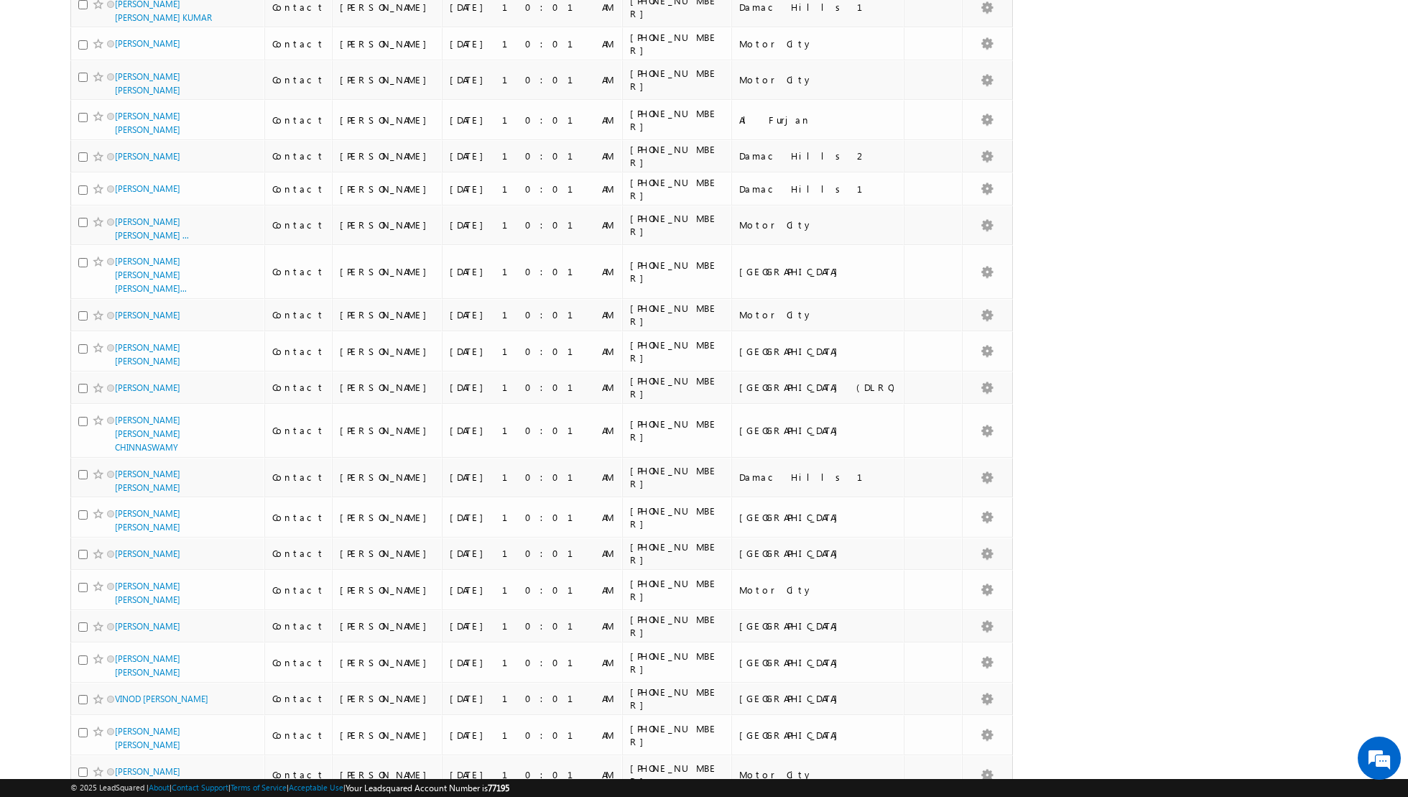
scroll to position [0, 0]
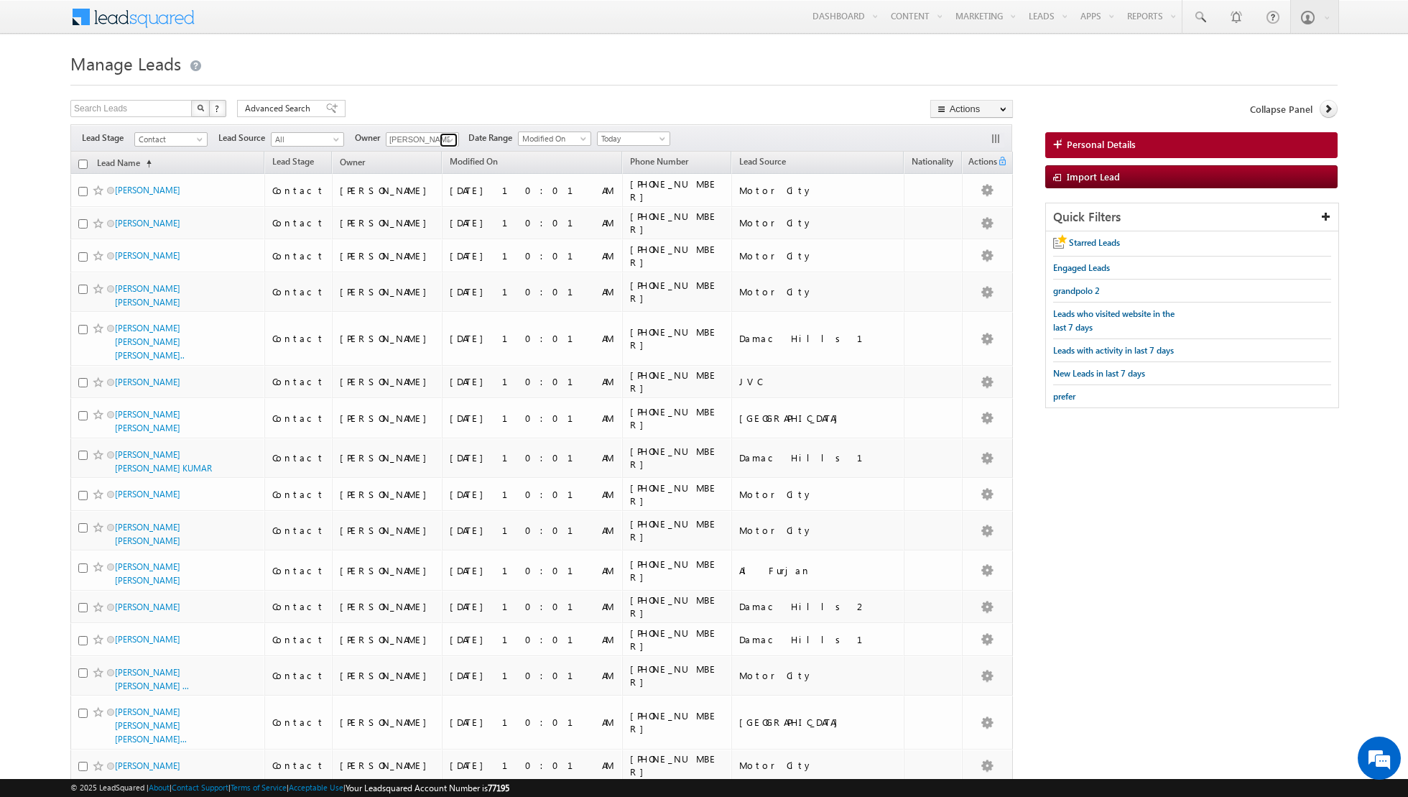
click at [445, 136] on span at bounding box center [450, 139] width 11 height 11
click at [427, 171] on span "[EMAIL_ADDRESS][DOMAIN_NAME]" at bounding box center [455, 170] width 129 height 11
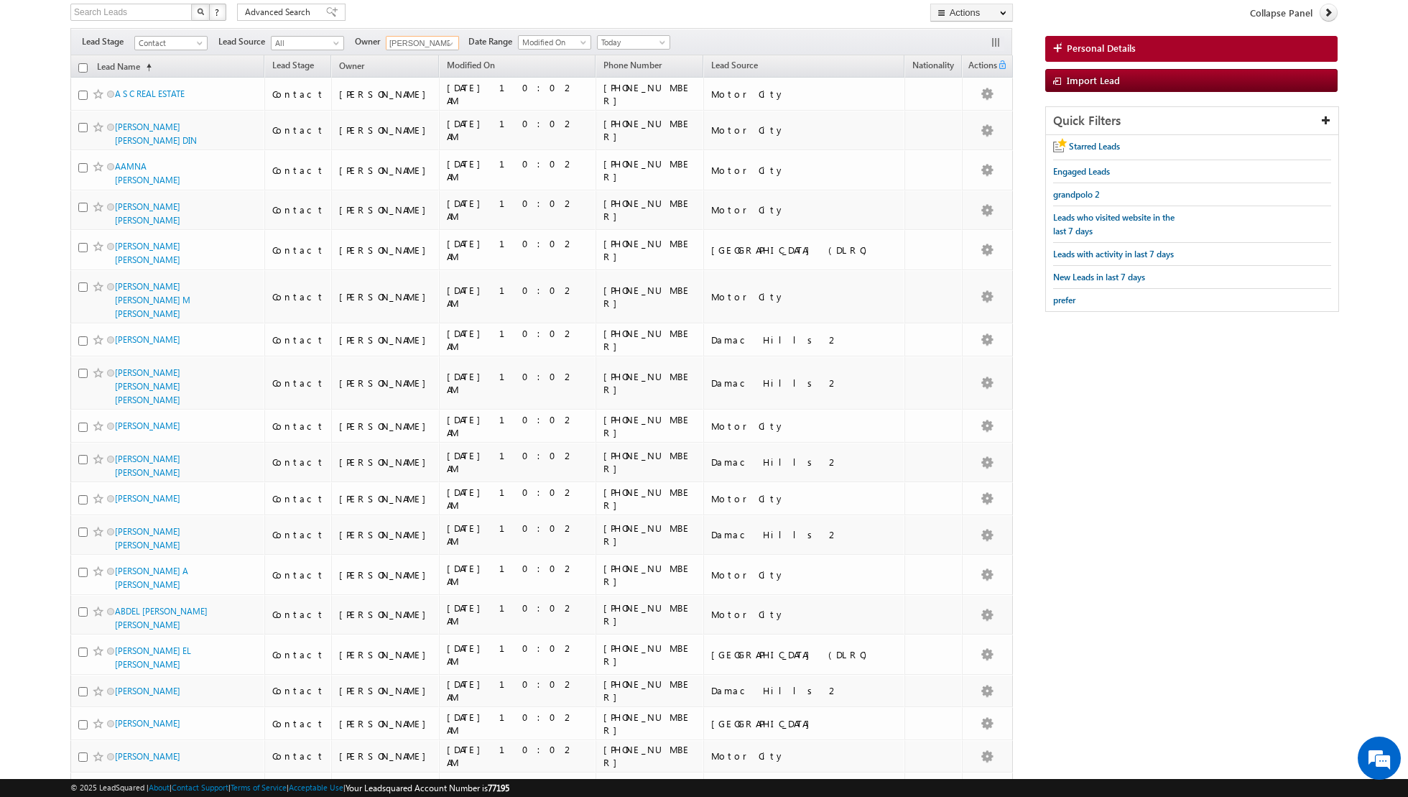
scroll to position [0, 0]
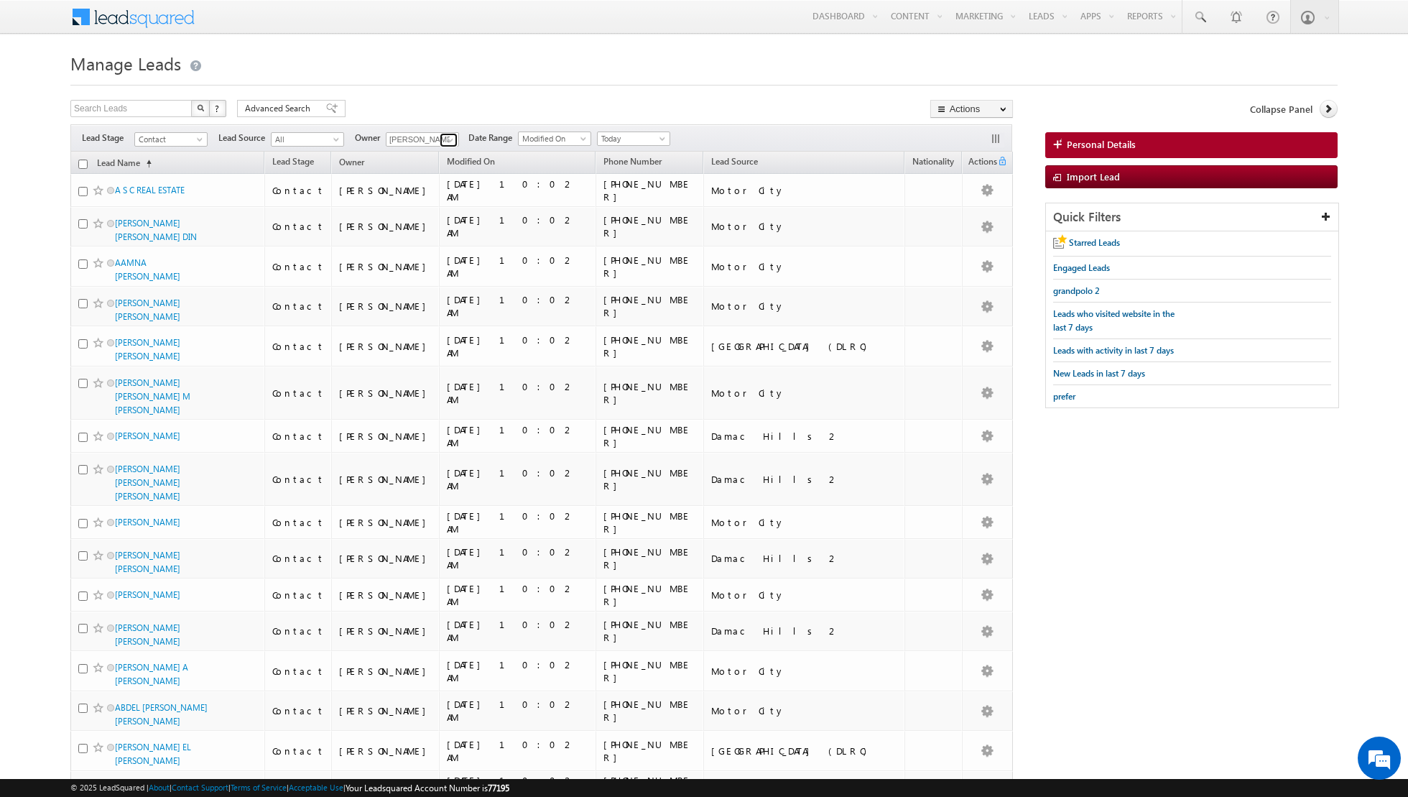
click at [440, 139] on link at bounding box center [449, 140] width 18 height 14
click at [432, 157] on link "Aakash Arora aakash.arora@indglobal.ae" at bounding box center [458, 158] width 144 height 27
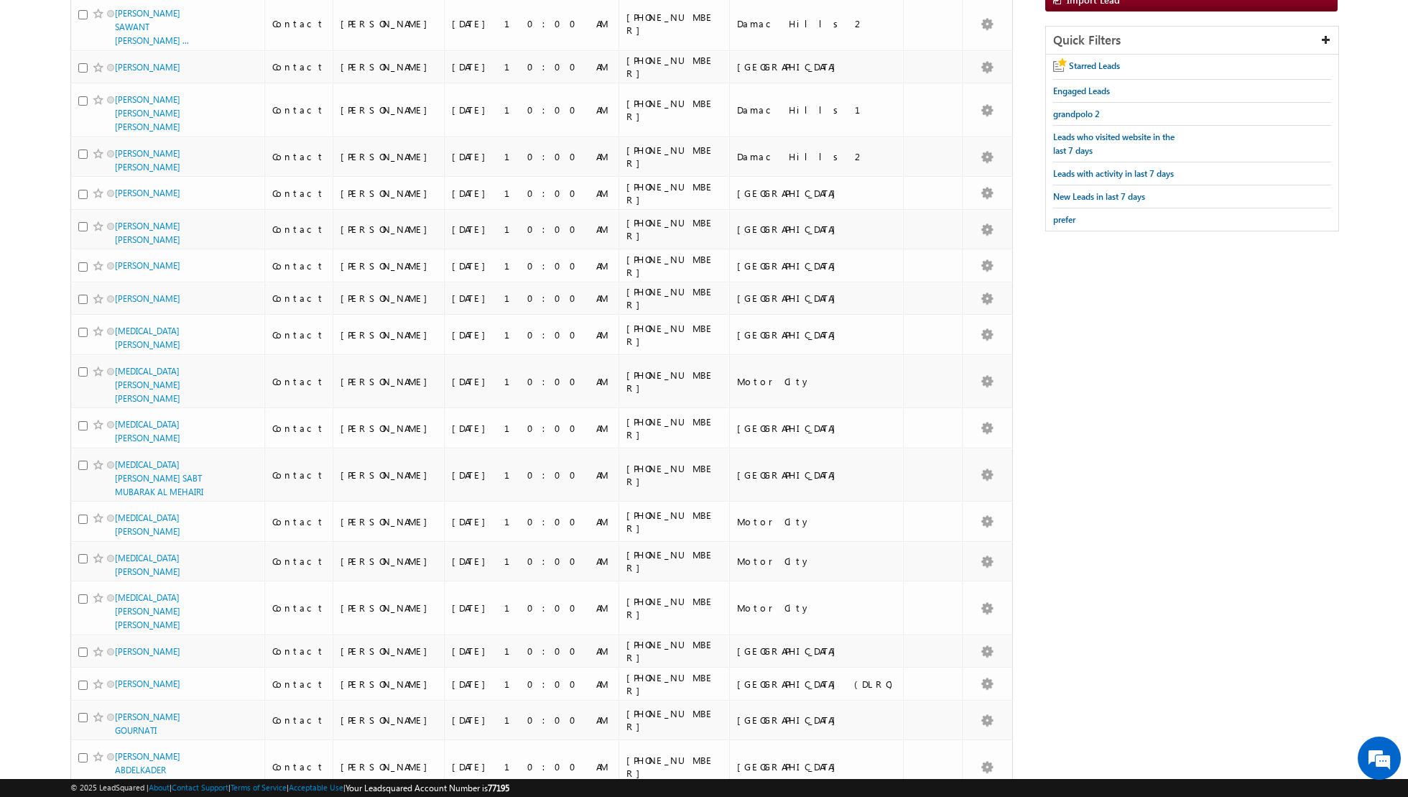
scroll to position [0, 0]
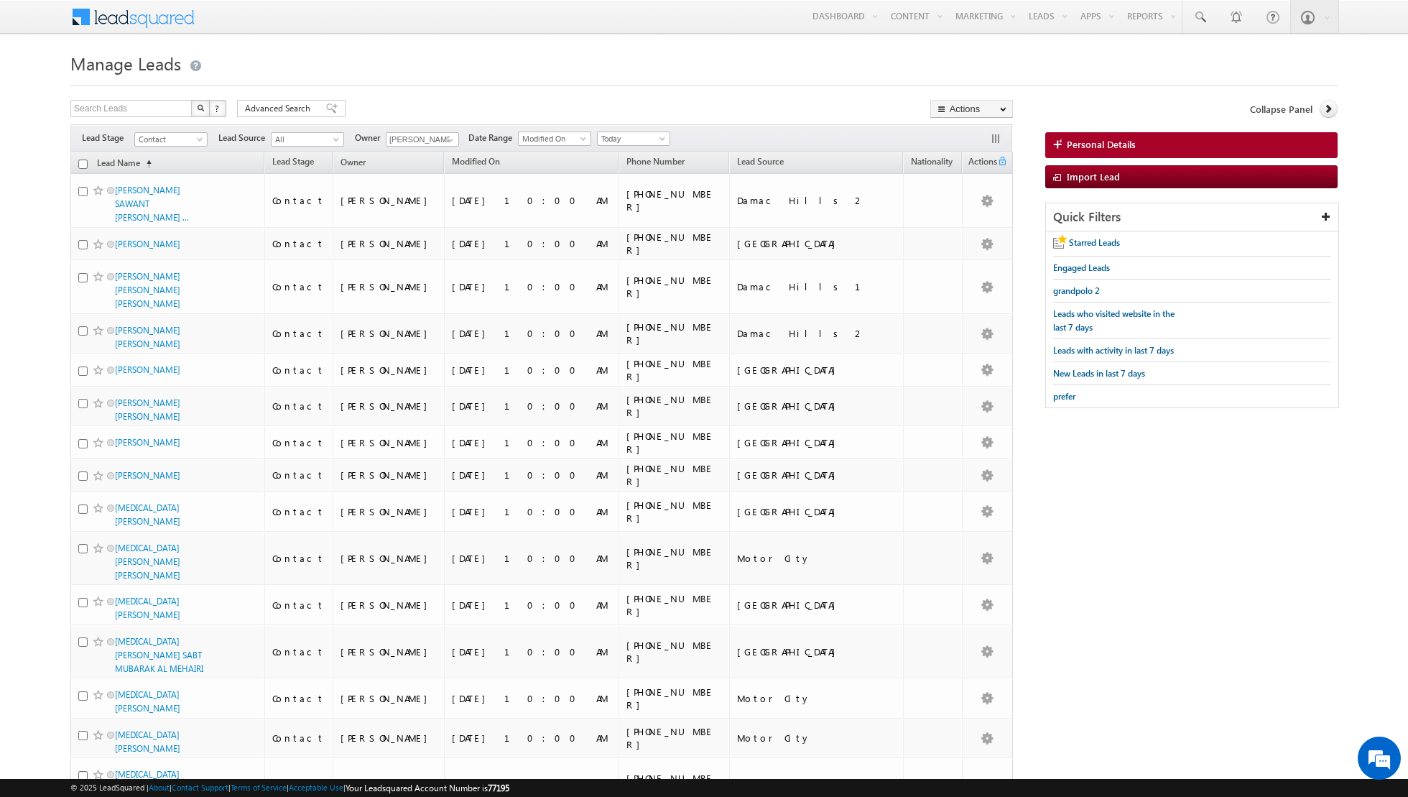
click at [471, 113] on div "Search Leads X ? 200 results found Advanced Search Advanced Search Advanced sea…" at bounding box center [541, 110] width 942 height 21
